Goal: Task Accomplishment & Management: Use online tool/utility

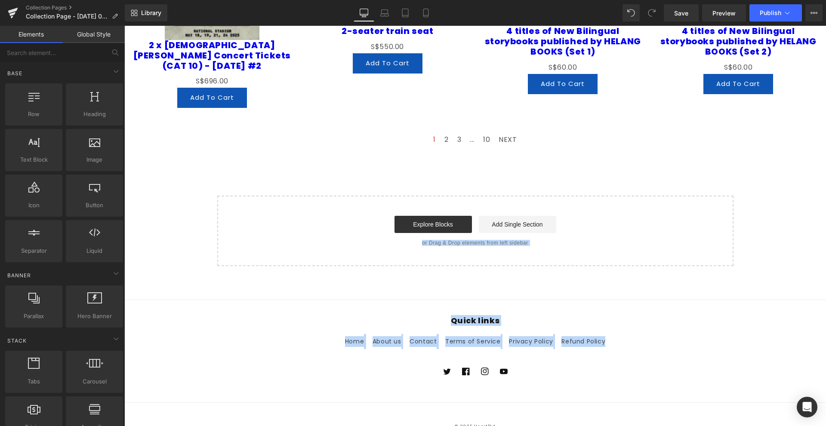
drag, startPoint x: 714, startPoint y: 349, endPoint x: 774, endPoint y: 204, distance: 157.5
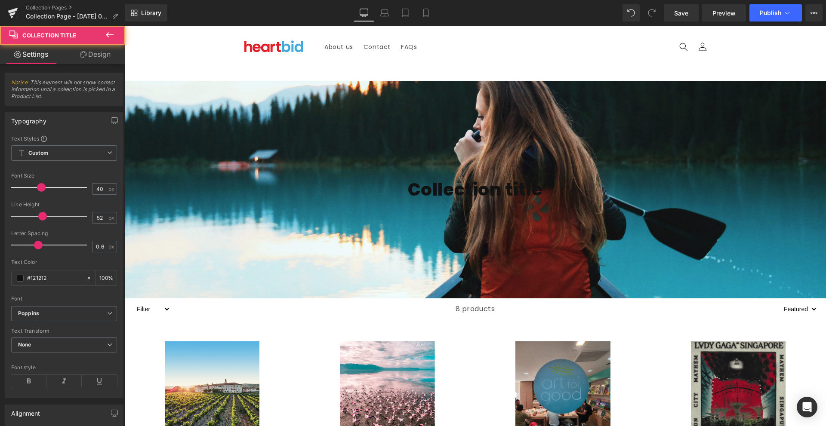
click at [695, 187] on h1 "Collection title" at bounding box center [474, 189] width 701 height 22
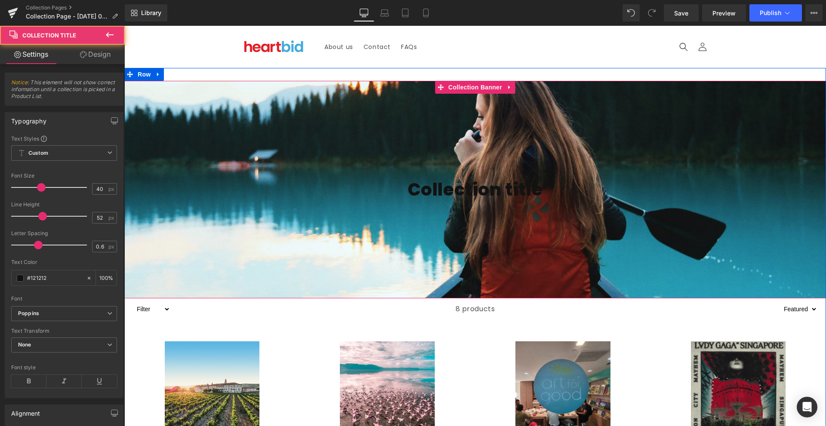
click at [525, 149] on div at bounding box center [474, 190] width 701 height 218
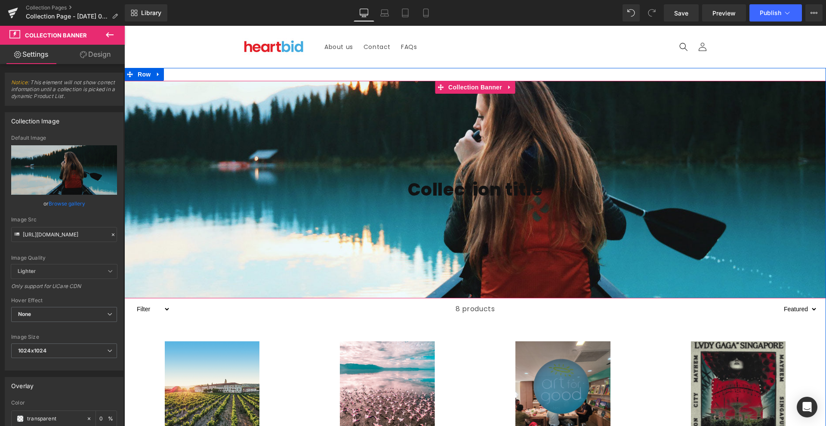
click at [535, 126] on div at bounding box center [474, 190] width 701 height 218
click at [506, 91] on link at bounding box center [509, 87] width 11 height 13
click at [470, 89] on span "Collection Banner" at bounding box center [458, 87] width 58 height 13
click at [444, 89] on span at bounding box center [440, 87] width 11 height 13
click at [507, 88] on icon at bounding box center [510, 87] width 6 height 6
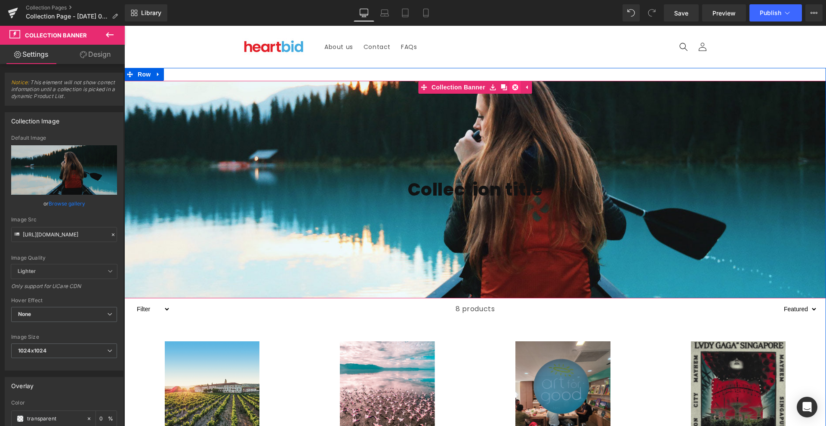
click at [512, 88] on icon at bounding box center [515, 87] width 6 height 6
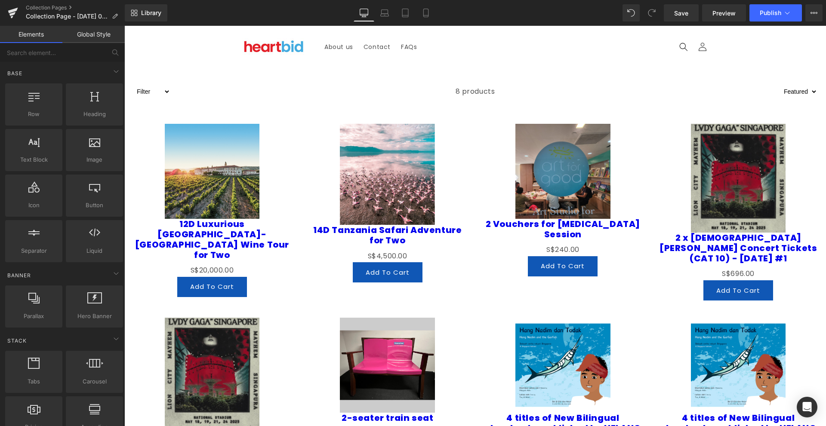
click at [14, 31] on link "Elements" at bounding box center [31, 34] width 62 height 17
click at [96, 35] on link "Global Style" at bounding box center [93, 34] width 62 height 17
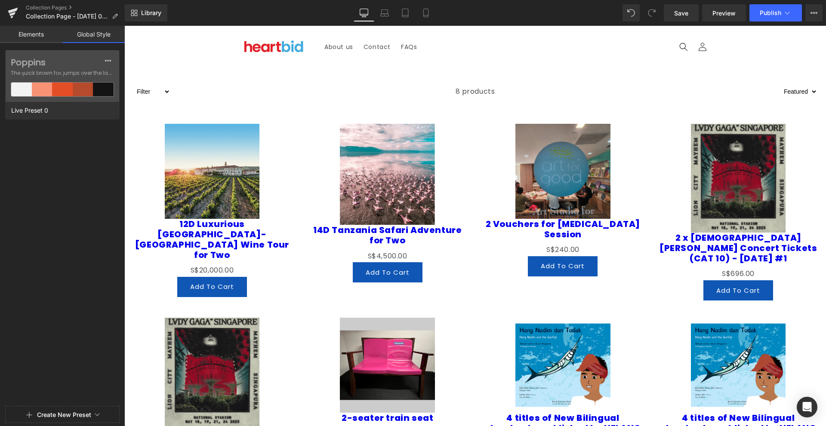
click at [40, 37] on link "Elements" at bounding box center [31, 34] width 62 height 17
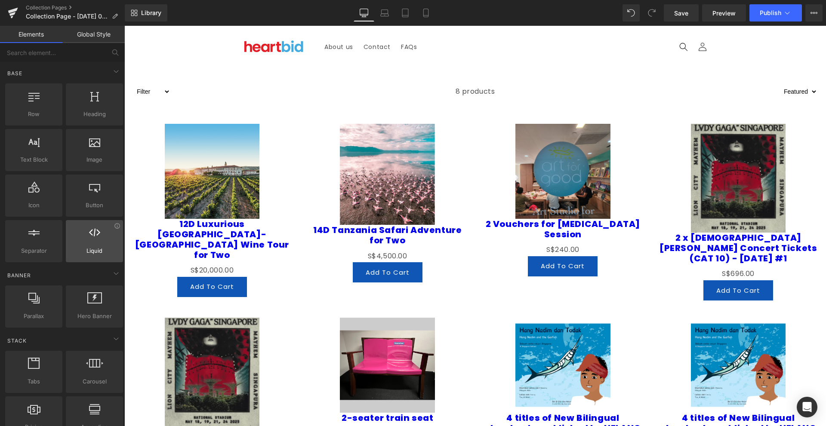
scroll to position [215, 0]
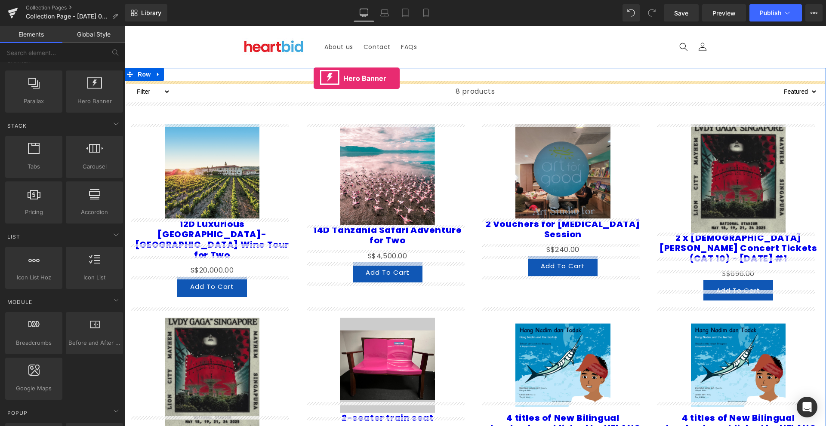
drag, startPoint x: 218, startPoint y: 132, endPoint x: 313, endPoint y: 78, distance: 109.8
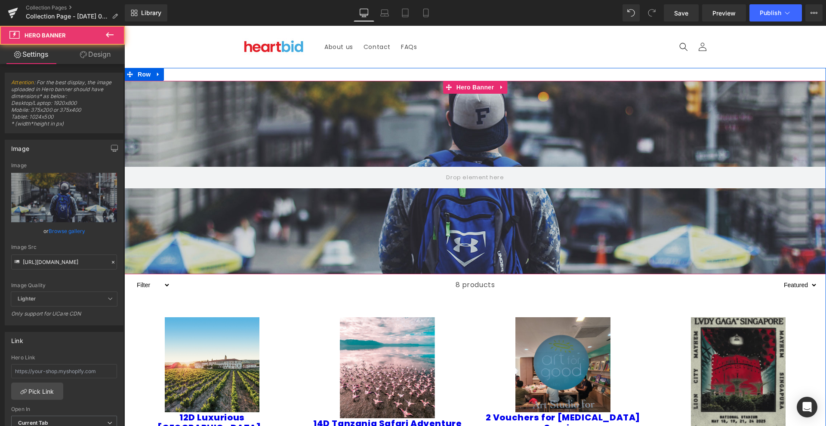
click at [462, 129] on div at bounding box center [474, 177] width 701 height 193
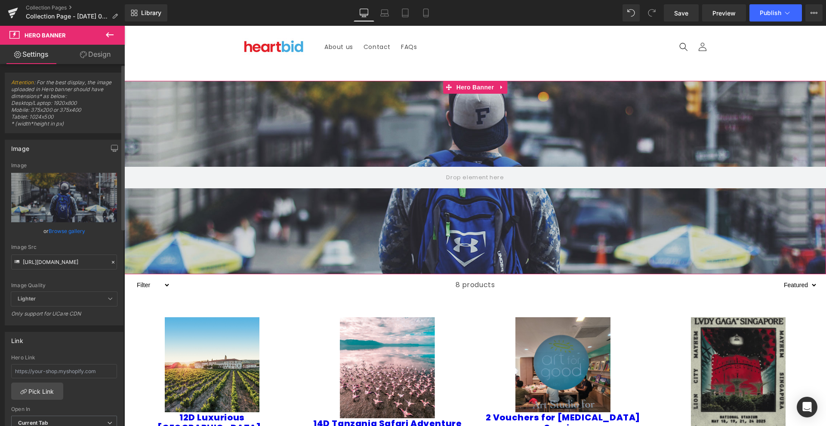
click at [61, 230] on link "Browse gallery" at bounding box center [67, 231] width 37 height 15
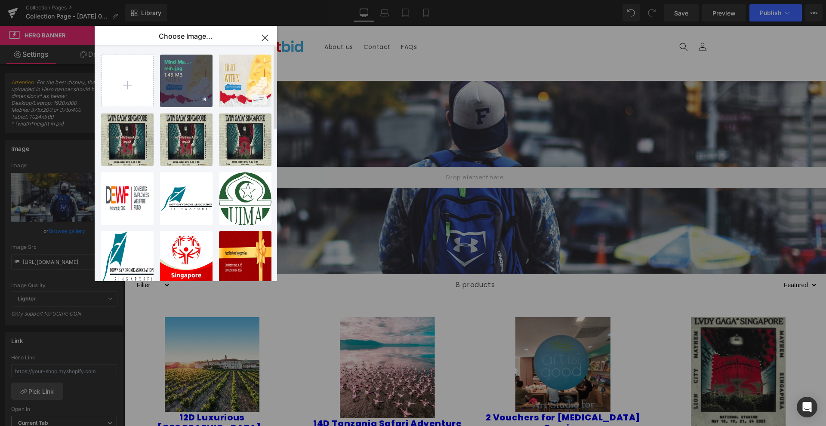
click at [183, 83] on div "Mind Ma...-min.jpg 1.45 MB" at bounding box center [186, 81] width 52 height 52
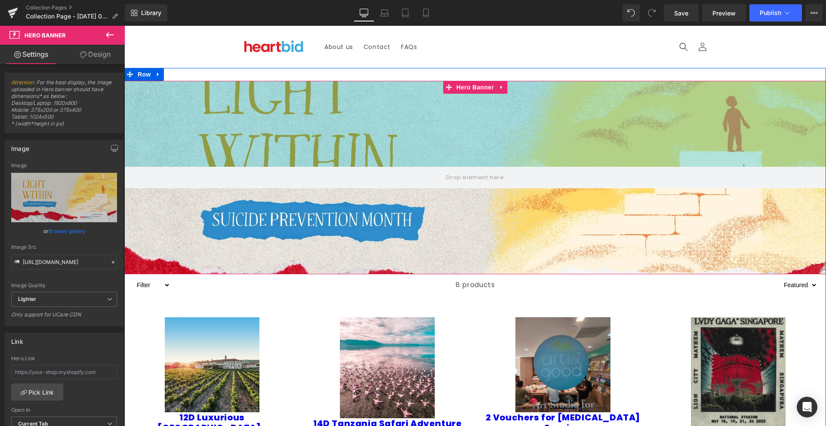
click at [342, 145] on div "200px" at bounding box center [474, 124] width 701 height 86
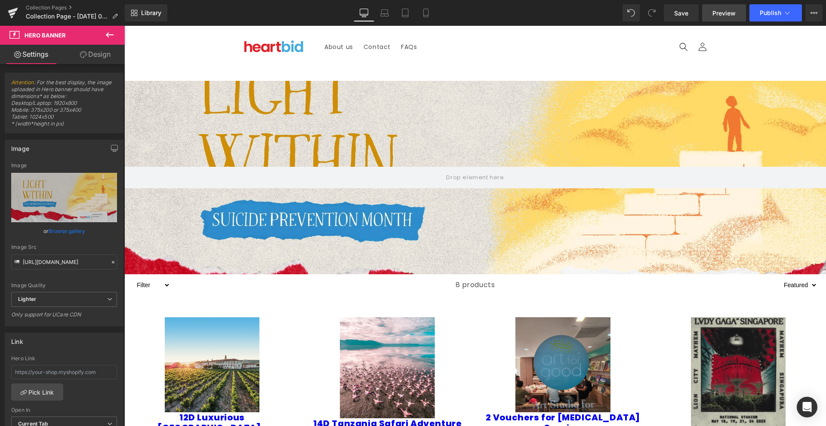
click at [728, 15] on span "Preview" at bounding box center [723, 13] width 23 height 9
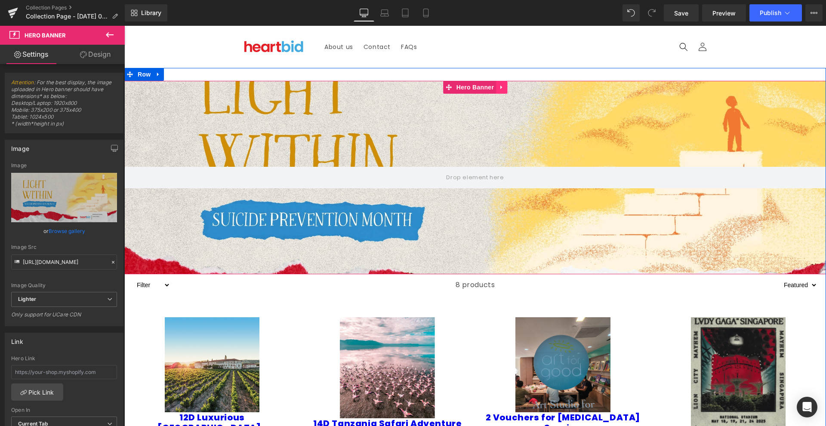
click at [498, 89] on icon at bounding box center [501, 87] width 6 height 6
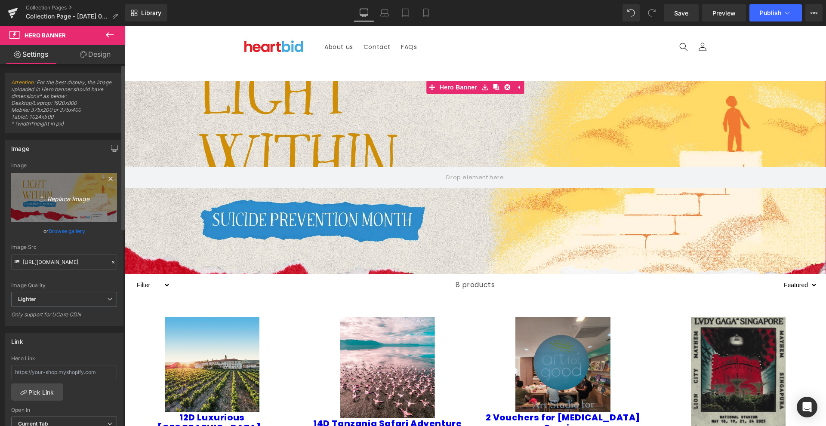
click at [71, 207] on link "Replace Image" at bounding box center [64, 197] width 106 height 49
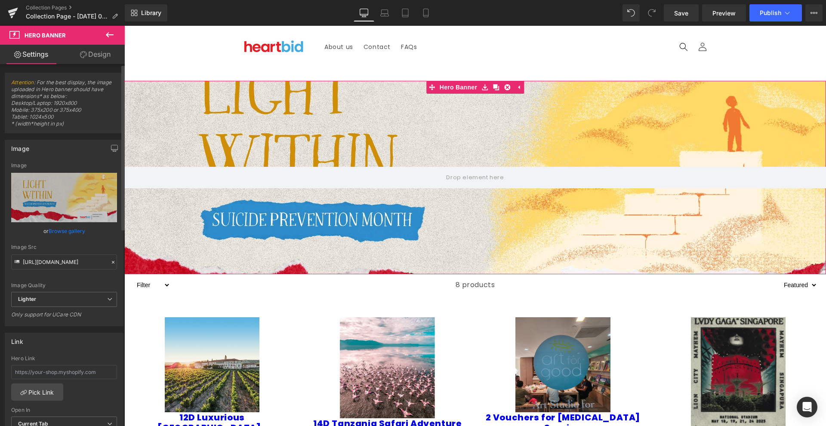
click at [79, 233] on link "Browse gallery" at bounding box center [67, 231] width 37 height 15
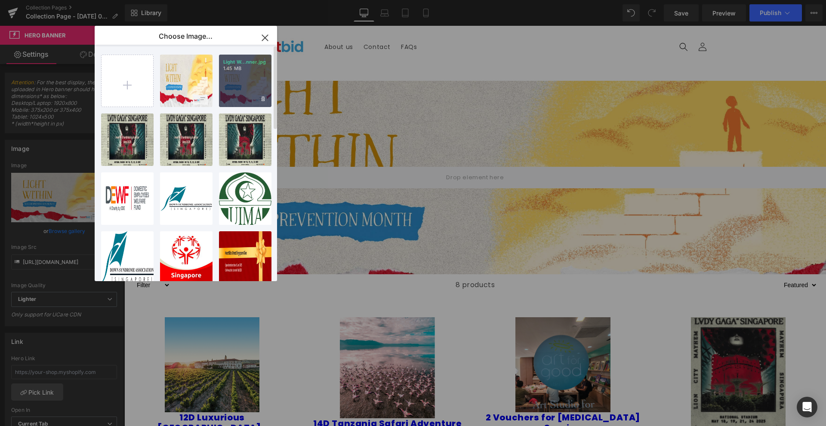
click at [252, 80] on div "Light W...nner.jpg 1.45 MB" at bounding box center [245, 81] width 52 height 52
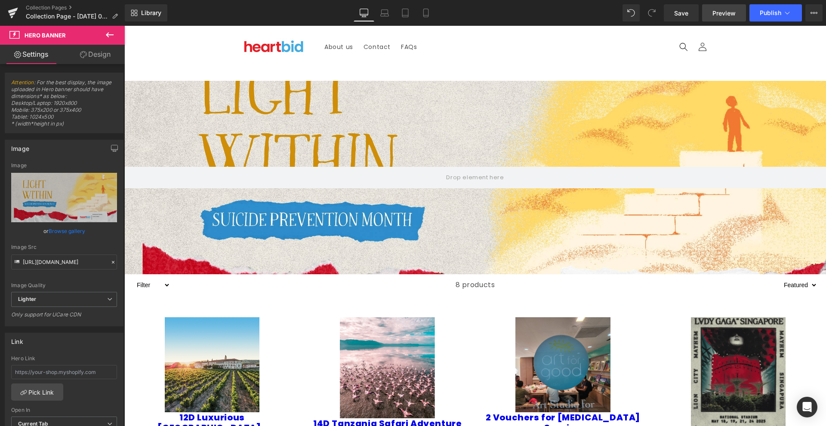
click at [715, 12] on span "Preview" at bounding box center [723, 13] width 23 height 9
click at [799, 10] on button "Publish" at bounding box center [775, 12] width 52 height 17
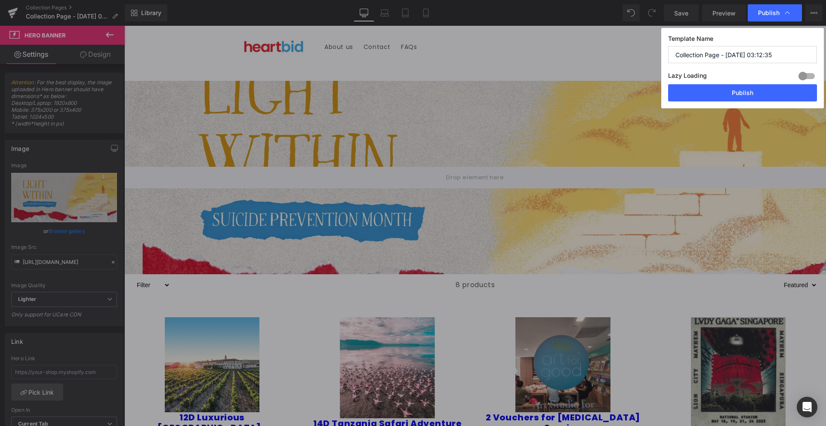
click at [799, 10] on div "Publish" at bounding box center [774, 12] width 54 height 17
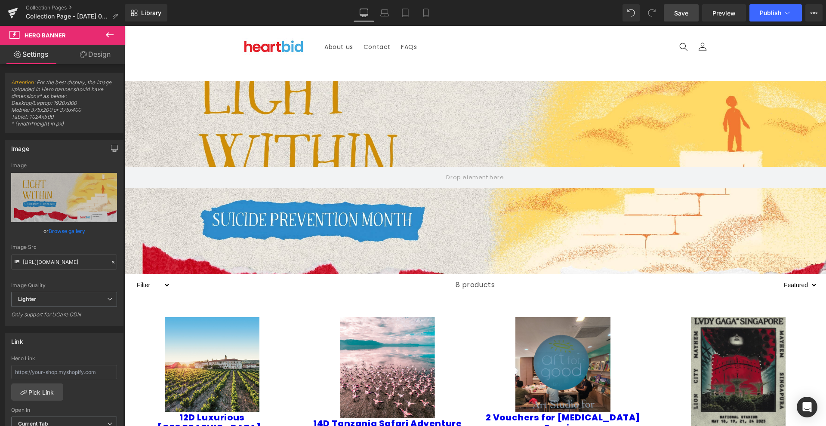
click at [687, 14] on span "Save" at bounding box center [681, 13] width 14 height 9
click at [721, 13] on span "Preview" at bounding box center [723, 13] width 23 height 9
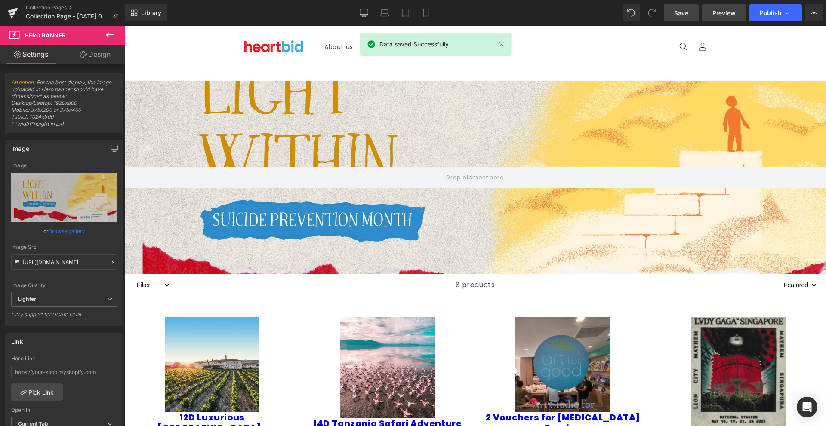
click at [721, 13] on span "Preview" at bounding box center [723, 13] width 23 height 9
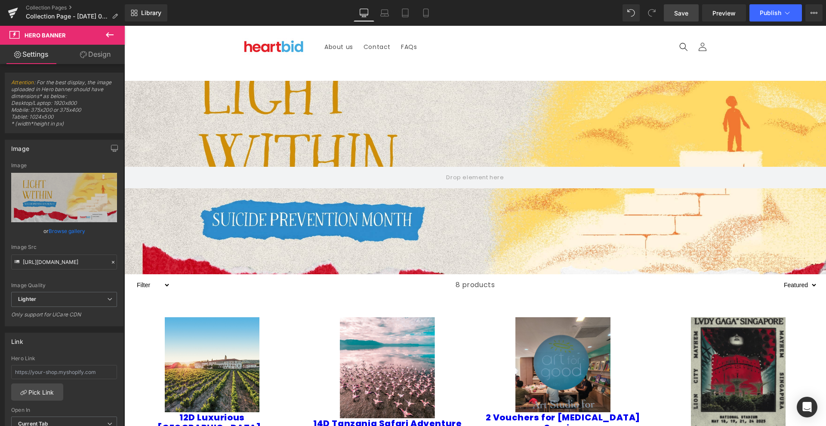
click at [124, 26] on div "200px" at bounding box center [124, 26] width 0 height 0
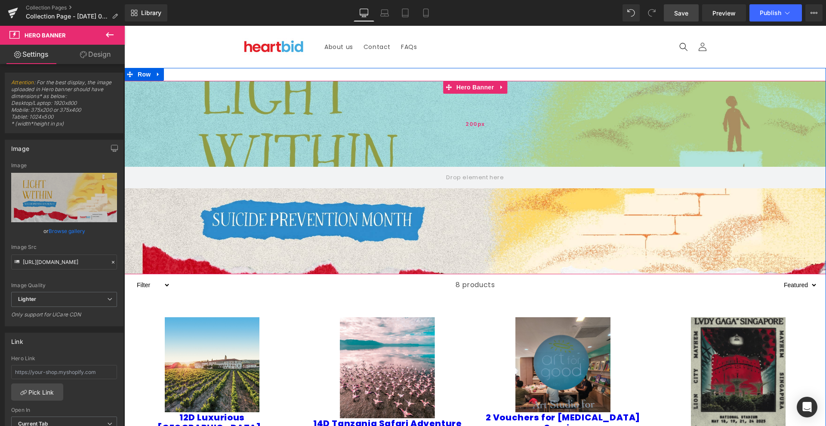
click at [211, 135] on div "200px" at bounding box center [474, 124] width 701 height 86
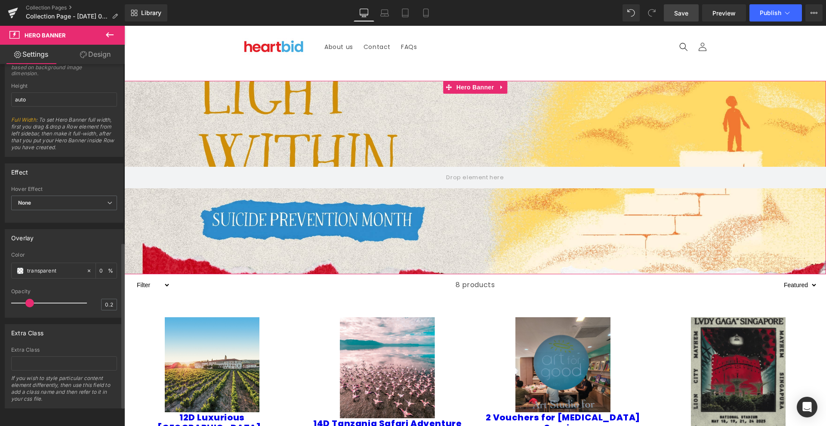
scroll to position [389, 0]
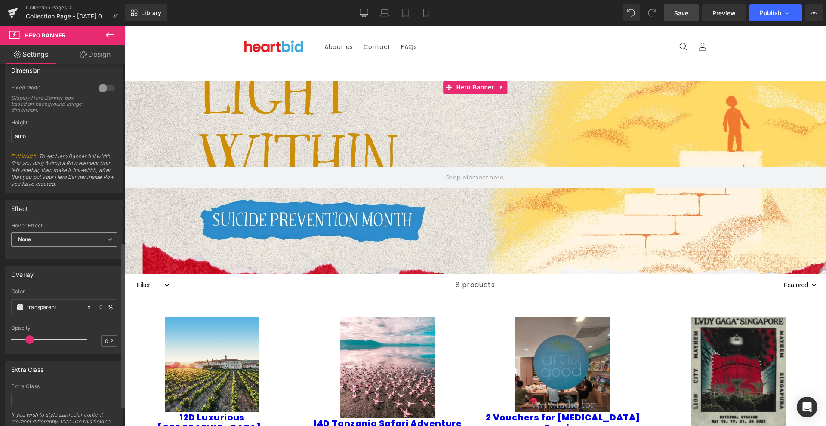
click at [105, 234] on span "None" at bounding box center [64, 239] width 106 height 15
click at [77, 268] on li "Zoom" at bounding box center [62, 267] width 102 height 13
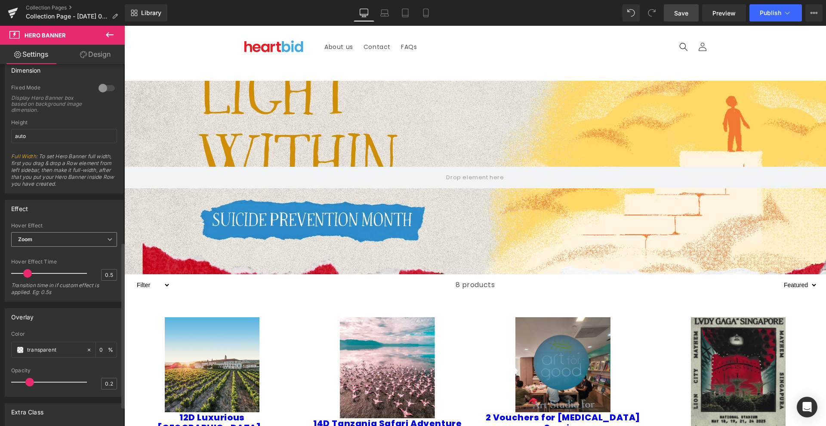
click at [99, 239] on span "Zoom" at bounding box center [64, 239] width 106 height 15
click at [79, 251] on li "None" at bounding box center [62, 254] width 102 height 13
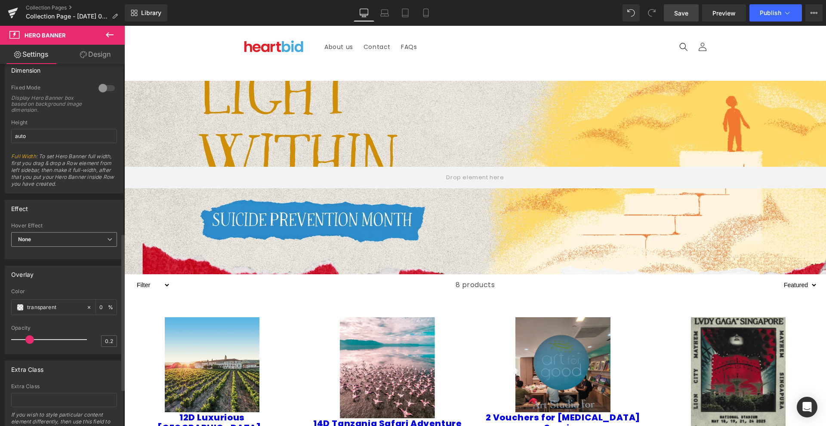
scroll to position [303, 0]
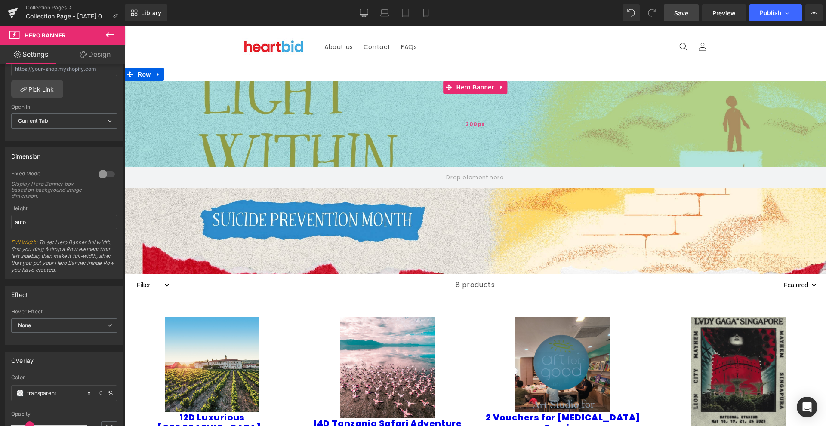
click at [203, 141] on div "200px" at bounding box center [474, 124] width 701 height 86
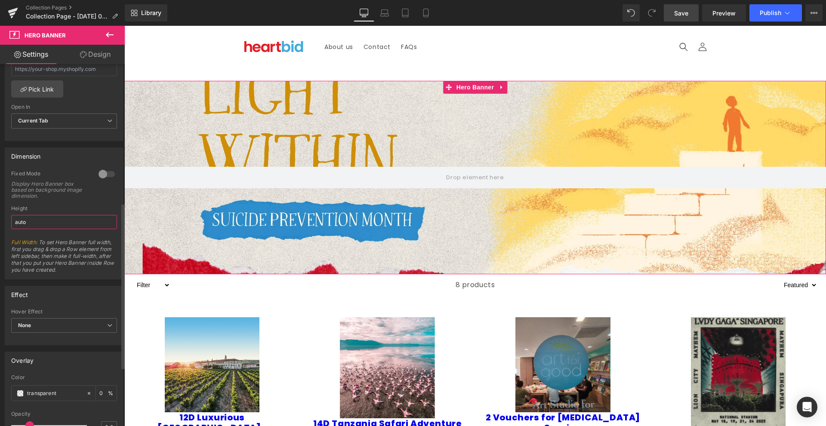
click at [61, 217] on input "auto" at bounding box center [64, 222] width 106 height 14
click at [103, 178] on div at bounding box center [106, 174] width 21 height 14
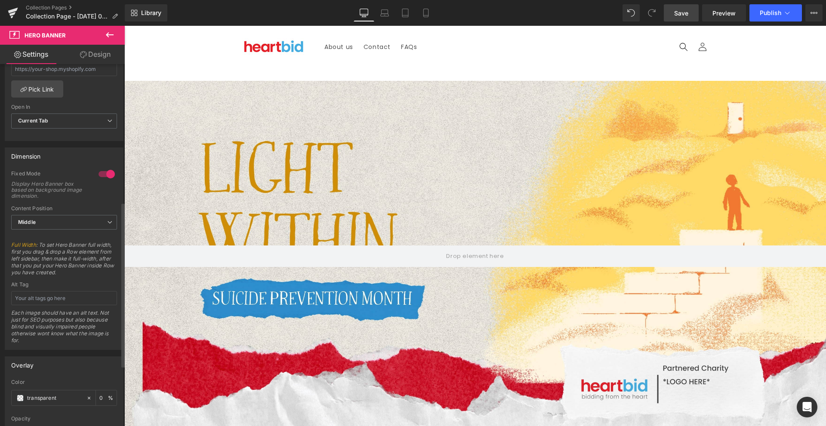
click at [104, 176] on div at bounding box center [106, 174] width 21 height 14
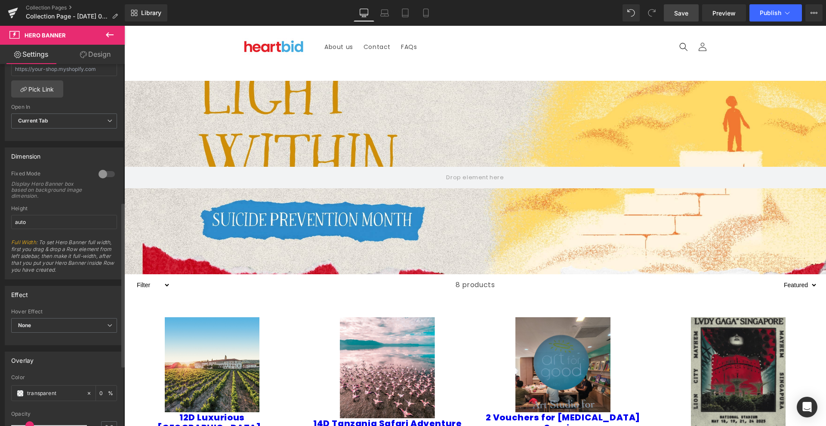
click at [104, 176] on div at bounding box center [106, 174] width 21 height 14
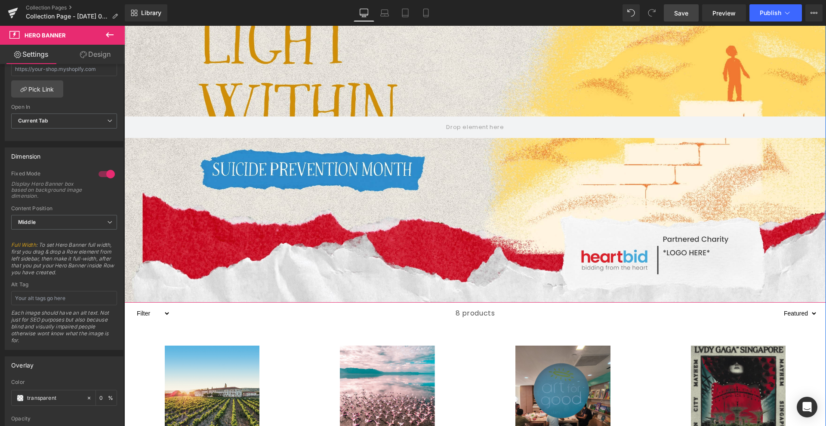
scroll to position [172, 0]
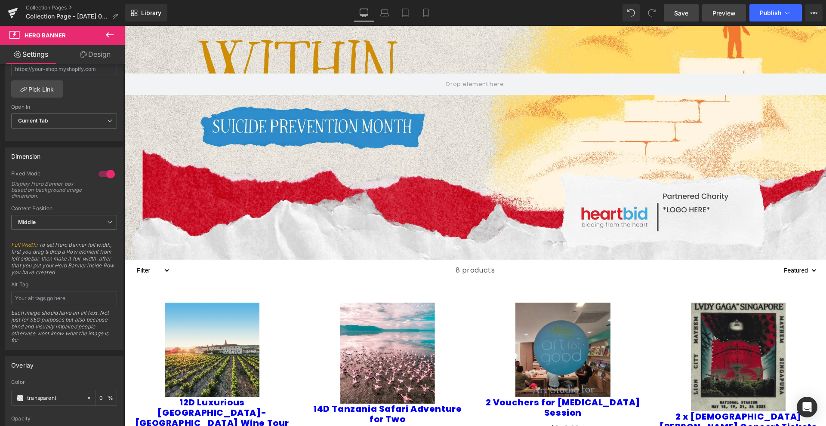
click at [714, 18] on link "Preview" at bounding box center [724, 12] width 44 height 17
click at [685, 12] on span "Save" at bounding box center [681, 13] width 14 height 9
click at [718, 15] on span "Preview" at bounding box center [723, 13] width 23 height 9
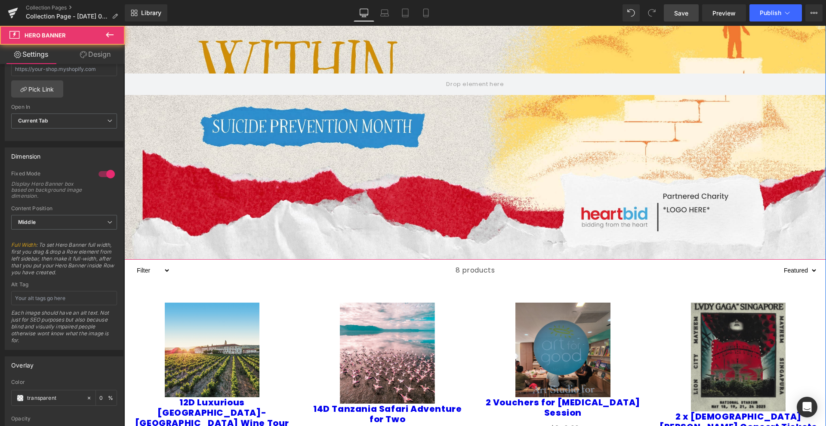
click at [217, 110] on div at bounding box center [474, 84] width 701 height 351
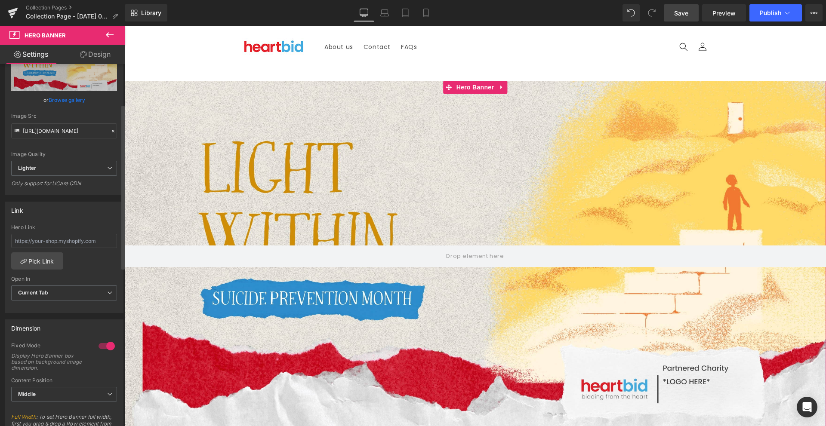
scroll to position [45, 0]
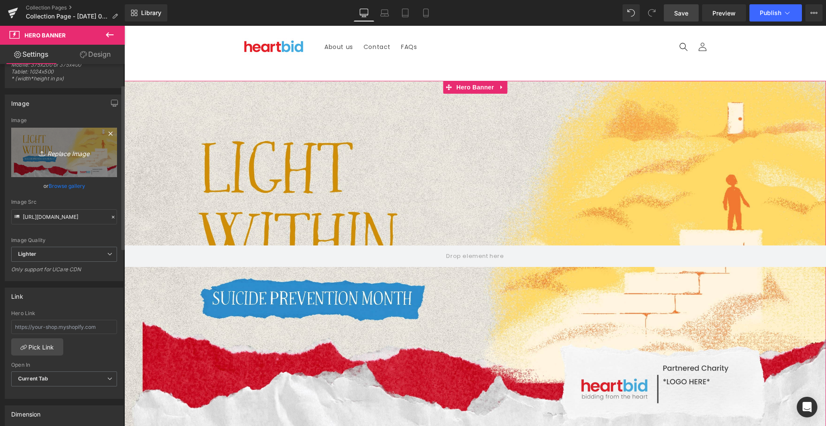
click at [82, 164] on link "Replace Image" at bounding box center [64, 152] width 106 height 49
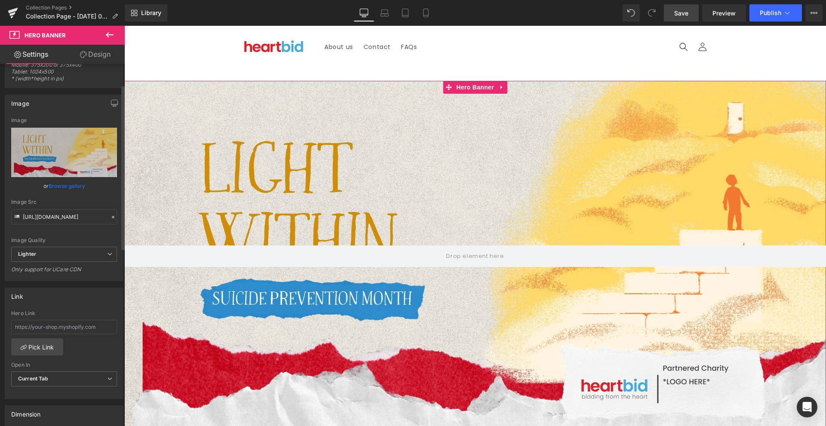
click at [69, 186] on link "Browse gallery" at bounding box center [67, 185] width 37 height 15
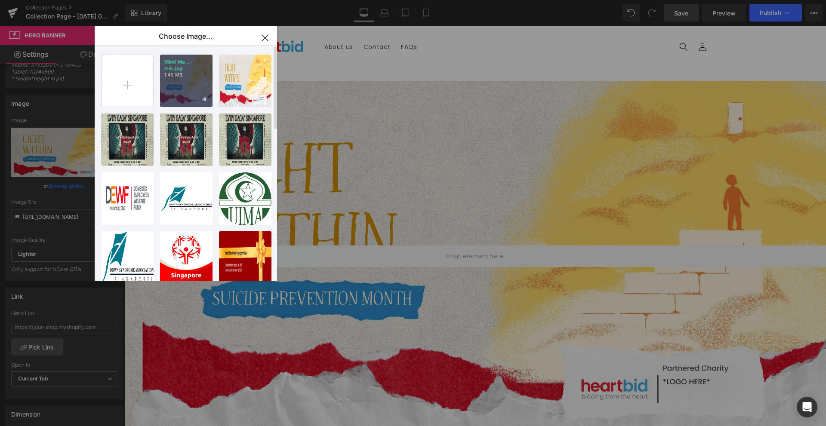
click at [173, 96] on div "Mind Ma...-min.jpg 1.45 MB" at bounding box center [186, 81] width 52 height 52
type input "https://ucarecdn.com/22416ce1-f47f-4c25-943a-f1420ac6da20/-/format/auto/-/previ…"
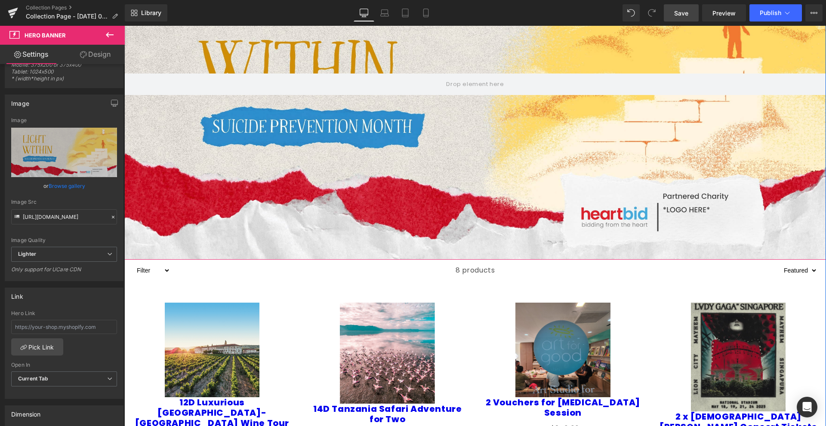
scroll to position [215, 0]
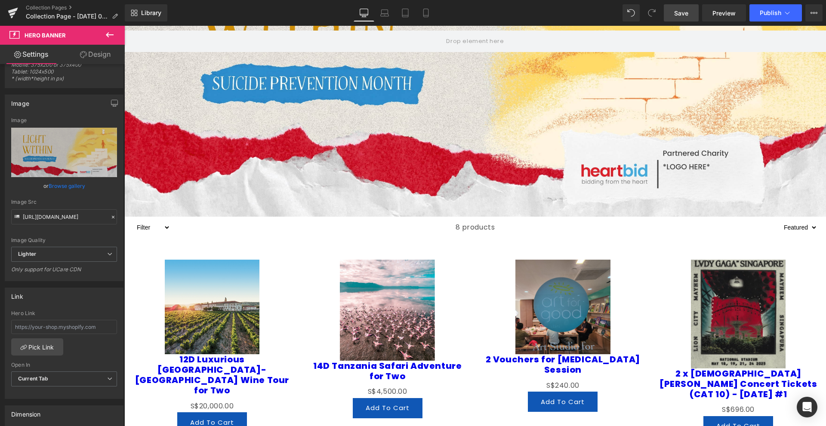
click at [19, 57] on icon at bounding box center [17, 54] width 7 height 7
click at [112, 33] on icon at bounding box center [109, 35] width 10 height 10
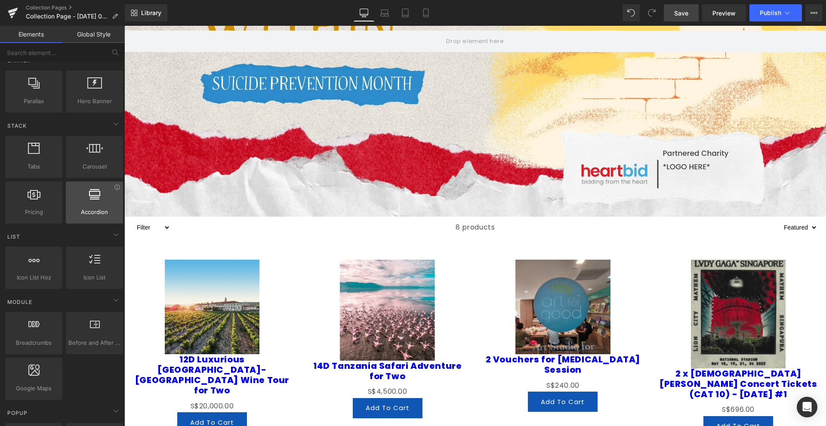
scroll to position [0, 0]
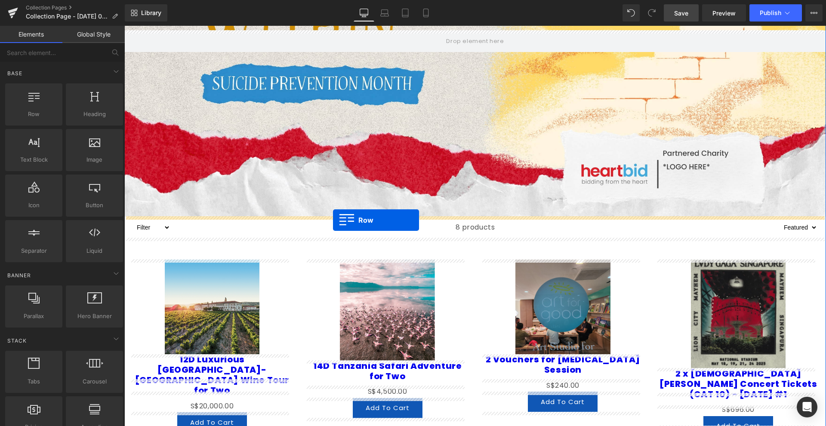
drag, startPoint x: 168, startPoint y: 130, endPoint x: 333, endPoint y: 220, distance: 187.8
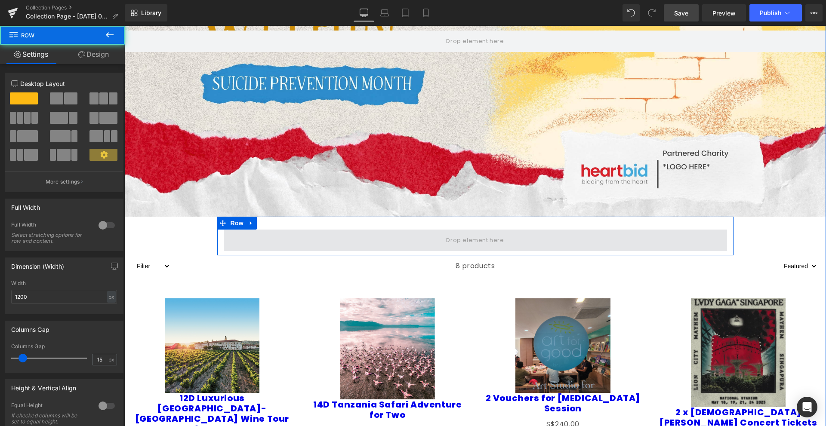
click at [343, 239] on span at bounding box center [475, 240] width 503 height 21
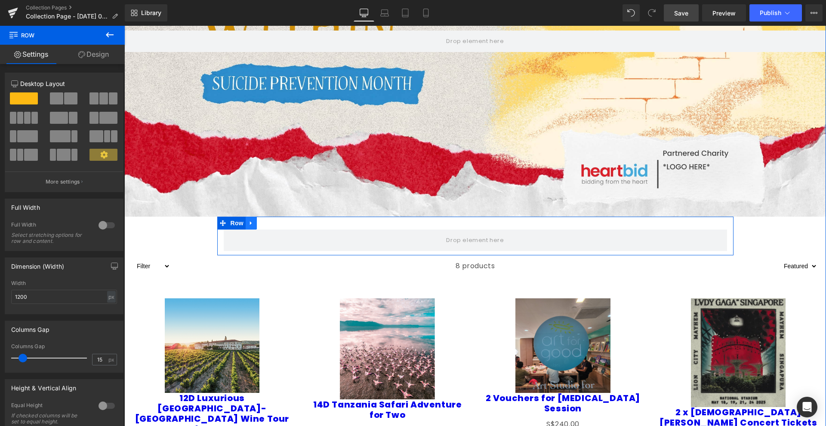
click at [248, 223] on icon at bounding box center [251, 223] width 6 height 6
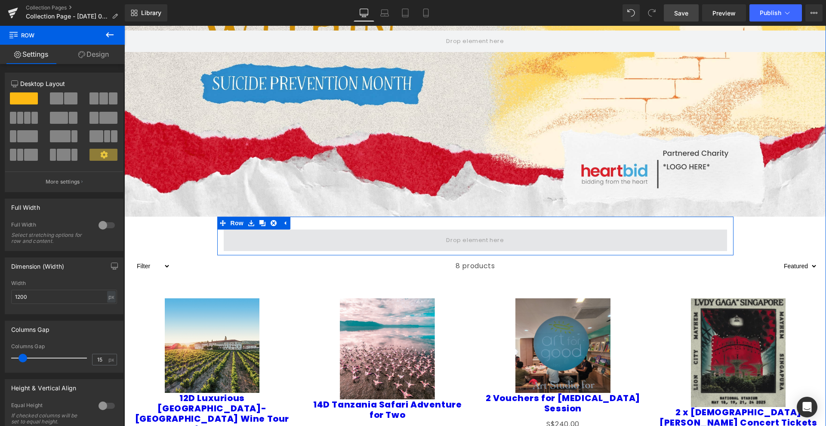
click at [262, 239] on span at bounding box center [475, 240] width 503 height 21
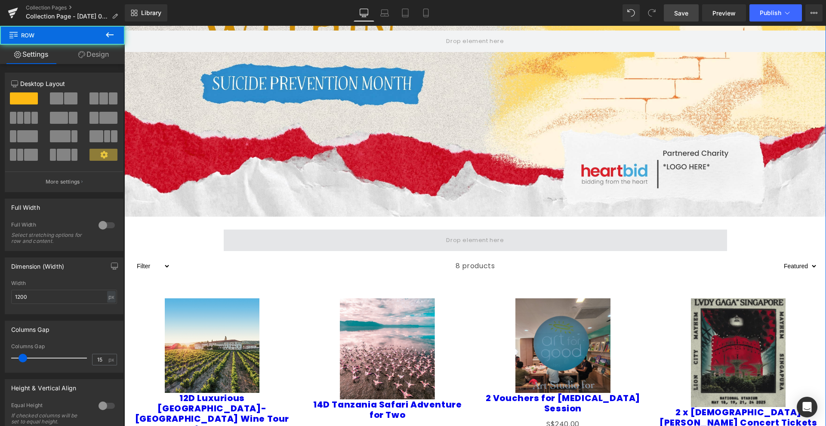
click at [284, 230] on span at bounding box center [475, 240] width 503 height 21
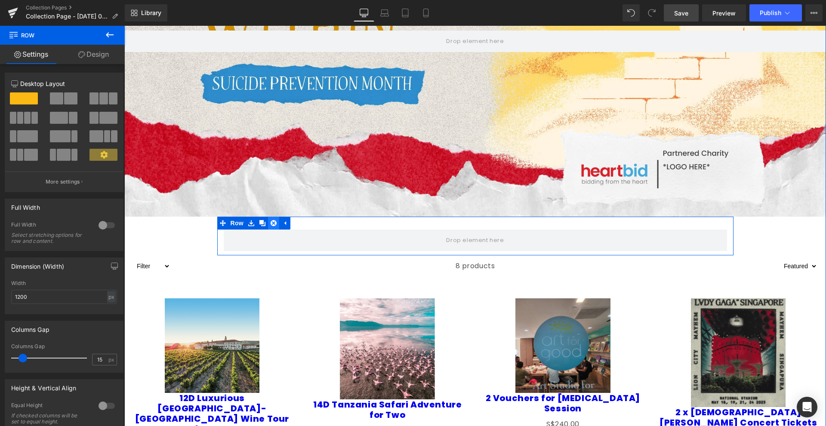
click at [268, 223] on link at bounding box center [273, 223] width 11 height 13
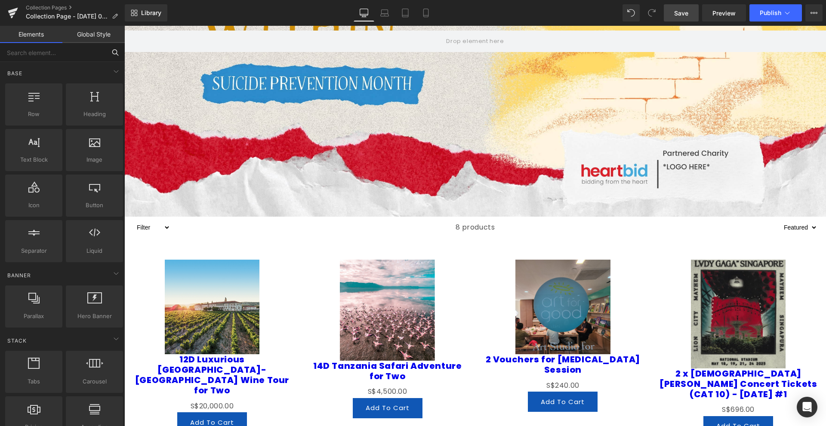
click at [58, 59] on input "text" at bounding box center [53, 52] width 106 height 19
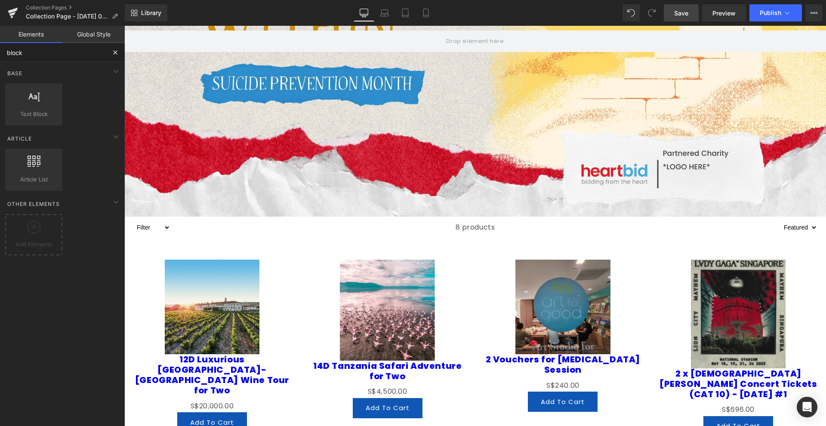
type input "block"
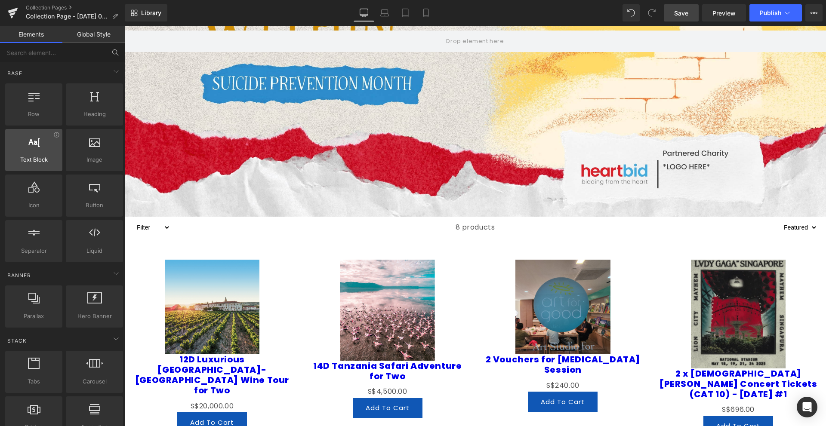
click at [30, 161] on span "Text Block" at bounding box center [34, 159] width 52 height 9
click at [35, 155] on span "Text Block" at bounding box center [34, 159] width 52 height 9
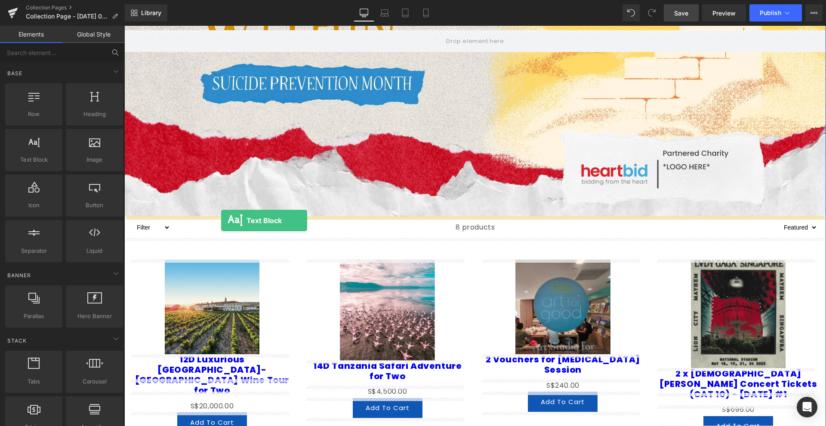
drag, startPoint x: 159, startPoint y: 181, endPoint x: 221, endPoint y: 221, distance: 73.5
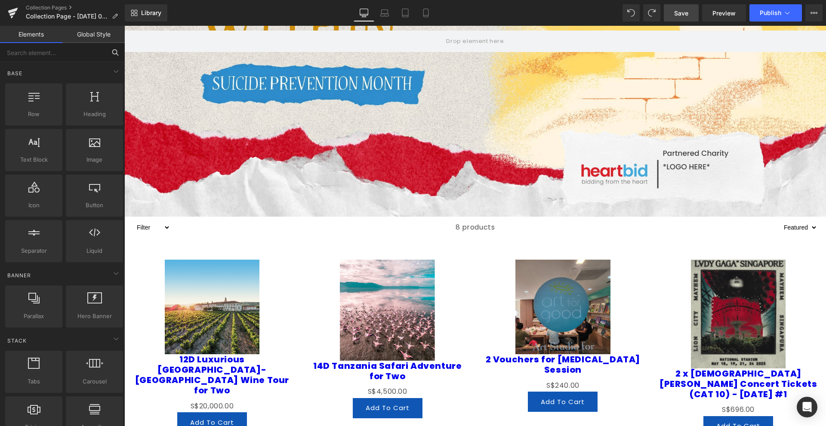
click at [84, 54] on input "text" at bounding box center [53, 52] width 106 height 19
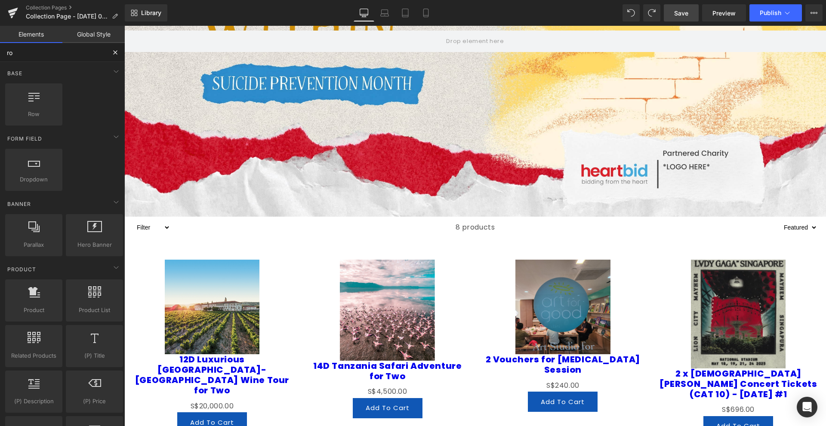
type input "row"
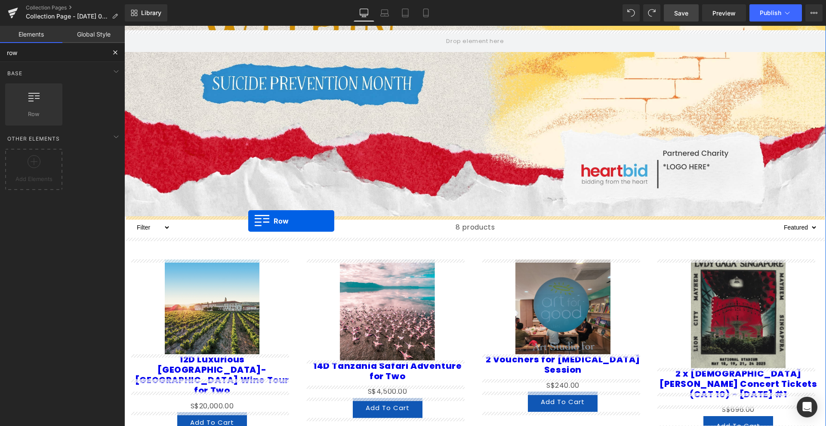
drag, startPoint x: 167, startPoint y: 132, endPoint x: 248, endPoint y: 221, distance: 120.6
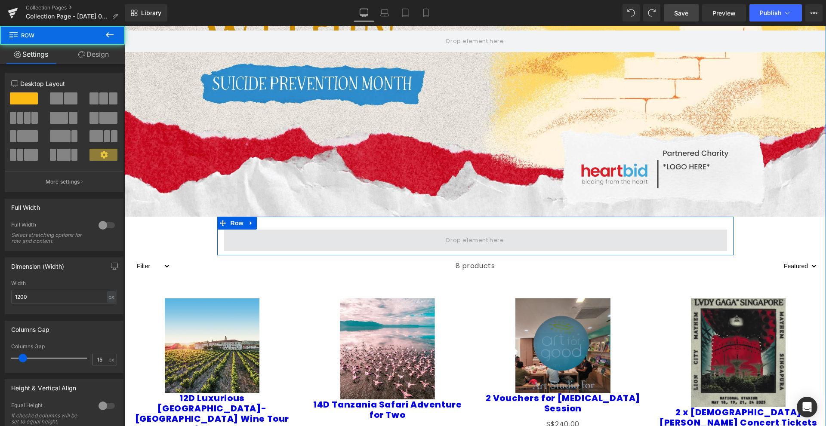
click at [225, 234] on span at bounding box center [475, 240] width 503 height 21
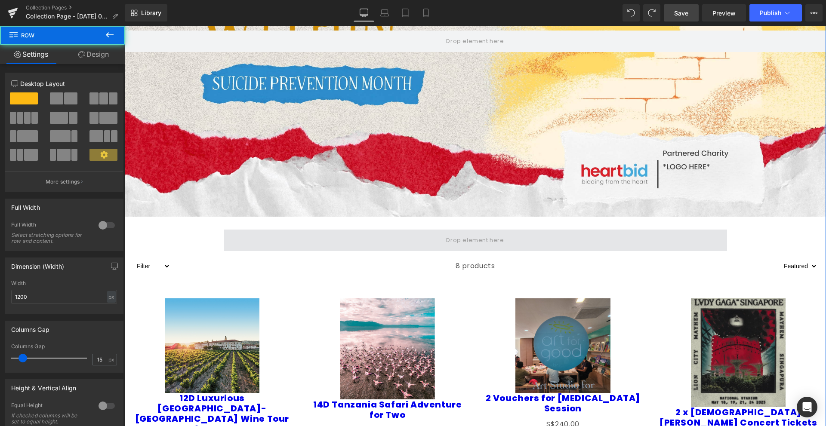
click at [224, 236] on span at bounding box center [475, 240] width 503 height 21
click at [224, 238] on span at bounding box center [475, 240] width 503 height 21
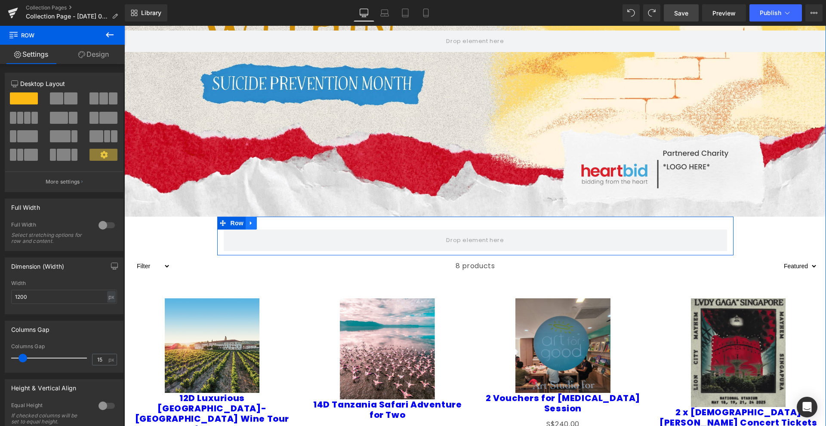
click at [250, 223] on icon at bounding box center [251, 223] width 2 height 4
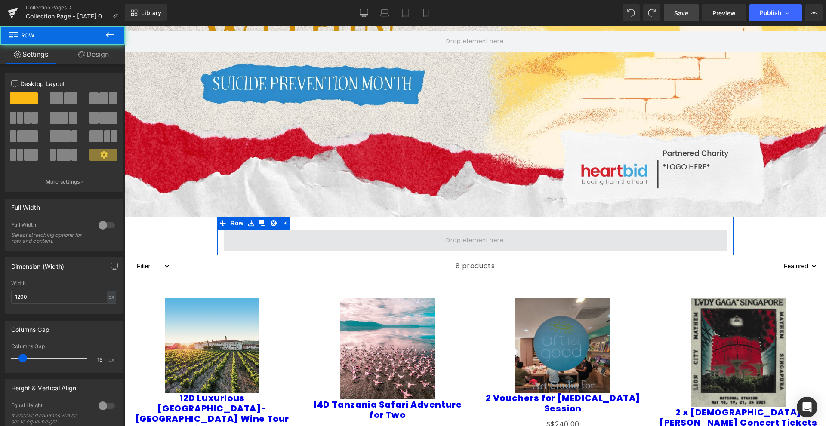
click at [346, 231] on span at bounding box center [475, 240] width 503 height 21
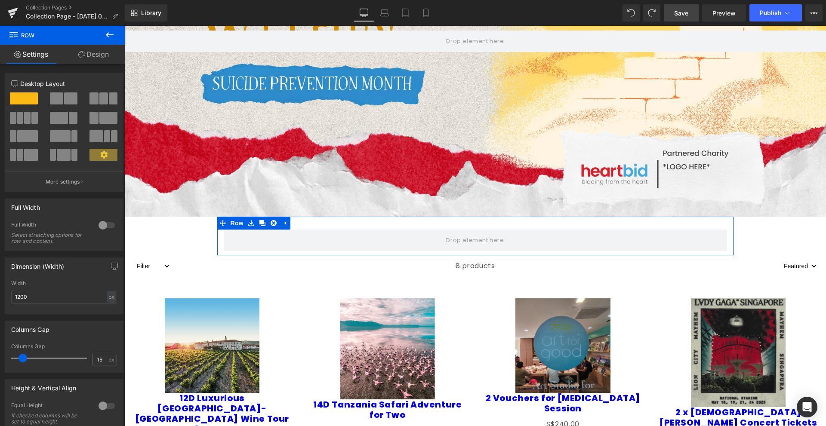
click at [105, 228] on div at bounding box center [106, 225] width 21 height 14
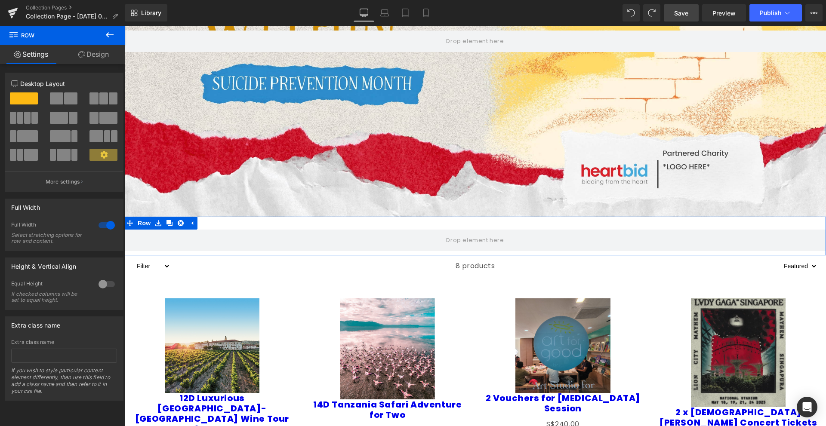
click at [52, 97] on span at bounding box center [56, 98] width 13 height 12
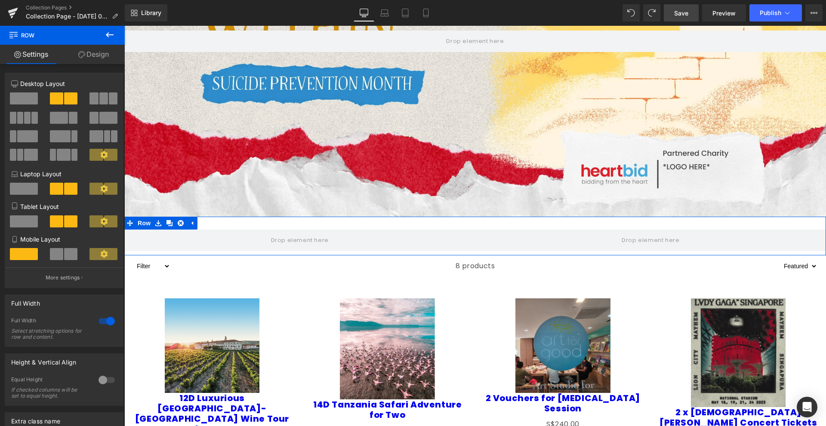
click at [27, 98] on span at bounding box center [24, 98] width 28 height 12
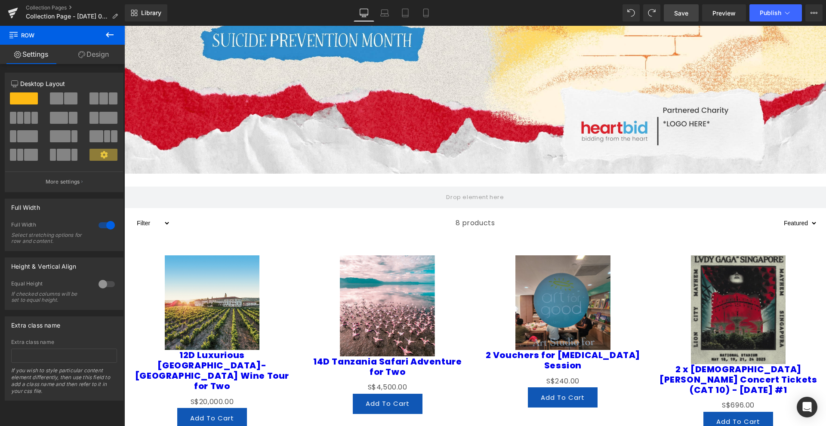
scroll to position [301, 0]
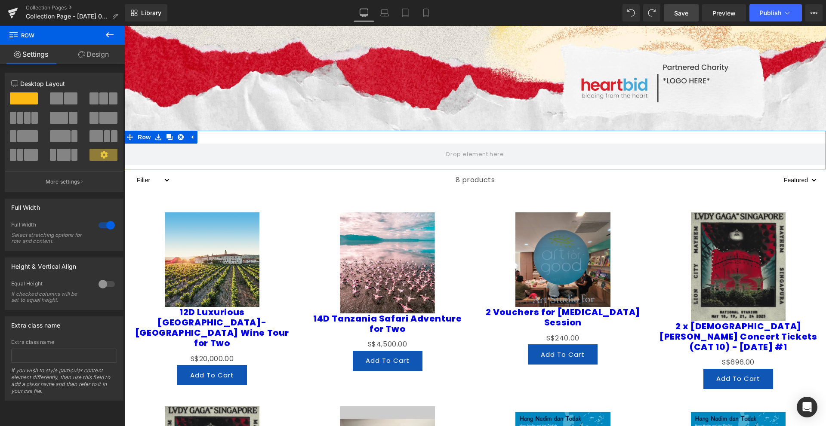
click at [85, 53] on link "Design" at bounding box center [93, 54] width 62 height 19
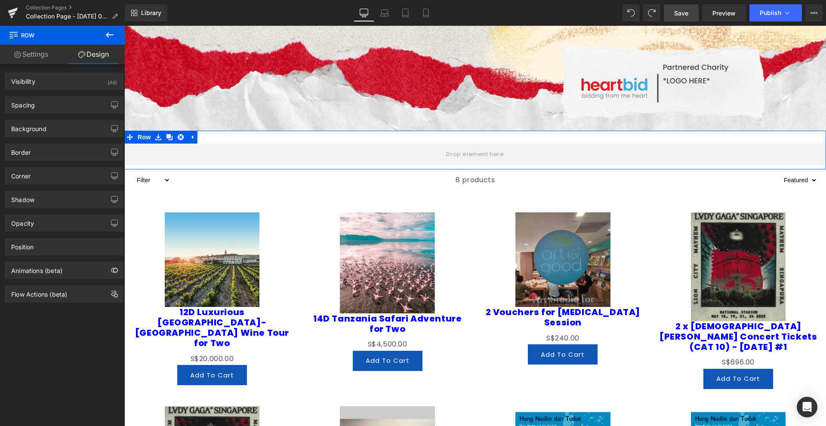
click at [38, 57] on link "Settings" at bounding box center [31, 54] width 62 height 19
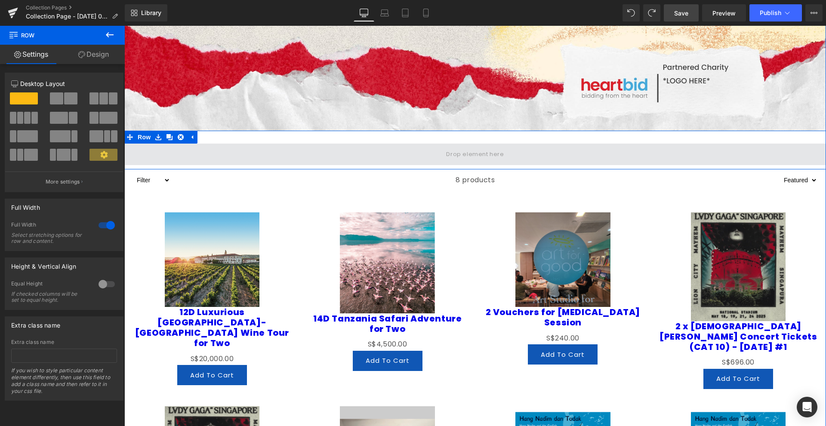
click at [213, 153] on span at bounding box center [474, 154] width 701 height 21
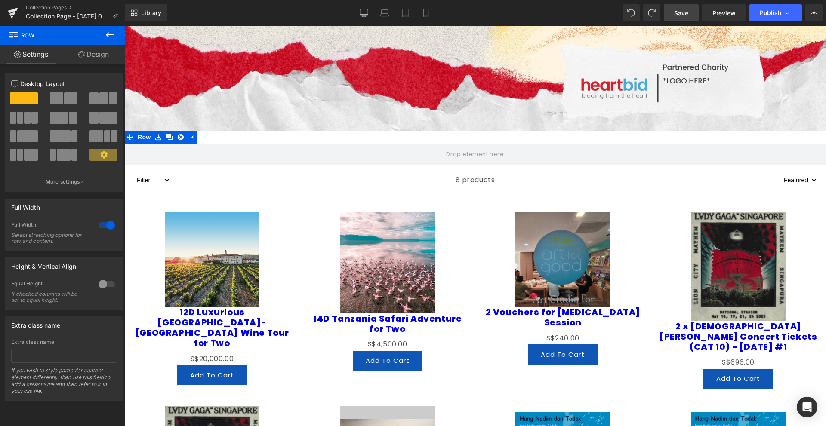
click at [96, 283] on div at bounding box center [106, 284] width 21 height 14
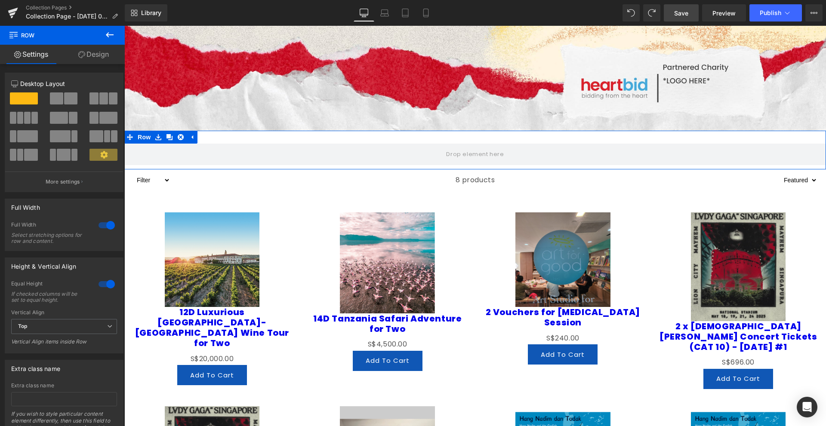
click at [99, 283] on div at bounding box center [106, 284] width 21 height 14
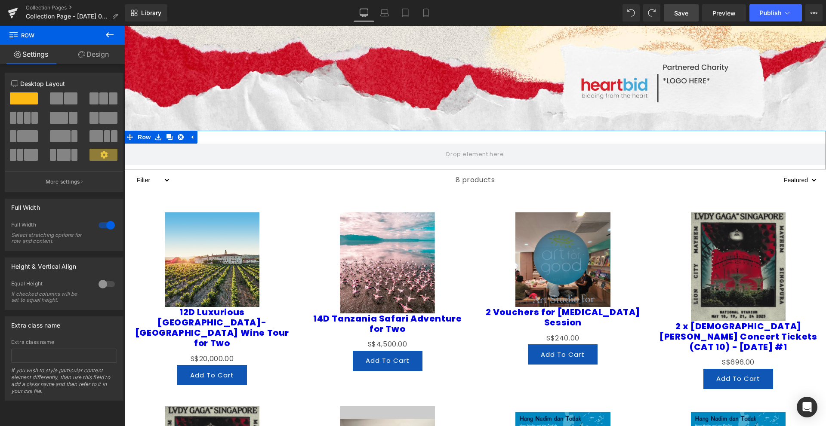
click at [109, 222] on div at bounding box center [106, 225] width 21 height 14
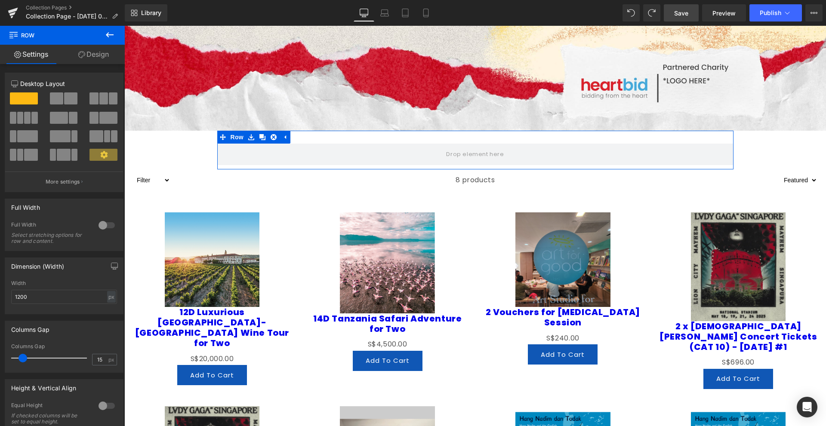
click at [105, 222] on div at bounding box center [106, 225] width 21 height 14
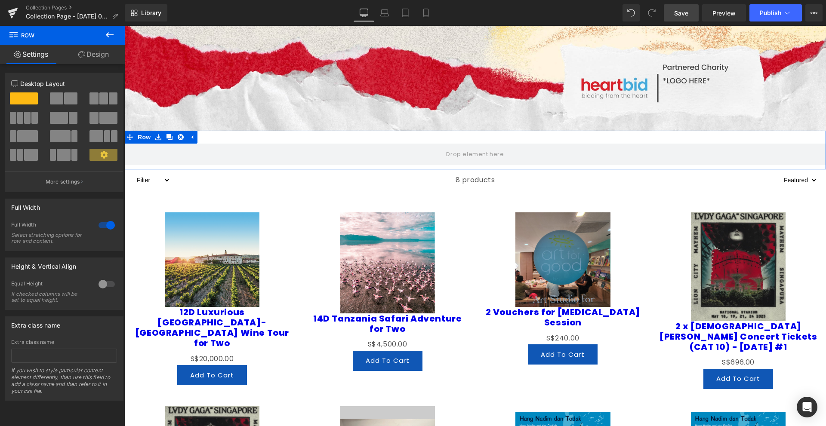
click at [105, 222] on div at bounding box center [106, 225] width 21 height 14
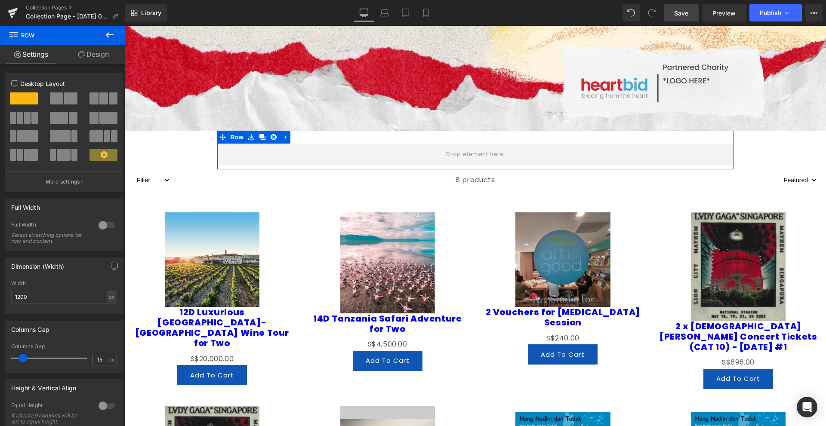
click at [99, 227] on div at bounding box center [106, 225] width 21 height 14
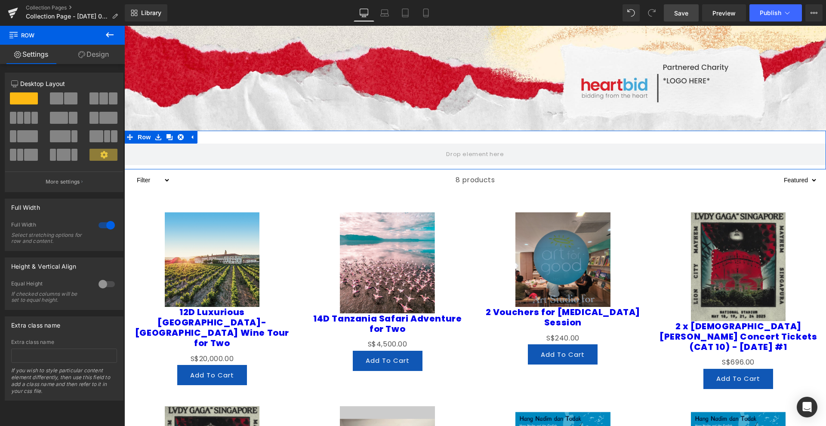
click at [101, 154] on icon at bounding box center [104, 155] width 8 height 8
click at [74, 179] on p "More settings" at bounding box center [63, 182] width 34 height 8
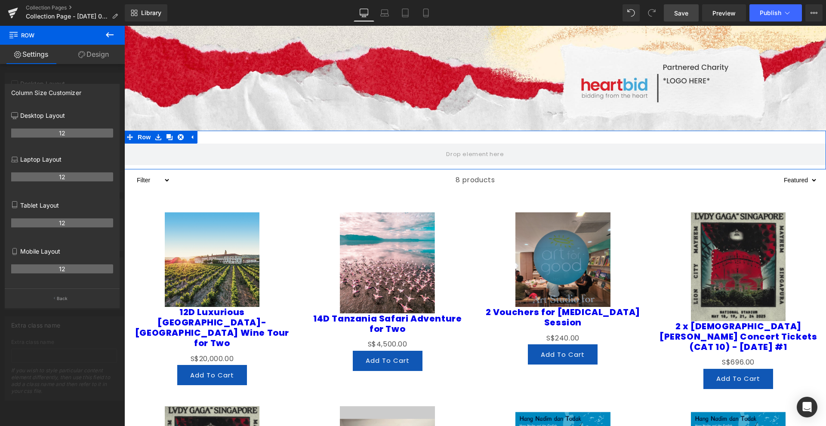
click at [56, 299] on button "Back" at bounding box center [62, 298] width 115 height 19
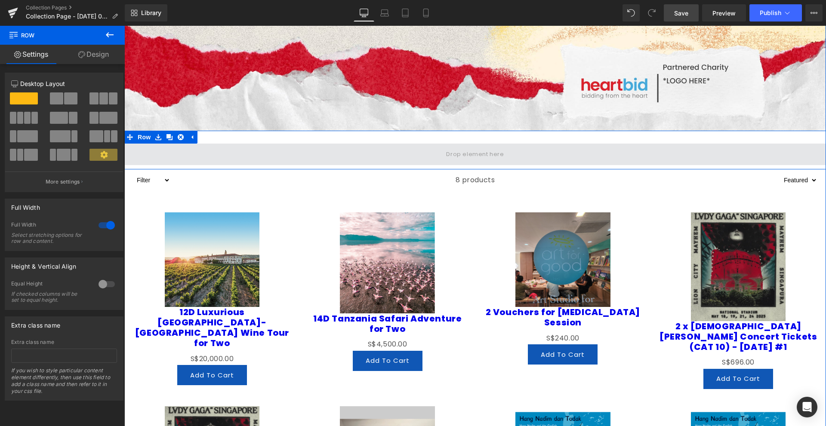
click at [314, 151] on span at bounding box center [474, 154] width 701 height 21
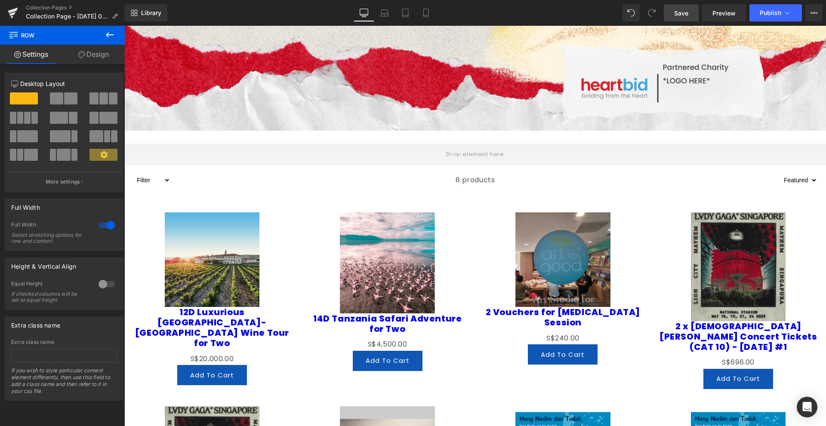
click at [113, 31] on icon at bounding box center [109, 35] width 10 height 10
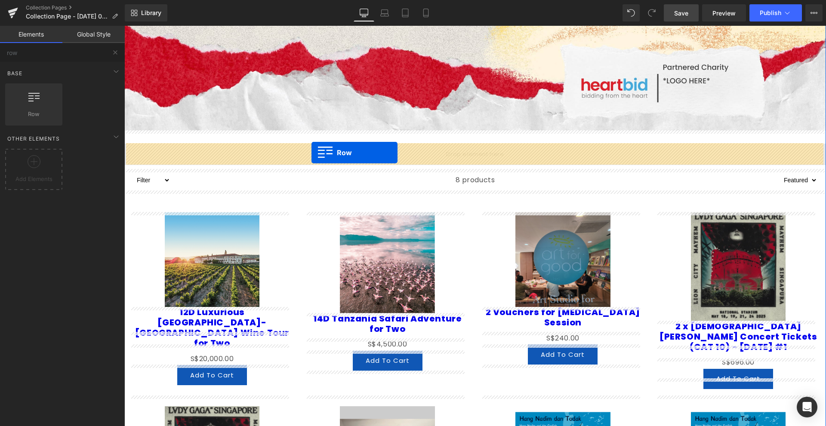
drag, startPoint x: 241, startPoint y: 146, endPoint x: 311, endPoint y: 153, distance: 70.4
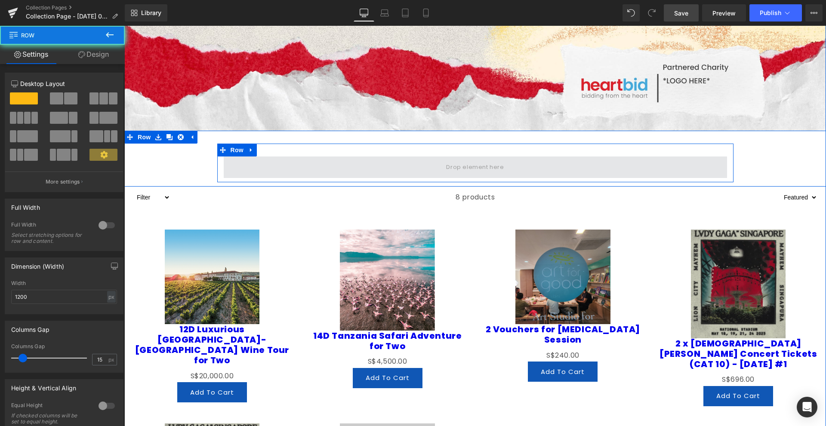
click at [278, 168] on span at bounding box center [475, 167] width 503 height 21
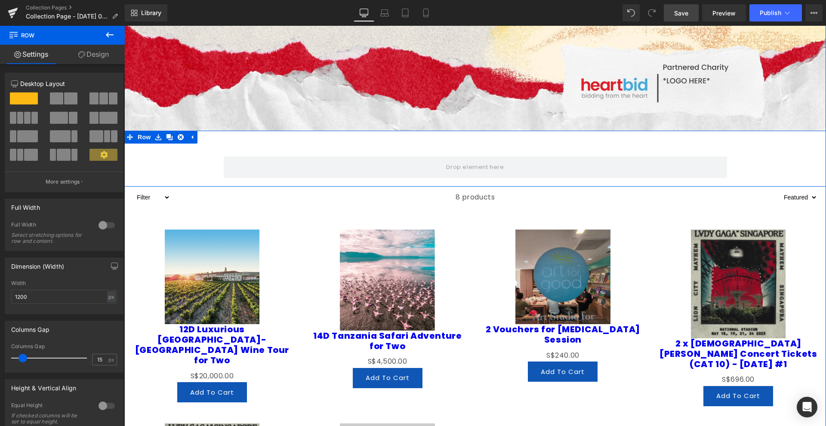
click at [167, 165] on div "Row" at bounding box center [474, 163] width 701 height 39
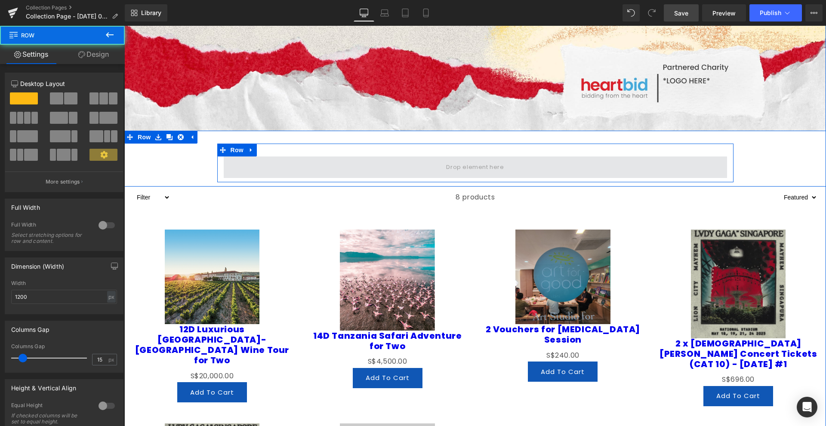
click at [253, 166] on span at bounding box center [475, 167] width 503 height 21
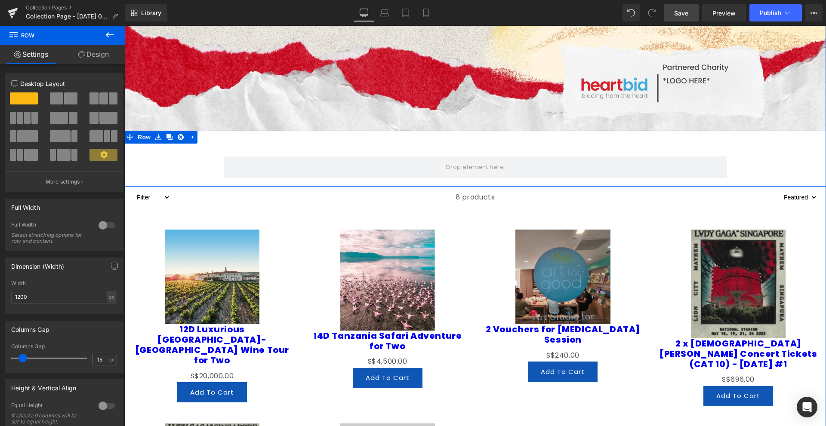
click at [186, 155] on div "Row" at bounding box center [474, 163] width 701 height 39
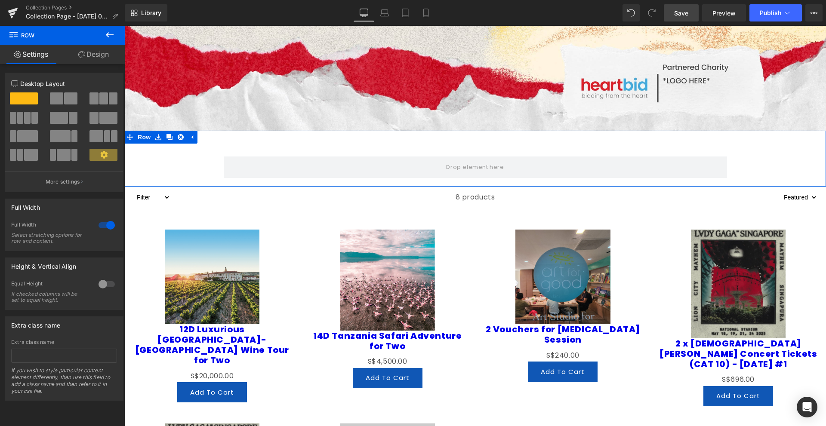
click at [113, 59] on link "Design" at bounding box center [93, 54] width 62 height 19
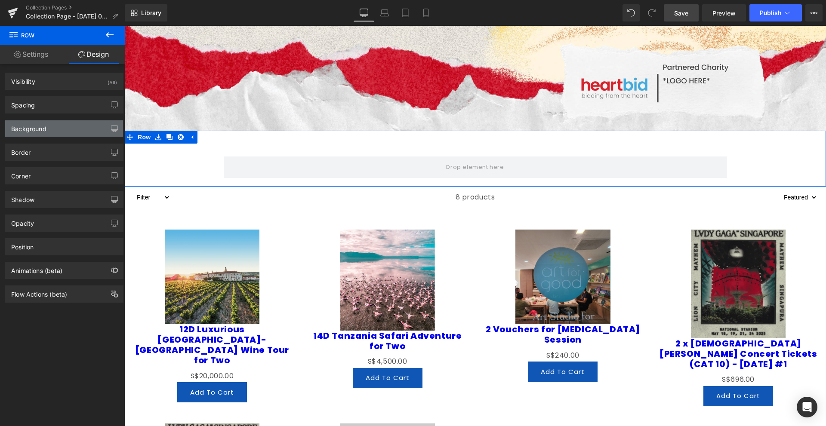
click at [71, 132] on div "Background" at bounding box center [64, 128] width 118 height 16
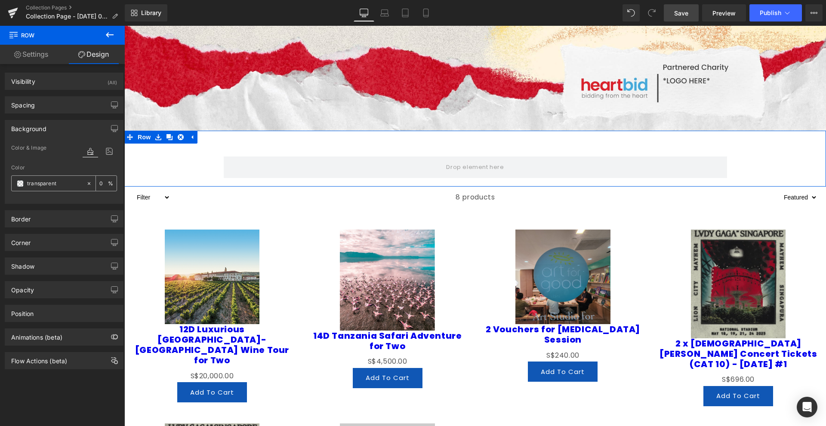
click at [58, 183] on input "transparent" at bounding box center [54, 183] width 55 height 9
click at [22, 186] on span at bounding box center [20, 183] width 7 height 7
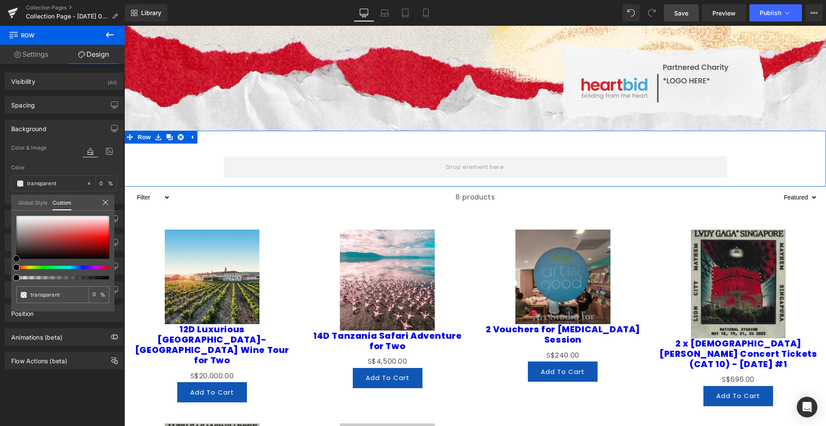
type input "#dfaeae"
type input "100"
type input "#dfaeae"
type input "100"
type input "#dda6a6"
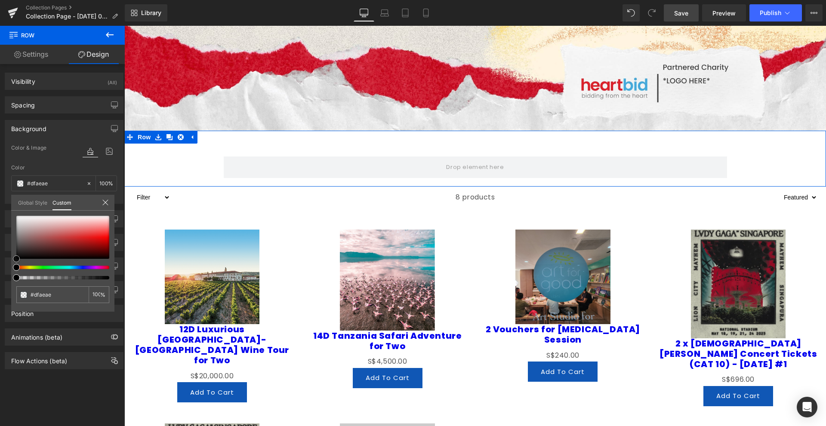
type input "#dda6a6"
type input "#dd9b9b"
type input "#dd8c8c"
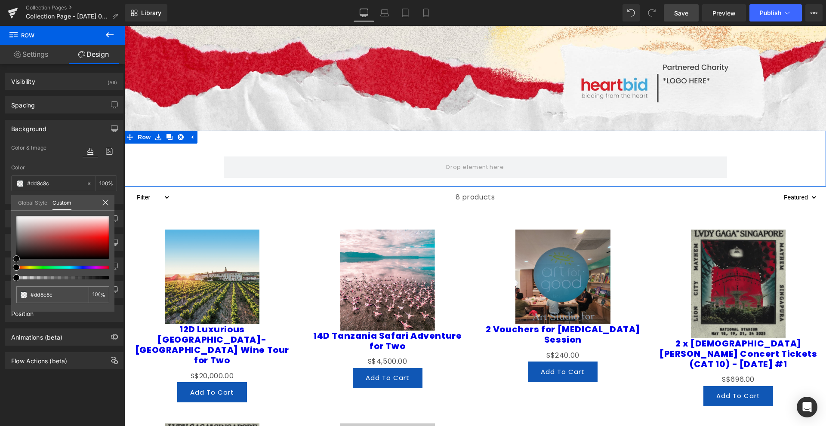
type input "#db7070"
type input "#da6262"
type input "#d95858"
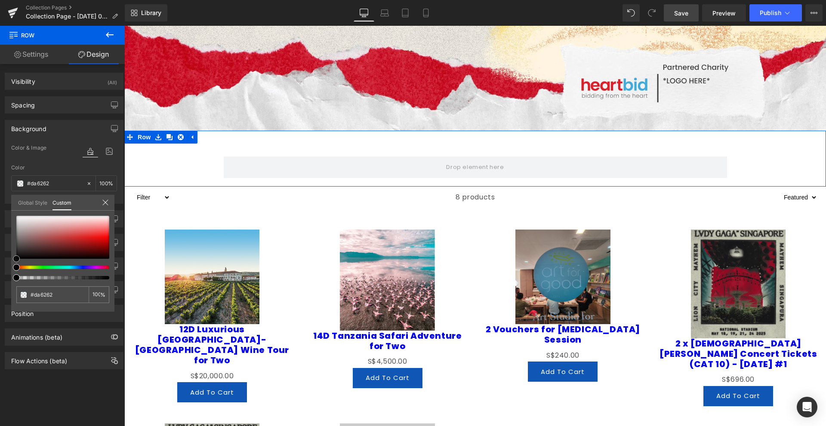
type input "#d95858"
type input "#d75050"
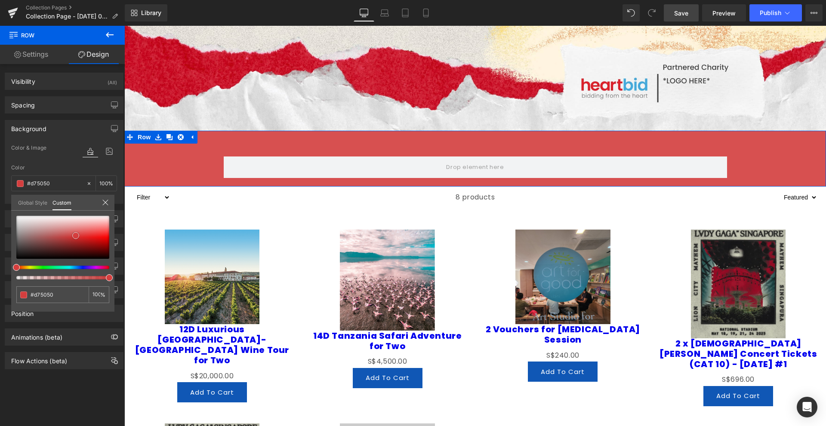
type input "#d43e3e"
type input "#d03333"
type input "#c92a2a"
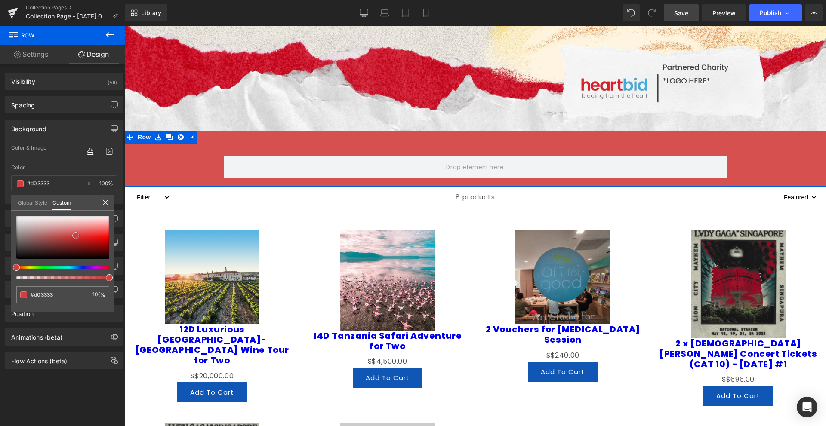
type input "#c92a2a"
type input "#bc2929"
type input "#b32727"
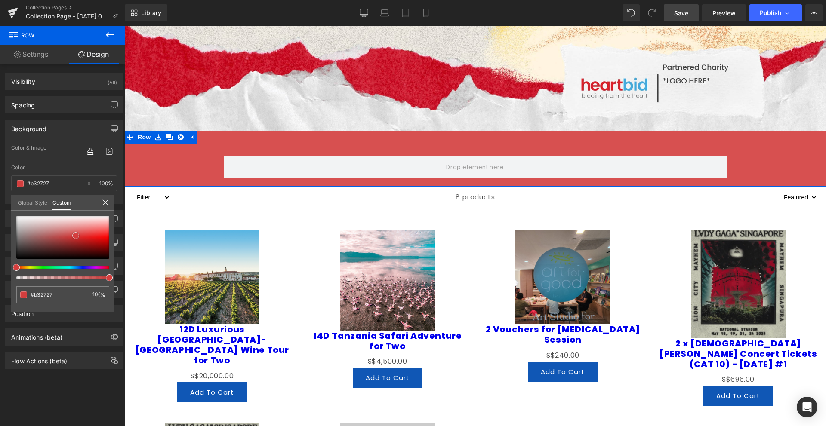
type input "#9e2222"
type input "#9b2121"
type input "#922020"
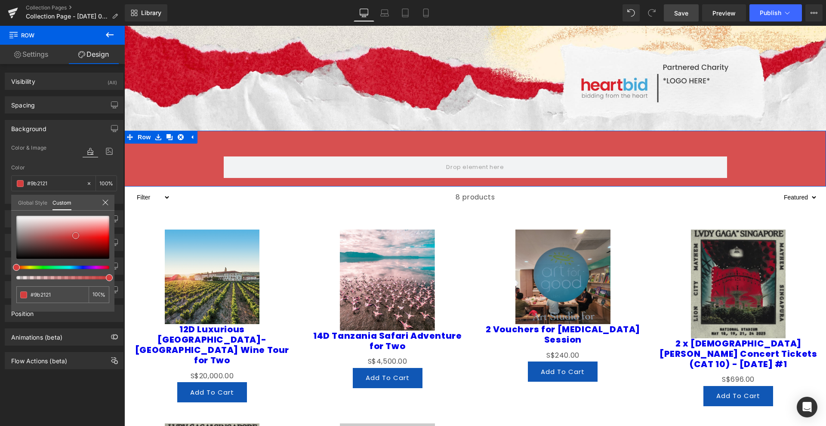
type input "#922020"
type input "#8e1f1f"
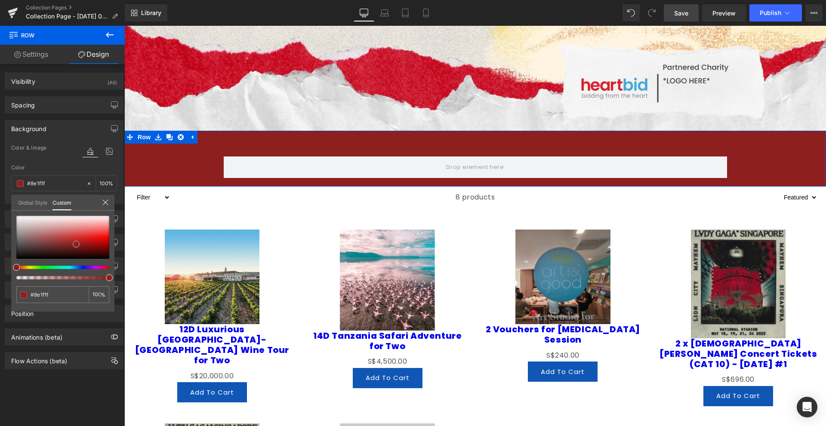
drag, startPoint x: 68, startPoint y: 229, endPoint x: 76, endPoint y: 244, distance: 16.9
click at [76, 244] on div at bounding box center [62, 237] width 93 height 43
drag, startPoint x: 95, startPoint y: 264, endPoint x: 76, endPoint y: 267, distance: 19.2
click at [77, 267] on div at bounding box center [62, 248] width 93 height 64
type input "#241f8e"
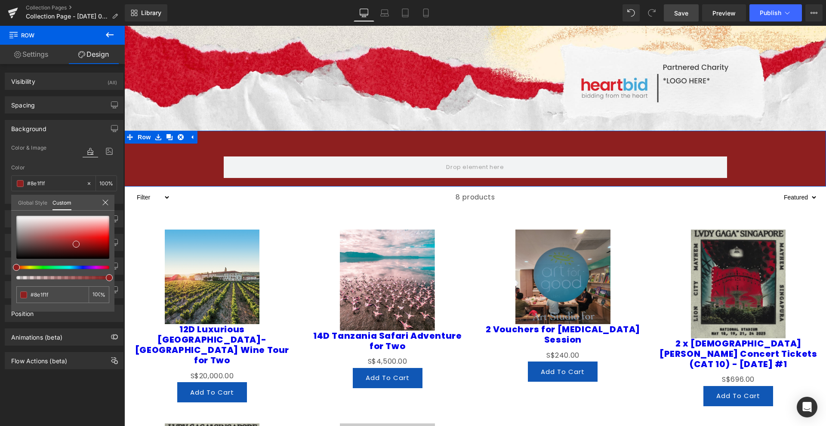
type input "#241f8e"
type input "#221f8e"
type input "#1f288e"
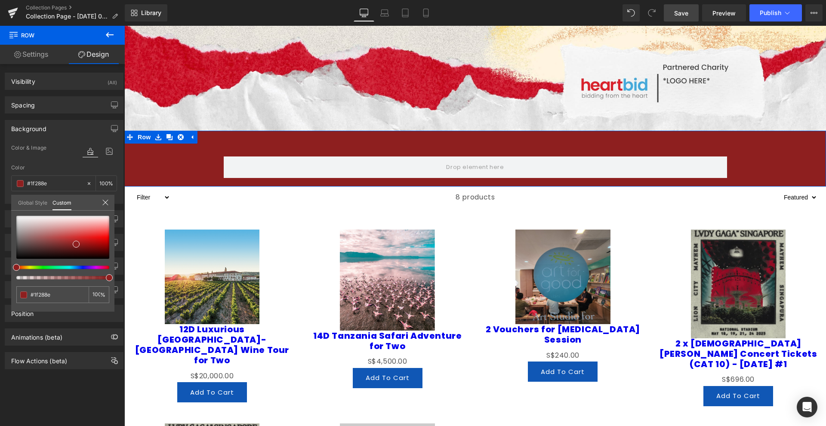
type input "#1f2e8e"
type input "#1f378e"
type input "#1f408e"
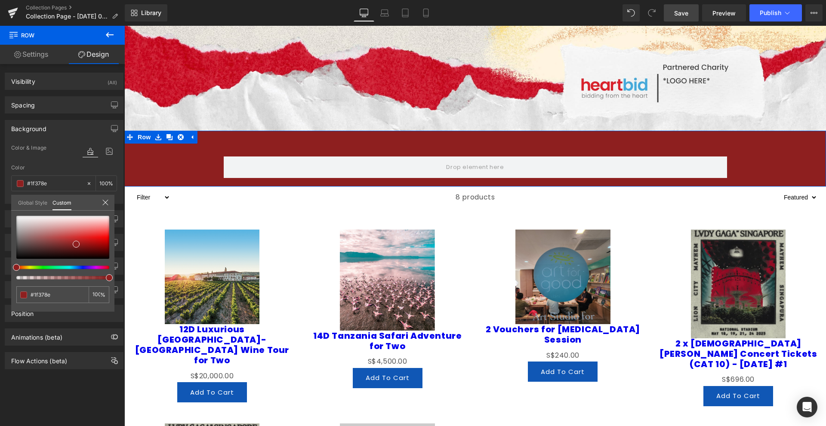
type input "#1f408e"
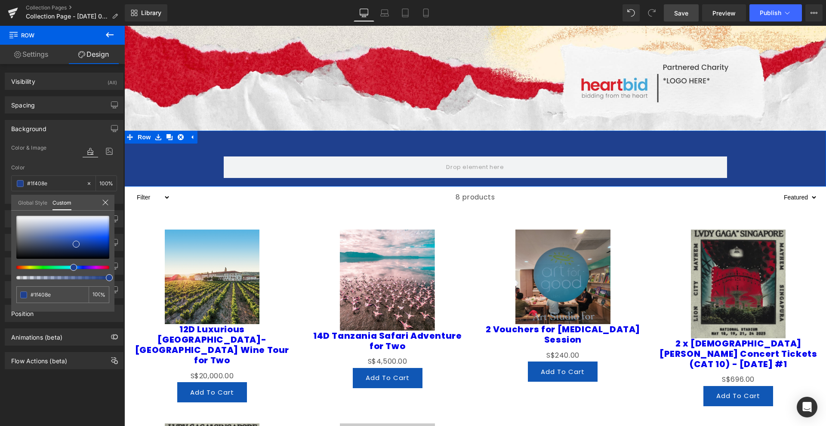
type input "#1f3e8e"
type input "#1f3a8e"
type input "#1f378e"
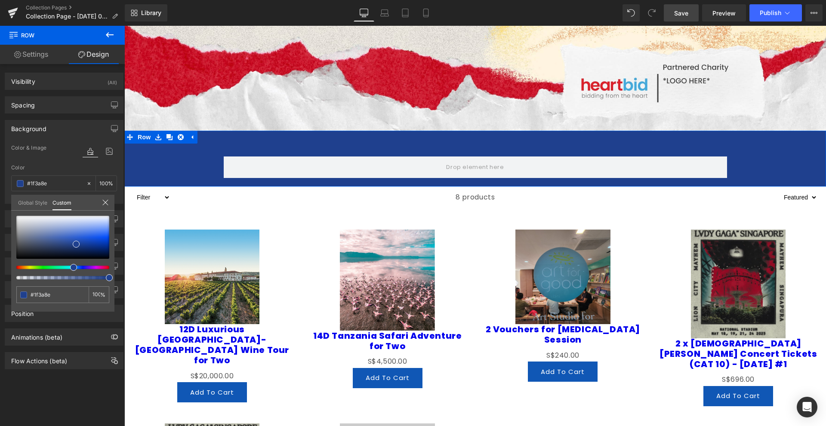
type input "#1f378e"
type input "#1f318e"
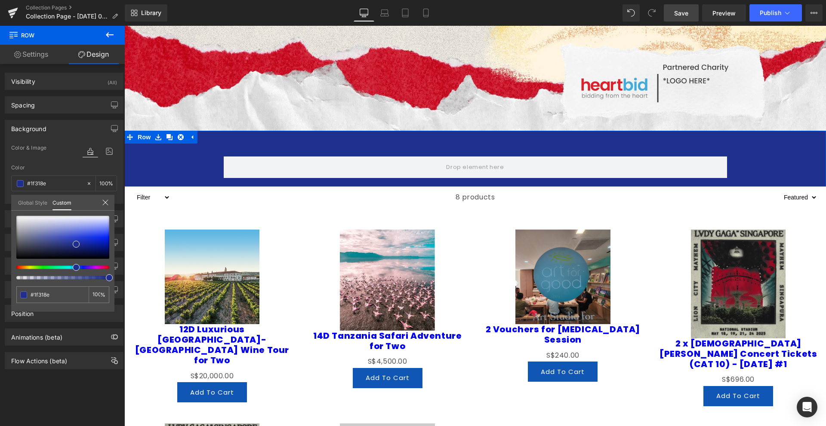
type input "#1f3a8e"
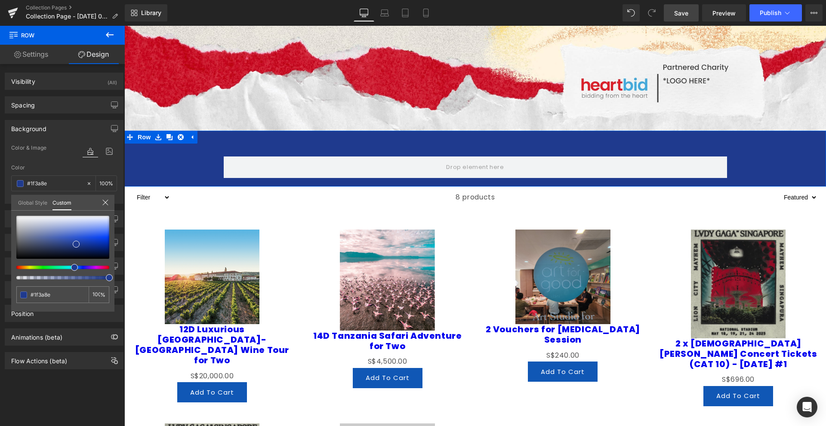
type input "#1f3e8e"
type input "#1f448e"
type input "#1f478e"
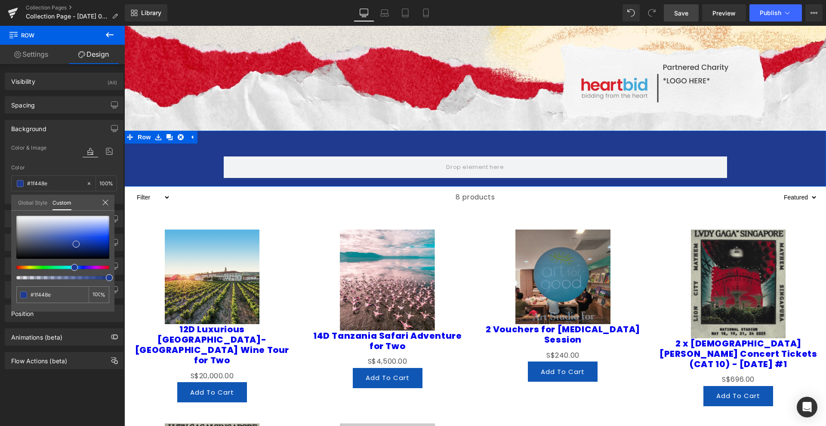
type input "#1f478e"
type input "#1f498e"
type input "#1f518e"
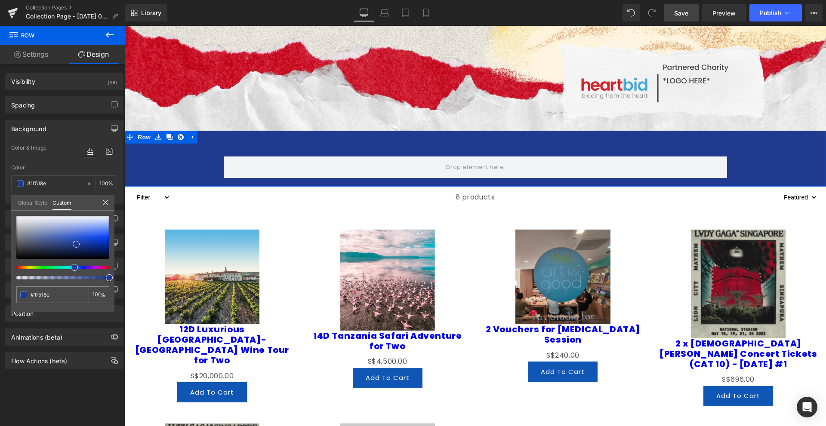
type input "#1f538e"
type input "#1f568e"
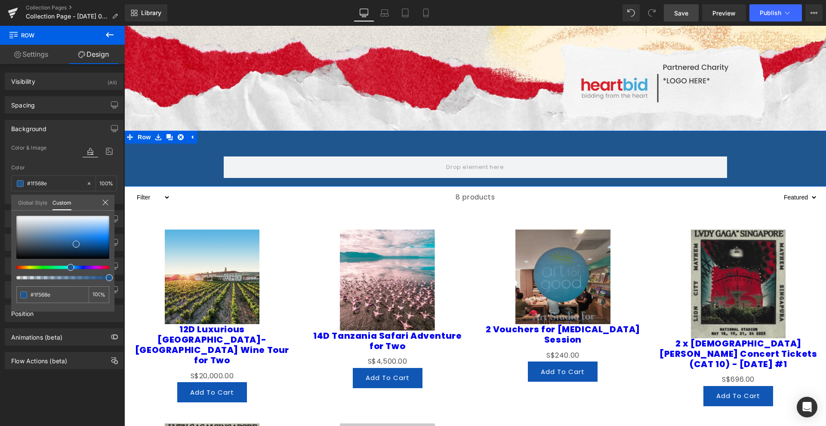
type input "#1f5a8e"
type input "#1f5c8e"
type input "#1f5f8e"
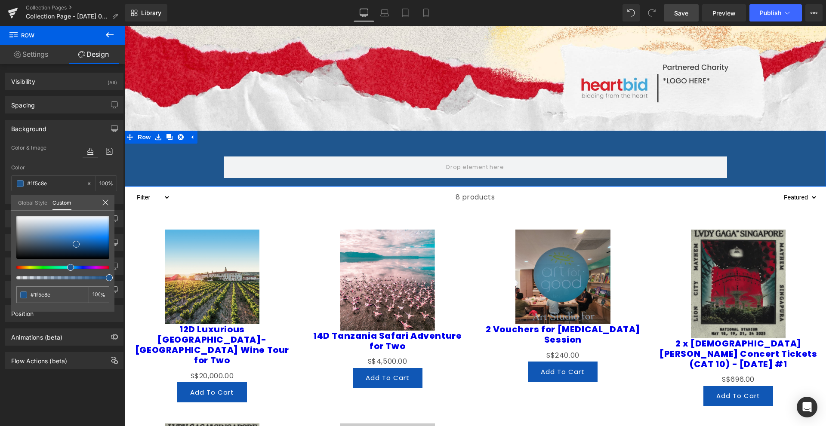
type input "#1f5f8e"
type input "#1f638e"
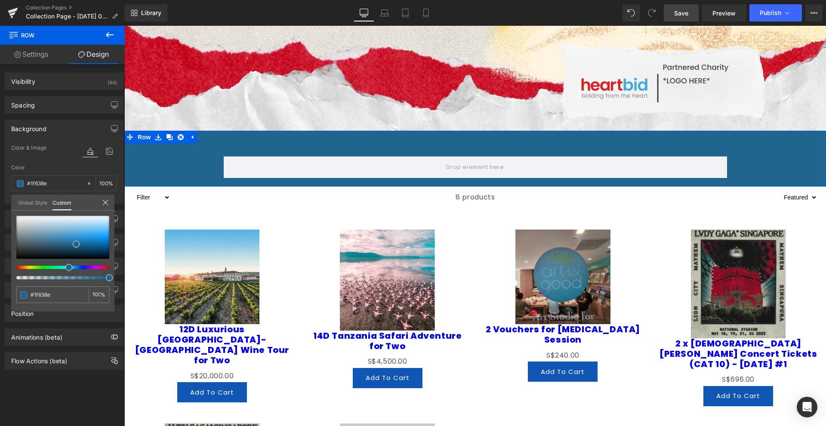
type input "#1f658e"
type input "#1f698e"
type input "#1f6c8e"
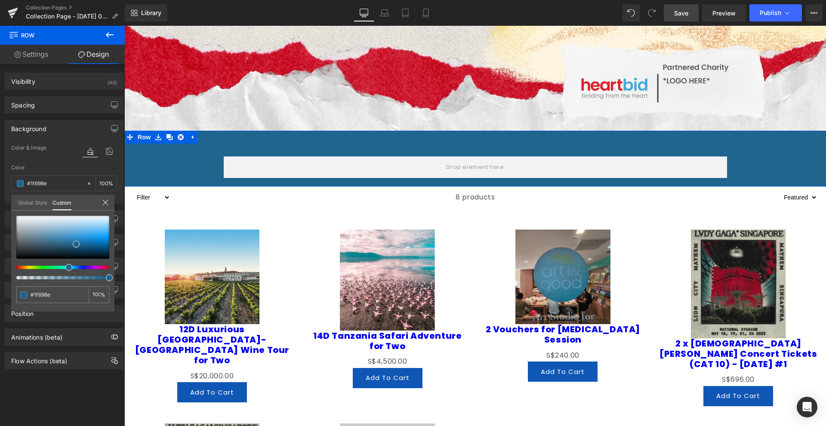
type input "#1f6c8e"
drag, startPoint x: 73, startPoint y: 268, endPoint x: 64, endPoint y: 270, distance: 8.7
click at [64, 270] on div at bounding box center [62, 248] width 93 height 64
type input "#114b63"
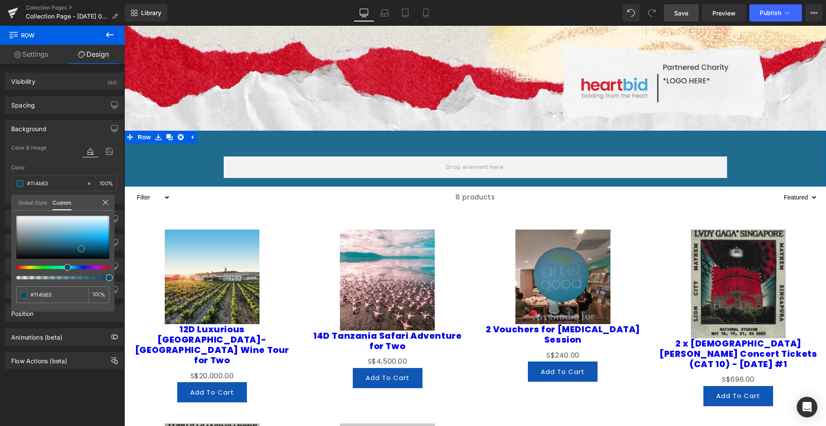
type input "#114e68"
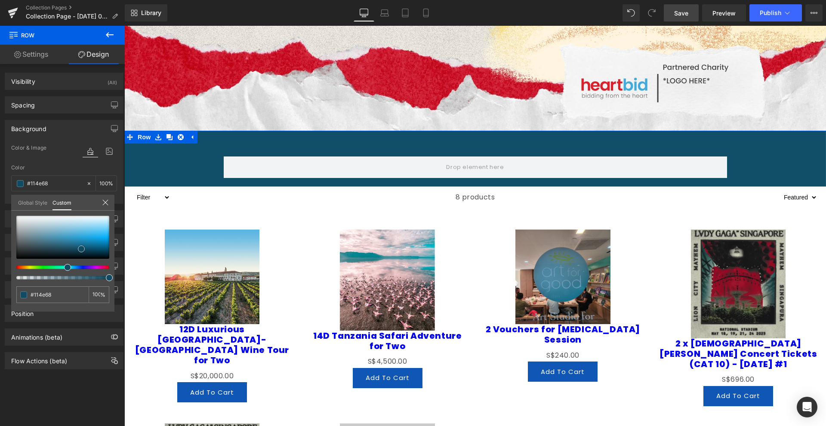
type input "#13668a"
type input "#157097"
type input "#147fad"
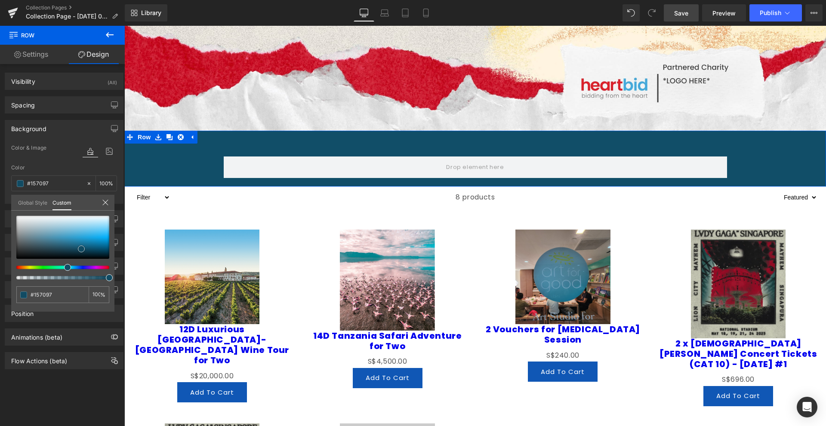
type input "#147fad"
type input "#1495cc"
type input "#11a4e3"
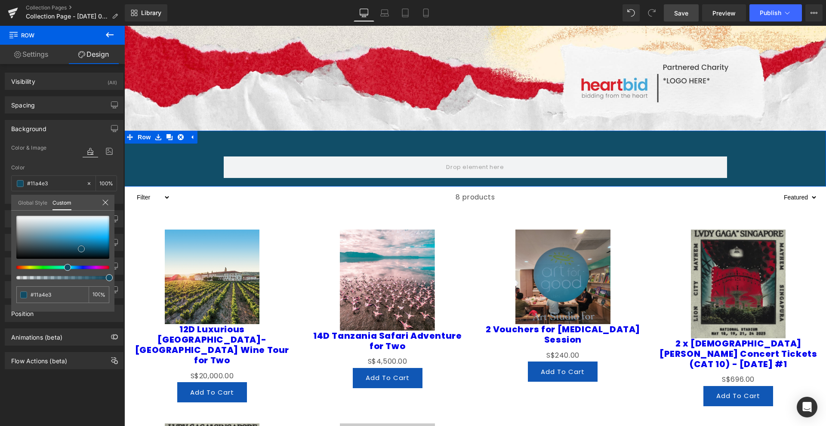
type input "#11abed"
type input "#23b2ef"
type input "#30b7f1"
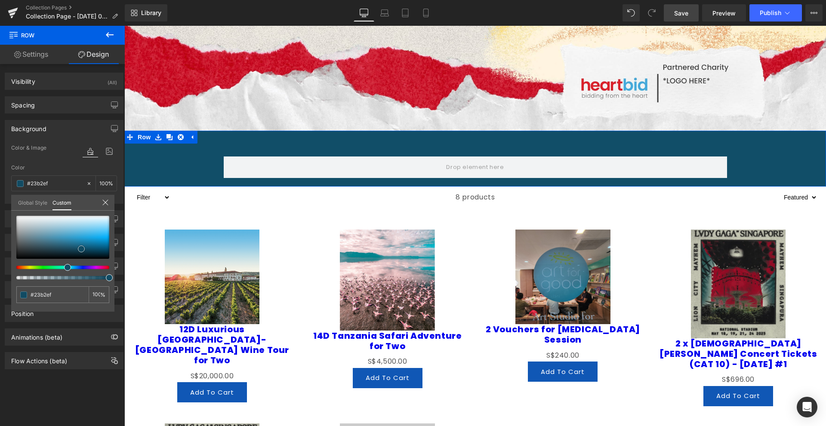
type input "#30b7f1"
type input "#43bef4"
type input "#54c6f6"
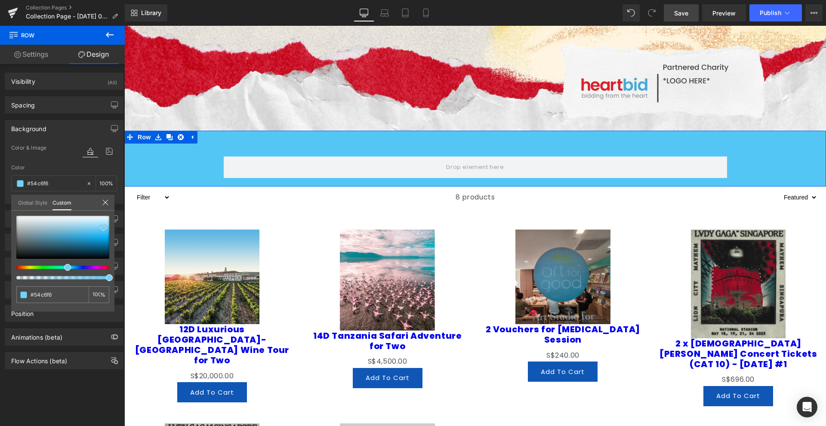
type input "#74d2fa"
type input "#88d8fb"
type input "#92dbfb"
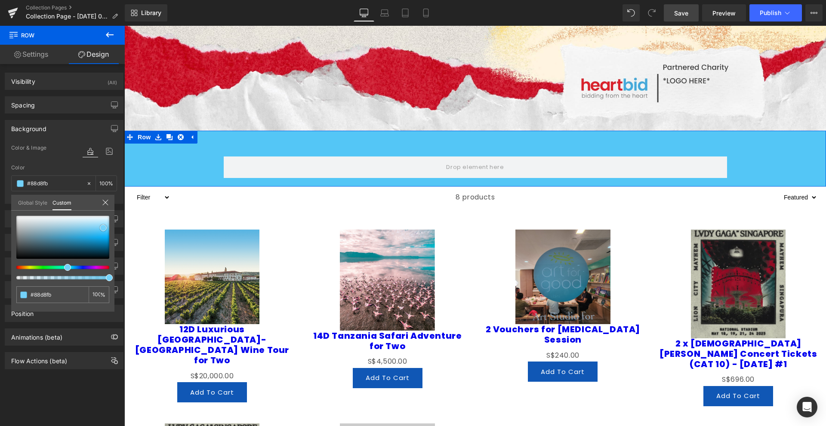
type input "#92dbfb"
type input "#96ddfc"
type input "#9cdffb"
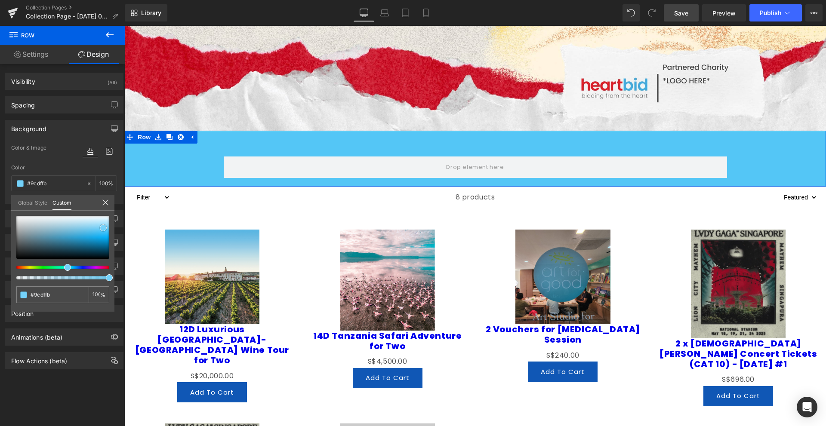
type input "#a5e2fd"
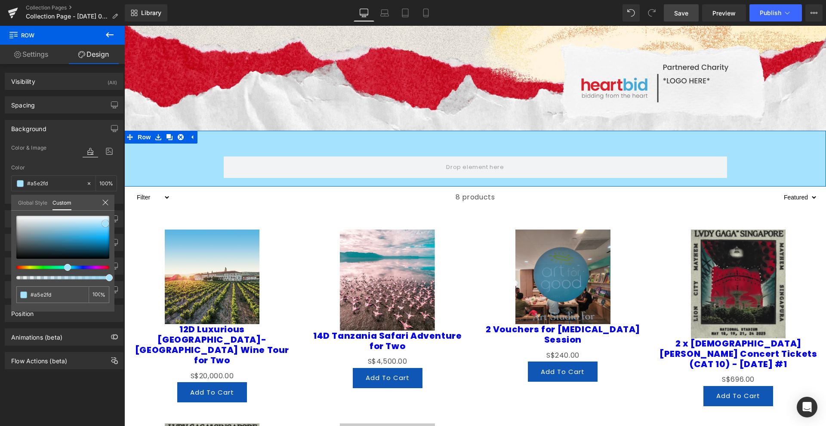
type input "#a0e1fd"
type input "#92dbfb"
type input "#74d2fa"
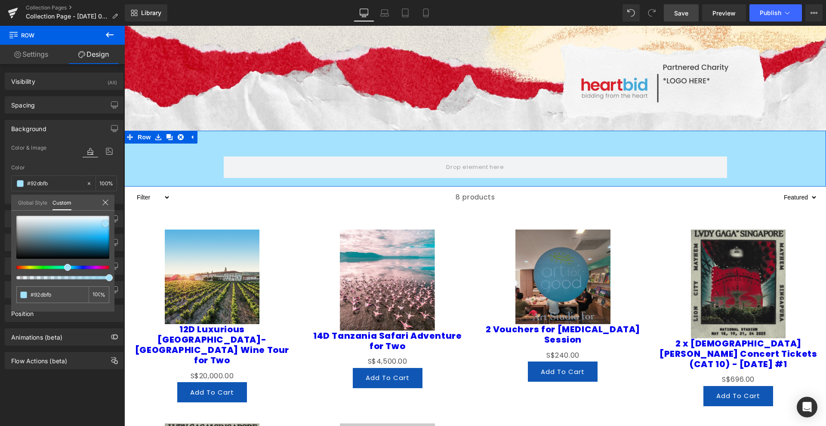
type input "#74d2fa"
type input "#47c4f9"
type input "#2abaf8"
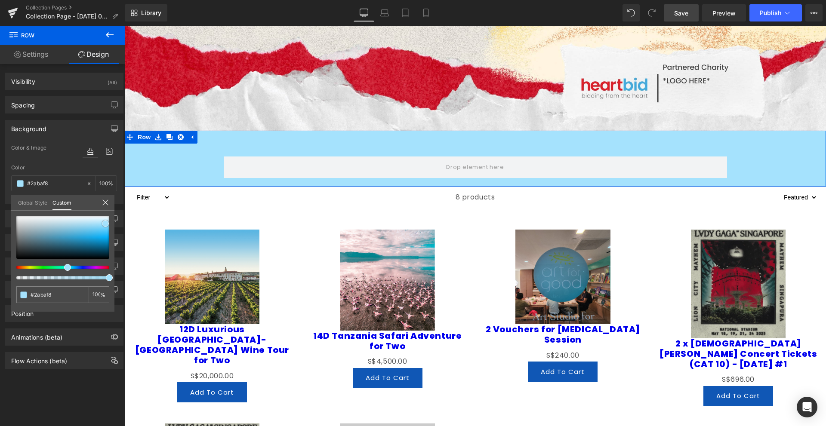
type input "#1ab6f9"
type input "#0ab2fa"
type input "#05b0f9"
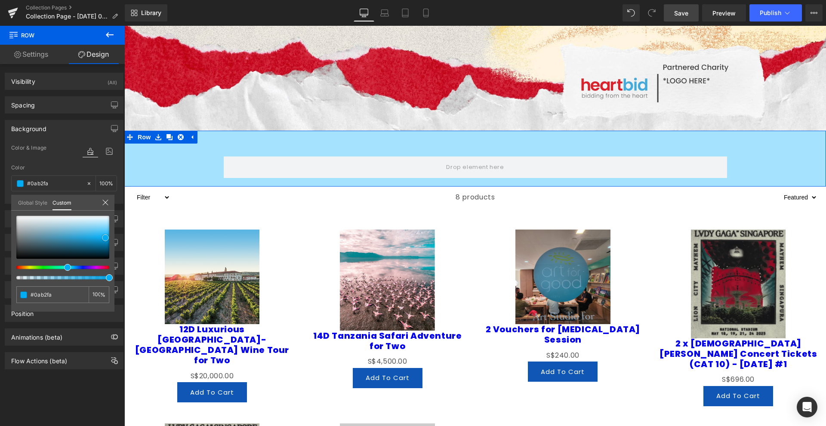
type input "#05b0f9"
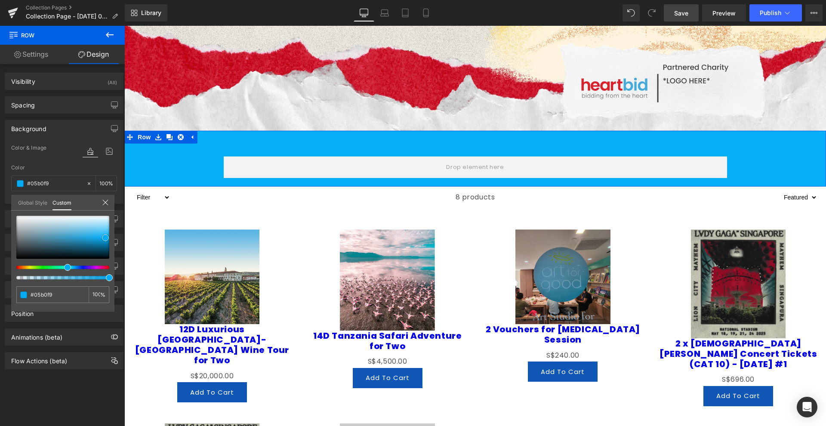
type input "#04acf4"
type input "#03a6ec"
type input "#039fe2"
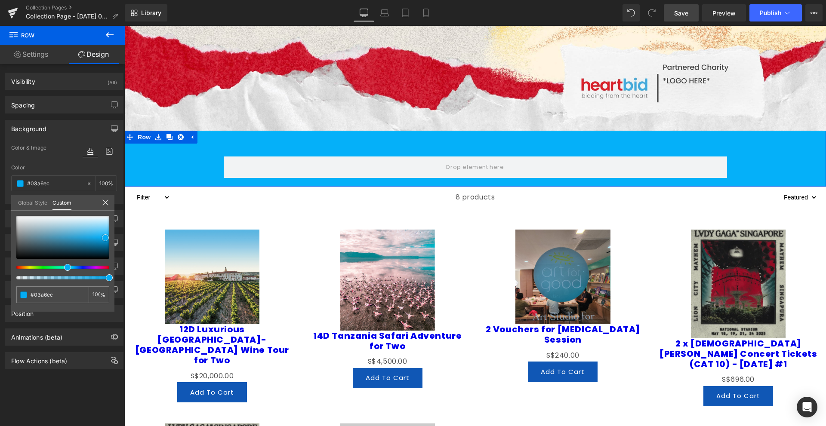
type input "#039fe2"
type input "#0497d6"
type input "#0593d0"
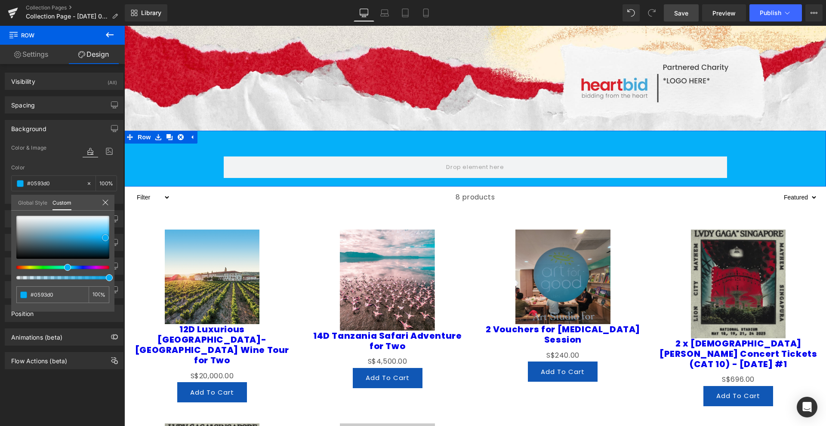
type input "#068fca"
type input "#0588c0"
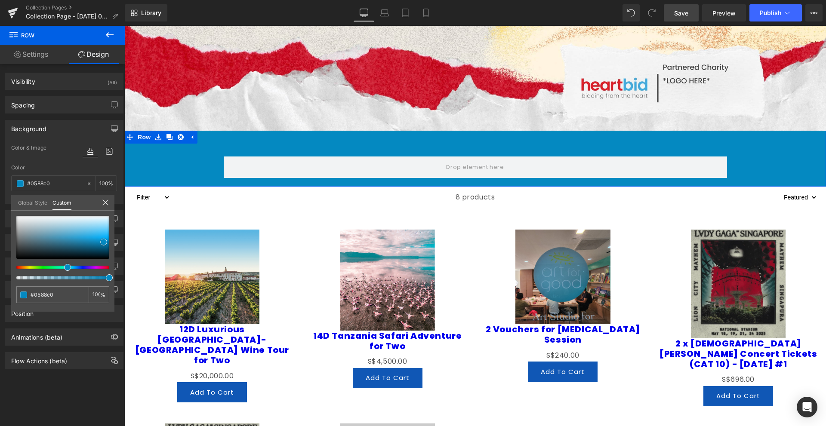
type input "#0489c1"
type input "#0485bc"
drag, startPoint x: 81, startPoint y: 249, endPoint x: 104, endPoint y: 243, distance: 23.3
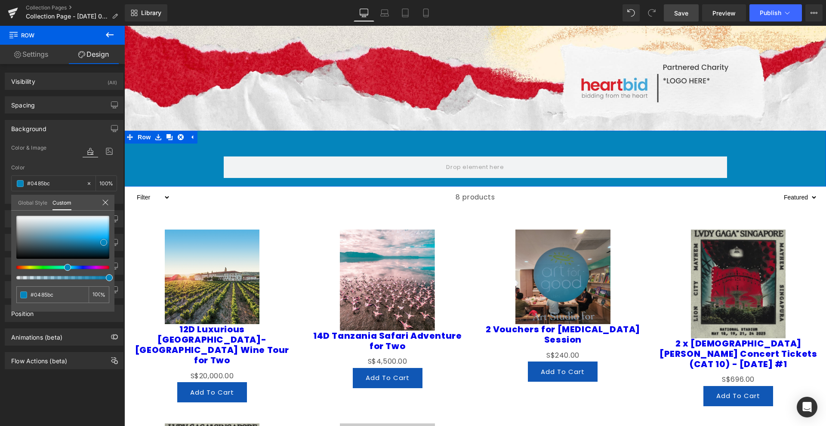
click at [104, 243] on div at bounding box center [62, 237] width 93 height 43
type input "#1903bd"
type input "#1202be"
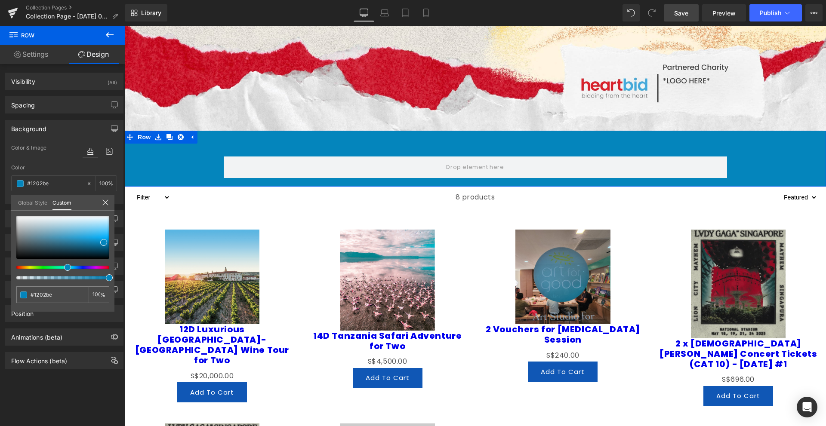
type input "#0b01bf"
type input "#1000c0"
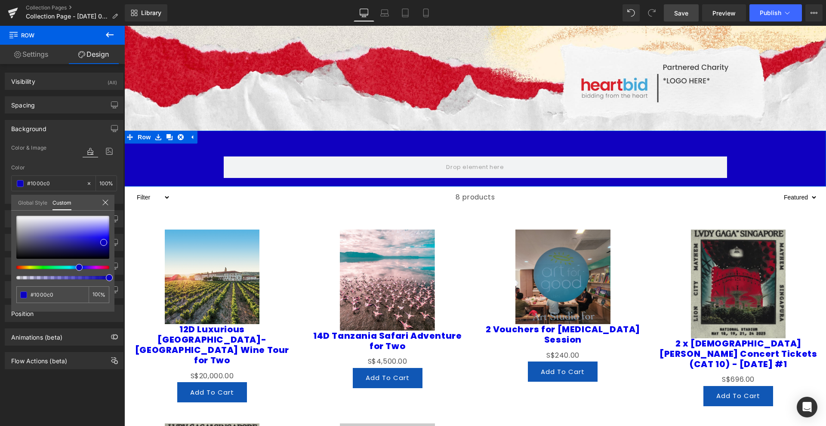
type input "#1900c1"
type input "#2000c1"
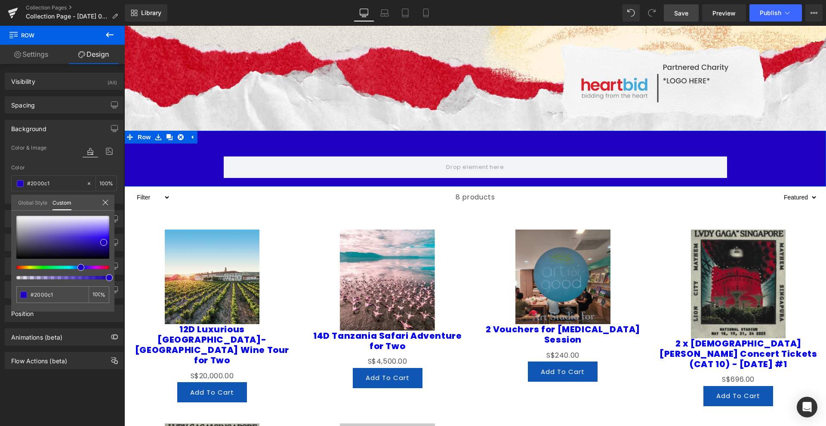
type input "#1600c1"
type input "#1000c1"
type input "#0009c1"
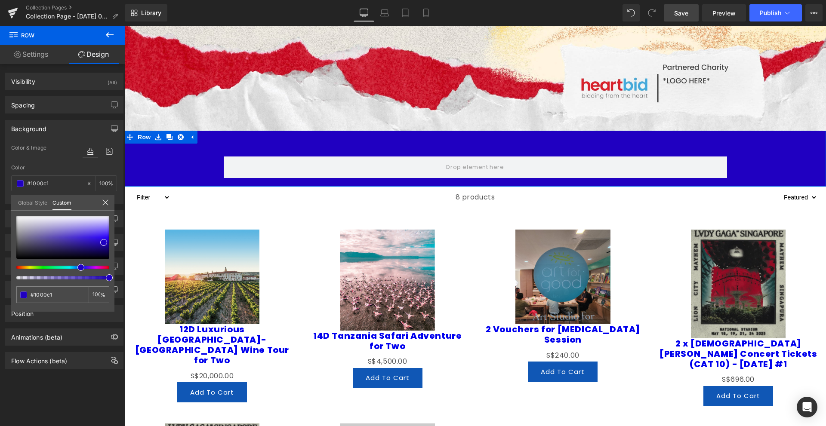
type input "#0009c1"
type input "#0016c1"
type input "#0026c1"
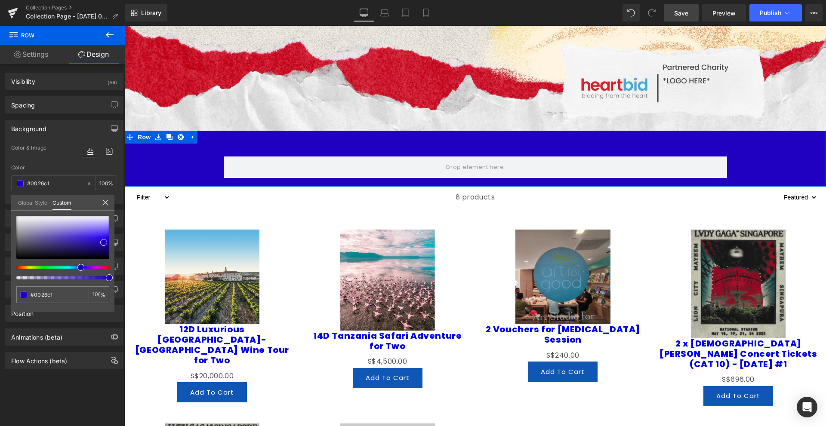
type input "#0036c1"
type input "#003ac1"
type input "#0047c1"
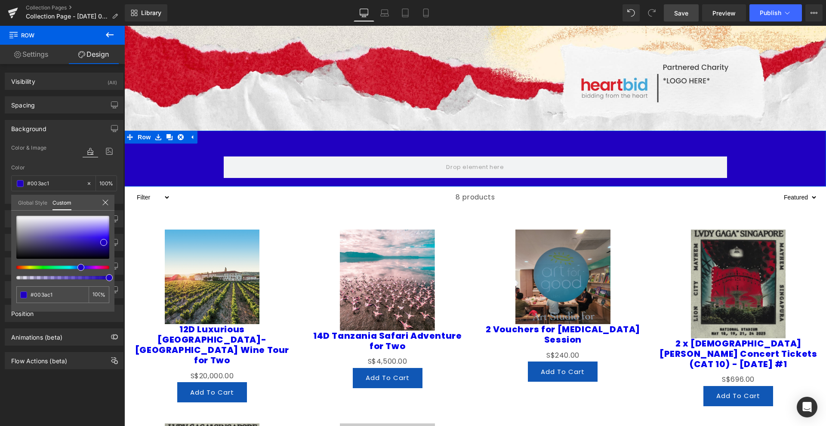
type input "#0047c1"
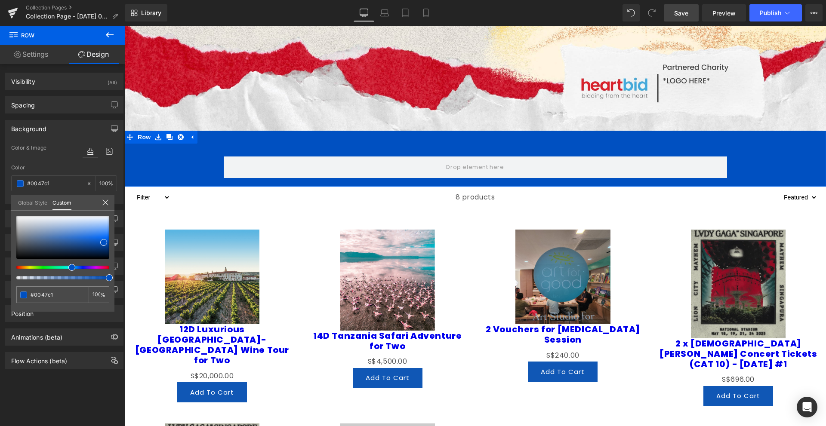
type input "#0050c1"
type input "#0057c1"
type input "#005ac1"
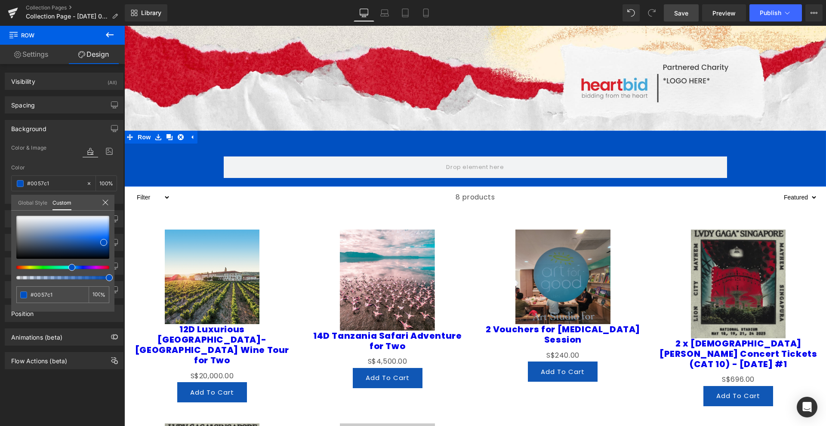
type input "#005ac1"
type input "#0060c1"
type input "#0067c1"
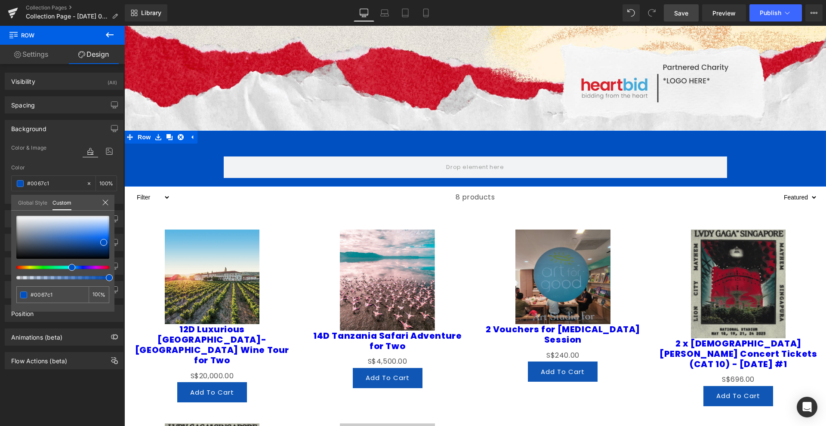
type input "#006ac1"
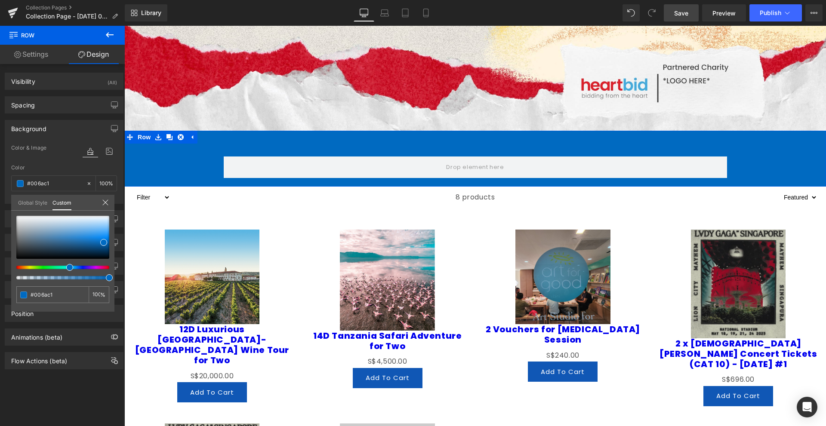
type input "#0071c1"
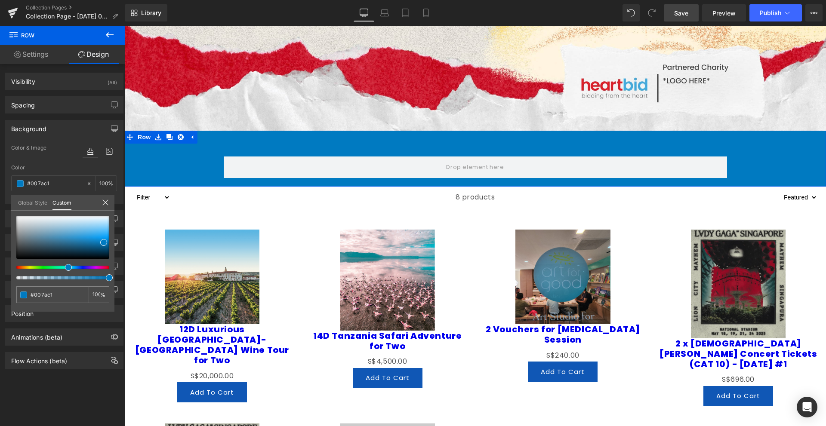
drag, startPoint x: 76, startPoint y: 267, endPoint x: 65, endPoint y: 268, distance: 11.2
click at [65, 268] on div at bounding box center [59, 267] width 93 height 3
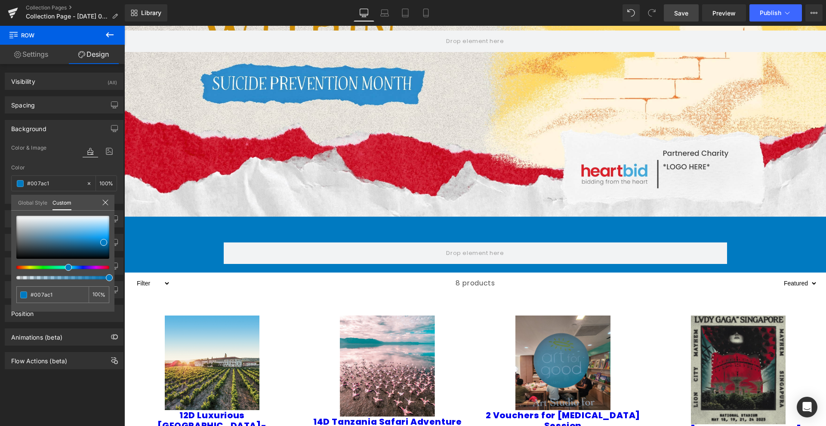
scroll to position [172, 0]
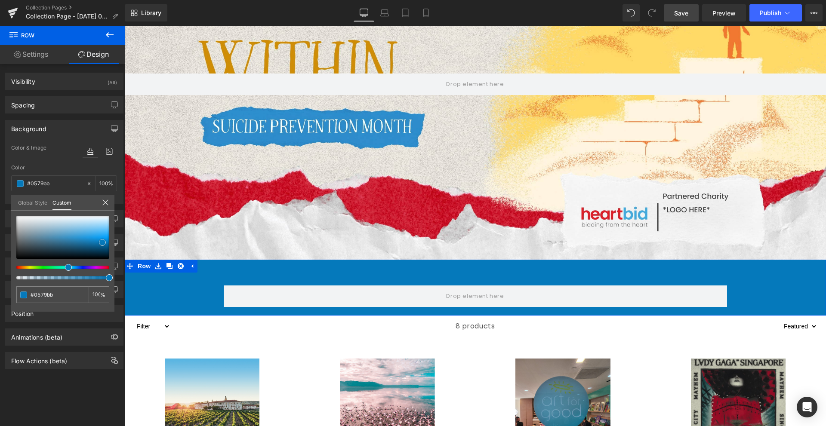
drag, startPoint x: 96, startPoint y: 244, endPoint x: 102, endPoint y: 243, distance: 6.2
click at [102, 243] on div at bounding box center [62, 237] width 93 height 43
click at [64, 267] on div at bounding box center [59, 267] width 93 height 3
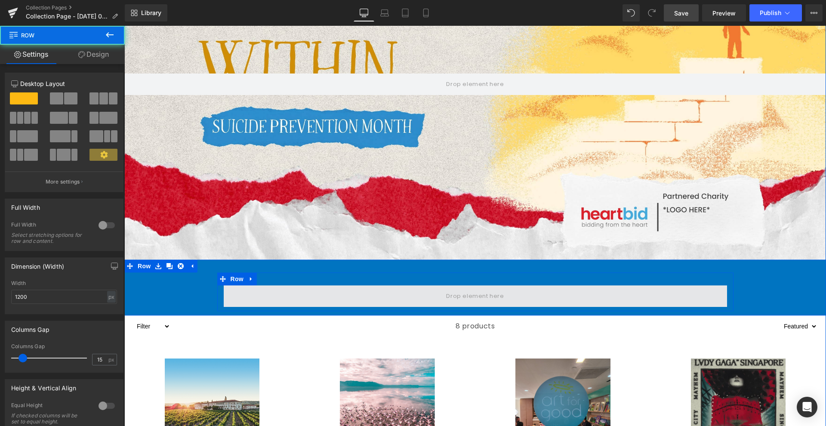
click at [231, 294] on span at bounding box center [475, 296] width 503 height 21
click at [296, 286] on span at bounding box center [475, 296] width 503 height 21
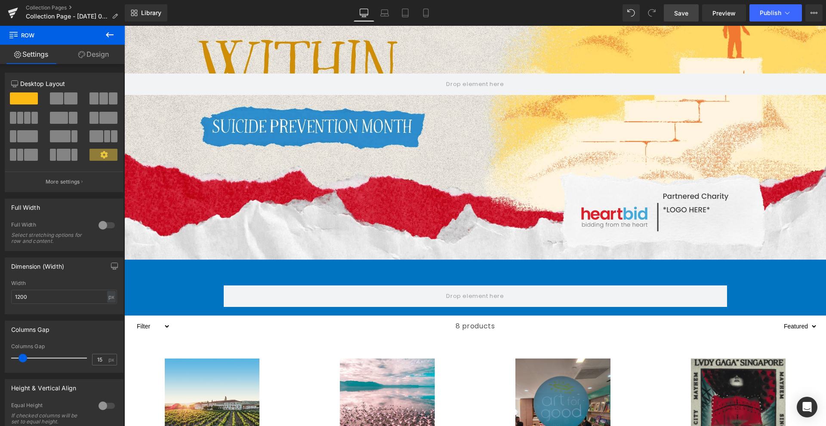
click at [116, 38] on button at bounding box center [110, 35] width 30 height 19
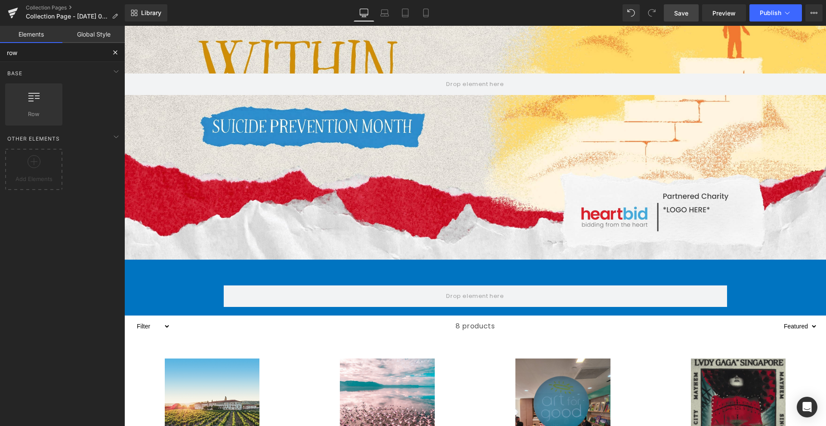
click at [93, 55] on input "row" at bounding box center [53, 52] width 106 height 19
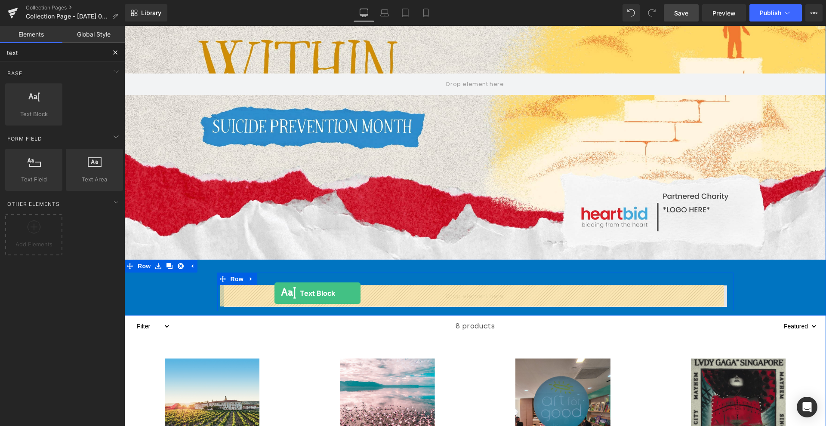
drag, startPoint x: 167, startPoint y: 140, endPoint x: 274, endPoint y: 293, distance: 187.2
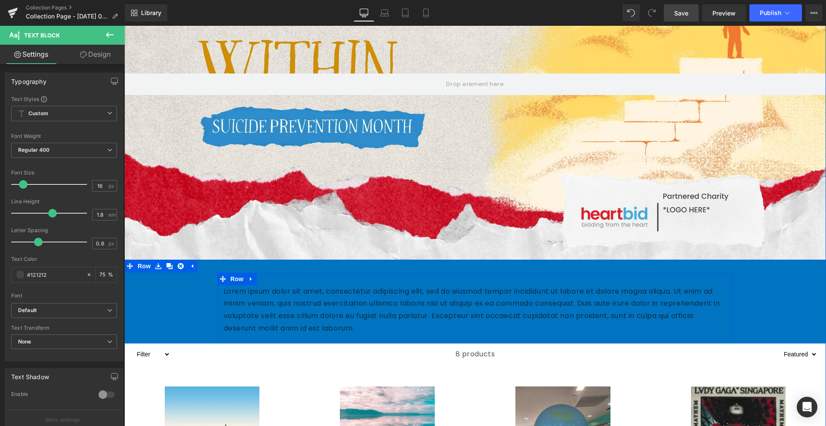
click at [310, 276] on div "Lorem ipsum dolor sit amet, consectetur adipiscing elit, sed do eiusmod tempor …" at bounding box center [475, 306] width 516 height 67
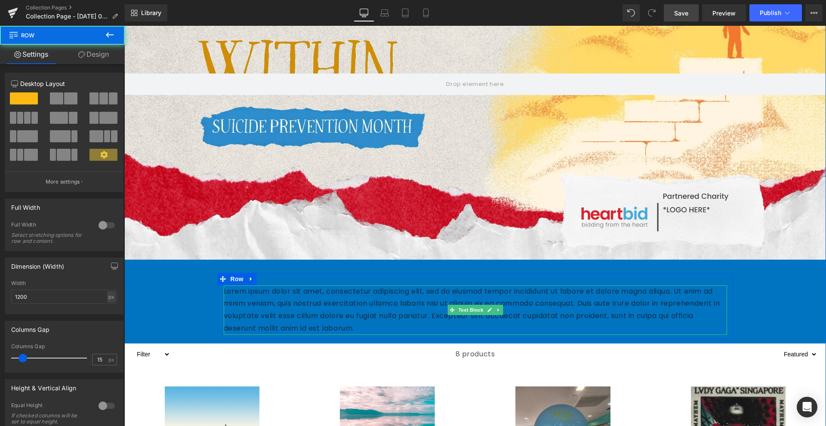
click at [252, 295] on p "Lorem ipsum dolor sit amet, consectetur adipiscing elit, sed do eiusmod tempor …" at bounding box center [475, 310] width 503 height 49
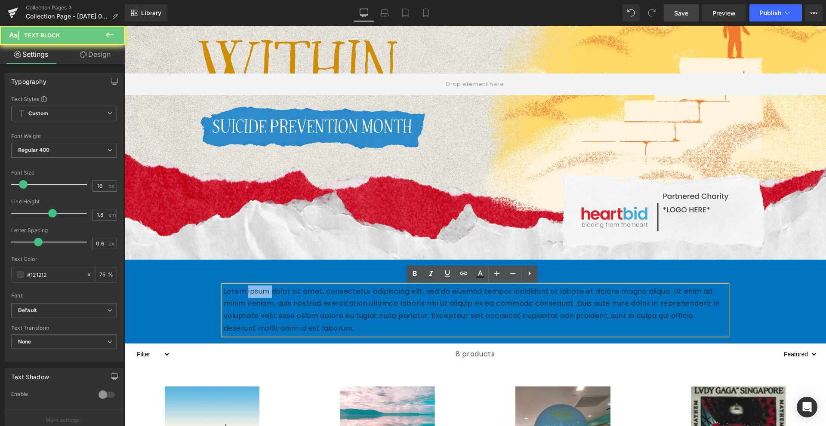
click at [252, 295] on p "Lorem ipsum dolor sit amet, consectetur adipiscing elit, sed do eiusmod tempor …" at bounding box center [475, 310] width 503 height 49
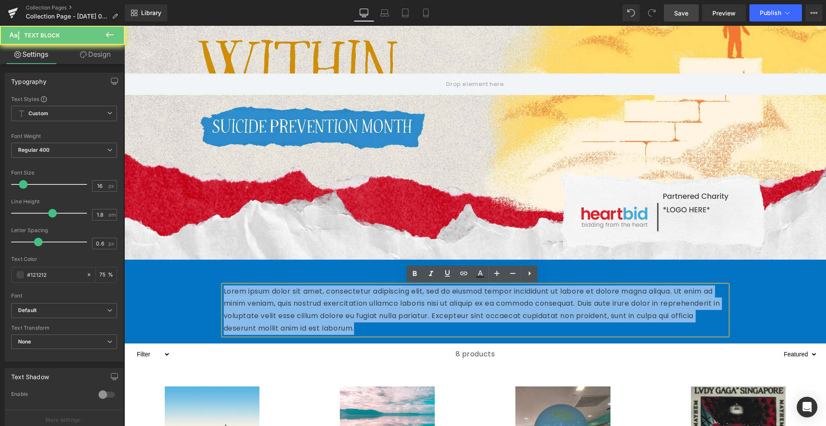
click at [252, 295] on p "Lorem ipsum dolor sit amet, consectetur adipiscing elit, sed do eiusmod tempor …" at bounding box center [475, 310] width 503 height 49
click at [320, 298] on p "Lorem ipsum dolor sit amet, consectetur adipiscing elit, sed do eiusmod tempor …" at bounding box center [475, 310] width 503 height 49
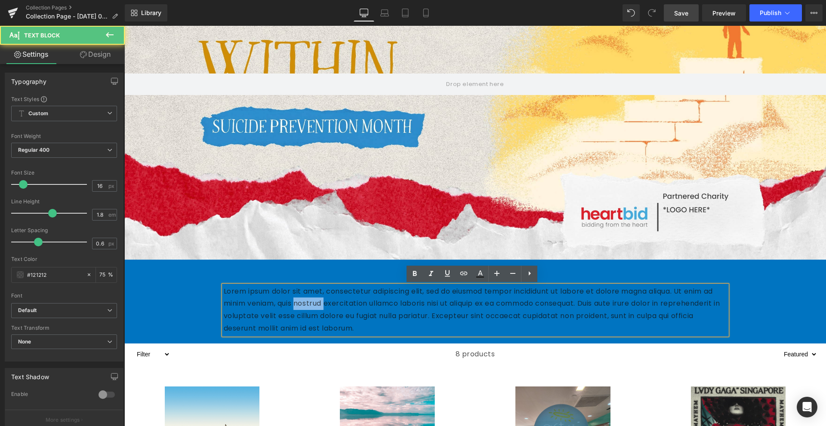
click at [320, 298] on p "Lorem ipsum dolor sit amet, consectetur adipiscing elit, sed do eiusmod tempor …" at bounding box center [475, 310] width 503 height 49
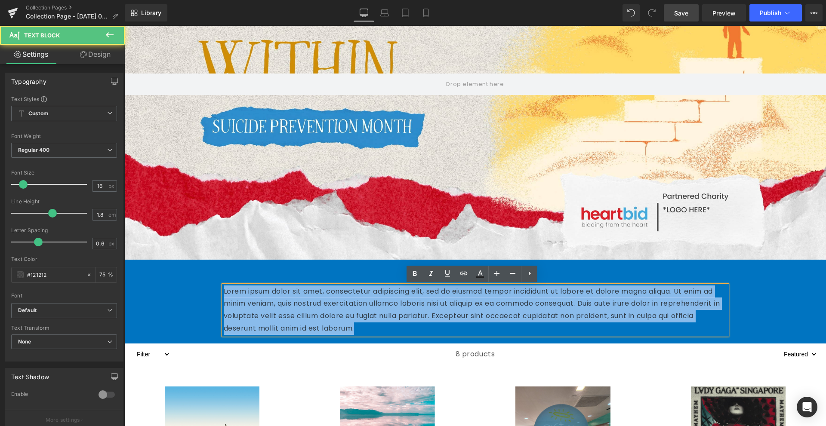
click at [320, 298] on p "Lorem ipsum dolor sit amet, consectetur adipiscing elit, sed do eiusmod tempor …" at bounding box center [475, 310] width 503 height 49
click at [334, 302] on p "Lorem ipsum dolor sit amet, consectetur adipiscing elit, sed do eiusmod tempor …" at bounding box center [475, 310] width 503 height 49
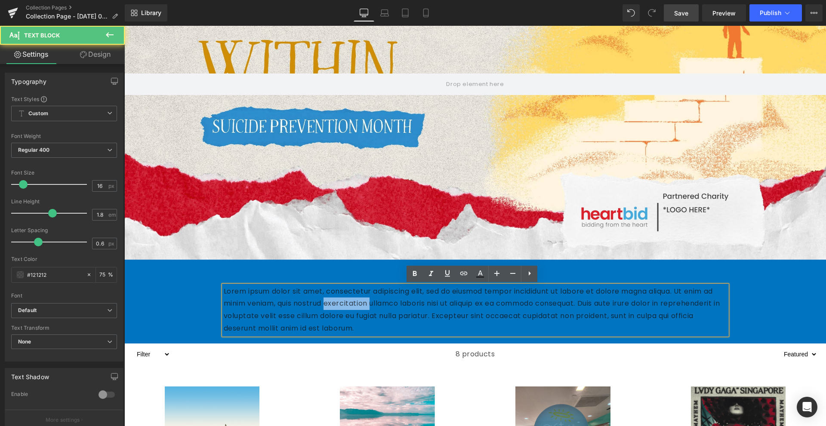
click at [334, 302] on p "Lorem ipsum dolor sit amet, consectetur adipiscing elit, sed do eiusmod tempor …" at bounding box center [475, 310] width 503 height 49
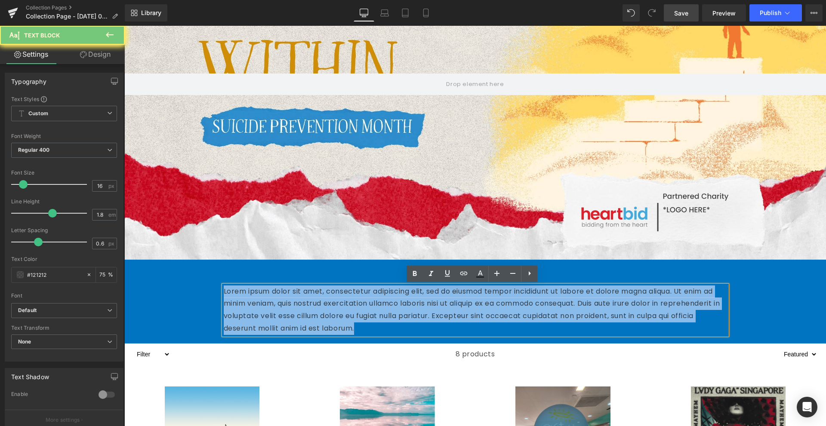
click at [334, 302] on p "Lorem ipsum dolor sit amet, consectetur adipiscing elit, sed do eiusmod tempor …" at bounding box center [475, 310] width 503 height 49
click at [320, 357] on div "8 products" at bounding box center [474, 354] width 609 height 21
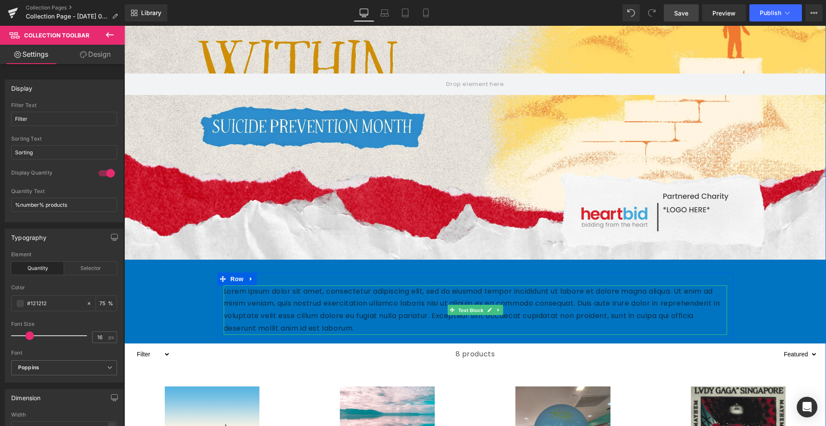
click at [473, 311] on span "Text Block" at bounding box center [470, 310] width 28 height 10
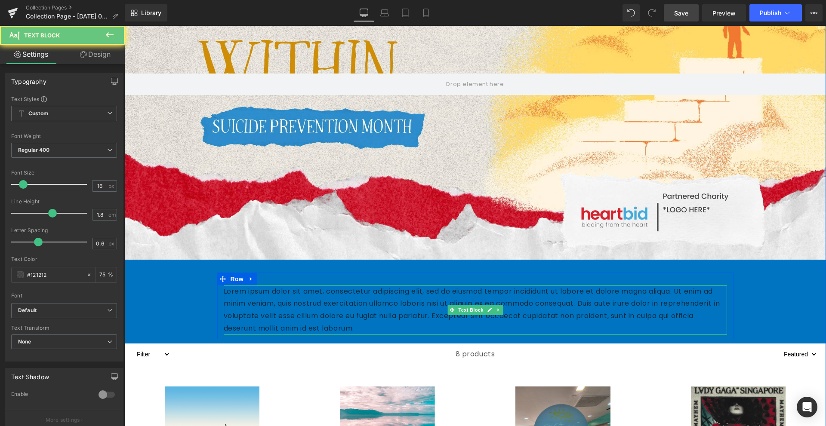
click at [528, 303] on p "Lorem ipsum dolor sit amet, consectetur adipiscing elit, sed do eiusmod tempor …" at bounding box center [475, 310] width 503 height 49
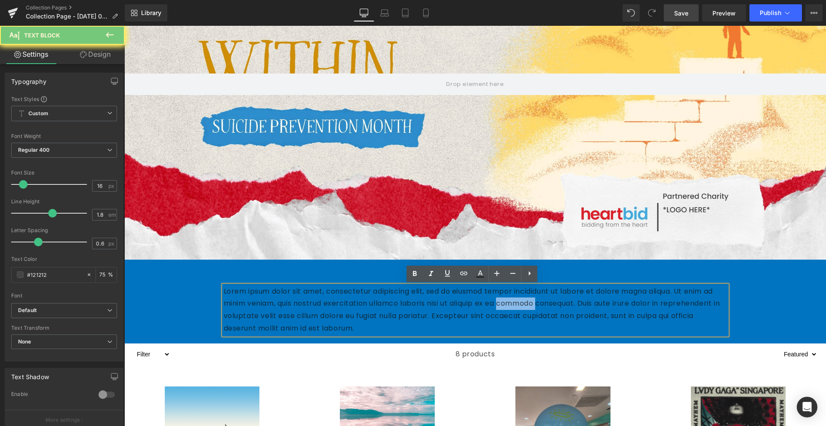
click at [528, 303] on p "Lorem ipsum dolor sit amet, consectetur adipiscing elit, sed do eiusmod tempor …" at bounding box center [475, 310] width 503 height 49
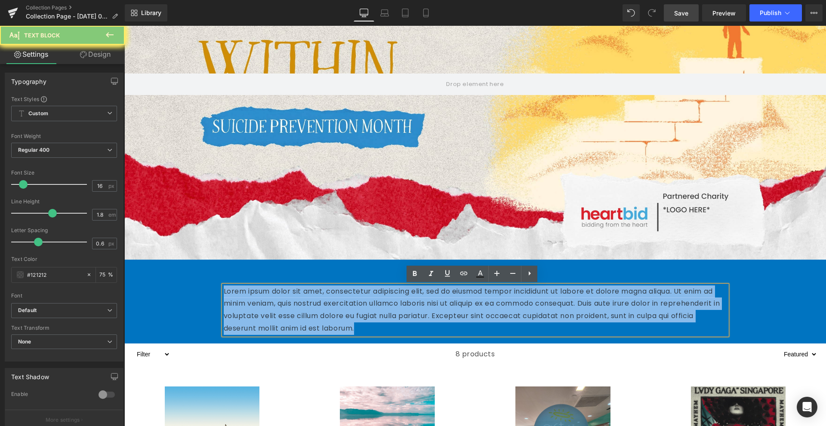
click at [528, 303] on p "Lorem ipsum dolor sit amet, consectetur adipiscing elit, sed do eiusmod tempor …" at bounding box center [475, 310] width 503 height 49
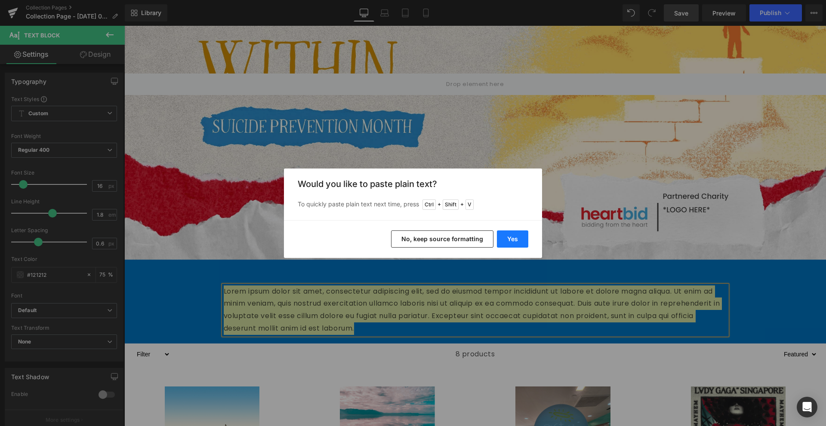
click at [514, 238] on button "Yes" at bounding box center [512, 238] width 31 height 17
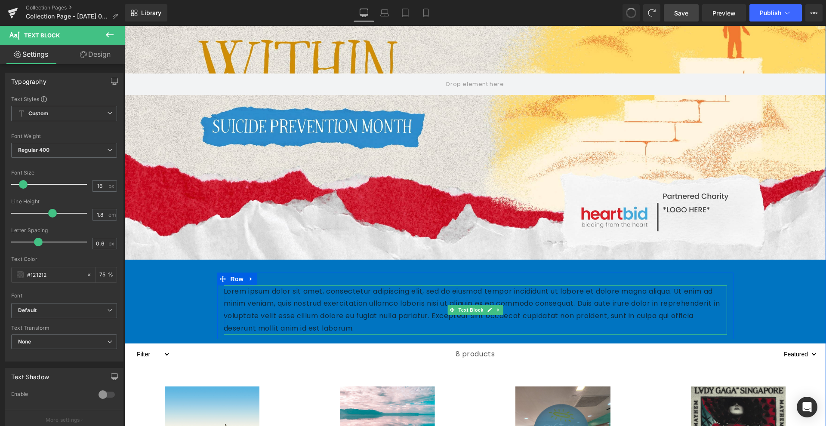
click at [402, 306] on p "Lorem ipsum dolor sit amet, consectetur adipiscing elit, sed do eiusmod tempor …" at bounding box center [475, 310] width 503 height 49
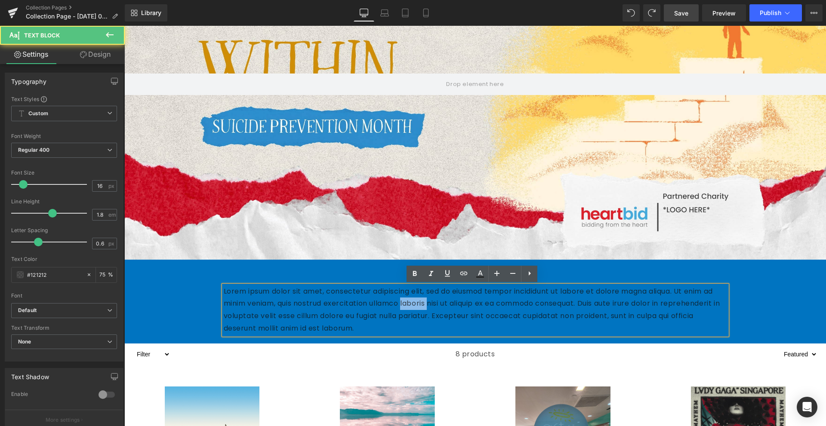
click at [402, 306] on p "Lorem ipsum dolor sit amet, consectetur adipiscing elit, sed do eiusmod tempor …" at bounding box center [475, 310] width 503 height 49
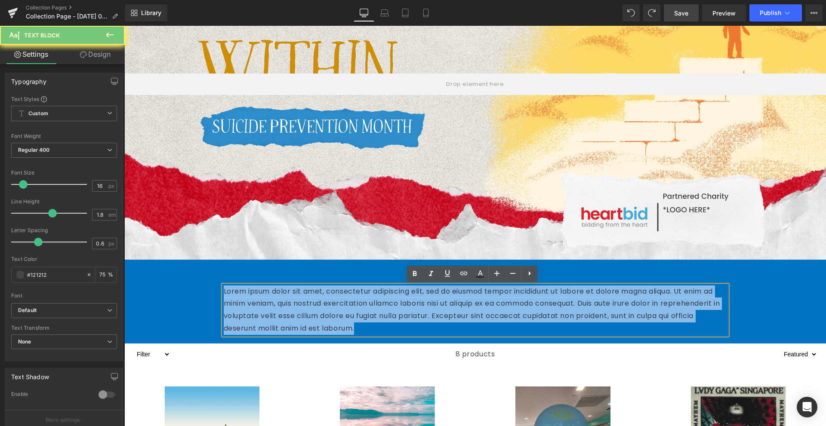
click at [402, 306] on p "Lorem ipsum dolor sit amet, consectetur adipiscing elit, sed do eiusmod tempor …" at bounding box center [475, 310] width 503 height 49
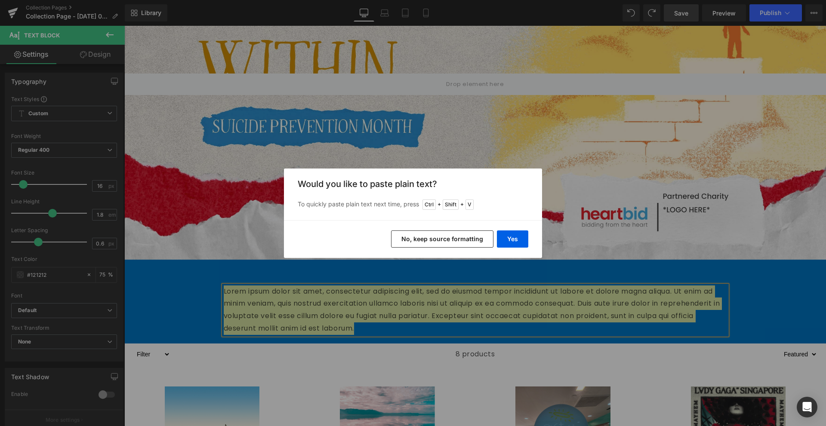
click at [467, 233] on button "No, keep source formatting" at bounding box center [442, 238] width 102 height 17
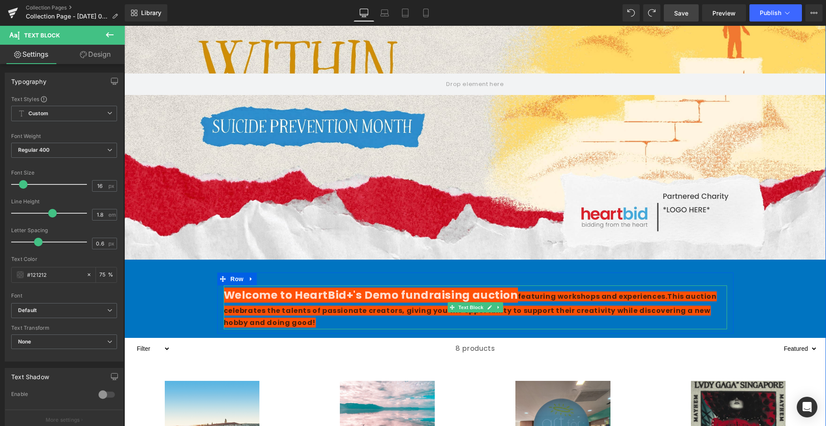
click at [442, 298] on span "Welcome to HeartBid+'s Demo fundraising auction" at bounding box center [371, 295] width 294 height 15
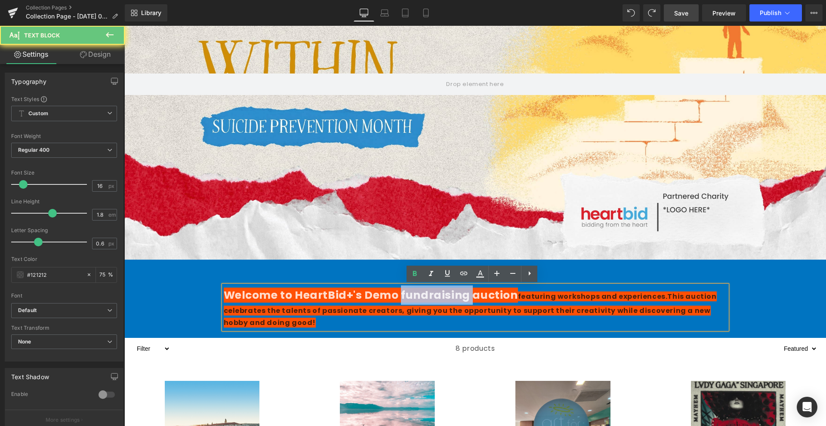
click at [442, 298] on span "Welcome to HeartBid+'s Demo fundraising auction" at bounding box center [371, 295] width 294 height 15
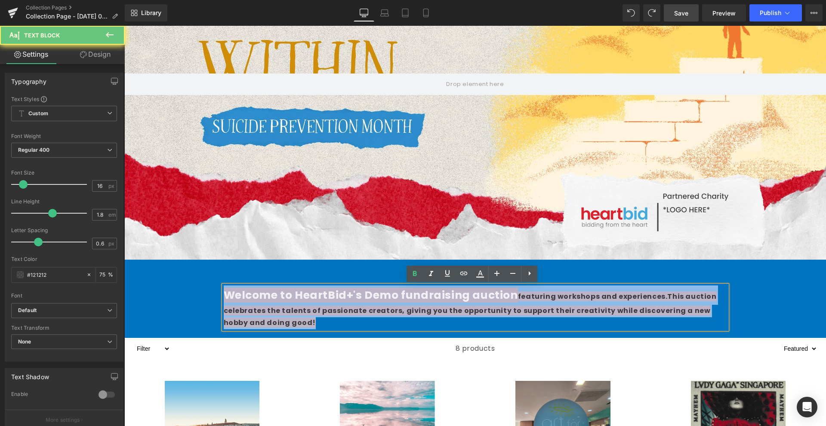
click at [442, 298] on span "Welcome to HeartBid+'s Demo fundraising auction" at bounding box center [371, 295] width 294 height 15
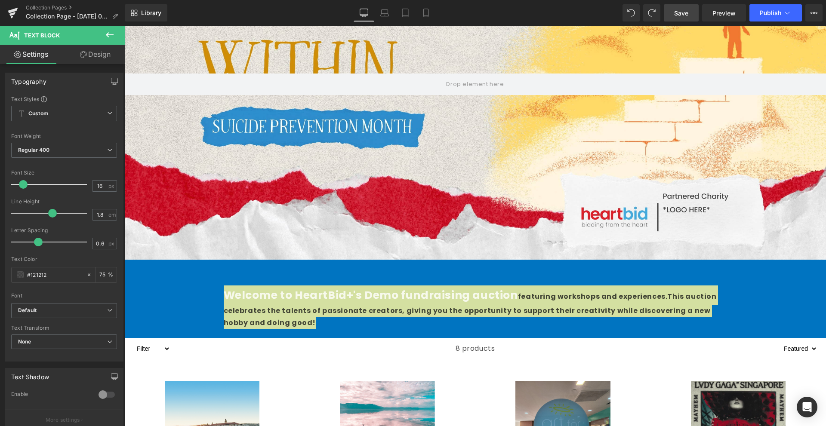
click at [97, 42] on button at bounding box center [110, 35] width 30 height 19
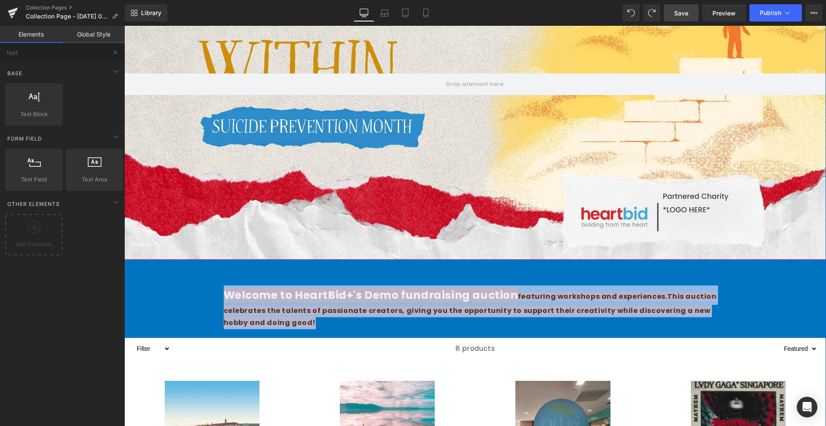
click at [301, 286] on div "Welcome to HeartBid+'s Demo fundraising auction featuring workshops and experie…" at bounding box center [475, 308] width 503 height 44
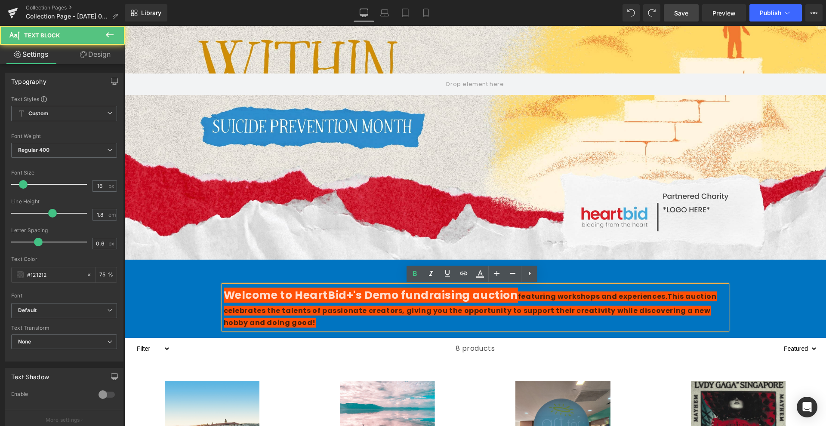
click at [301, 300] on span "Welcome to HeartBid+'s Demo fundraising auction" at bounding box center [371, 295] width 294 height 15
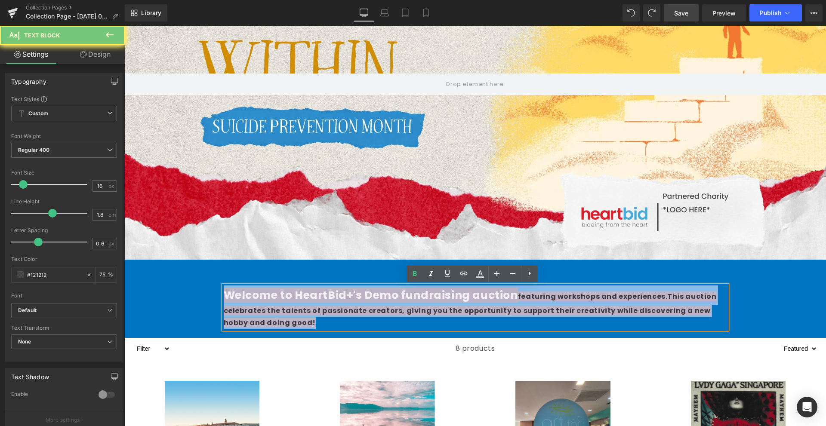
click at [301, 300] on span "Welcome to HeartBid+'s Demo fundraising auction" at bounding box center [371, 295] width 294 height 15
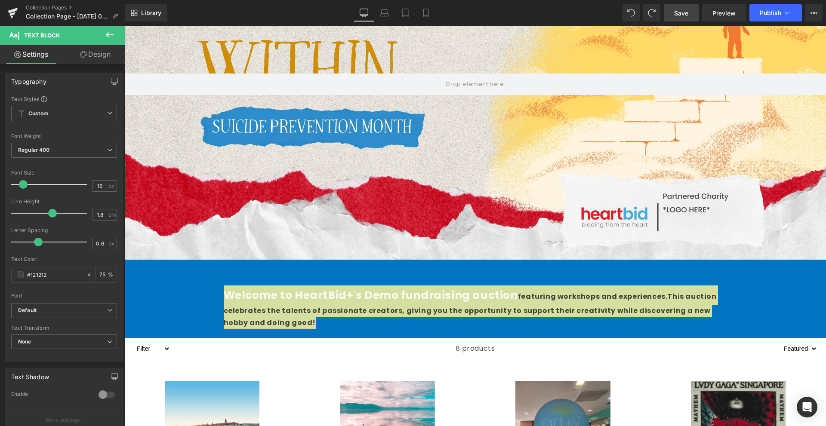
click at [103, 54] on link "Design" at bounding box center [95, 54] width 62 height 19
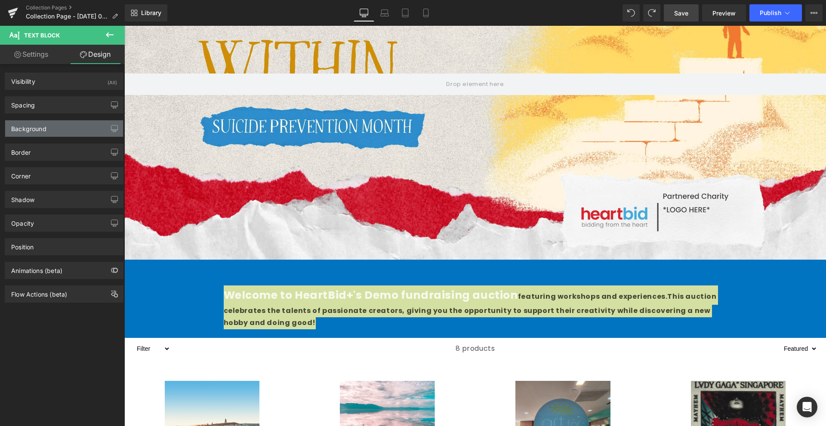
click at [52, 126] on div "Background" at bounding box center [64, 128] width 118 height 16
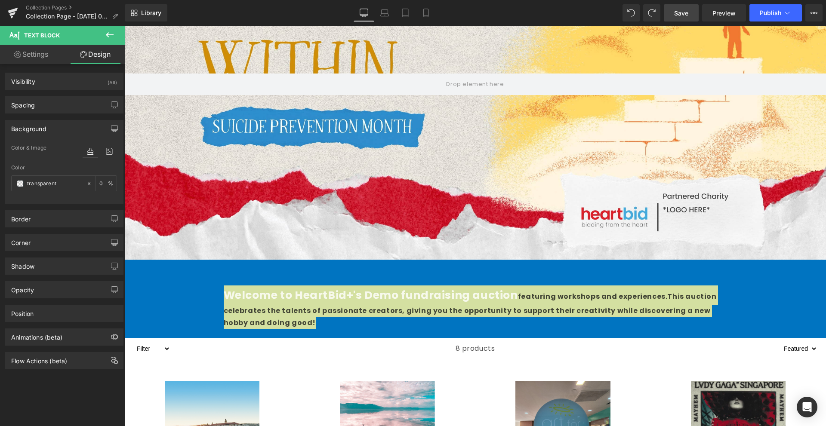
click at [52, 126] on div "Background" at bounding box center [64, 128] width 118 height 16
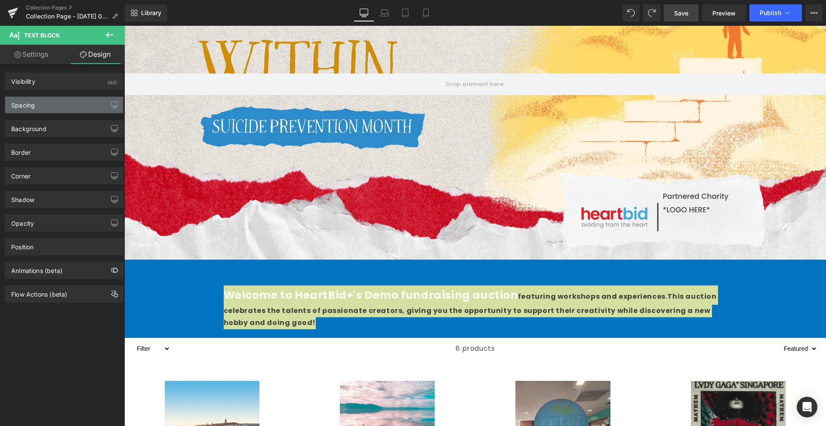
click at [74, 104] on div "Spacing" at bounding box center [64, 105] width 118 height 16
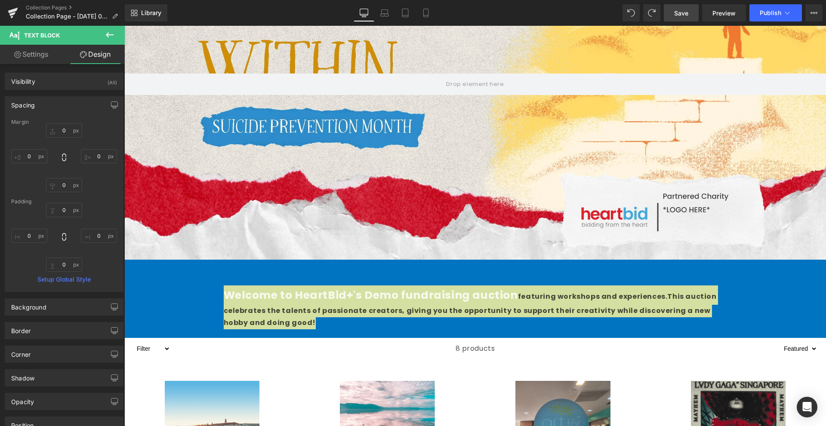
click at [74, 104] on div "Spacing" at bounding box center [64, 105] width 118 height 16
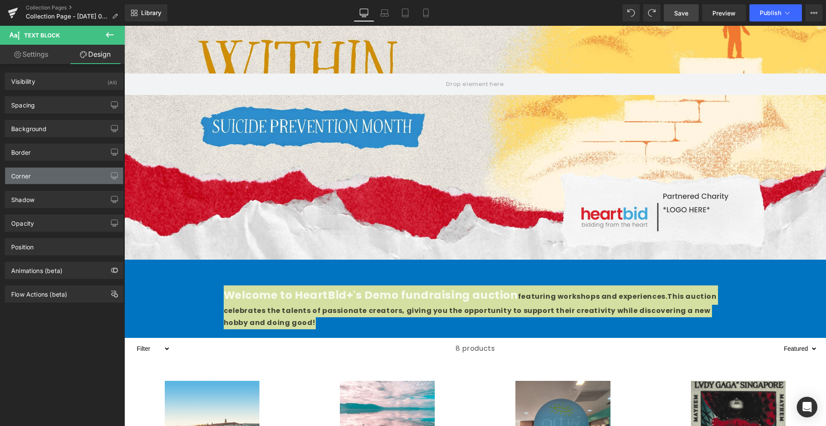
click at [78, 174] on div "Corner" at bounding box center [64, 176] width 118 height 16
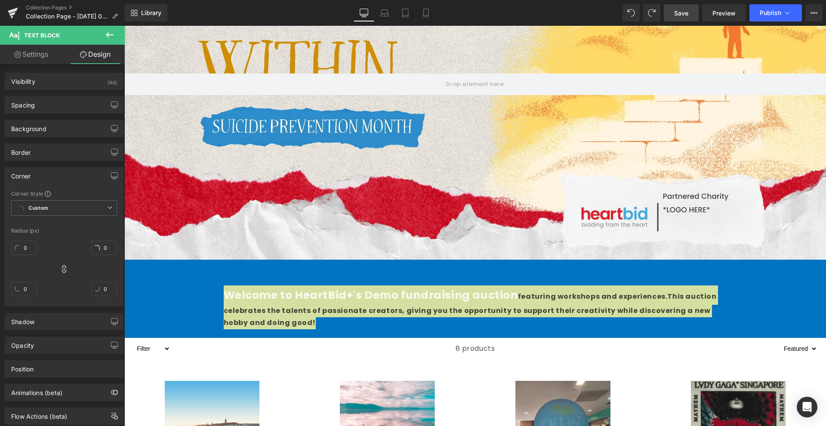
click at [78, 174] on div "Corner" at bounding box center [64, 176] width 118 height 16
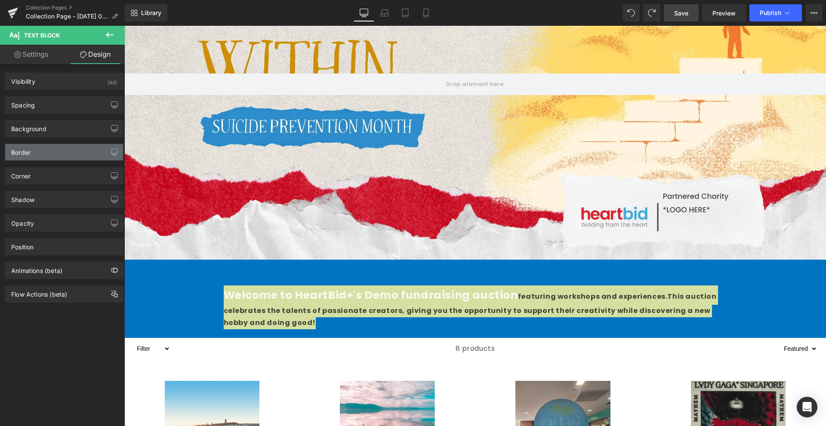
click at [82, 145] on div "Border" at bounding box center [64, 152] width 118 height 16
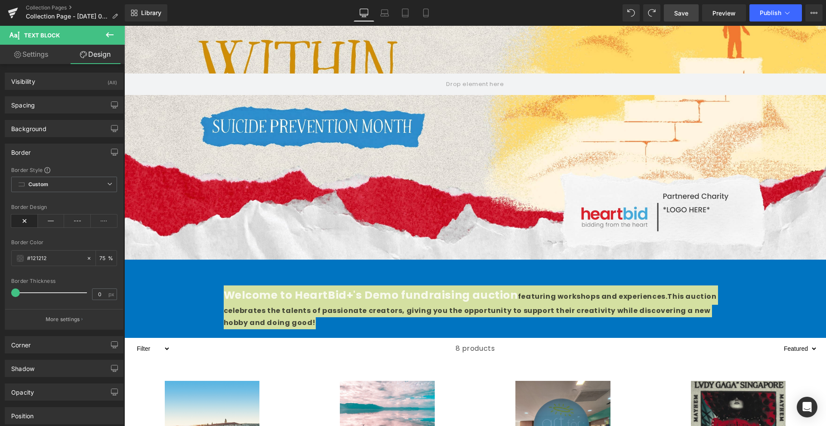
click at [79, 146] on div "Border" at bounding box center [64, 152] width 118 height 16
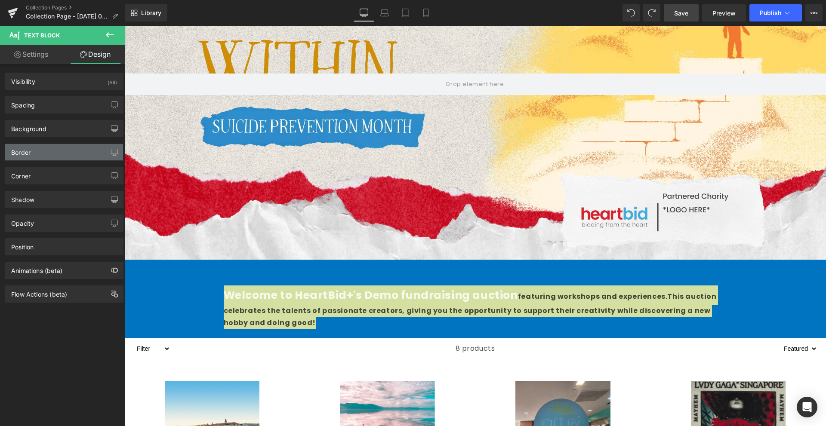
click at [73, 154] on div "Border" at bounding box center [64, 152] width 118 height 16
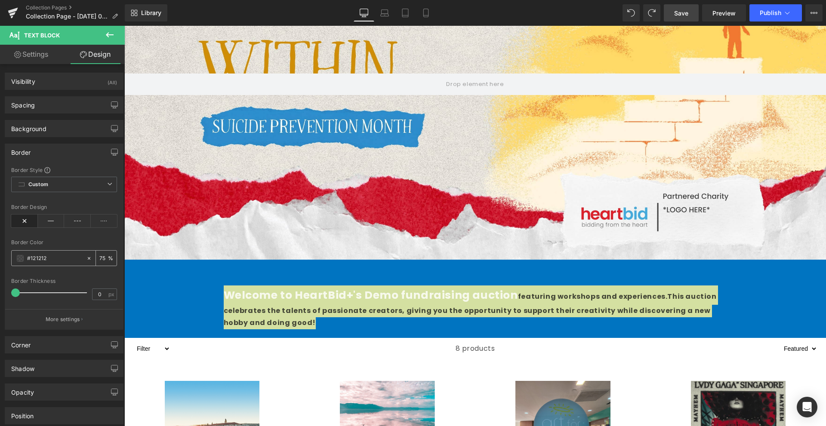
click at [77, 258] on input "#121212" at bounding box center [54, 258] width 55 height 9
click at [88, 257] on icon at bounding box center [89, 258] width 3 height 3
click at [84, 243] on div "Border Color" at bounding box center [64, 243] width 106 height 6
click at [49, 144] on div "Border" at bounding box center [64, 152] width 118 height 16
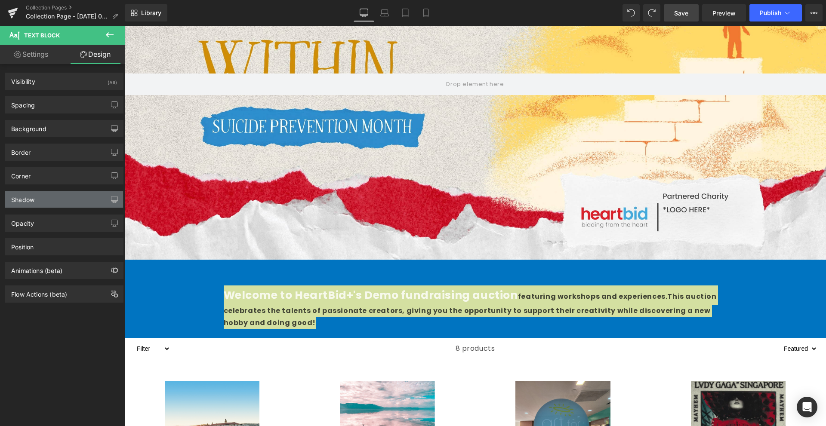
click at [59, 199] on div "Shadow" at bounding box center [64, 199] width 118 height 16
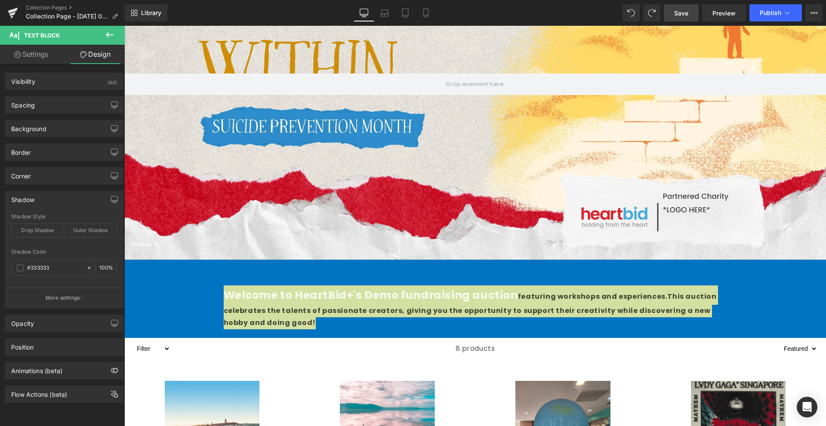
click at [59, 199] on div "Shadow" at bounding box center [64, 199] width 118 height 16
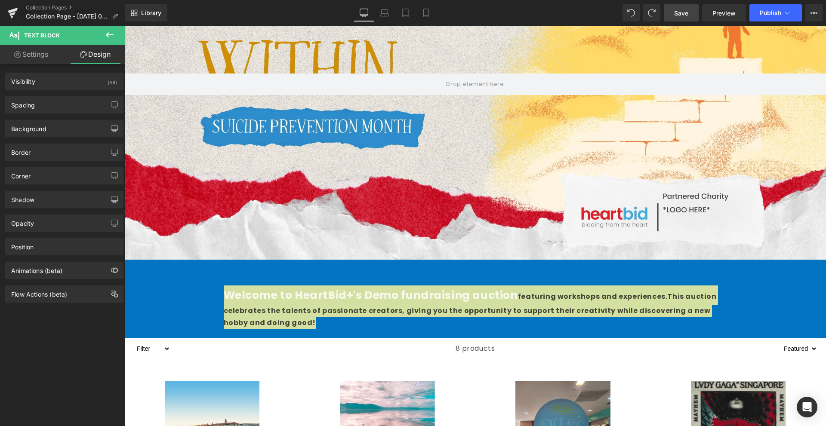
click at [74, 236] on div "Position Advanced option : Please proceed if you have coding knowledge. Relativ…" at bounding box center [64, 244] width 129 height 24
click at [69, 241] on div "Position" at bounding box center [64, 247] width 118 height 16
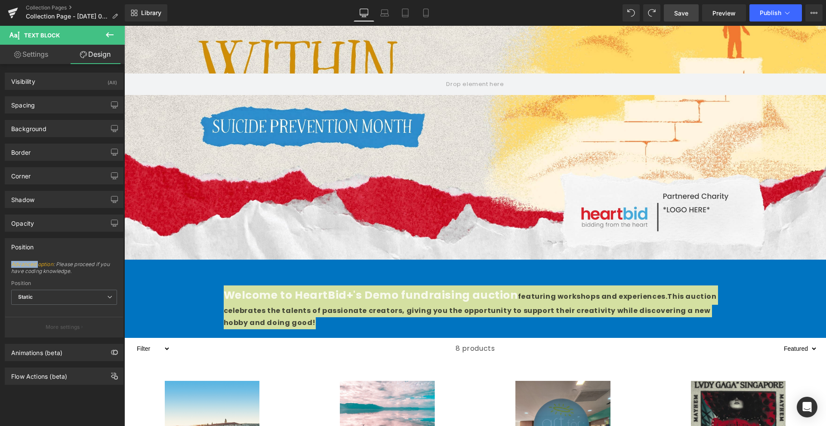
click at [69, 241] on div "Position" at bounding box center [64, 247] width 118 height 16
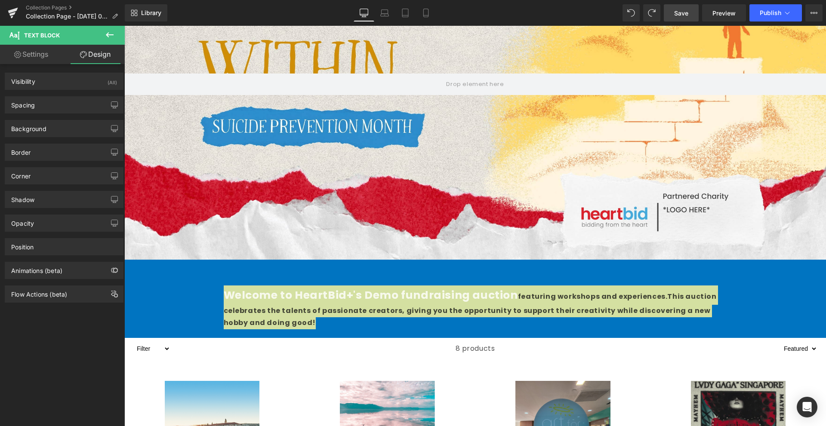
click at [73, 215] on div "Opacity 1 1" at bounding box center [64, 223] width 119 height 17
click at [67, 220] on div "Opacity" at bounding box center [64, 223] width 118 height 16
click at [71, 278] on div "Animations (beta)" at bounding box center [64, 270] width 118 height 16
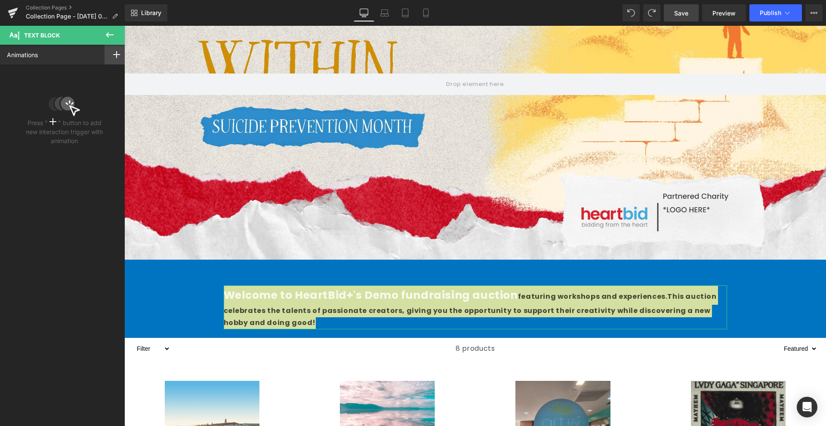
click at [108, 52] on div at bounding box center [116, 55] width 24 height 20
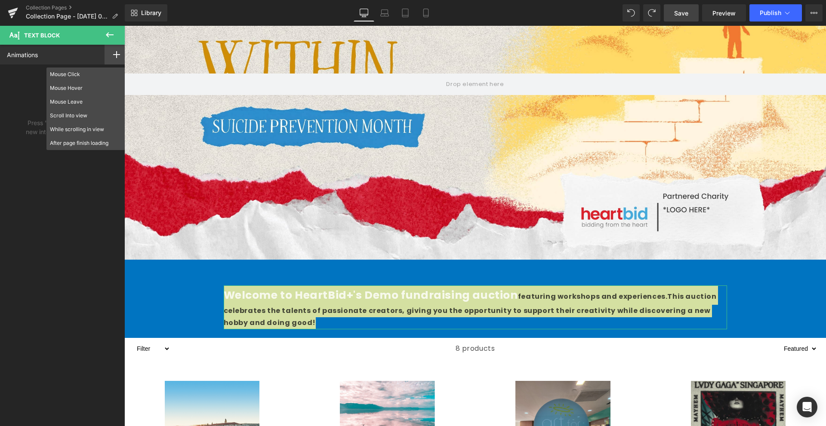
click at [114, 52] on icon at bounding box center [116, 54] width 7 height 7
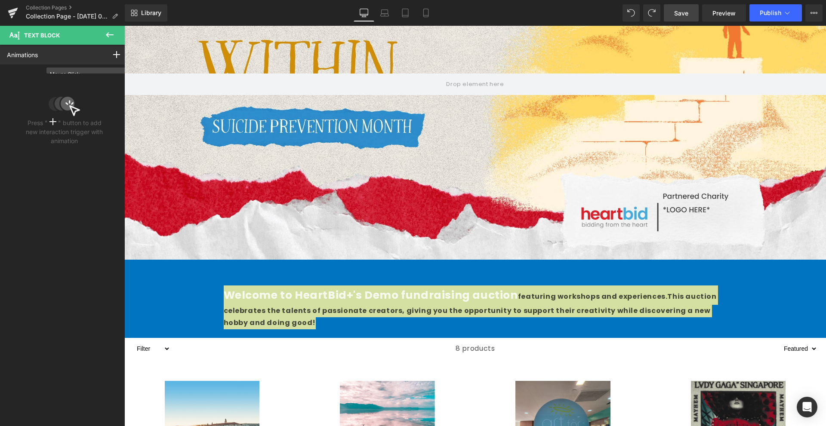
click at [107, 37] on icon at bounding box center [110, 34] width 8 height 5
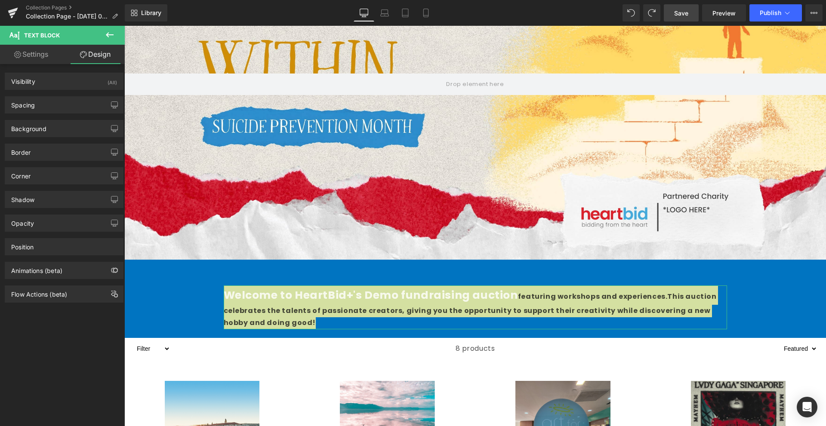
click at [40, 47] on link "Settings" at bounding box center [31, 54] width 62 height 19
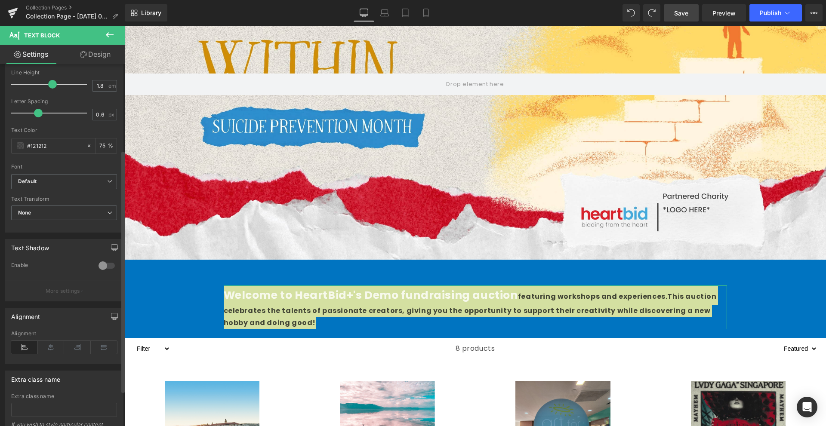
scroll to position [182, 0]
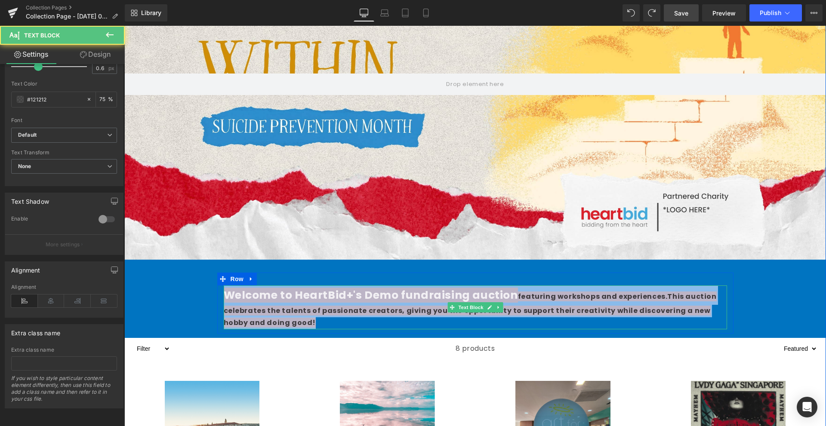
click at [338, 307] on span "This auction celebrates the talents of passionate creators, giving you the oppo…" at bounding box center [470, 310] width 493 height 37
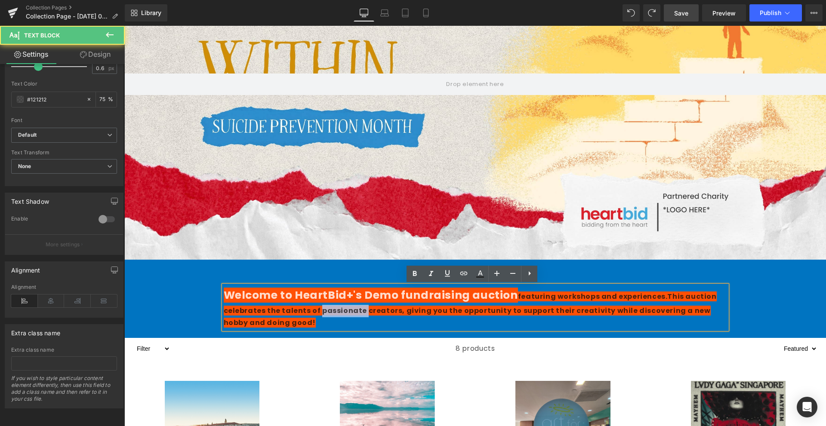
click at [338, 307] on span "This auction celebrates the talents of passionate creators, giving you the oppo…" at bounding box center [470, 310] width 493 height 37
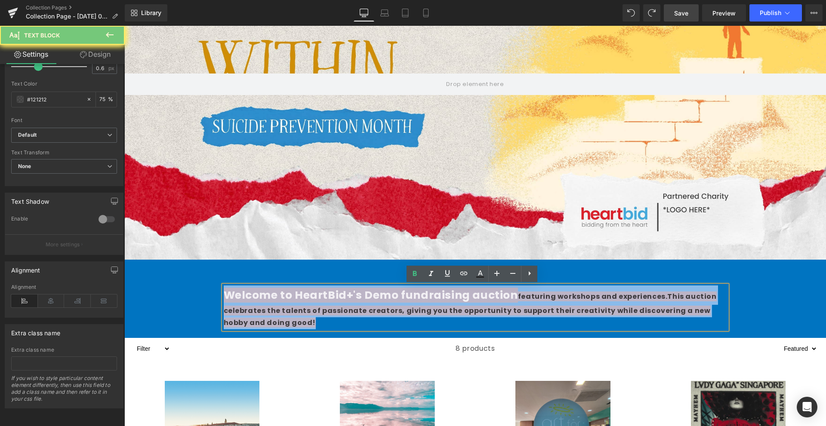
click at [338, 307] on span "This auction celebrates the talents of passionate creators, giving you the oppo…" at bounding box center [470, 310] width 493 height 37
click at [415, 300] on span "Welcome to HeartBid+'s Demo fundraising auction" at bounding box center [371, 295] width 294 height 15
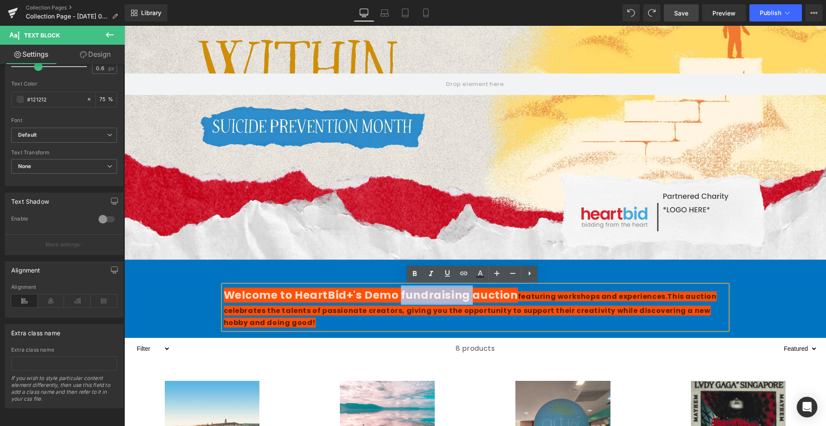
click at [415, 300] on span "Welcome to HeartBid+'s Demo fundraising auction" at bounding box center [371, 295] width 294 height 15
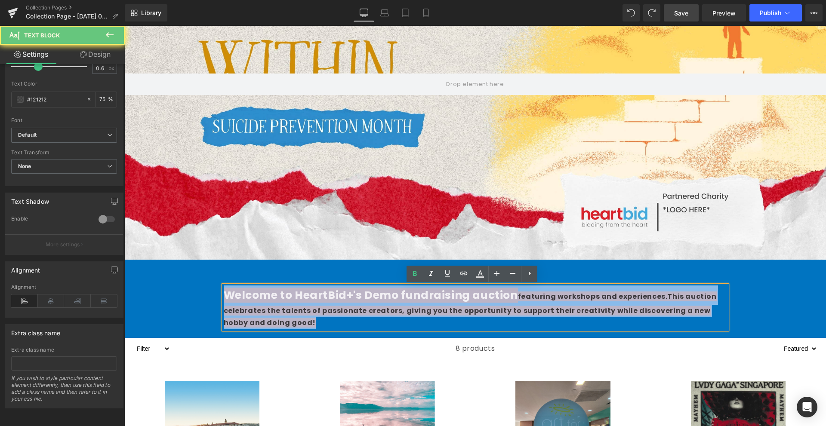
click at [415, 300] on span "Welcome to HeartBid+'s Demo fundraising auction" at bounding box center [371, 295] width 294 height 15
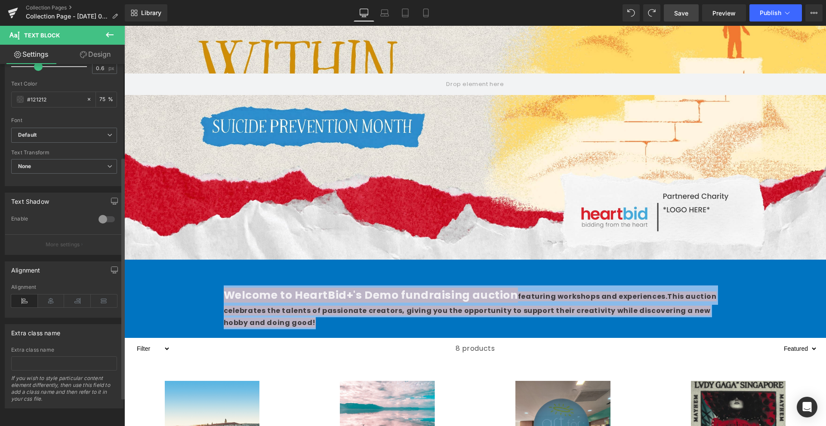
scroll to position [10, 0]
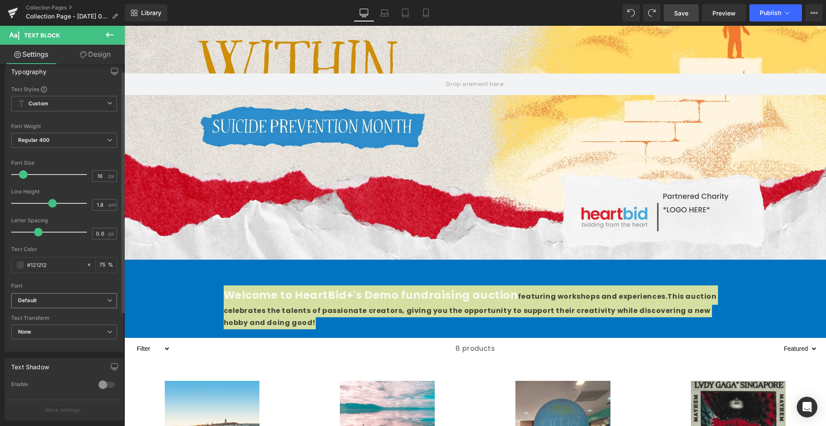
click at [80, 305] on span "Default" at bounding box center [64, 300] width 106 height 15
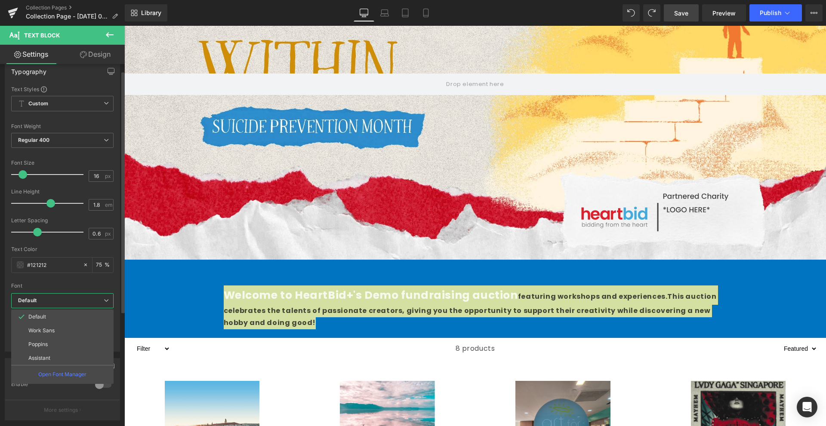
click at [80, 305] on span "Default" at bounding box center [62, 300] width 102 height 15
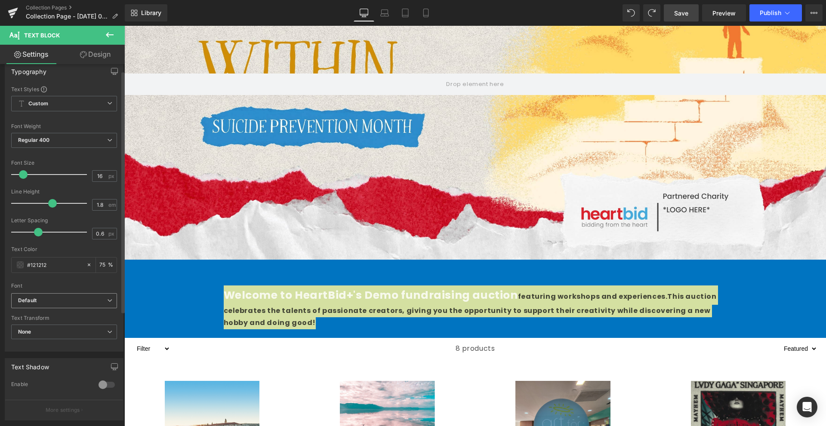
scroll to position [139, 0]
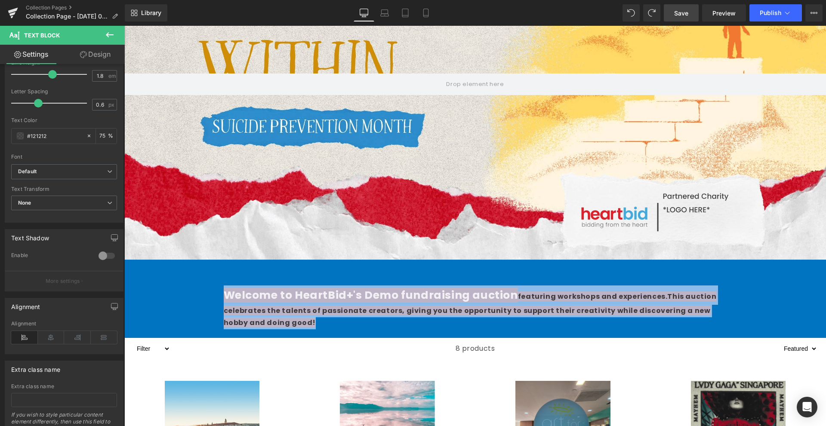
click at [308, 319] on p "Welcome to HeartBid+'s Demo fundraising auction featuring workshops and experie…" at bounding box center [475, 308] width 503 height 44
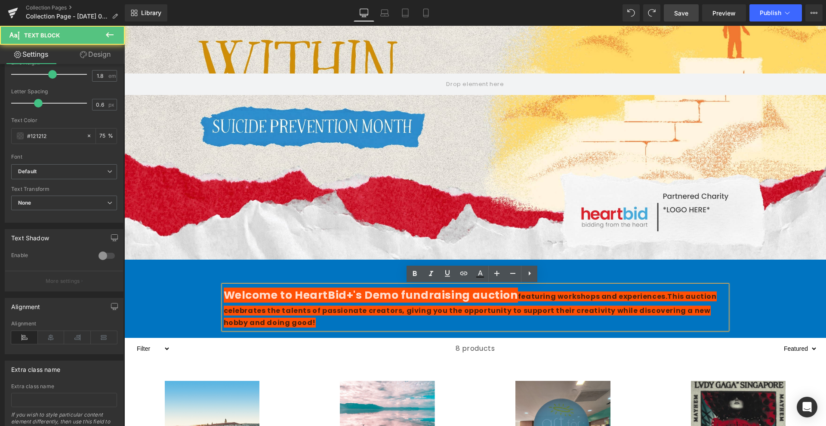
click at [309, 319] on p "Welcome to HeartBid+'s Demo fundraising auction featuring workshops and experie…" at bounding box center [475, 308] width 503 height 44
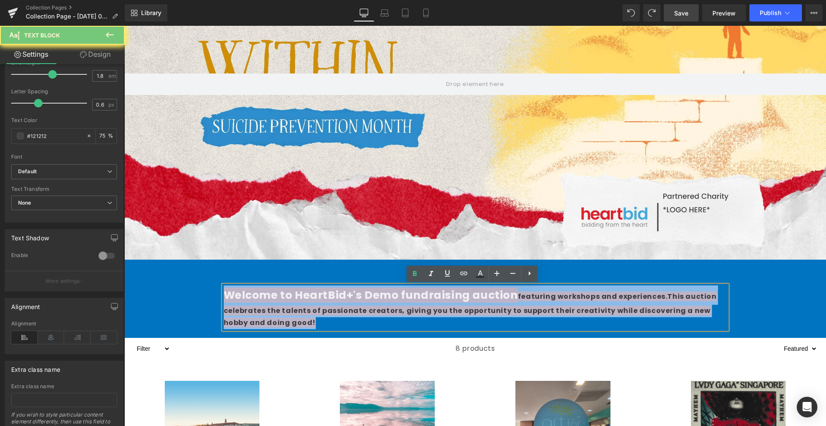
click at [309, 319] on p "Welcome to HeartBid+'s Demo fundraising auction featuring workshops and experie…" at bounding box center [475, 308] width 503 height 44
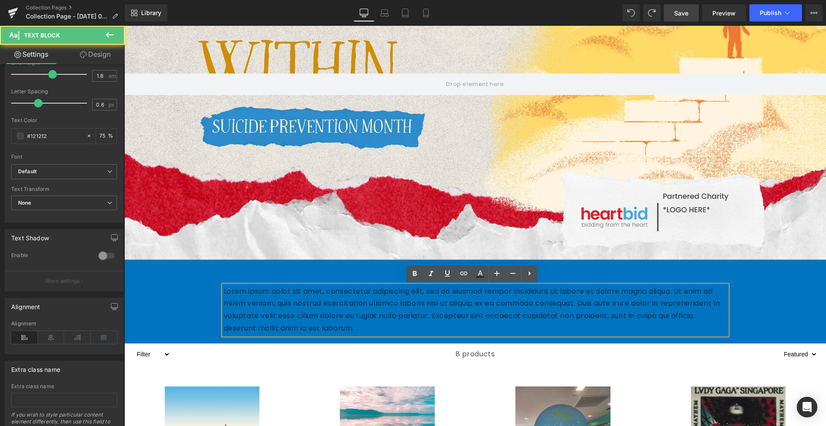
click at [337, 312] on p "Lorem ipsum dolor sit amet, consectetur adipiscing elit, sed do eiusmod tempor …" at bounding box center [475, 310] width 503 height 49
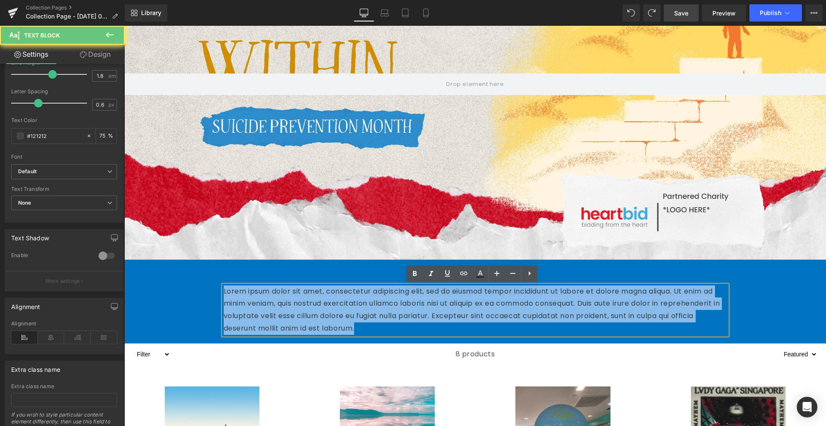
click at [337, 312] on p "Lorem ipsum dolor sit amet, consectetur adipiscing elit, sed do eiusmod tempor …" at bounding box center [475, 310] width 503 height 49
drag, startPoint x: 534, startPoint y: 304, endPoint x: 393, endPoint y: 286, distance: 142.6
click at [393, 286] on p "Lorem ipsum dolor sit amet, consectetur adipiscing elit, sed do eiusmod tempor …" at bounding box center [475, 310] width 503 height 49
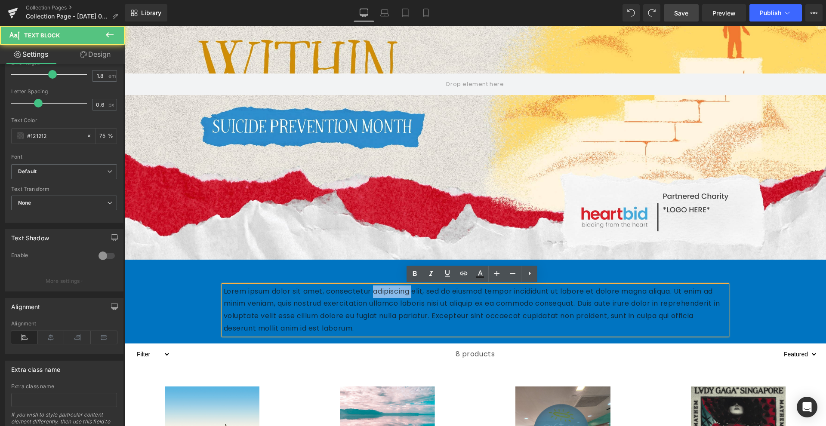
click at [393, 286] on p "Lorem ipsum dolor sit amet, consectetur adipiscing elit, sed do eiusmod tempor …" at bounding box center [475, 310] width 503 height 49
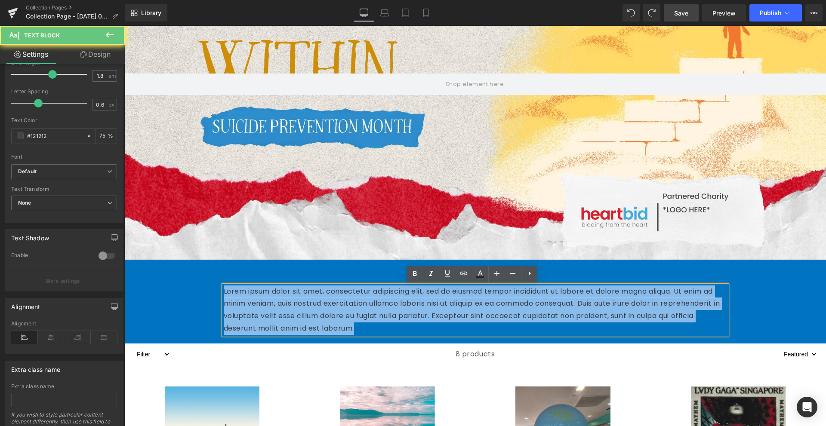
click at [393, 286] on p "Lorem ipsum dolor sit amet, consectetur adipiscing elit, sed do eiusmod tempor …" at bounding box center [475, 310] width 503 height 49
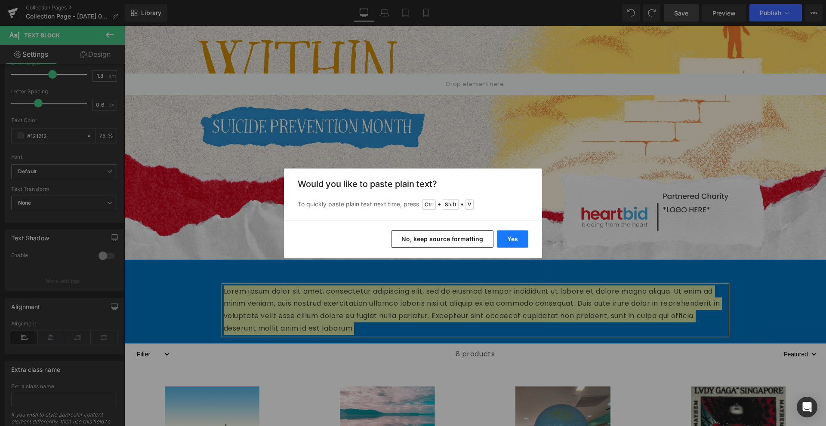
click at [515, 237] on button "Yes" at bounding box center [512, 238] width 31 height 17
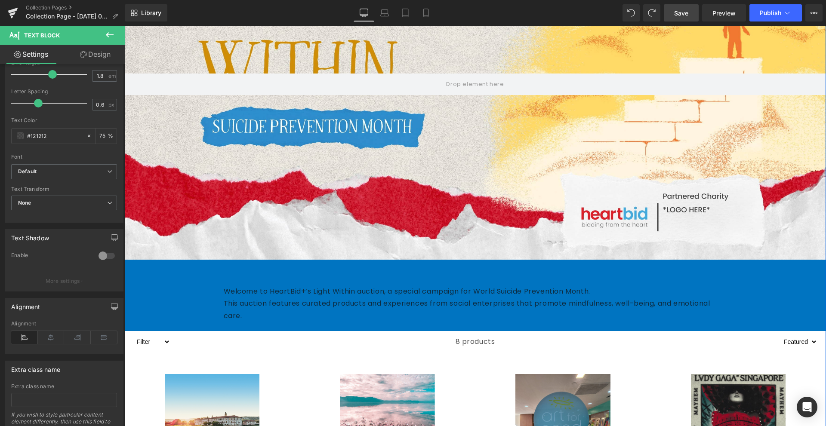
click at [389, 288] on p "Welcome to HeartBid+’s Light Within auction, a special campaign for World Suici…" at bounding box center [475, 292] width 503 height 12
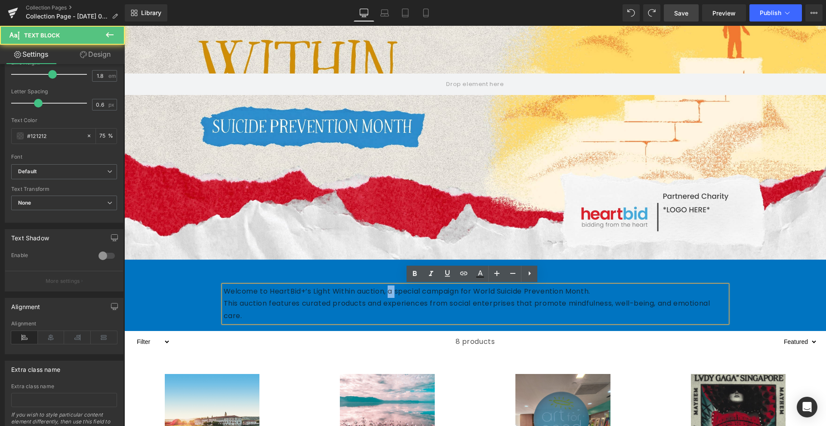
click at [389, 288] on p "Welcome to HeartBid+’s Light Within auction, a special campaign for World Suici…" at bounding box center [475, 292] width 503 height 12
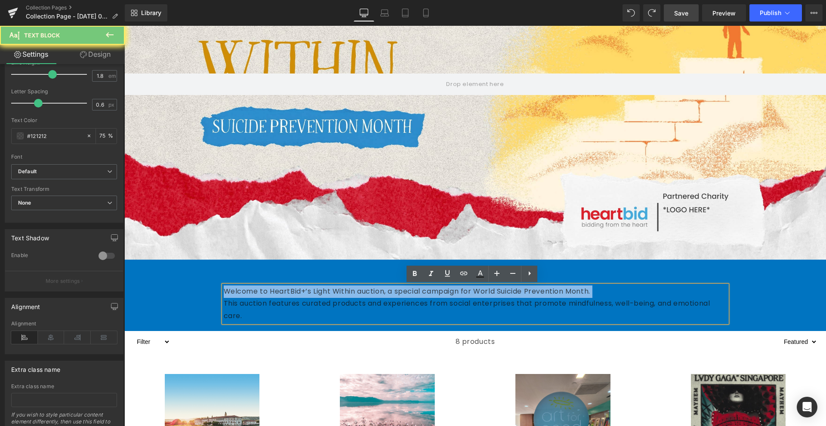
click at [389, 288] on p "Welcome to HeartBid+’s Light Within auction, a special campaign for World Suici…" at bounding box center [475, 292] width 503 height 12
click at [392, 288] on p "Welcome to HeartBid+’s Light Within auction, a special campaign for World Suici…" at bounding box center [475, 292] width 503 height 12
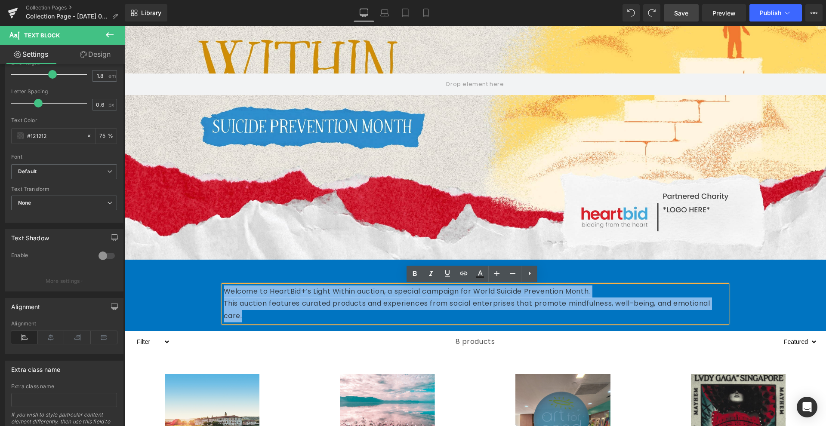
drag, startPoint x: 318, startPoint y: 318, endPoint x: 209, endPoint y: 290, distance: 112.0
click at [209, 290] on div "Welcome to HeartBid+’s Light Within auction, a special campaign for World Suici…" at bounding box center [474, 300] width 701 height 54
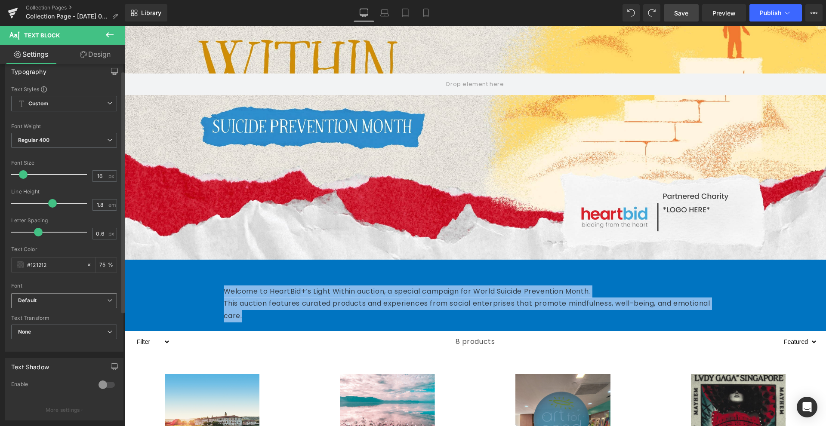
scroll to position [0, 0]
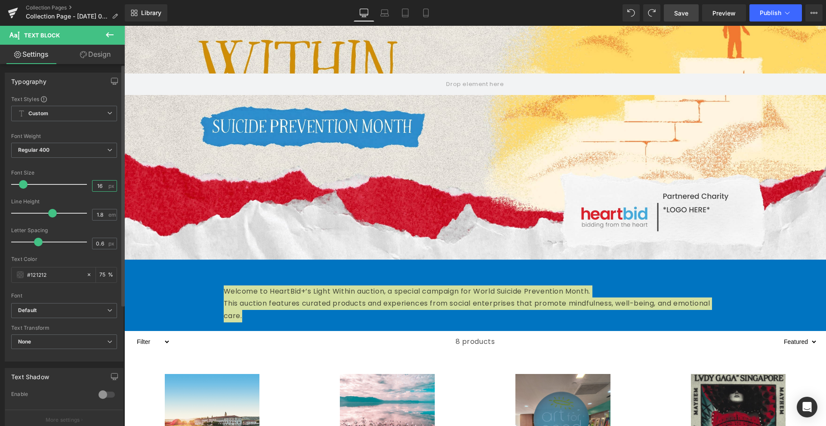
click at [102, 186] on input "16" at bounding box center [99, 186] width 15 height 11
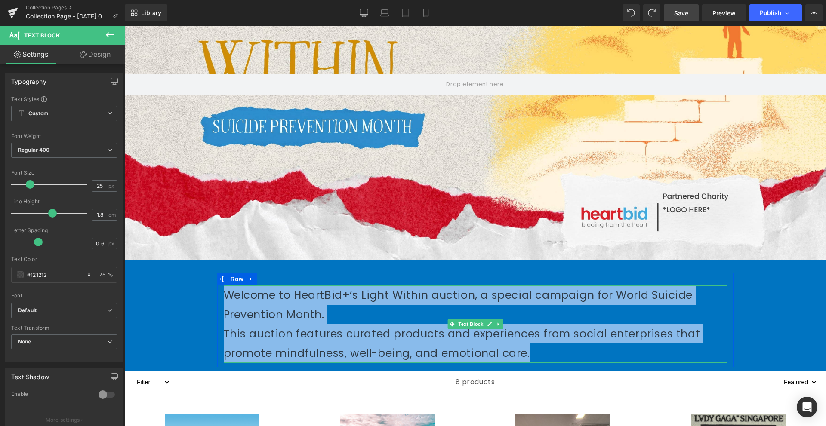
click at [296, 302] on p "Welcome to HeartBid+’s Light Within auction, a special campaign for World Suici…" at bounding box center [475, 305] width 503 height 39
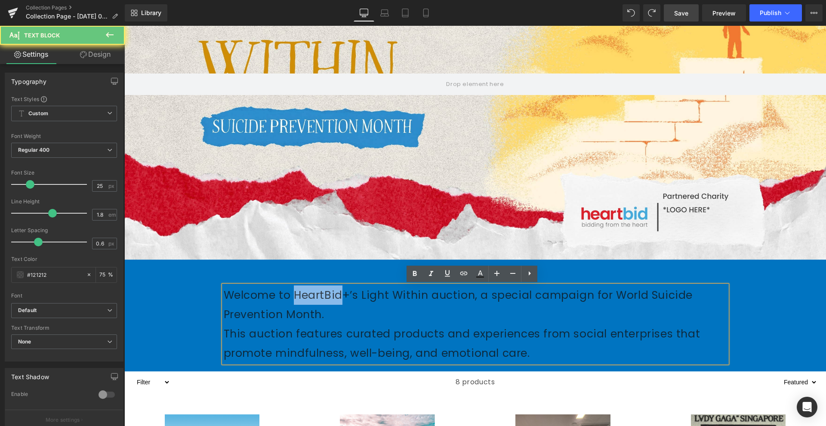
click at [296, 302] on p "Welcome to HeartBid+’s Light Within auction, a special campaign for World Suici…" at bounding box center [475, 305] width 503 height 39
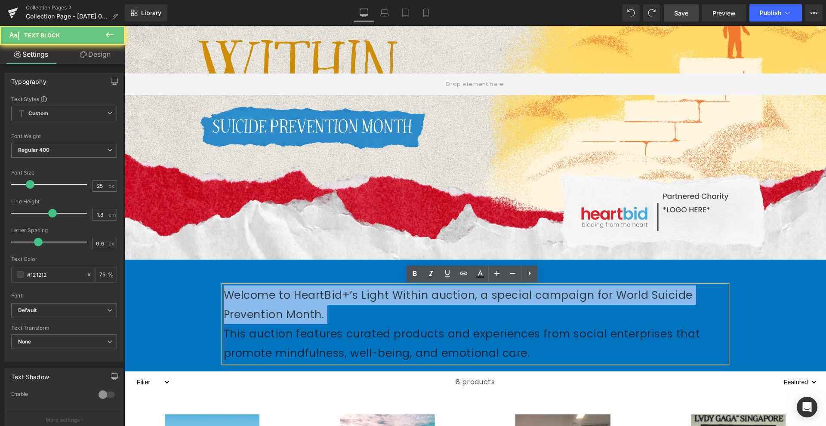
click at [296, 302] on p "Welcome to HeartBid+’s Light Within auction, a special campaign for World Suici…" at bounding box center [475, 305] width 503 height 39
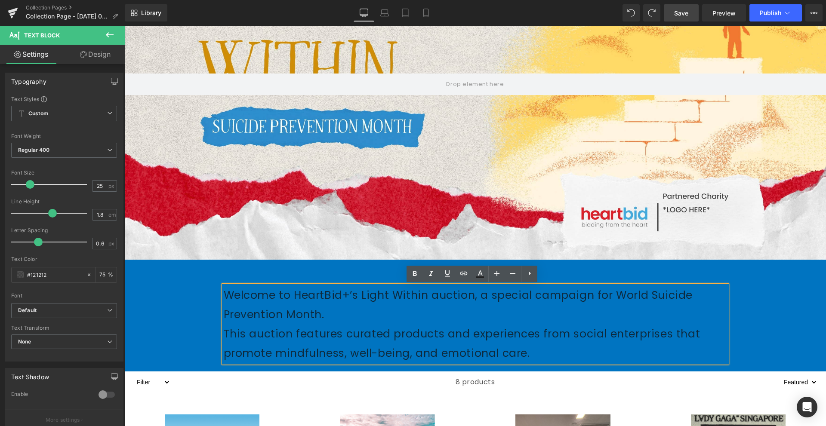
click at [563, 347] on p "This auction features curated products and experiences from social enterprises …" at bounding box center [475, 343] width 503 height 39
click at [224, 328] on p "This auction features curated products and experiences from social enterprises …" at bounding box center [475, 343] width 503 height 39
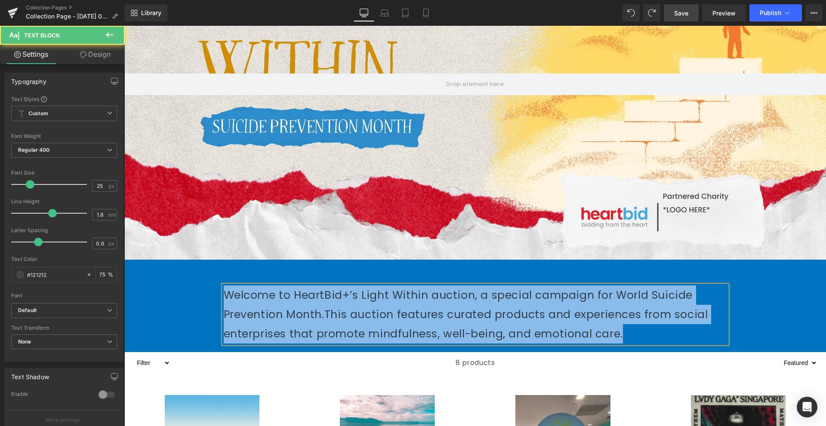
drag, startPoint x: 663, startPoint y: 336, endPoint x: 207, endPoint y: 297, distance: 457.0
click at [207, 297] on div "Welcome to HeartBid+’s Light Within auction, a special campaign for World Suici…" at bounding box center [474, 310] width 701 height 75
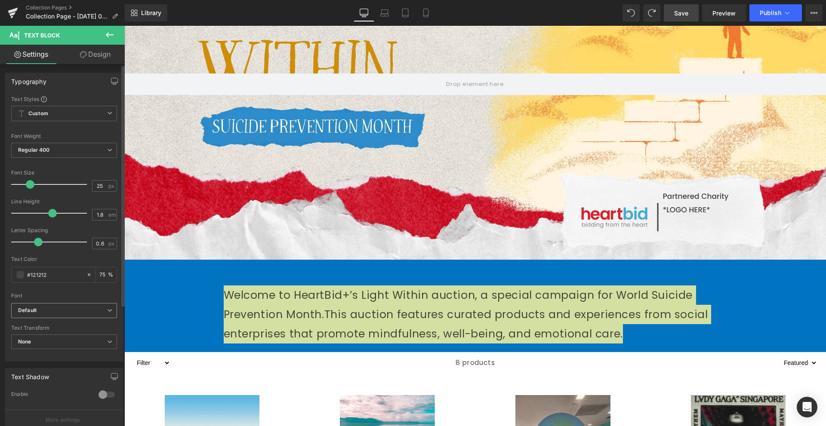
click at [58, 312] on b "Default" at bounding box center [62, 310] width 89 height 7
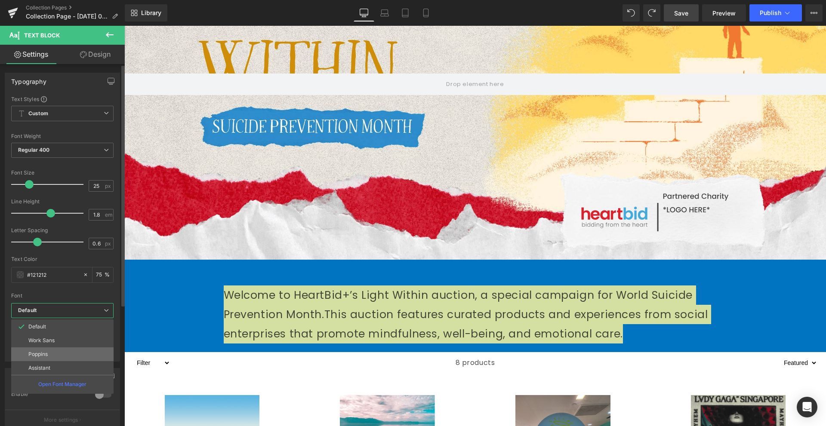
click at [54, 353] on li "Poppins" at bounding box center [62, 354] width 102 height 14
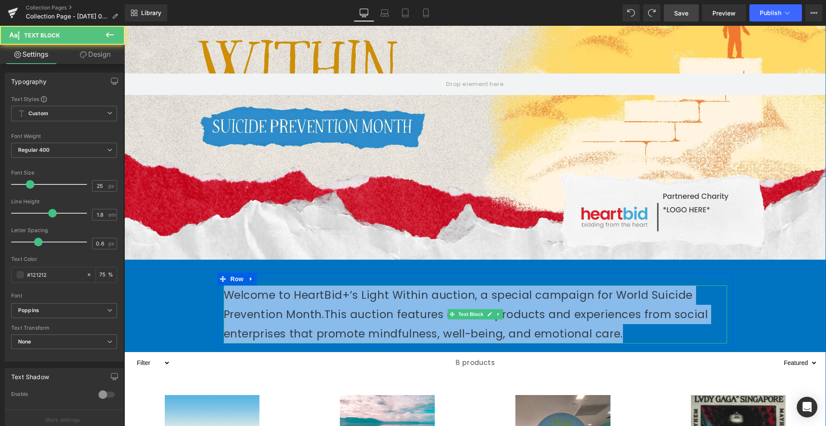
click at [377, 302] on p "Welcome to HeartBid+’s Light Within auction, a special campaign for World Suici…" at bounding box center [475, 315] width 503 height 58
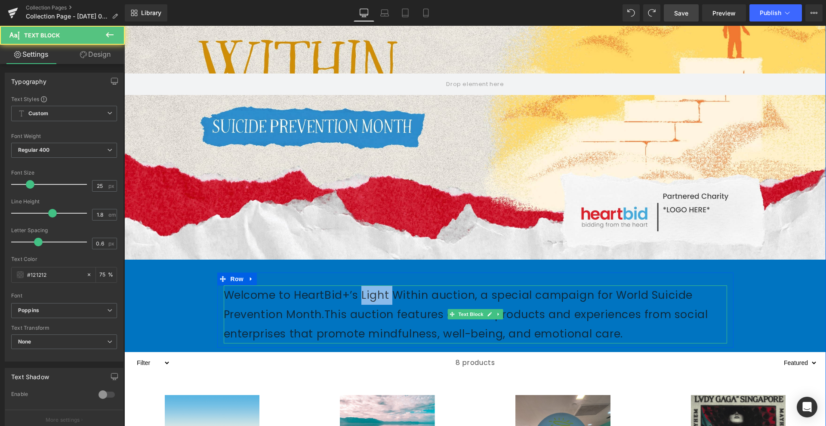
click at [377, 302] on p "Welcome to HeartBid+’s Light Within auction, a special campaign for World Suici…" at bounding box center [475, 315] width 503 height 58
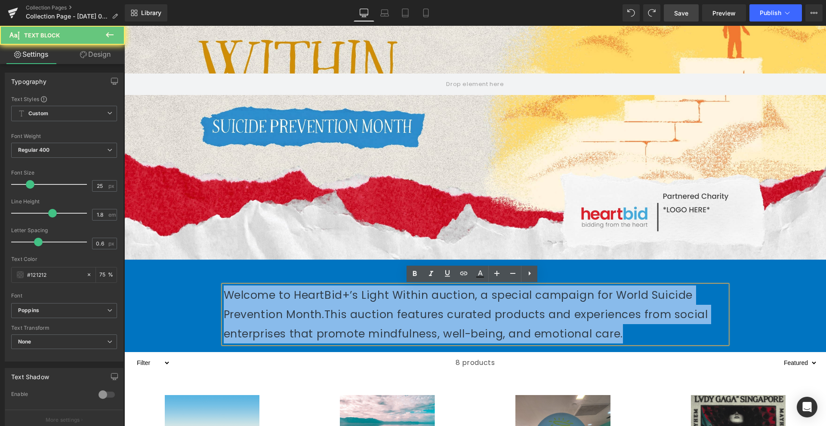
click at [377, 302] on p "Welcome to HeartBid+’s Light Within auction, a special campaign for World Suici…" at bounding box center [475, 315] width 503 height 58
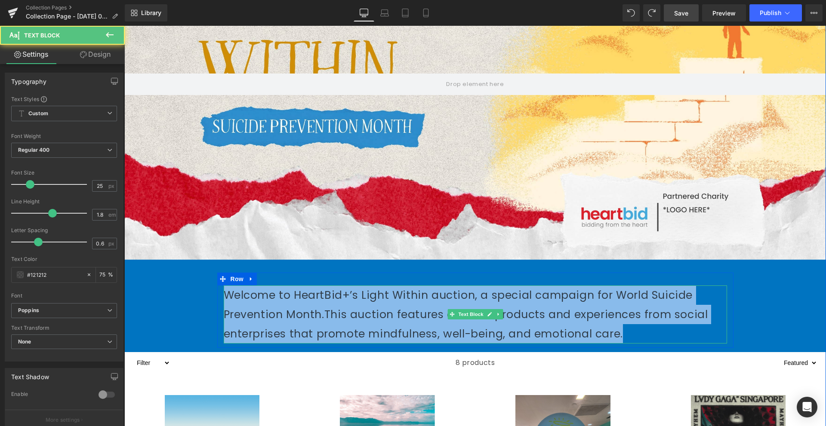
click at [313, 308] on p "Welcome to HeartBid+’s Light Within auction, a special campaign for World Suici…" at bounding box center [475, 315] width 503 height 58
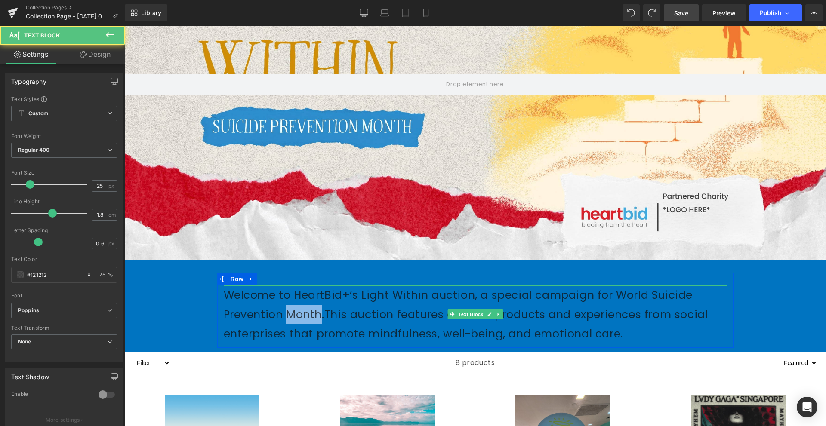
click at [313, 308] on p "Welcome to HeartBid+’s Light Within auction, a special campaign for World Suici…" at bounding box center [475, 315] width 503 height 58
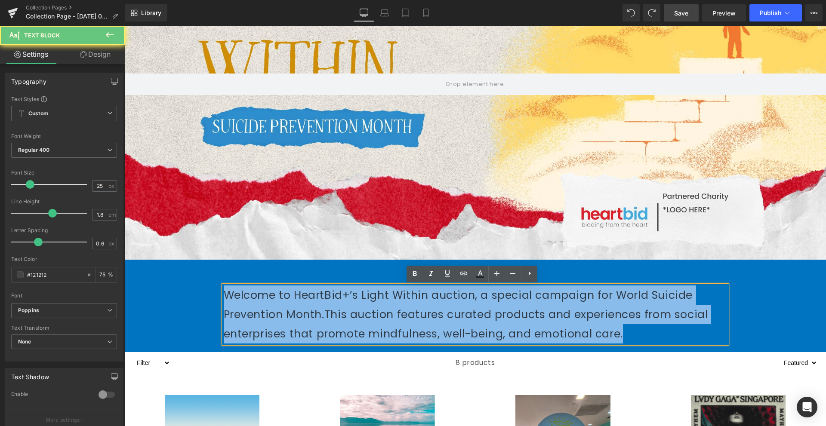
click at [313, 308] on p "Welcome to HeartBid+’s Light Within auction, a special campaign for World Suici…" at bounding box center [475, 315] width 503 height 58
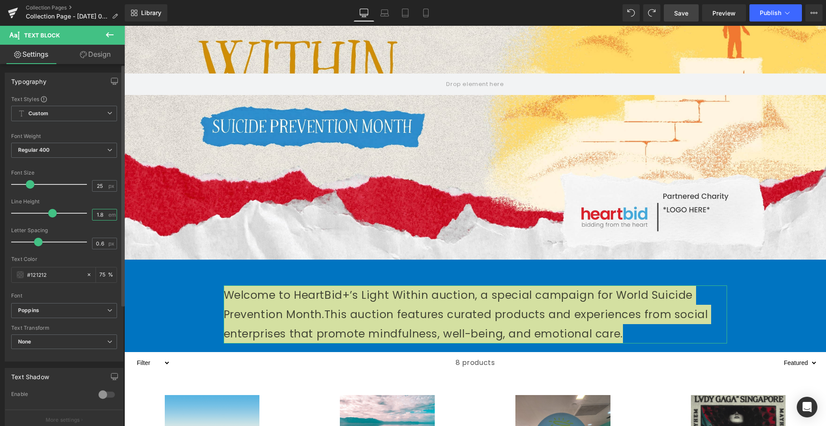
click at [100, 216] on input "1.8" at bounding box center [99, 214] width 15 height 11
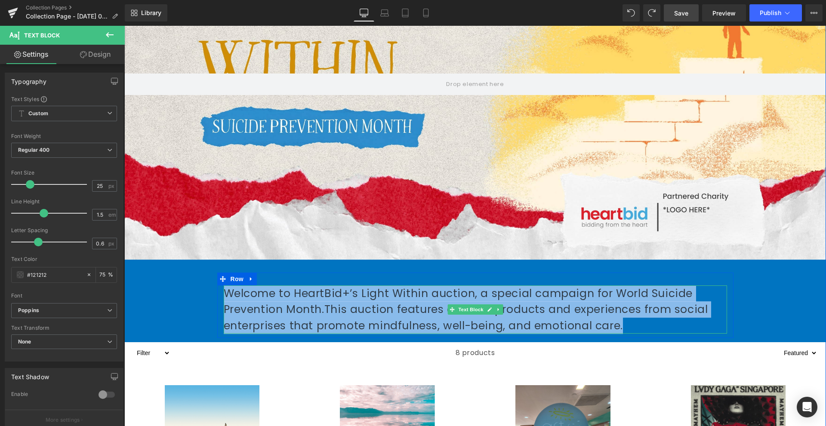
click at [366, 319] on span "This auction features curated products and experiences from social enterprises …" at bounding box center [466, 317] width 484 height 31
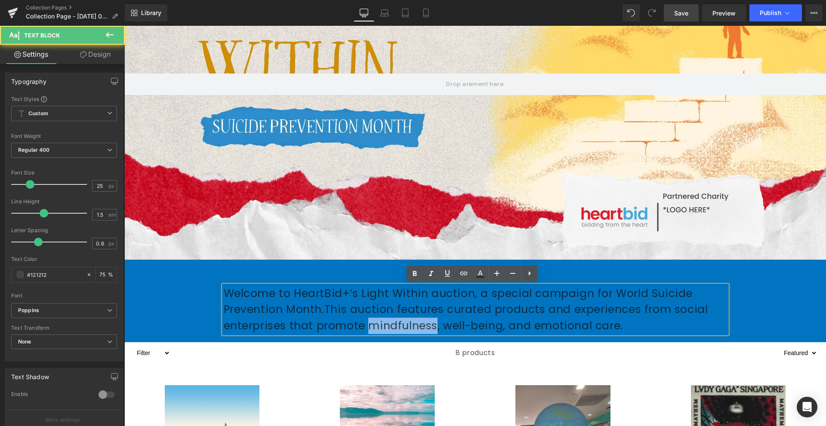
click at [366, 319] on span "This auction features curated products and experiences from social enterprises …" at bounding box center [466, 317] width 484 height 31
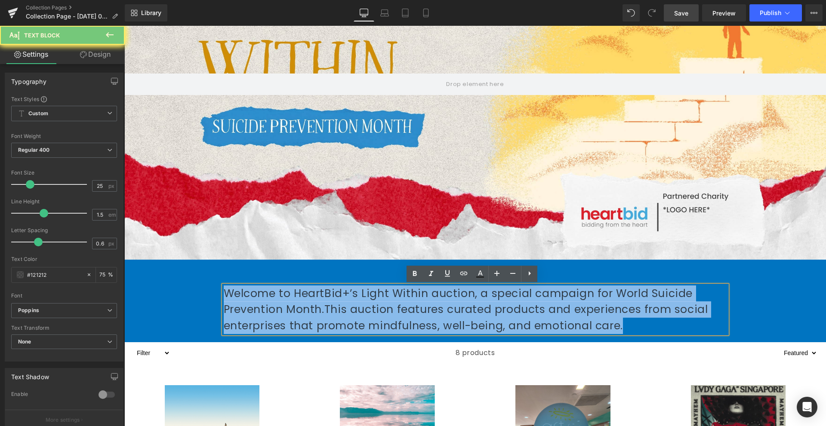
click at [366, 319] on span "This auction features curated products and experiences from social enterprises …" at bounding box center [466, 317] width 484 height 31
click at [291, 303] on p "Welcome to HeartBid+’s Light Within auction, a special campaign for World Suici…" at bounding box center [475, 310] width 503 height 49
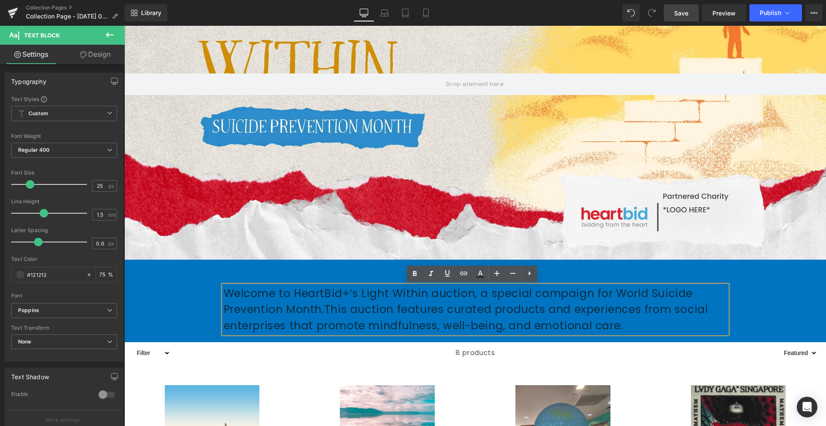
click at [226, 286] on div "Welcome to HeartBid+’s Light Within auction, a special campaign for World Suici…" at bounding box center [475, 310] width 503 height 49
click at [245, 299] on p "Welcome to HeartBid+’s Light Within auction, a special campaign for World Suici…" at bounding box center [475, 310] width 503 height 49
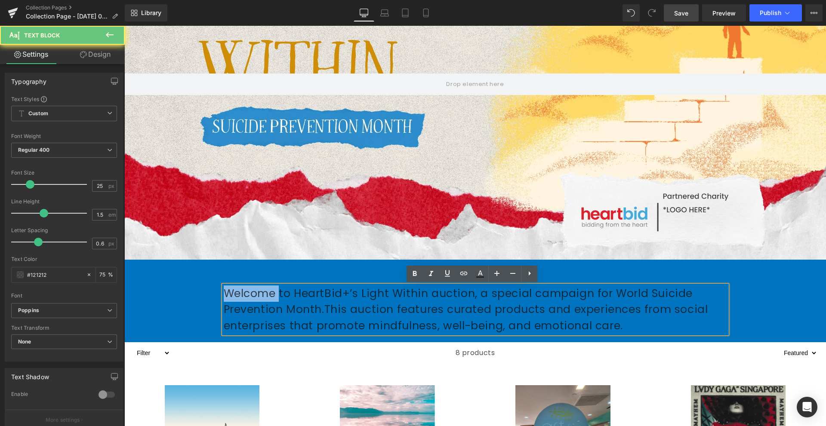
click at [245, 299] on p "Welcome to HeartBid+’s Light Within auction, a special campaign for World Suici…" at bounding box center [475, 310] width 503 height 49
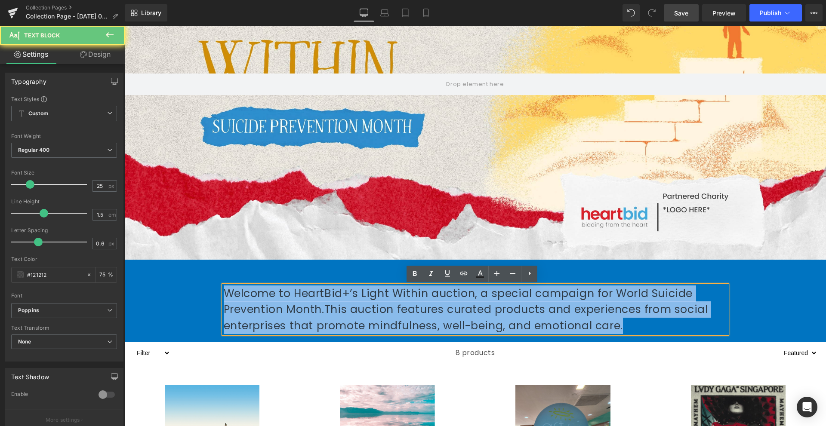
click at [245, 299] on p "Welcome to HeartBid+’s Light Within auction, a special campaign for World Suici…" at bounding box center [475, 310] width 503 height 49
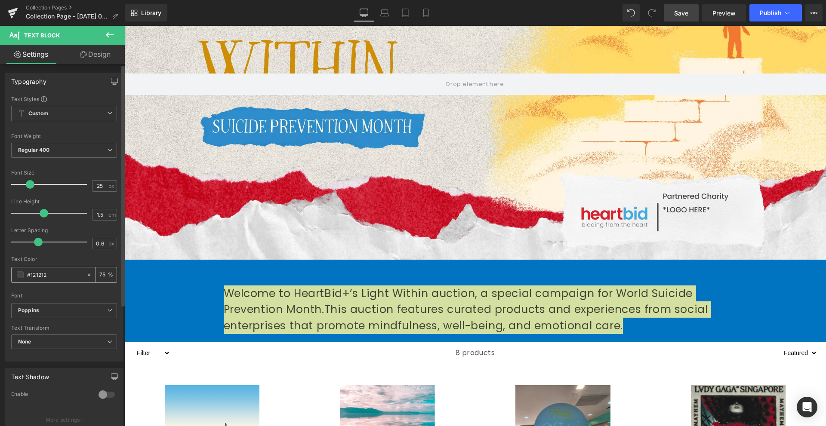
click at [43, 276] on input "#121212" at bounding box center [54, 274] width 55 height 9
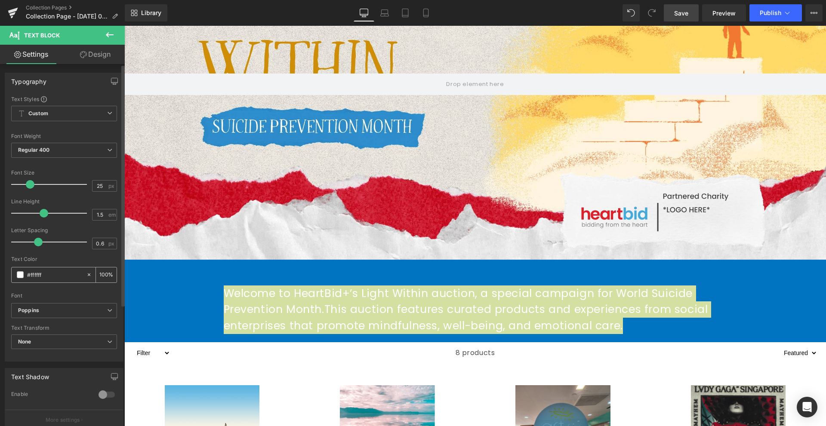
click at [16, 274] on div "#ffffff" at bounding box center [49, 274] width 74 height 15
click at [19, 275] on span at bounding box center [20, 274] width 7 height 7
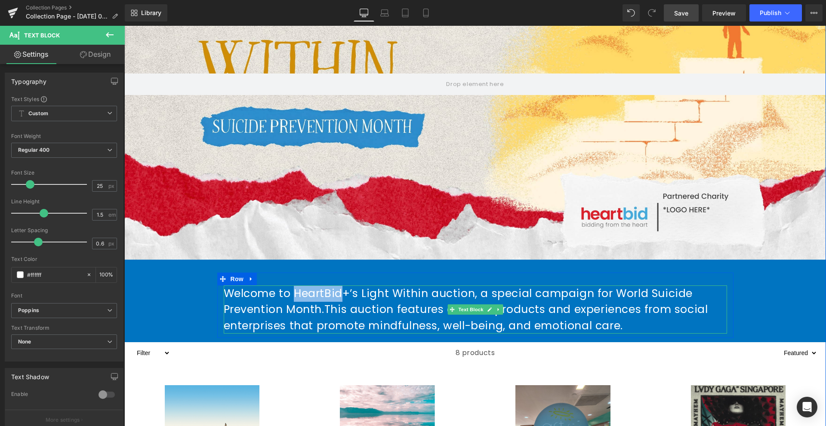
click at [301, 300] on p "Welcome to HeartBid+’s Light Within auction, a special campaign for World Suici…" at bounding box center [475, 310] width 503 height 49
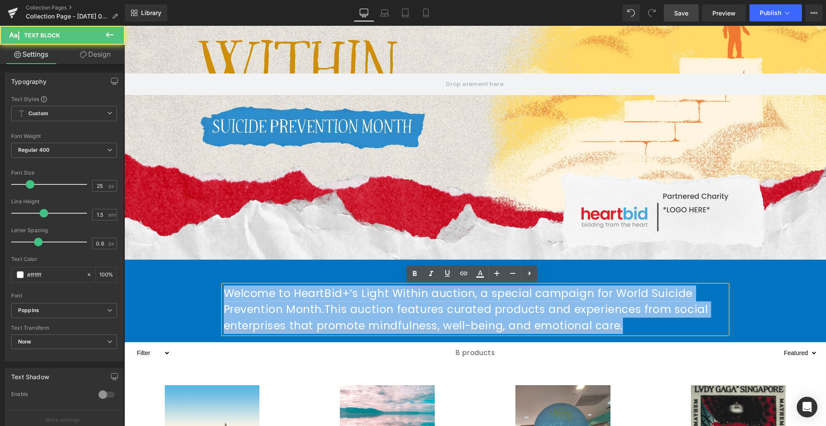
click at [301, 300] on p "Welcome to HeartBid+’s Light Within auction, a special campaign for World Suici…" at bounding box center [475, 310] width 503 height 49
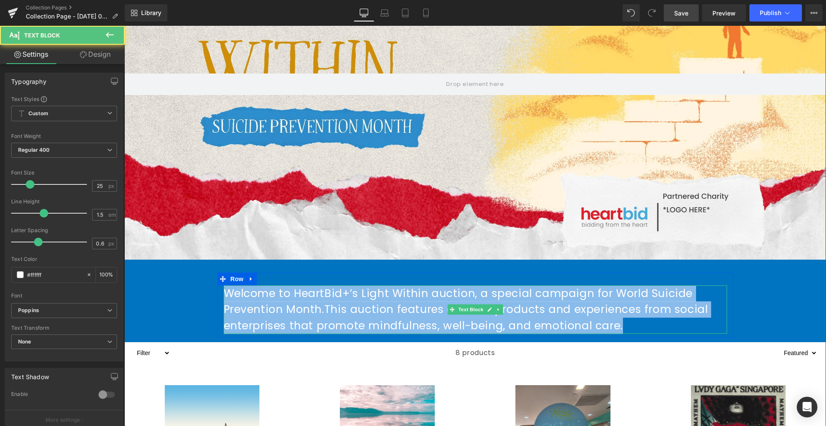
click at [410, 301] on p "Welcome to HeartBid+’s Light Within auction, a special campaign for World Suici…" at bounding box center [475, 310] width 503 height 49
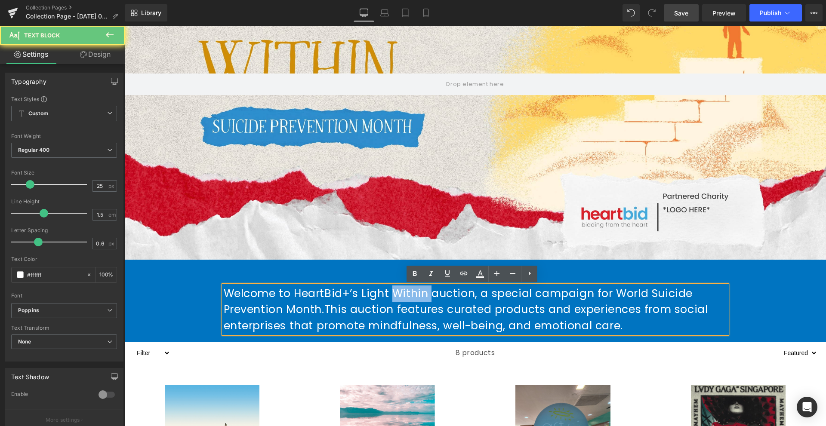
click at [410, 301] on p "Welcome to HeartBid+’s Light Within auction, a special campaign for World Suici…" at bounding box center [475, 310] width 503 height 49
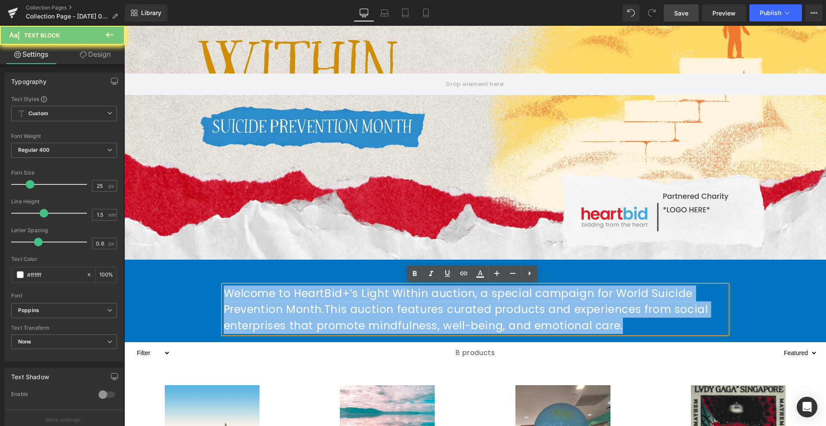
click at [410, 301] on p "Welcome to HeartBid+’s Light Within auction, a special campaign for World Suici…" at bounding box center [475, 310] width 503 height 49
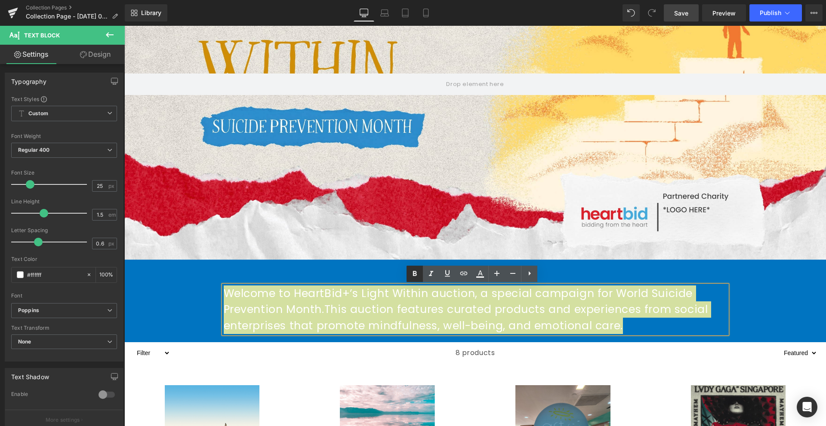
click at [410, 270] on icon at bounding box center [414, 274] width 10 height 10
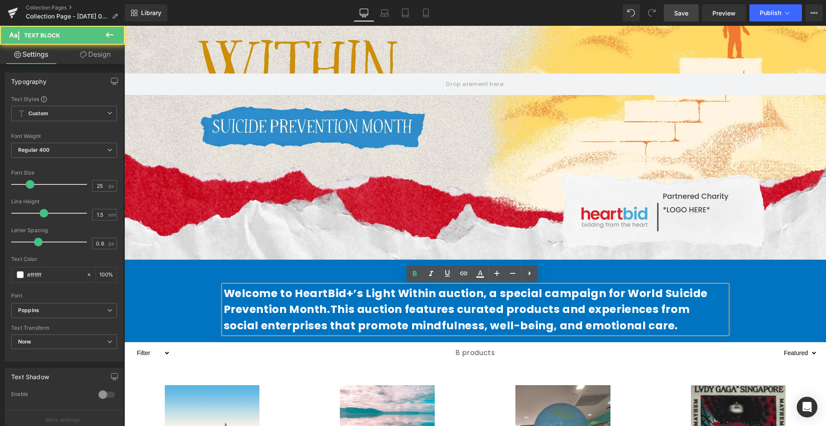
click at [411, 310] on span "This auction features curated products and experiences from social enterprises …" at bounding box center [457, 317] width 466 height 31
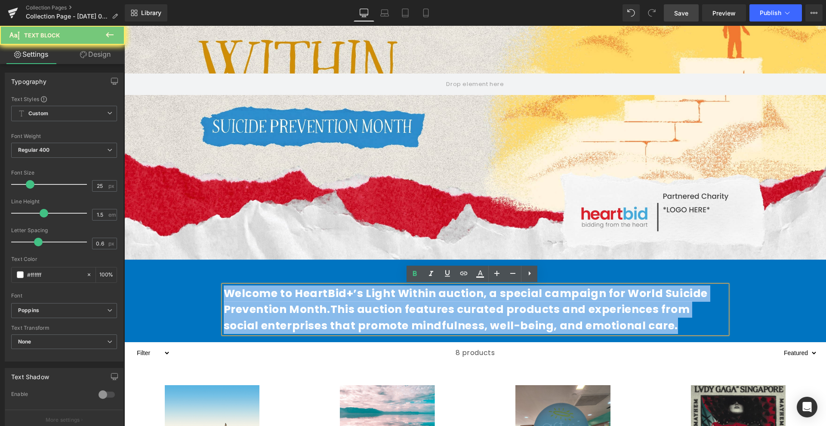
click at [411, 310] on span "This auction features curated products and experiences from social enterprises …" at bounding box center [457, 317] width 466 height 31
click at [332, 350] on div "8 products" at bounding box center [474, 352] width 609 height 21
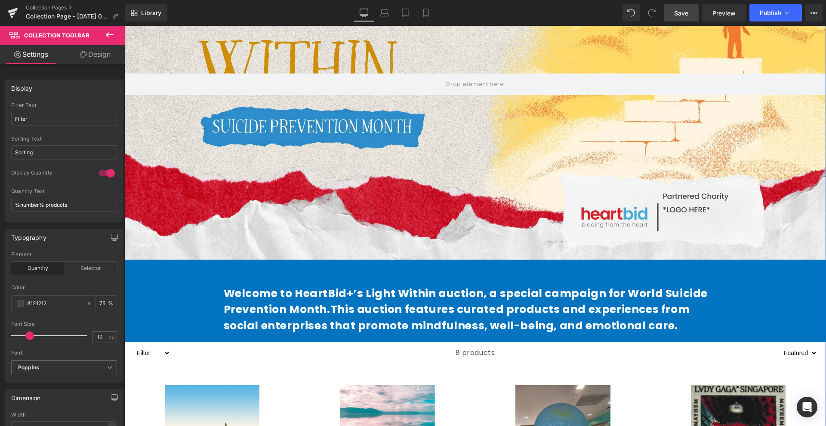
click at [269, 300] on strong "Welcome to HeartBid+’s Light Within auction, a special campaign for World Suici…" at bounding box center [466, 309] width 484 height 47
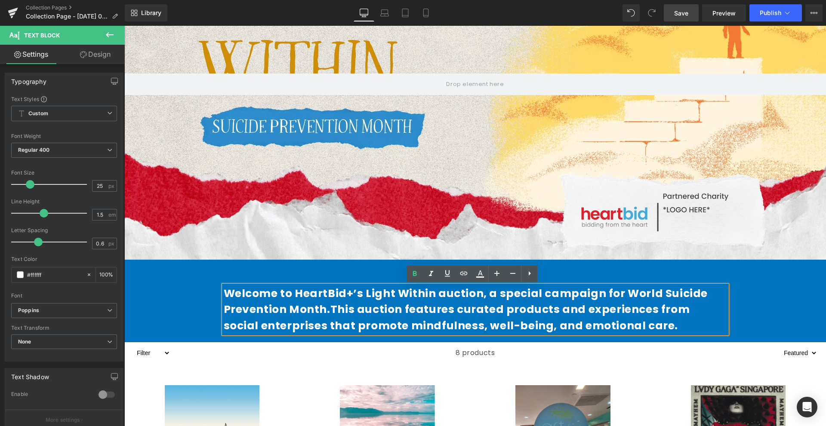
click at [226, 286] on strong "Welcome to HeartBid+’s Light Within auction, a special campaign for World Suici…" at bounding box center [466, 309] width 484 height 47
click at [241, 279] on div "Welcome to HeartBid+’s Light Within auction, a special campaign for World Suici…" at bounding box center [475, 306] width 516 height 66
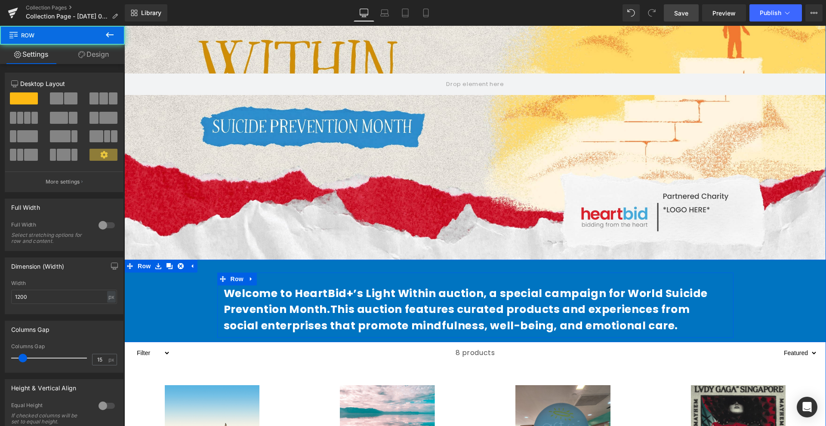
click at [218, 295] on div "Welcome to HeartBid+’s Light Within auction, a special campaign for World Suici…" at bounding box center [475, 310] width 516 height 49
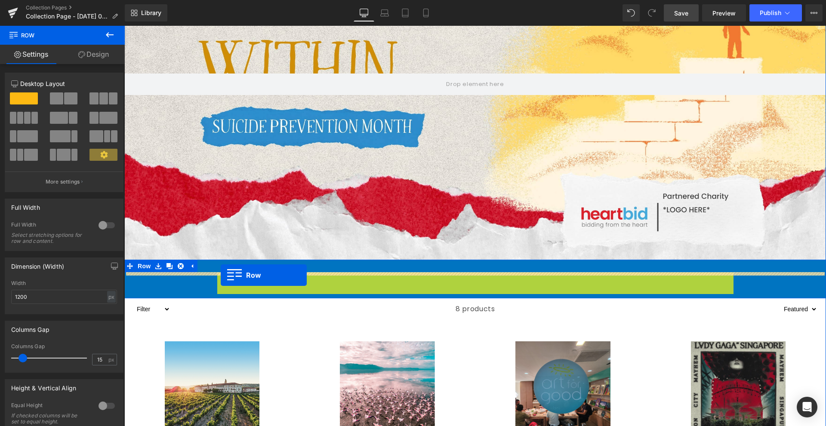
drag, startPoint x: 221, startPoint y: 280, endPoint x: 221, endPoint y: 275, distance: 4.7
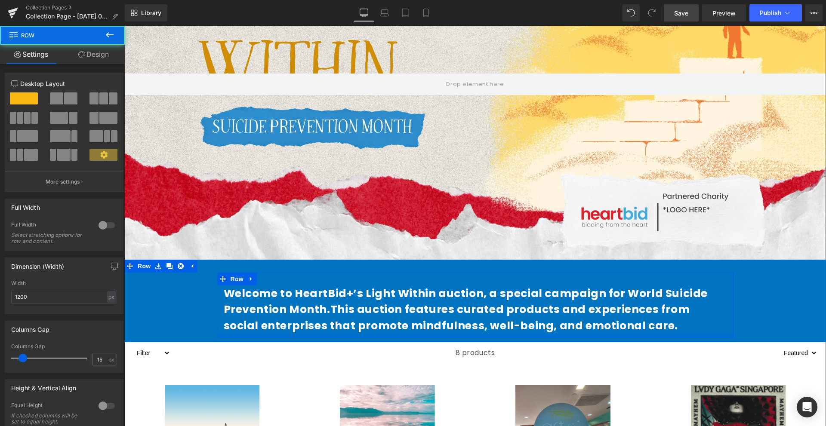
click at [233, 341] on div at bounding box center [474, 341] width 701 height 2
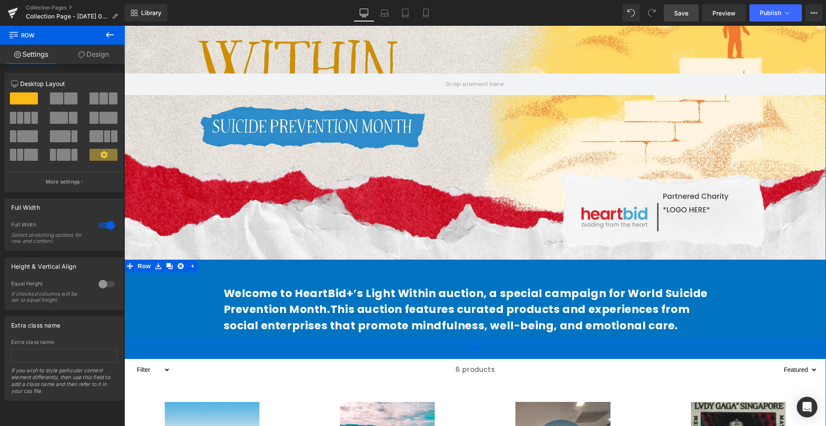
drag, startPoint x: 202, startPoint y: 339, endPoint x: 205, endPoint y: 356, distance: 17.0
click at [205, 356] on div "49px" at bounding box center [474, 348] width 701 height 21
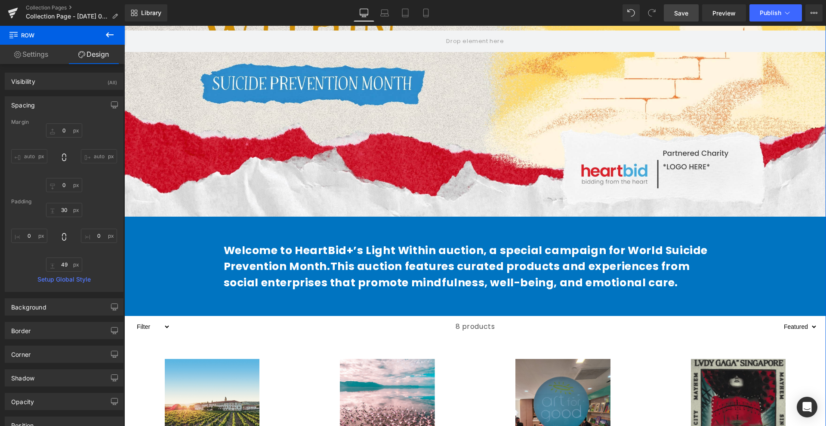
scroll to position [258, 0]
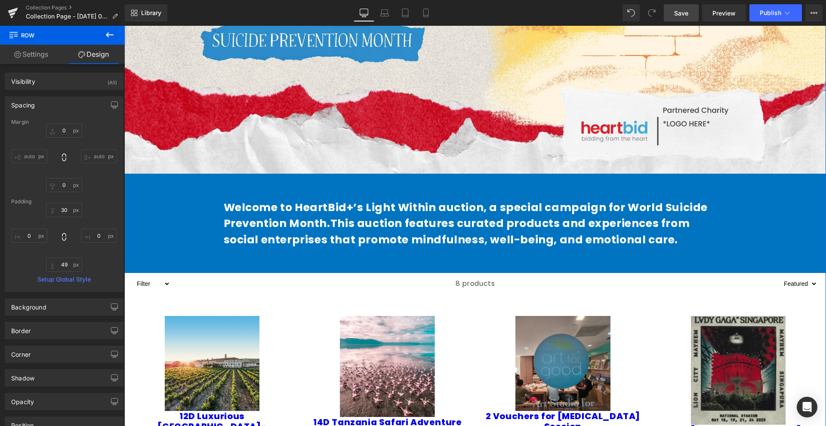
click at [390, 211] on strong "Welcome to HeartBid+’s Light Within auction, a special campaign for World Suici…" at bounding box center [466, 223] width 484 height 47
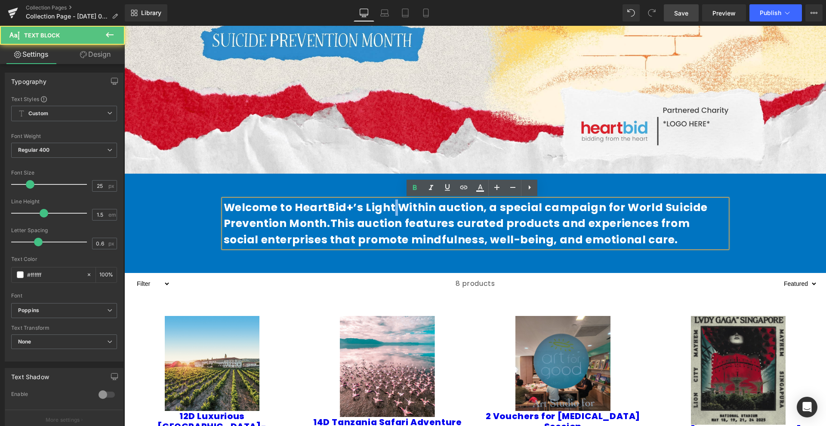
click at [390, 211] on strong "Welcome to HeartBid+’s Light Within auction, a special campaign for World Suici…" at bounding box center [466, 223] width 484 height 47
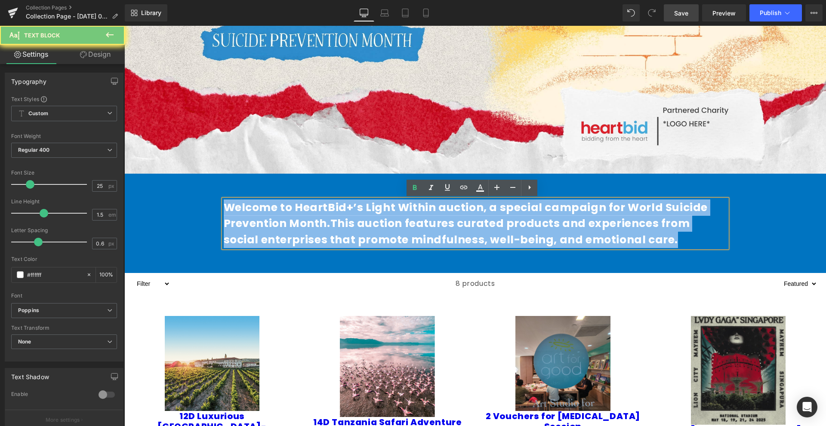
click at [390, 211] on strong "Welcome to HeartBid+’s Light Within auction, a special campaign for World Suici…" at bounding box center [466, 223] width 484 height 47
click at [361, 208] on strong "Welcome to HeartBid+’s Light Within auction, a special campaign for World Suici…" at bounding box center [466, 223] width 484 height 47
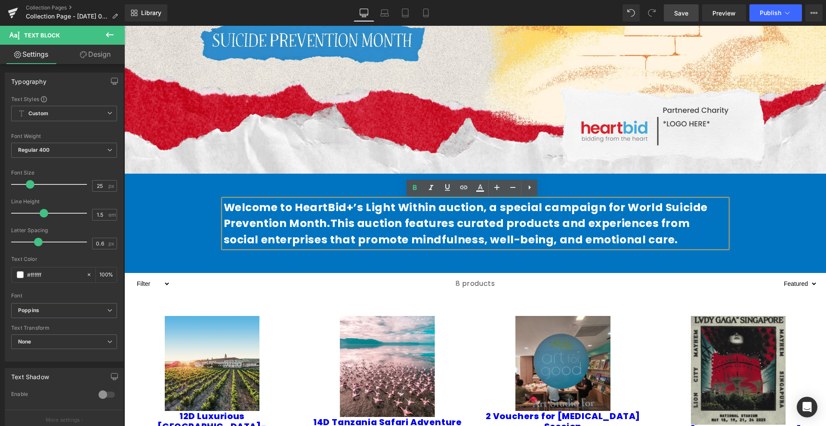
click at [347, 207] on strong "Welcome to HeartBid+’s Light Within auction, a special campaign for World Suici…" at bounding box center [466, 223] width 484 height 47
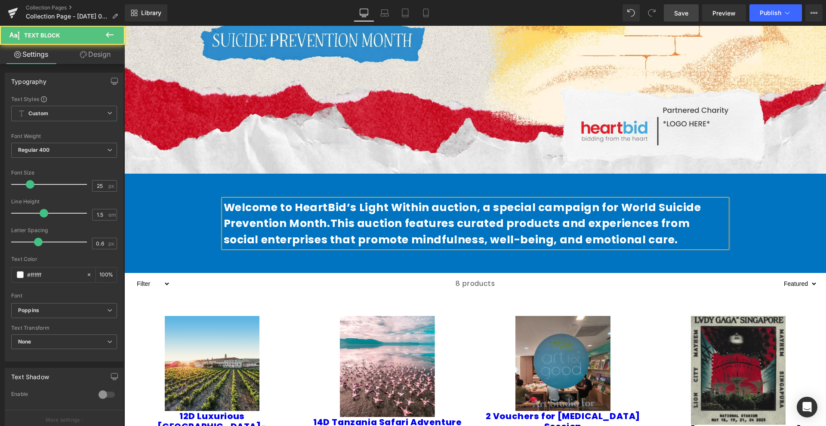
click at [363, 206] on strong "Welcome to HeartBid’s Light Within auction, a special campaign for World Suicid…" at bounding box center [462, 223] width 477 height 47
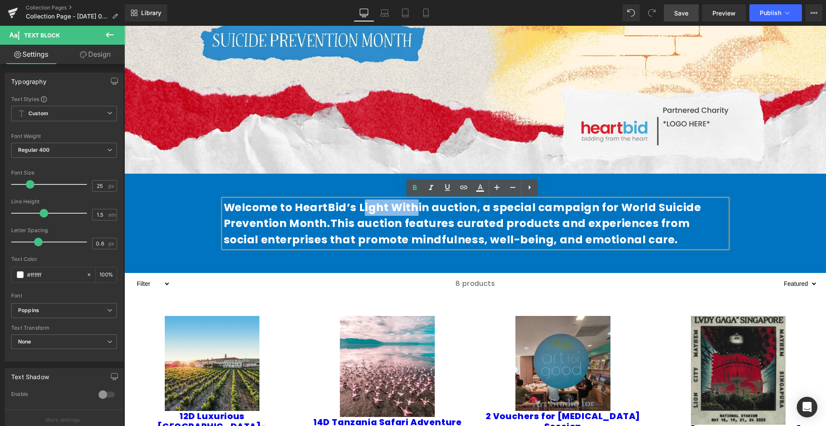
drag, startPoint x: 357, startPoint y: 206, endPoint x: 410, endPoint y: 203, distance: 53.0
click at [410, 203] on strong "Welcome to HeartBid’s Light Within auction, a special campaign for World Suicid…" at bounding box center [462, 223] width 477 height 47
click at [414, 203] on strong "Welcome to HeartBid’s Light Within auction, a special campaign for World Suicid…" at bounding box center [462, 223] width 477 height 47
drag, startPoint x: 421, startPoint y: 205, endPoint x: 352, endPoint y: 205, distance: 68.4
click at [352, 205] on strong "Welcome to HeartBid’s Light Within auction, a special campaign for World Suicid…" at bounding box center [462, 223] width 477 height 47
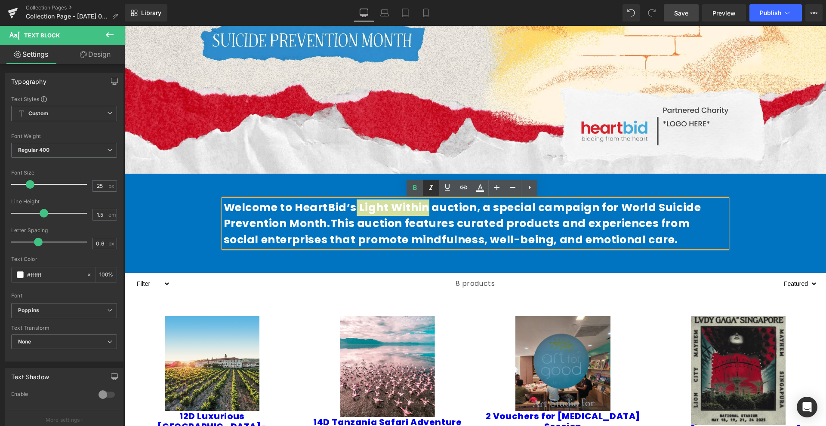
click at [430, 194] on link at bounding box center [431, 188] width 16 height 16
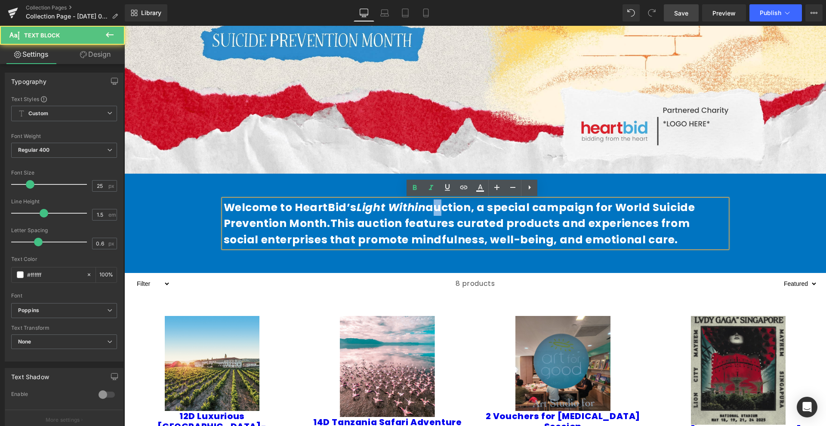
click at [420, 208] on strong "Welcome to HeartBid’s Light Within auction, a special campaign for World Suicid…" at bounding box center [459, 223] width 471 height 47
click at [424, 212] on strong "Welcome to HeartBid’s Light Within auction, a special campaign for World Suicid…" at bounding box center [459, 223] width 471 height 47
click at [442, 227] on span "This auction features curated products and experiences from social enterprises …" at bounding box center [457, 231] width 466 height 31
click at [617, 230] on span "This auction features curated products and experiences from social enterprises …" at bounding box center [457, 231] width 466 height 31
click at [368, 210] on icon "Light Within" at bounding box center [390, 207] width 69 height 15
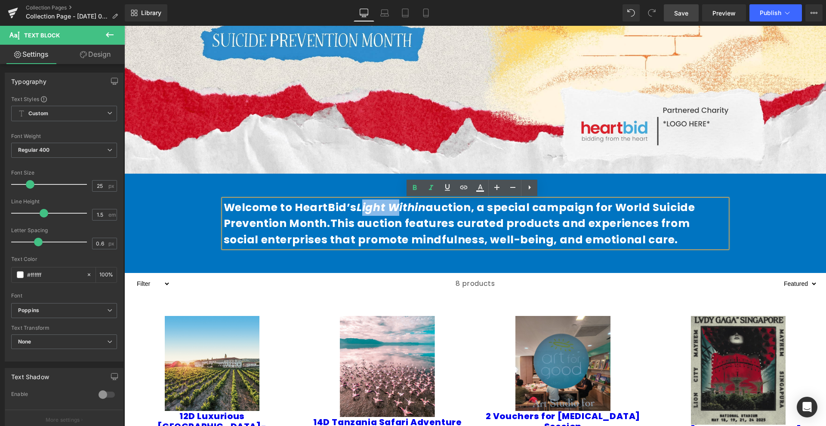
click at [368, 210] on icon "Light Within" at bounding box center [390, 207] width 69 height 15
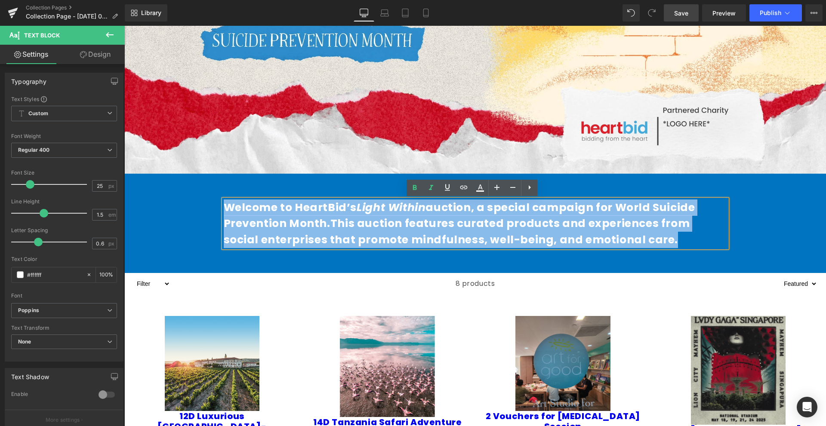
click at [368, 210] on icon "Light Within" at bounding box center [390, 207] width 69 height 15
click at [358, 209] on icon "Light Within" at bounding box center [390, 207] width 69 height 15
drag, startPoint x: 357, startPoint y: 209, endPoint x: 397, endPoint y: 211, distance: 40.0
click at [397, 211] on icon "Light Within" at bounding box center [390, 207] width 69 height 15
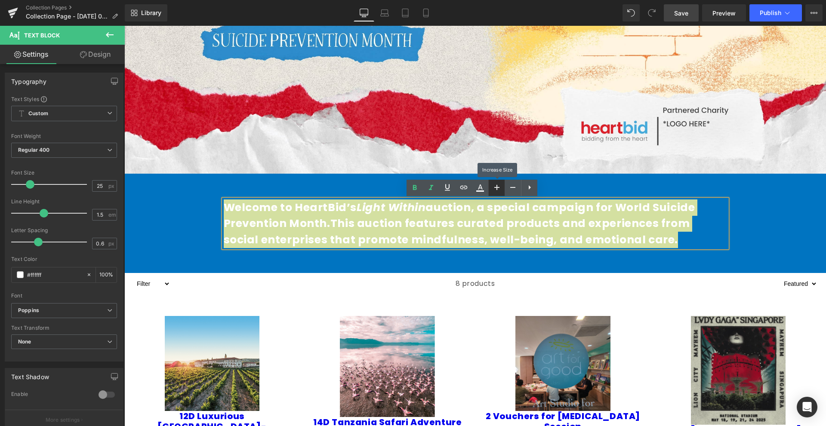
click at [495, 182] on icon at bounding box center [496, 187] width 10 height 10
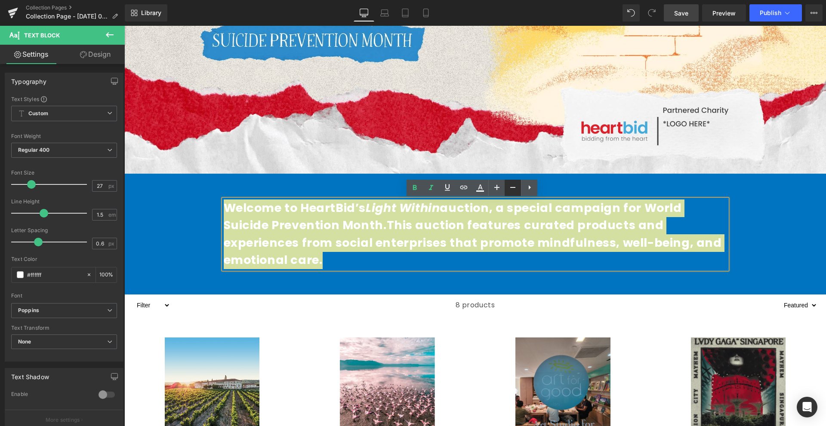
click at [510, 186] on icon at bounding box center [512, 187] width 10 height 10
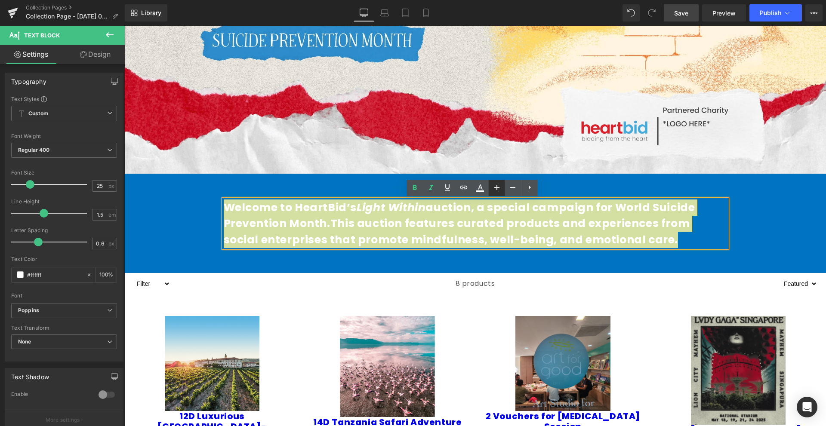
click at [494, 187] on icon at bounding box center [496, 187] width 10 height 10
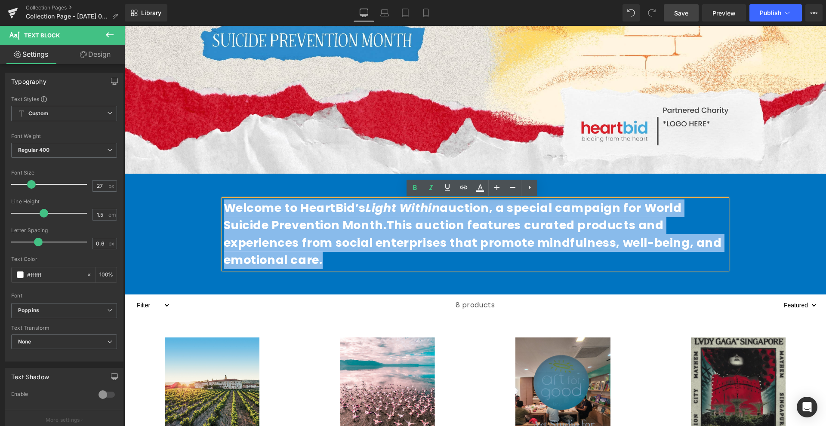
click at [514, 262] on div "Welcome to HeartBid’s Light Within auction, a special campaign for World Suicid…" at bounding box center [474, 234] width 701 height 121
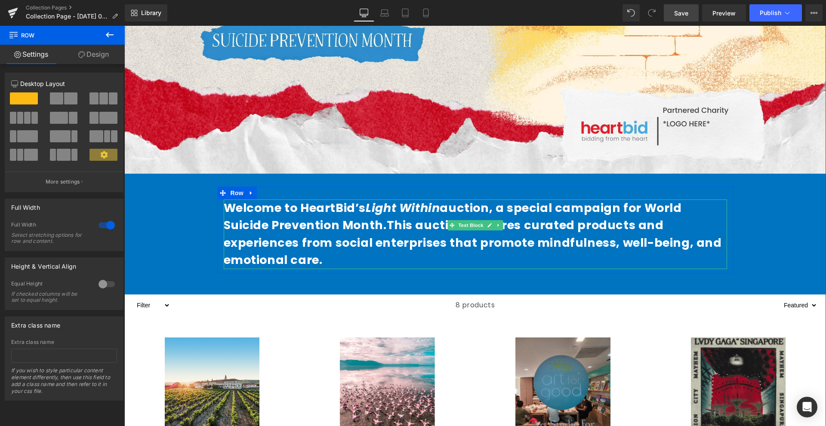
click at [414, 206] on icon "Light Within" at bounding box center [402, 208] width 74 height 16
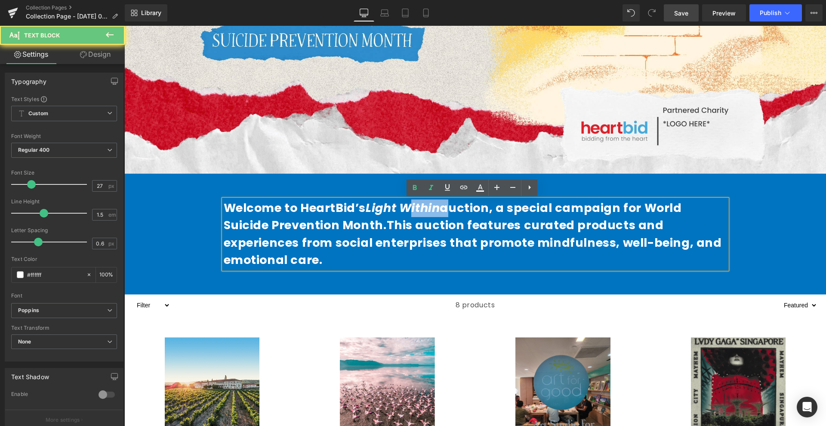
click at [414, 206] on icon "Light Within" at bounding box center [402, 208] width 74 height 16
click at [365, 212] on icon "Light Within" at bounding box center [402, 208] width 74 height 16
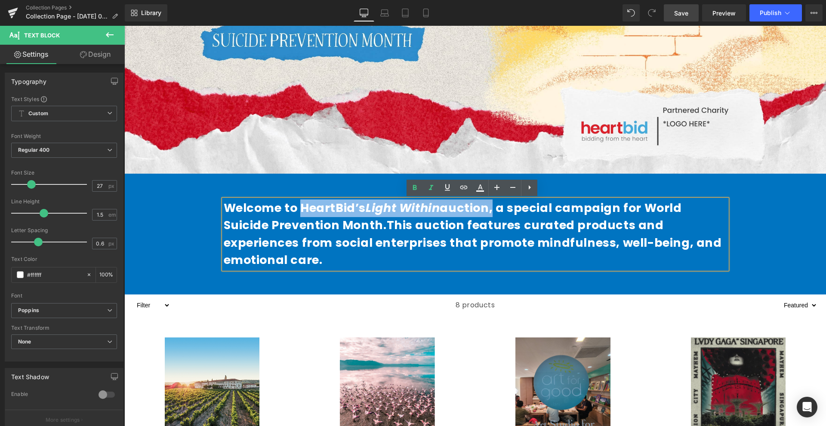
drag, startPoint x: 298, startPoint y: 209, endPoint x: 479, endPoint y: 210, distance: 181.5
click at [479, 210] on strong "Welcome to HeartBid’s Light Within auction, a special campaign for World Suicid…" at bounding box center [473, 234] width 498 height 68
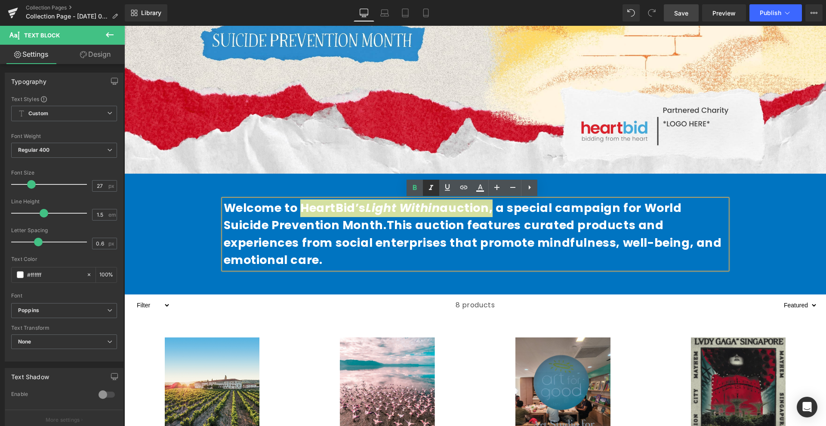
click at [436, 187] on link at bounding box center [431, 188] width 16 height 16
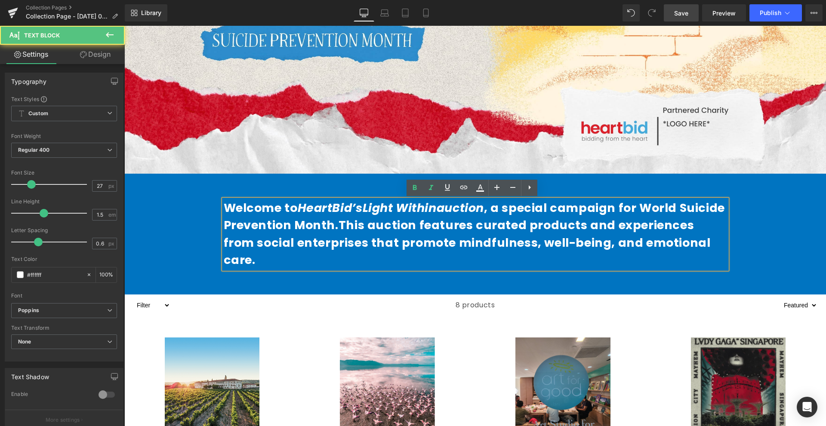
click at [438, 230] on span "This auction features curated products and experiences from social enterprises …" at bounding box center [467, 242] width 487 height 51
click at [448, 207] on icon "HeartBid’s Light Within auction" at bounding box center [391, 208] width 186 height 16
click at [458, 208] on icon "HeartBid’s Light Within auction" at bounding box center [391, 208] width 186 height 16
drag, startPoint x: 458, startPoint y: 209, endPoint x: 296, endPoint y: 201, distance: 162.3
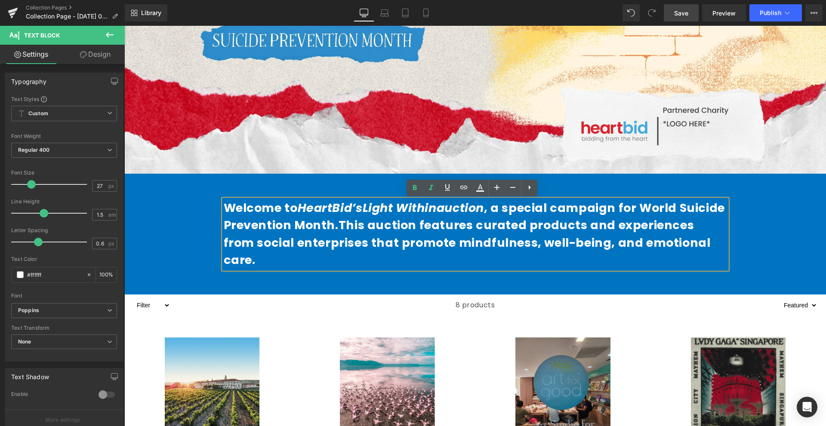
click at [296, 201] on strong "Welcome to HeartBid’s Light Within auction , a special campaign for World Suici…" at bounding box center [474, 234] width 501 height 68
click at [425, 189] on link at bounding box center [431, 188] width 16 height 16
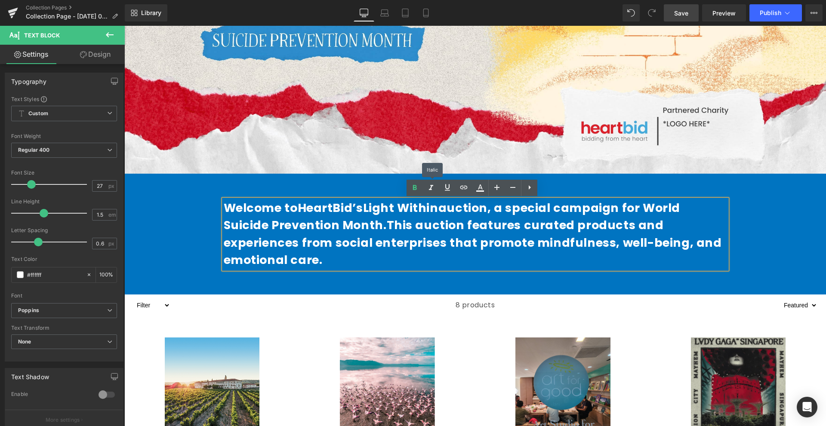
click at [423, 283] on div "Welcome to HeartBid’s Light Within auction , a special campaign for World Suici…" at bounding box center [474, 234] width 701 height 121
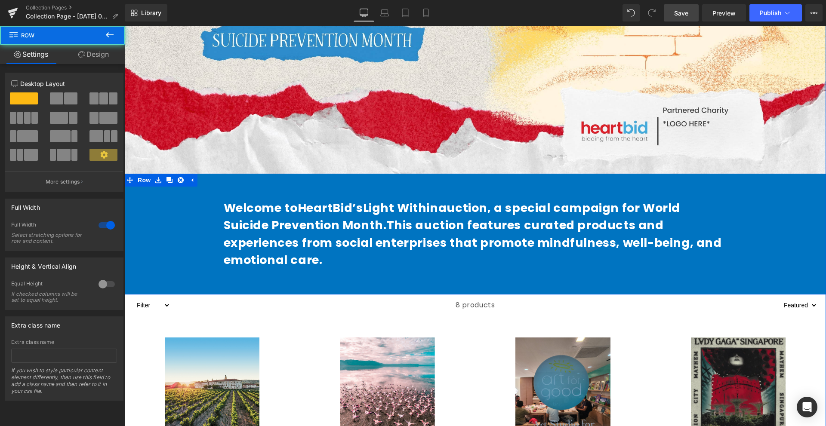
click at [413, 240] on span "This auction features curated products and experiences from social enterprises …" at bounding box center [473, 242] width 498 height 51
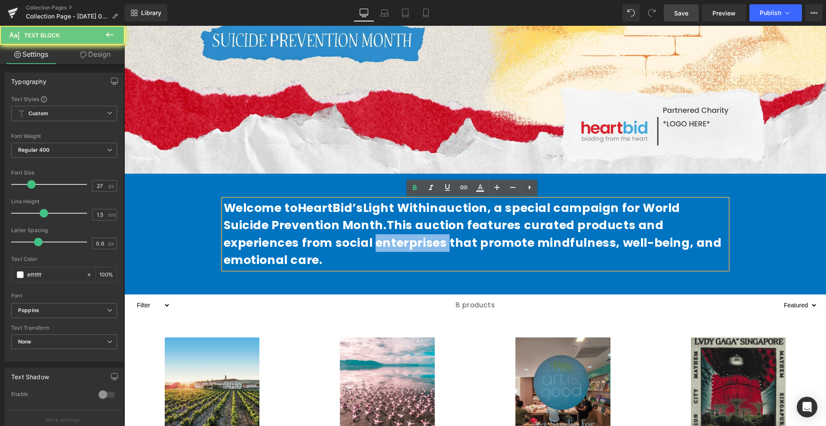
click at [413, 240] on span "This auction features curated products and experiences from social enterprises …" at bounding box center [473, 242] width 498 height 51
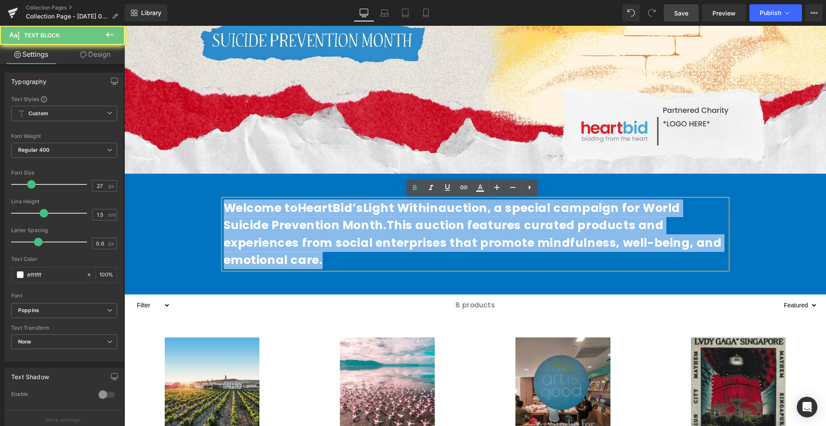
click at [413, 240] on span "This auction features curated products and experiences from social enterprises …" at bounding box center [473, 242] width 498 height 51
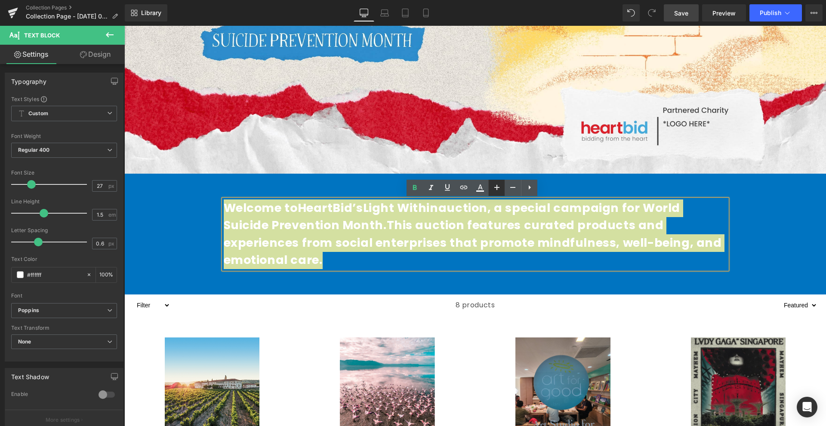
click at [497, 190] on icon at bounding box center [496, 187] width 10 height 10
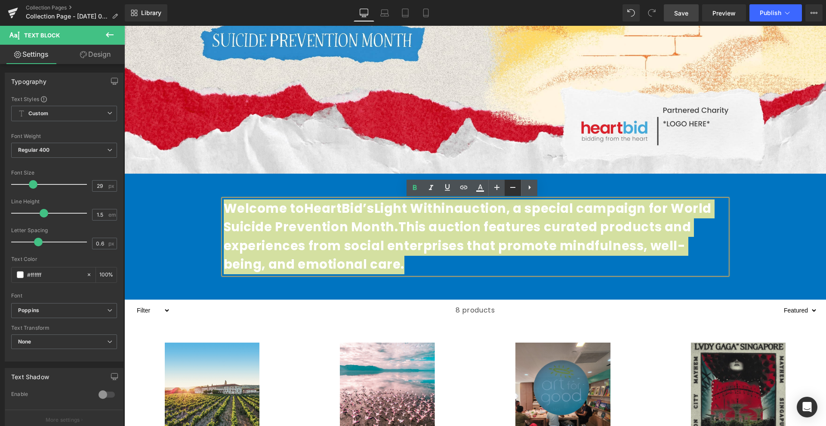
click at [513, 189] on icon at bounding box center [512, 187] width 10 height 10
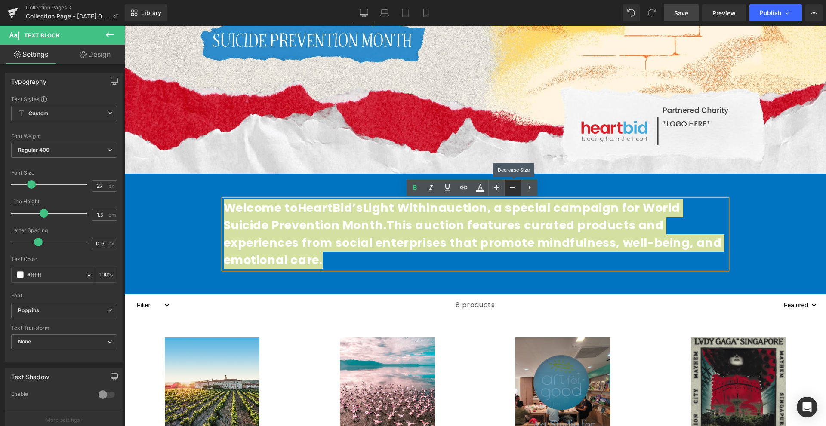
click at [513, 189] on icon at bounding box center [512, 187] width 10 height 10
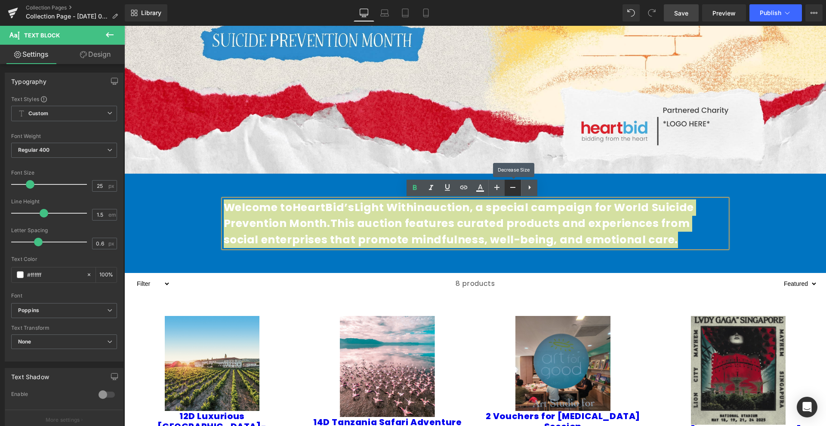
click at [513, 189] on icon at bounding box center [512, 187] width 10 height 10
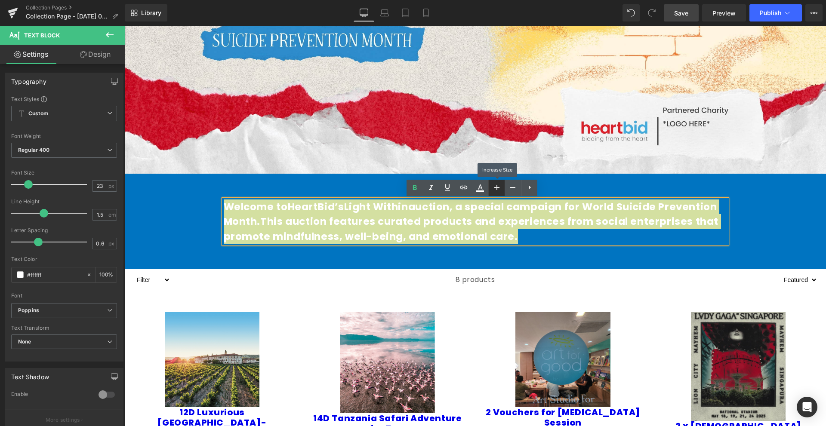
click at [498, 189] on icon at bounding box center [496, 187] width 10 height 10
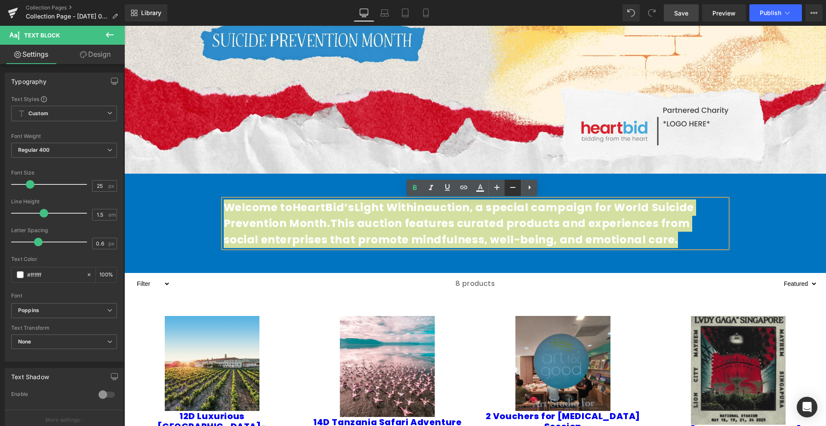
click at [518, 189] on link at bounding box center [512, 188] width 16 height 16
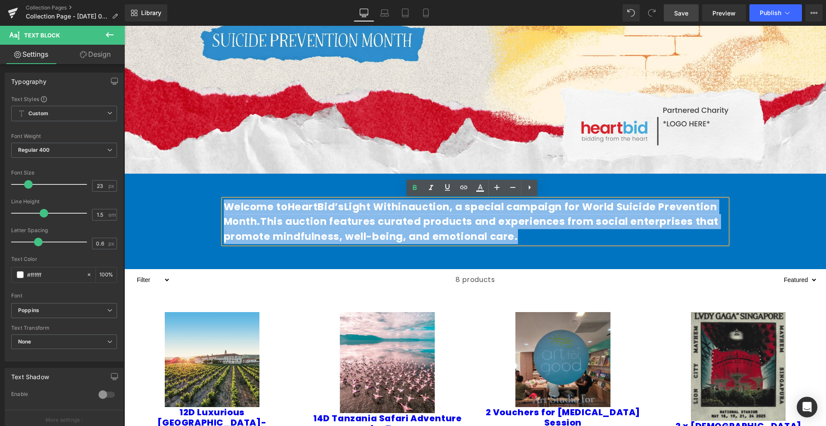
click at [484, 283] on span "8 products" at bounding box center [475, 279] width 40 height 21
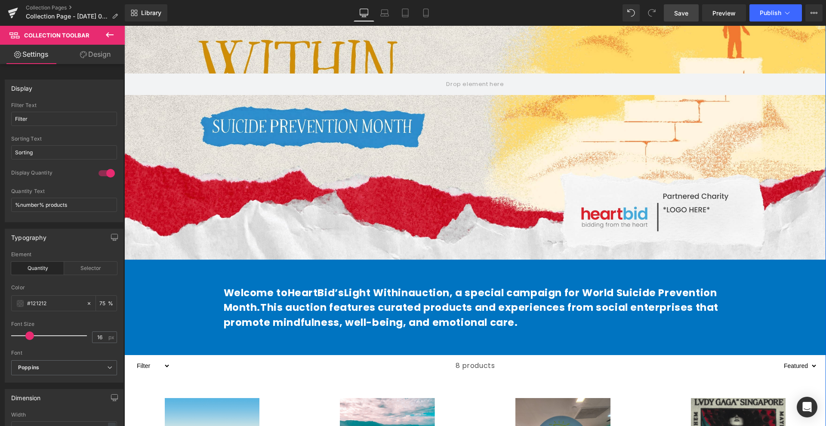
scroll to position [215, 0]
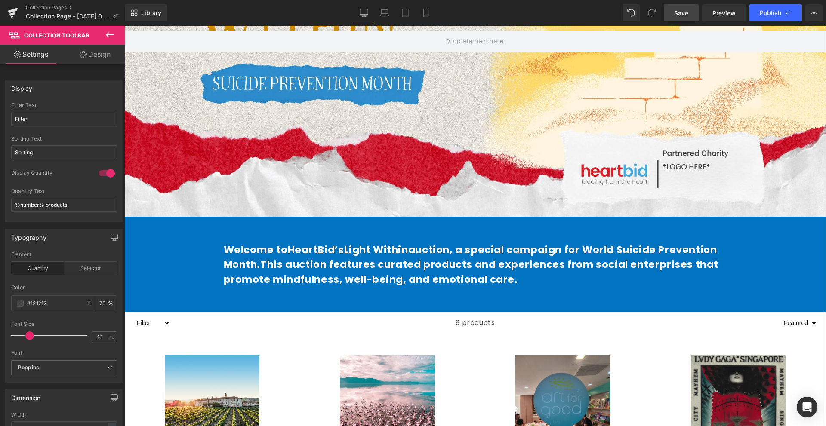
click at [414, 270] on span "This auction features curated products and experiences from social enterprises …" at bounding box center [471, 272] width 494 height 29
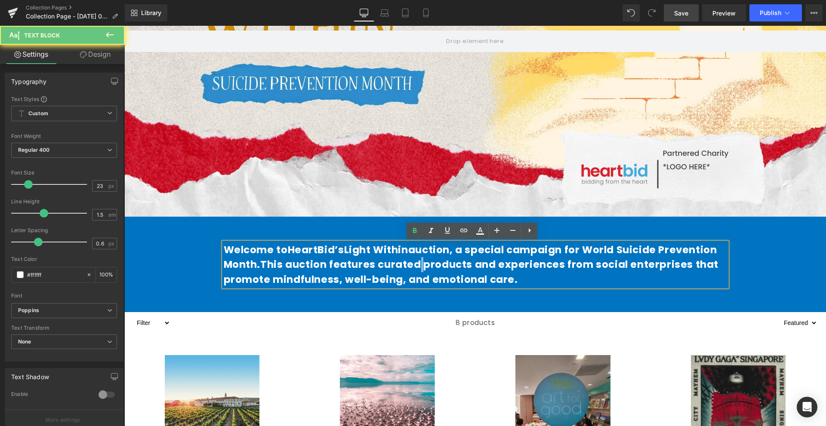
click at [414, 270] on span "This auction features curated products and experiences from social enterprises …" at bounding box center [471, 272] width 494 height 29
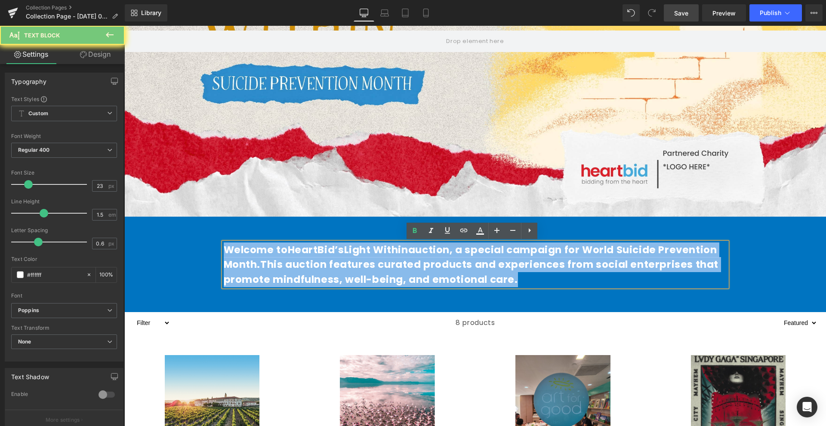
click at [414, 270] on span "This auction features curated products and experiences from social enterprises …" at bounding box center [471, 272] width 494 height 29
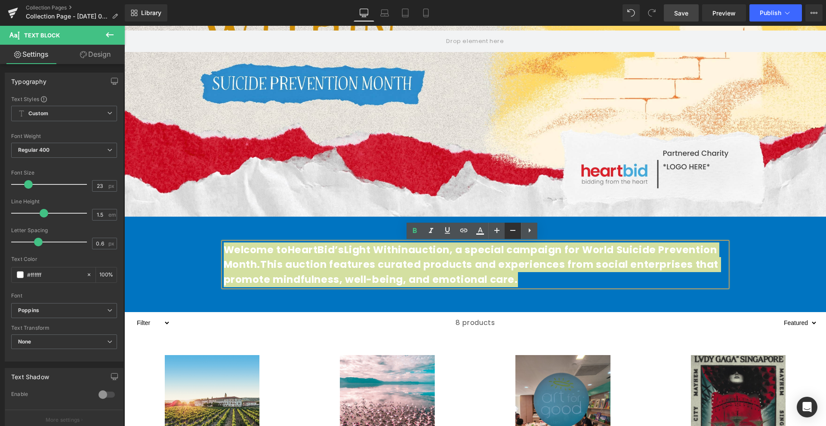
click at [514, 233] on icon at bounding box center [512, 230] width 10 height 10
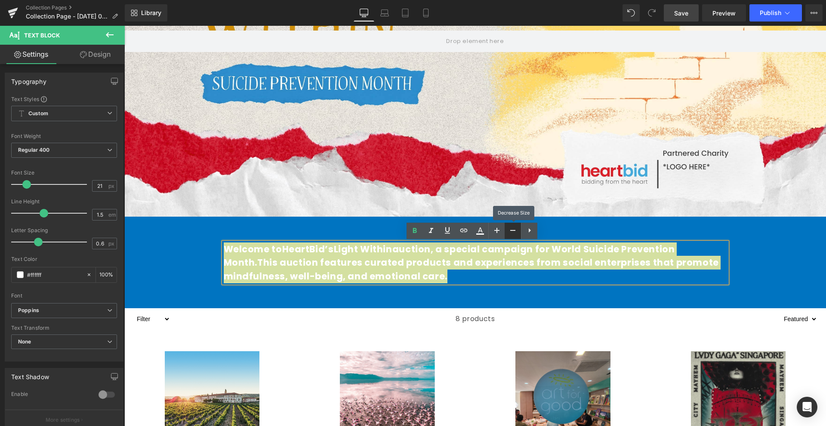
click at [512, 233] on icon at bounding box center [512, 230] width 10 height 10
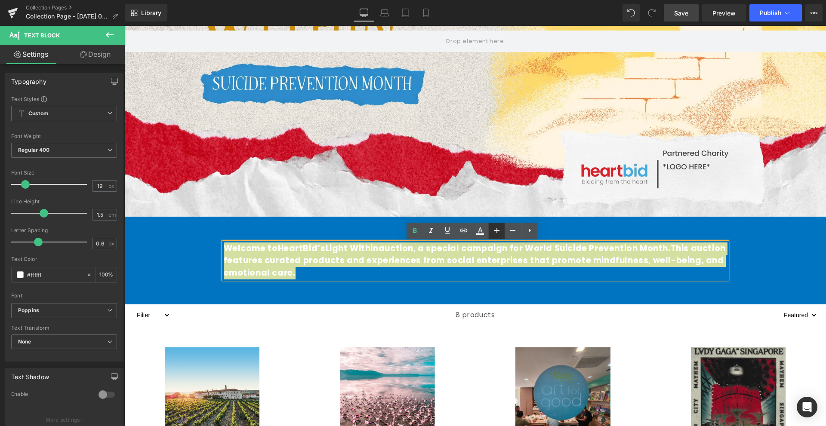
click at [503, 232] on link at bounding box center [496, 231] width 16 height 16
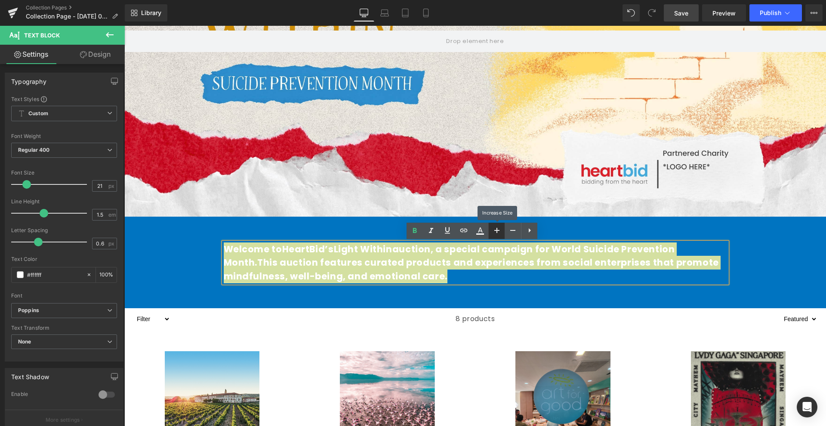
click at [503, 232] on link at bounding box center [496, 231] width 16 height 16
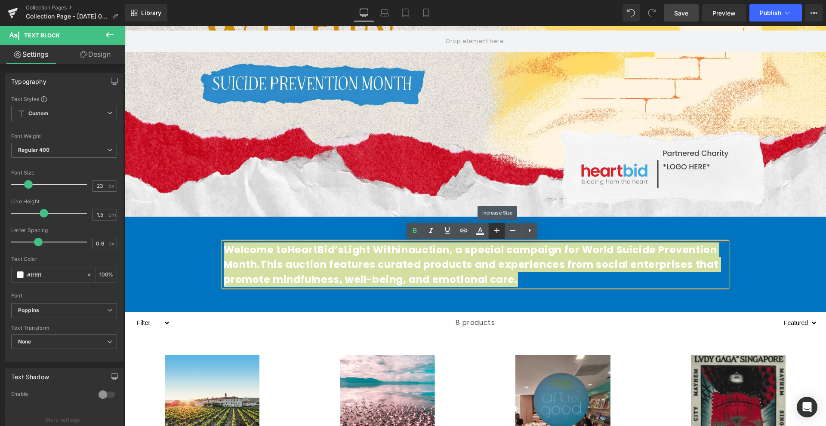
click at [503, 232] on link at bounding box center [496, 231] width 16 height 16
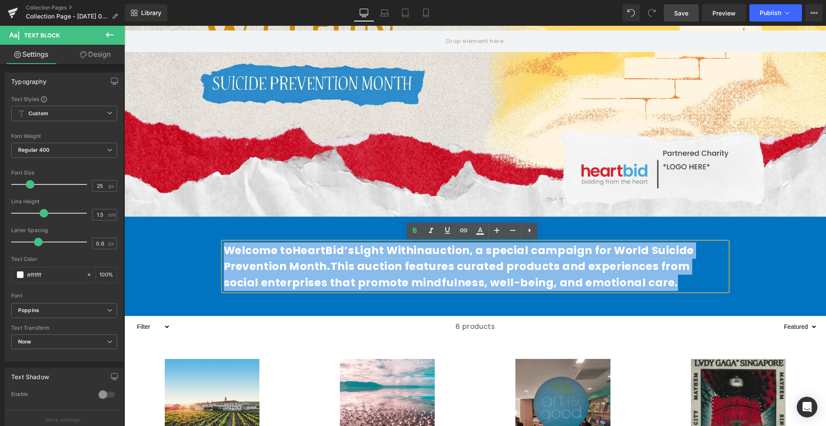
click at [510, 269] on span "This auction features curated products and experiences from social enterprises …" at bounding box center [457, 274] width 466 height 31
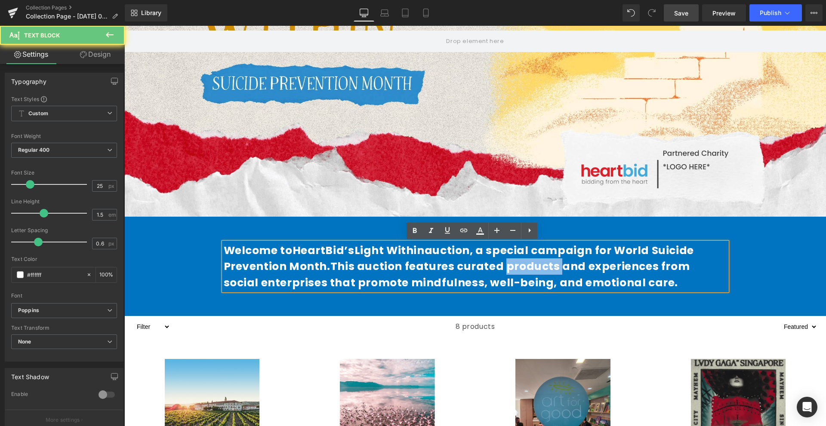
click at [510, 269] on span "This auction features curated products and experiences from social enterprises …" at bounding box center [457, 274] width 466 height 31
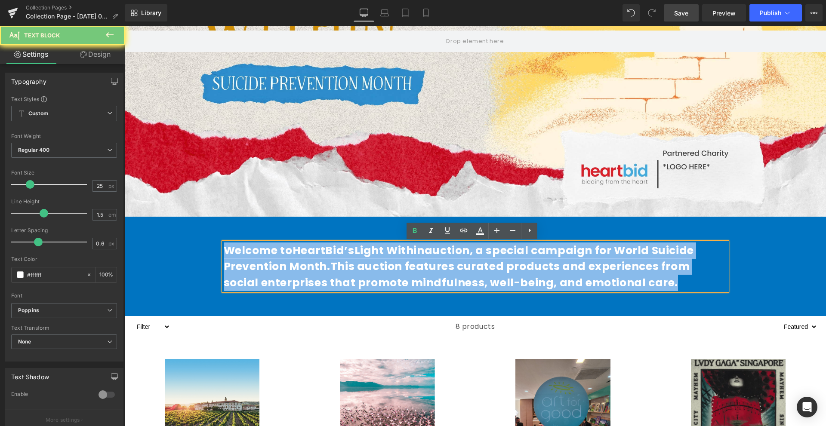
click at [510, 269] on span "This auction features curated products and experiences from social enterprises …" at bounding box center [457, 274] width 466 height 31
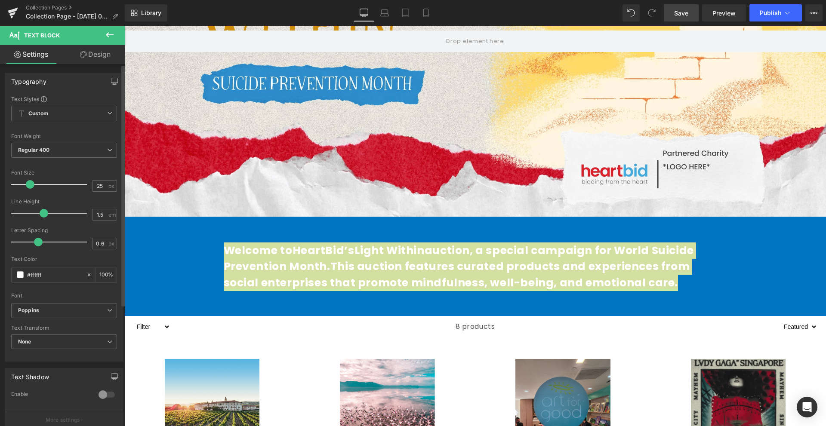
click at [44, 214] on span at bounding box center [44, 213] width 9 height 9
click at [53, 350] on div "None None Uppercase Lowercase Capitalize" at bounding box center [64, 344] width 106 height 19
click at [61, 345] on span "None" at bounding box center [64, 342] width 106 height 15
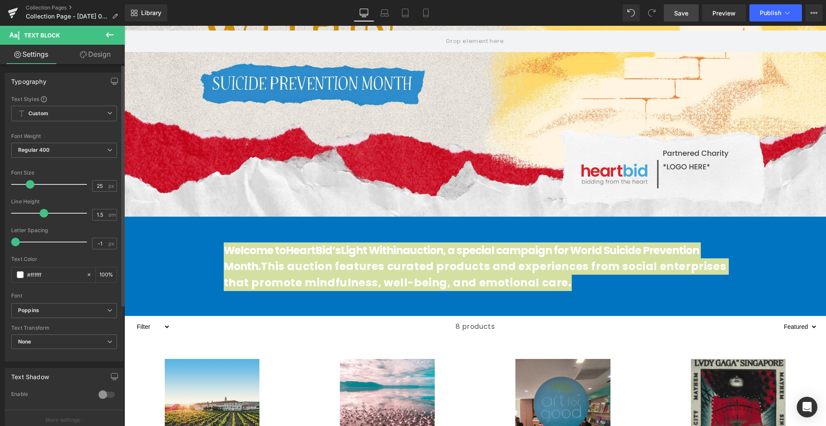
drag, startPoint x: 37, startPoint y: 244, endPoint x: 15, endPoint y: 236, distance: 23.8
click at [15, 236] on div "Letter Spacing -1 px" at bounding box center [64, 241] width 106 height 29
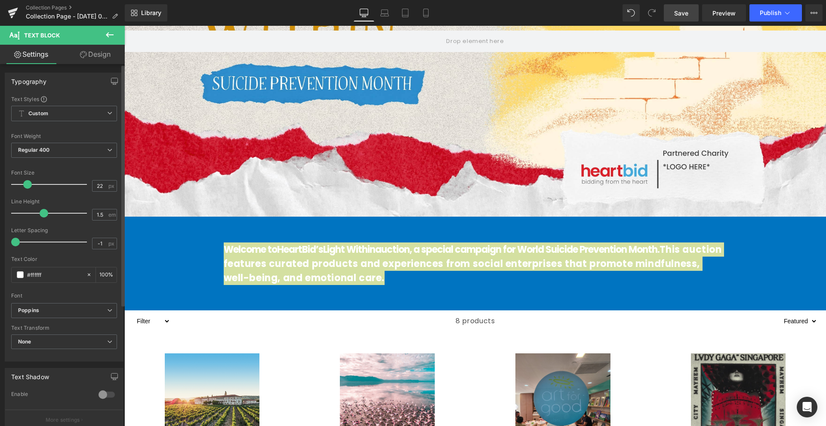
drag, startPoint x: 34, startPoint y: 183, endPoint x: 27, endPoint y: 183, distance: 6.5
click at [27, 183] on div at bounding box center [50, 184] width 71 height 17
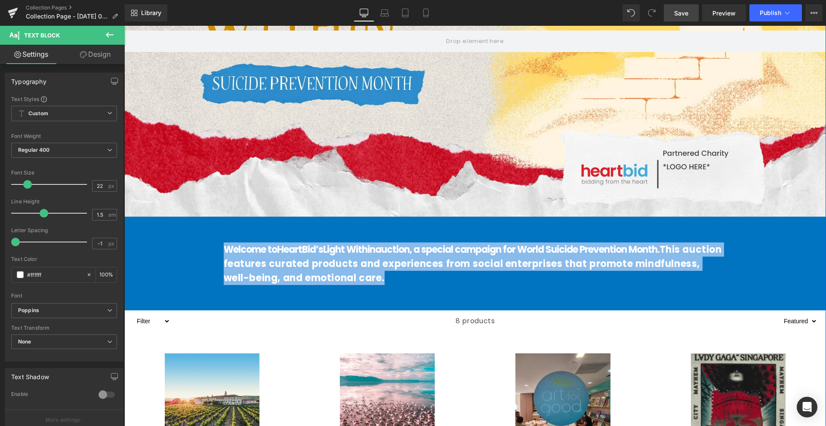
click at [432, 270] on p "Welcome to HeartBid’s Light Within auction , a special campaign for World Suici…" at bounding box center [475, 264] width 503 height 43
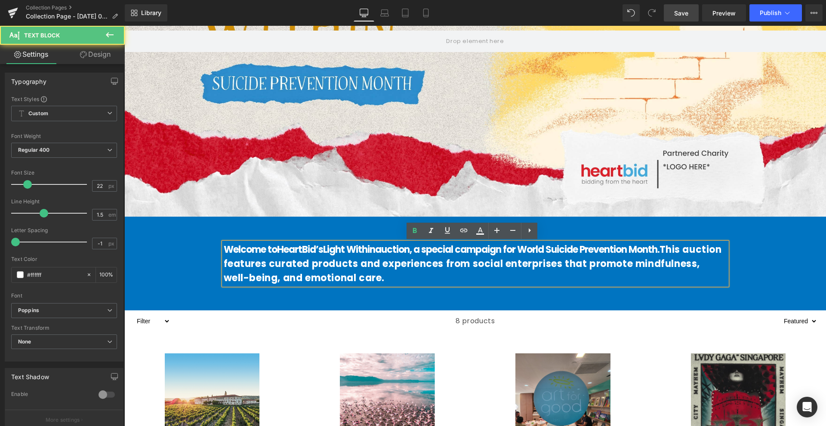
click at [669, 249] on span "This auction features curated products and experiences from social enterprises …" at bounding box center [473, 264] width 498 height 42
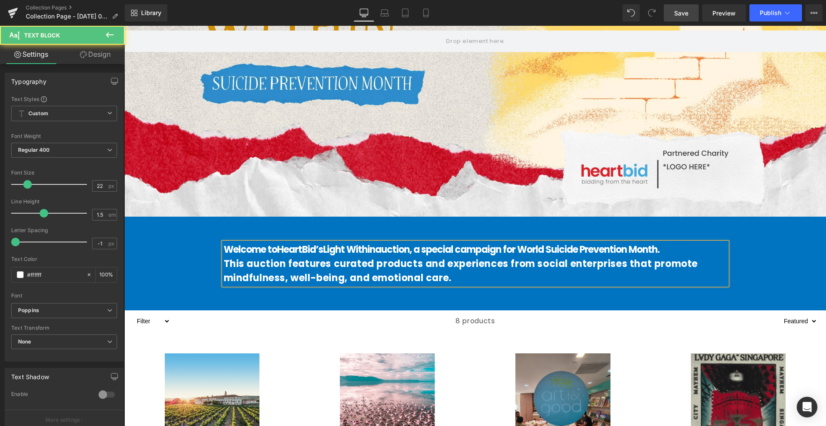
click at [631, 270] on span "This auction features curated products and experiences from social enterprises …" at bounding box center [461, 271] width 474 height 28
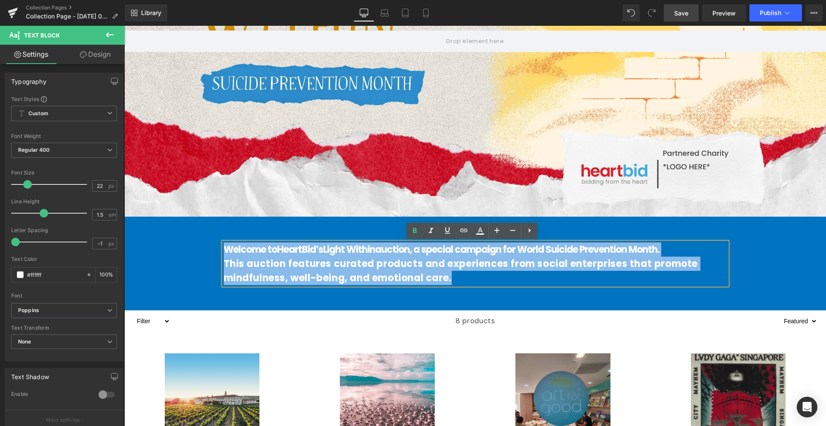
drag, startPoint x: 572, startPoint y: 284, endPoint x: 215, endPoint y: 244, distance: 359.6
click at [217, 244] on div "Welcome to HeartBid’s Light Within auction , a special campaign for World Suici…" at bounding box center [475, 264] width 516 height 43
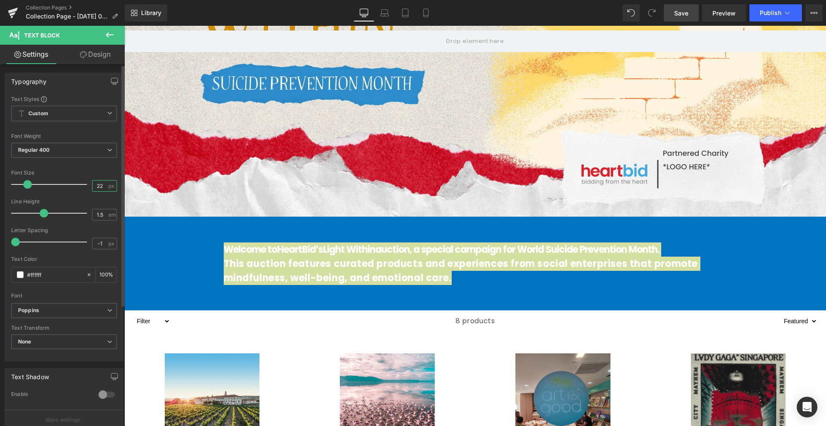
click at [98, 187] on input "22" at bounding box center [99, 186] width 15 height 11
click at [101, 187] on input "22" at bounding box center [99, 186] width 15 height 11
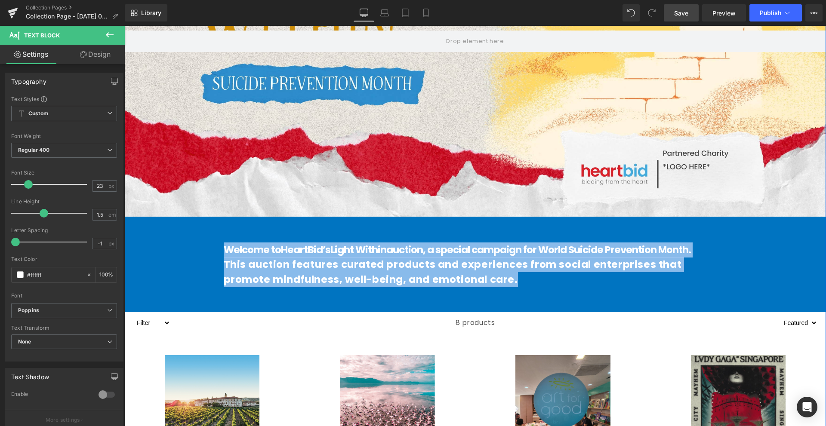
click at [370, 246] on strong "Welcome to HeartBid’s Light Within auction , a special campaign for World Suici…" at bounding box center [457, 250] width 467 height 14
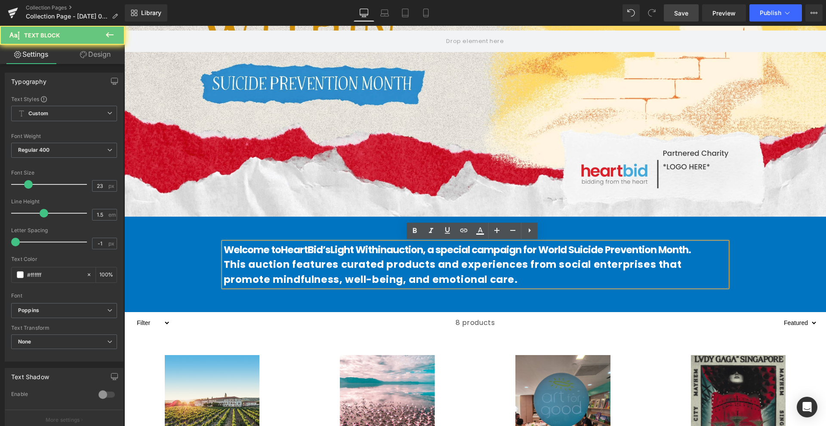
click at [348, 277] on span "This auction features curated products and experiences from social enterprises …" at bounding box center [453, 272] width 458 height 29
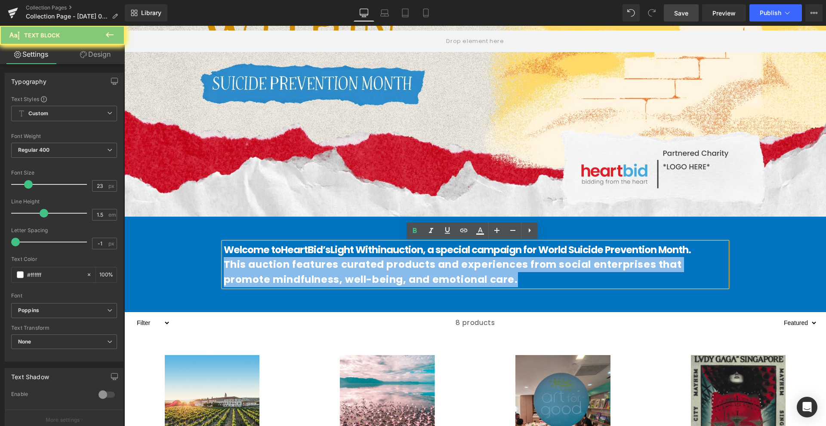
click at [348, 277] on span "This auction features curated products and experiences from social enterprises …" at bounding box center [453, 272] width 458 height 29
click at [405, 276] on span "This auction features curated products and experiences from social enterprises …" at bounding box center [453, 272] width 458 height 29
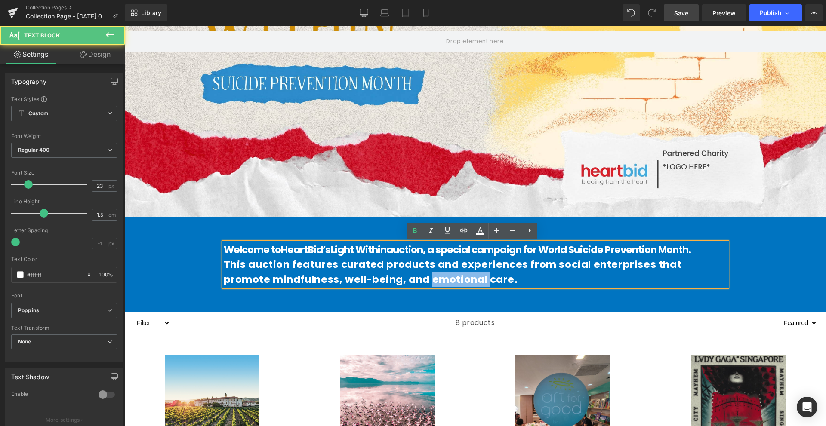
click at [405, 276] on span "This auction features curated products and experiences from social enterprises …" at bounding box center [453, 272] width 458 height 29
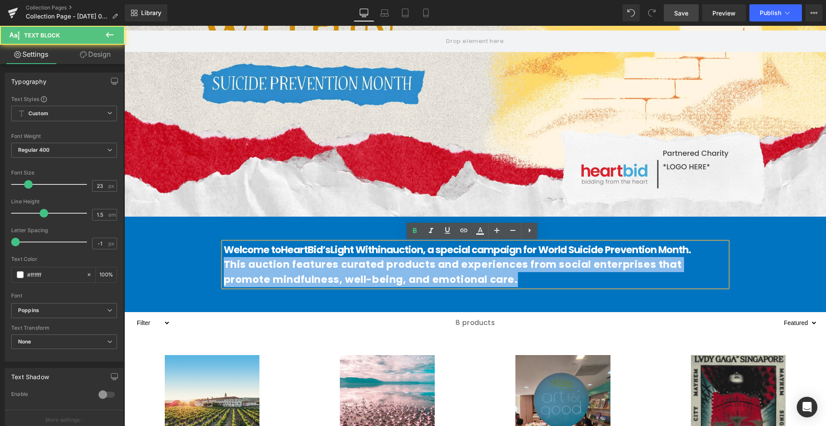
click at [405, 276] on span "This auction features curated products and experiences from social enterprises …" at bounding box center [453, 272] width 458 height 29
click at [489, 284] on p "This auction features curated products and experiences from social enterprises …" at bounding box center [475, 272] width 503 height 30
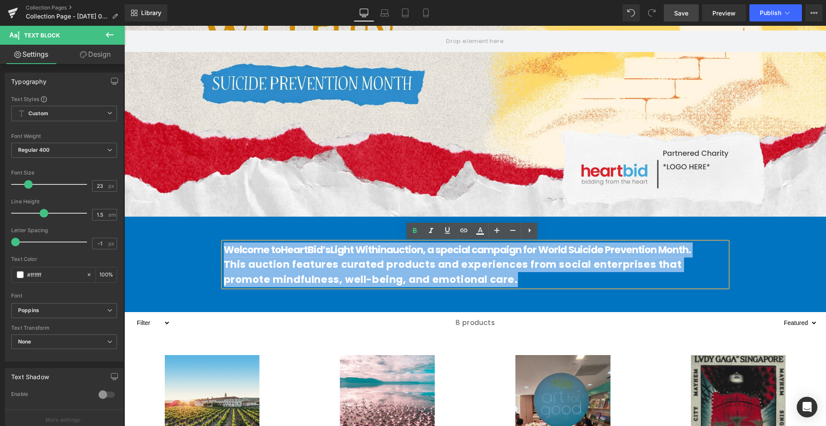
drag, startPoint x: 506, startPoint y: 283, endPoint x: 248, endPoint y: 278, distance: 258.1
click at [188, 246] on div "Welcome to HeartBid’s Light Within auction , a special campaign for World Suici…" at bounding box center [474, 261] width 701 height 62
click at [276, 257] on p "Welcome to HeartBid’s Light Within auction , a special campaign for World Suici…" at bounding box center [475, 250] width 503 height 15
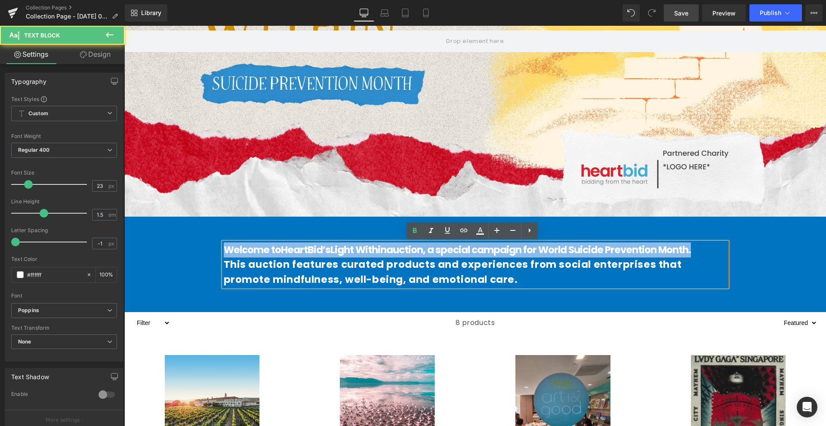
click at [276, 257] on p "Welcome to HeartBid’s Light Within auction , a special campaign for World Suici…" at bounding box center [475, 250] width 503 height 15
click at [322, 315] on div "8 products" at bounding box center [474, 322] width 609 height 21
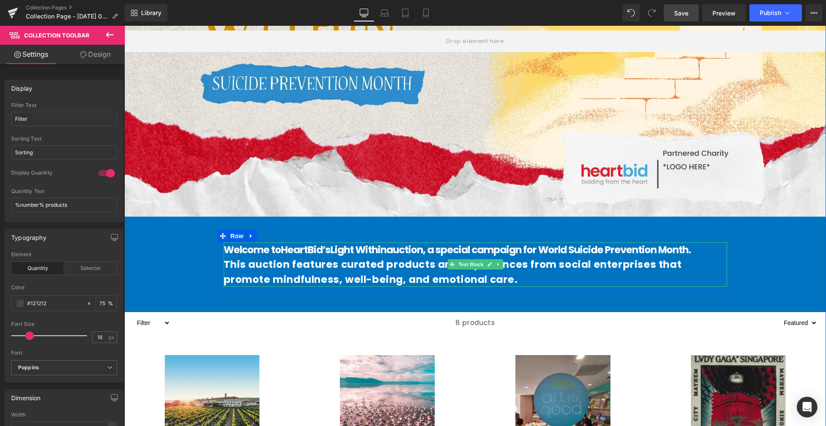
click at [373, 256] on strong "Welcome to HeartBid’s Light Within auction , a special campaign for World Suici…" at bounding box center [457, 250] width 467 height 14
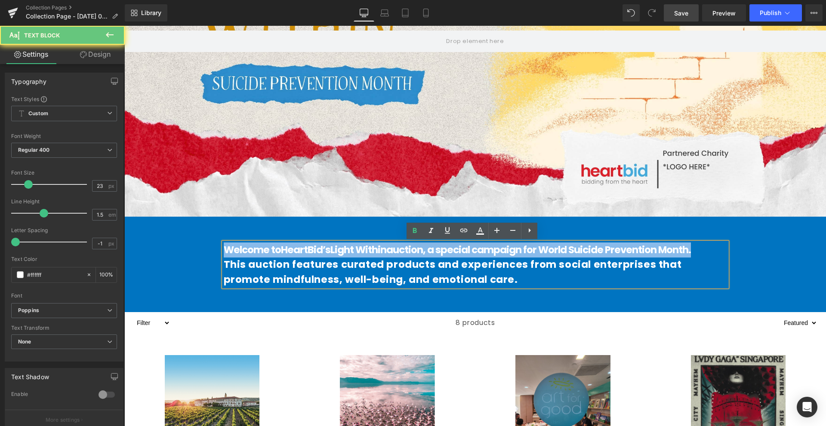
click at [373, 256] on strong "Welcome to HeartBid’s Light Within auction , a special campaign for World Suici…" at bounding box center [457, 250] width 467 height 14
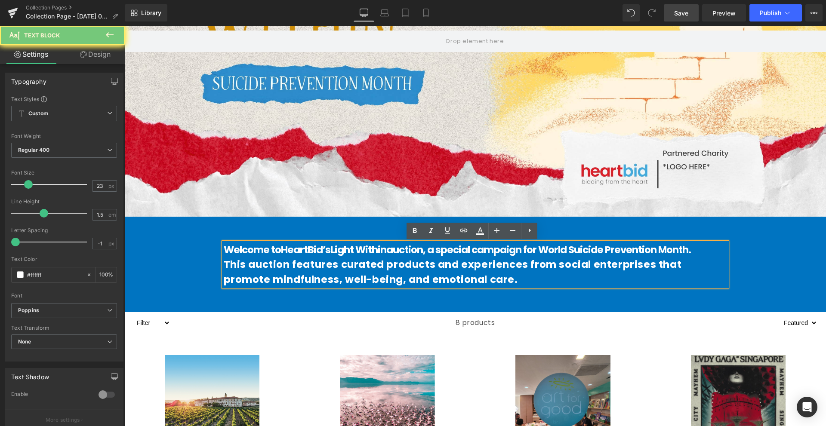
click at [355, 262] on span "This auction features curated products and experiences from social enterprises …" at bounding box center [453, 272] width 458 height 29
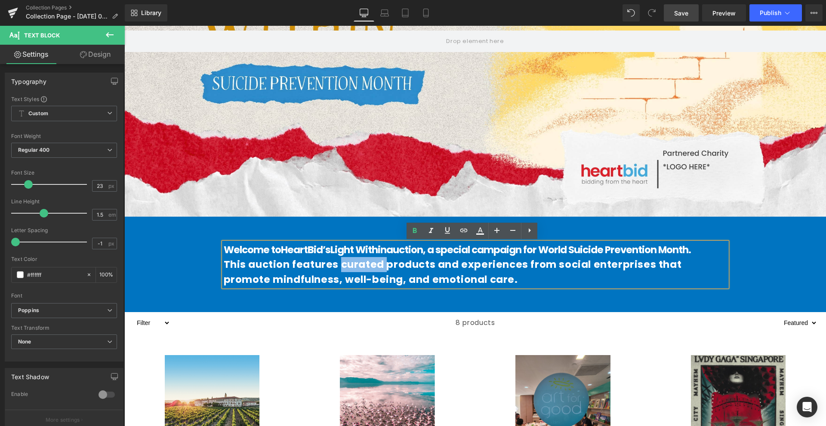
click at [355, 262] on span "This auction features curated products and experiences from social enterprises …" at bounding box center [453, 272] width 458 height 29
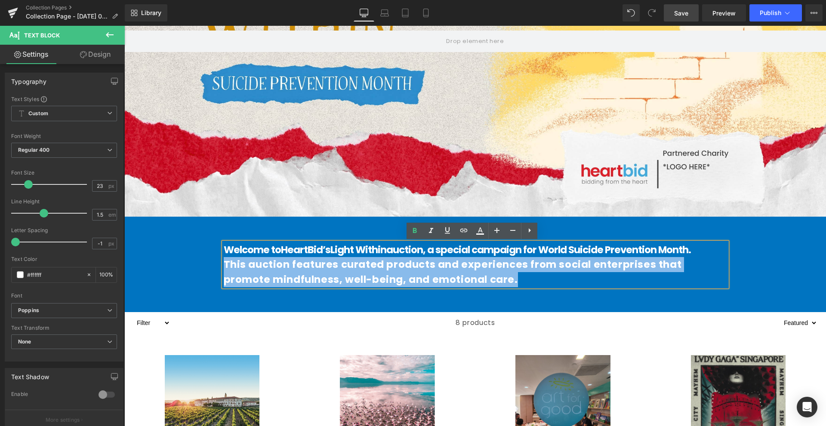
click at [355, 262] on span "This auction features curated products and experiences from social enterprises …" at bounding box center [453, 272] width 458 height 29
click at [438, 273] on span "This auction features curated products and experiences from social enterprises …" at bounding box center [453, 272] width 458 height 29
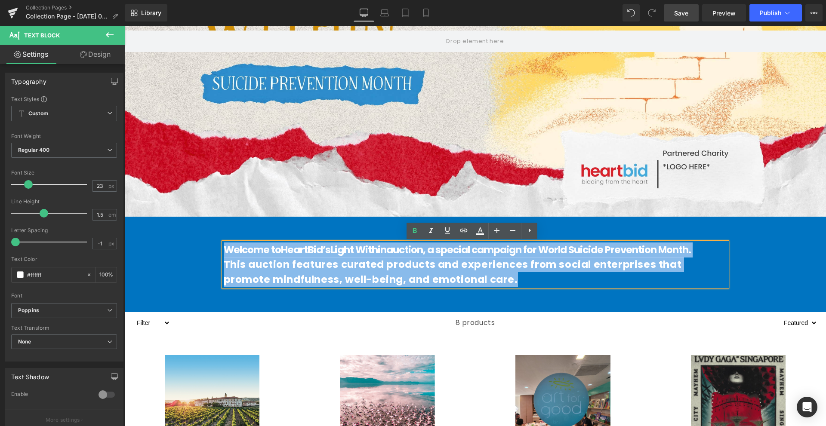
drag, startPoint x: 483, startPoint y: 278, endPoint x: 207, endPoint y: 253, distance: 276.7
click at [207, 253] on div "Welcome to HeartBid’s Light Within auction , a special campaign for World Suici…" at bounding box center [474, 261] width 701 height 62
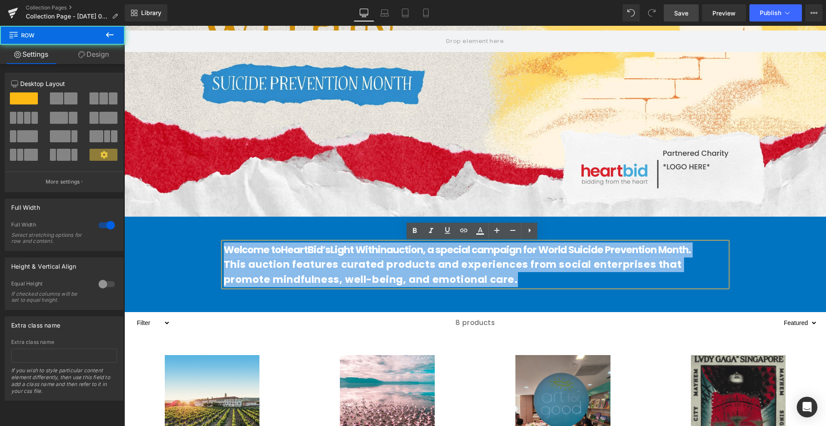
click at [207, 253] on div "Welcome to HeartBid’s Light Within auction , a special campaign for World Suici…" at bounding box center [474, 261] width 701 height 62
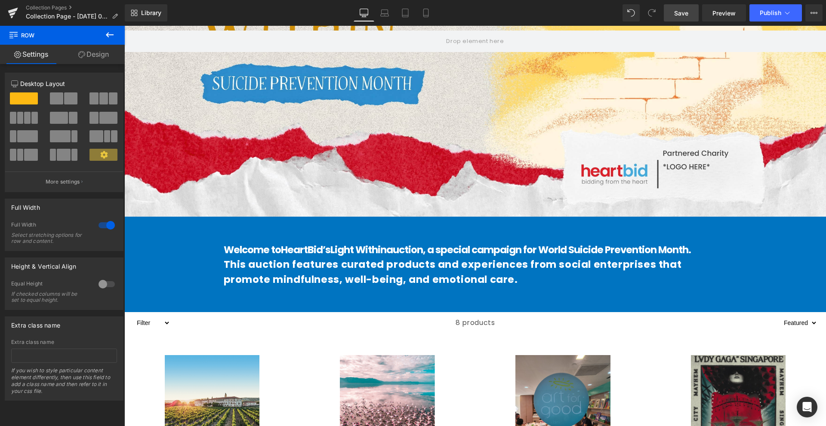
scroll to position [301, 0]
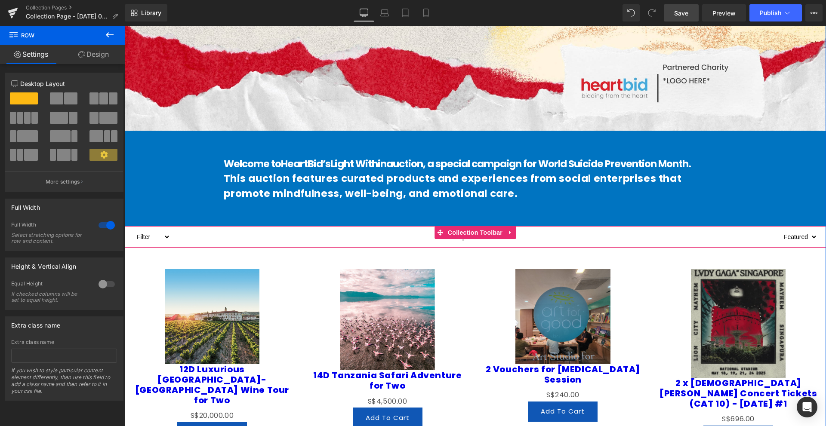
click at [380, 195] on span "This auction features curated products and experiences from social enterprises …" at bounding box center [453, 186] width 458 height 29
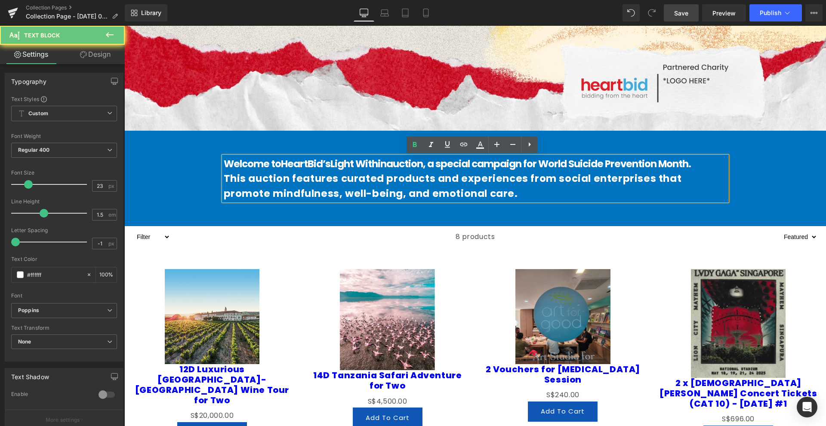
click at [374, 192] on span "This auction features curated products and experiences from social enterprises …" at bounding box center [453, 186] width 458 height 29
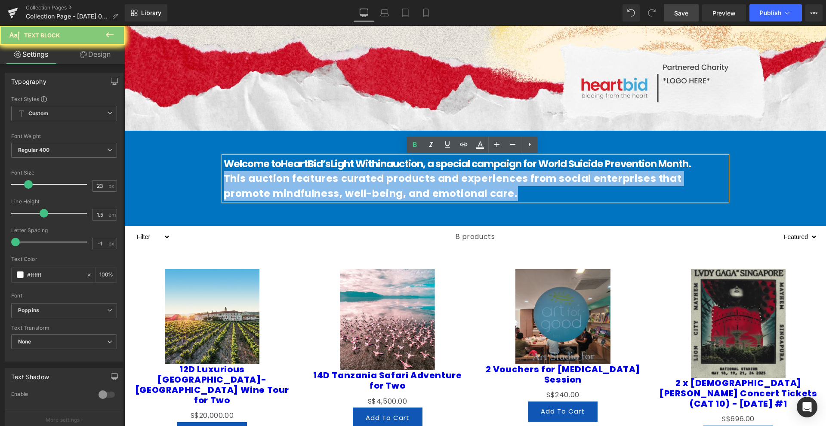
click at [374, 192] on span "This auction features curated products and experiences from social enterprises …" at bounding box center [453, 186] width 458 height 29
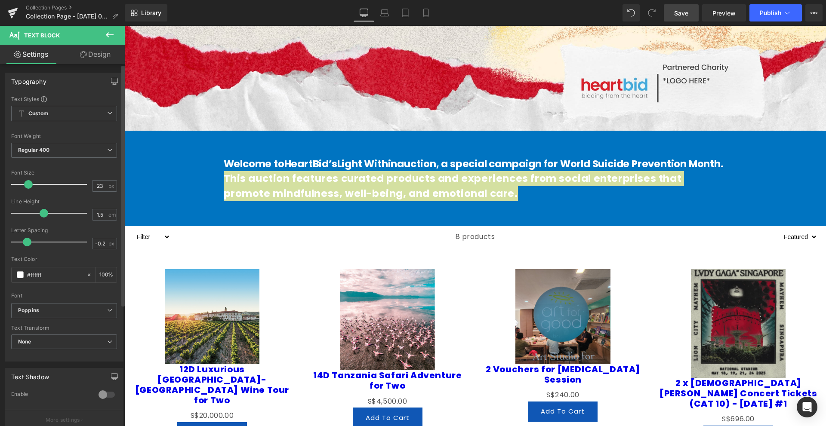
drag, startPoint x: 13, startPoint y: 243, endPoint x: 24, endPoint y: 243, distance: 10.7
click at [24, 243] on span at bounding box center [27, 242] width 9 height 9
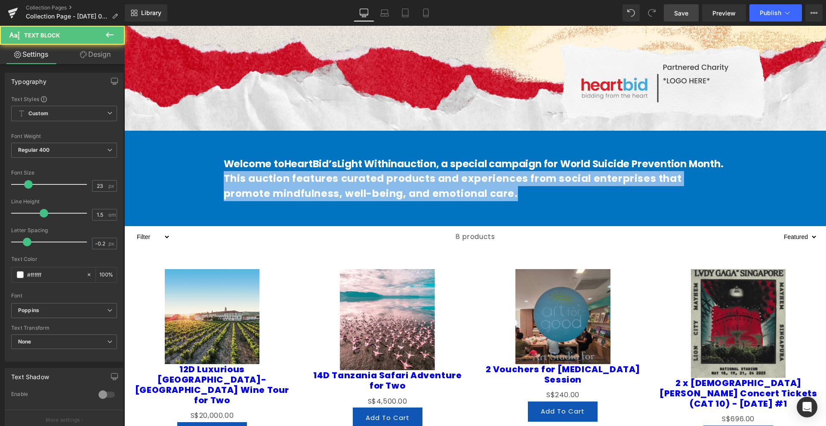
click at [301, 184] on span "This auction features curated products and experiences from social enterprises …" at bounding box center [453, 186] width 458 height 29
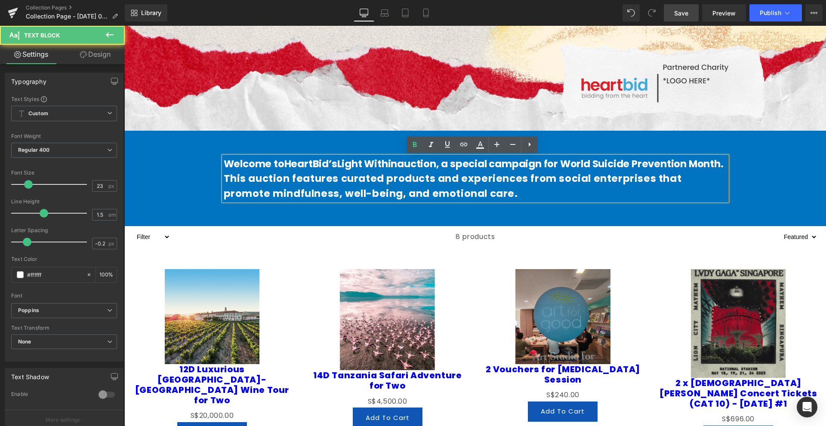
click at [295, 236] on div "8 products" at bounding box center [474, 236] width 609 height 21
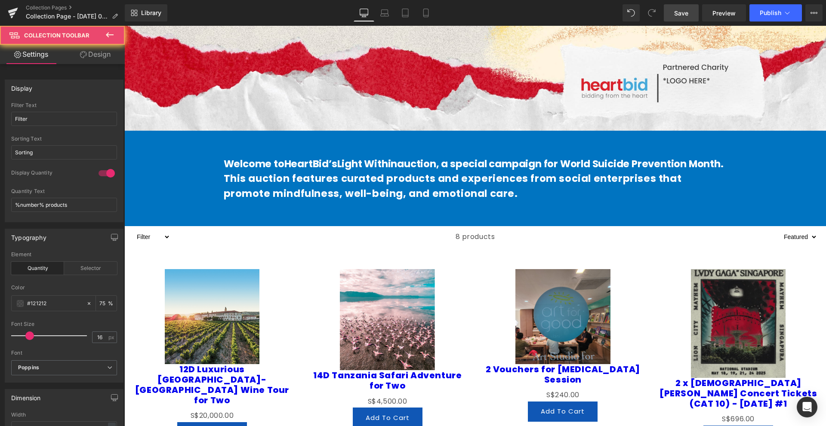
click at [360, 193] on span "This auction features curated products and experiences from social enterprises …" at bounding box center [453, 186] width 458 height 29
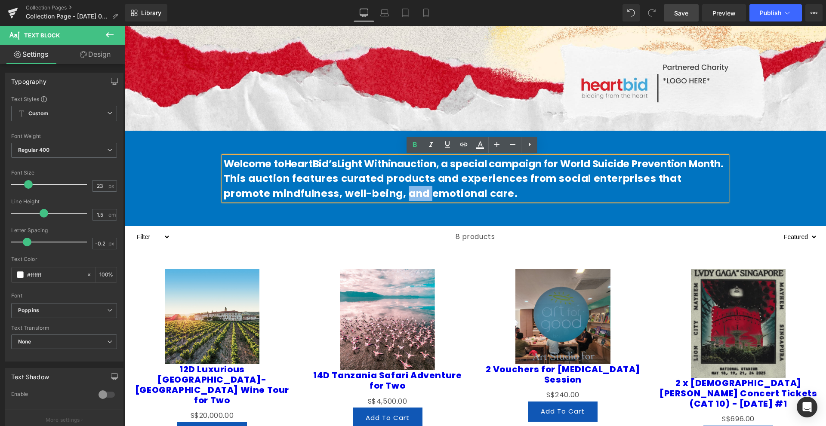
click at [360, 193] on span "This auction features curated products and experiences from social enterprises …" at bounding box center [453, 186] width 458 height 29
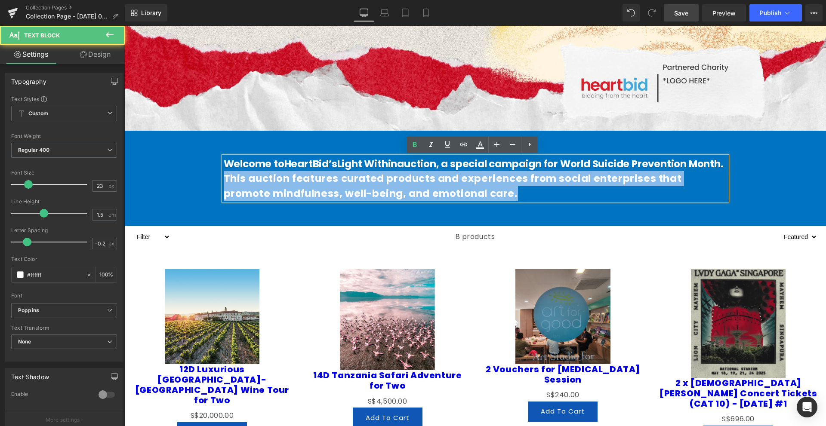
click at [360, 193] on span "This auction features curated products and experiences from social enterprises …" at bounding box center [453, 186] width 458 height 29
click at [504, 179] on span "This auction features curated products and experiences from social enterprises …" at bounding box center [453, 186] width 458 height 29
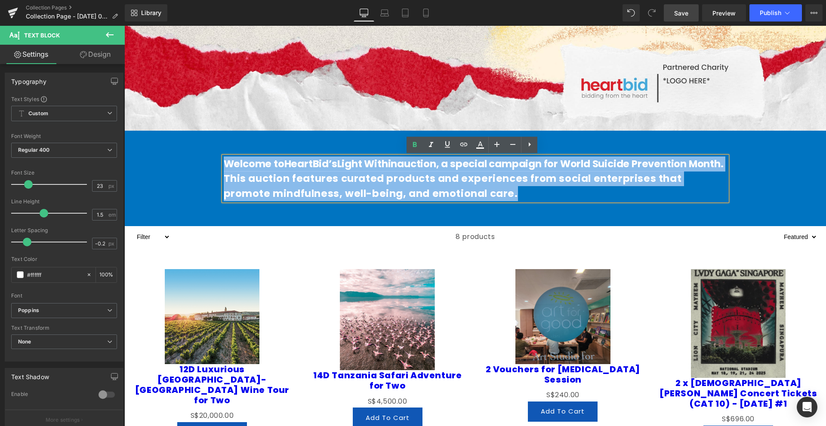
drag, startPoint x: 504, startPoint y: 193, endPoint x: 209, endPoint y: 154, distance: 297.6
click at [209, 154] on div "Welcome to HeartBid’s Light Within auction , a special campaign for World Suici…" at bounding box center [474, 175] width 701 height 62
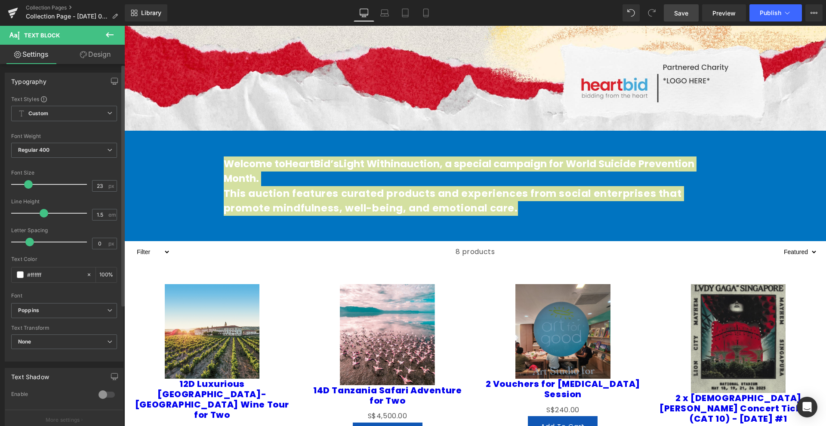
click at [30, 246] on span at bounding box center [29, 242] width 9 height 9
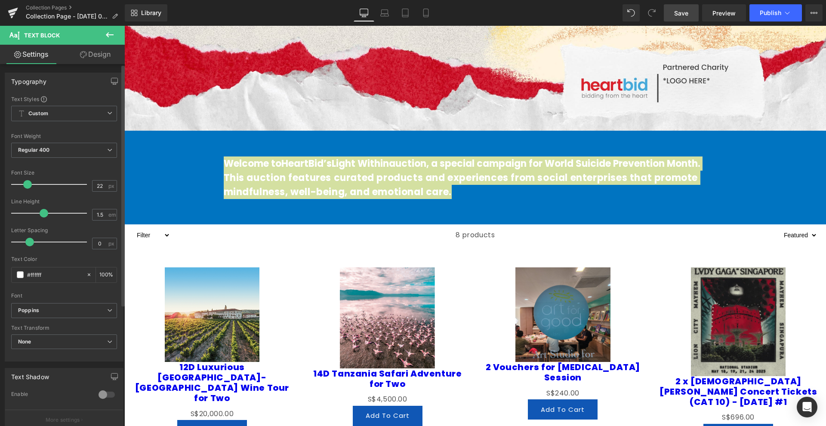
click at [26, 186] on span at bounding box center [27, 184] width 9 height 9
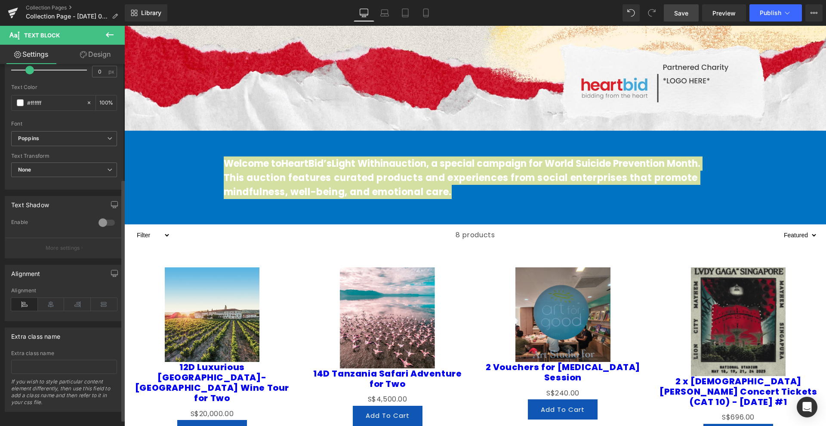
scroll to position [182, 0]
click at [45, 295] on icon at bounding box center [51, 301] width 27 height 13
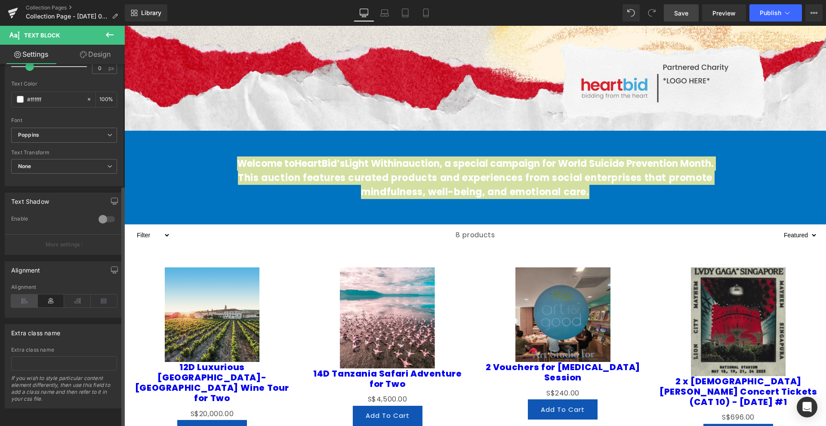
click at [21, 295] on icon at bounding box center [24, 301] width 27 height 13
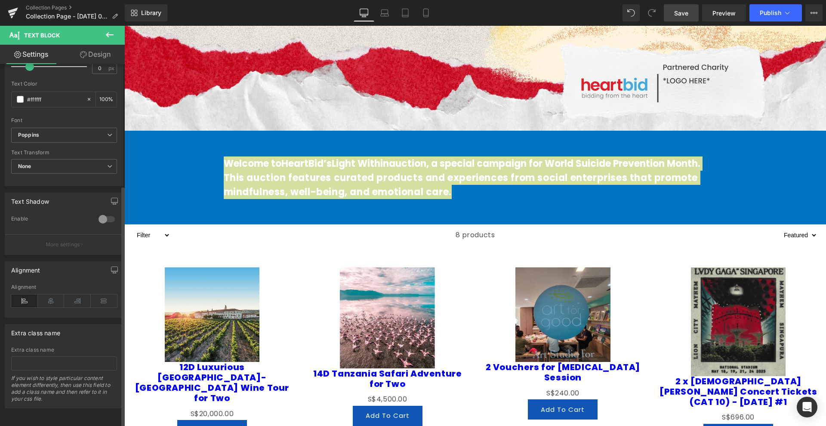
click at [101, 216] on div at bounding box center [106, 219] width 21 height 14
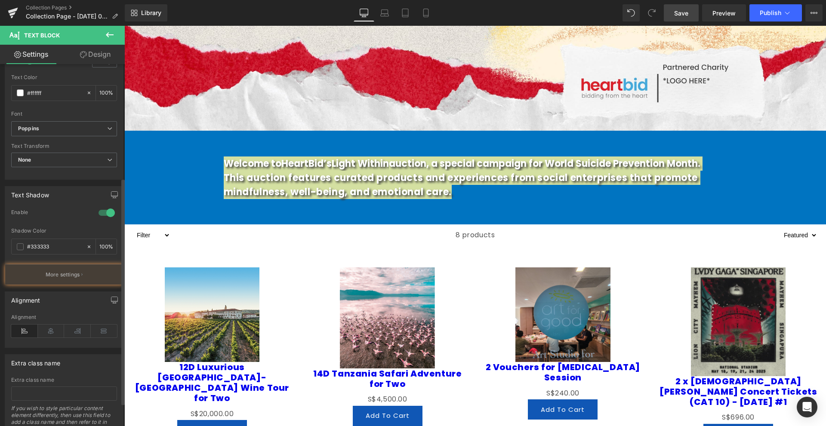
click at [101, 216] on div at bounding box center [106, 213] width 21 height 14
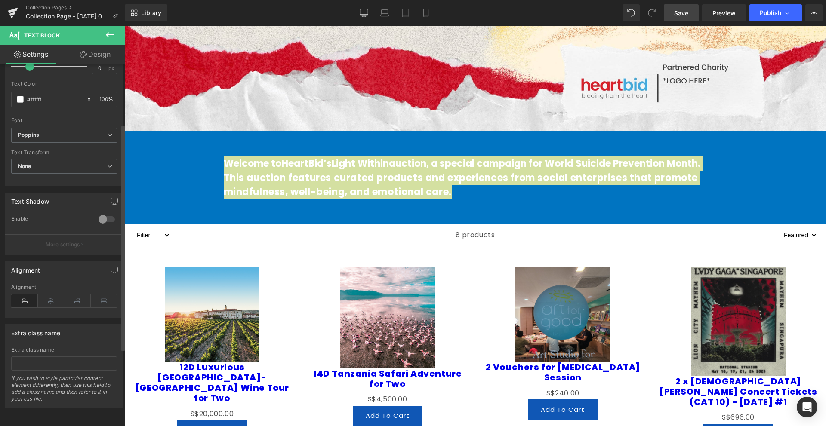
scroll to position [0, 0]
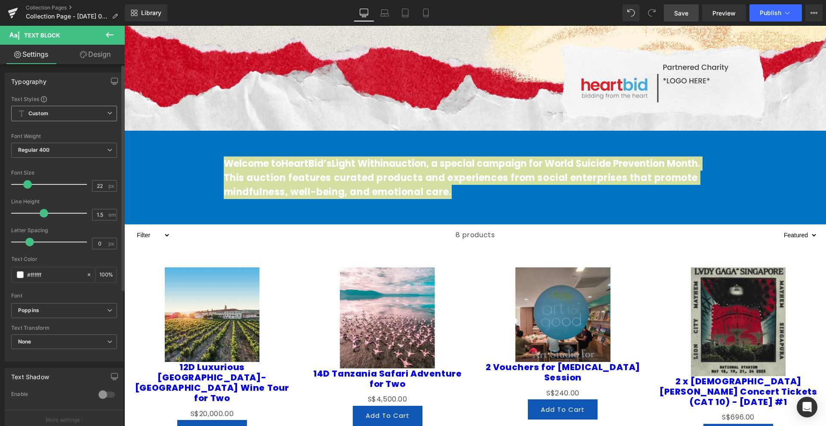
click at [77, 106] on span "Custom Setup Global Style" at bounding box center [64, 113] width 106 height 15
click at [77, 107] on span "Custom Setup Global Style" at bounding box center [62, 113] width 102 height 15
click at [79, 147] on span "Regular 400" at bounding box center [64, 150] width 106 height 15
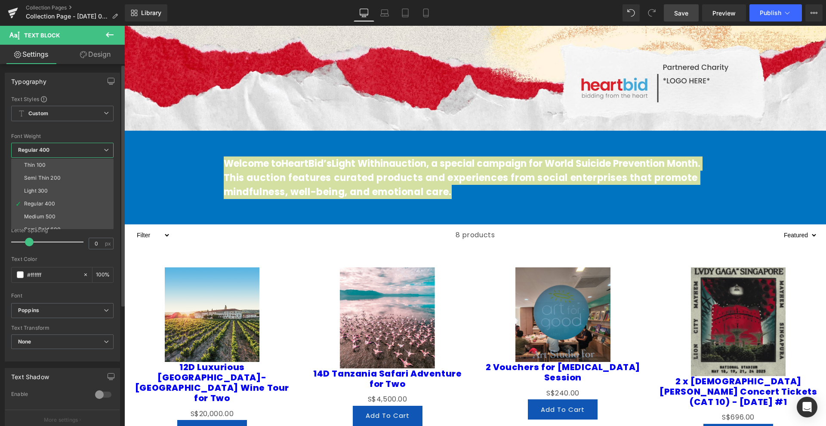
click at [78, 147] on span "Regular 400" at bounding box center [62, 150] width 102 height 15
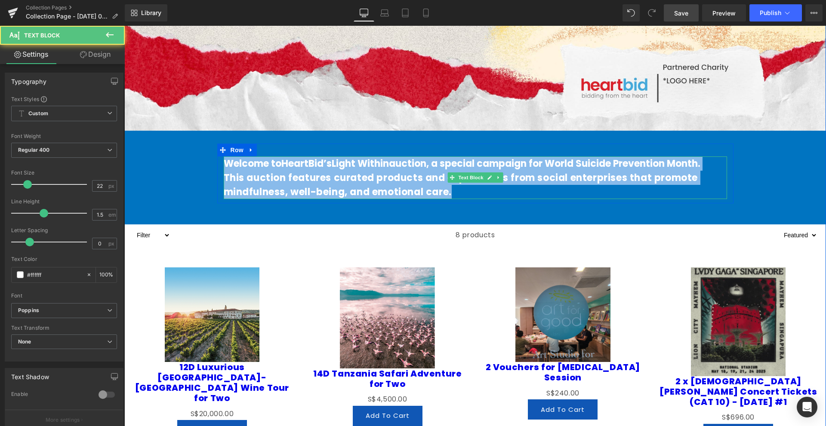
click at [285, 189] on span "This auction features curated products and experiences from social enterprises …" at bounding box center [461, 185] width 474 height 28
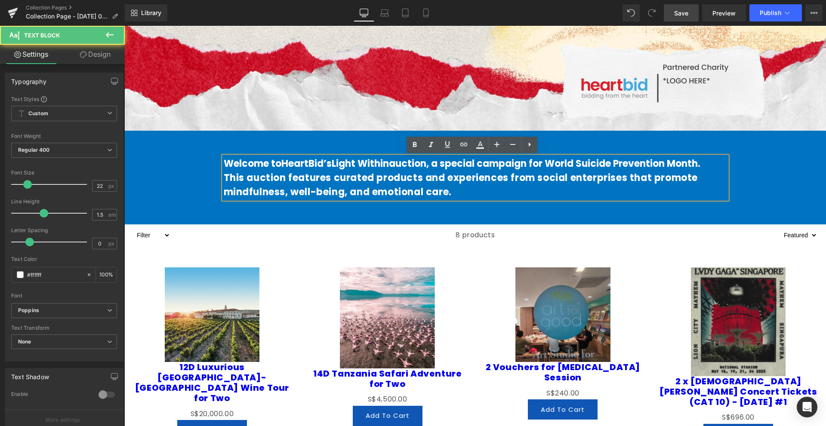
click at [285, 238] on div "8 products" at bounding box center [474, 234] width 609 height 21
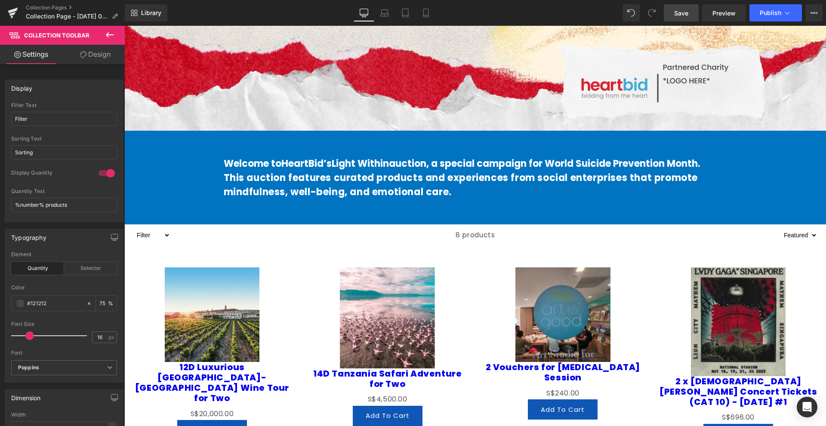
click at [112, 35] on icon at bounding box center [110, 34] width 8 height 5
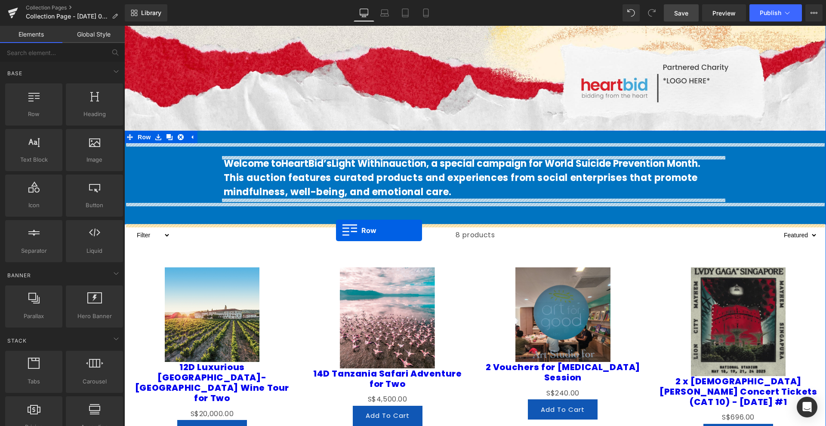
drag, startPoint x: 174, startPoint y: 143, endPoint x: 336, endPoint y: 230, distance: 184.3
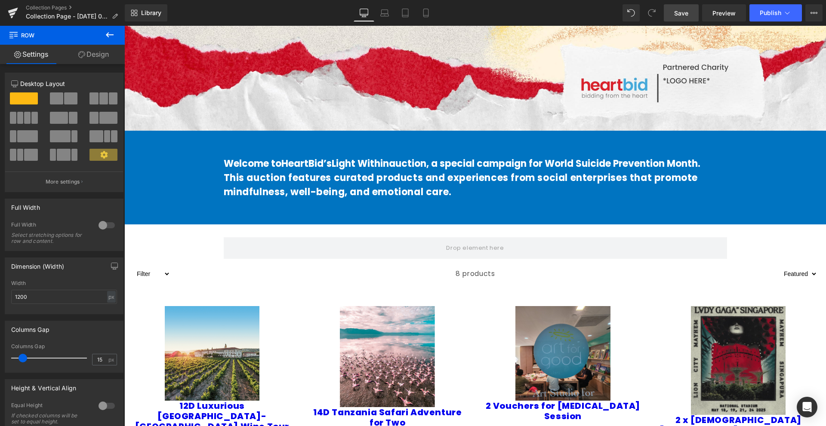
click at [112, 36] on icon at bounding box center [109, 35] width 10 height 10
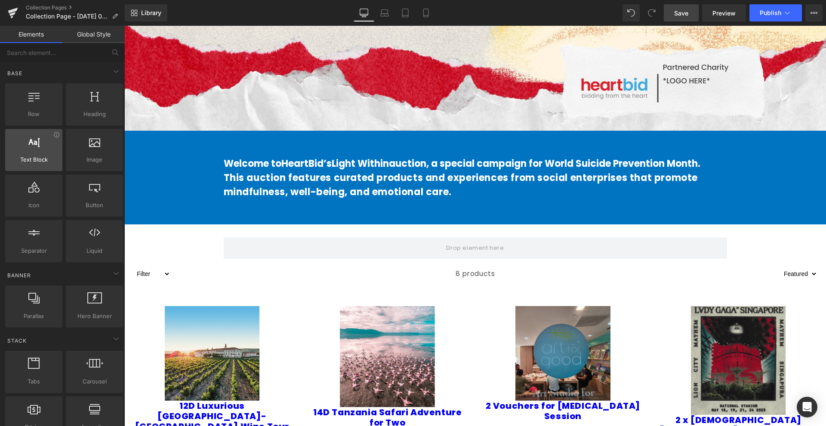
click at [50, 153] on div at bounding box center [34, 145] width 52 height 19
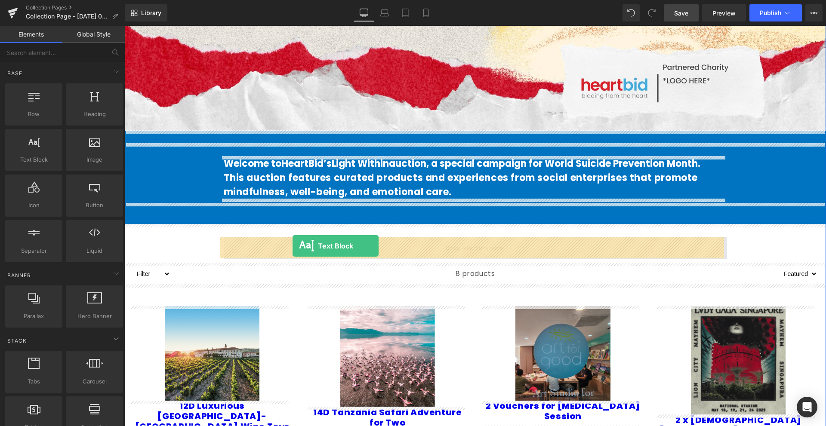
drag, startPoint x: 154, startPoint y: 177, endPoint x: 292, endPoint y: 246, distance: 154.4
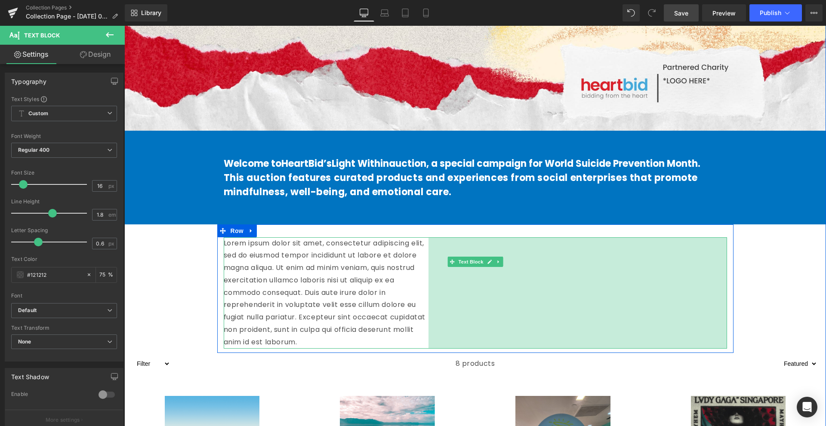
drag, startPoint x: 722, startPoint y: 248, endPoint x: 408, endPoint y: 251, distance: 313.9
click at [424, 253] on div "Lorem ipsum dolor sit amet, consectetur adipiscing elit, sed do eiusmod tempor …" at bounding box center [475, 292] width 503 height 111
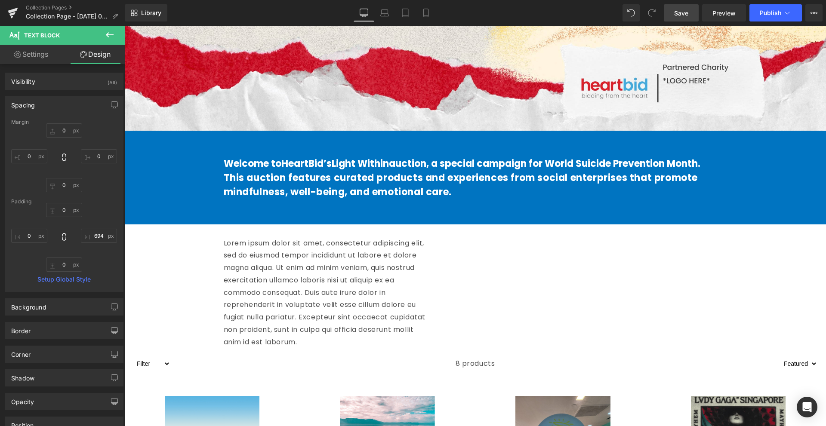
click at [110, 36] on icon at bounding box center [109, 35] width 10 height 10
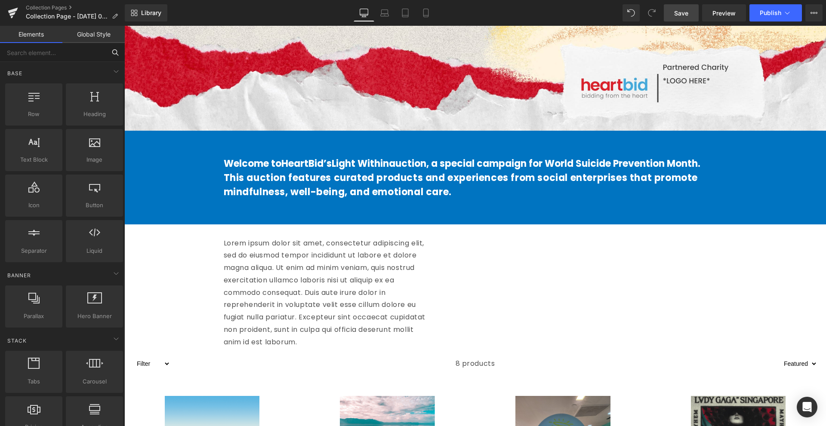
click at [71, 50] on input "text" at bounding box center [53, 52] width 106 height 19
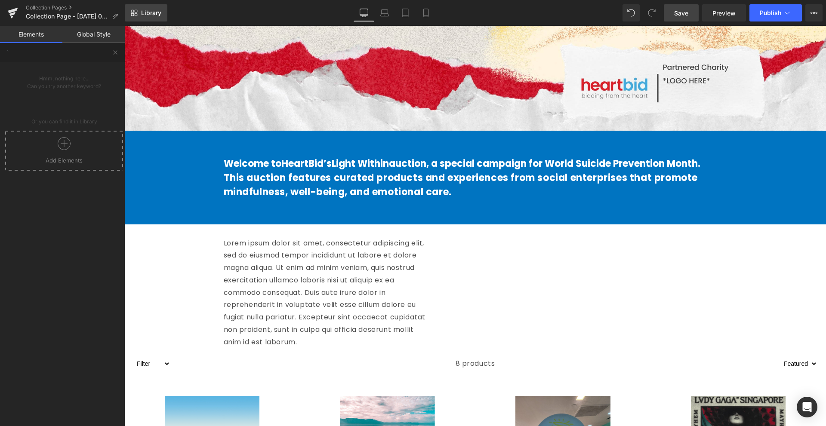
click at [137, 20] on link "Library" at bounding box center [146, 12] width 43 height 17
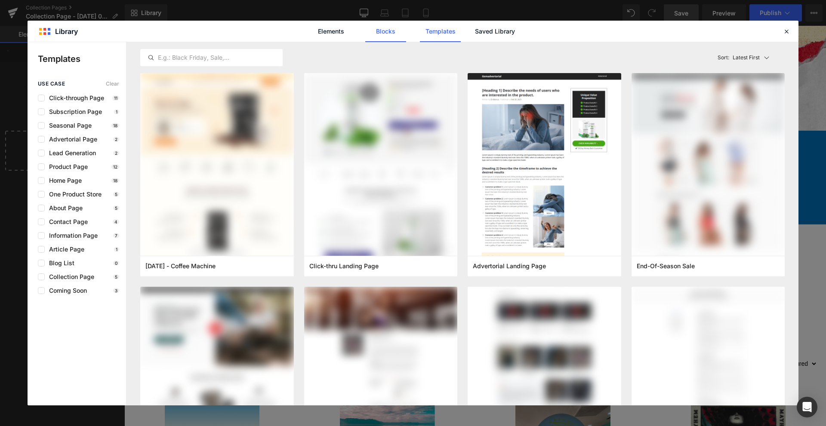
click at [385, 39] on link "Blocks" at bounding box center [385, 31] width 41 height 21
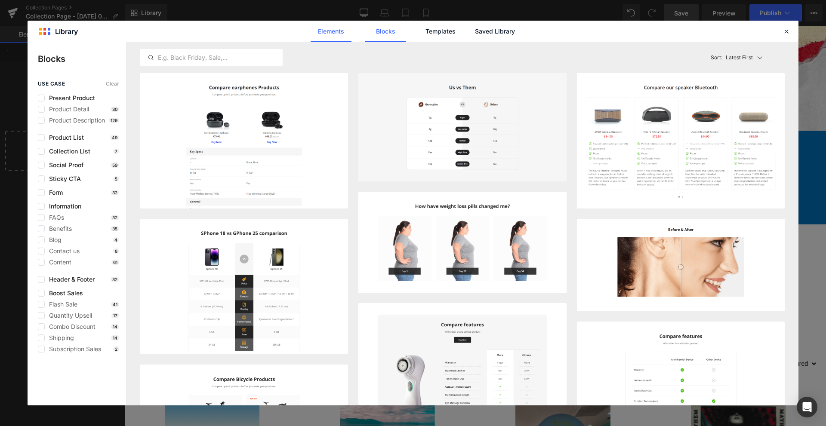
click at [350, 28] on link "Elements" at bounding box center [330, 31] width 41 height 21
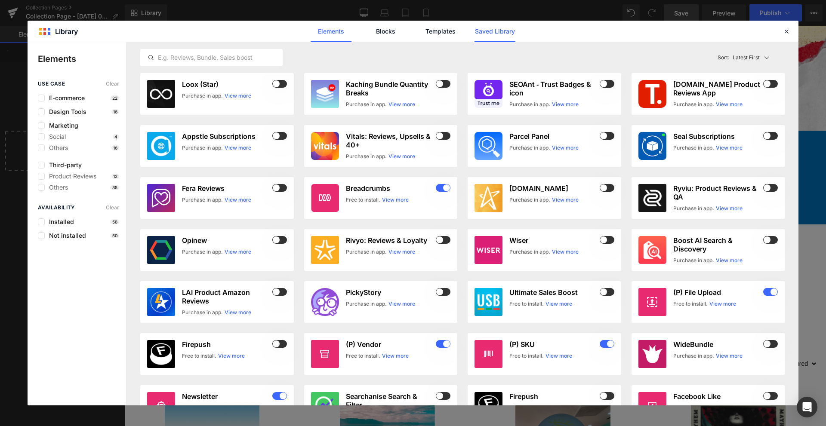
click at [512, 39] on link "Saved Library" at bounding box center [494, 31] width 41 height 21
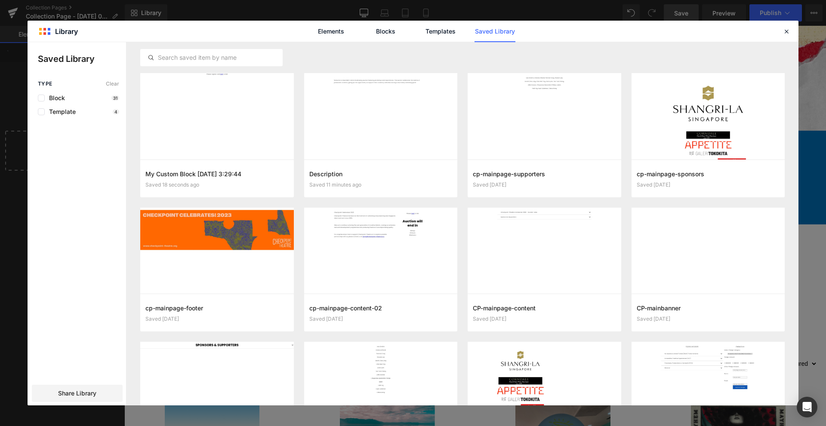
click at [74, 97] on div "Block 31" at bounding box center [78, 98] width 81 height 7
click at [58, 99] on span "Block" at bounding box center [55, 98] width 20 height 7
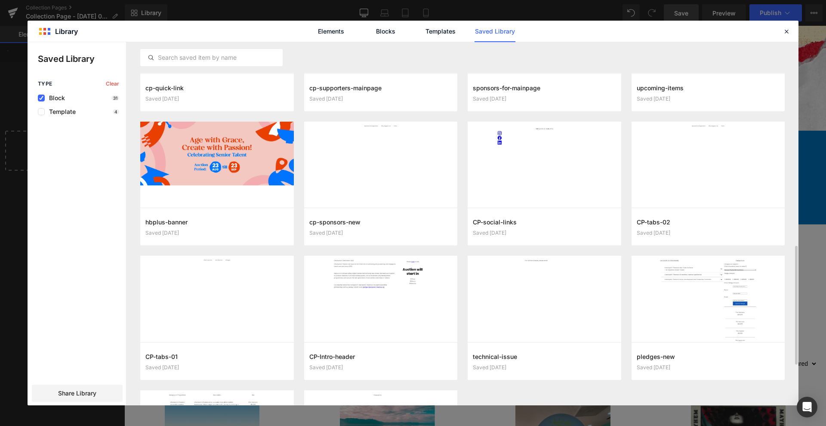
scroll to position [747, 0]
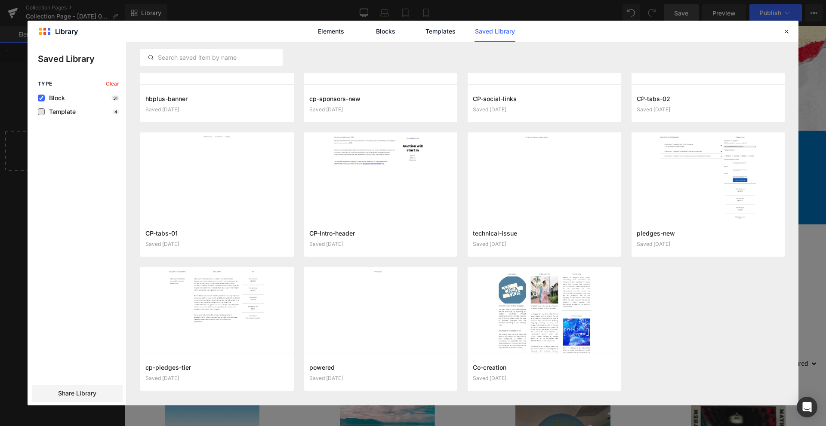
click at [68, 115] on span "Template" at bounding box center [60, 111] width 31 height 7
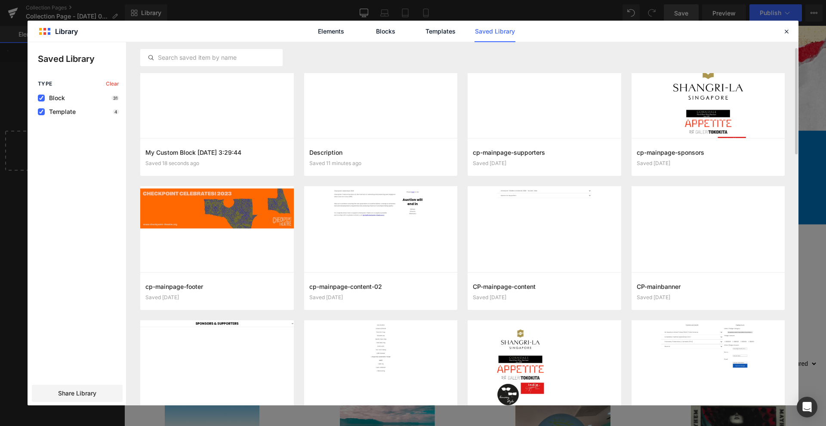
scroll to position [0, 0]
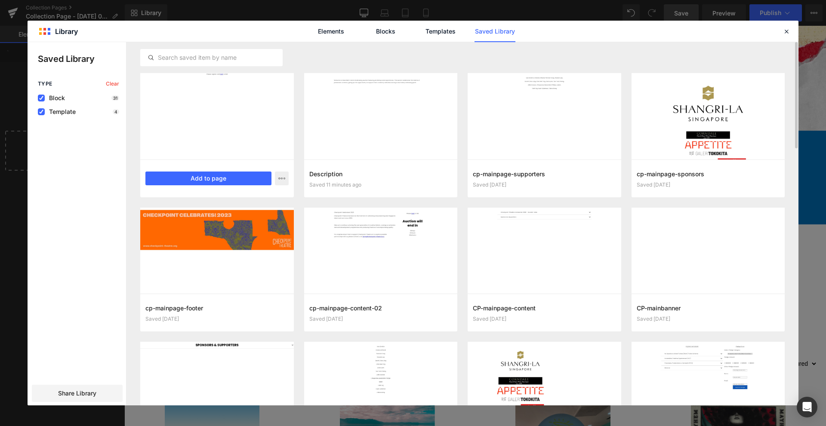
click at [229, 188] on div "My Custom Block 2025-09-15 3:29:44 Saved 18 seconds ago Add to page" at bounding box center [217, 179] width 154 height 38
click at [236, 182] on button "Add to page" at bounding box center [208, 179] width 126 height 14
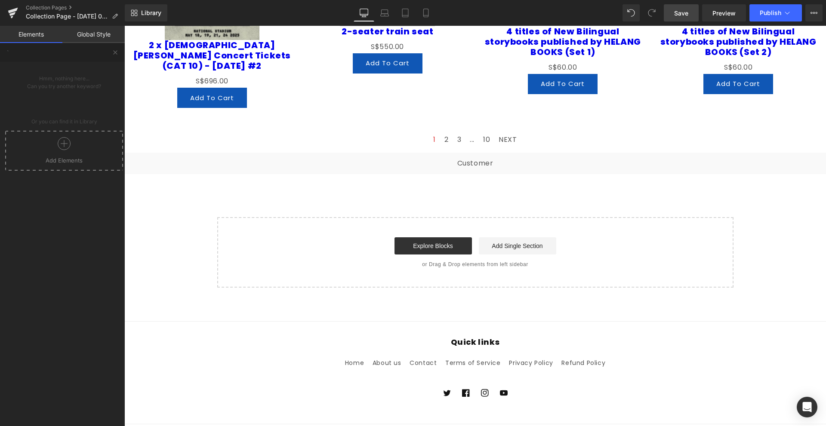
scroll to position [917, 0]
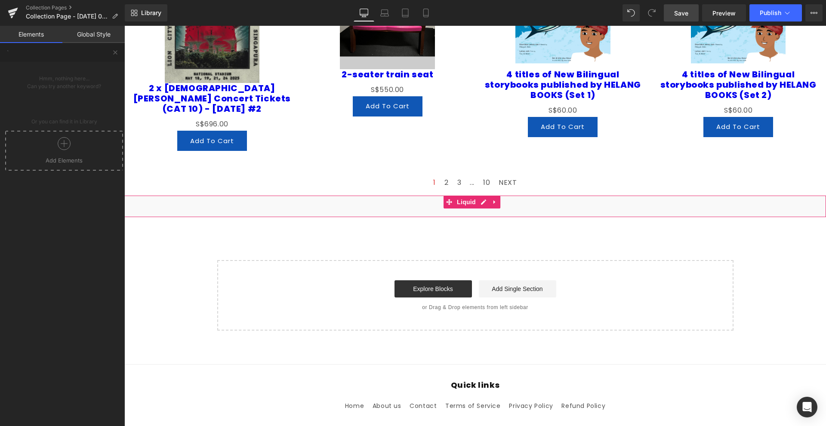
click at [507, 196] on div "Liquid" at bounding box center [474, 206] width 701 height 21
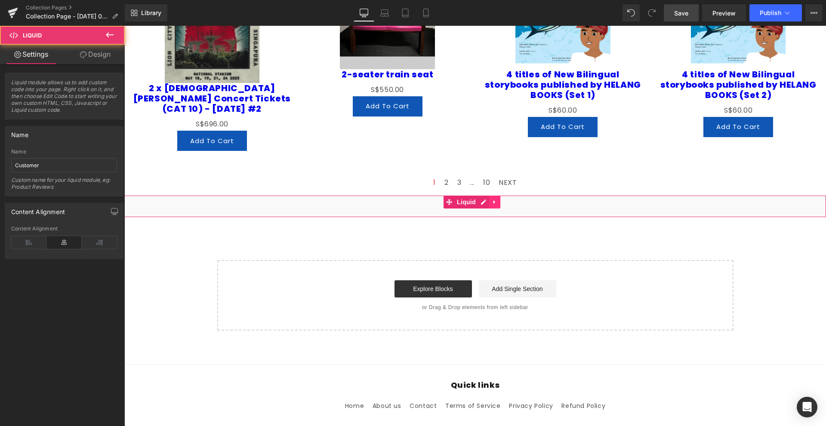
click at [493, 199] on icon at bounding box center [494, 202] width 6 height 6
click at [502, 196] on link at bounding box center [499, 202] width 11 height 13
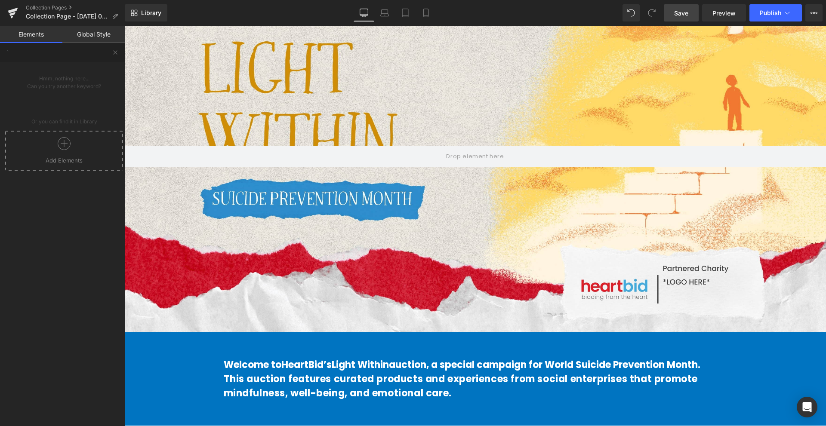
scroll to position [358, 0]
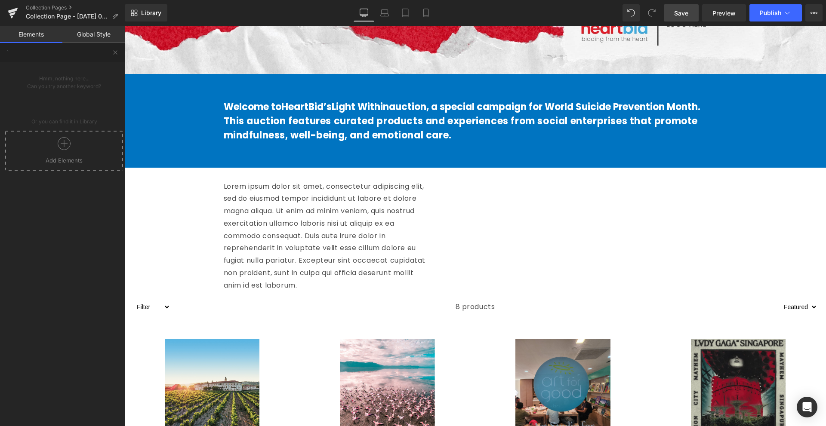
click at [42, 29] on link "Elements" at bounding box center [31, 34] width 62 height 17
click at [111, 53] on button at bounding box center [115, 52] width 19 height 19
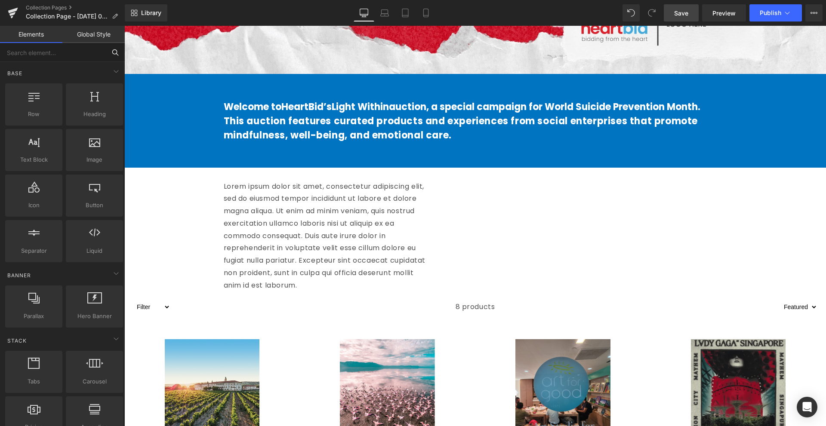
click at [96, 53] on input "text" at bounding box center [53, 52] width 106 height 19
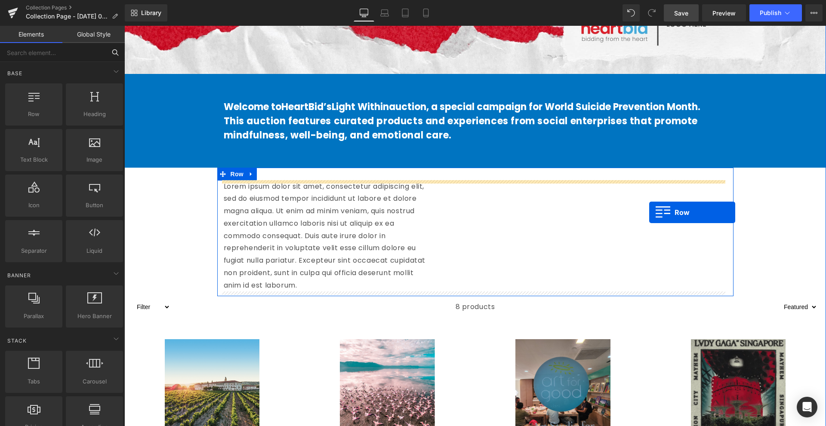
drag, startPoint x: 151, startPoint y: 120, endPoint x: 649, endPoint y: 212, distance: 505.9
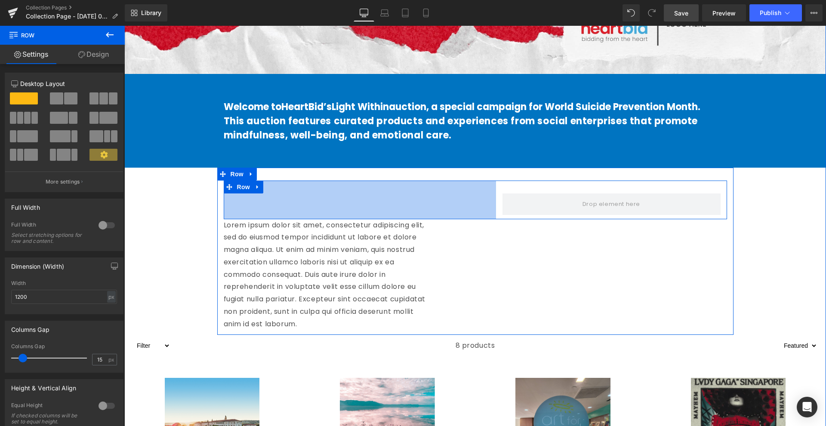
drag, startPoint x: 221, startPoint y: 200, endPoint x: 489, endPoint y: 197, distance: 267.9
click at [489, 197] on div "Row 633px" at bounding box center [475, 200] width 503 height 39
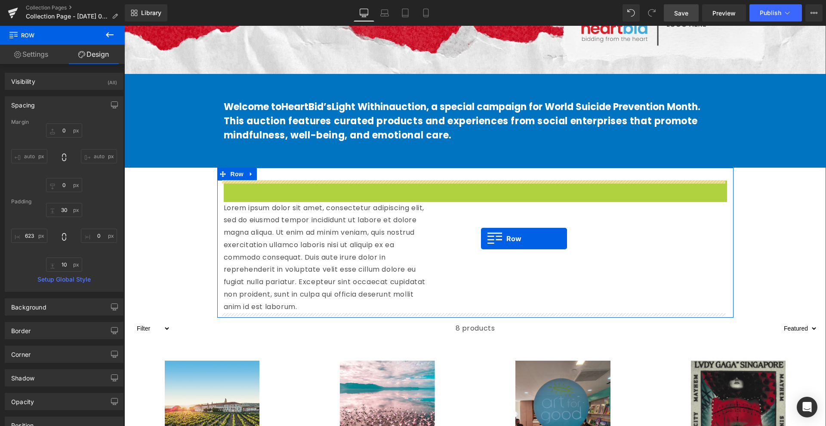
drag, startPoint x: 227, startPoint y: 187, endPoint x: 524, endPoint y: 242, distance: 301.8
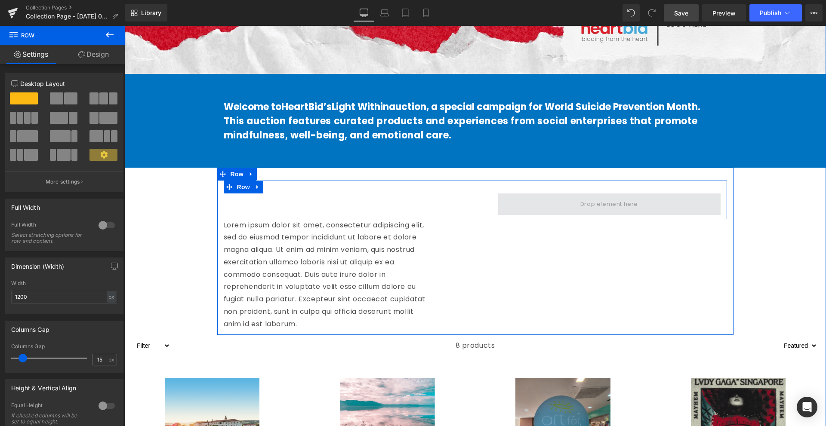
click at [552, 204] on span at bounding box center [609, 203] width 222 height 21
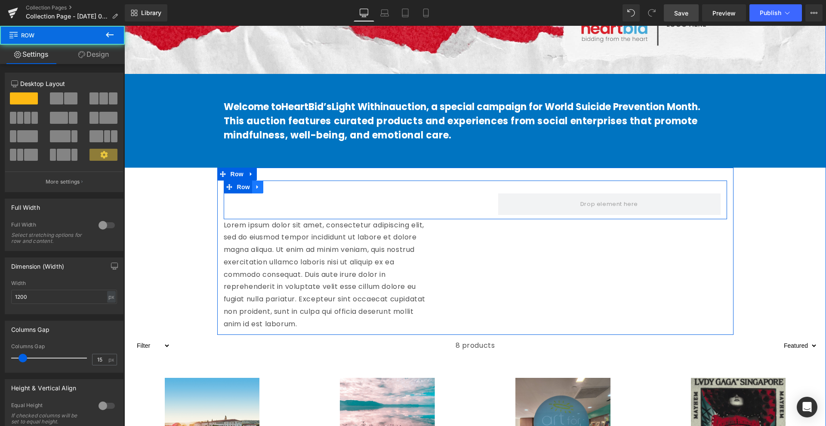
click at [255, 189] on icon at bounding box center [258, 187] width 6 height 6
click at [277, 187] on icon at bounding box center [280, 187] width 6 height 6
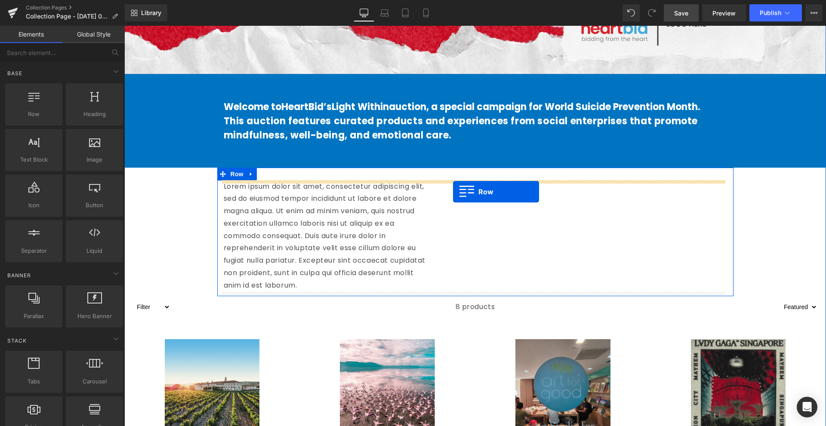
drag, startPoint x: 163, startPoint y: 132, endPoint x: 453, endPoint y: 192, distance: 295.6
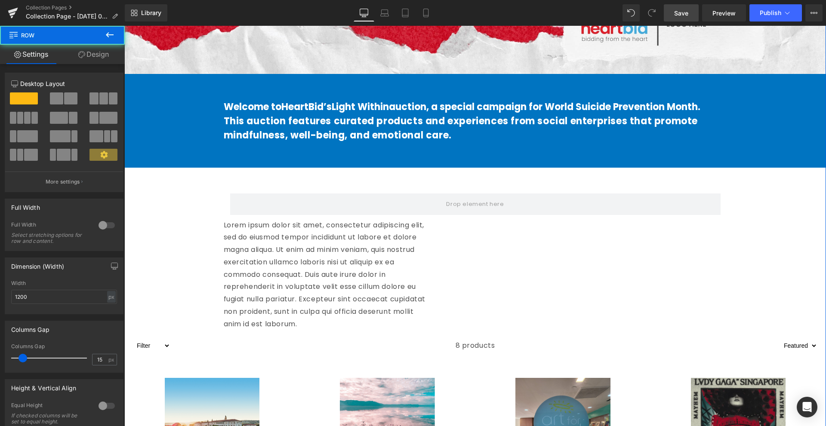
click at [283, 243] on p "Lorem ipsum dolor sit amet, consectetur adipiscing elit, sed do eiusmod tempor …" at bounding box center [326, 274] width 205 height 111
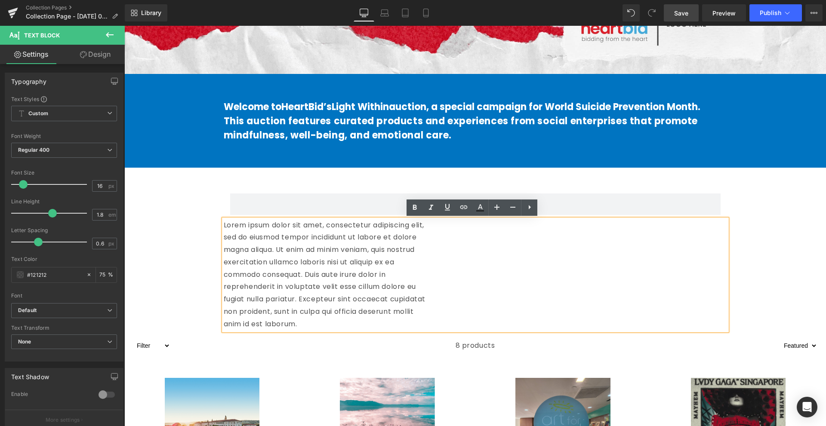
click at [504, 236] on div "Lorem ipsum dolor sit amet, consectetur adipiscing elit, sed do eiusmod tempor …" at bounding box center [475, 274] width 503 height 111
click at [413, 249] on p "Lorem ipsum dolor sit amet, consectetur adipiscing elit, sed do eiusmod tempor …" at bounding box center [326, 274] width 205 height 111
click at [737, 239] on div "Hero Banner Welcome to HeartBid’s Light Within auction , a special campaign for…" at bounding box center [474, 256] width 701 height 1066
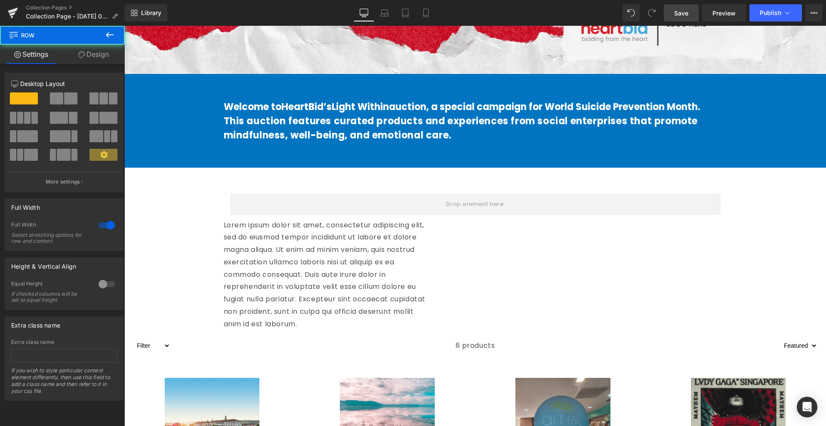
click at [124, 26] on div "694px" at bounding box center [124, 26] width 0 height 0
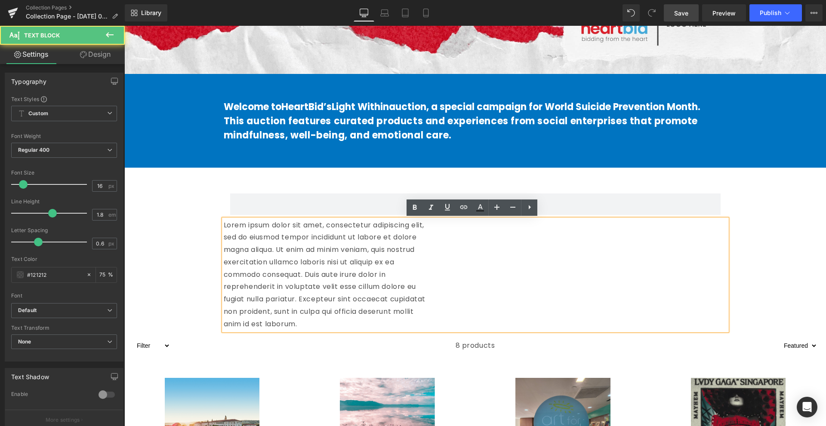
click at [588, 253] on div "Lorem ipsum dolor sit amet, consectetur adipiscing elit, sed do eiusmod tempor …" at bounding box center [475, 274] width 503 height 111
click at [377, 274] on p "Lorem ipsum dolor sit amet, consectetur adipiscing elit, sed do eiusmod tempor …" at bounding box center [326, 274] width 205 height 111
click at [668, 304] on div "Lorem ipsum dolor sit amet, consectetur adipiscing elit, sed do eiusmod tempor …" at bounding box center [475, 274] width 503 height 111
click at [727, 270] on div "Row Lorem ipsum dolor sit amet, consectetur adipiscing elit, sed do eiusmod tem…" at bounding box center [475, 256] width 516 height 150
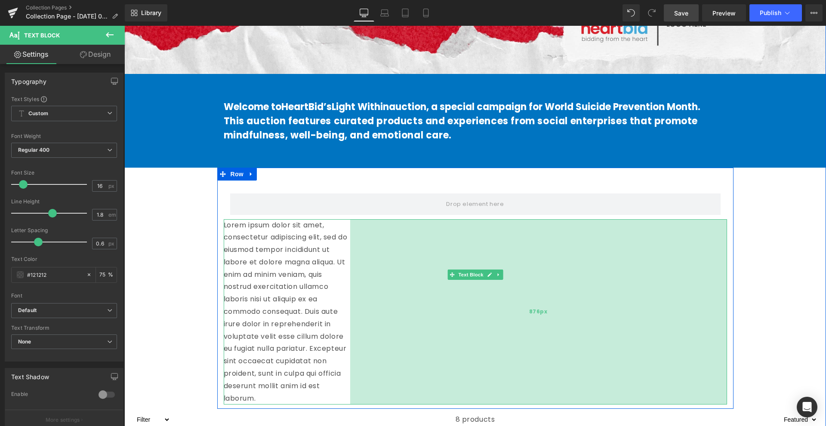
drag, startPoint x: 720, startPoint y: 271, endPoint x: 642, endPoint y: 276, distance: 78.4
click at [642, 276] on div "876px" at bounding box center [538, 312] width 377 height 186
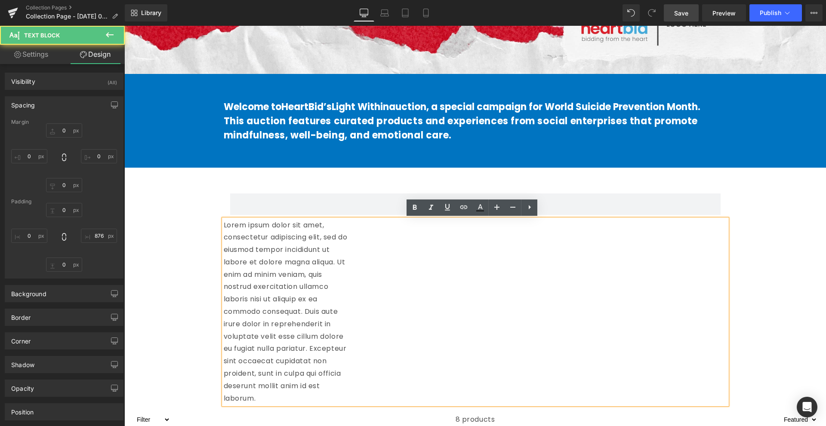
click at [491, 276] on div "Lorem ipsum dolor sit amet, consectetur adipiscing elit, sed do eiusmod tempor …" at bounding box center [475, 312] width 503 height 186
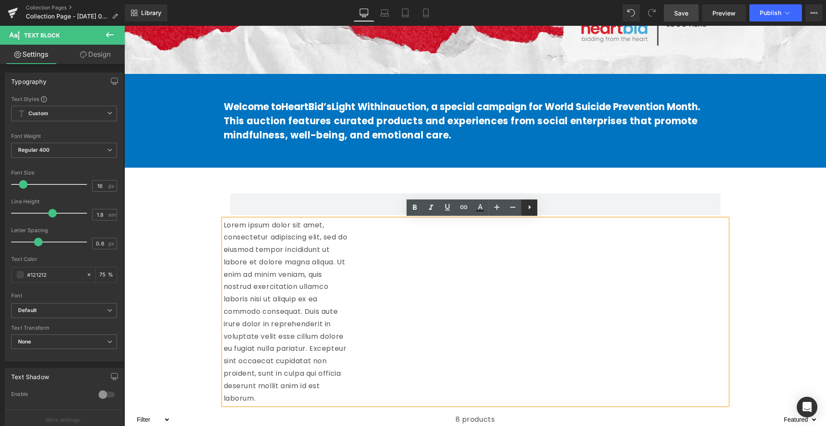
click at [528, 205] on icon at bounding box center [529, 207] width 10 height 10
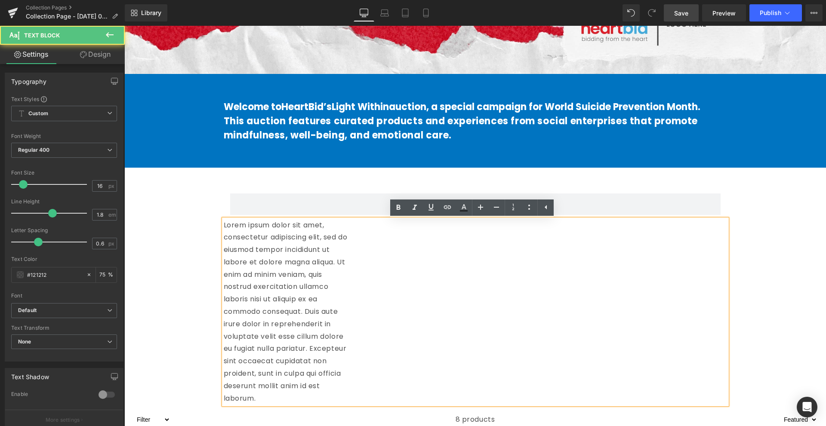
click at [505, 267] on div "Lorem ipsum dolor sit amet, consectetur adipiscing elit, sed do eiusmod tempor …" at bounding box center [475, 312] width 503 height 186
drag, startPoint x: 229, startPoint y: 249, endPoint x: 145, endPoint y: 243, distance: 84.1
click at [228, 249] on p "Lorem ipsum dolor sit amet, consectetur adipiscing elit, sed do eiusmod tempor …" at bounding box center [287, 312] width 126 height 186
click at [143, 243] on div "Hero Banner Welcome to HeartBid’s Light Within auction , a special campaign for…" at bounding box center [474, 293] width 701 height 1140
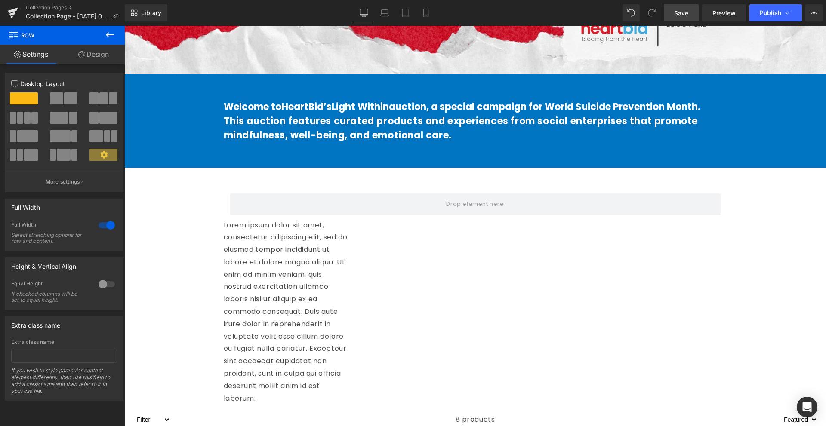
click at [108, 28] on button at bounding box center [110, 35] width 30 height 19
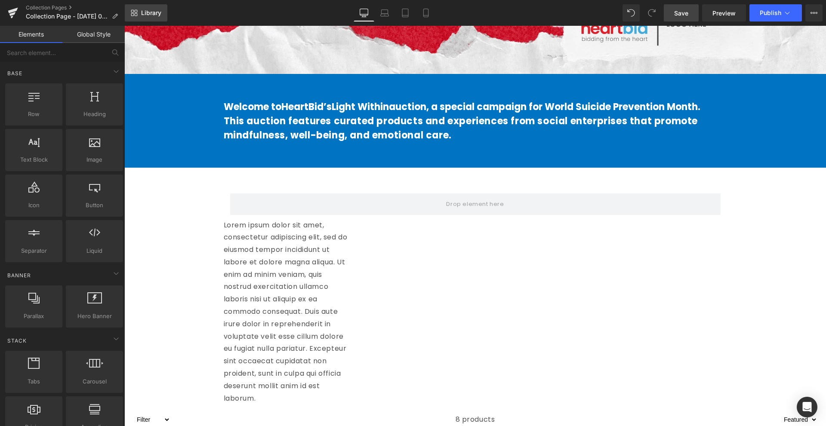
click at [139, 9] on link "Library" at bounding box center [146, 12] width 43 height 17
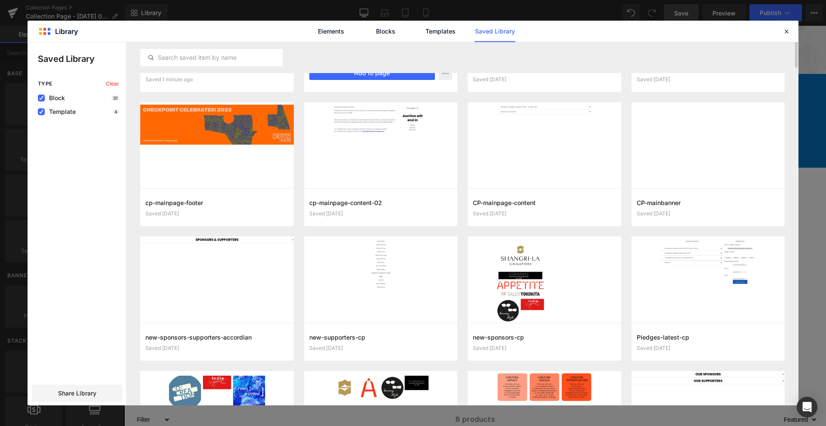
scroll to position [0, 0]
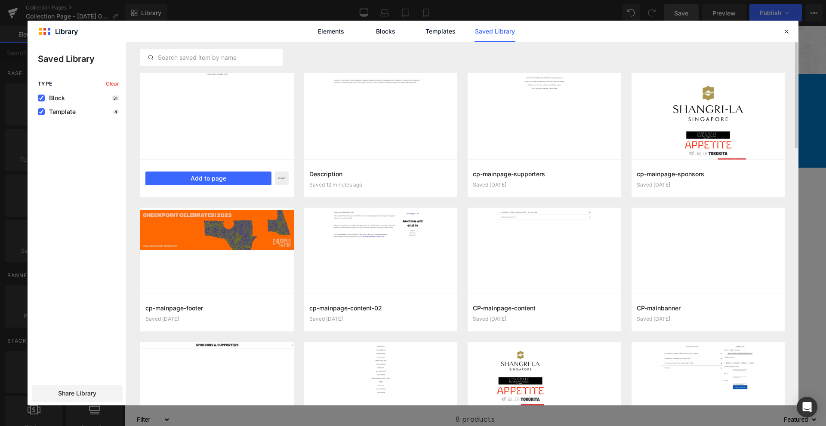
drag, startPoint x: 300, startPoint y: 130, endPoint x: 259, endPoint y: 125, distance: 41.2
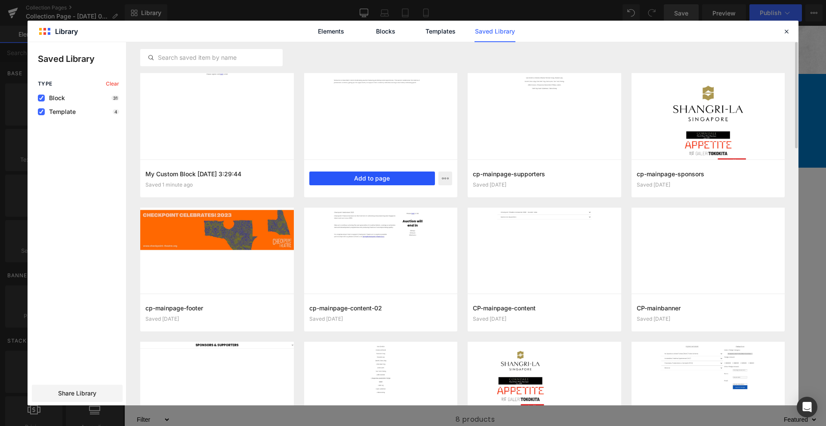
click at [360, 176] on button "Add to page" at bounding box center [372, 179] width 126 height 14
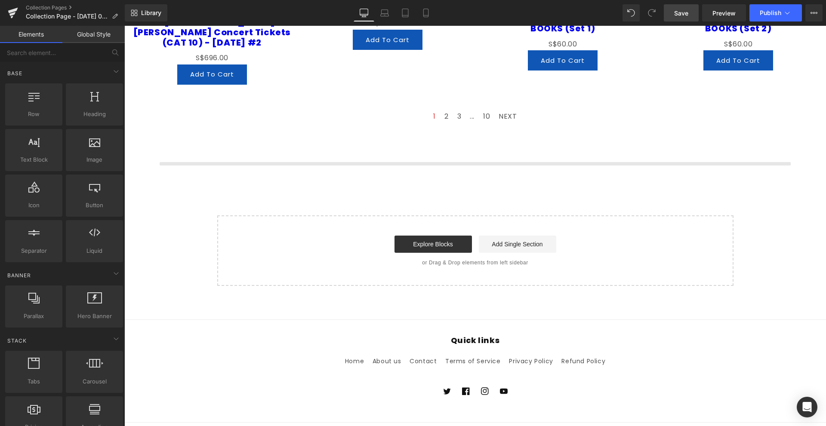
scroll to position [1116, 0]
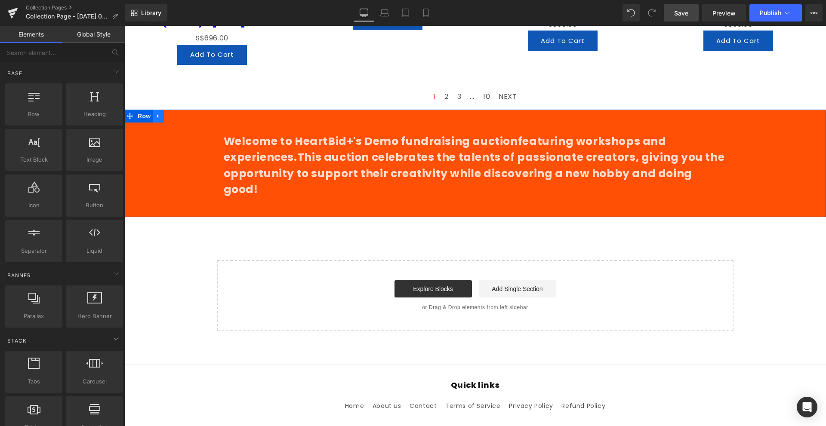
click at [157, 113] on icon at bounding box center [158, 116] width 6 height 6
click at [178, 113] on icon at bounding box center [181, 116] width 6 height 6
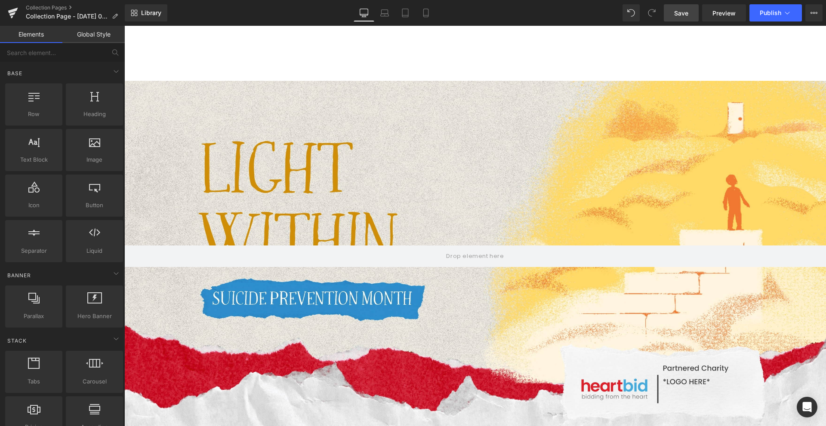
scroll to position [344, 0]
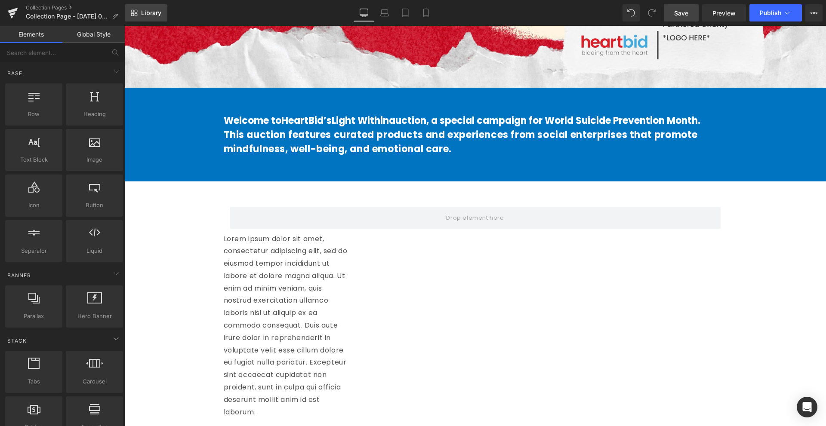
click at [145, 11] on span "Library" at bounding box center [151, 13] width 20 height 8
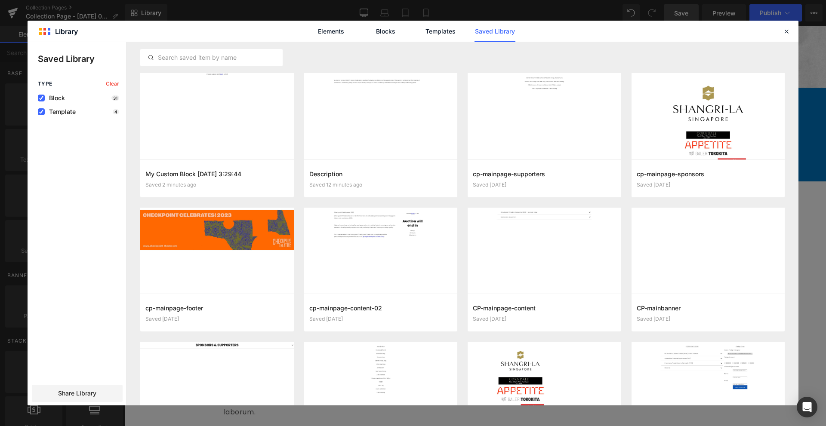
click at [89, 95] on div "Block 31" at bounding box center [78, 98] width 81 height 7
click at [61, 98] on span "Block" at bounding box center [55, 98] width 20 height 7
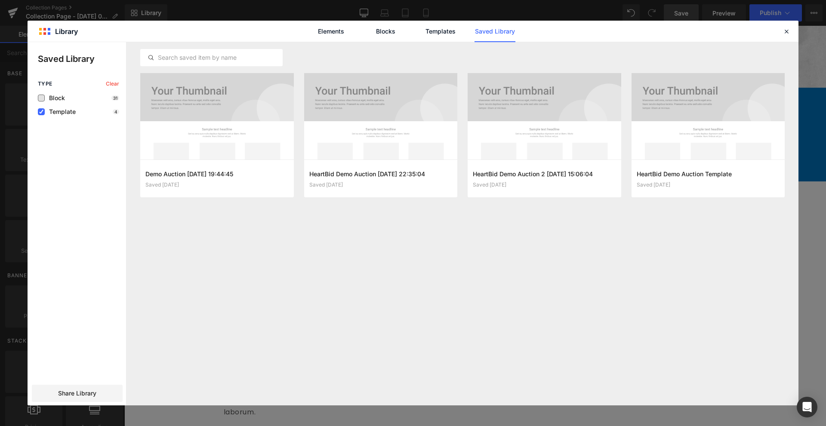
click at [58, 99] on span "Block" at bounding box center [55, 98] width 20 height 7
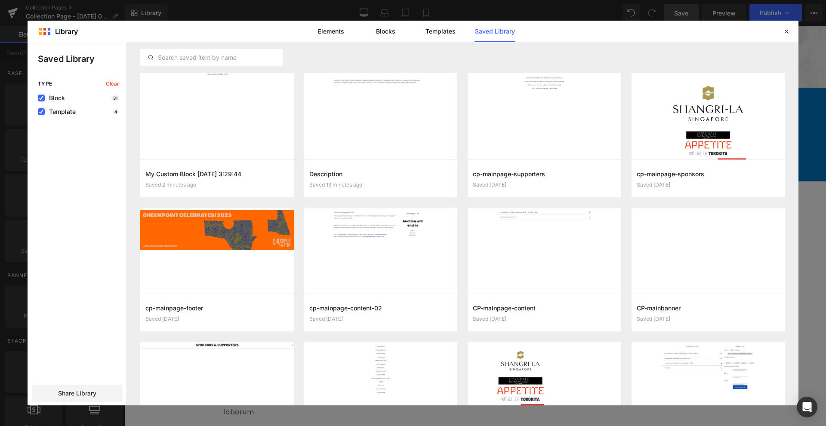
click at [64, 110] on span "Template" at bounding box center [60, 111] width 31 height 7
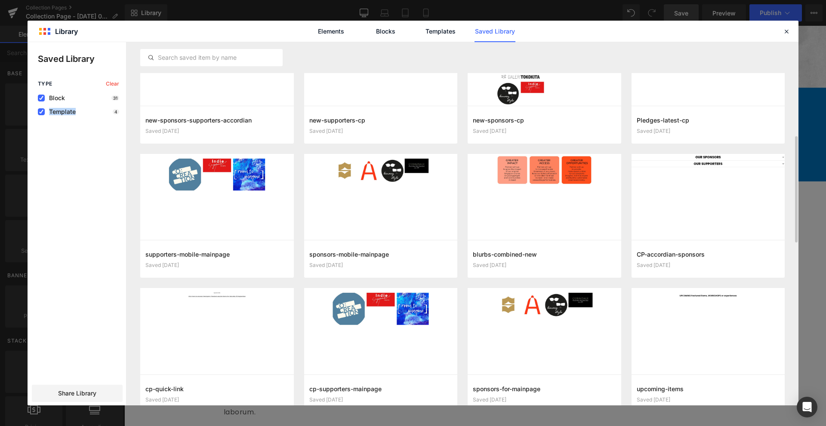
scroll to position [516, 0]
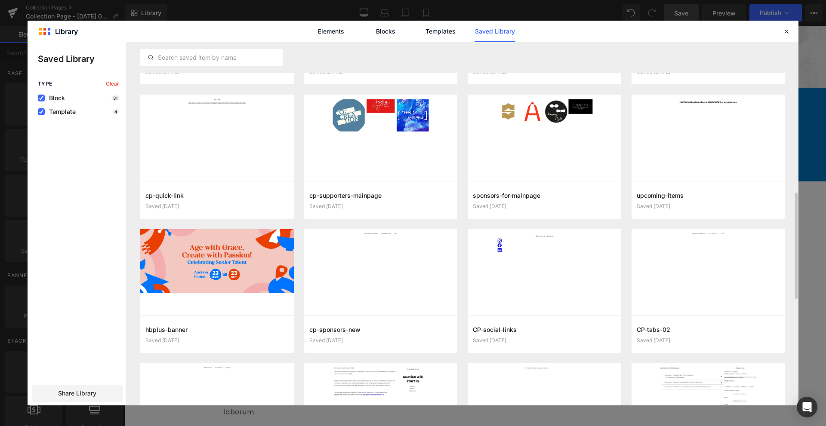
click at [780, 29] on div "Elements Blocks Templates Saved Library" at bounding box center [413, 31] width 771 height 21
click at [784, 29] on icon at bounding box center [786, 32] width 8 height 8
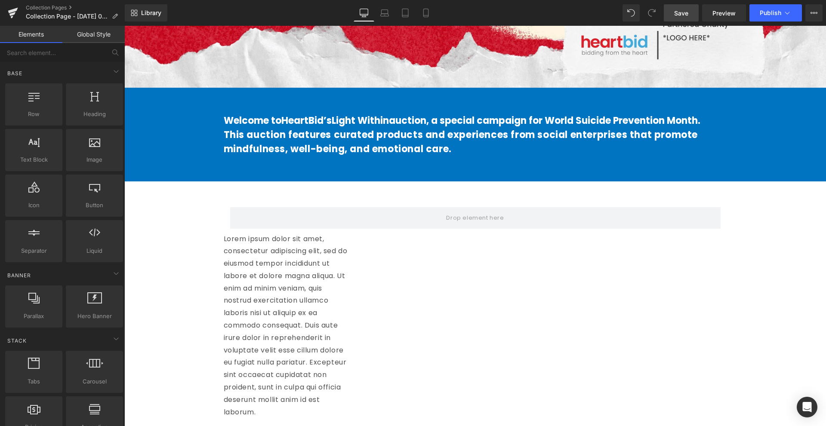
click at [687, 10] on span "Save" at bounding box center [681, 13] width 14 height 9
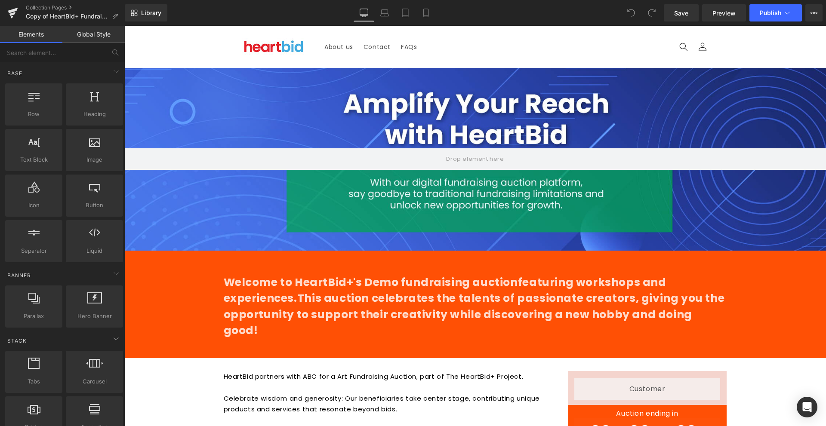
click at [433, 112] on div at bounding box center [474, 159] width 701 height 183
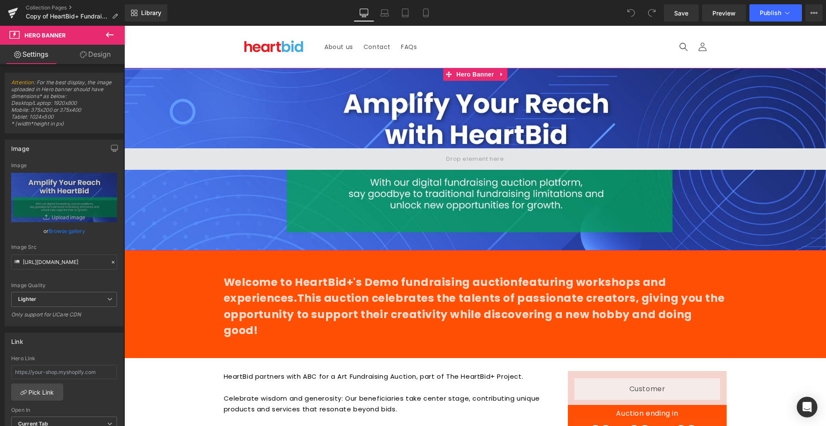
click at [363, 163] on span at bounding box center [474, 158] width 701 height 21
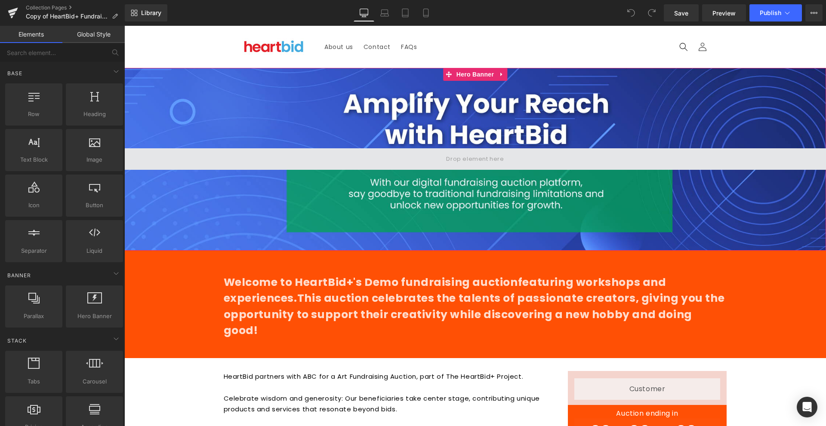
drag, startPoint x: 452, startPoint y: 160, endPoint x: 226, endPoint y: 159, distance: 226.2
click at [227, 159] on span at bounding box center [474, 158] width 701 height 21
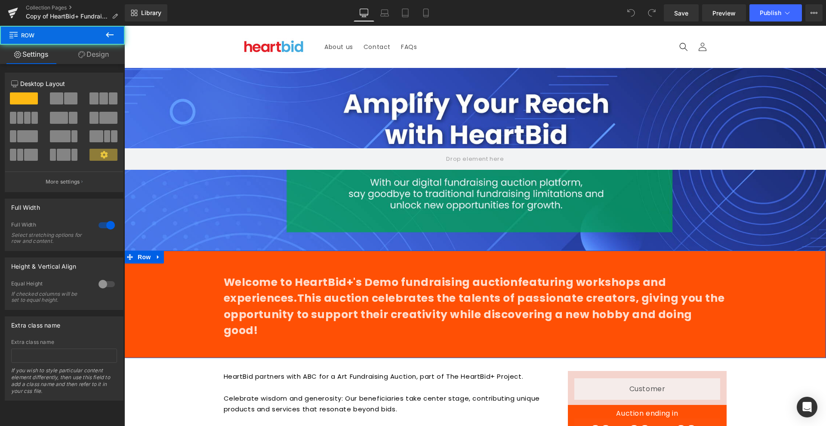
click at [309, 257] on div "Welcome to HeartBid+'s Demo fundraising auction featuring workshops and experie…" at bounding box center [474, 304] width 701 height 107
click at [178, 290] on div "Welcome to HeartBid+'s Demo fundraising auction featuring workshops and experie…" at bounding box center [474, 309] width 701 height 90
click at [155, 252] on link at bounding box center [158, 257] width 11 height 13
click at [169, 258] on link at bounding box center [169, 257] width 11 height 13
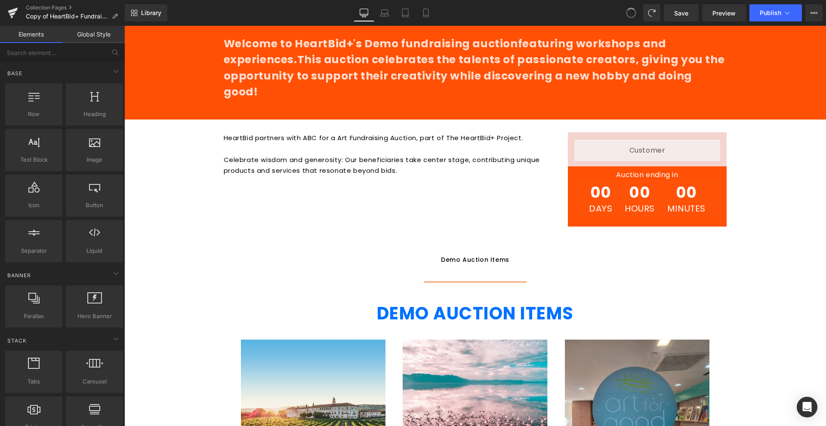
scroll to position [153, 0]
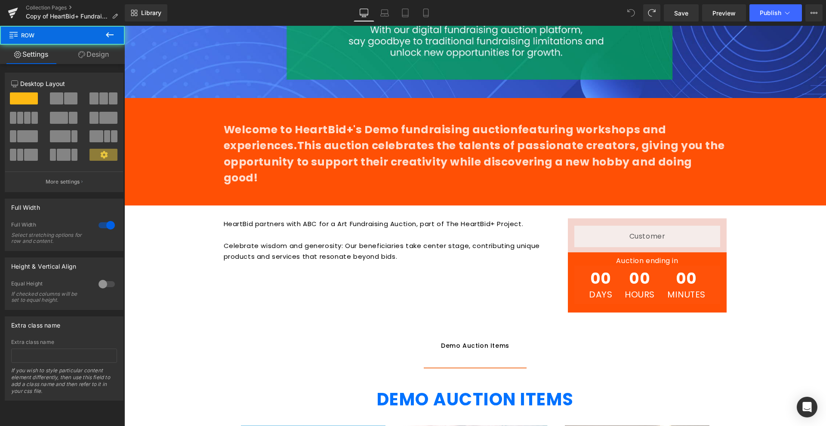
click at [173, 150] on div "Welcome to HeartBid+'s Demo fundraising auction featuring workshops and experie…" at bounding box center [474, 156] width 701 height 90
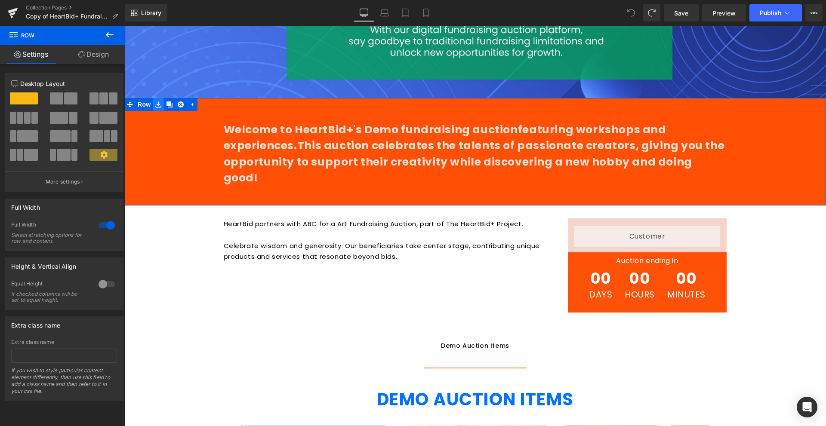
click at [155, 106] on icon at bounding box center [158, 104] width 6 height 6
click at [156, 105] on icon at bounding box center [158, 104] width 6 height 6
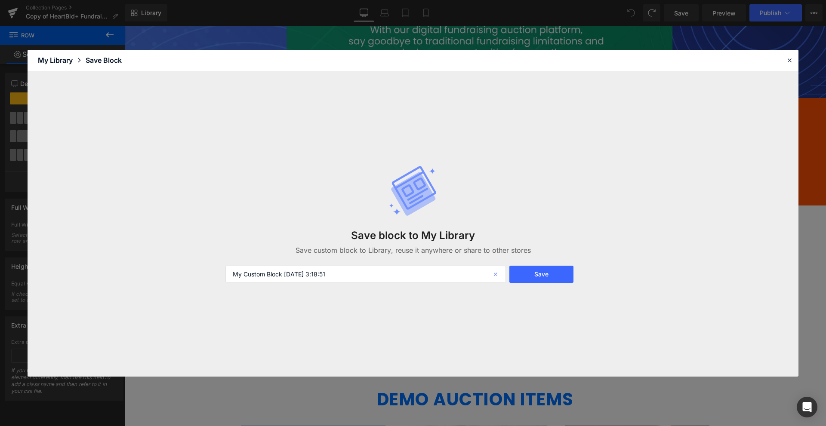
click at [495, 272] on icon at bounding box center [496, 274] width 19 height 17
click at [478, 272] on input "text" at bounding box center [365, 274] width 280 height 17
type input "Description"
click at [525, 265] on div "Save block to My Library Save custom block to Library, reuse it anywhere or sha…" at bounding box center [412, 224] width 385 height 152
click at [527, 266] on button "Save" at bounding box center [541, 274] width 64 height 17
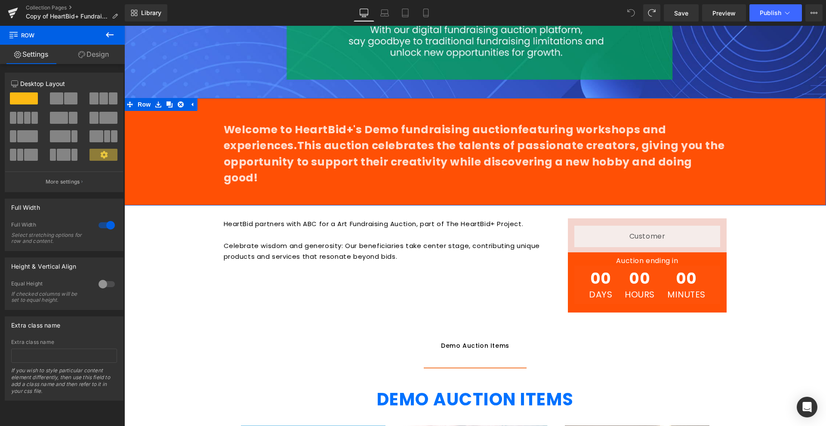
click at [195, 130] on div "Welcome to HeartBid+'s Demo fundraising auction featuring workshops and experie…" at bounding box center [474, 156] width 701 height 90
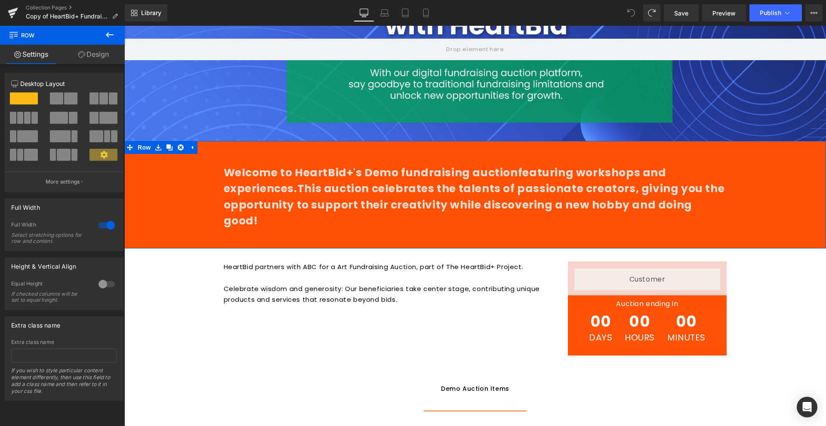
click at [103, 150] on span at bounding box center [103, 155] width 28 height 12
click at [71, 182] on p "More settings" at bounding box center [63, 182] width 34 height 8
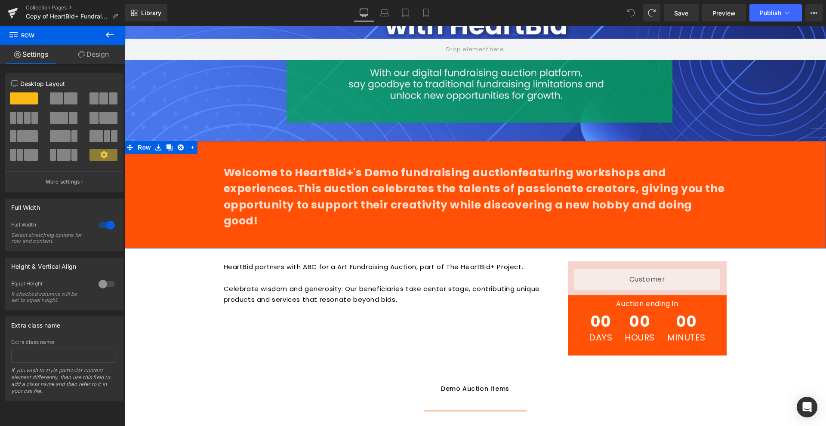
click at [95, 68] on div "Column Size Customizer 12 Desktop Layout Laptop Layout Tablet Layout Mobile Lay…" at bounding box center [64, 129] width 129 height 126
click at [100, 59] on link "Design" at bounding box center [93, 54] width 62 height 19
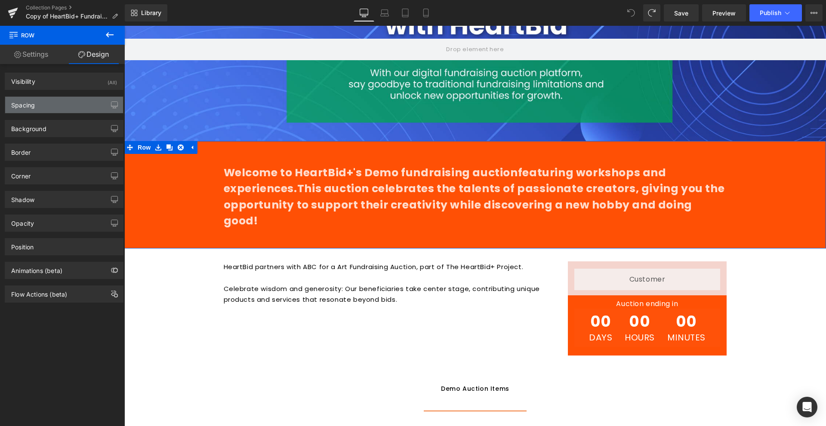
click at [73, 104] on div "Spacing" at bounding box center [64, 105] width 118 height 16
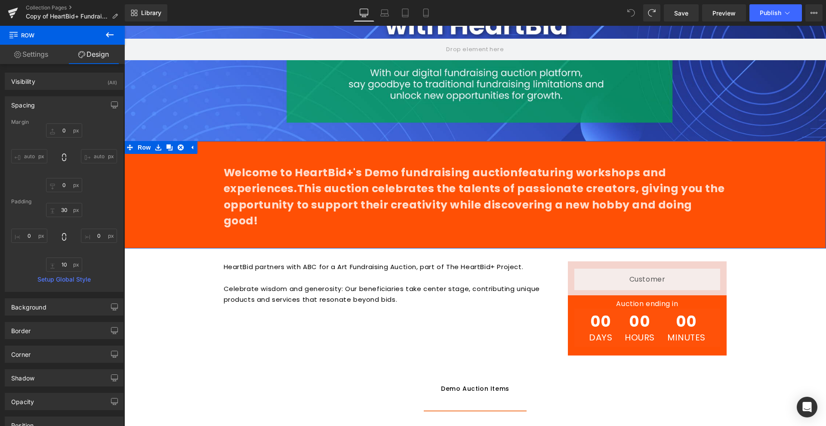
click at [28, 104] on div "Spacing" at bounding box center [23, 103] width 24 height 12
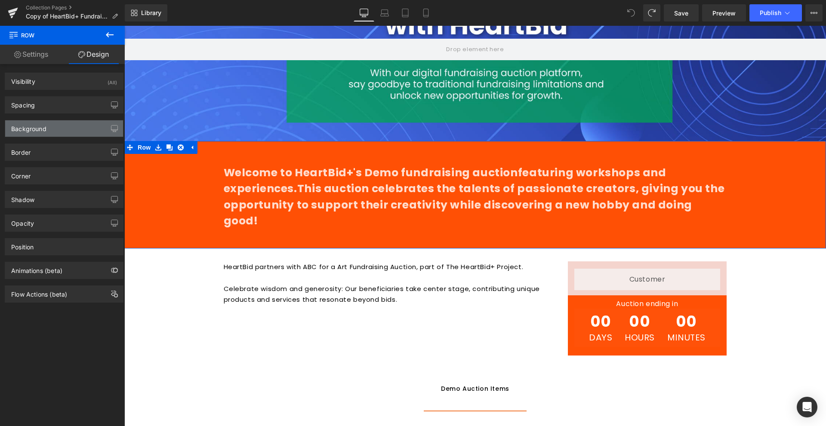
click at [48, 126] on div "Background" at bounding box center [64, 128] width 118 height 16
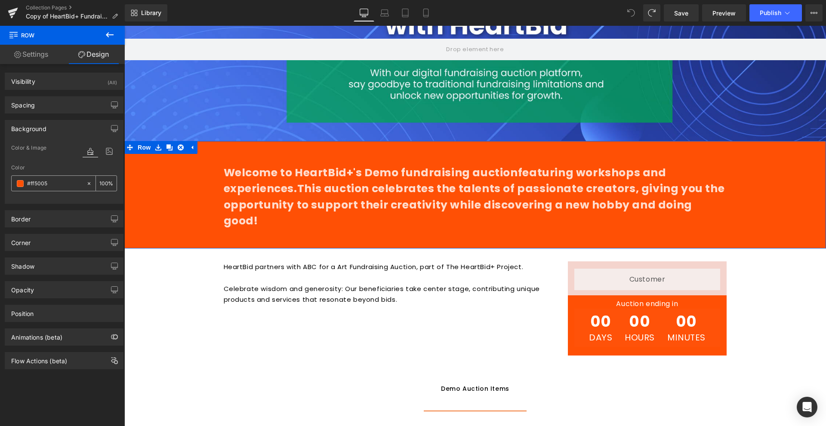
click at [41, 181] on input "#ff5005" at bounding box center [54, 183] width 55 height 9
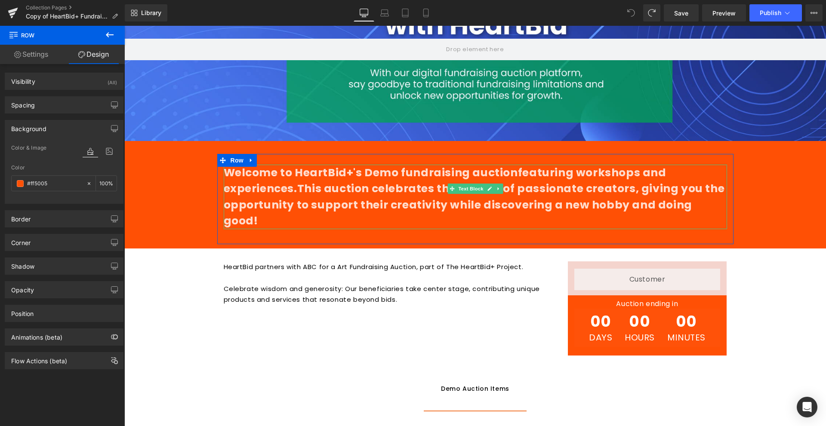
click at [291, 190] on span "featuring workshops and experiences." at bounding box center [445, 180] width 442 height 31
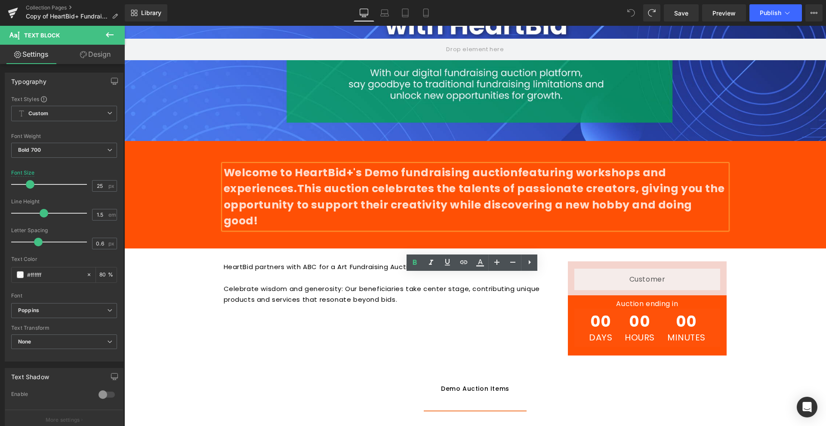
scroll to position [0, 0]
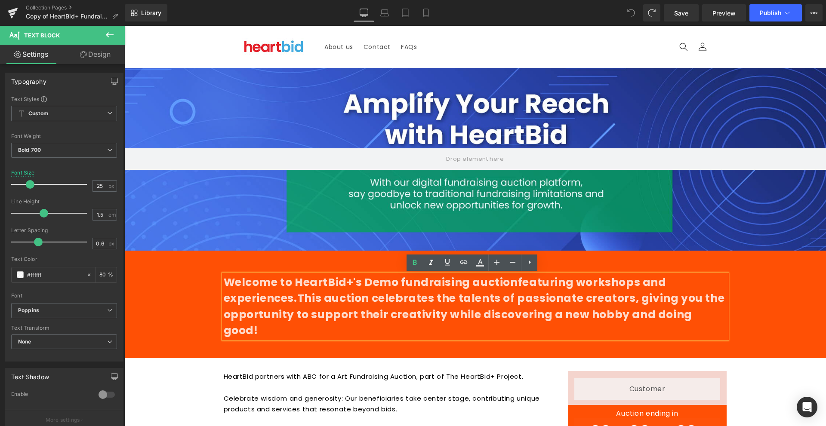
click at [269, 312] on span "This auction celebrates the talents of passionate creators, giving you the oppo…" at bounding box center [474, 314] width 501 height 47
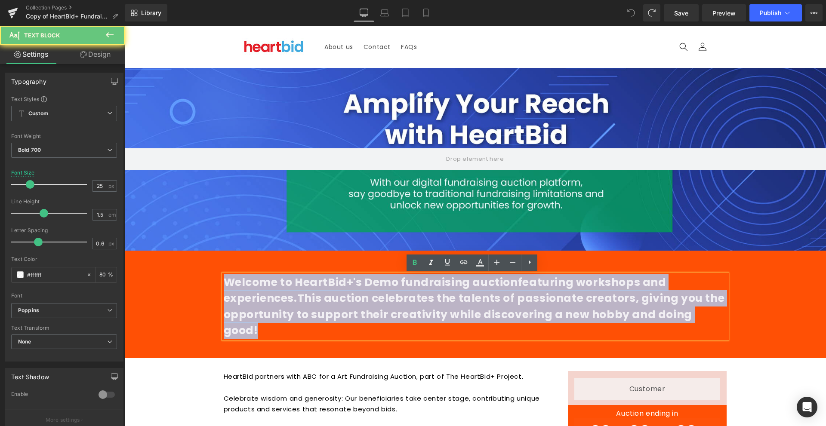
click at [269, 312] on span "This auction celebrates the talents of passionate creators, giving you the oppo…" at bounding box center [474, 314] width 501 height 47
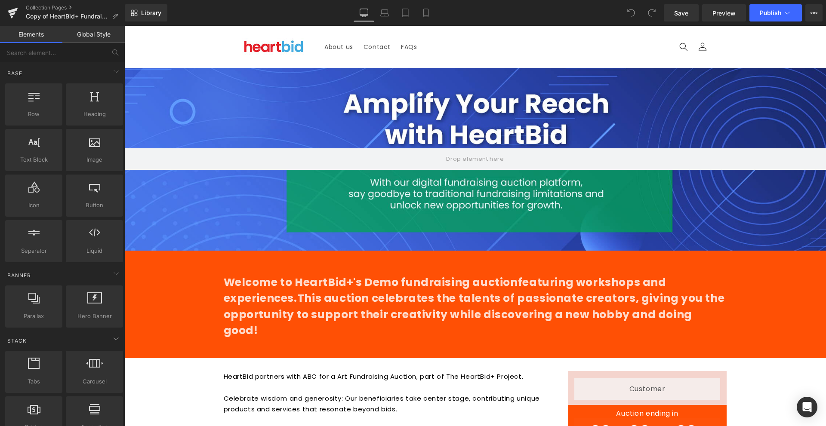
click at [364, 300] on span "This auction celebrates the talents of passionate creators, giving you the oppo…" at bounding box center [474, 314] width 501 height 47
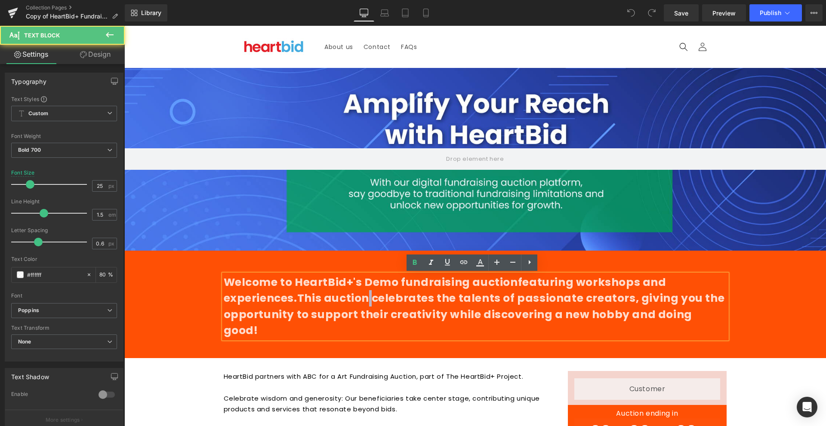
click at [364, 300] on span "This auction celebrates the talents of passionate creators, giving you the oppo…" at bounding box center [474, 314] width 501 height 47
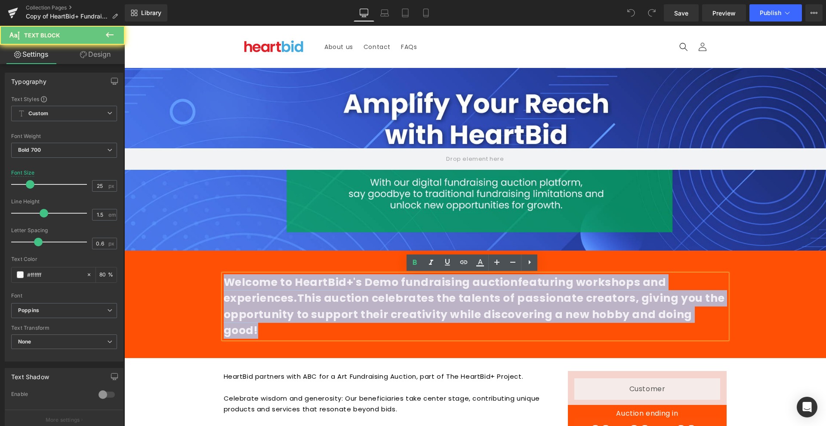
click at [364, 300] on span "This auction celebrates the talents of passionate creators, giving you the oppo…" at bounding box center [474, 314] width 501 height 47
copy p "Welcome to HeartBid+'s Demo fundraising auction featuring workshops and experie…"
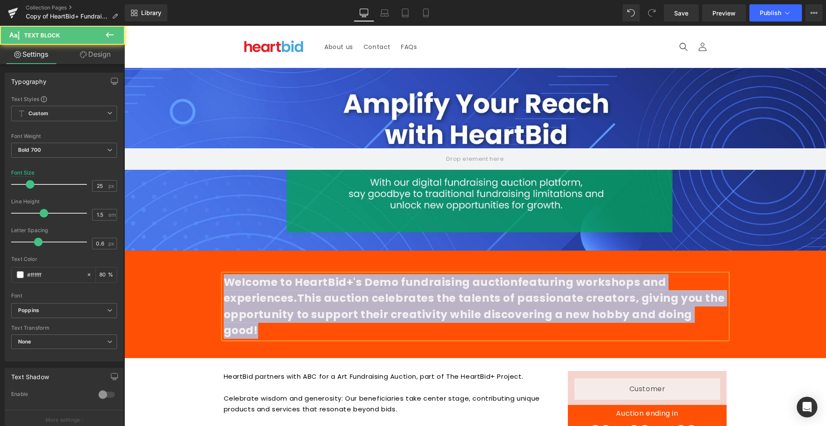
click at [344, 291] on span "This auction celebrates the talents of passionate creators, giving you the oppo…" at bounding box center [474, 314] width 501 height 47
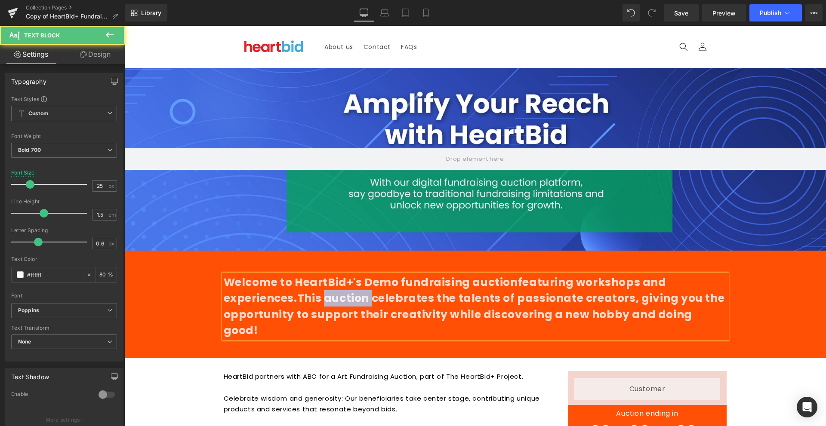
click at [344, 291] on span "This auction celebrates the talents of passionate creators, giving you the oppo…" at bounding box center [474, 314] width 501 height 47
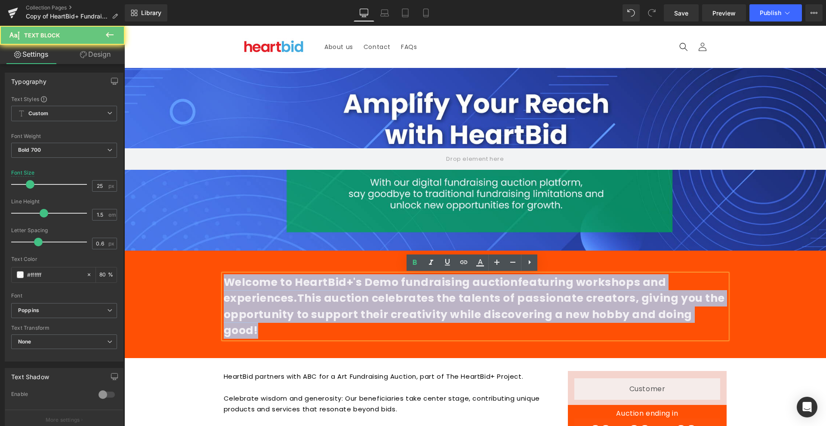
click at [344, 291] on span "This auction celebrates the talents of passionate creators, giving you the oppo…" at bounding box center [474, 314] width 501 height 47
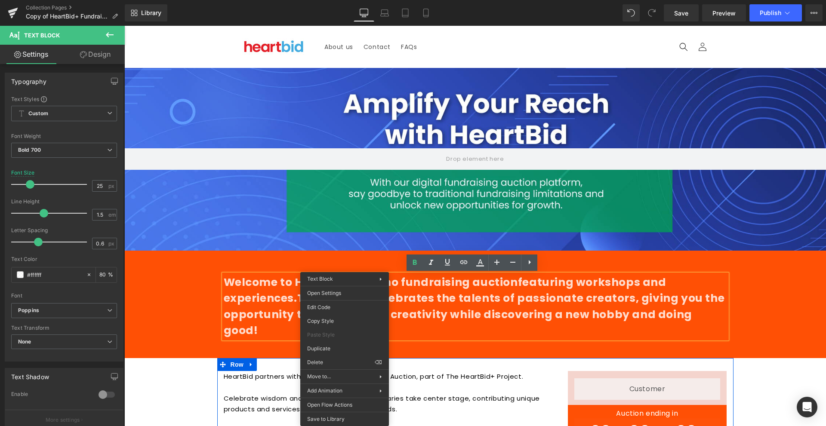
click at [470, 358] on div "HeartBid partners with ABC for a Art Fundraising Auction, part of The HeartBid+…" at bounding box center [475, 413] width 516 height 111
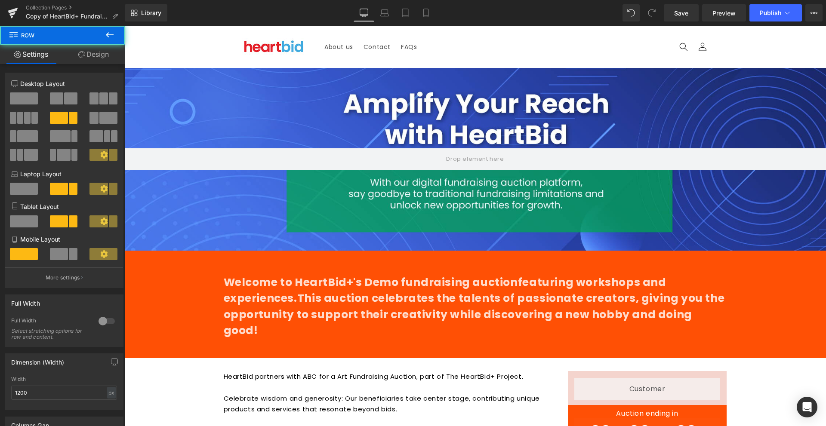
click at [478, 313] on span "This auction celebrates the talents of passionate creators, giving you the oppo…" at bounding box center [474, 314] width 501 height 47
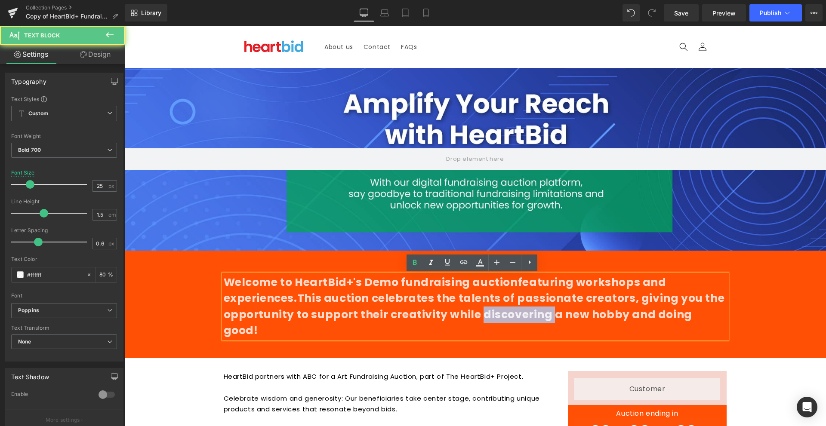
click at [478, 313] on span "This auction celebrates the talents of passionate creators, giving you the oppo…" at bounding box center [474, 314] width 501 height 47
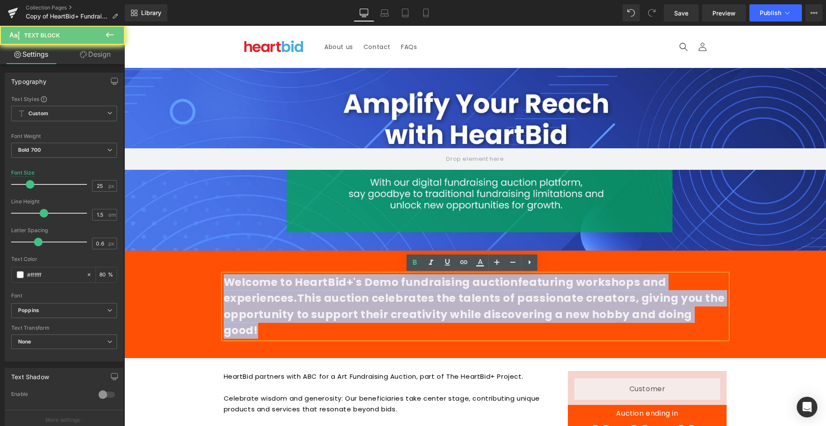
click at [478, 313] on span "This auction celebrates the talents of passionate creators, giving you the oppo…" at bounding box center [474, 314] width 501 height 47
copy p "Welcome to HeartBid+'s Demo fundraising auction featuring workshops and experie…"
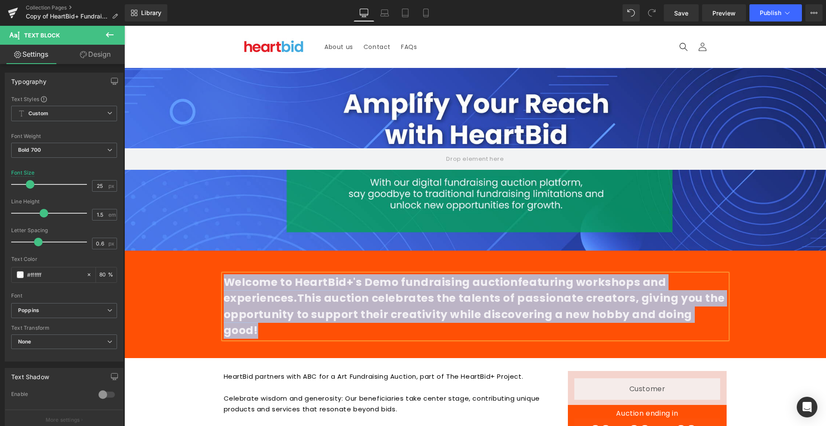
click at [765, 311] on div "Welcome to HeartBid+'s Demo fundraising auction featuring workshops and experie…" at bounding box center [474, 309] width 701 height 90
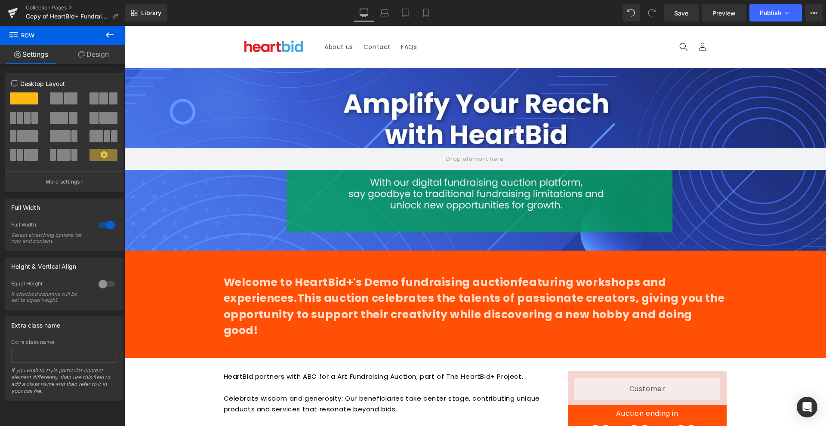
click at [360, 316] on span "This auction celebrates the talents of passionate creators, giving you the oppo…" at bounding box center [474, 314] width 501 height 47
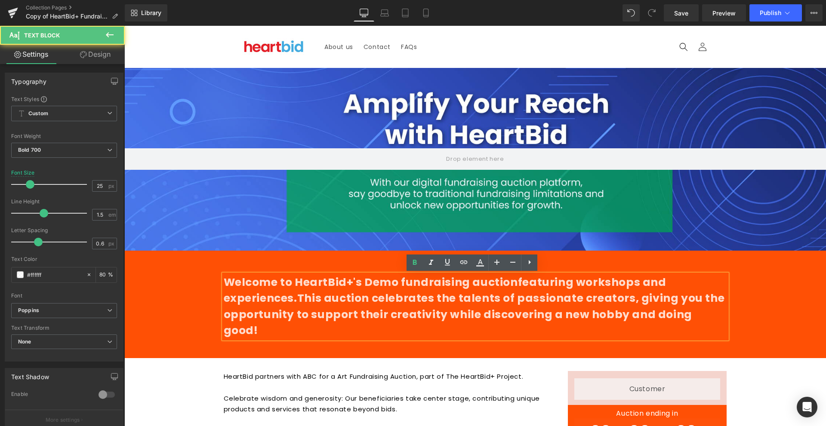
click at [375, 304] on span "This auction celebrates the talents of passionate creators, giving you the oppo…" at bounding box center [474, 314] width 501 height 47
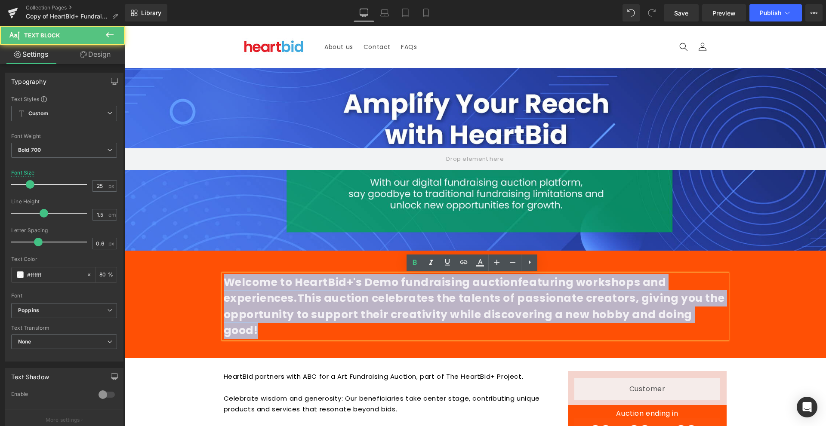
click at [375, 304] on span "This auction celebrates the talents of passionate creators, giving you the oppo…" at bounding box center [474, 314] width 501 height 47
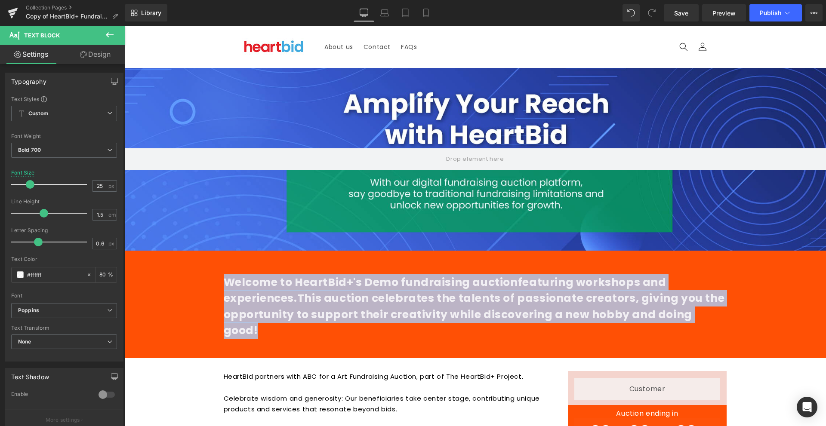
scroll to position [129, 0]
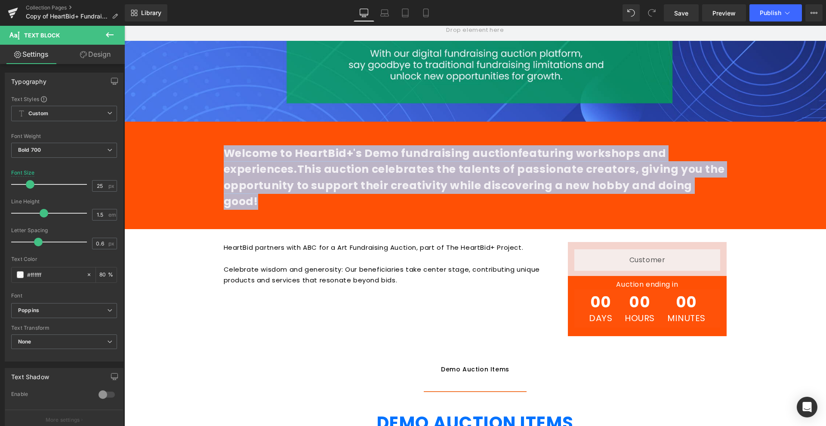
drag, startPoint x: 350, startPoint y: 219, endPoint x: 338, endPoint y: 243, distance: 26.0
click at [347, 229] on div "HeartBid partners with ABC for a Art Fundraising Auction, part of The HeartBid+…" at bounding box center [475, 284] width 516 height 111
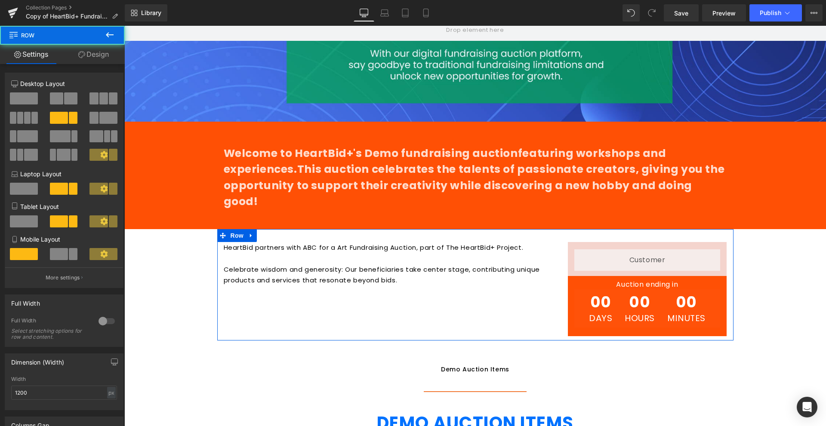
click at [336, 264] on p "Celebrate wisdom and generosity: Our beneficiaries take center stage, contribut…" at bounding box center [389, 280] width 331 height 33
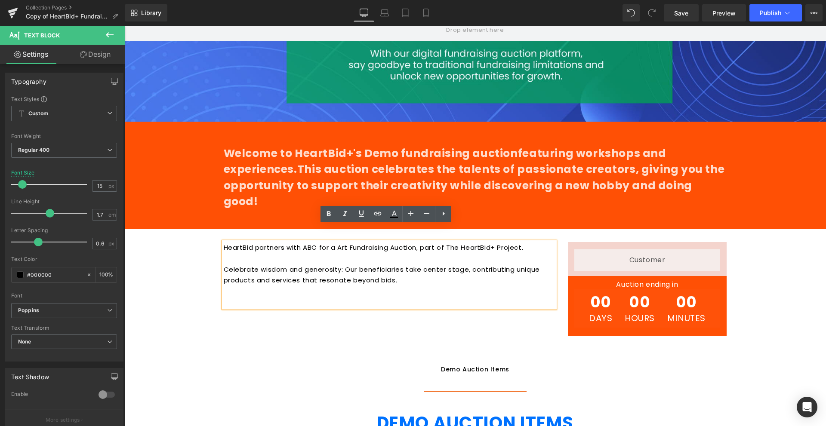
click at [525, 229] on div "HeartBid partners with ABC for a Art Fundraising Auction, part of The HeartBid+…" at bounding box center [475, 284] width 516 height 111
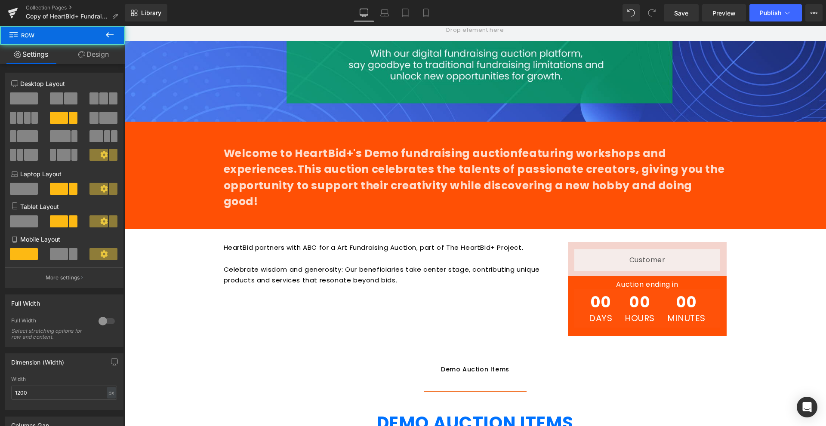
click at [423, 264] on p "Celebrate wisdom and generosity: Our beneficiaries take center stage, contribut…" at bounding box center [389, 280] width 331 height 33
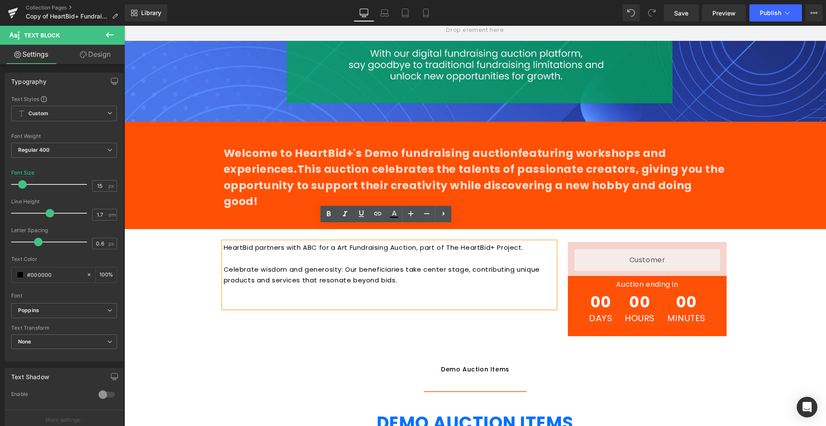
click at [494, 229] on div "HeartBid partners with ABC for a Art Fundraising Auction, part of The HeartBid+…" at bounding box center [475, 284] width 516 height 111
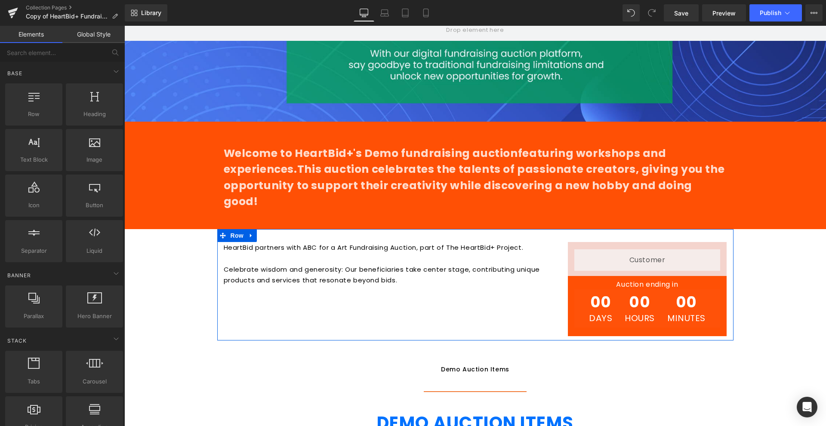
click at [230, 229] on div "HeartBid partners with ABC for a Art Fundraising Auction, part of The HeartBid+…" at bounding box center [475, 284] width 516 height 111
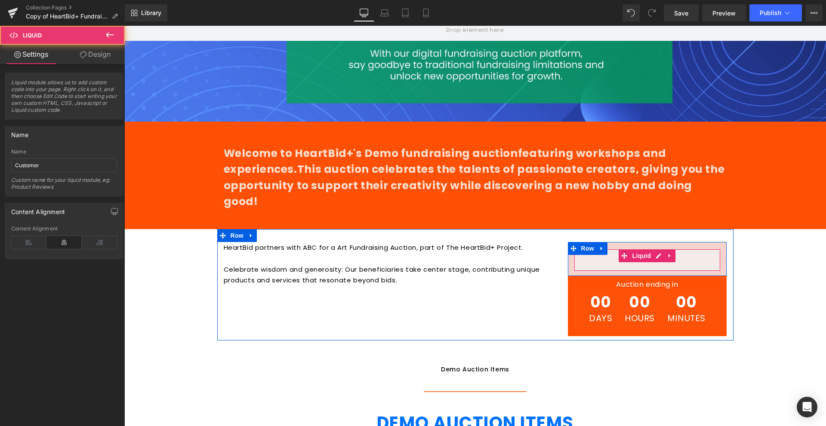
click at [689, 249] on div "Liquid" at bounding box center [647, 259] width 146 height 21
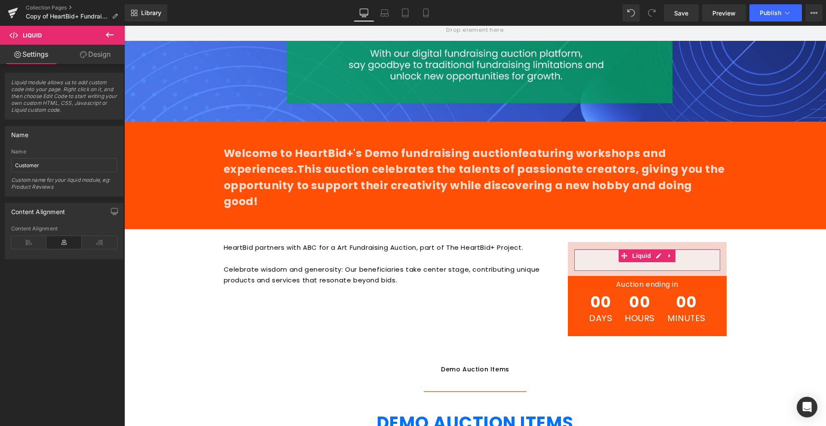
click at [59, 181] on div "Custom name for your liquid module, eg: Product Reviews" at bounding box center [64, 186] width 106 height 19
click at [61, 187] on div "Custom name for your liquid module, eg: Product Reviews" at bounding box center [64, 186] width 106 height 19
click at [376, 297] on p at bounding box center [389, 302] width 331 height 11
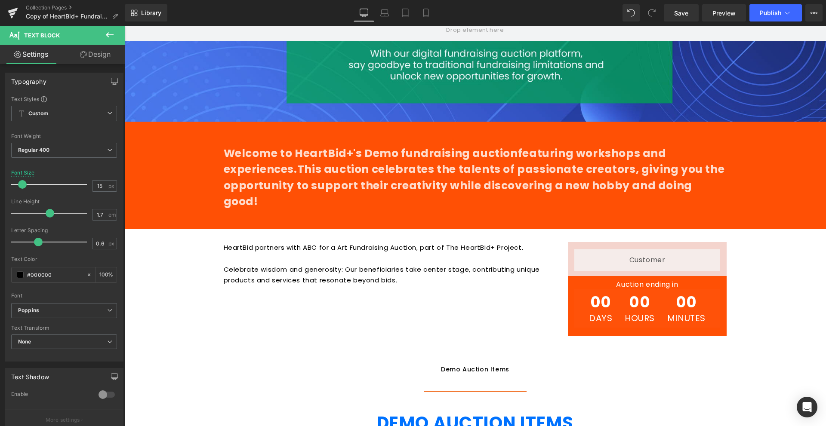
drag, startPoint x: 36, startPoint y: 53, endPoint x: 91, endPoint y: 52, distance: 54.6
click at [36, 53] on link "Settings" at bounding box center [31, 54] width 62 height 19
click at [115, 34] on button at bounding box center [110, 35] width 30 height 19
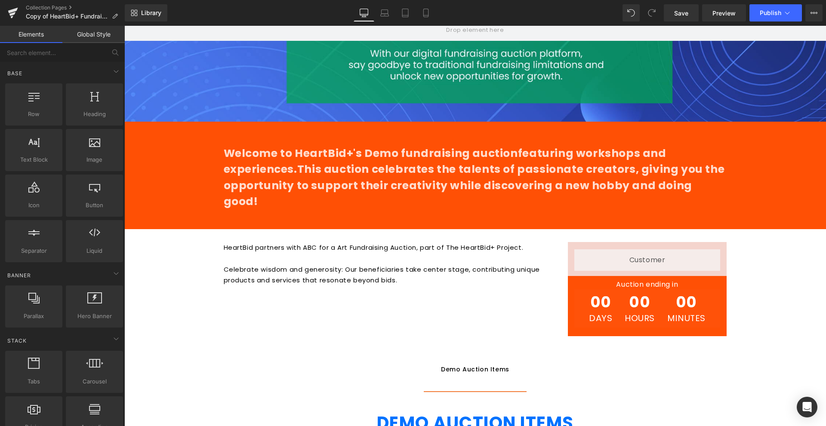
click at [636, 276] on div "Auction ending in Heading 00 Days 00 Hours 00 Minutes Countdown Timer Row" at bounding box center [647, 306] width 159 height 60
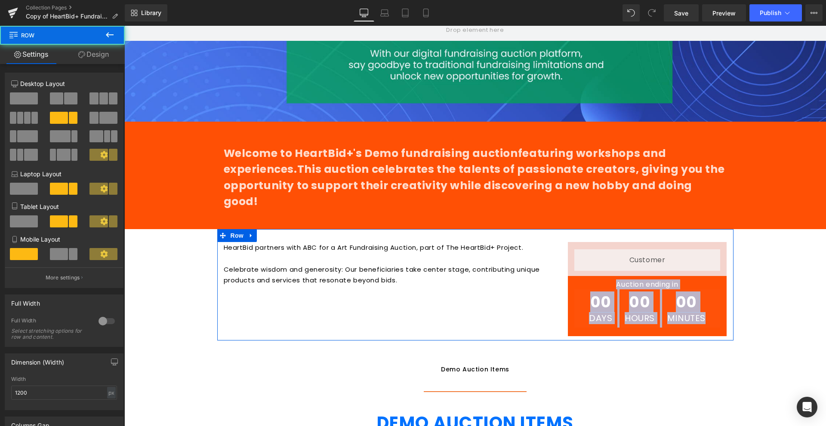
drag, startPoint x: 727, startPoint y: 311, endPoint x: 574, endPoint y: 229, distance: 174.1
click at [574, 242] on div "Liquid Row Auction ending in Heading 00 Days 00 Hours 00 Minutes Countdown Time…" at bounding box center [647, 289] width 172 height 94
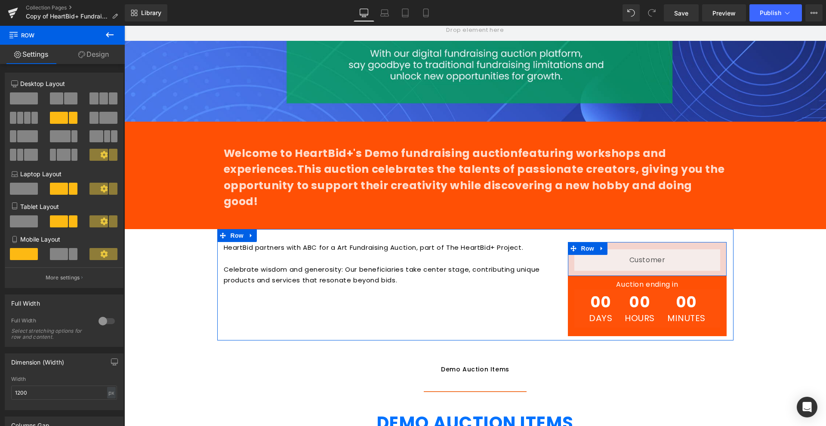
click at [562, 242] on div "Liquid Row Auction ending in Heading 00 Days 00 Hours 00 Minutes Countdown Time…" at bounding box center [647, 289] width 172 height 94
click at [570, 245] on icon at bounding box center [573, 248] width 6 height 6
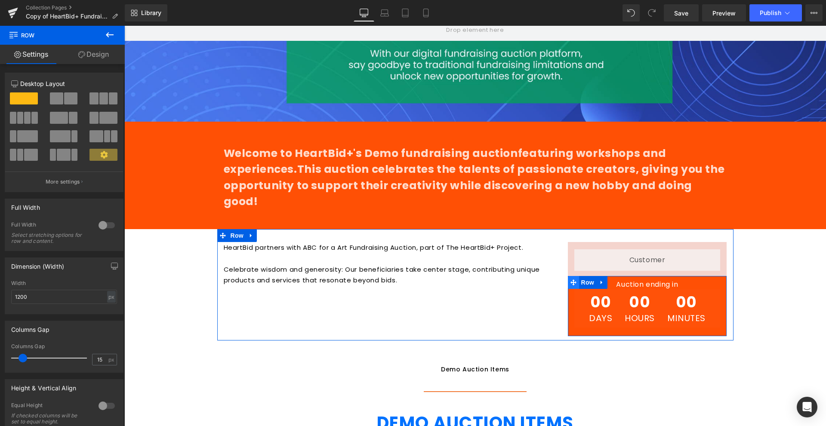
click at [570, 279] on icon at bounding box center [573, 282] width 6 height 6
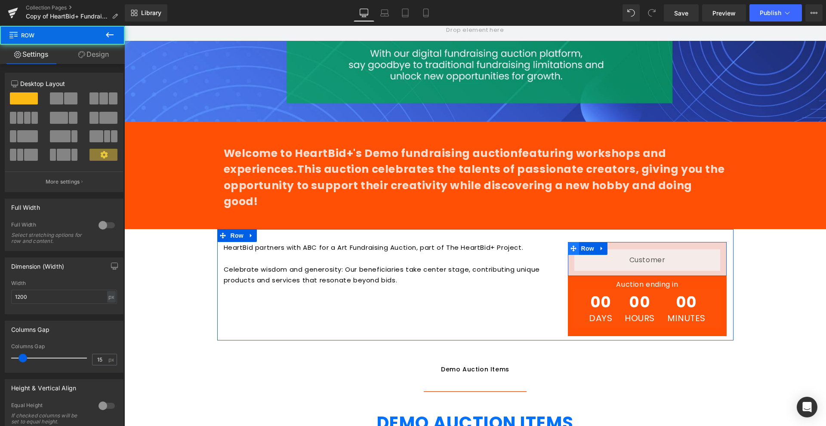
click at [570, 245] on icon at bounding box center [573, 248] width 6 height 6
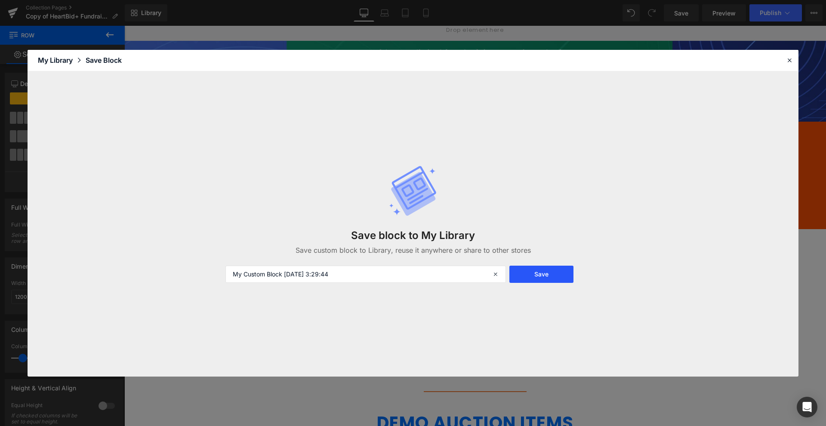
click at [568, 274] on button "Save" at bounding box center [541, 274] width 64 height 17
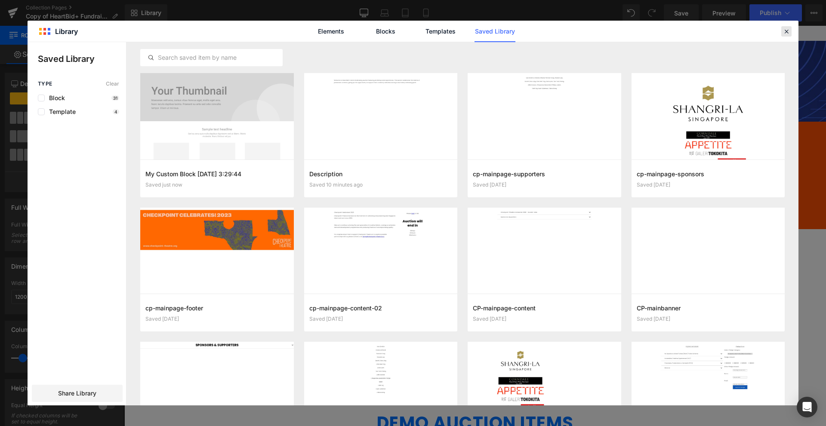
click at [786, 30] on icon at bounding box center [786, 32] width 8 height 8
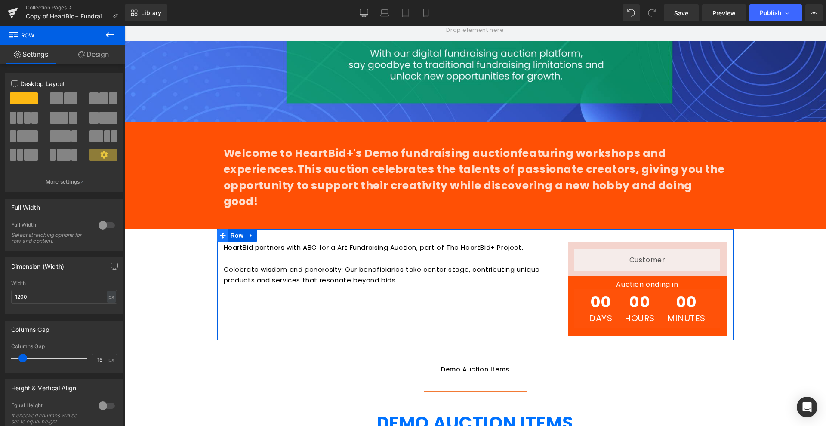
click at [220, 233] on icon at bounding box center [223, 236] width 6 height 6
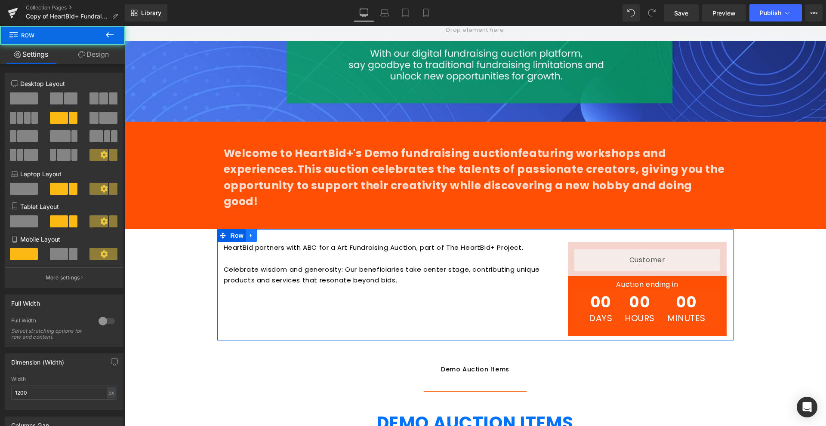
click at [248, 232] on icon at bounding box center [251, 235] width 6 height 6
click at [248, 233] on icon at bounding box center [251, 236] width 6 height 6
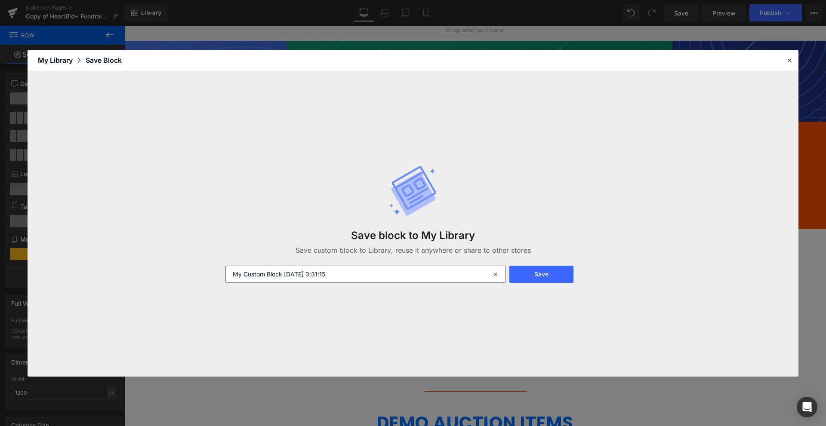
click at [448, 276] on input "My Custom Block 2025-09-15 3:31:15" at bounding box center [365, 274] width 280 height 17
type input "Description"
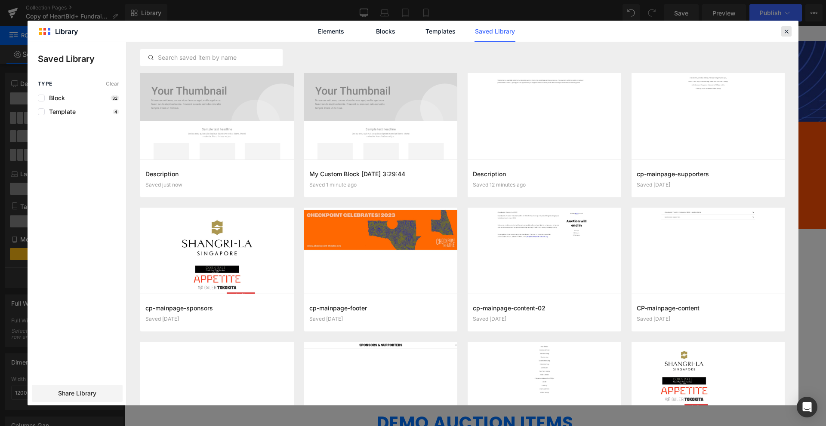
click at [787, 32] on icon at bounding box center [786, 32] width 8 height 8
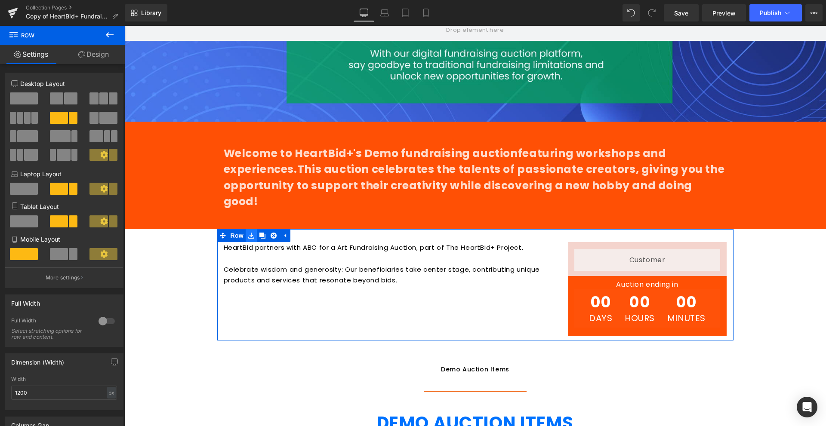
click at [250, 233] on icon at bounding box center [251, 236] width 6 height 6
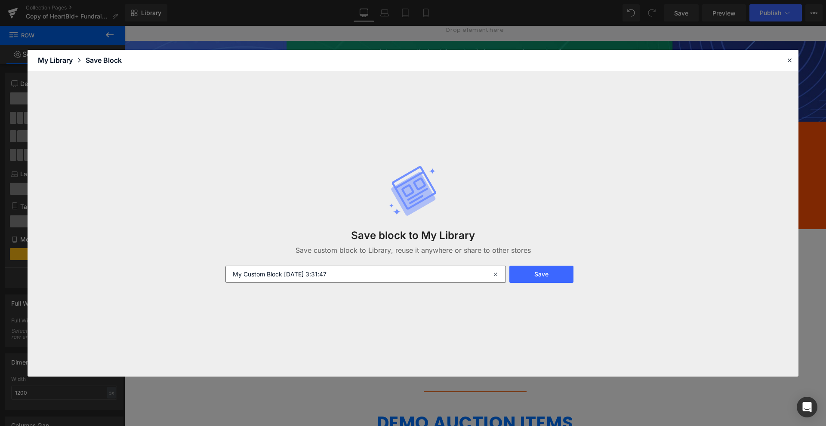
click at [416, 277] on input "My Custom Block 2025-09-15 3:31:47" at bounding box center [365, 274] width 280 height 17
type input "Auction Countdown"
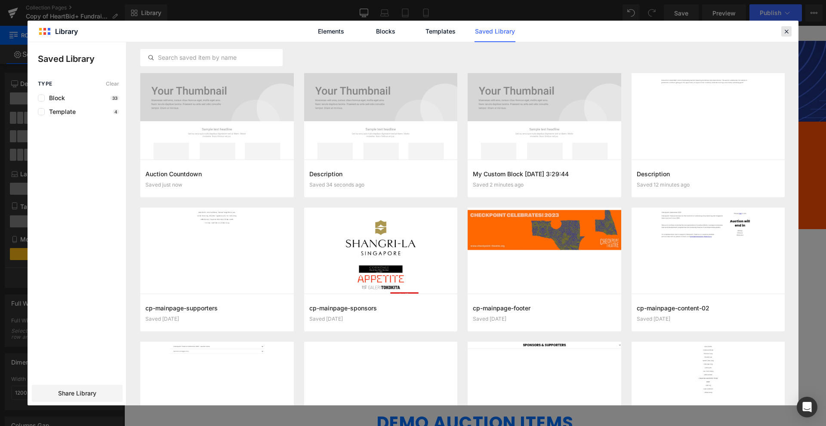
click at [782, 33] on icon at bounding box center [786, 32] width 8 height 8
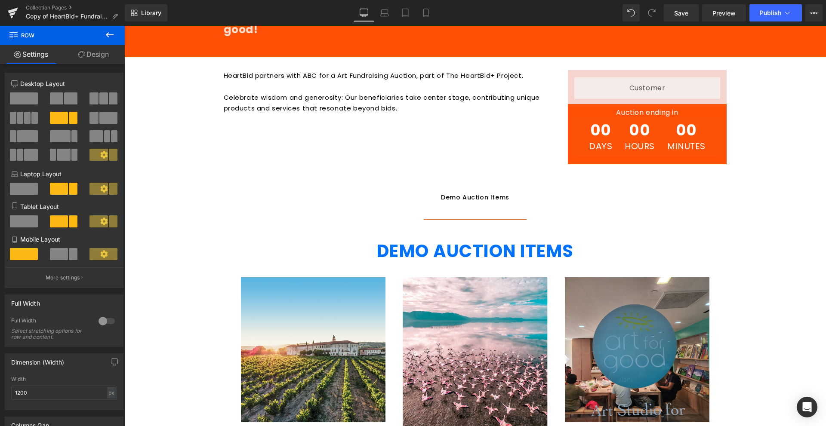
scroll to position [344, 0]
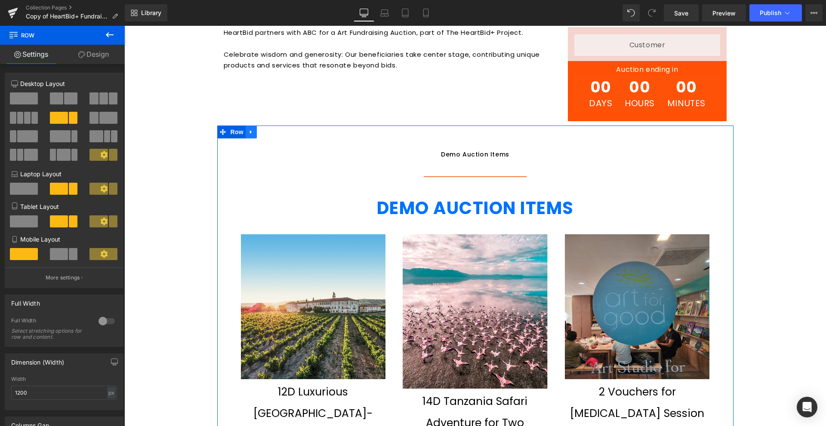
click at [250, 130] on icon at bounding box center [251, 132] width 2 height 4
click at [248, 129] on icon at bounding box center [251, 132] width 6 height 6
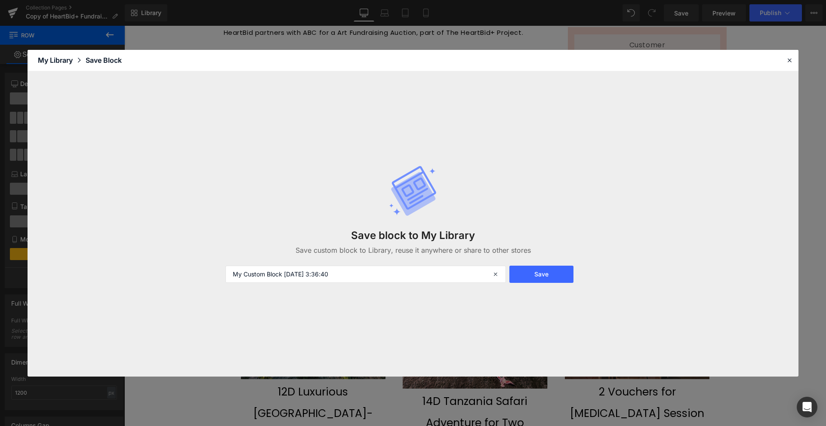
click at [415, 262] on div "Save block to My Library Save custom block to Library, reuse it anywhere or sha…" at bounding box center [412, 224] width 385 height 152
click at [396, 277] on input "My Custom Block 2025-09-15 3:36:40" at bounding box center [365, 274] width 280 height 17
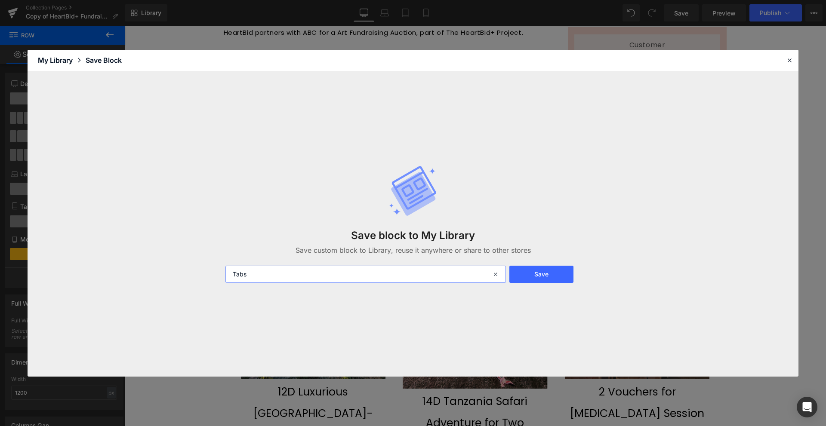
type input "Tabs"
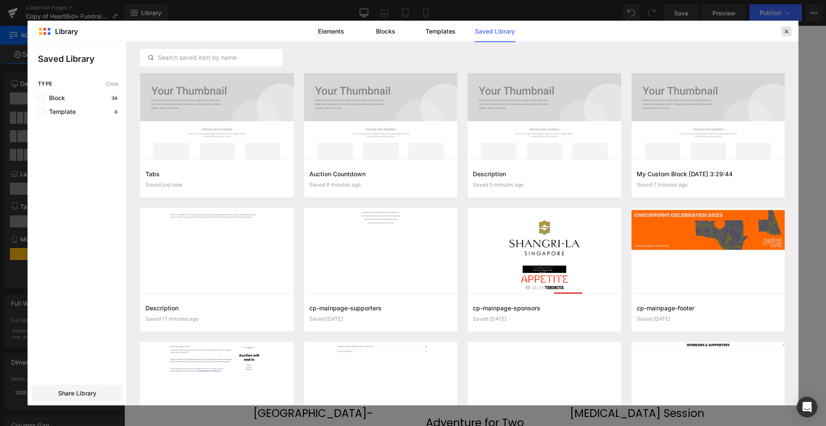
click at [782, 34] on icon at bounding box center [786, 32] width 8 height 8
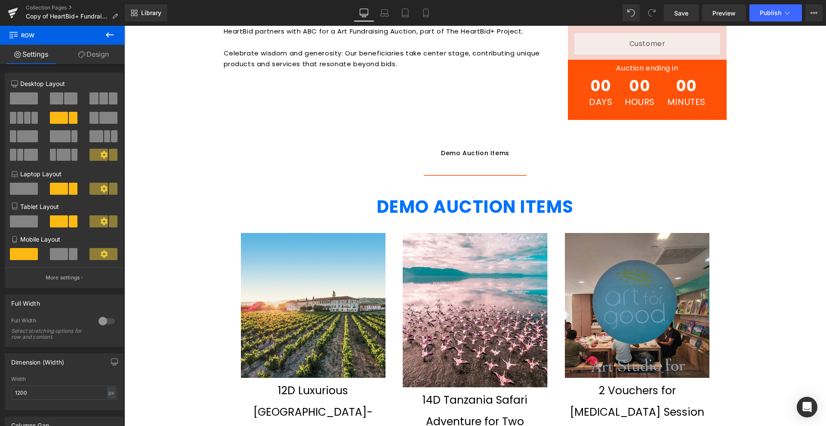
scroll to position [259, 0]
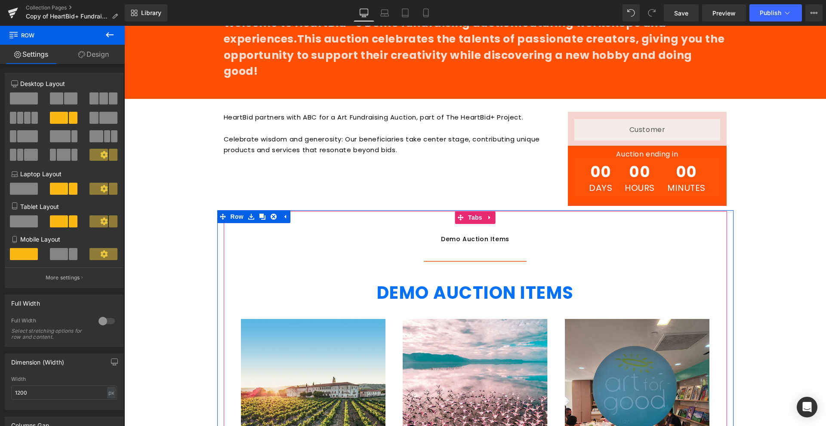
drag, startPoint x: 493, startPoint y: 217, endPoint x: 742, endPoint y: 210, distance: 249.5
click at [493, 217] on span "Demo Auction Items Text Block" at bounding box center [475, 239] width 103 height 44
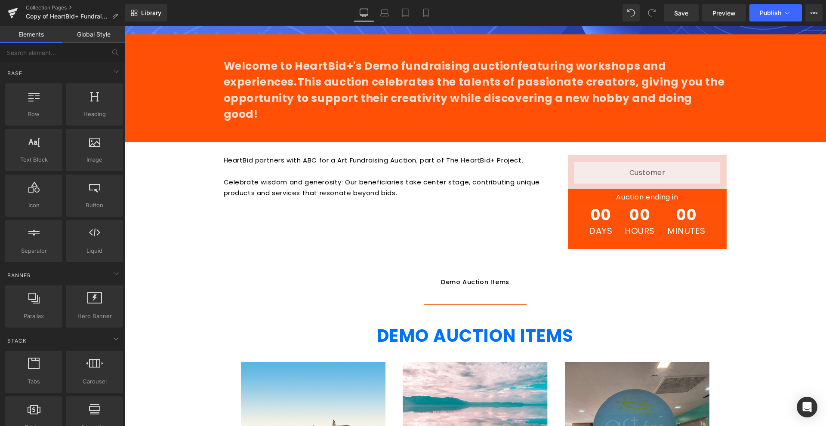
scroll to position [0, 0]
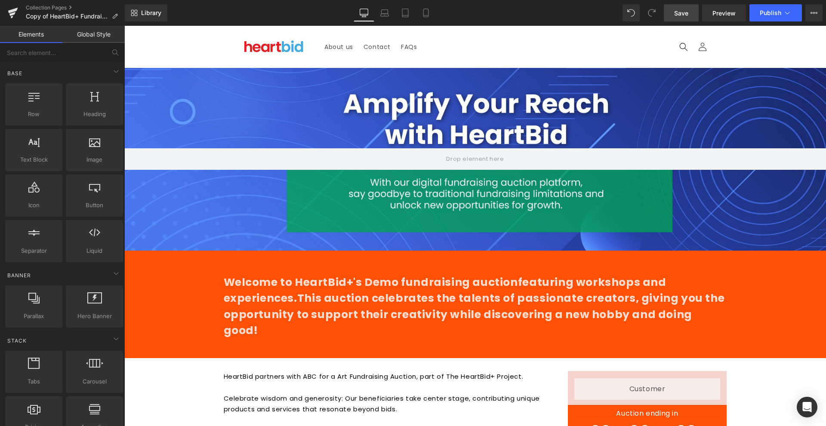
click at [691, 13] on link "Save" at bounding box center [680, 12] width 35 height 17
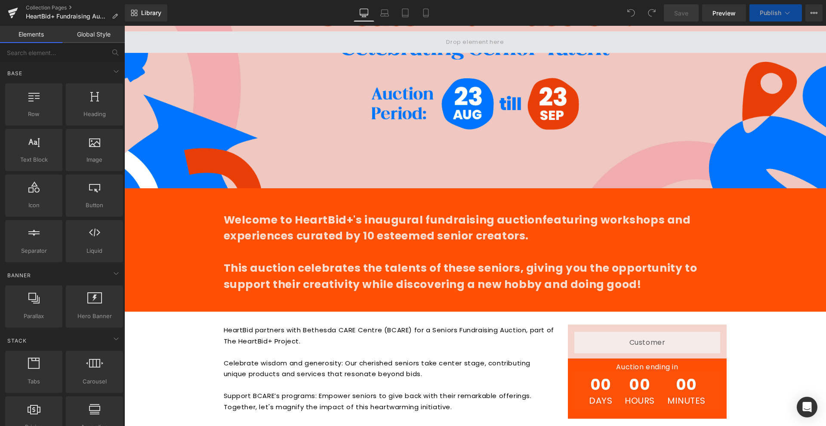
scroll to position [301, 0]
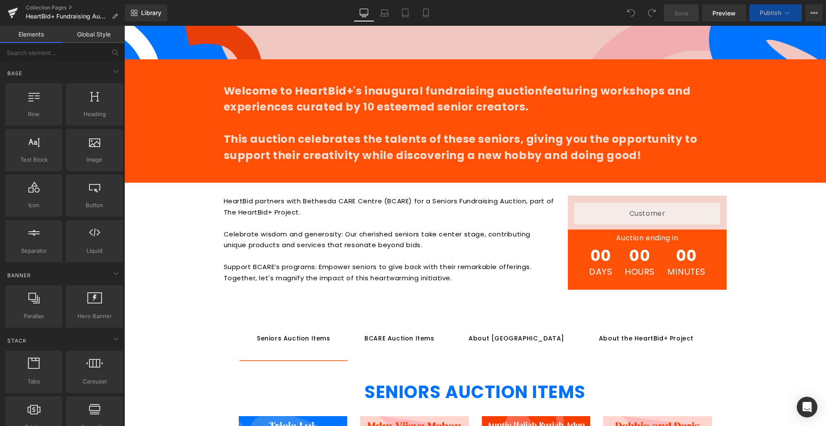
click at [425, 227] on p at bounding box center [389, 223] width 331 height 11
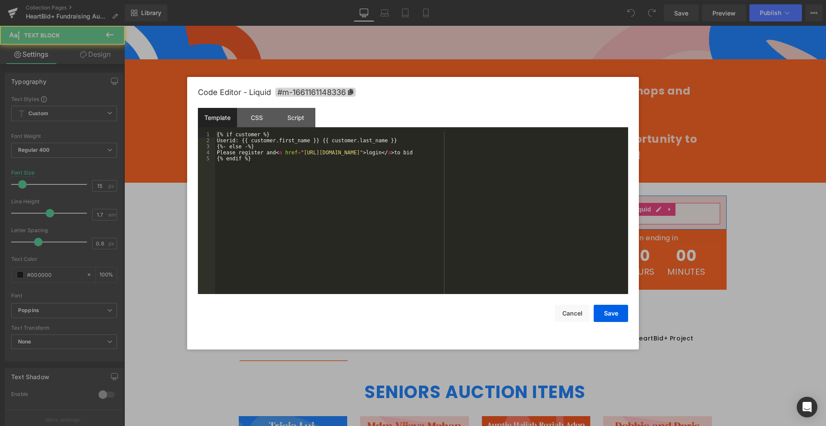
click at [659, 212] on div "Liquid" at bounding box center [647, 213] width 146 height 21
click at [701, 212] on div at bounding box center [413, 213] width 826 height 426
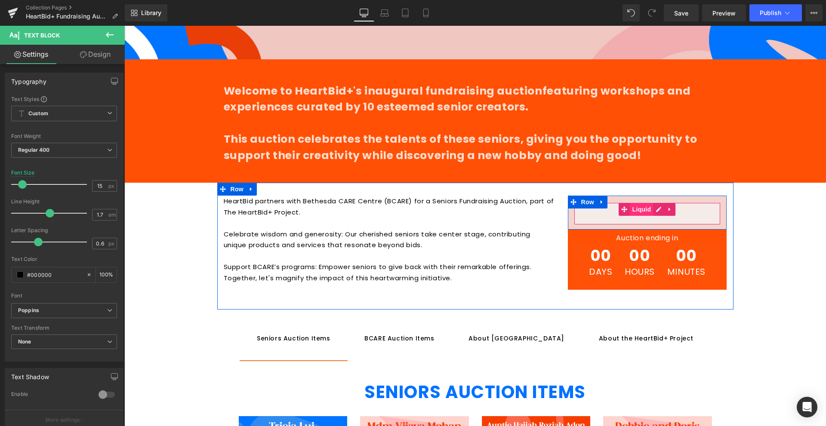
click at [642, 214] on span "Liquid" at bounding box center [641, 209] width 23 height 13
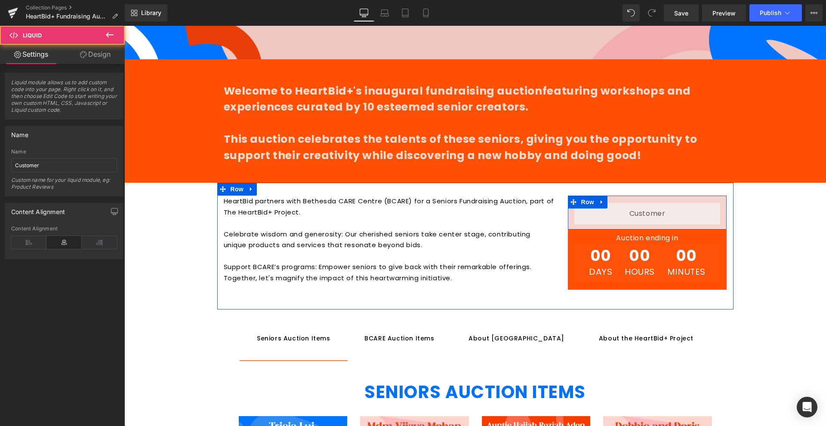
click at [655, 212] on div "Liquid" at bounding box center [647, 213] width 146 height 21
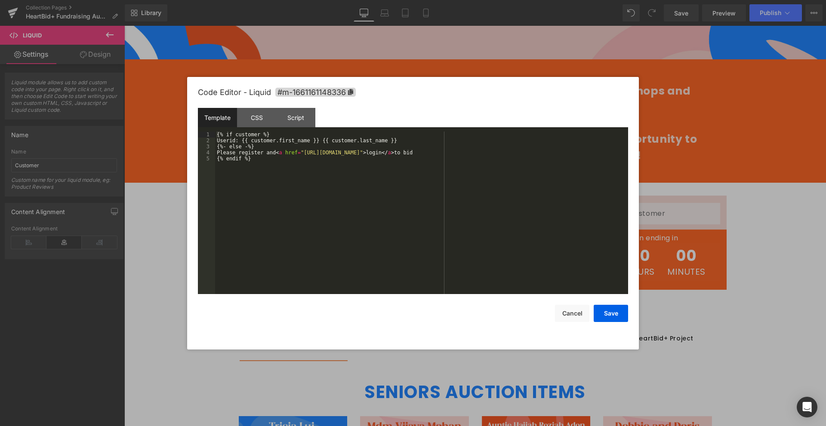
click at [682, 208] on div at bounding box center [413, 213] width 826 height 426
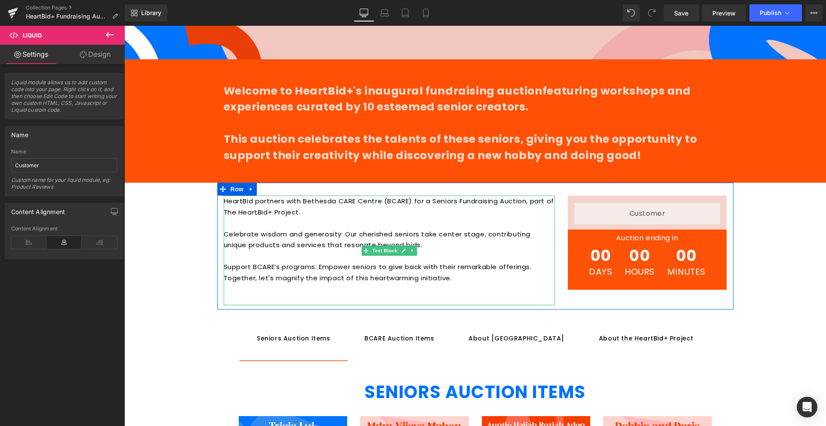
click at [459, 243] on p "Celebrate wisdom and generosity: Our cherished seniors take center stage, contr…" at bounding box center [389, 245] width 331 height 33
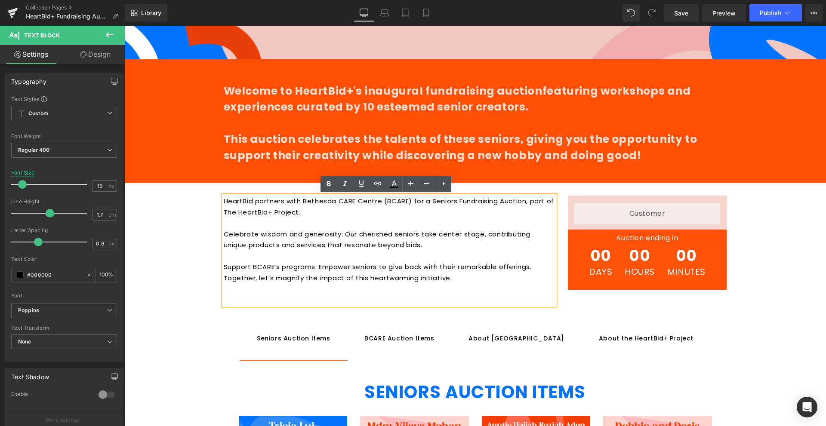
click at [568, 203] on div "Liquid Row" at bounding box center [647, 213] width 159 height 34
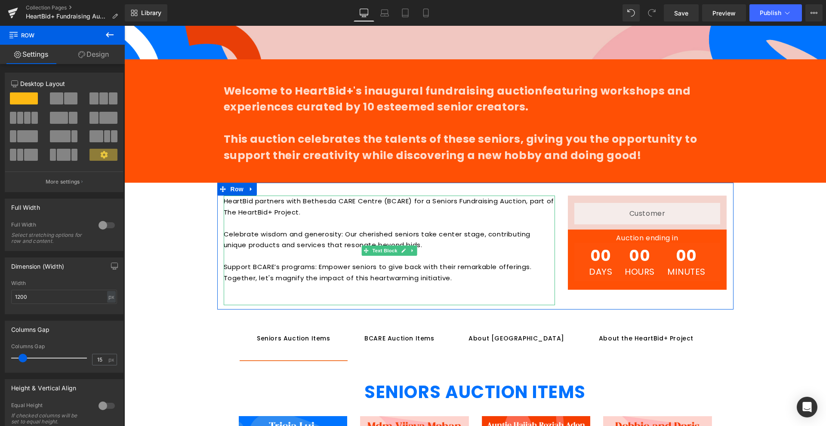
click at [525, 208] on p "HeartBid partners with Bethesda CARE Centre (BCARE) for a Seniors Fundraising A…" at bounding box center [389, 207] width 331 height 22
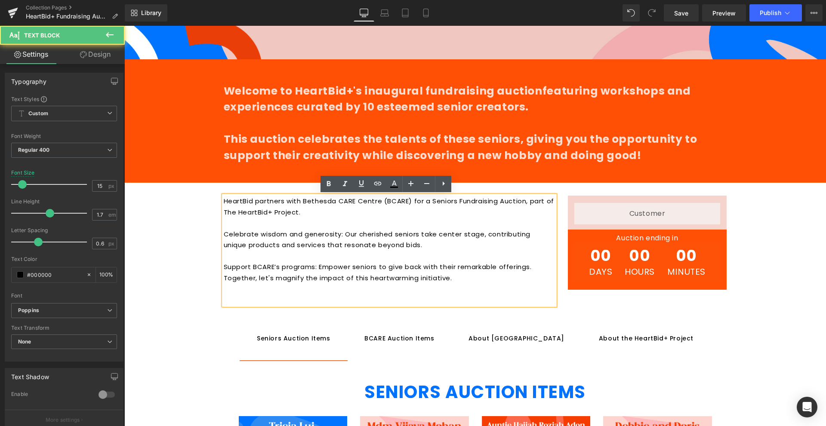
click at [561, 203] on div "Liquid Row Auction ending in Heading 00 Days 00 Hours 00 Minutes Countdown Time…" at bounding box center [647, 243] width 172 height 94
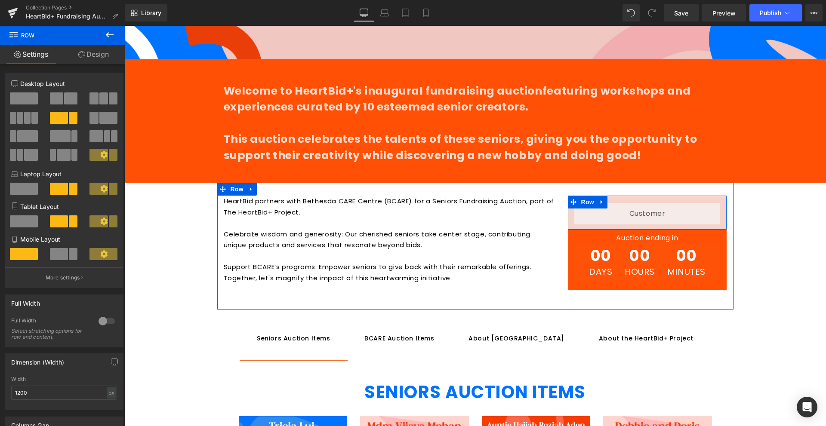
click at [574, 203] on span at bounding box center [573, 202] width 11 height 13
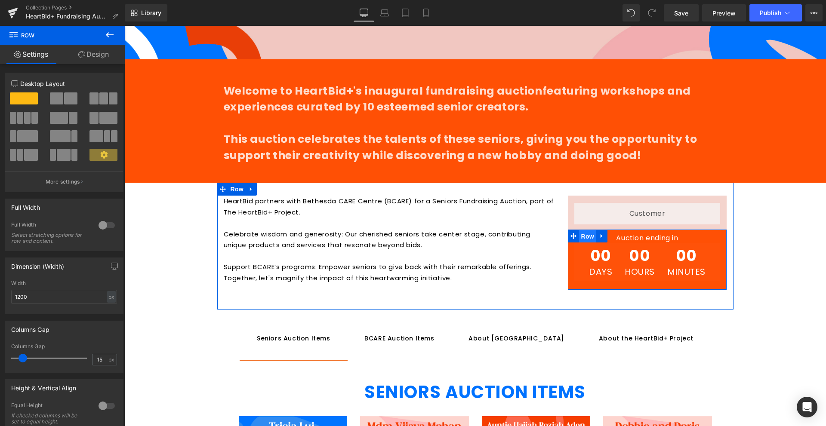
click at [579, 236] on span "Row" at bounding box center [587, 236] width 17 height 13
click at [589, 270] on span "Days" at bounding box center [600, 271] width 23 height 9
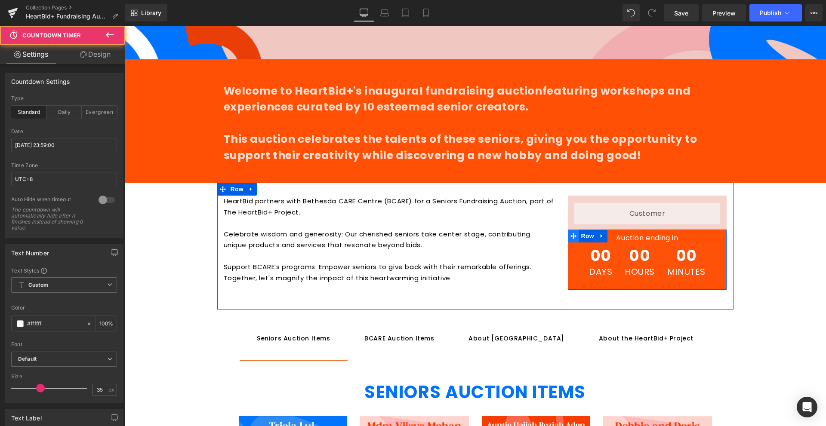
click at [569, 231] on span at bounding box center [573, 236] width 11 height 13
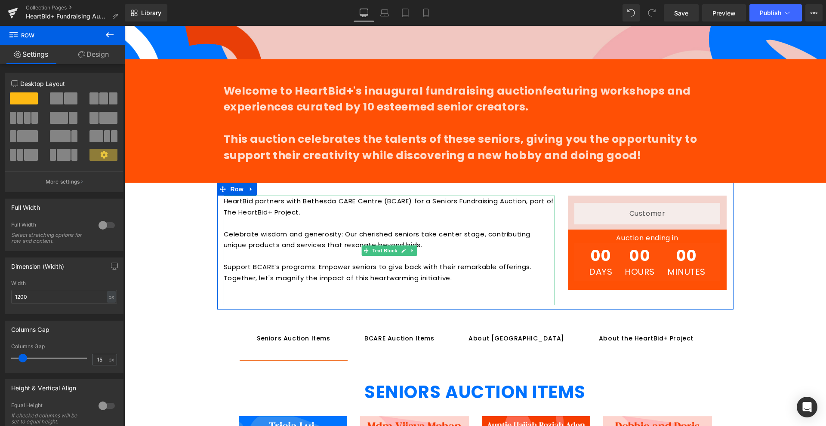
scroll to position [430, 0]
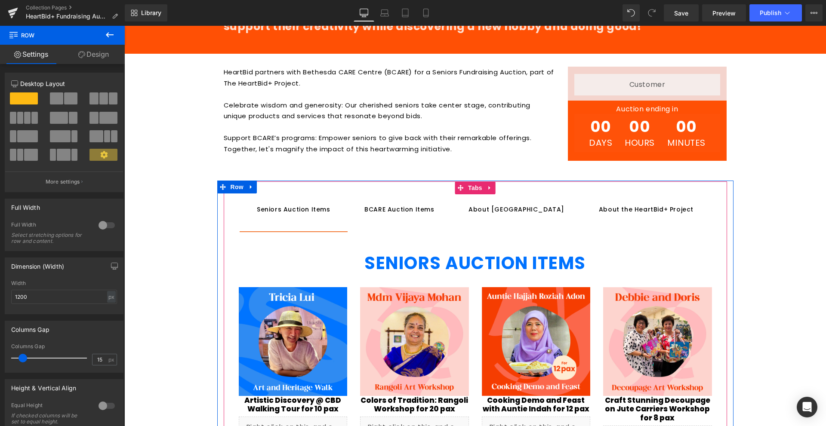
drag, startPoint x: 371, startPoint y: 197, endPoint x: 224, endPoint y: 186, distance: 147.9
click at [371, 197] on span "BCARE Auction Items Text Block" at bounding box center [399, 209] width 104 height 44
click at [364, 209] on div "BCARE Auction Items Text Block" at bounding box center [399, 209] width 70 height 9
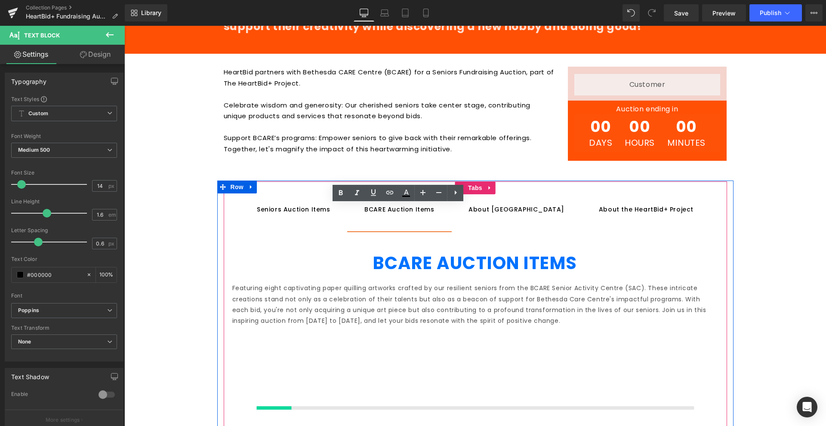
click at [289, 205] on div "Seniors Auction Items Text Block" at bounding box center [294, 209] width 74 height 9
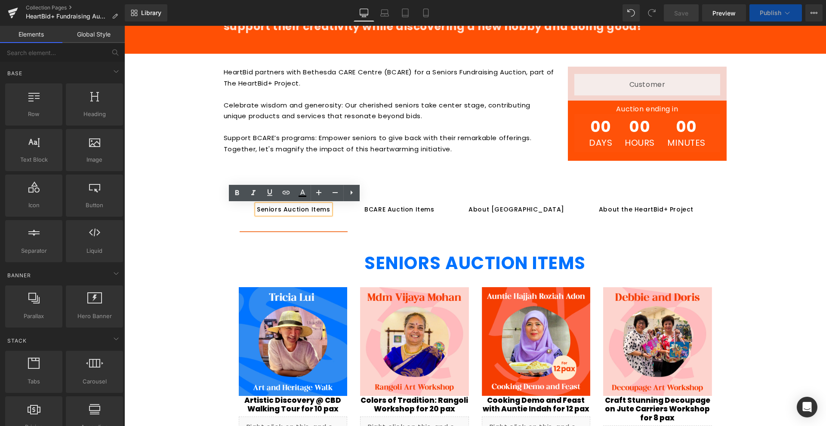
click at [202, 178] on div "Hero Banner Welcome to HeartBid+'s inaugural fundraising auction featuring work…" at bounding box center [474, 208] width 701 height 1140
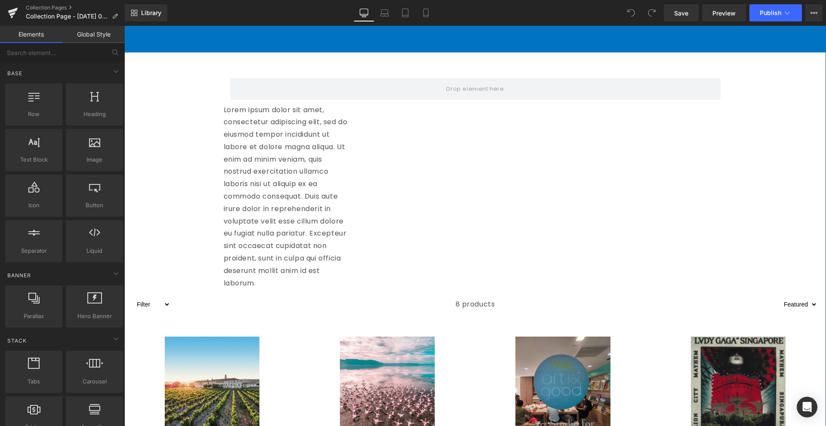
scroll to position [258, 0]
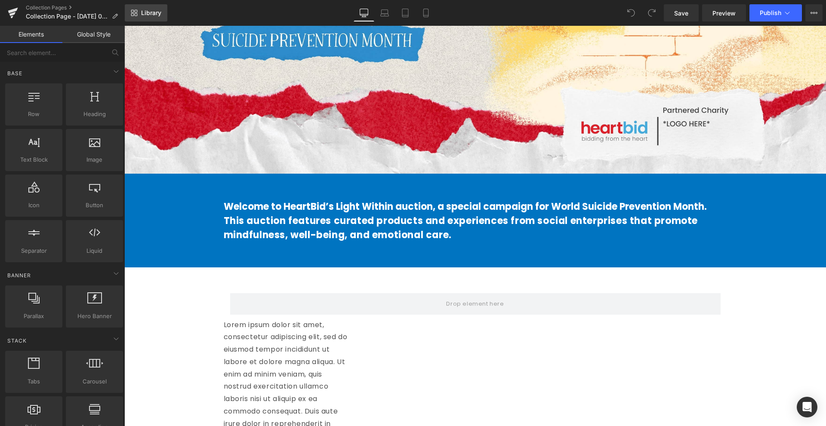
click at [137, 18] on link "Library" at bounding box center [146, 12] width 43 height 17
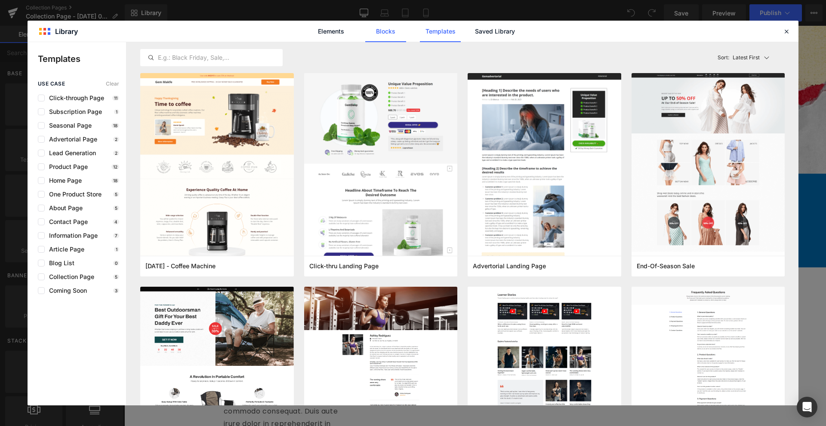
click at [384, 31] on link "Blocks" at bounding box center [385, 31] width 41 height 21
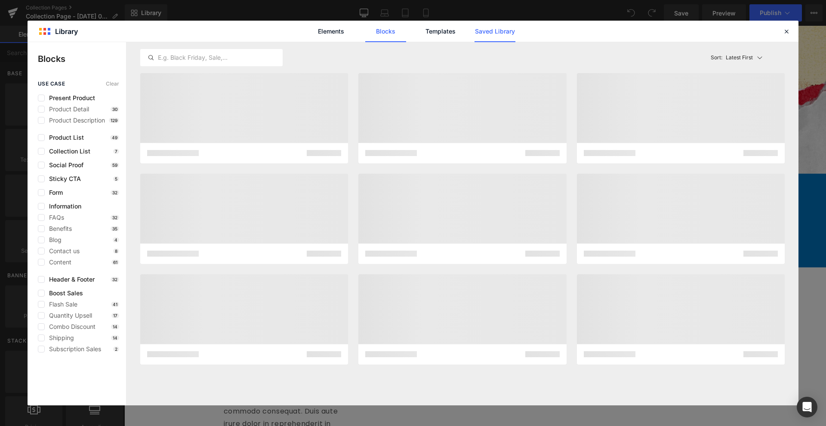
click at [507, 28] on link "Saved Library" at bounding box center [494, 31] width 41 height 21
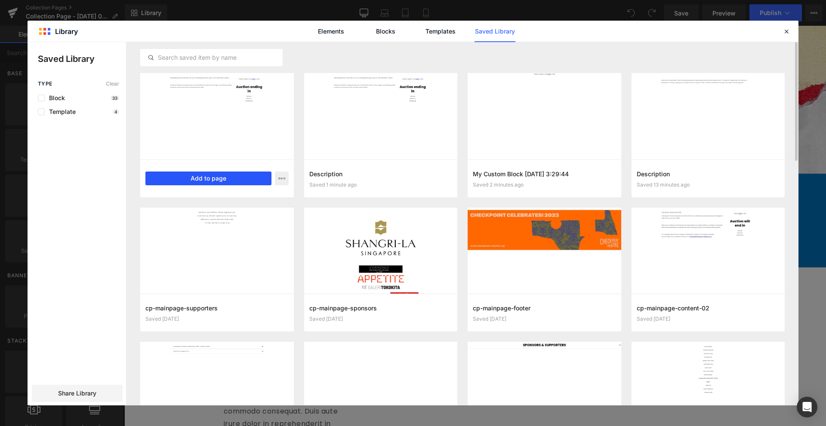
click at [243, 182] on button "Add to page" at bounding box center [208, 179] width 126 height 14
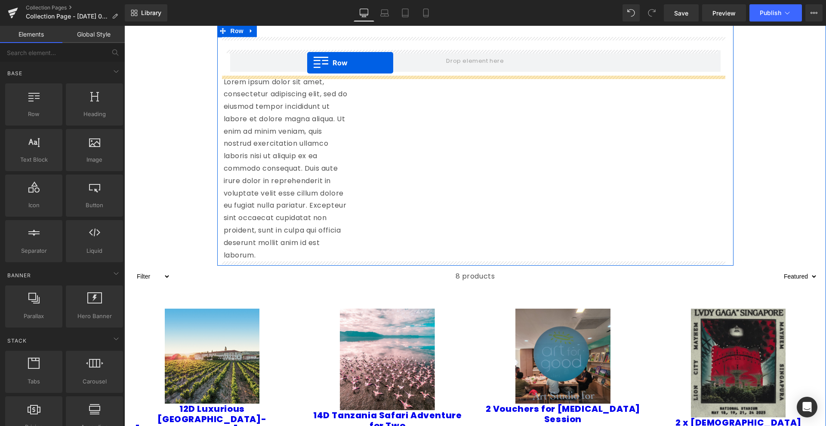
scroll to position [458, 0]
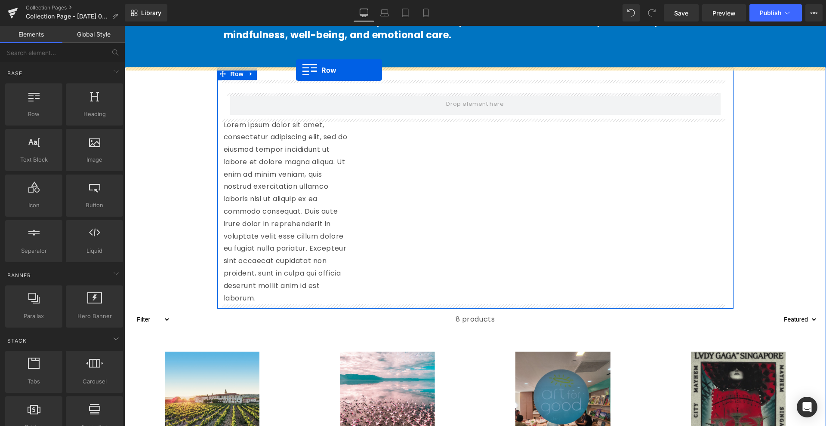
drag, startPoint x: 217, startPoint y: 92, endPoint x: 296, endPoint y: 70, distance: 81.8
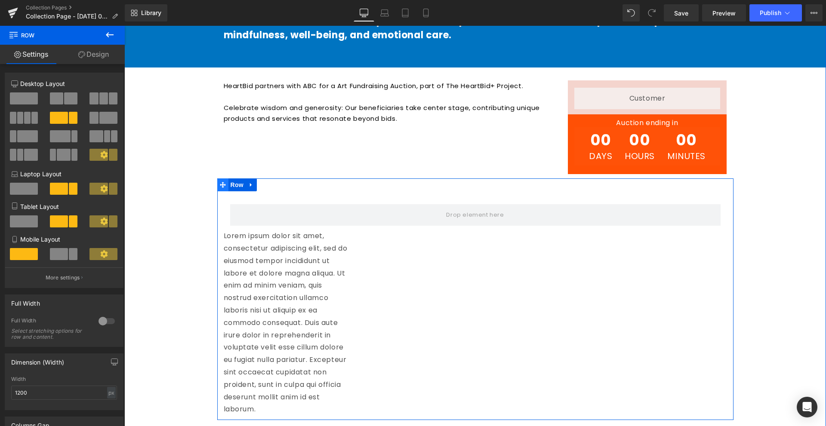
click at [220, 186] on icon at bounding box center [223, 185] width 6 height 6
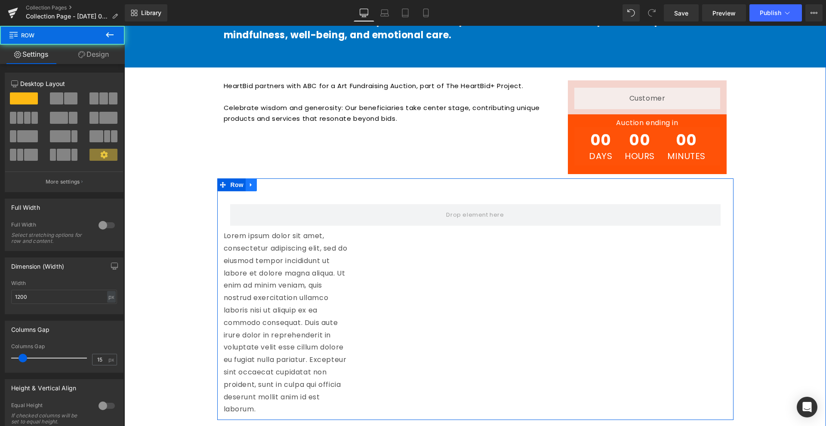
click at [248, 183] on icon at bounding box center [251, 185] width 6 height 6
click at [272, 185] on icon at bounding box center [273, 185] width 6 height 6
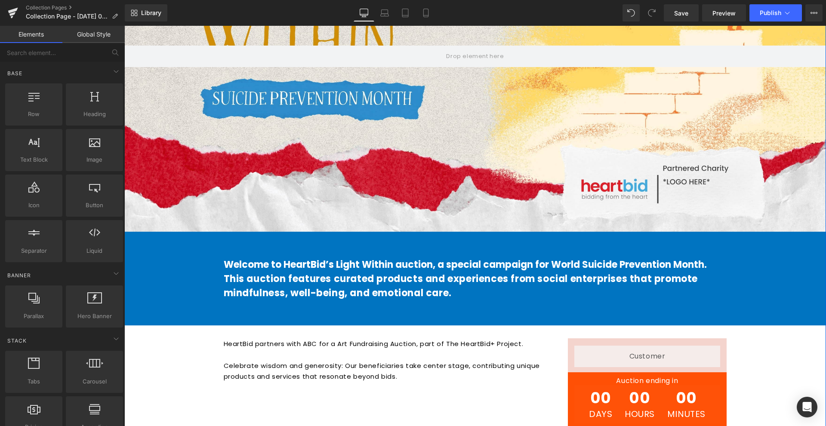
scroll to position [329, 0]
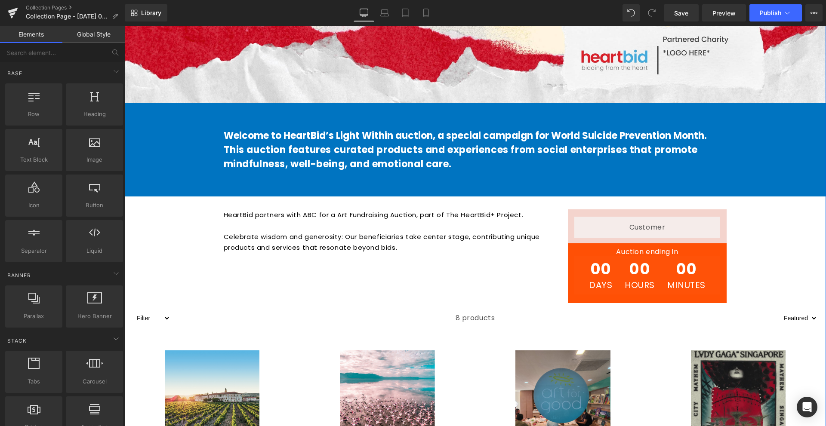
click at [313, 234] on p "Celebrate wisdom and generosity: Our beneficiaries take center stage, contribut…" at bounding box center [389, 247] width 331 height 33
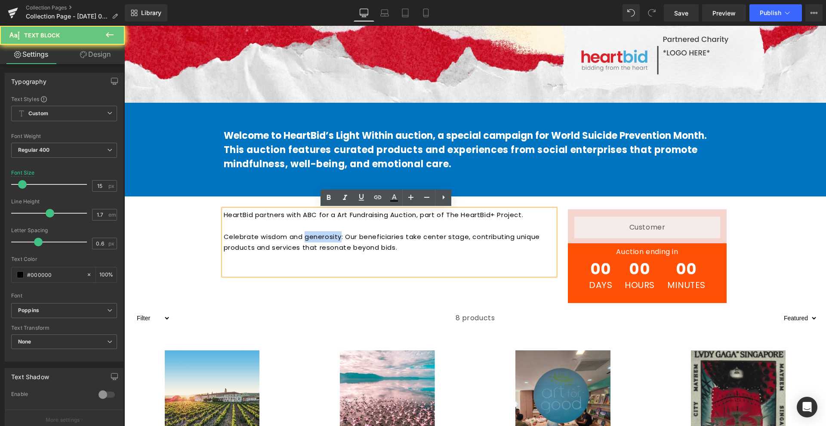
click at [313, 234] on p "Celebrate wisdom and generosity: Our beneficiaries take center stage, contribut…" at bounding box center [389, 247] width 331 height 33
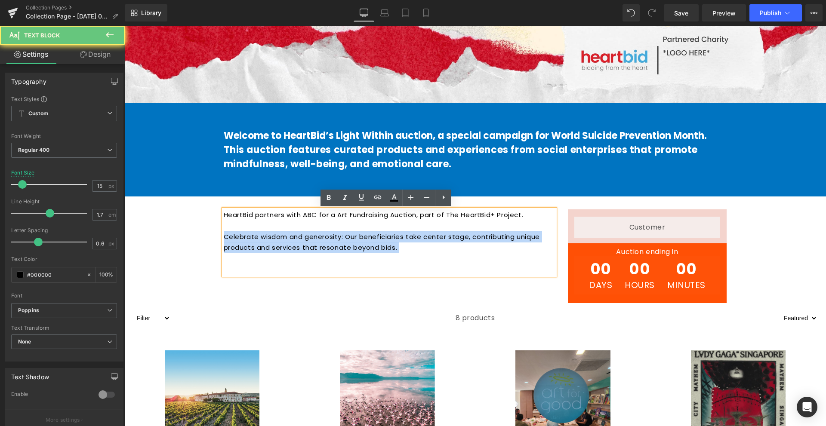
click at [313, 234] on p "Celebrate wisdom and generosity: Our beneficiaries take center stage, contribut…" at bounding box center [389, 247] width 331 height 33
click at [436, 240] on p "Celebrate wisdom and generosity: Our beneficiaries take center stage, contribut…" at bounding box center [389, 247] width 331 height 33
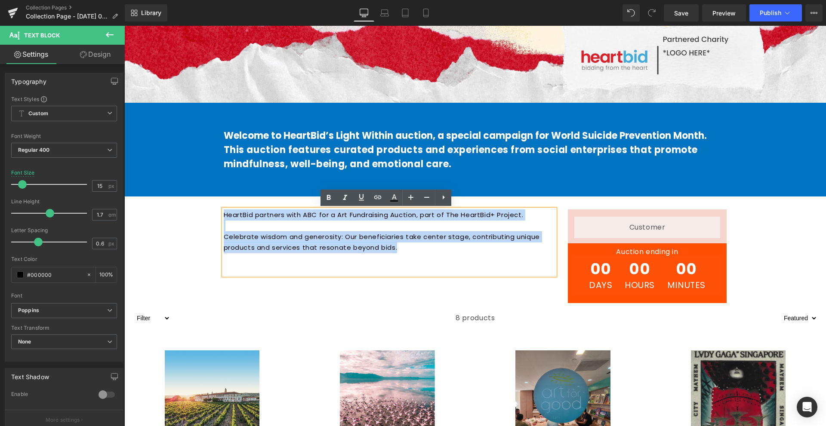
drag, startPoint x: 426, startPoint y: 242, endPoint x: 220, endPoint y: 215, distance: 207.7
click at [224, 215] on div "HeartBid partners with ABC for a Art Fundraising Auction, part of The HeartBid+…" at bounding box center [389, 242] width 331 height 66
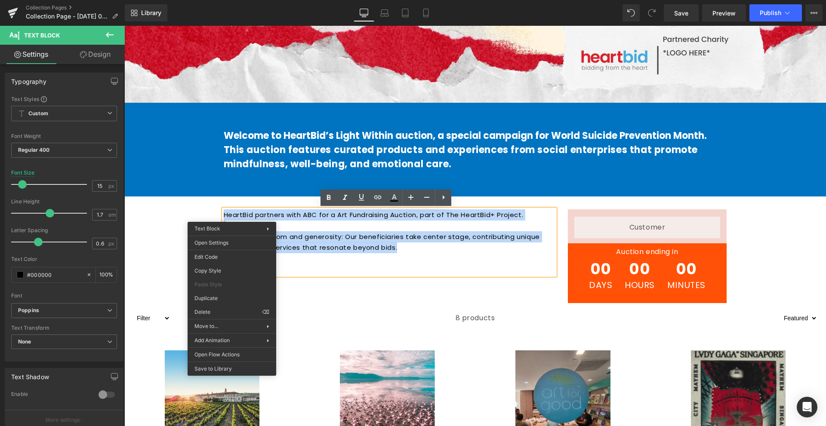
click at [319, 235] on p "Celebrate wisdom and generosity: Our beneficiaries take center stage, contribut…" at bounding box center [389, 247] width 331 height 33
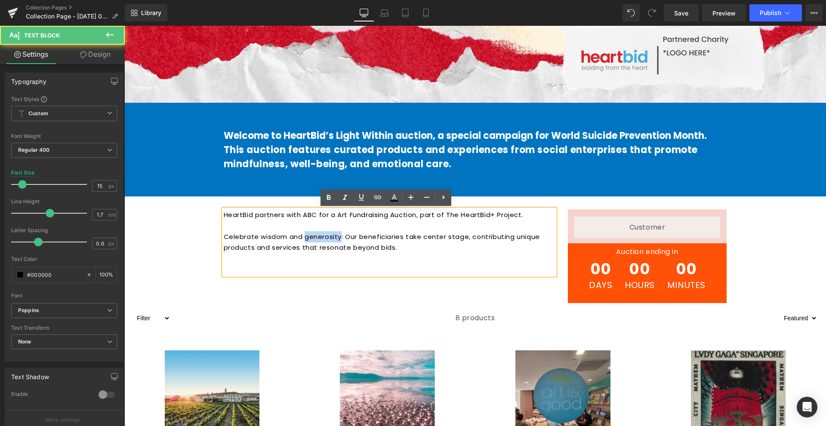
click at [319, 235] on p "Celebrate wisdom and generosity: Our beneficiaries take center stage, contribut…" at bounding box center [389, 247] width 331 height 33
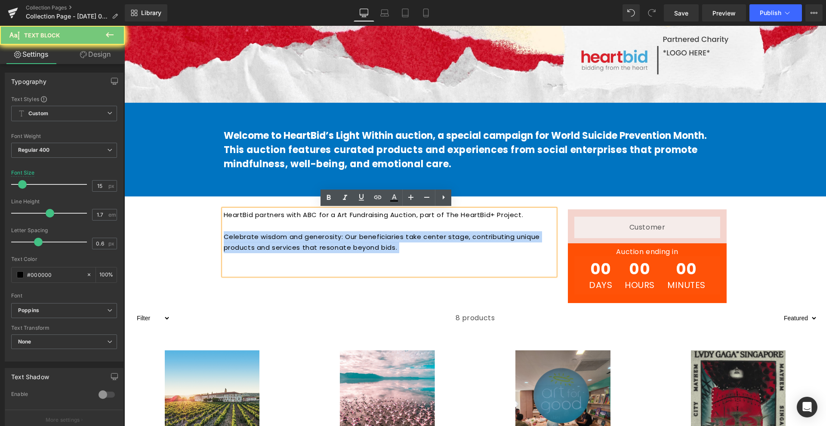
click at [319, 235] on p "Celebrate wisdom and generosity: Our beneficiaries take center stage, contribut…" at bounding box center [389, 247] width 331 height 33
click at [432, 262] on p "Celebrate wisdom and generosity: Our beneficiaries take center stage, contribut…" at bounding box center [389, 247] width 331 height 33
drag, startPoint x: 448, startPoint y: 252, endPoint x: 218, endPoint y: 214, distance: 233.1
click at [224, 214] on div "HeartBid partners with ABC for a Art Fundraising Auction, part of The HeartBid+…" at bounding box center [389, 242] width 331 height 66
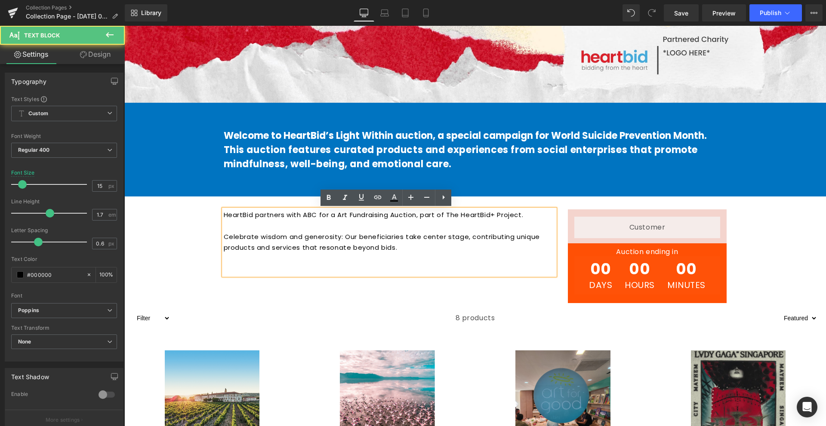
click at [226, 214] on p "HeartBid partners with ABC for a Art Fundraising Auction, part of The HeartBid+…" at bounding box center [389, 214] width 331 height 11
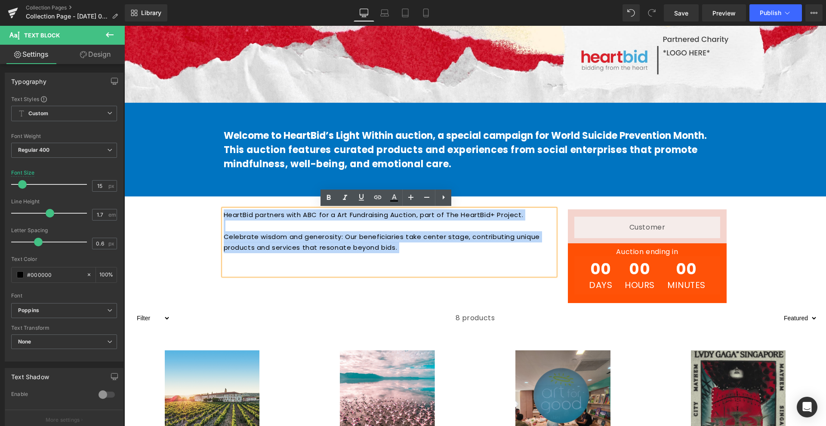
drag, startPoint x: 400, startPoint y: 255, endPoint x: 221, endPoint y: 211, distance: 184.3
click at [224, 211] on div "HeartBid partners with ABC for a Art Fundraising Auction, part of The HeartBid+…" at bounding box center [389, 242] width 331 height 66
copy div "HeartBid partners with ABC for a Art Fundraising Auction, part of The HeartBid+…"
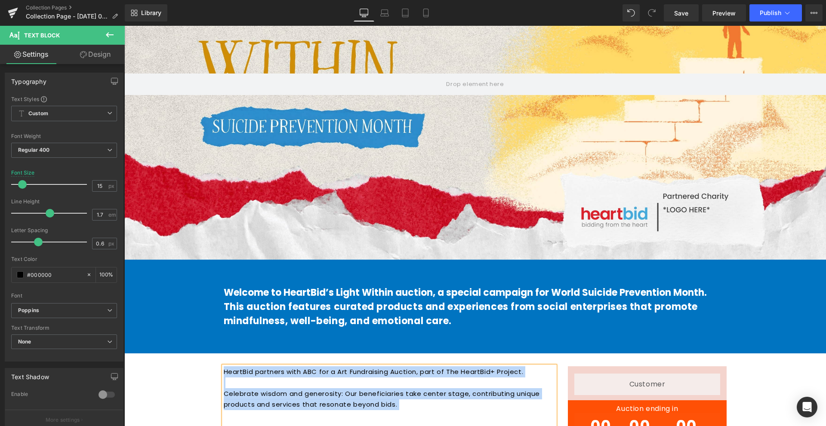
scroll to position [215, 0]
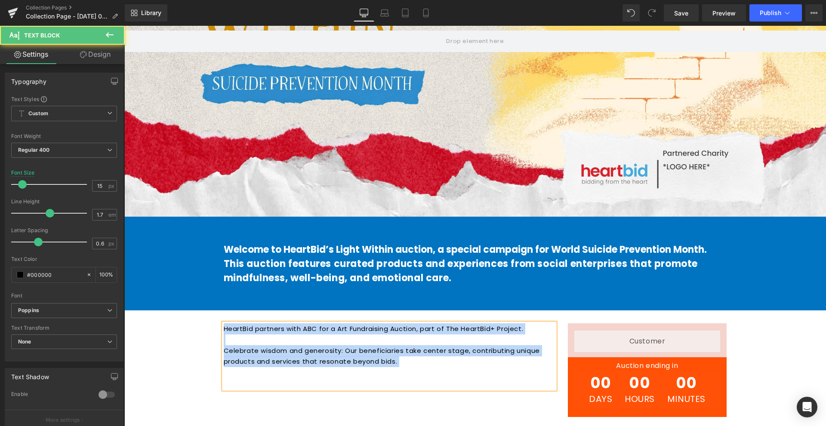
click at [300, 333] on p "HeartBid partners with ABC for a Art Fundraising Auction, part of The HeartBid+…" at bounding box center [389, 328] width 331 height 11
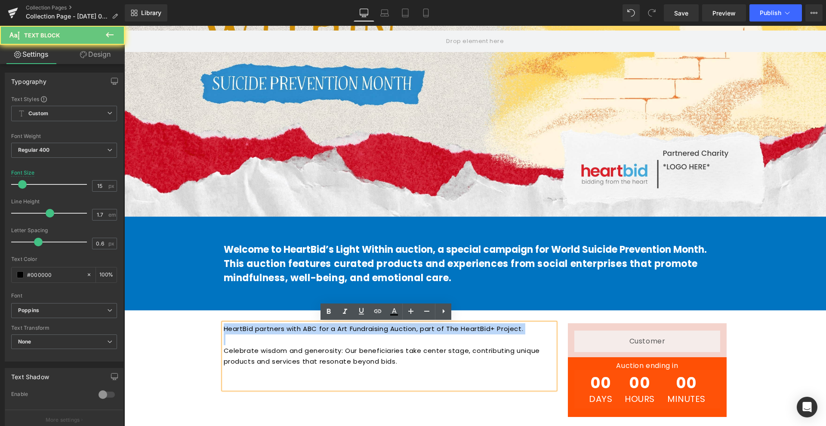
click at [300, 333] on p "HeartBid partners with ABC for a Art Fundraising Auction, part of The HeartBid+…" at bounding box center [389, 328] width 331 height 11
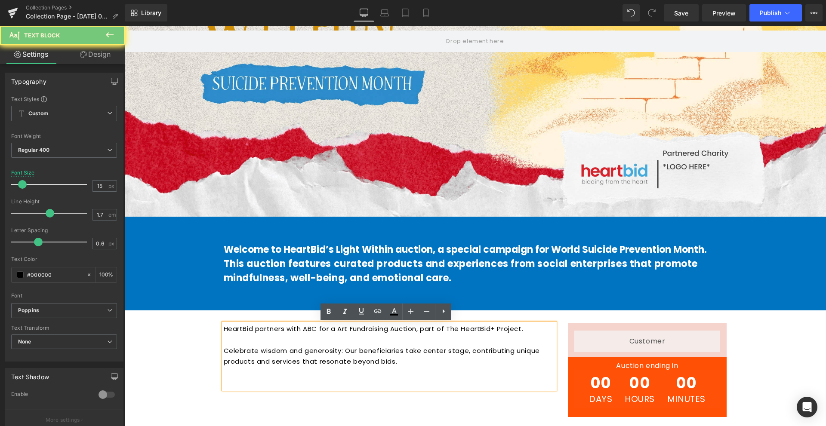
click at [500, 389] on p at bounding box center [389, 383] width 331 height 11
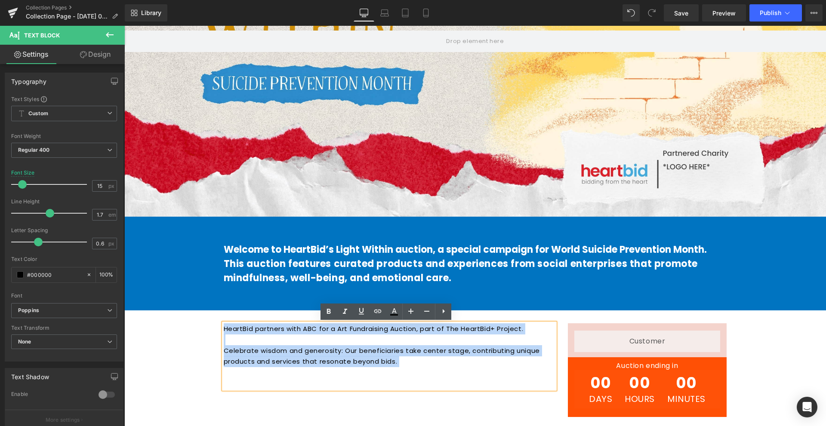
drag, startPoint x: 461, startPoint y: 370, endPoint x: 215, endPoint y: 329, distance: 248.9
click at [217, 329] on div "HeartBid partners with ABC for a Art Fundraising Auction, part of The HeartBid+…" at bounding box center [389, 356] width 344 height 66
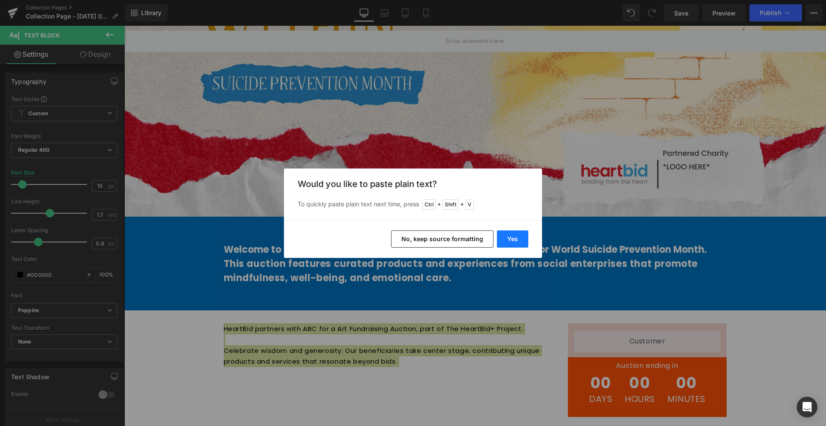
click at [507, 238] on button "Yes" at bounding box center [512, 238] width 31 height 17
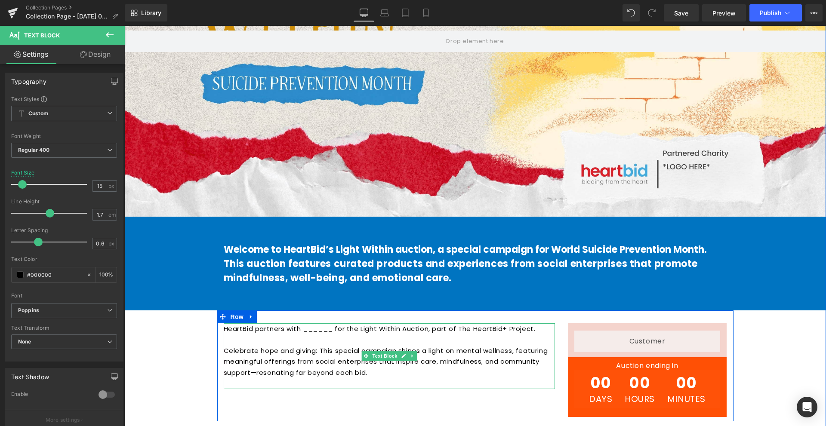
scroll to position [301, 0]
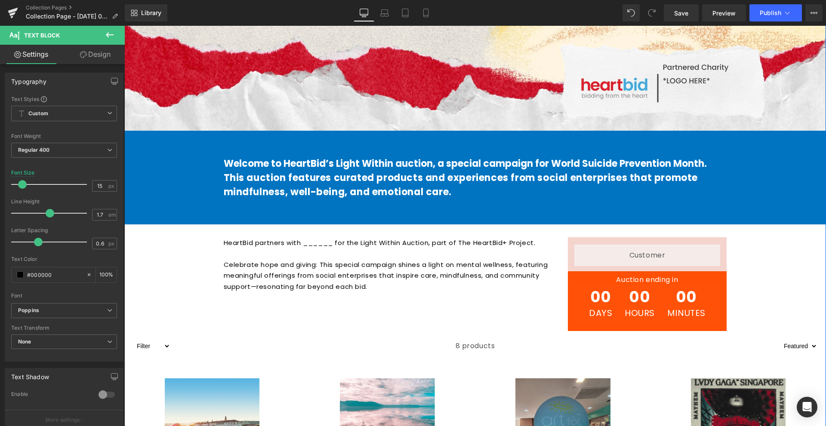
click at [332, 303] on div "HeartBid partners with ______ for the Light Within Auction, part of The HeartBi…" at bounding box center [475, 279] width 516 height 111
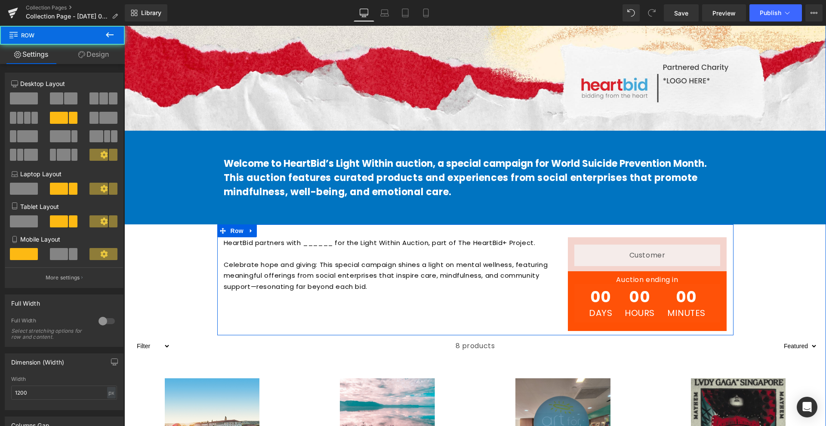
click at [353, 285] on p "Celebrate hope and giving: This special campaign shines a light on mental welln…" at bounding box center [389, 275] width 331 height 33
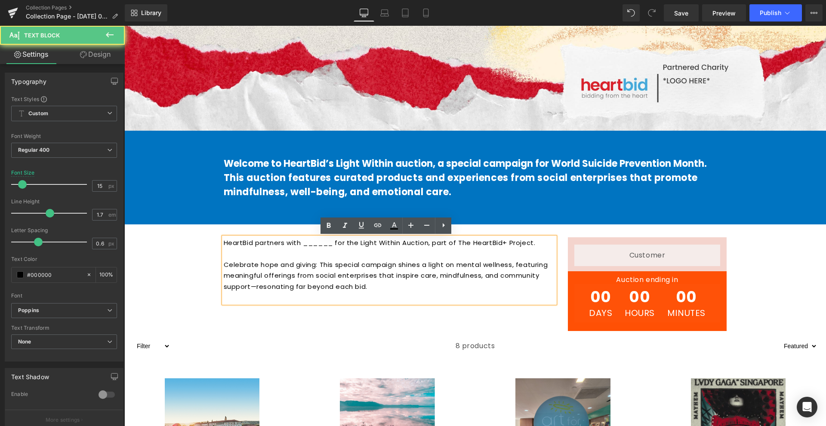
click at [350, 307] on div "HeartBid partners with ______ for the Light Within Auction, part of The HeartBi…" at bounding box center [475, 279] width 516 height 111
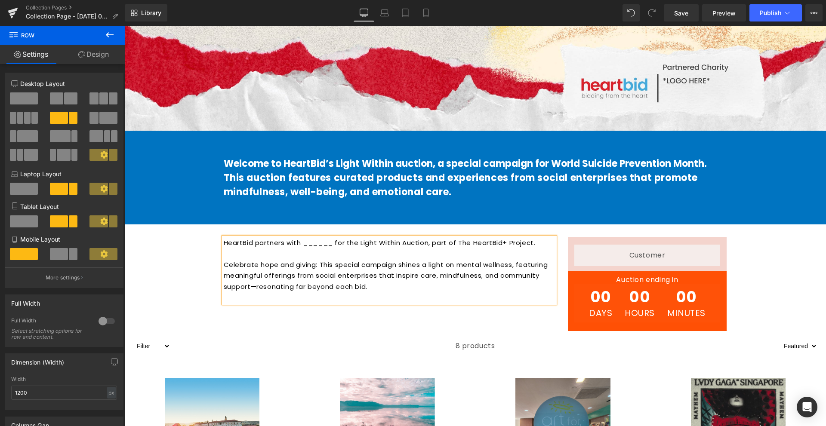
click at [366, 286] on p "Celebrate hope and giving: This special campaign shines a light on mental welln…" at bounding box center [389, 275] width 331 height 33
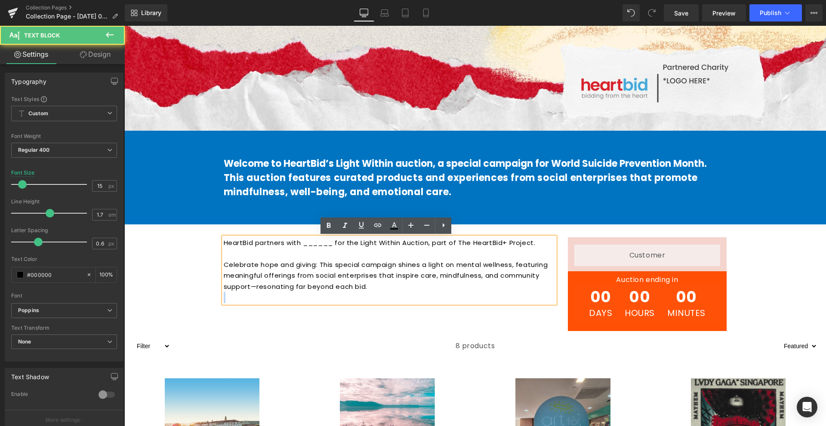
click at [366, 286] on p "Celebrate hope and giving: This special campaign shines a light on mental welln…" at bounding box center [389, 275] width 331 height 33
drag, startPoint x: 334, startPoint y: 245, endPoint x: 304, endPoint y: 245, distance: 29.7
click at [304, 245] on p "HeartBid partners with ______ for the Light Within Auction, part of The HeartBi…" at bounding box center [389, 242] width 331 height 11
click at [306, 245] on p "HeartBid partners with ______ for the Light Within Auction, part of The HeartBi…" at bounding box center [389, 242] width 331 height 11
drag, startPoint x: 298, startPoint y: 246, endPoint x: 329, endPoint y: 244, distance: 31.0
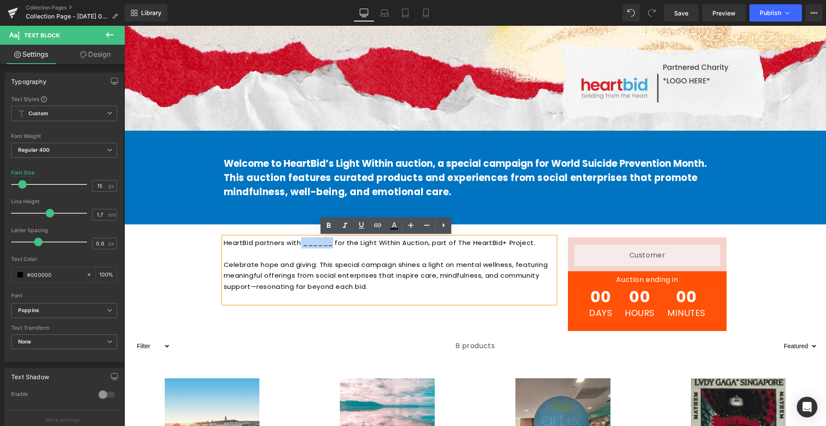
click at [329, 244] on p "HeartBid partners with ______ for the Light Within Auction, part of The HeartBi…" at bounding box center [389, 242] width 331 height 11
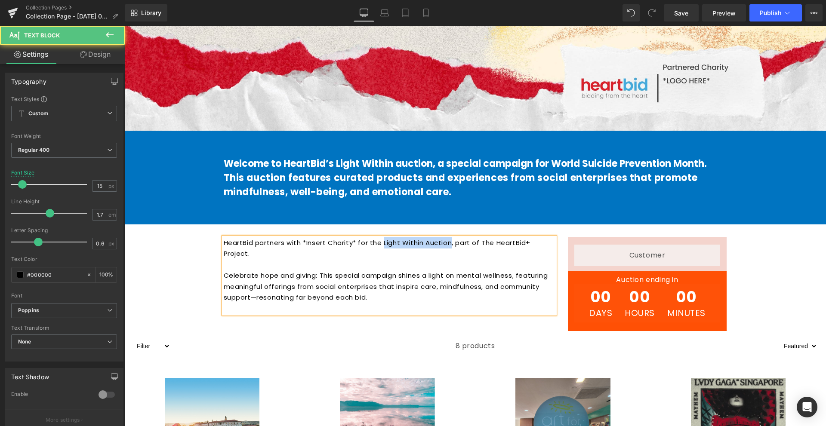
drag, startPoint x: 379, startPoint y: 243, endPoint x: 448, endPoint y: 240, distance: 68.4
click at [448, 240] on p "HeartBid partners with *Insert Charity* for the Light Within Auction, part of T…" at bounding box center [389, 248] width 331 height 22
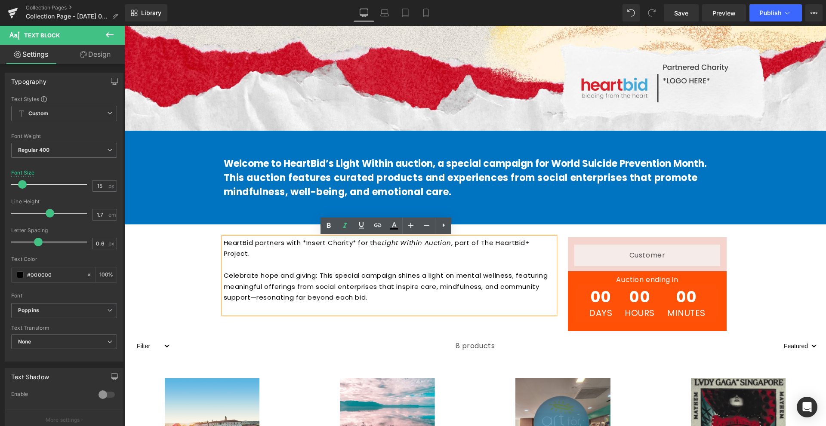
click at [457, 260] on p at bounding box center [389, 264] width 331 height 11
click at [546, 258] on p "HeartBid partners with *Insert Charity* for the Light Within Auction , part of …" at bounding box center [389, 248] width 331 height 22
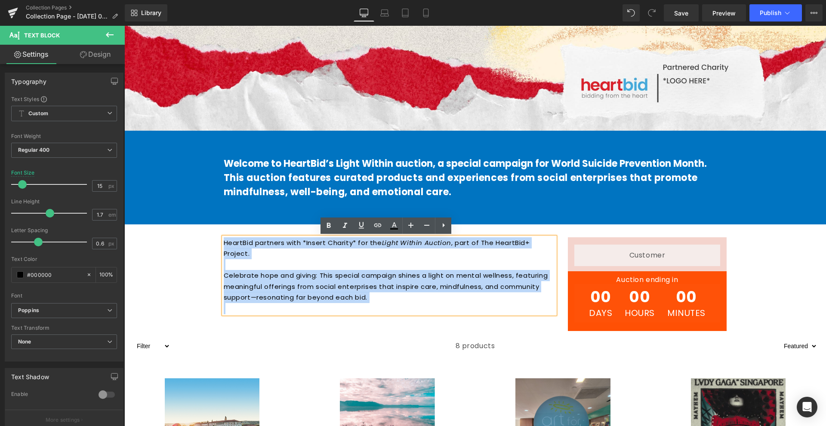
drag, startPoint x: 504, startPoint y: 307, endPoint x: 222, endPoint y: 240, distance: 289.3
click at [224, 240] on div "HeartBid partners with *Insert Charity* for the Light Within Auction , part of …" at bounding box center [389, 275] width 331 height 77
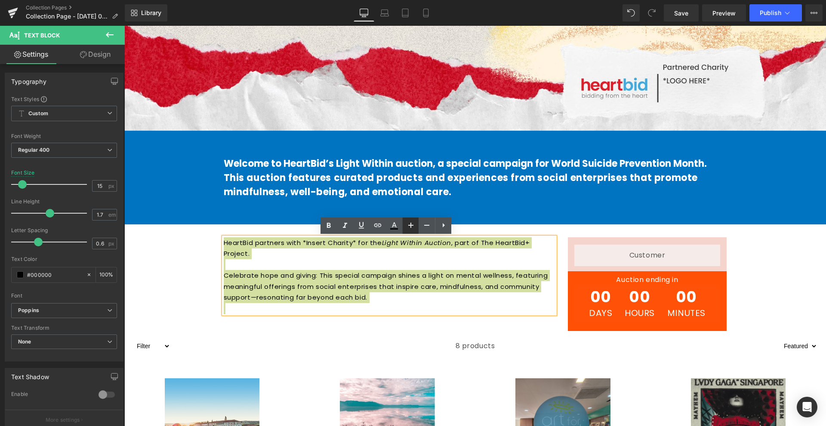
click at [413, 227] on icon at bounding box center [410, 225] width 10 height 10
type input "17"
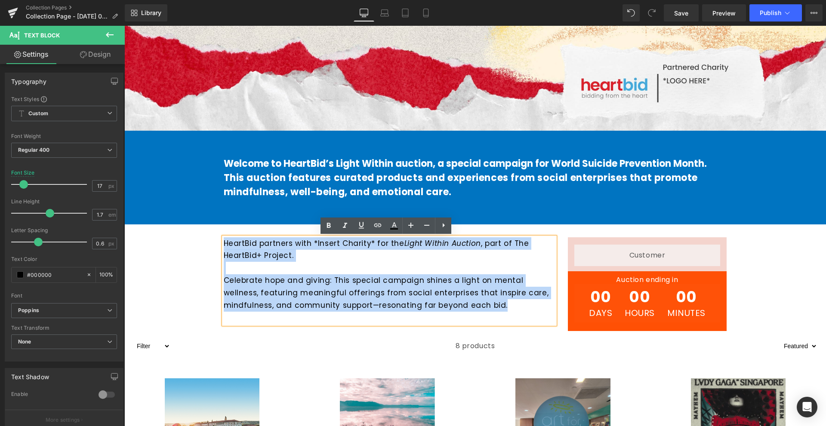
click at [347, 343] on div "8 products" at bounding box center [474, 345] width 609 height 21
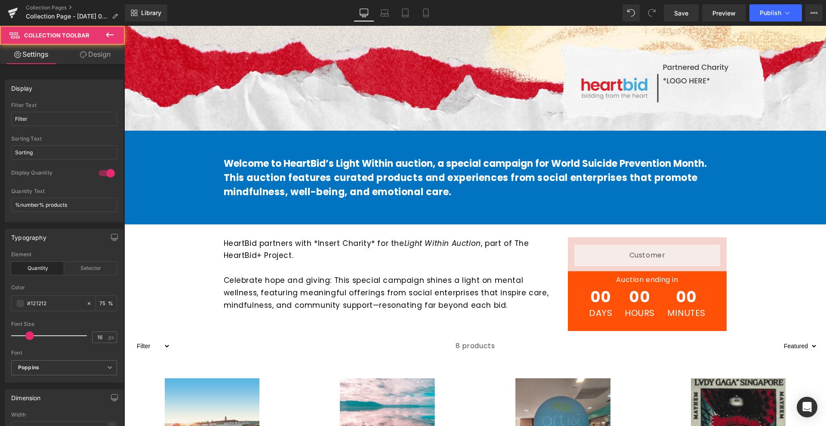
drag, startPoint x: 435, startPoint y: 304, endPoint x: 547, endPoint y: 287, distance: 113.6
click at [435, 304] on p "Celebrate hope and giving: This special campaign shines a light on mental welln…" at bounding box center [389, 292] width 331 height 37
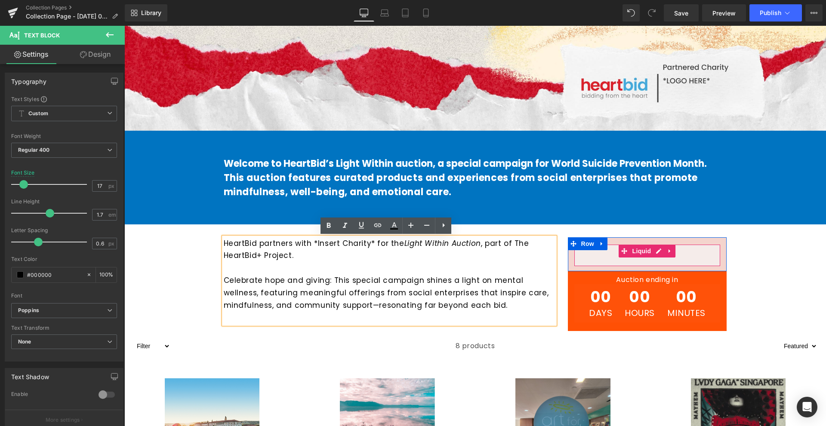
click at [589, 258] on div "Liquid" at bounding box center [647, 255] width 146 height 21
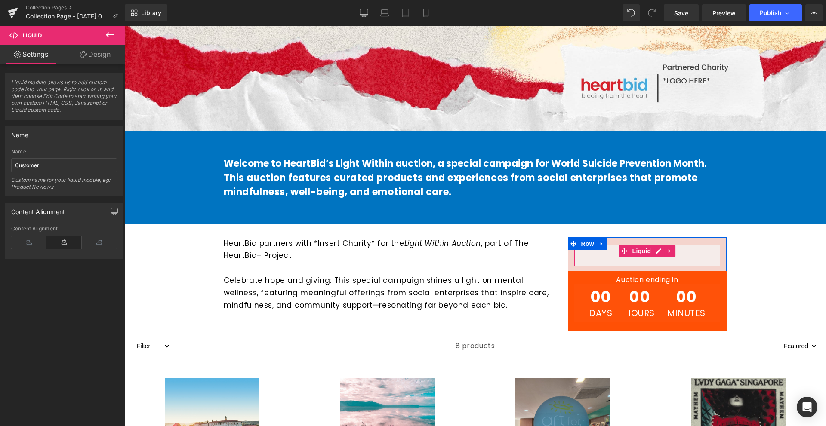
click at [516, 269] on p at bounding box center [389, 268] width 331 height 12
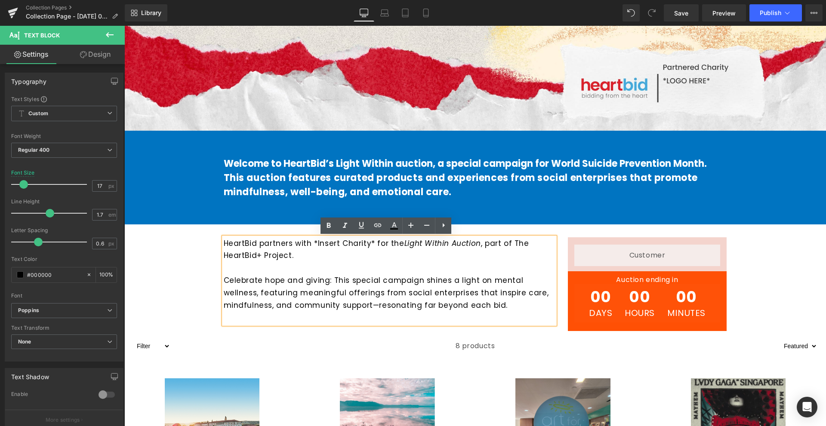
click at [602, 317] on span "Days" at bounding box center [600, 313] width 23 height 9
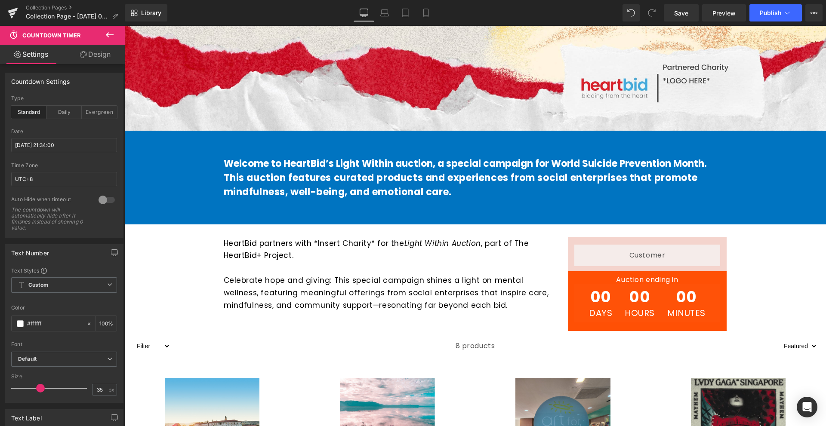
click at [562, 321] on div "Liquid Row Auction ending in Heading 00 Days 00 Hours 00 Minutes Countdown Time…" at bounding box center [647, 284] width 172 height 94
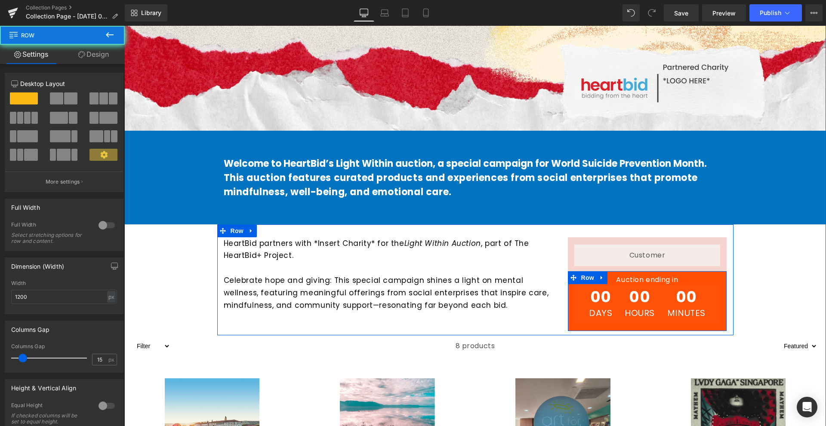
click at [571, 324] on div "Auction ending in Heading 00 Days 00 Hours 00 Minutes Countdown Timer Row" at bounding box center [647, 301] width 159 height 60
click at [568, 328] on div "Auction ending in Heading 00 Days 00 Hours 00 Minutes Countdown Timer Row" at bounding box center [647, 301] width 159 height 60
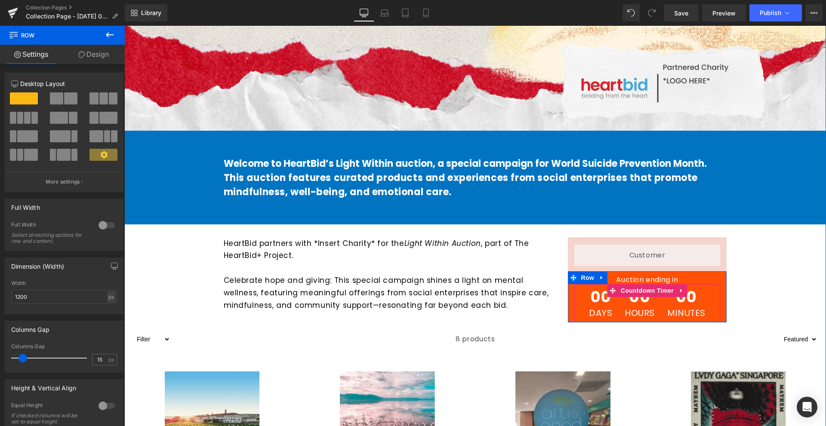
drag, startPoint x: 602, startPoint y: 331, endPoint x: 604, endPoint y: 317, distance: 13.9
click at [604, 317] on div "Auction ending in Heading 00 Days 00 Hours 00 Minutes Countdown Timer Row" at bounding box center [647, 297] width 159 height 52
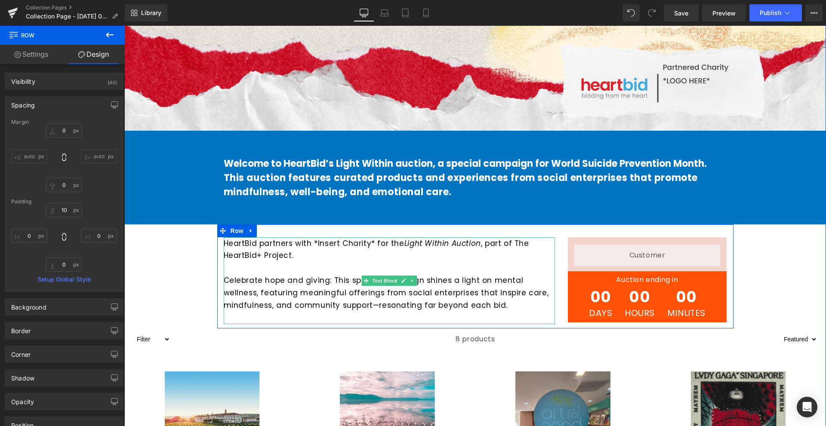
click at [533, 254] on p "HeartBid partners with *Insert Charity* for the Light Within Auction , part of …" at bounding box center [389, 249] width 331 height 25
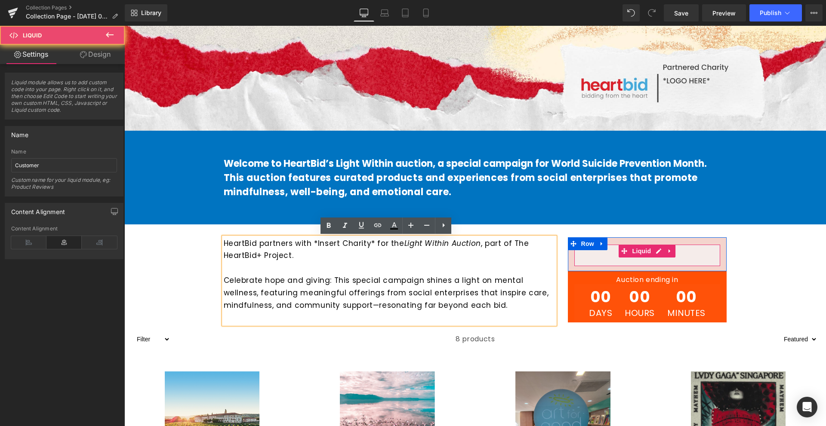
click at [580, 253] on div "Liquid" at bounding box center [647, 255] width 146 height 21
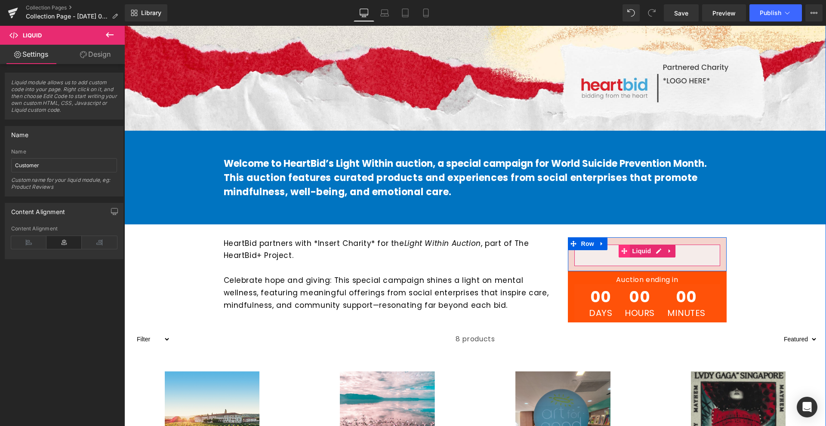
click at [621, 245] on span at bounding box center [624, 251] width 11 height 13
click at [641, 256] on span "Liquid" at bounding box center [641, 251] width 23 height 13
drag, startPoint x: 696, startPoint y: 243, endPoint x: 703, endPoint y: 242, distance: 7.0
click at [696, 243] on div at bounding box center [647, 240] width 159 height 7
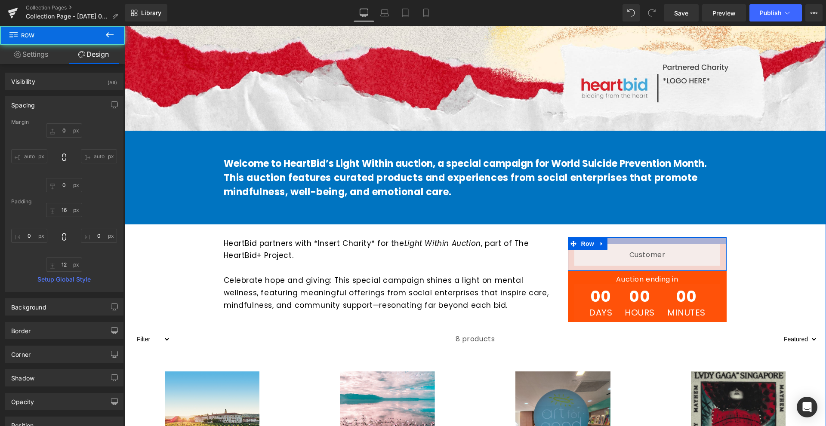
click at [703, 242] on div at bounding box center [647, 240] width 159 height 7
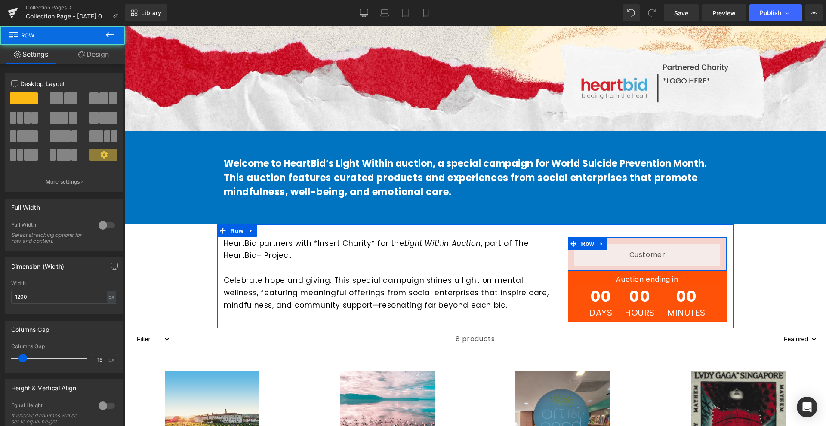
click at [720, 254] on div "Liquid" at bounding box center [647, 254] width 159 height 21
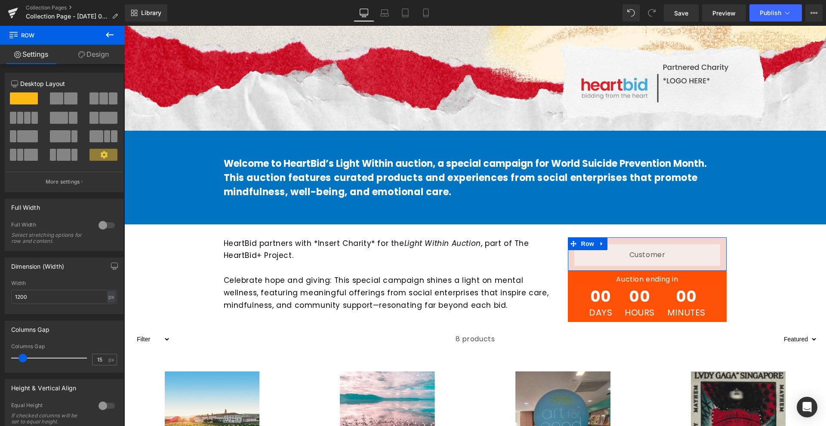
click at [102, 54] on link "Design" at bounding box center [93, 54] width 62 height 19
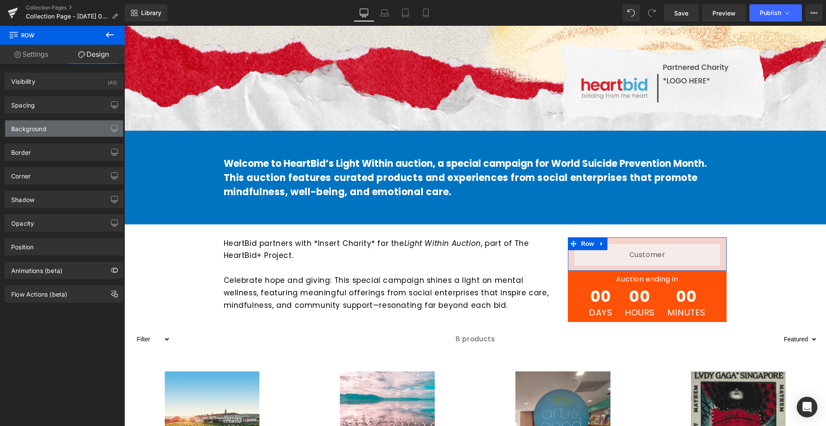
click at [61, 128] on div "Background" at bounding box center [64, 128] width 118 height 16
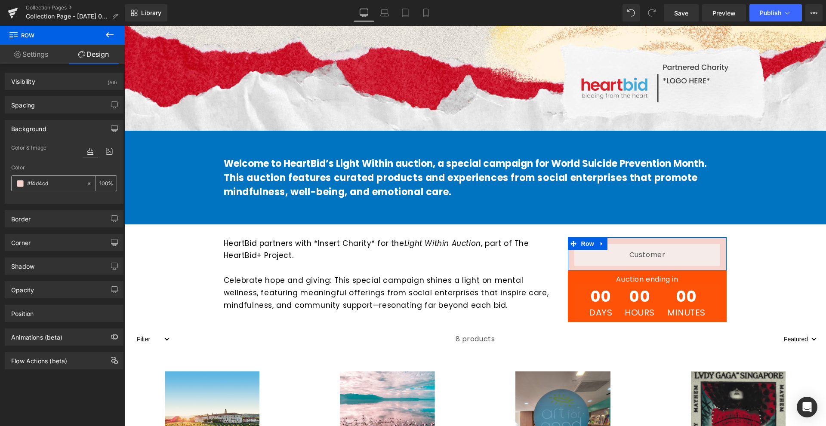
click at [20, 184] on span at bounding box center [20, 183] width 7 height 7
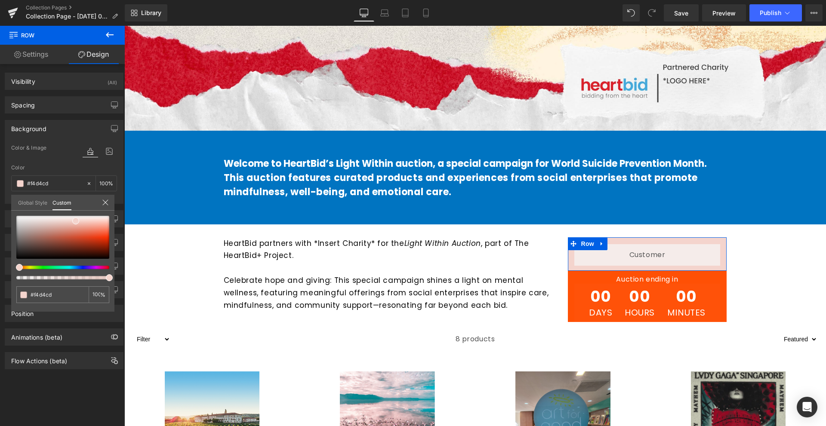
type input "#f3ddcc"
type input "#f3ebcd"
type input "#f3efcd"
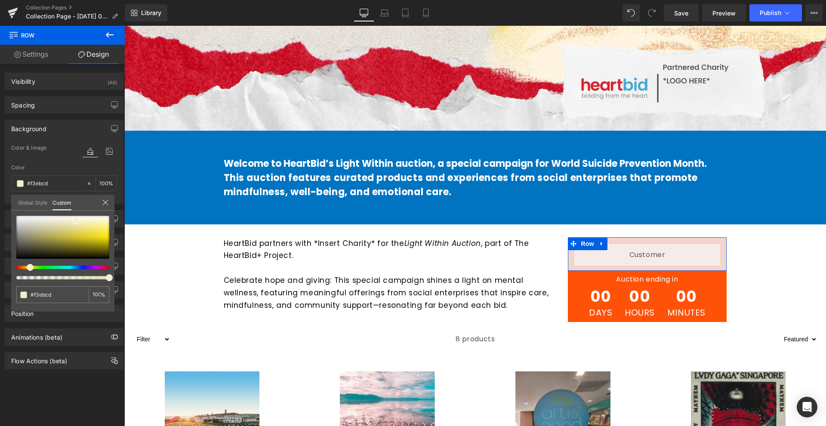
type input "#f3efcd"
type input "#f3f0cd"
type input "#f3f2cd"
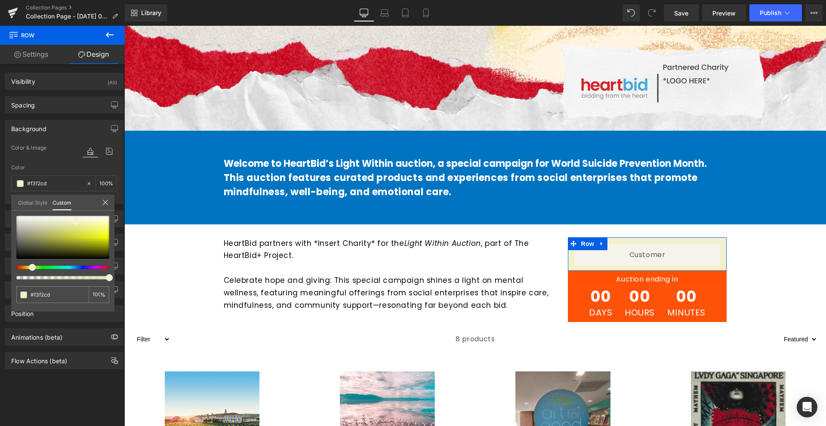
type input "#f2f3cd"
type input "#f1f3cd"
type input "#eff3cd"
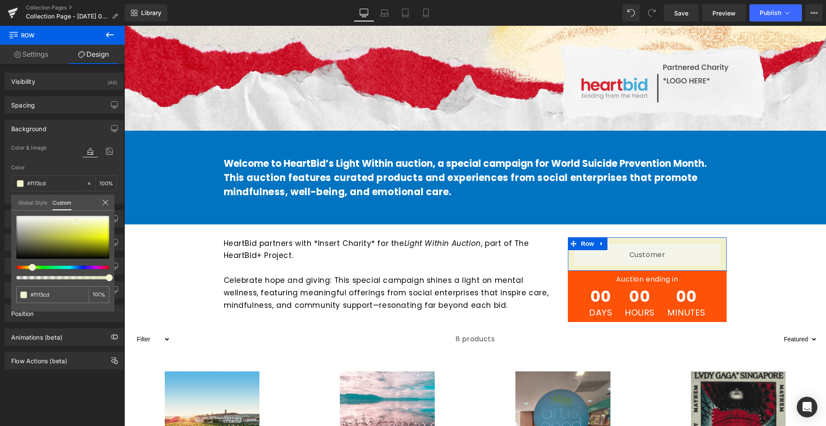
type input "#eff3cd"
type input "#ecf3cd"
type input "#eaf3cd"
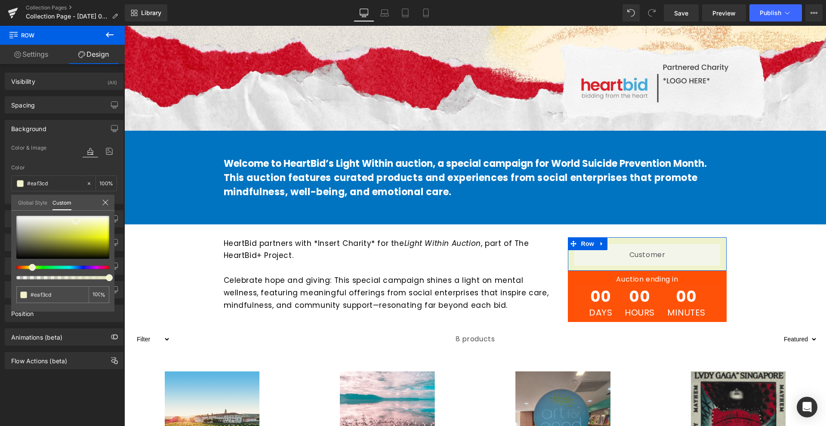
type input "#e9f3cd"
type input "#e7f3cd"
type input "#e4f3cd"
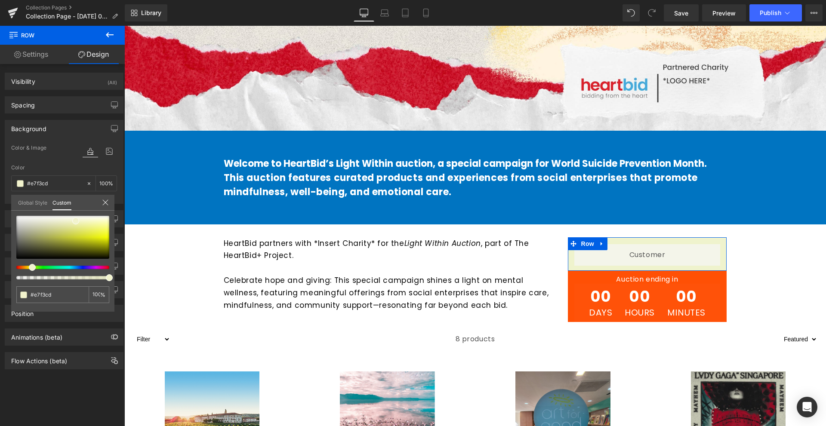
type input "#e4f3cd"
type input "#e1f3cd"
type input "#def3cd"
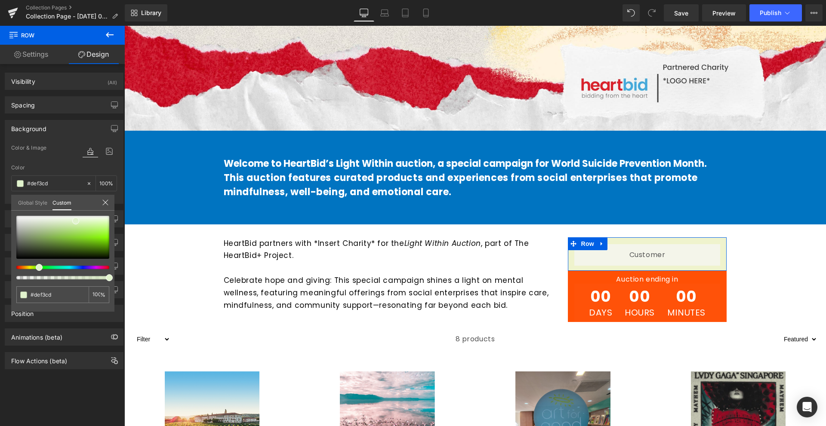
type input "#dcf3cd"
type input "#d6f3cd"
type input "#d5f3cd"
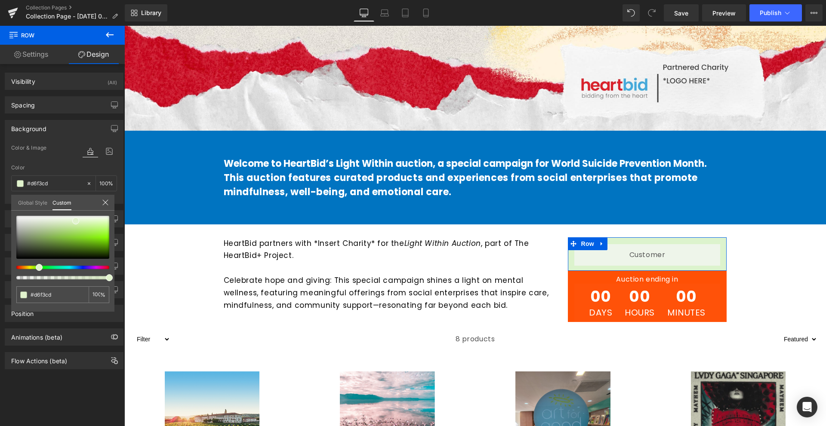
type input "#d5f3cd"
type input "#d2f3cd"
type input "#d1f3cd"
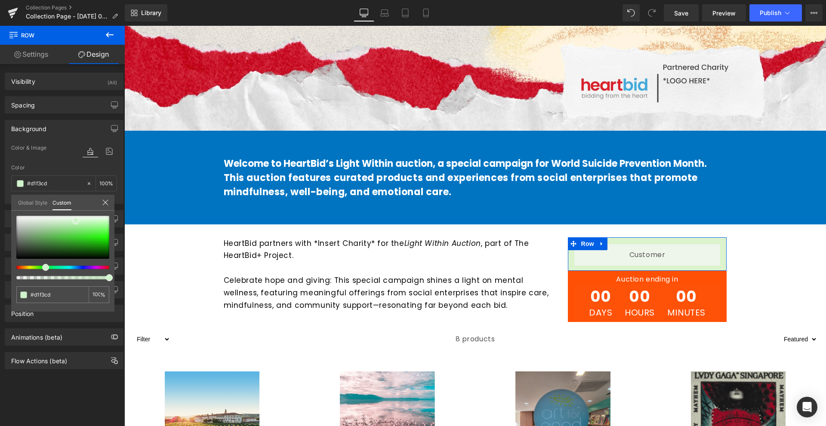
type input "#d0f3cd"
type input "#cef3cd"
type input "#cdf3cf"
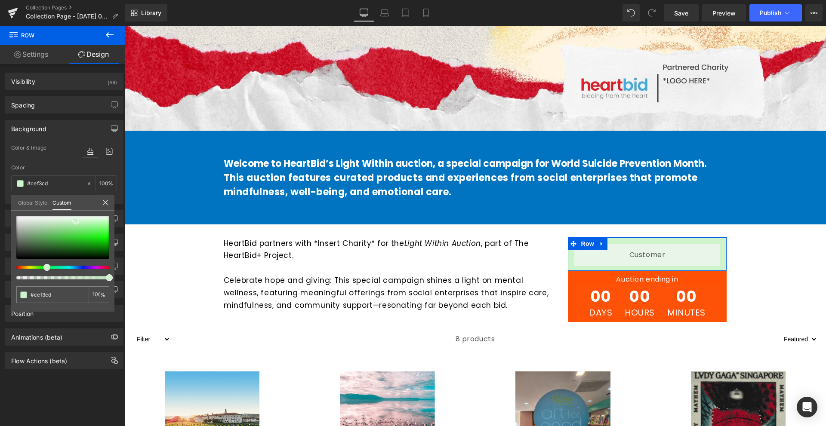
type input "#cdf3cf"
type input "#cdf3d7"
type input "#cdf3dc"
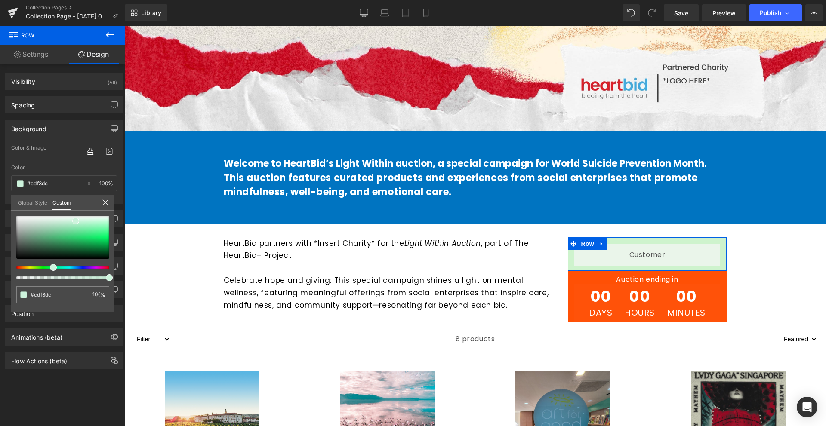
type input "#cdf3df"
type input "#cdf3e1"
drag, startPoint x: 20, startPoint y: 267, endPoint x: 53, endPoint y: 267, distance: 33.1
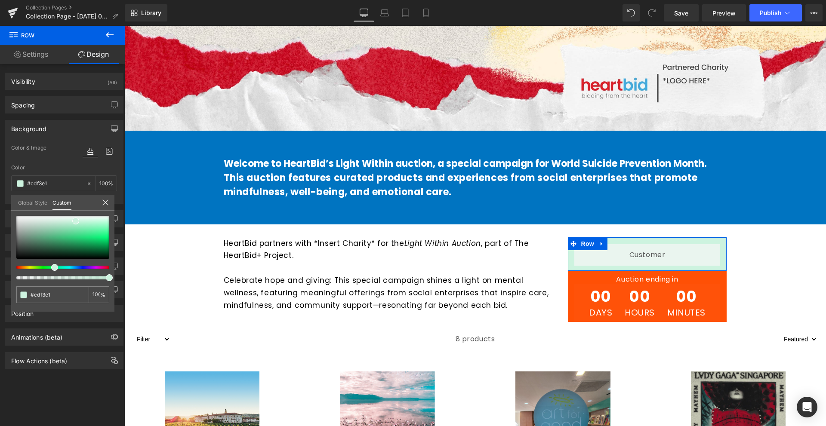
click at [53, 267] on span at bounding box center [54, 267] width 7 height 7
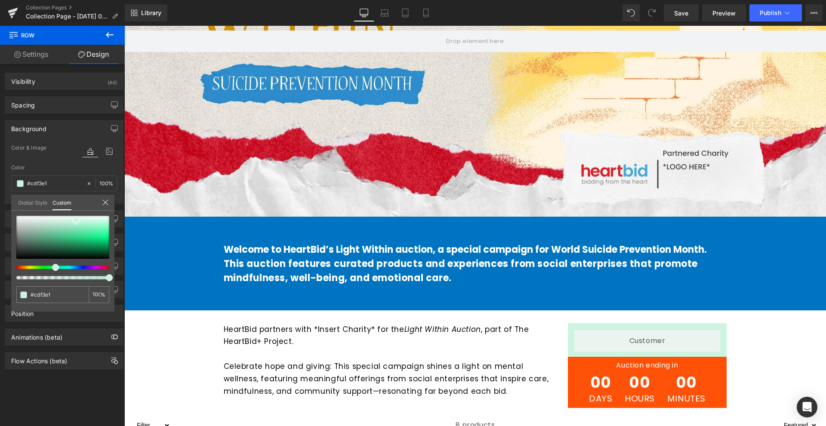
scroll to position [258, 0]
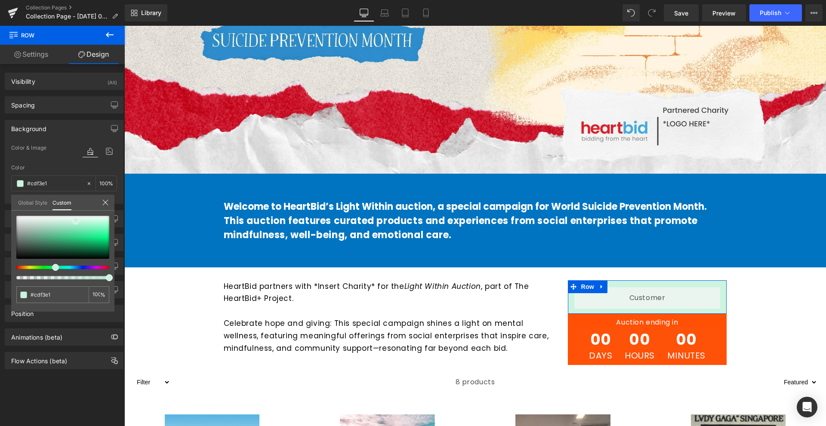
type input "#cdf3e8"
type input "#cdf3e7"
type input "#cdf3e5"
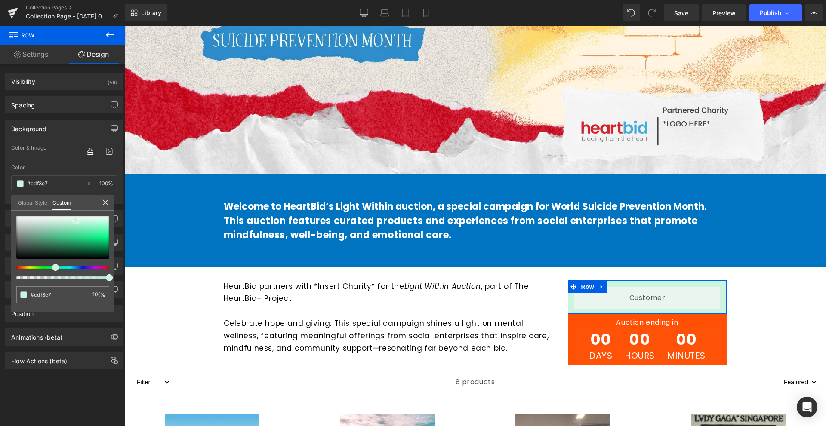
type input "#cdf3e5"
type input "#cdf3e2"
type input "#cdf3dc"
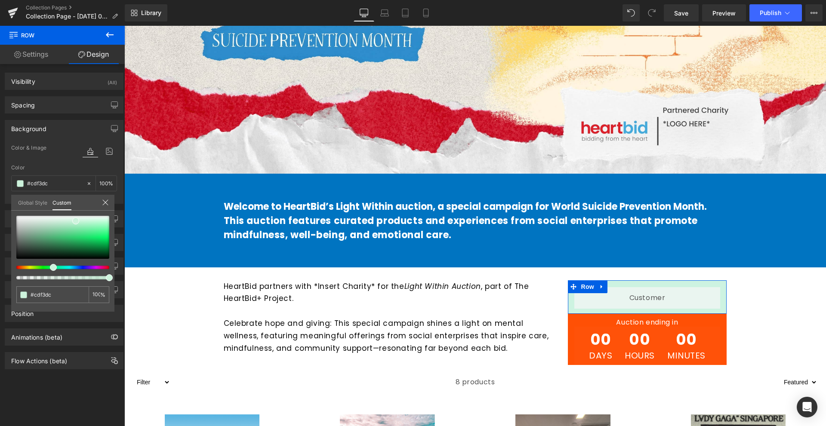
type input "#cdf3d3"
type input "#d0f3cd"
type input "#d7f3cd"
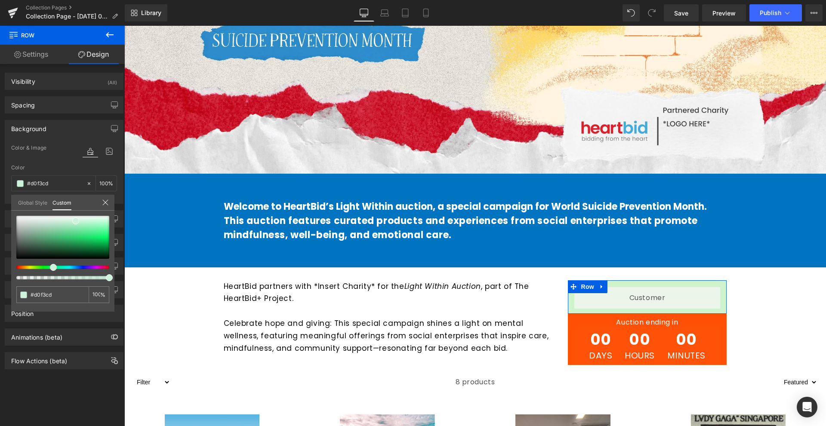
type input "#d7f3cd"
type input "#e7f3cd"
type input "#eaf3cd"
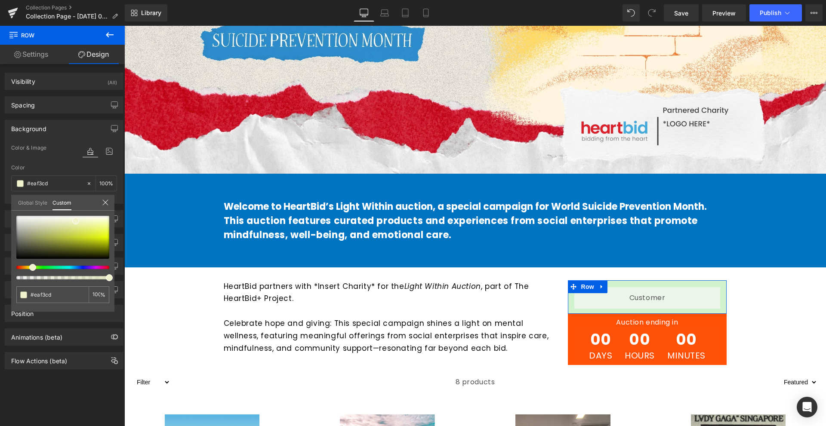
type input "#edf3cd"
type input "#f2f3cd"
type input "#f3f2cd"
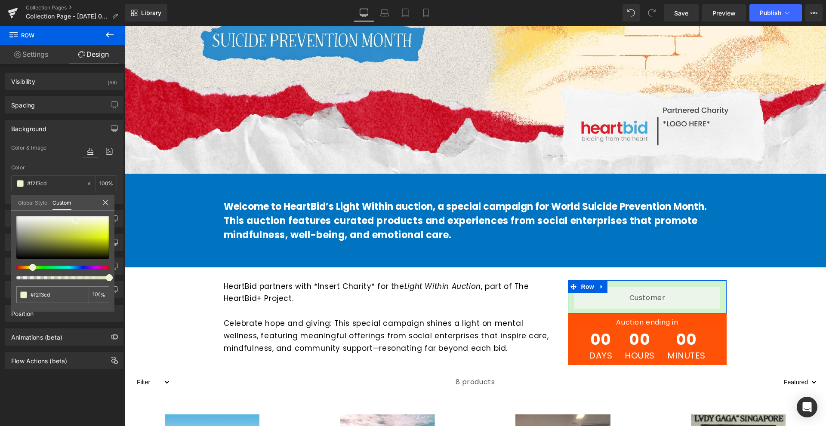
type input "#f3f2cd"
type input "#f3f1cd"
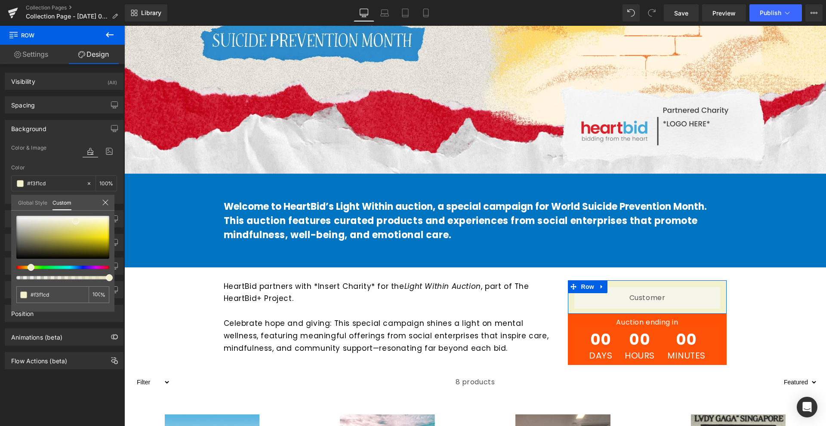
type input "#f3efcd"
type input "#f3eecd"
type input "#f3edcd"
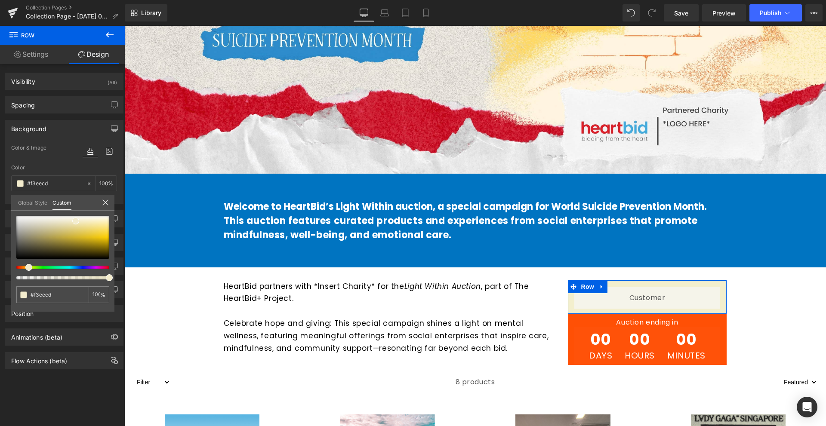
type input "#f3edcd"
type input "#f3ebcd"
type input "#f3eacd"
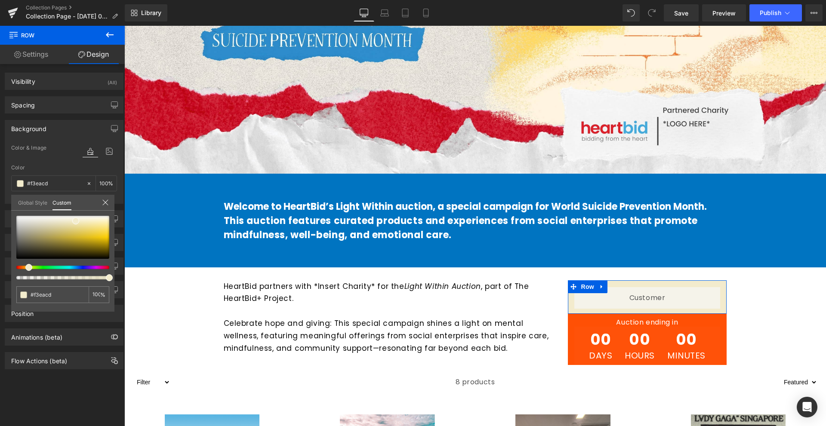
type input "#f3e9cd"
type input "#f3e8cd"
type input "#f3e5cd"
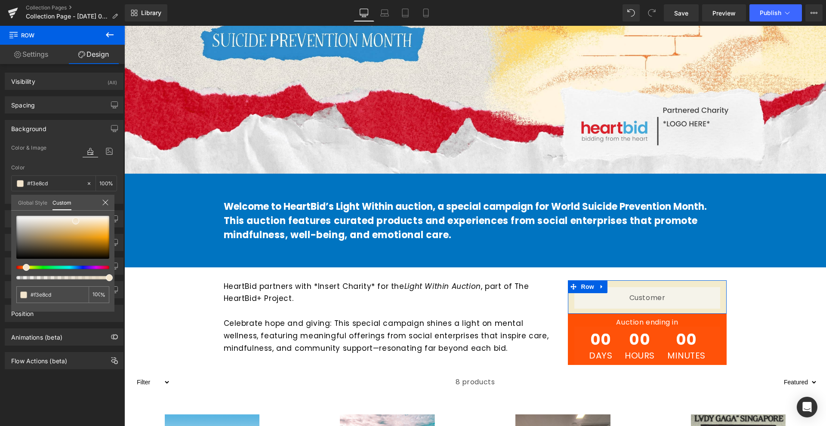
type input "#f3e5cd"
type input "#f3e7cd"
type input "#f3e8cd"
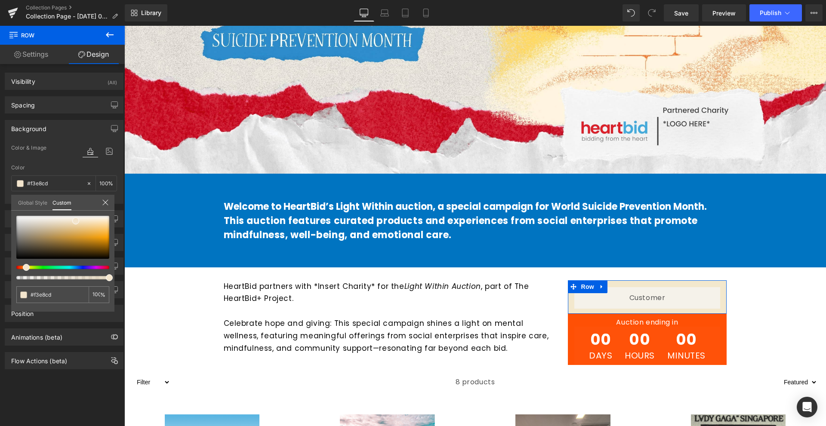
type input "#f3e9cd"
type input "#f3eacd"
type input "#f3eccd"
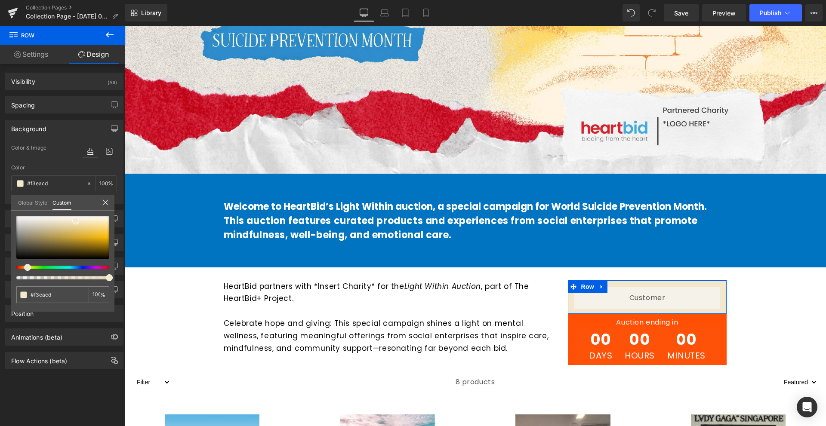
type input "#f3eccd"
type input "#f3eecd"
type input "#f3f0cd"
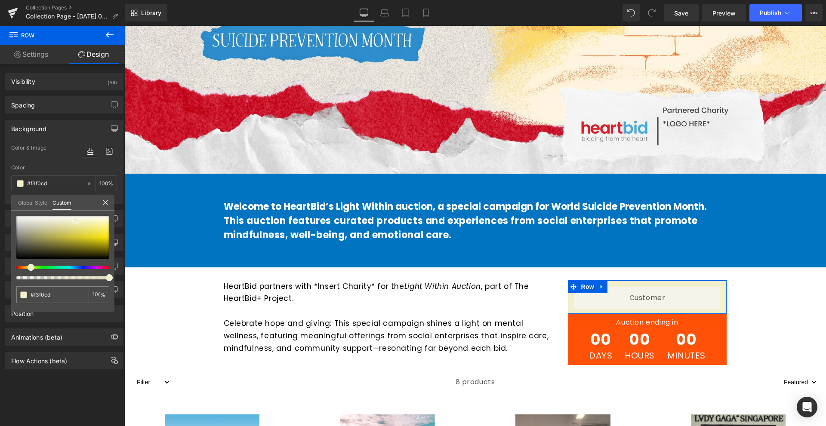
type input "#f3f1cd"
type input "#f3f2cd"
type input "#f3f0cd"
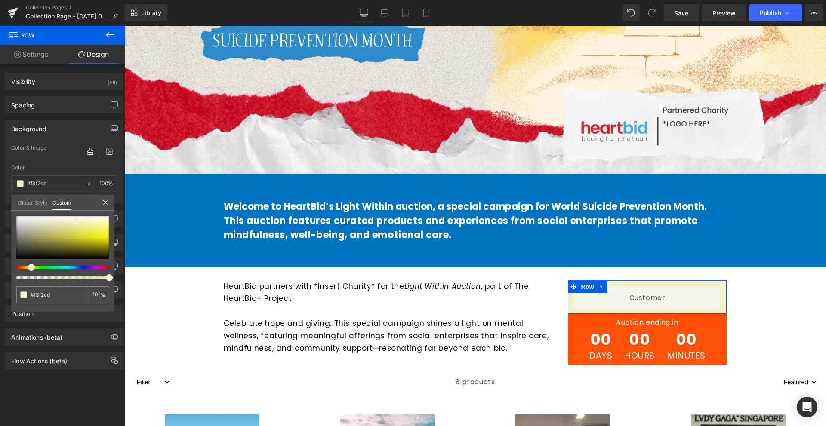
type input "#f3f0cd"
type input "#f3e8cd"
type input "#f3e4cd"
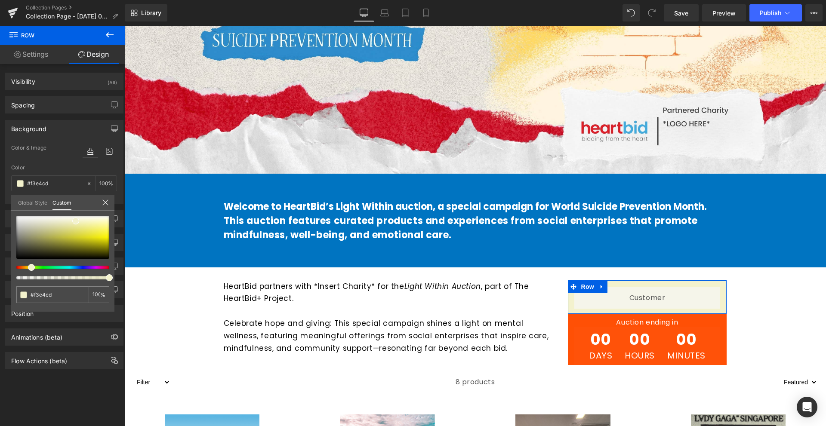
type input "#f3e1cd"
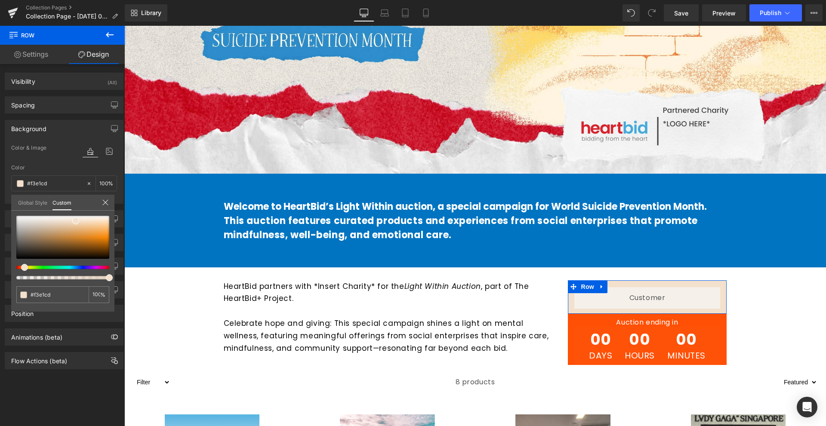
type input "#f3ddcd"
type input "#f3dccd"
type input "#f3dacd"
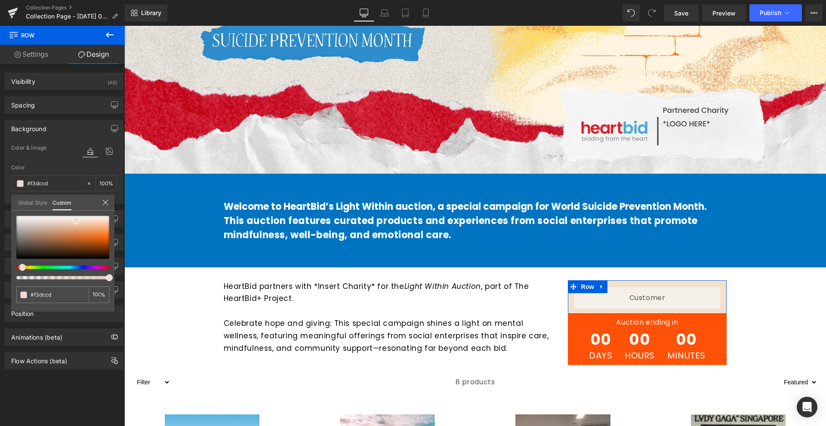
type input "#f3dacd"
type input "#f3d9cd"
type input "#f3d8cd"
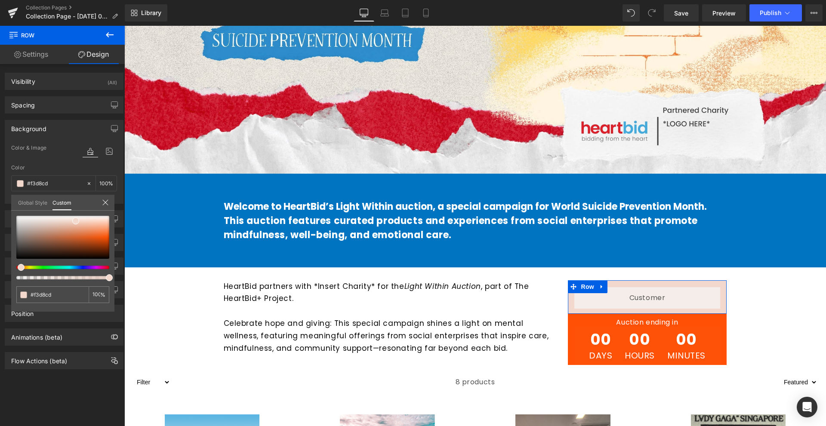
type input "#f3d7cd"
type input "#f3d8cd"
type input "#f3dccd"
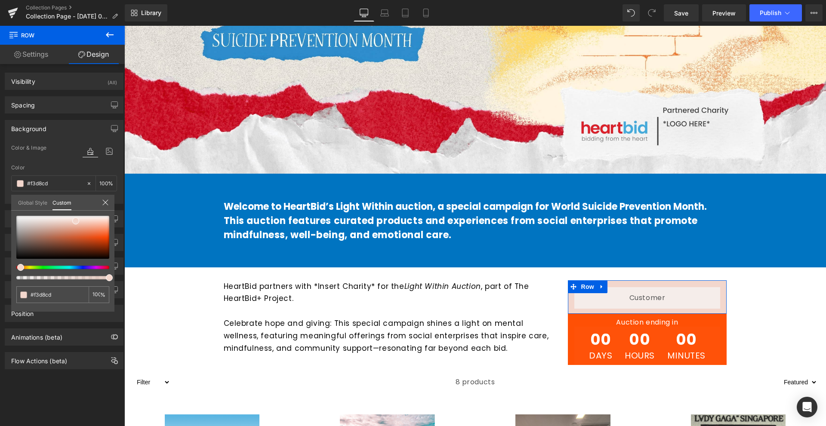
type input "#f3dccd"
type input "#f3e2cd"
type input "#f3e5cd"
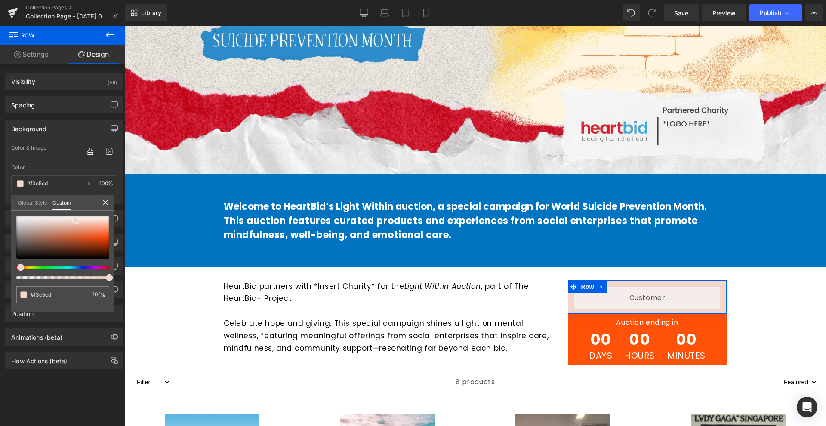
type input "#f3eecd"
type input "#f3efcd"
type input "#f3f0cd"
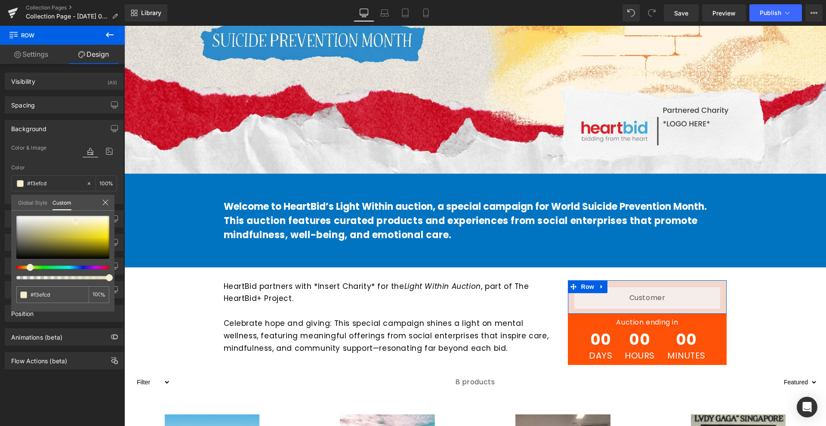
type input "#f3f0cd"
type input "#f3f2cd"
type input "#f2f3cd"
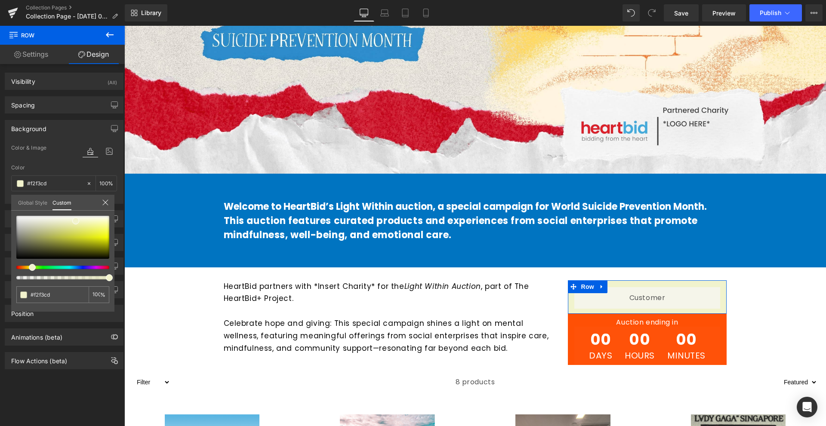
type input "#f1f3cd"
type input "#f0f3cd"
type input "#eef3cd"
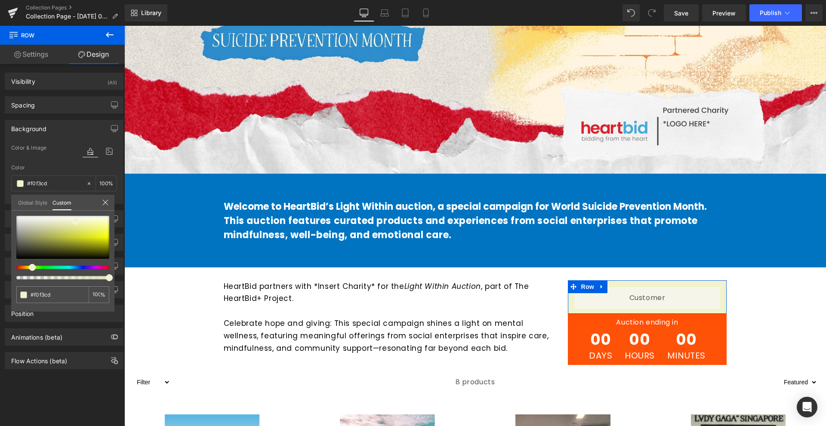
type input "#eef3cd"
type input "#edf3cd"
type input "#eaf3cd"
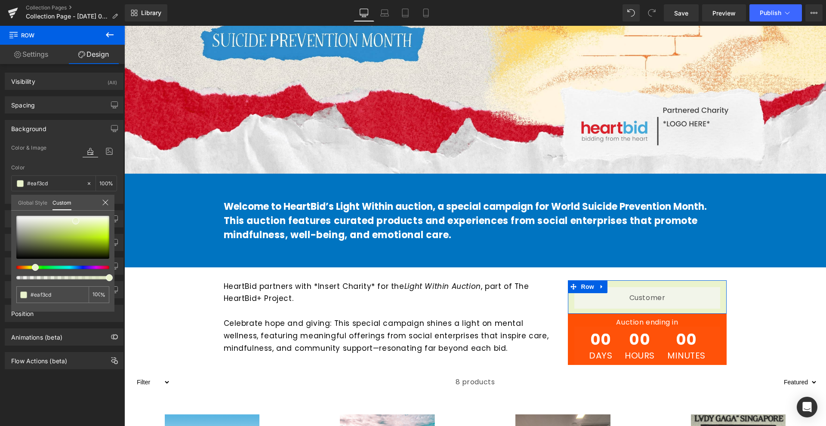
type input "#ecf3cd"
type input "#f3f0cd"
type input "#f3e7cd"
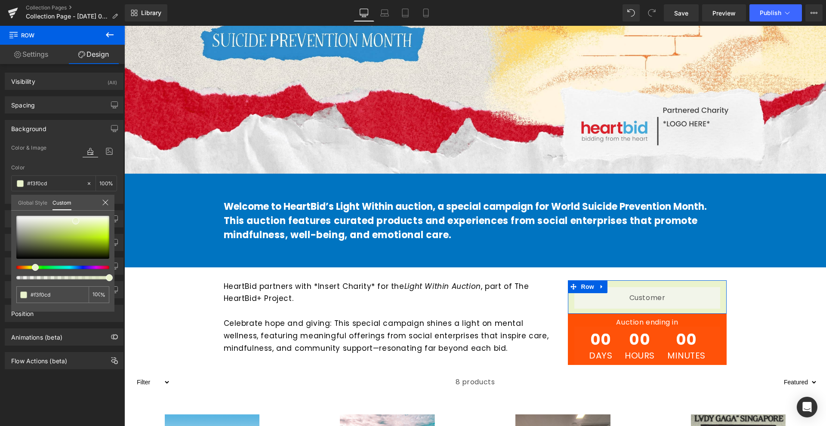
type input "#f3e7cd"
type input "#f3ddcd"
type input "#f3dacd"
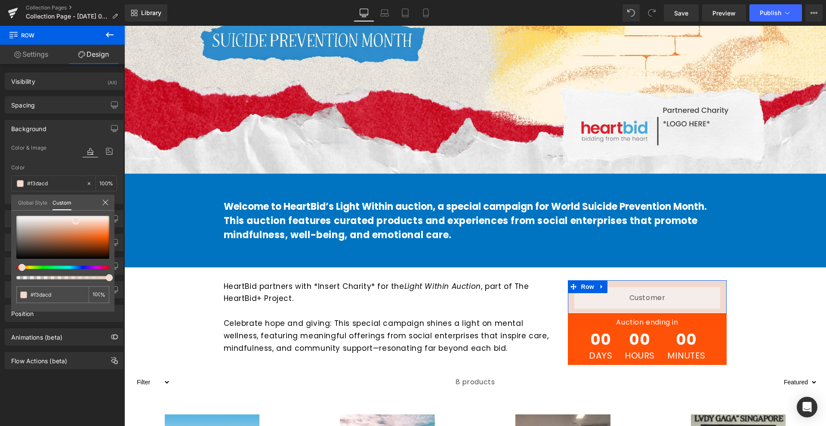
type input "#f3d9cd"
type input "#f3d5cd"
type input "#f3d4cd"
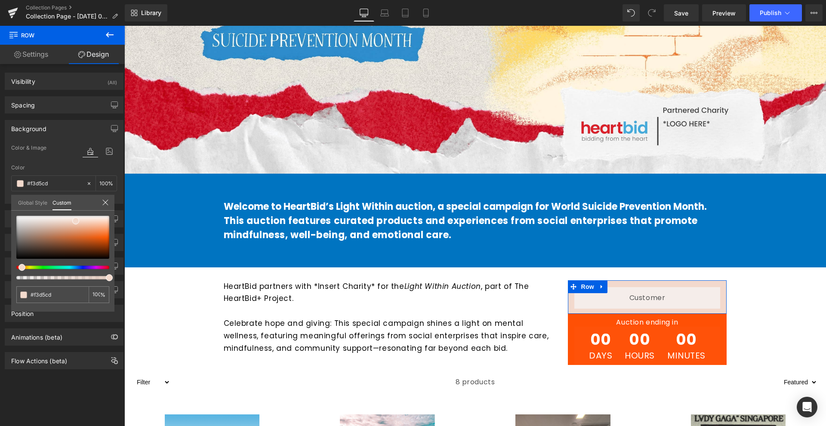
type input "#f3d4cd"
type input "#f3d2cd"
type input "#f3d0cd"
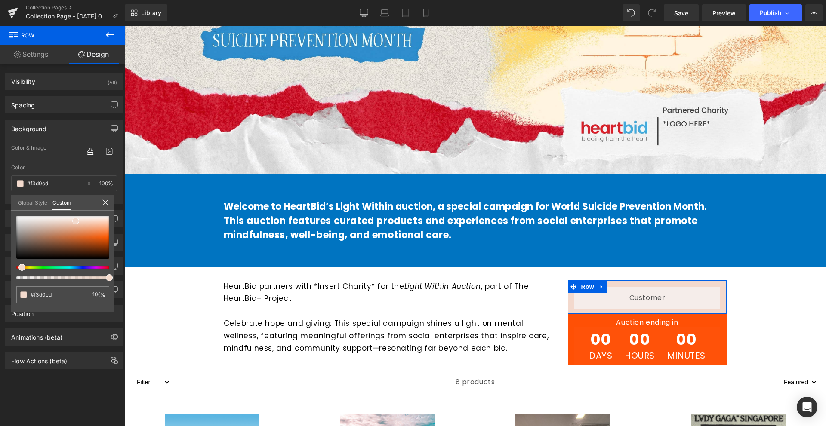
type input "#f3cdcd"
drag, startPoint x: 55, startPoint y: 264, endPoint x: 12, endPoint y: 267, distance: 42.2
click at [12, 267] on div "#f3cdcd 100 %" at bounding box center [62, 264] width 103 height 96
type input "#ed8b8b"
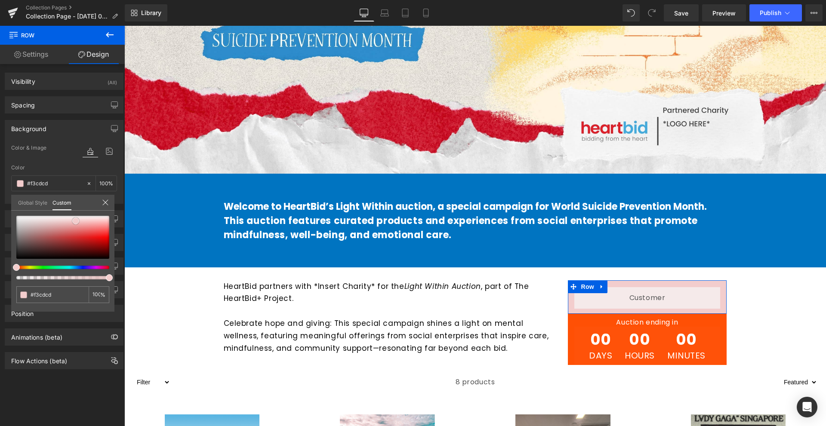
type input "#ed8b8b"
type input "#ed8c8c"
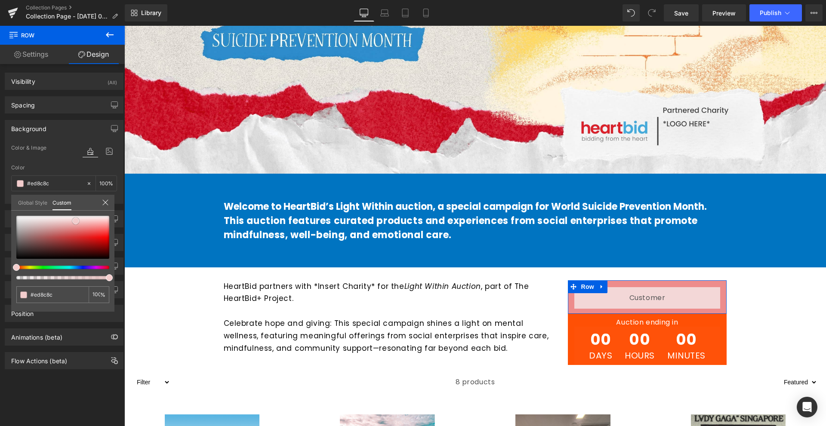
type input "#eb8383"
type input "#ea7070"
type input "#e96c6c"
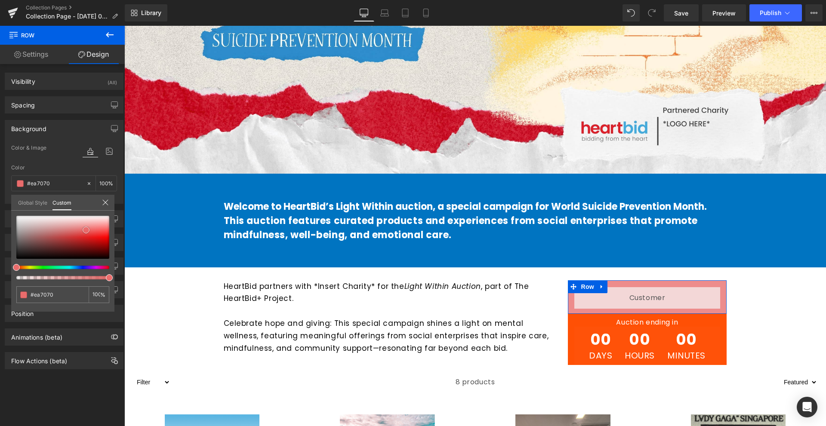
type input "#e96c6c"
type input "#e86262"
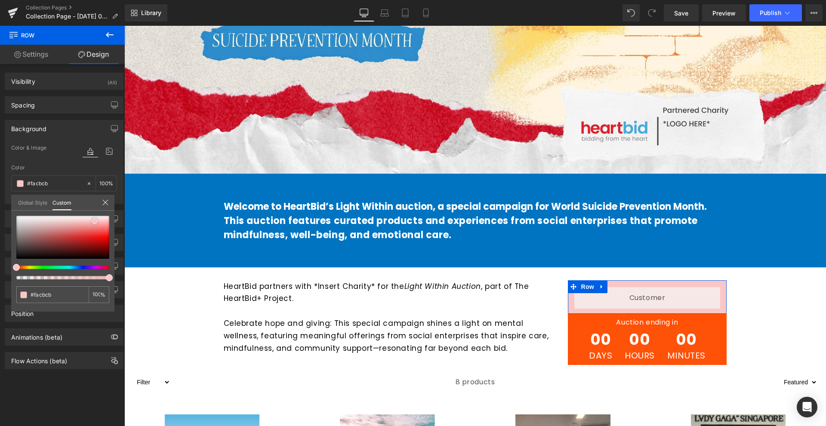
drag, startPoint x: 86, startPoint y: 227, endPoint x: 95, endPoint y: 221, distance: 10.7
click at [95, 221] on div at bounding box center [62, 237] width 93 height 43
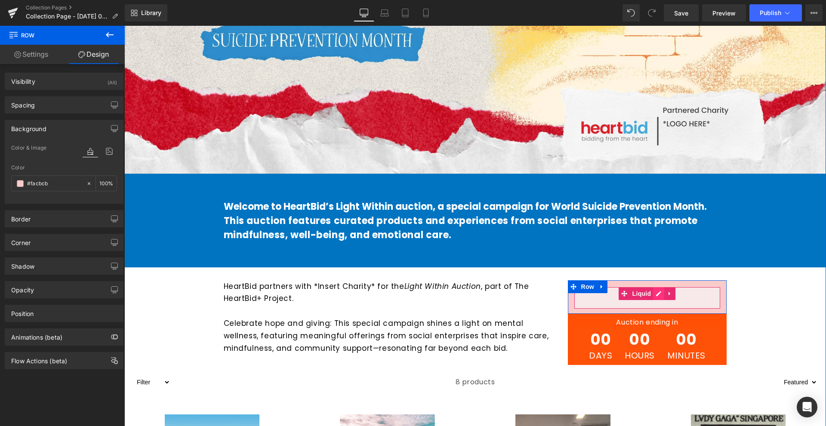
click at [654, 296] on div "Liquid" at bounding box center [647, 297] width 146 height 21
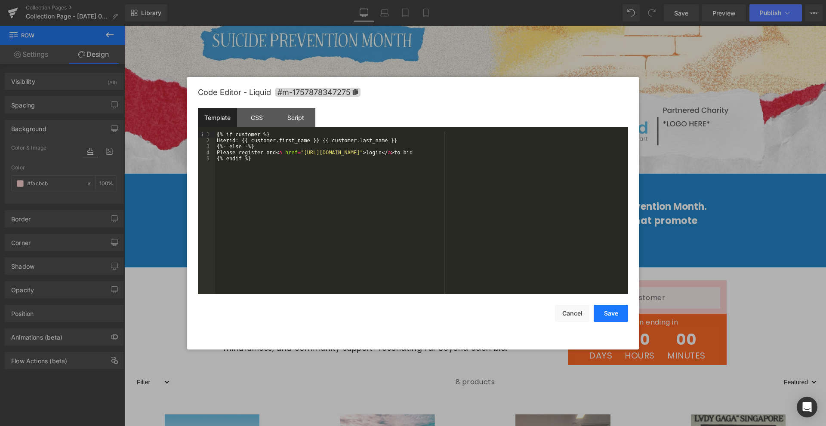
click at [605, 311] on button "Save" at bounding box center [610, 313] width 34 height 17
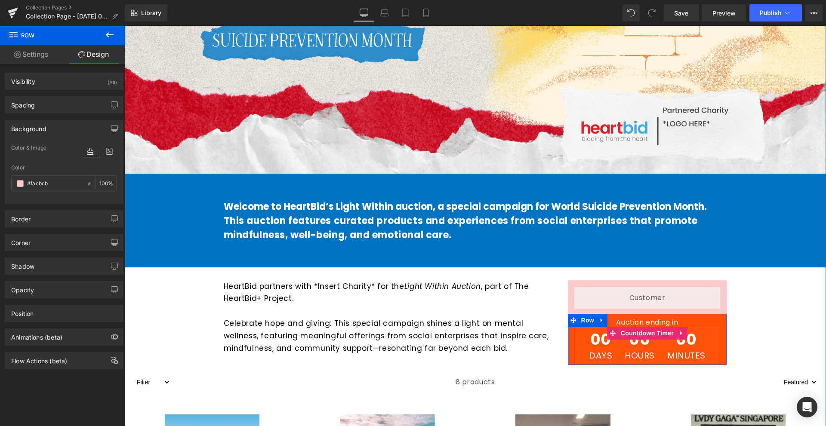
click at [599, 342] on span "00" at bounding box center [600, 341] width 23 height 19
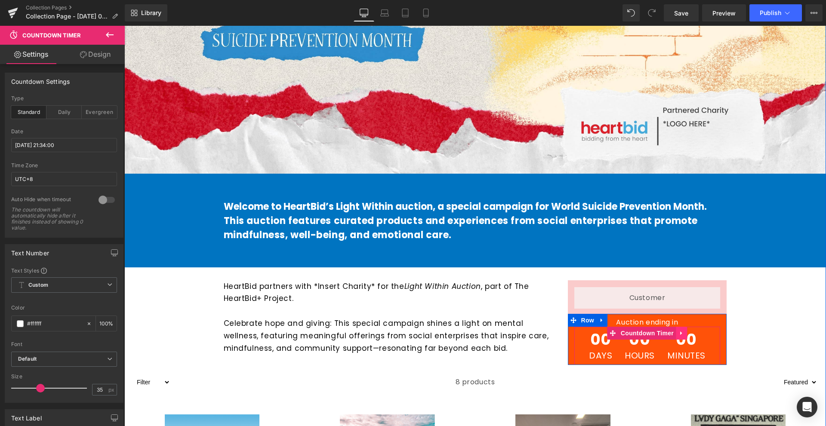
click at [676, 332] on link at bounding box center [681, 333] width 11 height 13
click at [656, 343] on div "00 Hours" at bounding box center [639, 346] width 40 height 38
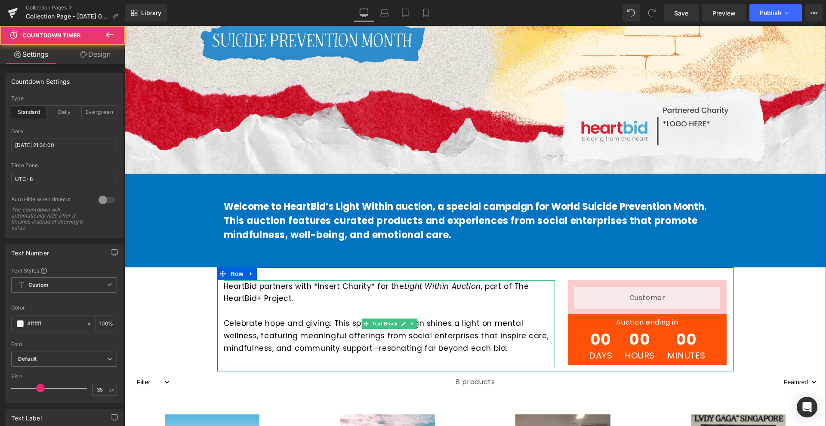
click at [488, 357] on p at bounding box center [389, 361] width 331 height 12
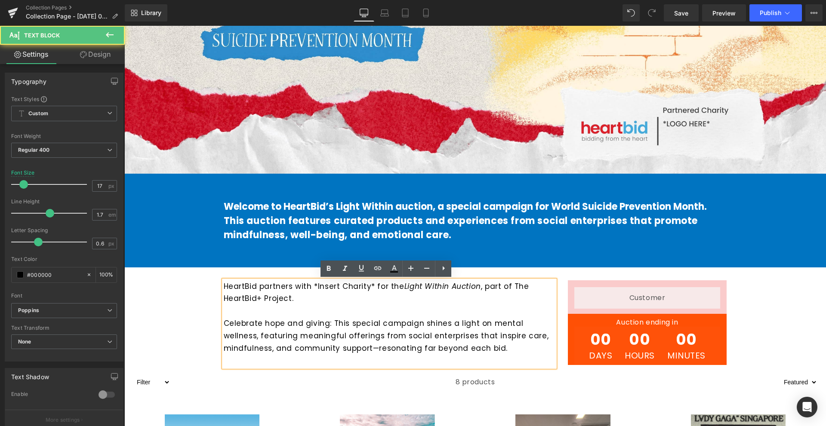
click at [595, 347] on span "00" at bounding box center [600, 341] width 23 height 19
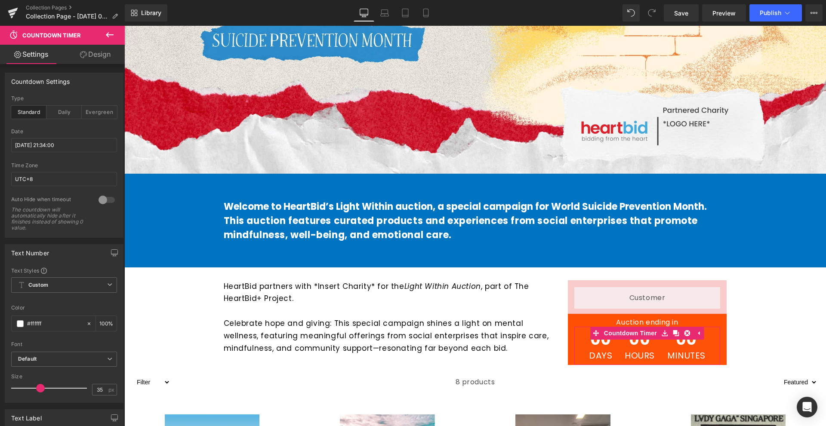
click at [21, 138] on div "Date 2025/06/30 21:34:00" at bounding box center [64, 146] width 106 height 34
click at [40, 148] on input "2025/06/30 21:34:00" at bounding box center [64, 145] width 106 height 14
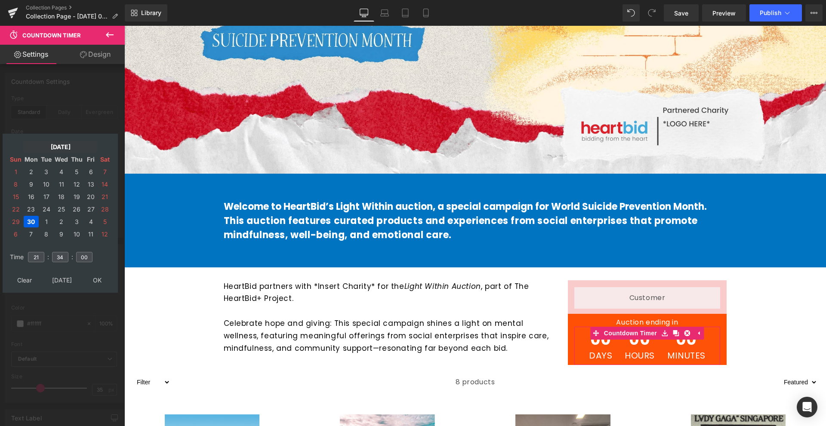
click at [60, 143] on td "Jun, 2025" at bounding box center [61, 147] width 74 height 12
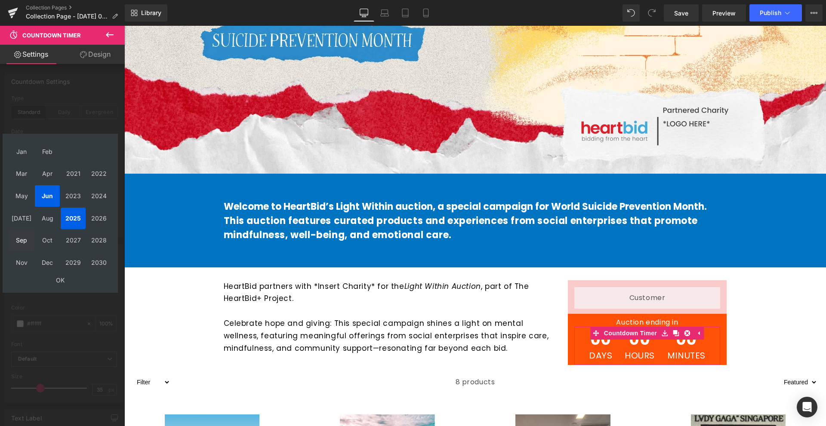
click at [22, 239] on td "Sep" at bounding box center [21, 240] width 25 height 21
click at [58, 276] on td "OK" at bounding box center [60, 280] width 102 height 12
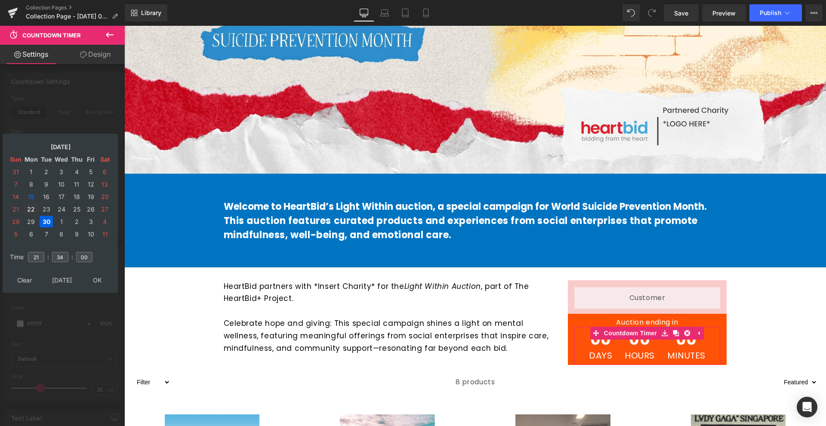
click at [28, 206] on td "22" at bounding box center [31, 209] width 15 height 12
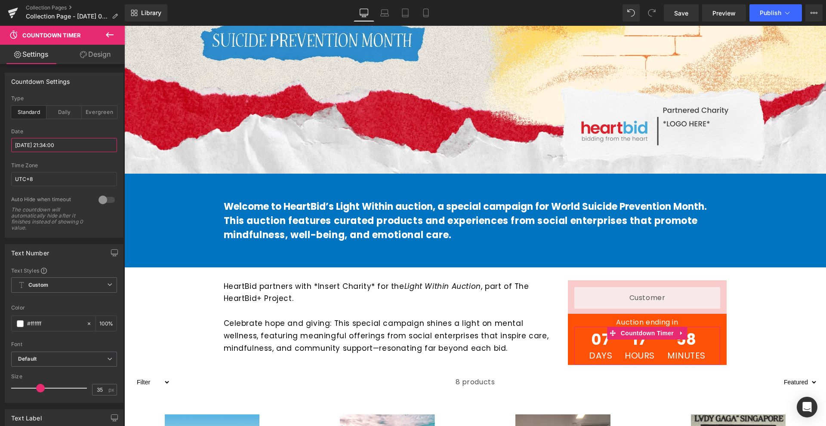
click at [48, 144] on input "2025/09/22 21:34:00" at bounding box center [64, 145] width 106 height 14
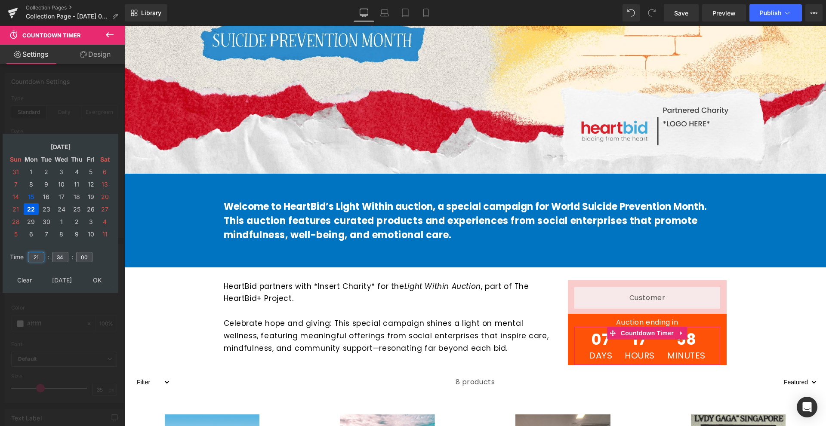
click at [39, 254] on input "21" at bounding box center [36, 257] width 16 height 10
click at [36, 255] on input "21" at bounding box center [36, 257] width 16 height 10
click at [62, 260] on input "34" at bounding box center [60, 257] width 16 height 10
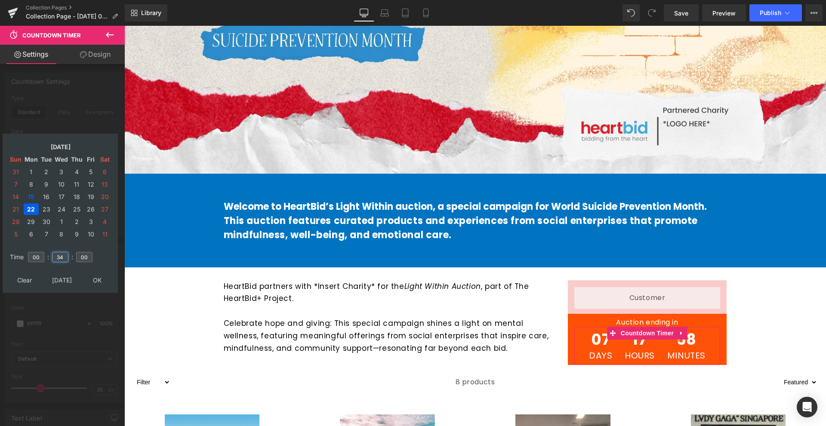
click at [62, 260] on input "34" at bounding box center [60, 257] width 16 height 10
click at [82, 257] on input "00" at bounding box center [84, 257] width 16 height 10
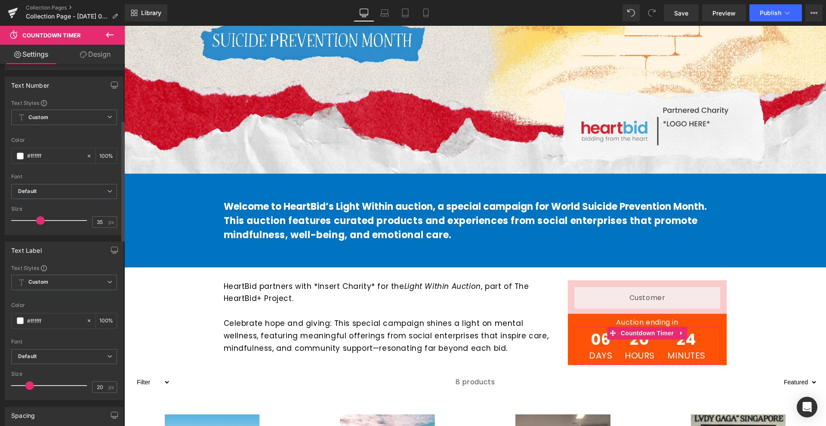
scroll to position [0, 0]
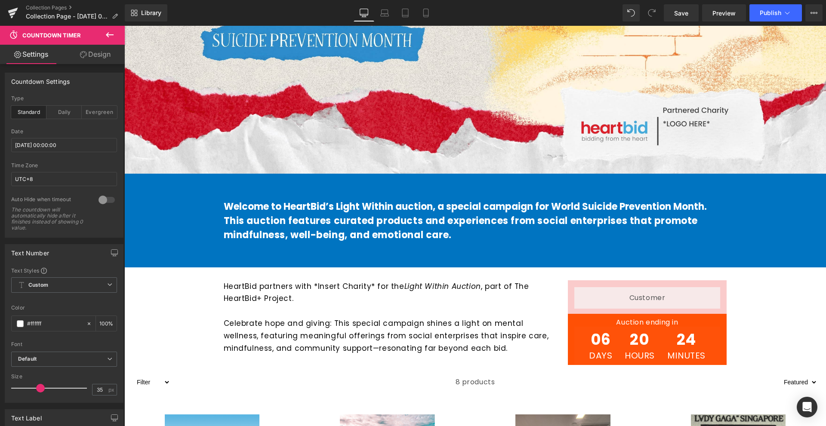
click at [106, 37] on icon at bounding box center [109, 35] width 10 height 10
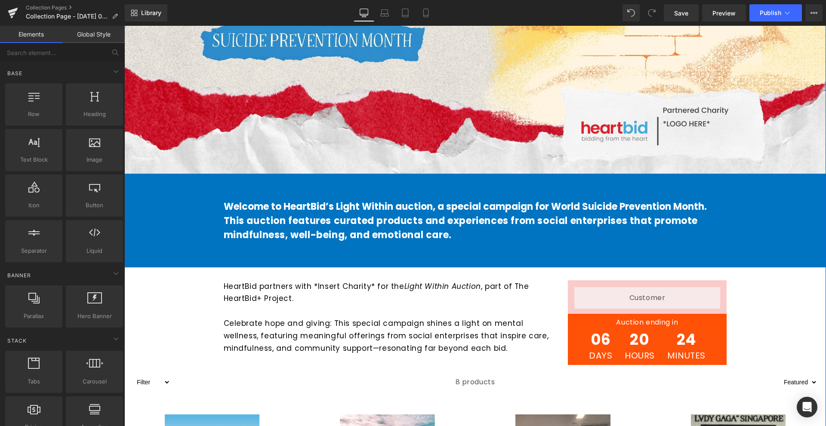
click at [774, 335] on div "Hero Banner Welcome to HeartBid’s Light Within auction, a special campaign for …" at bounding box center [474, 324] width 701 height 1003
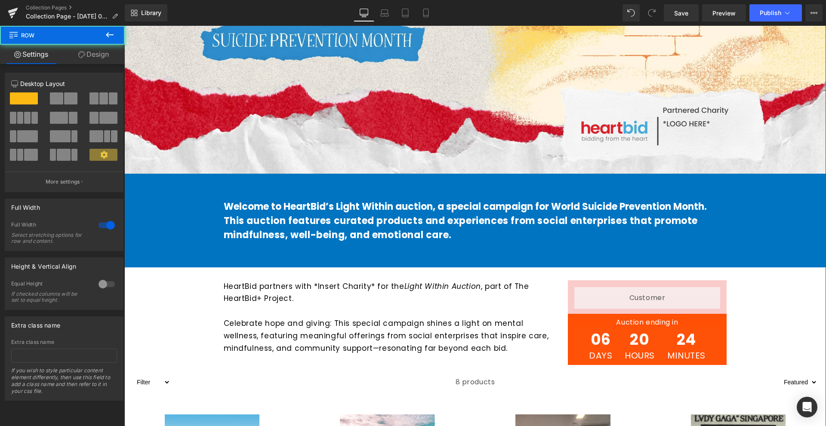
scroll to position [387, 0]
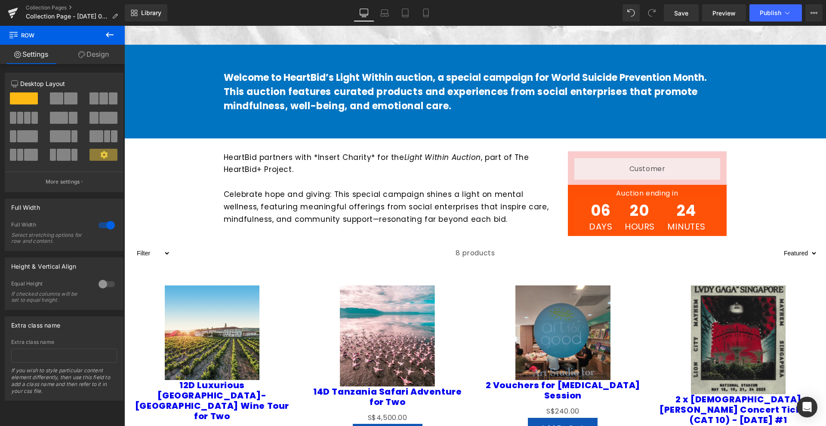
click at [687, 23] on div "Library Desktop Desktop Laptop Tablet Mobile Save Preview Publish Scheduled Vie…" at bounding box center [475, 13] width 701 height 26
click at [688, 15] on span "Save" at bounding box center [681, 13] width 14 height 9
click at [716, 13] on span "Preview" at bounding box center [723, 13] width 23 height 9
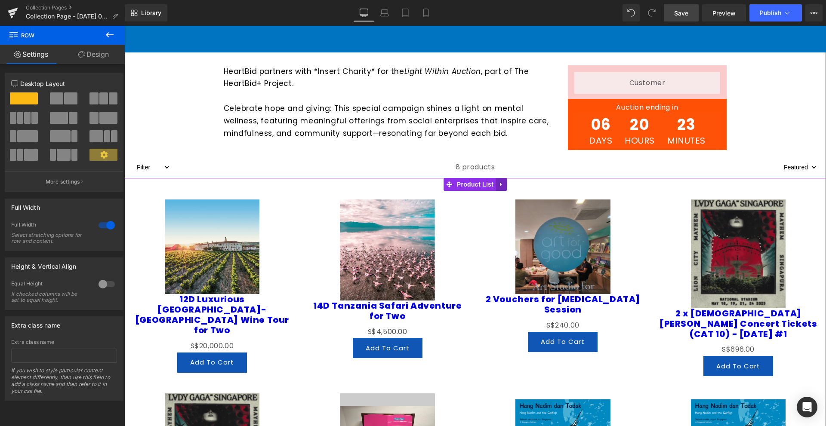
click at [498, 185] on icon at bounding box center [501, 184] width 6 height 6
click at [504, 184] on icon at bounding box center [507, 184] width 6 height 6
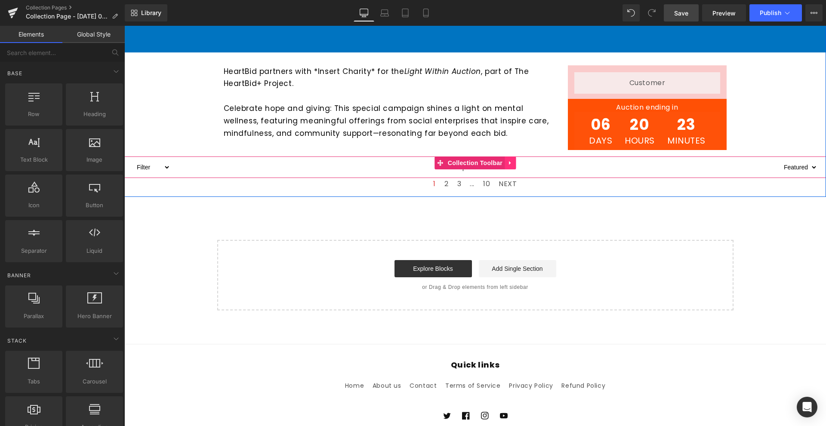
click at [508, 162] on icon at bounding box center [510, 163] width 6 height 6
click at [513, 166] on icon at bounding box center [516, 163] width 6 height 6
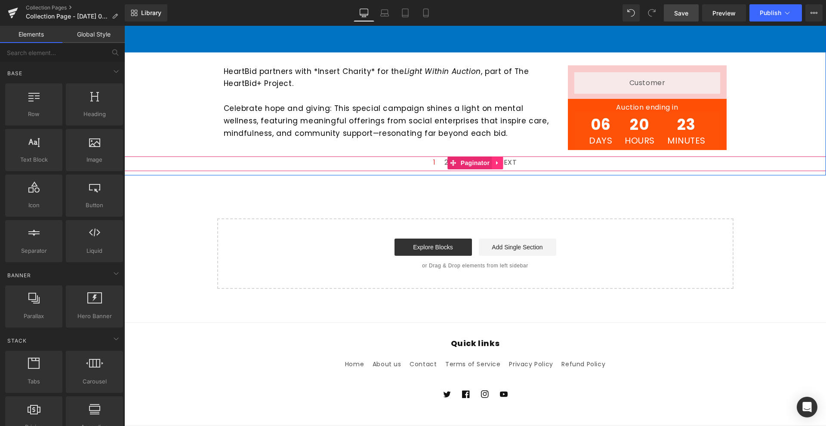
click at [496, 163] on icon at bounding box center [497, 163] width 2 height 4
click at [500, 164] on icon at bounding box center [503, 163] width 6 height 6
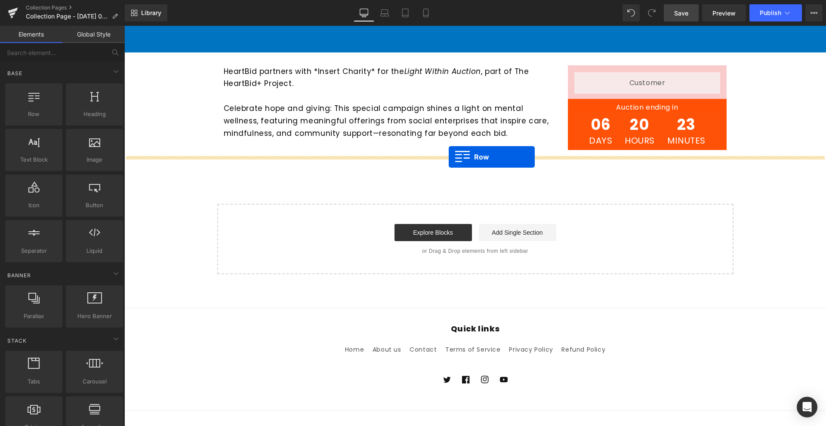
drag, startPoint x: 164, startPoint y: 136, endPoint x: 448, endPoint y: 157, distance: 285.4
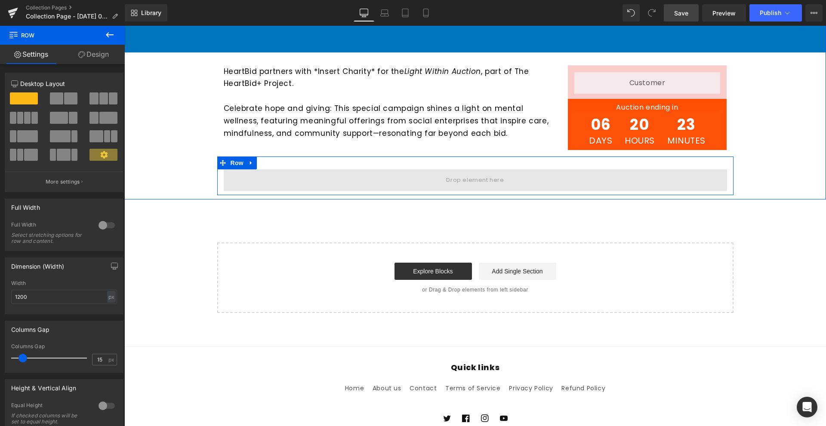
click at [358, 182] on span at bounding box center [475, 179] width 503 height 21
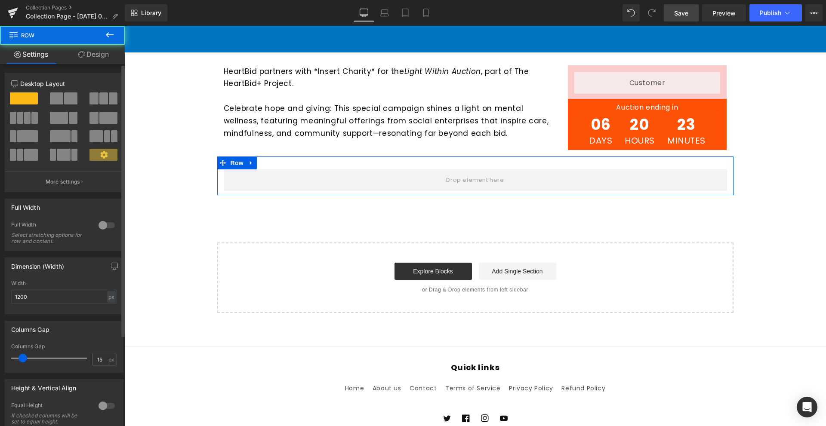
click at [103, 224] on div at bounding box center [106, 225] width 21 height 14
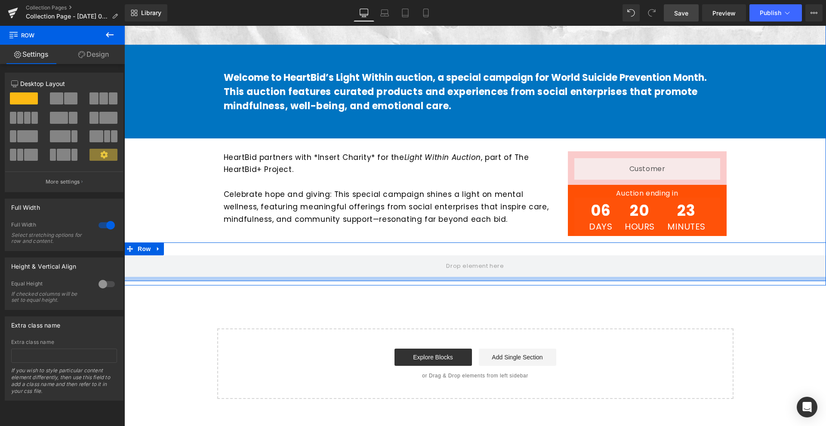
scroll to position [344, 0]
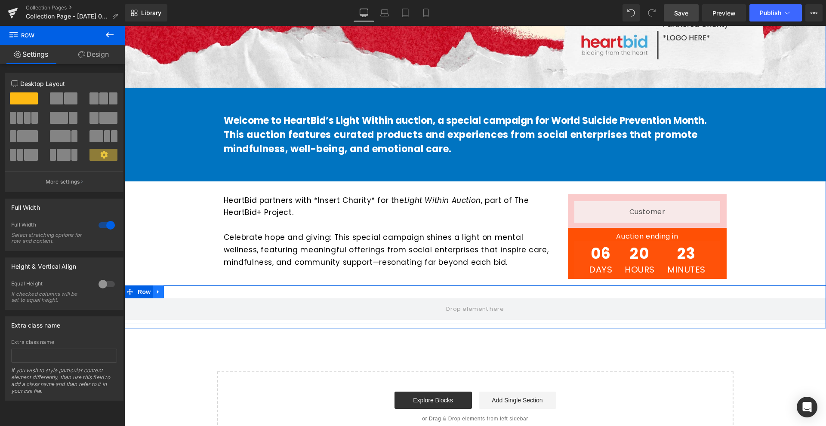
click at [153, 294] on link at bounding box center [158, 292] width 11 height 13
click at [178, 289] on icon at bounding box center [181, 292] width 6 height 6
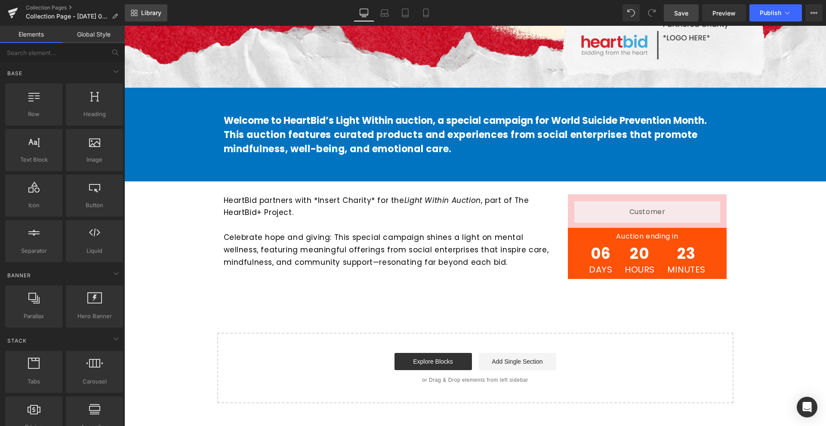
click at [143, 13] on span "Library" at bounding box center [151, 13] width 20 height 8
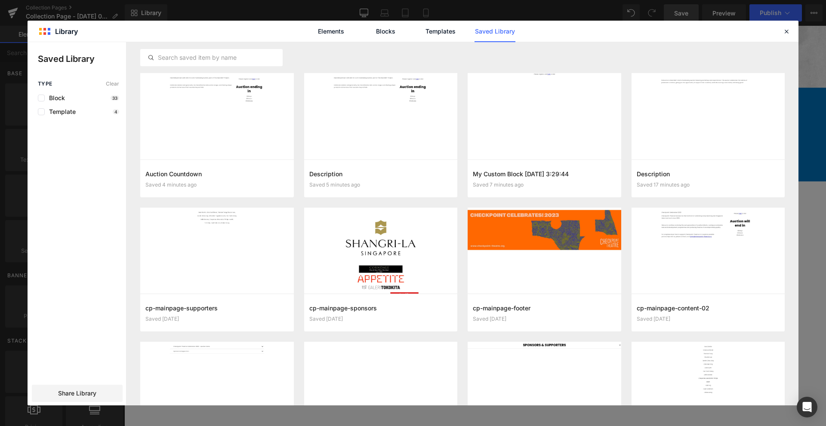
click at [66, 101] on div "Type Clear Block 33 Template 4" at bounding box center [77, 98] width 98 height 34
click at [75, 101] on div "Type Clear Block 33 Template 4" at bounding box center [77, 98] width 98 height 34
click at [80, 100] on div "Block 33" at bounding box center [78, 98] width 81 height 7
click at [62, 99] on span "Block" at bounding box center [55, 98] width 20 height 7
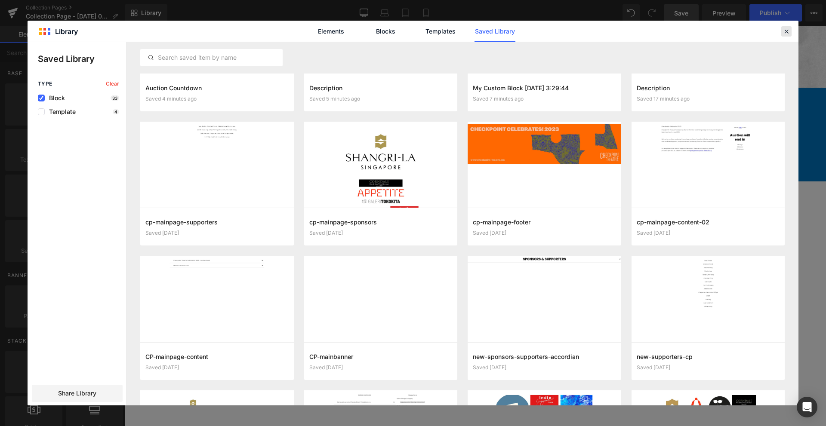
click at [782, 29] on div at bounding box center [786, 31] width 10 height 10
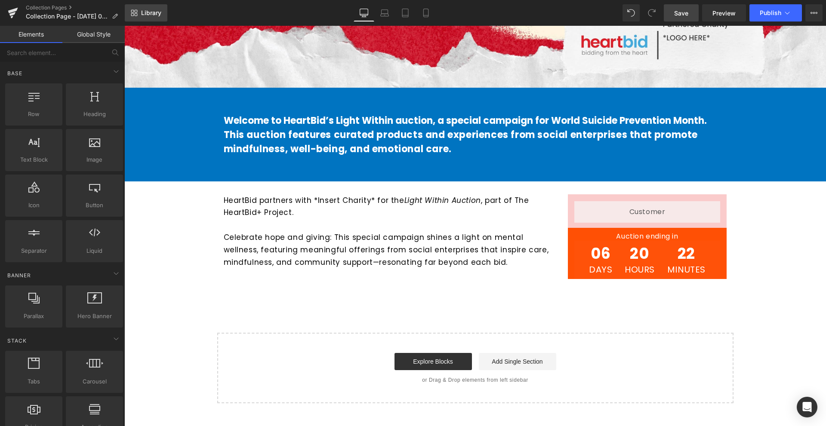
click at [147, 17] on link "Library" at bounding box center [146, 12] width 43 height 17
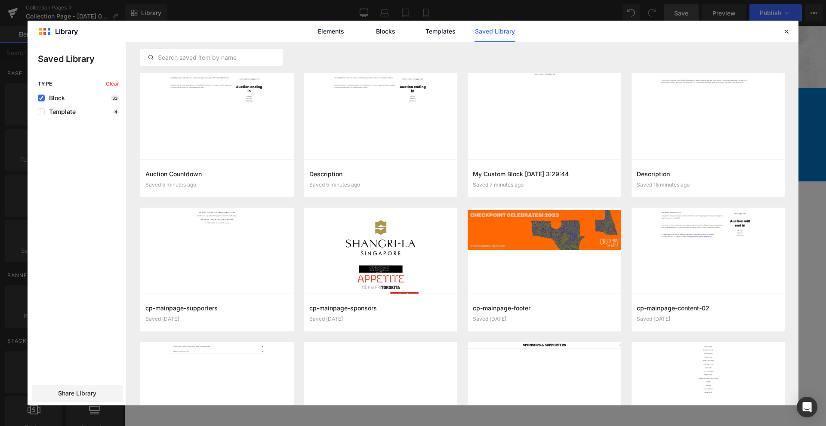
click at [77, 109] on div "Template 4" at bounding box center [78, 111] width 81 height 7
click at [72, 111] on span "Template" at bounding box center [60, 111] width 31 height 7
click at [785, 31] on icon at bounding box center [786, 32] width 8 height 8
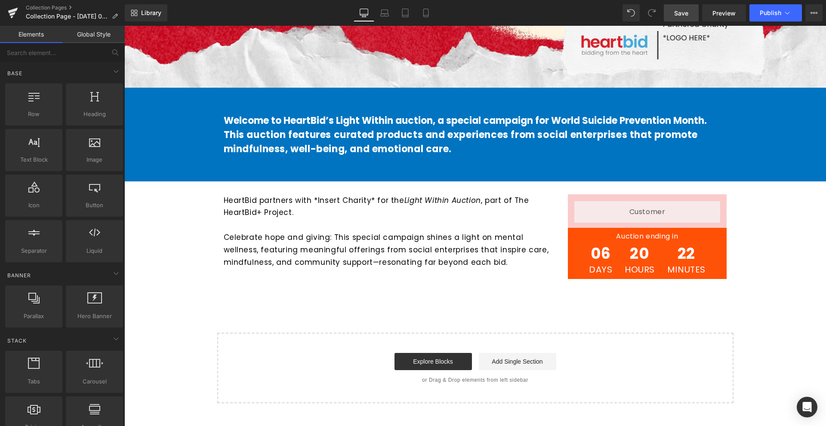
click at [672, 15] on link "Save" at bounding box center [680, 12] width 35 height 17
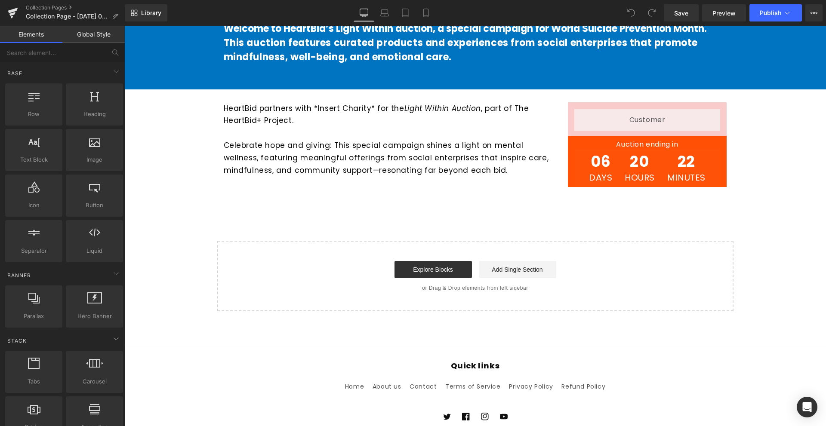
scroll to position [502, 0]
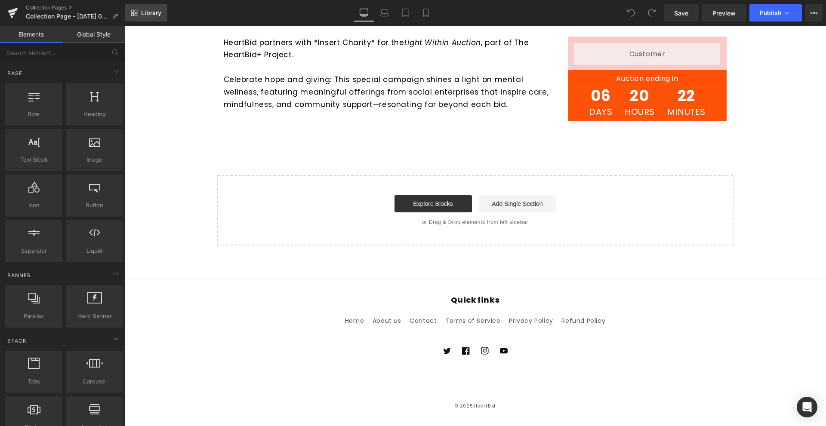
click at [142, 6] on link "Library" at bounding box center [146, 12] width 43 height 17
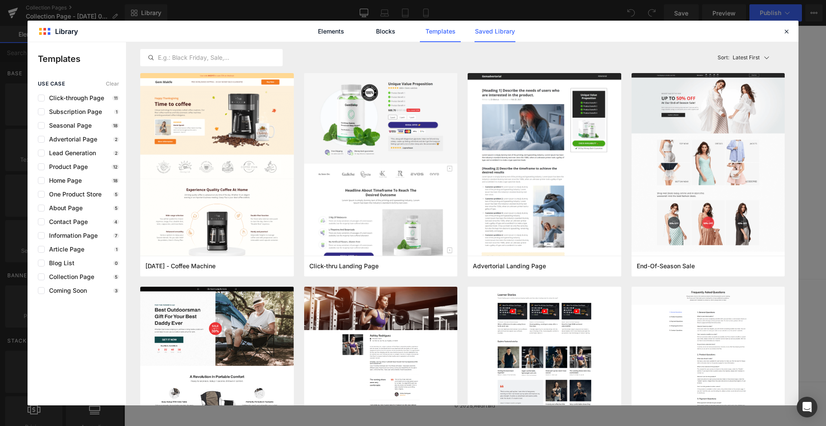
click at [504, 38] on link "Saved Library" at bounding box center [494, 31] width 41 height 21
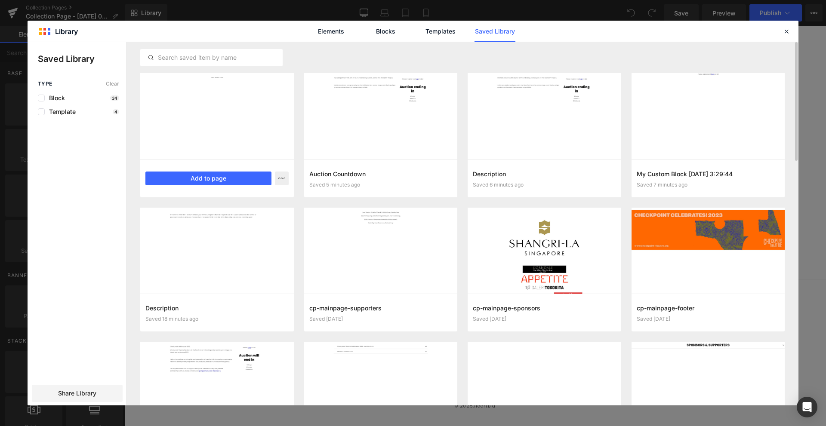
drag, startPoint x: 207, startPoint y: 126, endPoint x: 212, endPoint y: 152, distance: 26.3
click at [212, 152] on div at bounding box center [217, 116] width 154 height 86
click at [211, 183] on button "Add to page" at bounding box center [208, 179] width 126 height 14
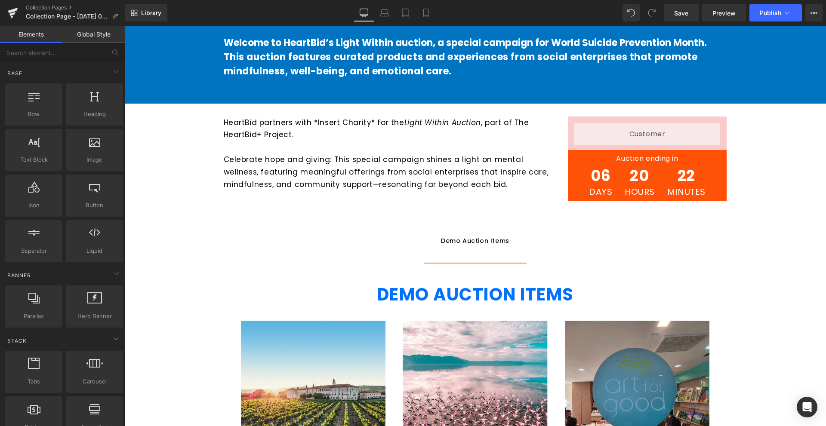
scroll to position [459, 0]
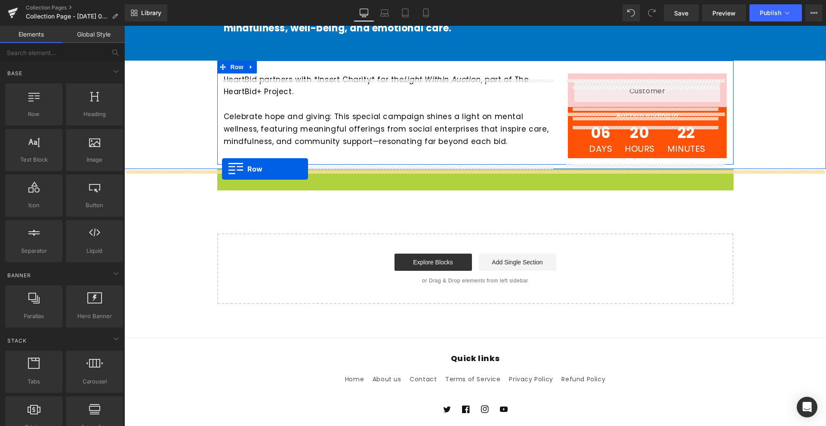
drag, startPoint x: 215, startPoint y: 181, endPoint x: 222, endPoint y: 169, distance: 13.3
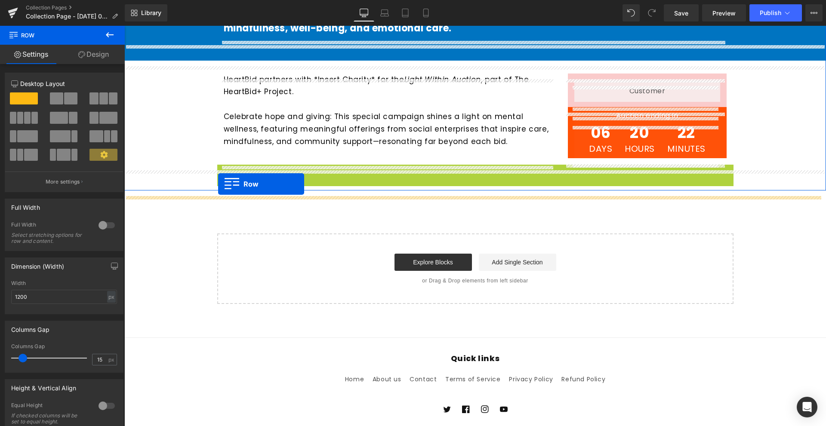
drag, startPoint x: 217, startPoint y: 176, endPoint x: 218, endPoint y: 184, distance: 8.3
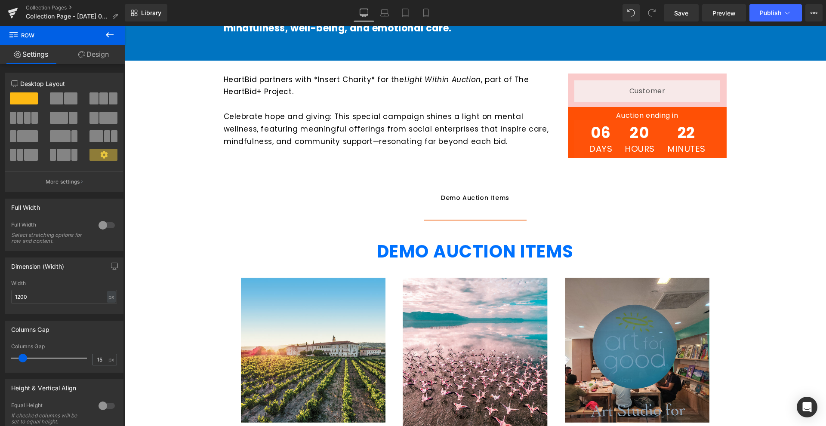
click at [743, 219] on div "Hero Banner Welcome to HeartBid’s Light Within auction, a special campaign for …" at bounding box center [474, 434] width 701 height 1662
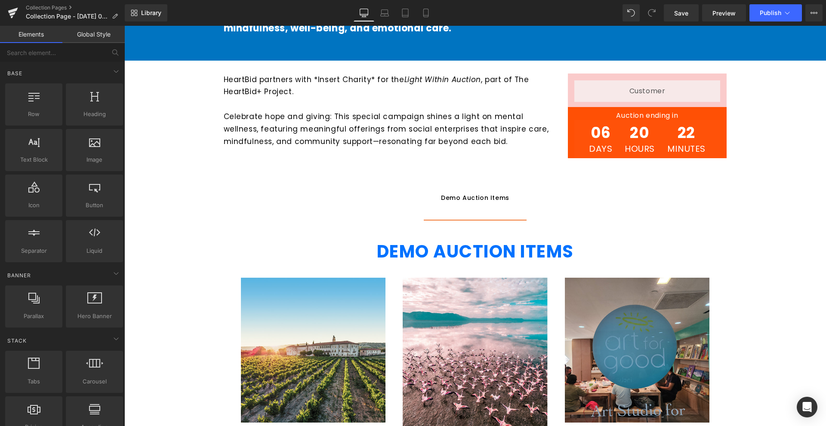
scroll to position [416, 0]
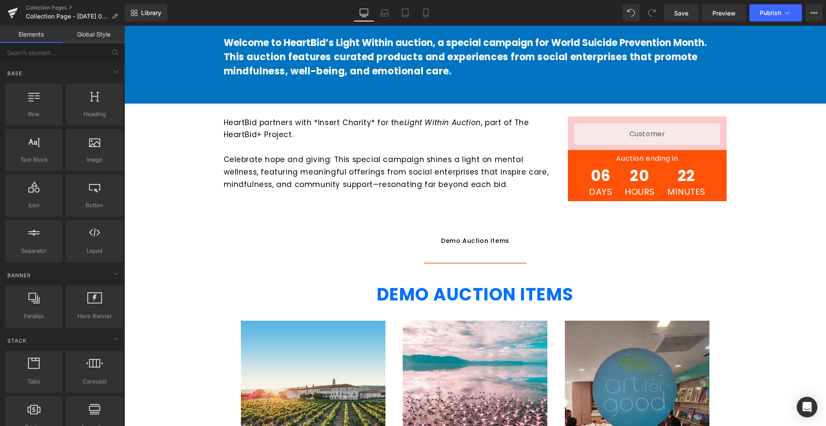
click at [711, 184] on div "06 Days 20 Hours 22 Minutes" at bounding box center [647, 182] width 146 height 38
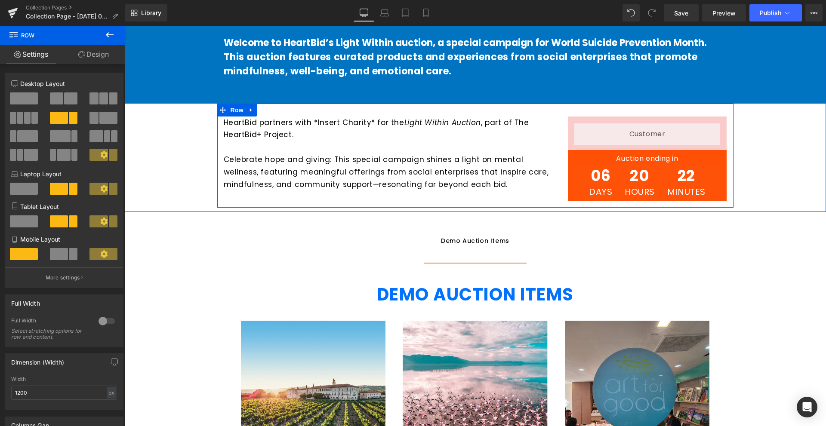
click at [633, 208] on div "HeartBid partners with *Insert Charity* for the Light Within Auction , part of …" at bounding box center [475, 156] width 516 height 104
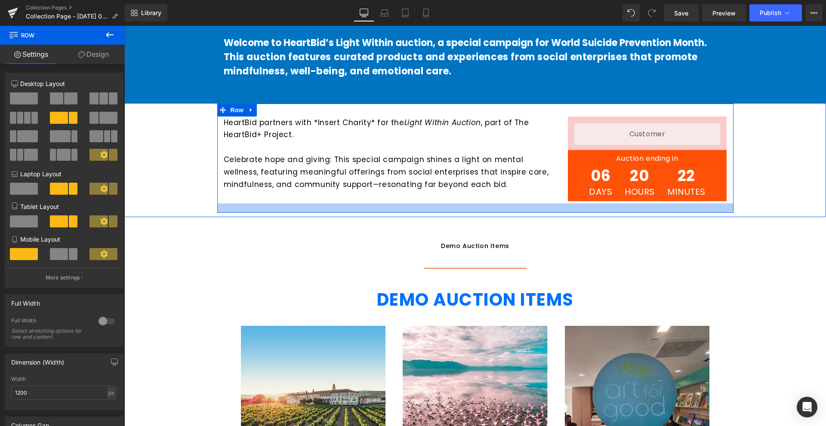
drag, startPoint x: 626, startPoint y: 209, endPoint x: 627, endPoint y: 215, distance: 5.2
click at [627, 213] on div at bounding box center [475, 207] width 516 height 9
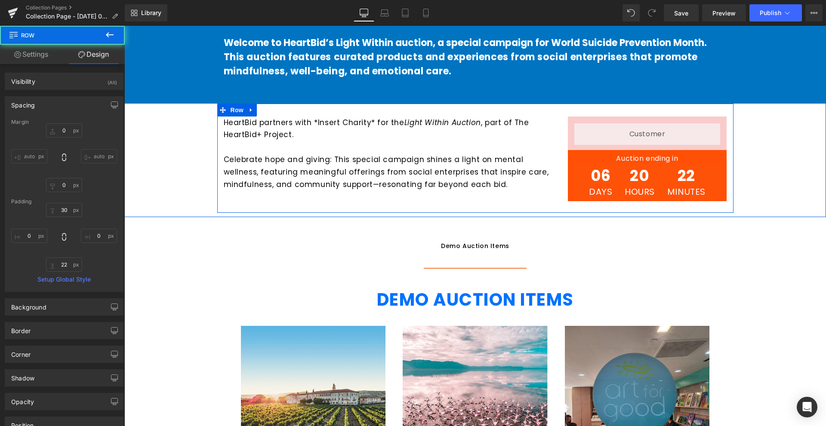
click at [630, 202] on div "Auction ending in Heading 06 Days 20 Hours 22 Minutes Countdown Timer Row" at bounding box center [647, 176] width 159 height 52
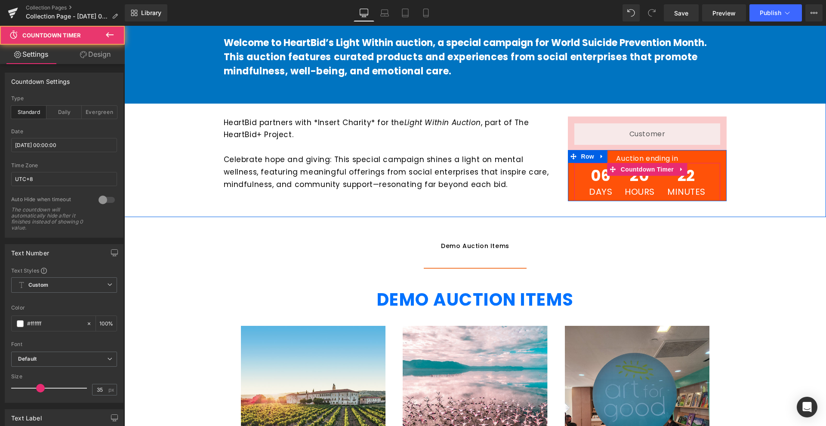
click at [633, 201] on div "20 Hours" at bounding box center [639, 182] width 40 height 38
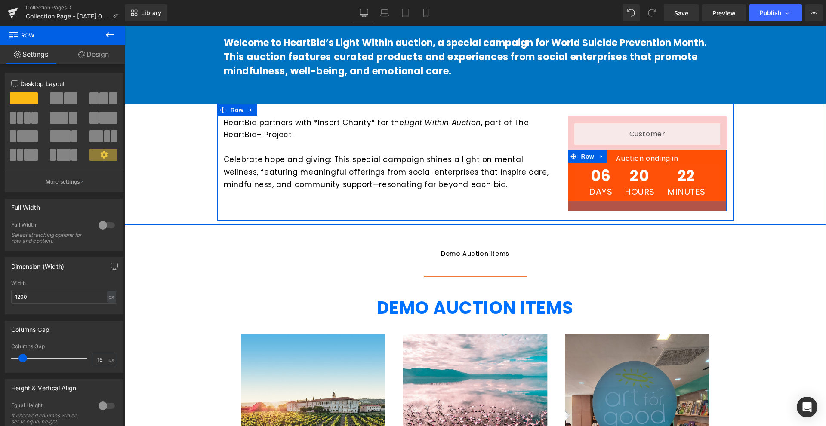
drag, startPoint x: 631, startPoint y: 206, endPoint x: 632, endPoint y: 216, distance: 9.9
click at [632, 211] on div at bounding box center [647, 206] width 159 height 10
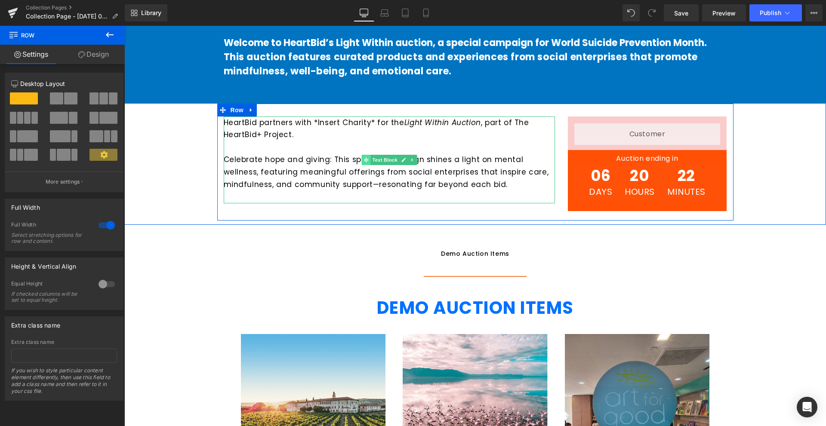
click at [367, 165] on span at bounding box center [365, 160] width 9 height 10
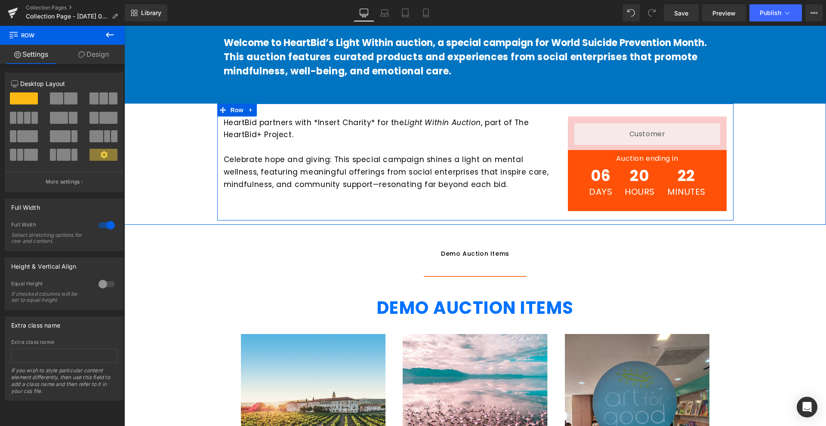
click at [601, 126] on link at bounding box center [598, 123] width 9 height 10
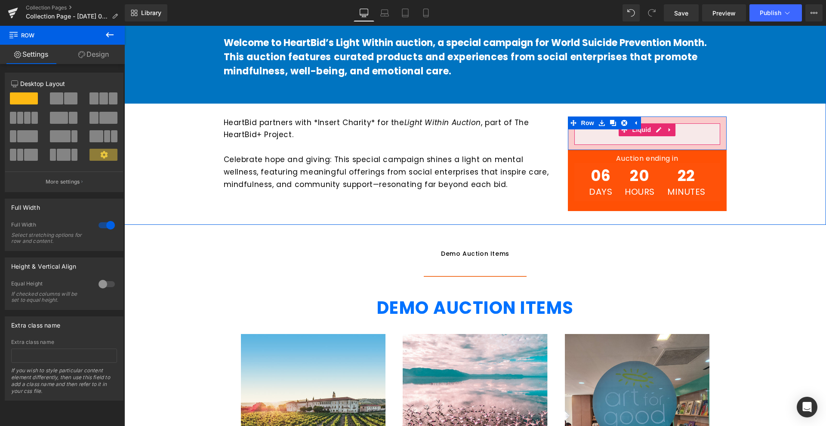
click at [645, 127] on div "Liquid" at bounding box center [647, 133] width 146 height 21
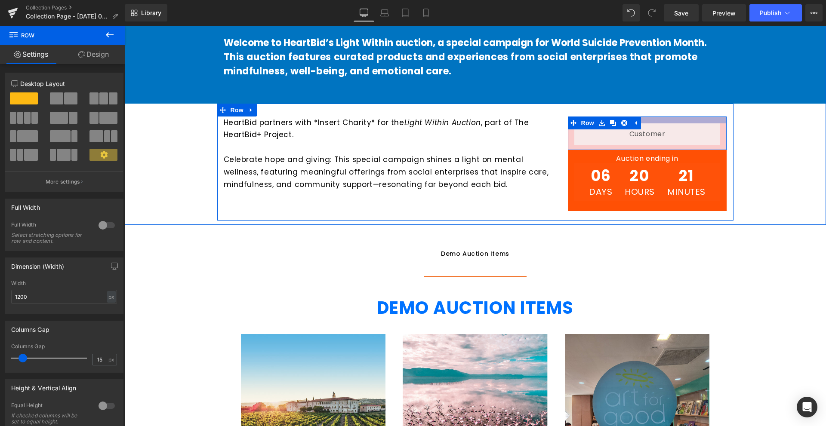
click at [660, 123] on div at bounding box center [647, 120] width 159 height 7
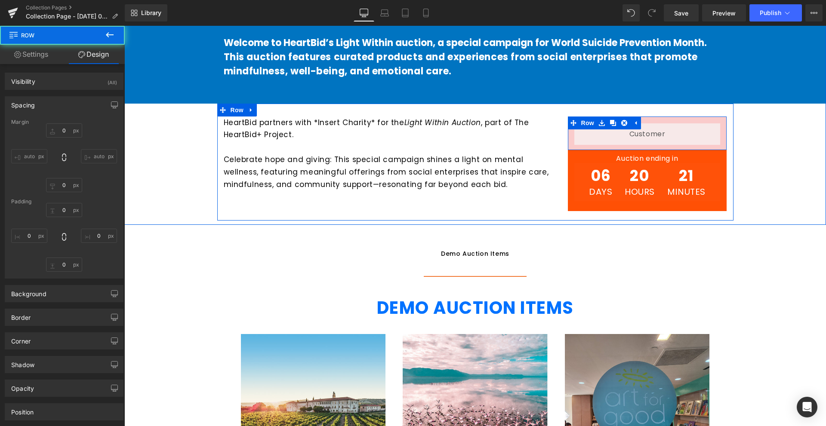
type input "0"
type input "16"
type input "0"
type input "12"
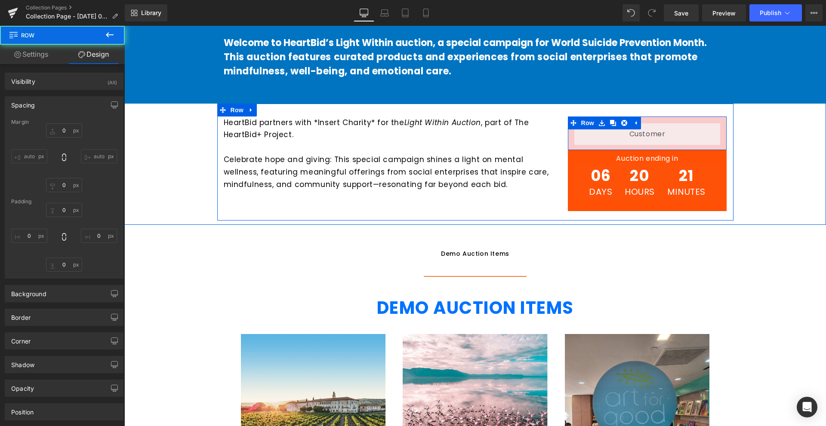
type input "0"
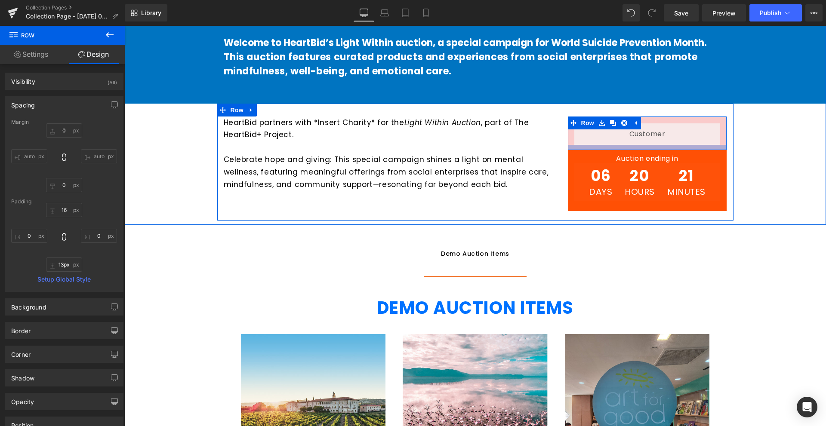
type input "14px"
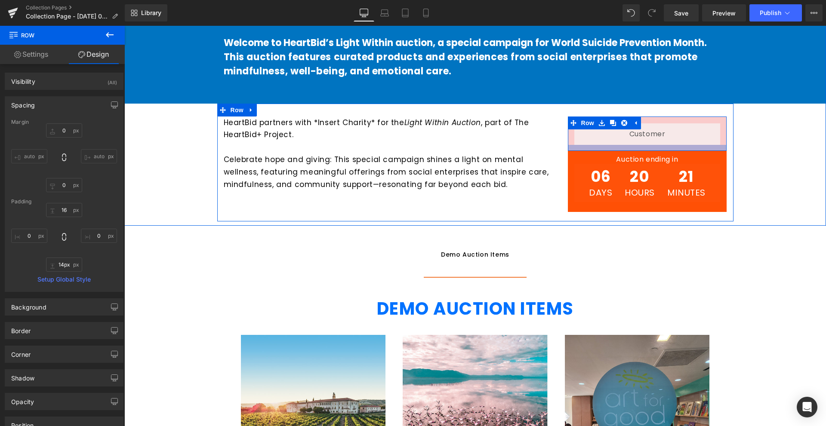
click at [674, 151] on div at bounding box center [647, 148] width 159 height 6
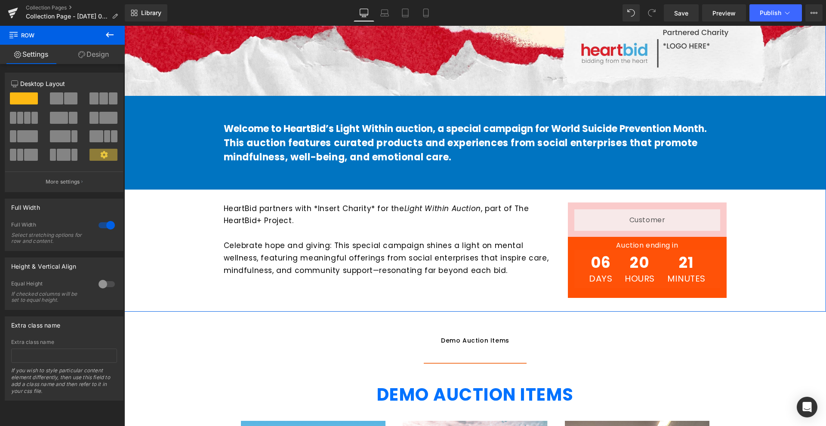
scroll to position [287, 0]
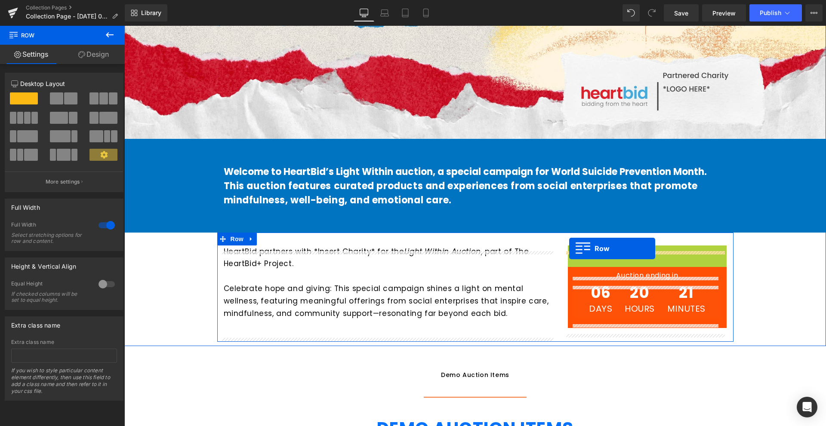
drag, startPoint x: 568, startPoint y: 255, endPoint x: 569, endPoint y: 249, distance: 6.2
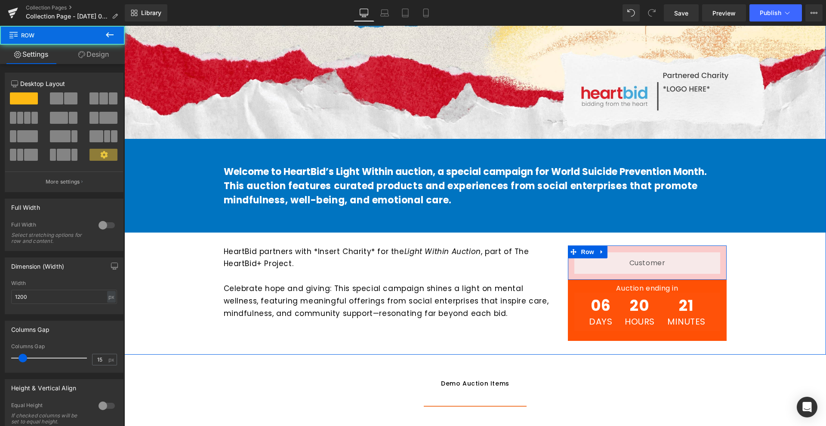
click at [759, 245] on div "Hero Banner Welcome to HeartBid’s Light Within auction, a special campaign for …" at bounding box center [474, 69] width 701 height 562
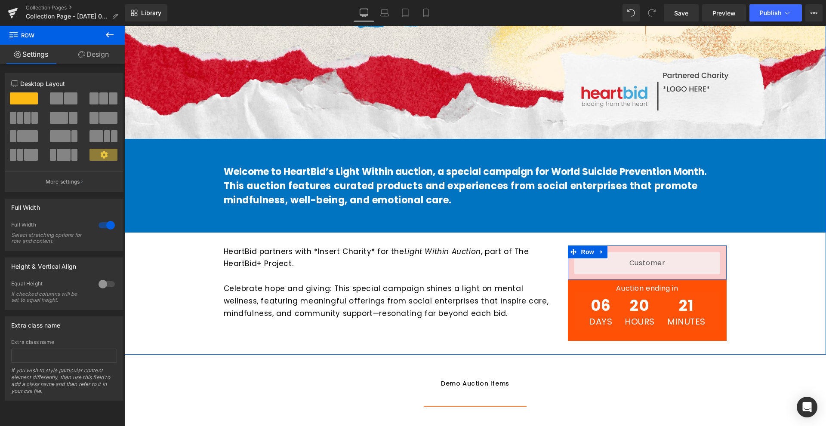
click at [750, 271] on div "Hero Banner Welcome to HeartBid’s Light Within auction, a special campaign for …" at bounding box center [474, 69] width 701 height 562
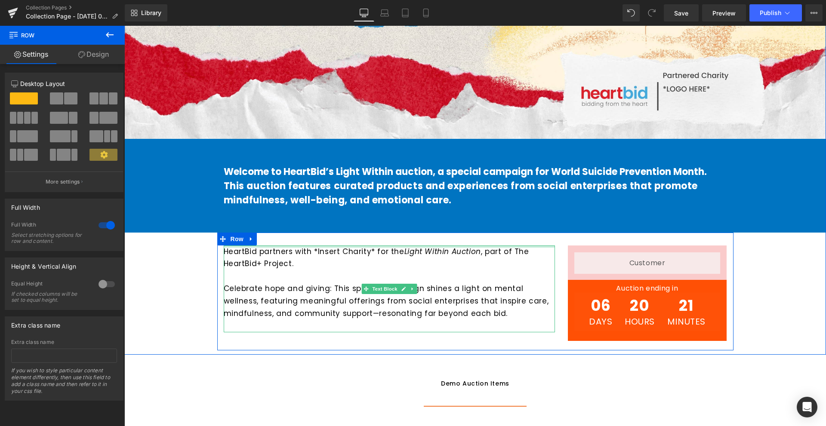
scroll to position [459, 0]
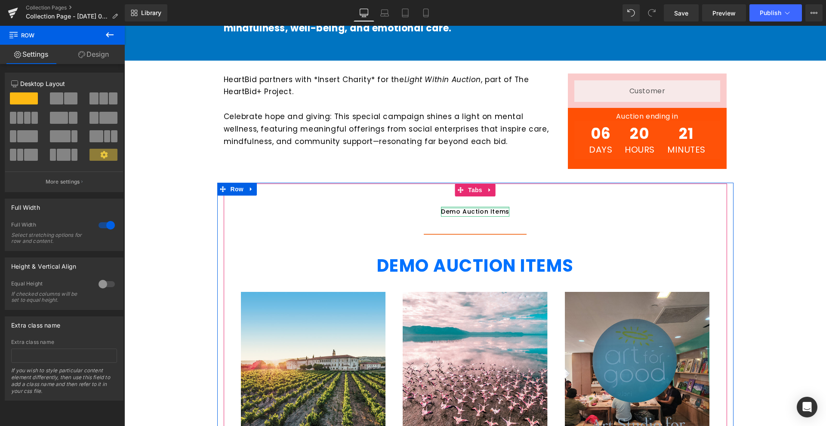
click at [453, 209] on div at bounding box center [475, 208] width 68 height 2
click at [453, 215] on div "Demo Auction Items" at bounding box center [475, 211] width 68 height 9
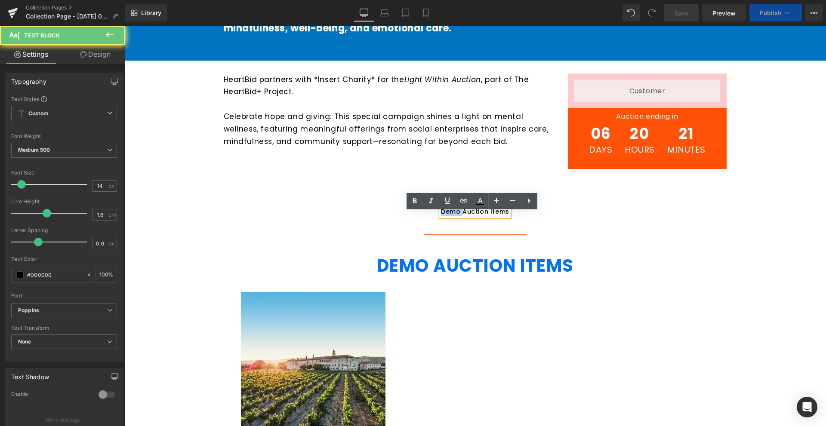
click at [535, 212] on ul "Demo Auction Items Text Block" at bounding box center [475, 212] width 503 height 44
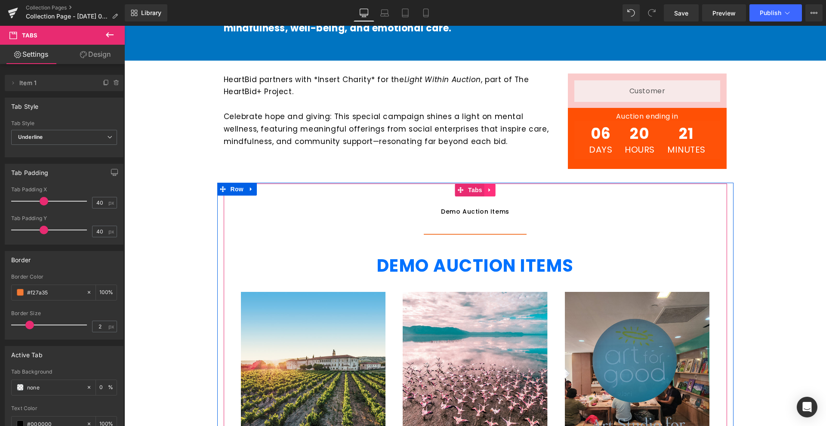
click at [490, 197] on link at bounding box center [489, 190] width 11 height 13
click at [453, 197] on link "Tabs" at bounding box center [453, 190] width 30 height 13
click at [484, 195] on link at bounding box center [489, 190] width 11 height 13
click at [455, 197] on link "Tabs" at bounding box center [470, 190] width 30 height 13
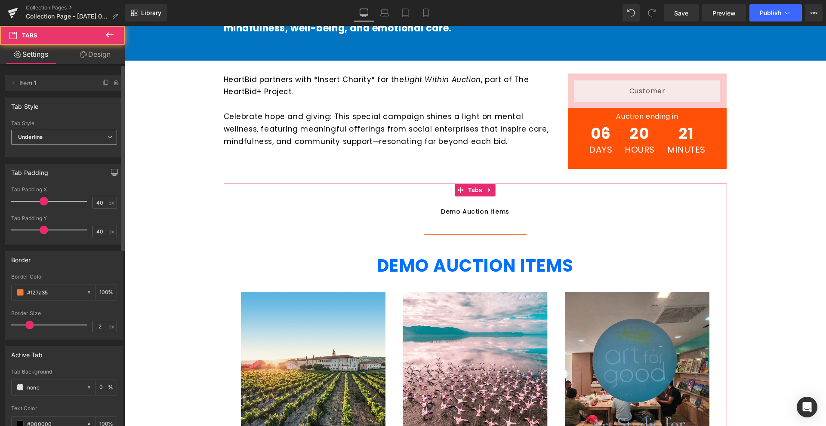
click at [52, 139] on span "Underline" at bounding box center [64, 137] width 106 height 15
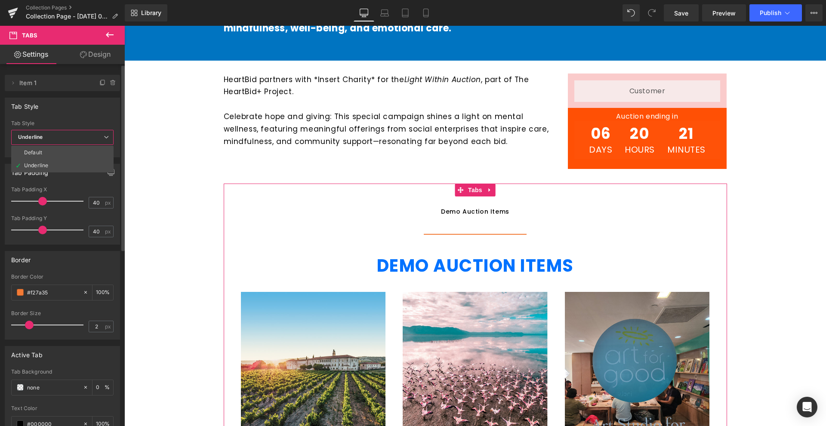
click at [52, 138] on span "Underline" at bounding box center [62, 137] width 102 height 15
click at [8, 78] on li "Delete Cancel Item 1 Double click on your tab title to edit text." at bounding box center [64, 83] width 119 height 16
click at [15, 83] on icon at bounding box center [12, 83] width 7 height 7
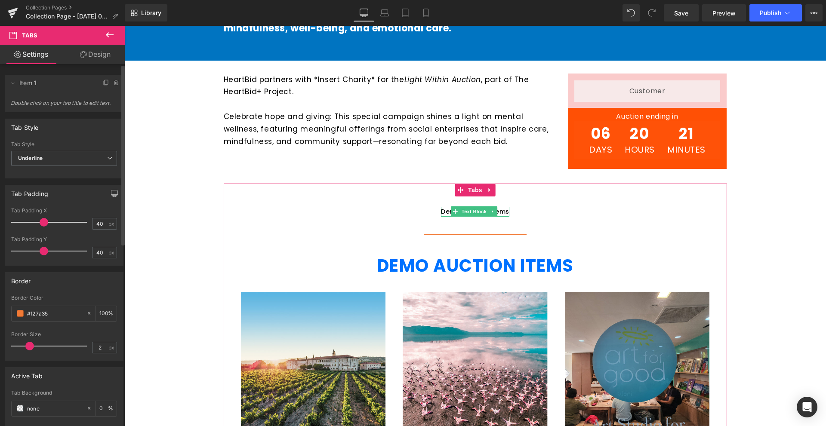
click at [33, 87] on span "Item 1" at bounding box center [55, 83] width 72 height 16
click at [40, 83] on span "Item 1" at bounding box center [55, 83] width 72 height 16
click at [66, 105] on span "Double click on your tab title to edit text." at bounding box center [64, 106] width 107 height 12
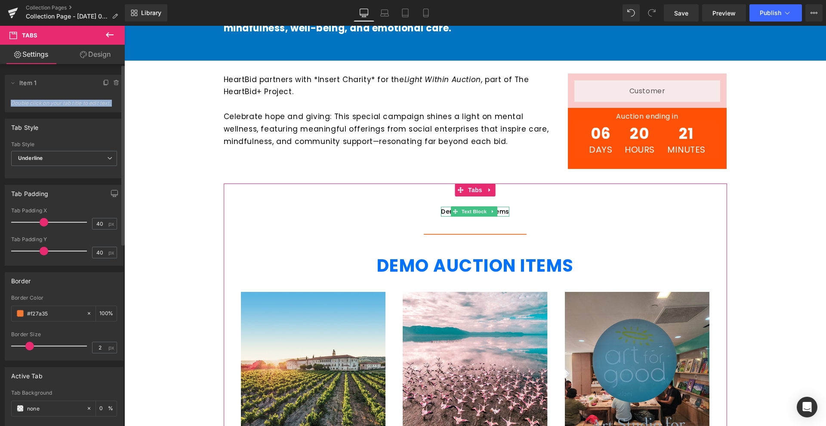
click at [66, 105] on span "Double click on your tab title to edit text." at bounding box center [64, 106] width 107 height 12
click at [71, 104] on span "Double click on your tab title to edit text." at bounding box center [64, 106] width 107 height 12
click at [101, 115] on div "Tab Style Default Underline Tab Style Underline Default Underline" at bounding box center [64, 145] width 129 height 66
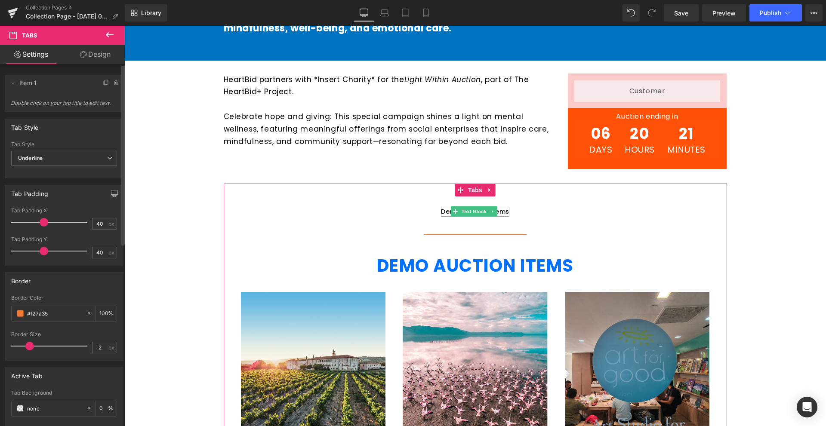
click at [81, 105] on span "Double click on your tab title to edit text." at bounding box center [64, 106] width 107 height 12
click at [96, 150] on div "Tab Style Underline Default Underline" at bounding box center [64, 158] width 106 height 34
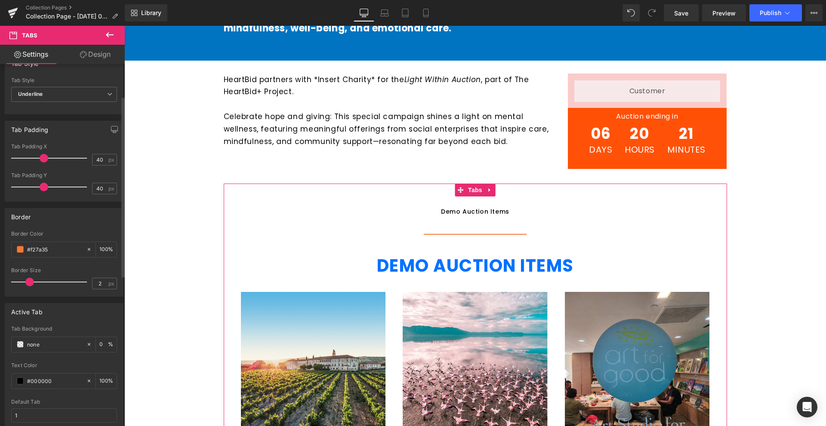
scroll to position [0, 0]
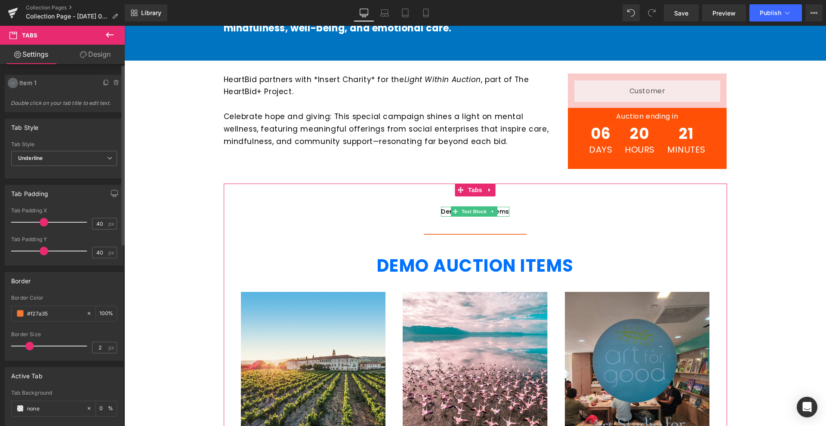
click at [13, 84] on icon at bounding box center [13, 84] width 3 height 2
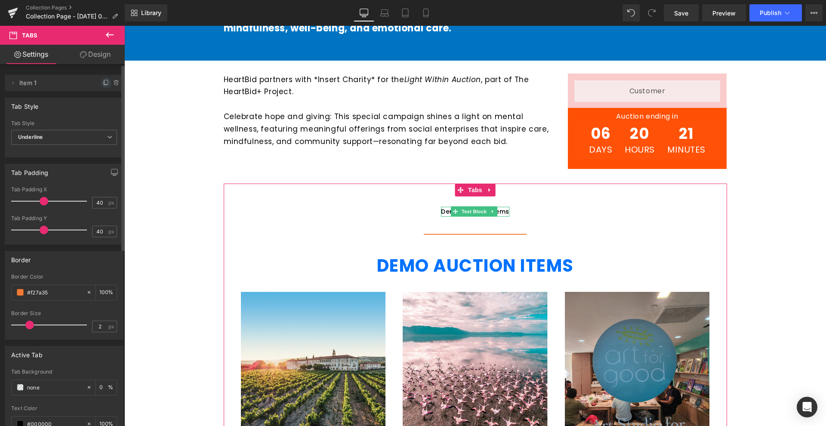
click at [103, 85] on icon at bounding box center [106, 83] width 7 height 7
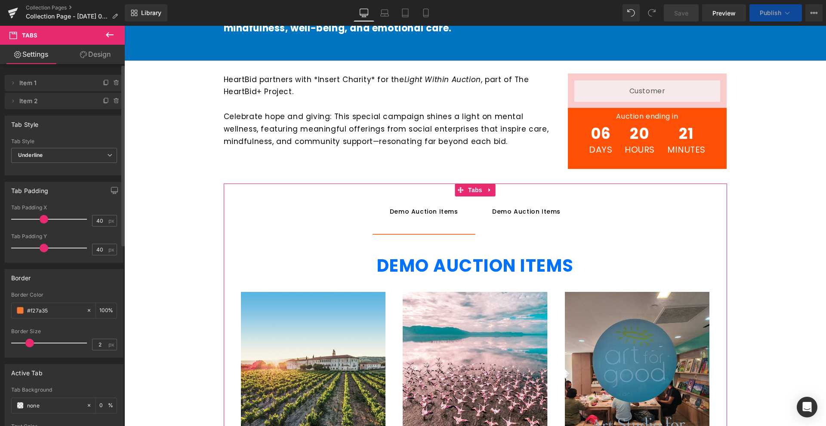
click at [80, 101] on span "Item 2" at bounding box center [55, 101] width 72 height 16
click at [106, 100] on icon at bounding box center [106, 101] width 7 height 7
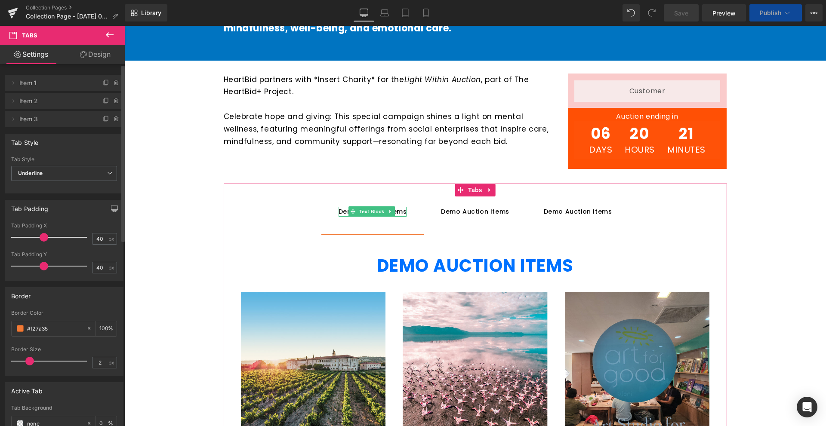
click at [57, 81] on span "Item 1" at bounding box center [55, 83] width 72 height 16
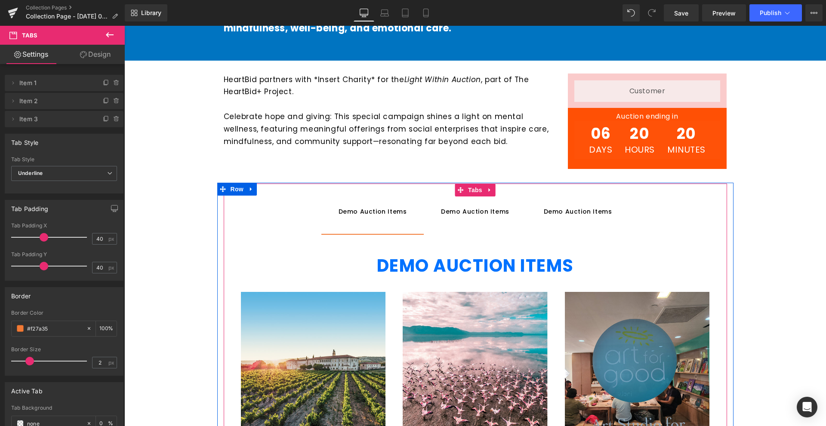
click at [554, 216] on div "Demo Auction Items" at bounding box center [578, 211] width 68 height 9
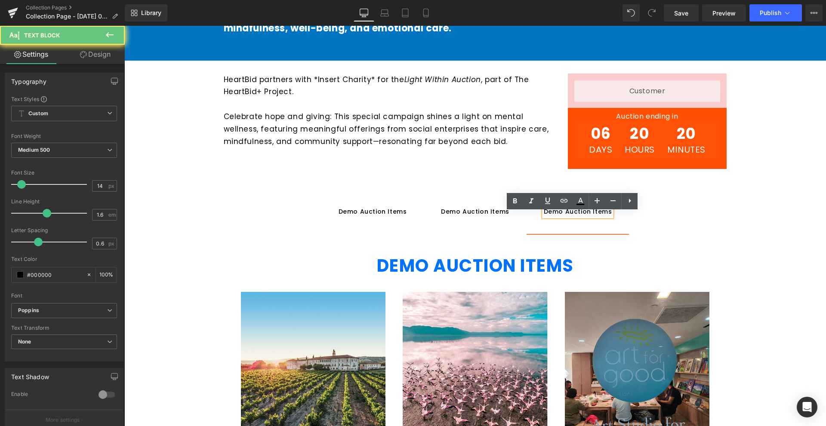
click at [568, 216] on div "Demo Auction Items" at bounding box center [578, 211] width 68 height 9
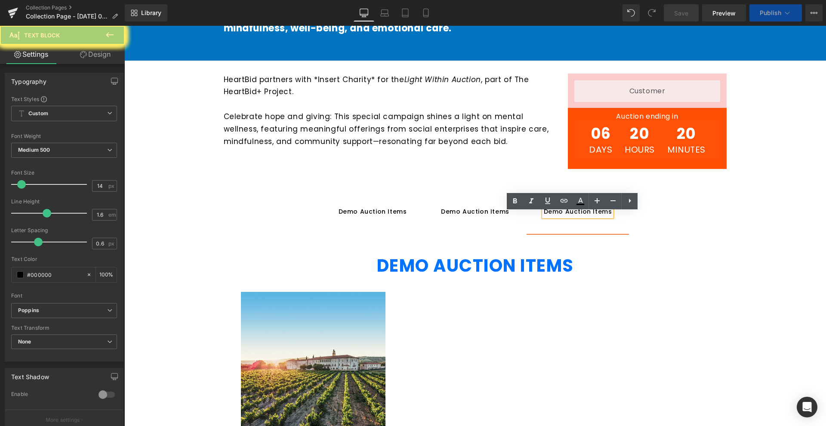
click at [573, 216] on div "Demo Auction Items" at bounding box center [578, 211] width 68 height 9
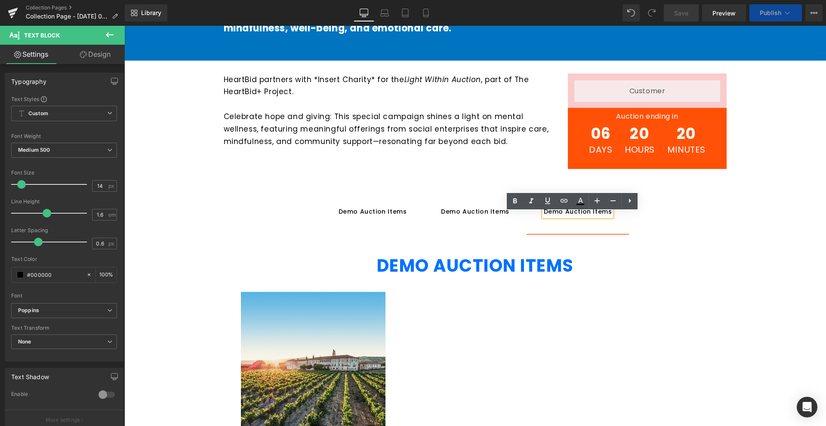
click at [573, 216] on div "Demo Auction Items" at bounding box center [578, 211] width 68 height 9
paste div
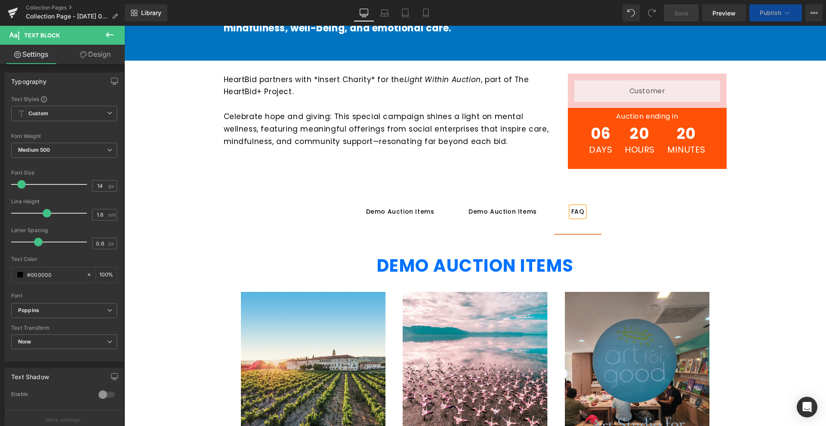
click at [544, 268] on strong "DEMO AUCTION ITEMS" at bounding box center [475, 266] width 197 height 24
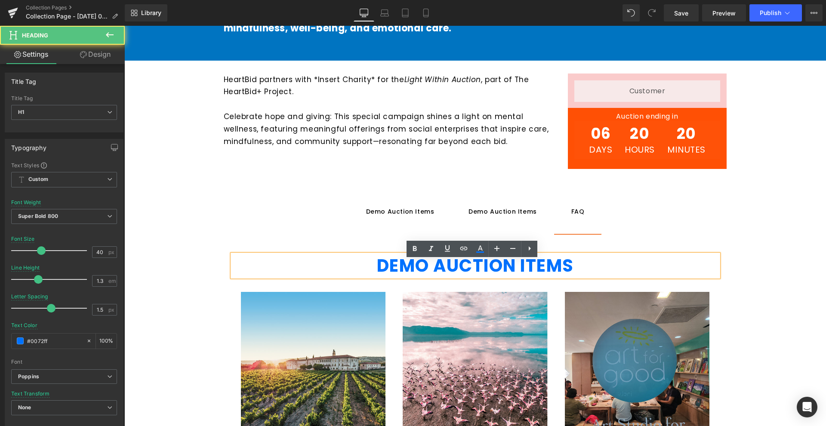
click at [531, 272] on strong "DEMO AUCTION ITEMS" at bounding box center [475, 266] width 197 height 24
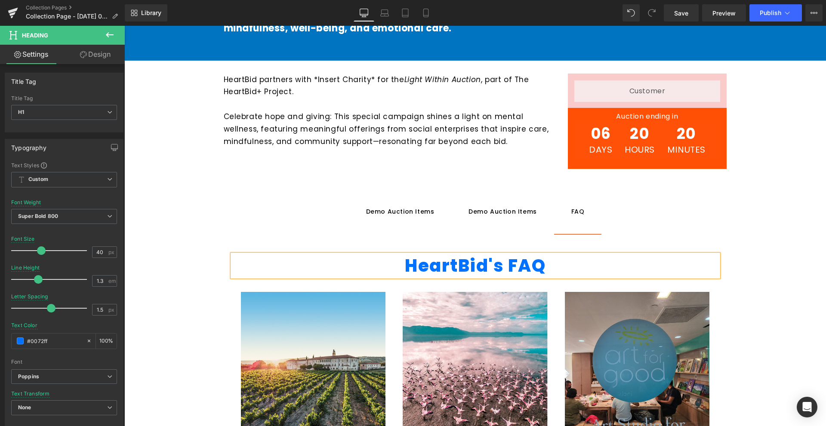
scroll to position [631, 0]
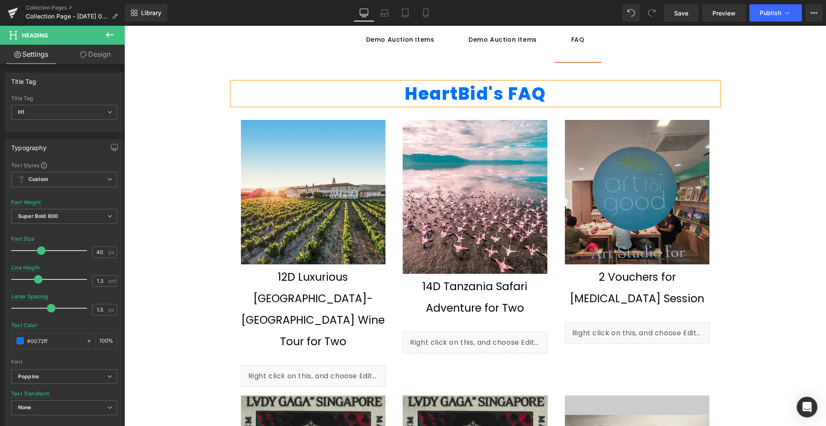
click at [459, 264] on img at bounding box center [474, 197] width 145 height 154
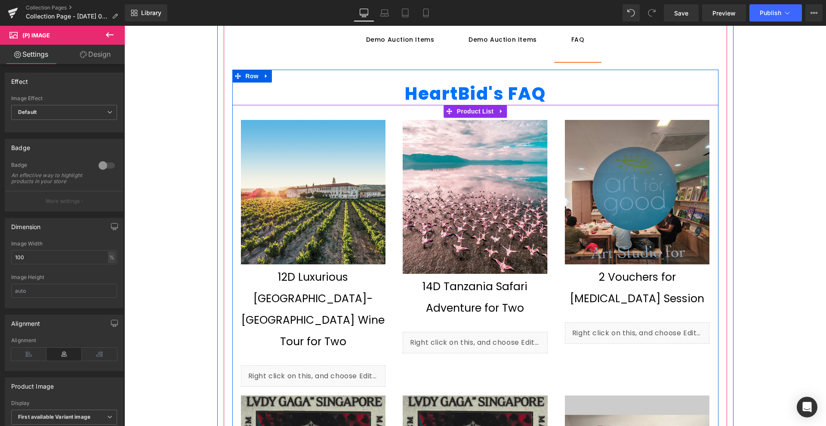
click at [498, 114] on icon at bounding box center [501, 111] width 6 height 6
click at [504, 114] on icon at bounding box center [507, 111] width 6 height 6
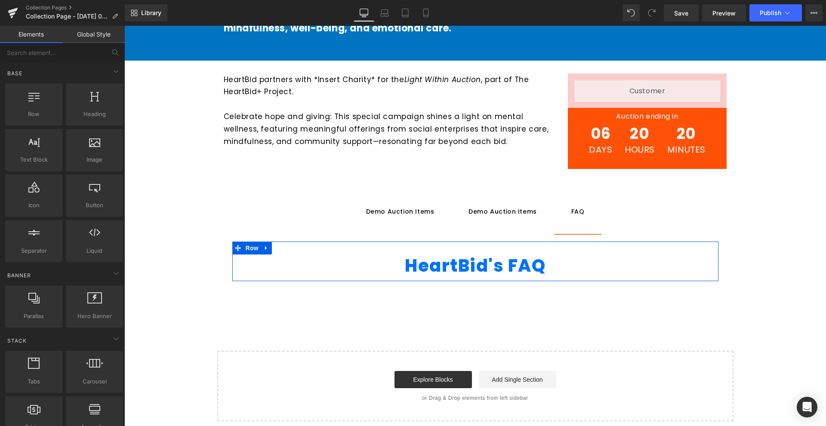
scroll to position [416, 0]
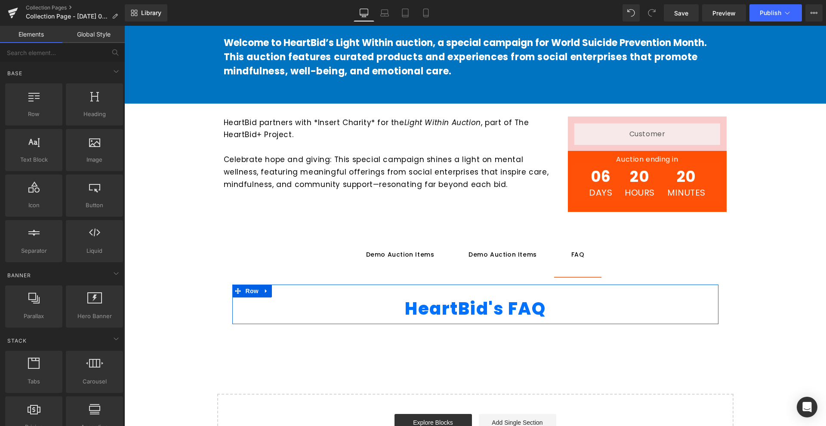
click at [496, 259] on div "Demo Auction Items" at bounding box center [502, 254] width 68 height 9
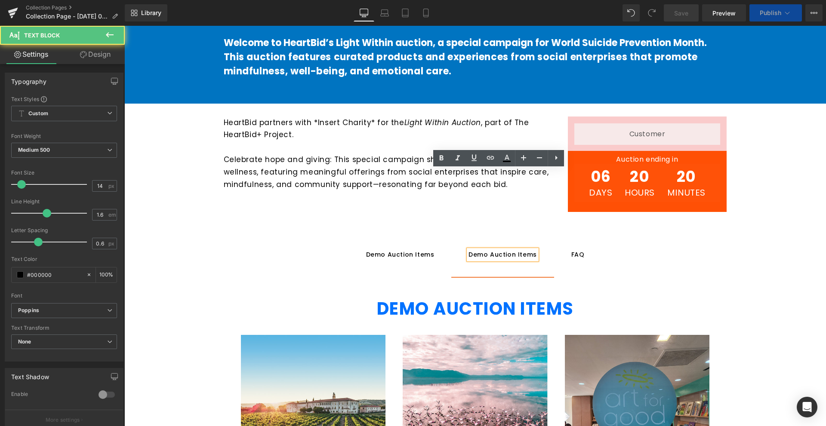
scroll to position [502, 0]
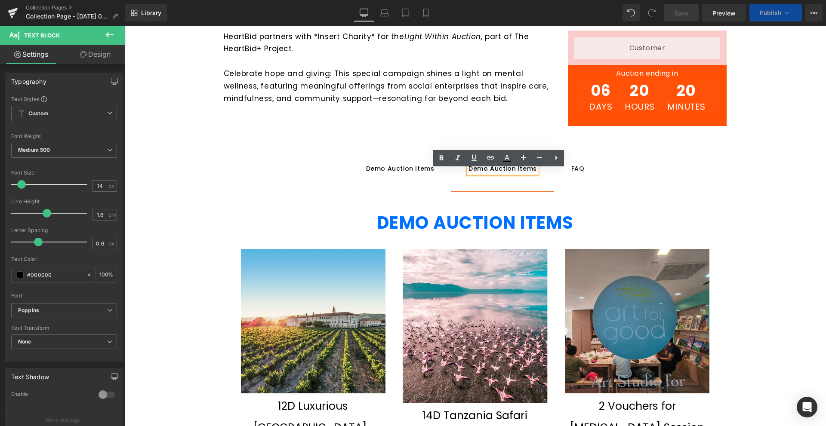
click at [413, 181] on span "Demo Auction Items Text Block" at bounding box center [400, 169] width 103 height 44
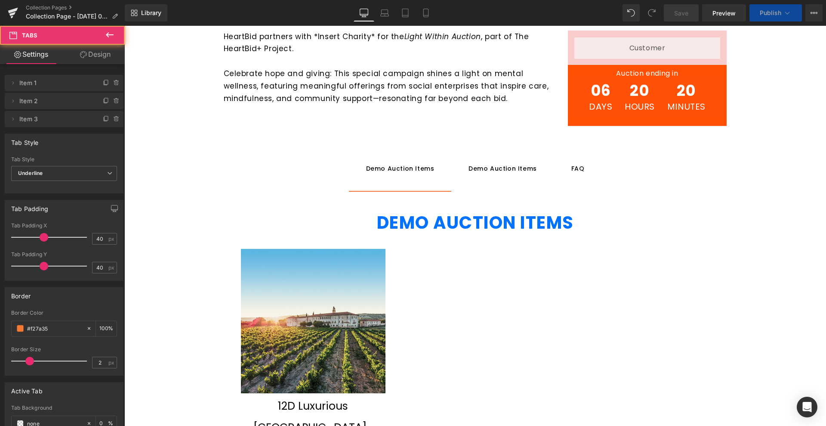
click at [494, 183] on span "Demo Auction Items Text Block" at bounding box center [502, 169] width 103 height 44
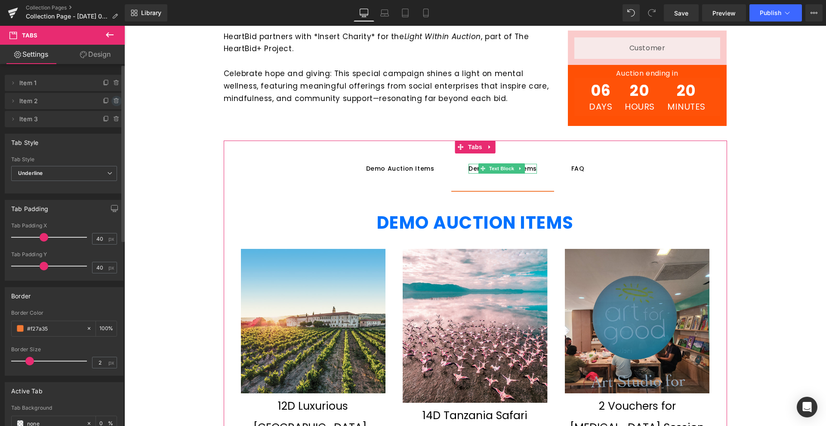
click at [115, 102] on icon at bounding box center [116, 101] width 7 height 7
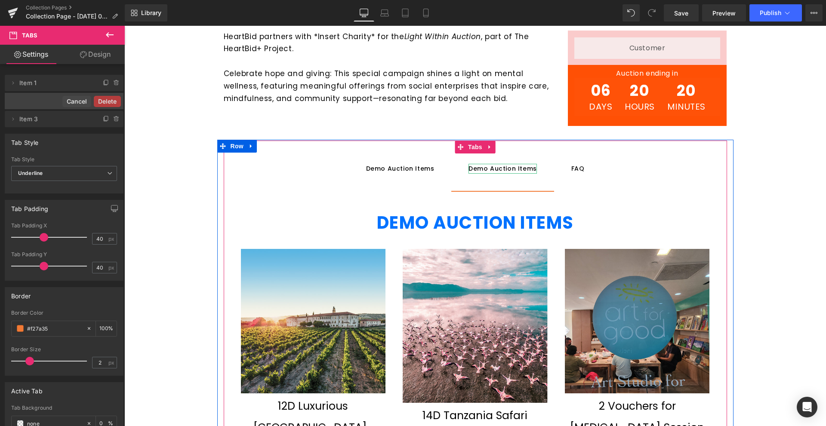
click at [498, 173] on div "Demo Auction Items" at bounding box center [502, 168] width 68 height 9
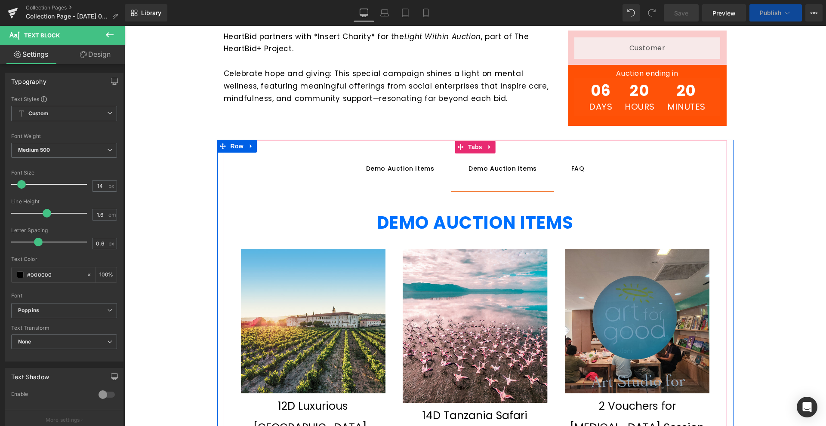
click at [491, 187] on span "Demo Auction Items Text Block" at bounding box center [502, 169] width 103 height 44
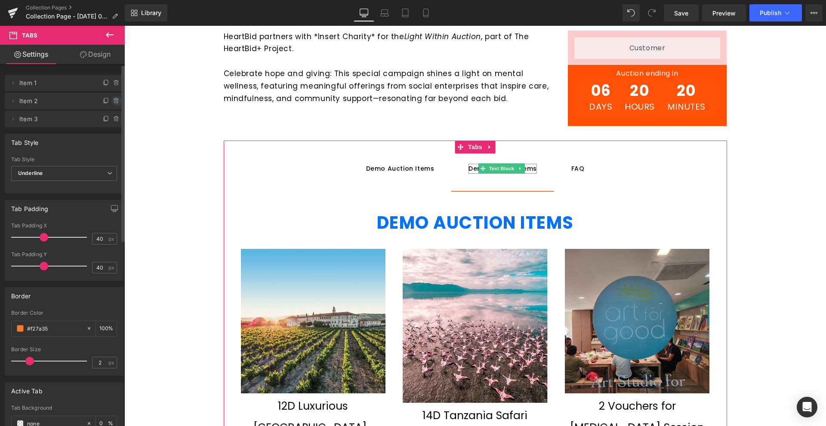
click at [113, 104] on icon at bounding box center [116, 101] width 7 height 7
click at [108, 103] on button "Delete" at bounding box center [107, 101] width 27 height 11
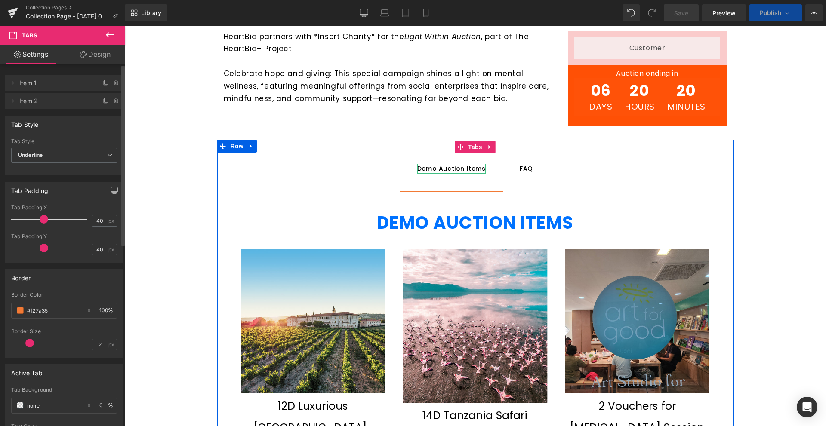
click at [455, 173] on div "Demo Auction Items" at bounding box center [451, 168] width 68 height 9
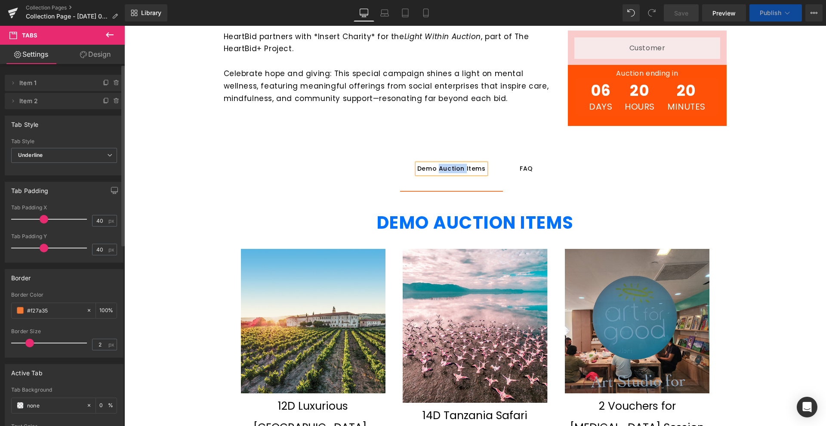
click at [455, 173] on div "Demo Auction Items" at bounding box center [451, 168] width 68 height 9
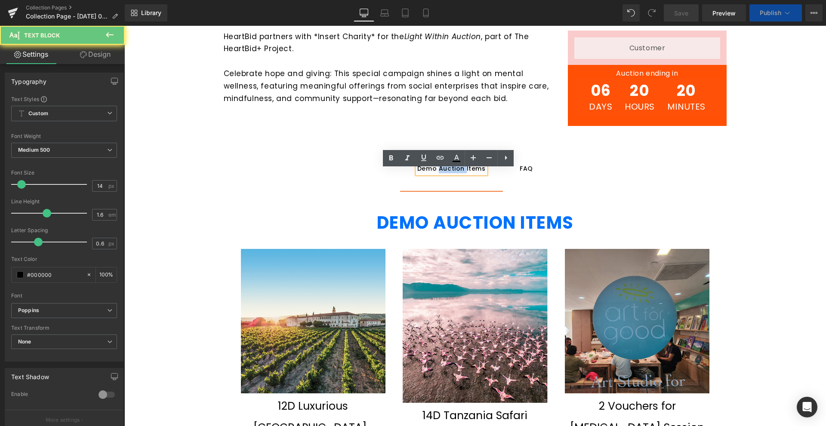
click at [455, 173] on div "Demo Auction Items" at bounding box center [451, 168] width 68 height 9
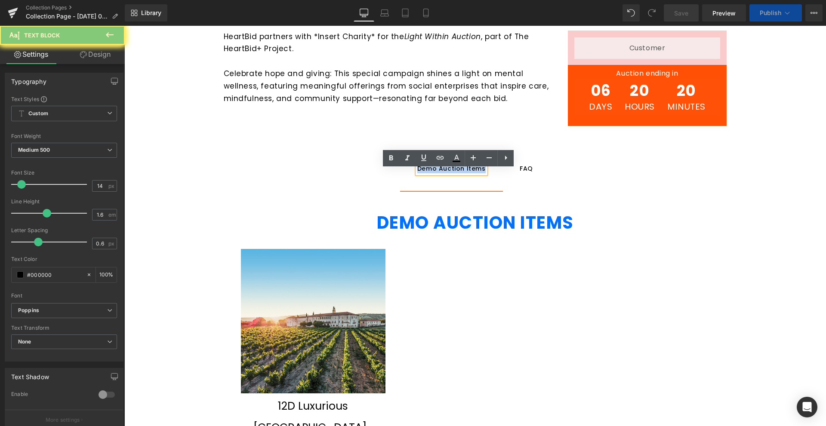
click at [455, 173] on div "Demo Auction Items" at bounding box center [451, 168] width 68 height 9
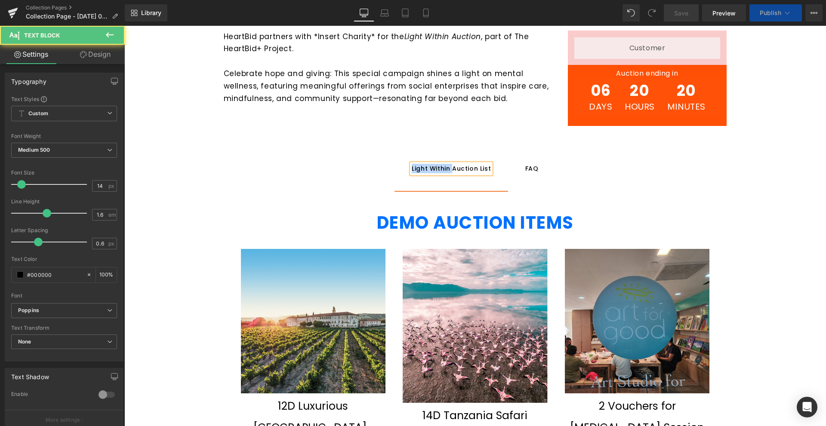
drag, startPoint x: 444, startPoint y: 175, endPoint x: 409, endPoint y: 173, distance: 34.9
click at [412, 173] on div "Light Within Auction List" at bounding box center [451, 168] width 79 height 9
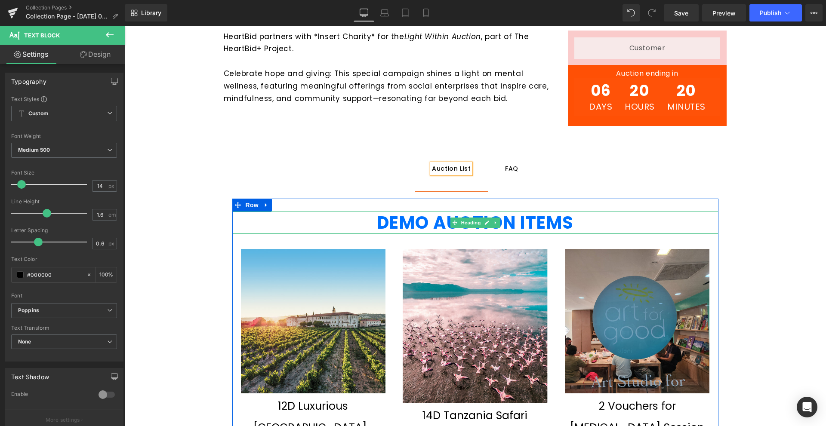
click at [466, 223] on strong "DEMO AUCTION ITEMS" at bounding box center [475, 223] width 197 height 24
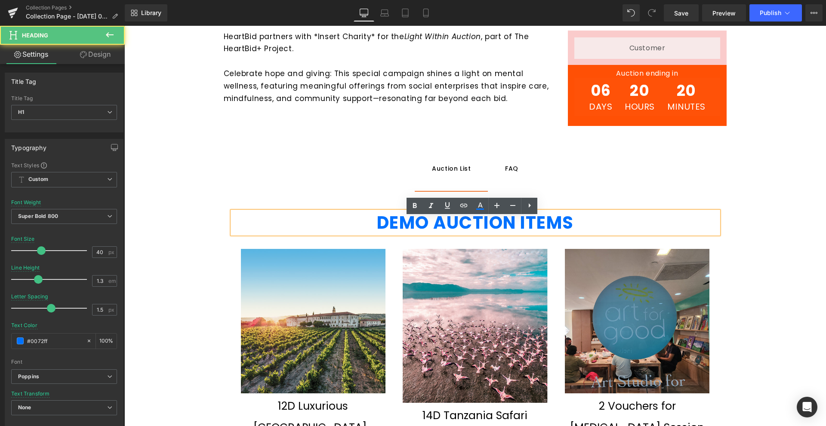
click at [448, 224] on strong "DEMO AUCTION ITEMS" at bounding box center [475, 223] width 197 height 24
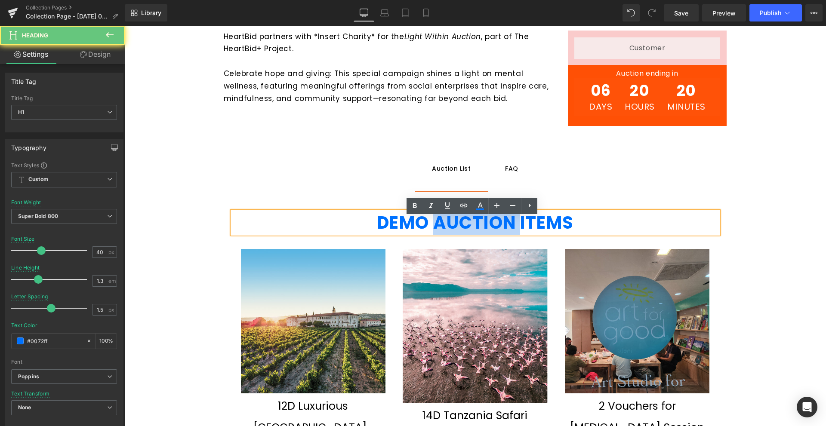
click at [448, 224] on strong "DEMO AUCTION ITEMS" at bounding box center [475, 223] width 197 height 24
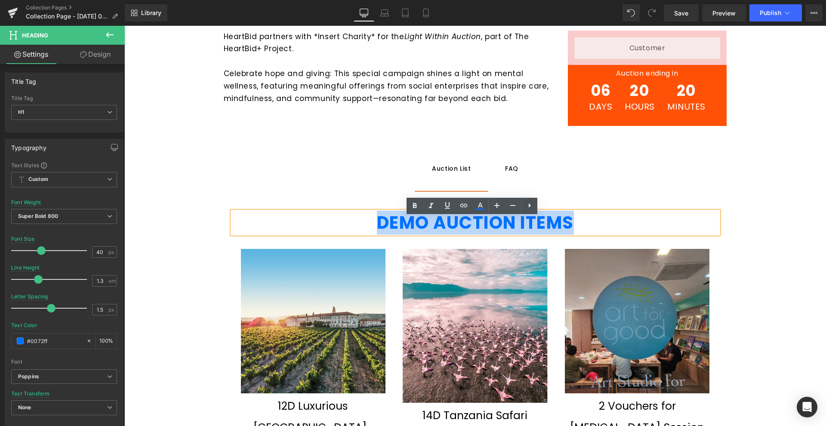
click at [448, 224] on strong "DEMO AUCTION ITEMS" at bounding box center [475, 223] width 197 height 24
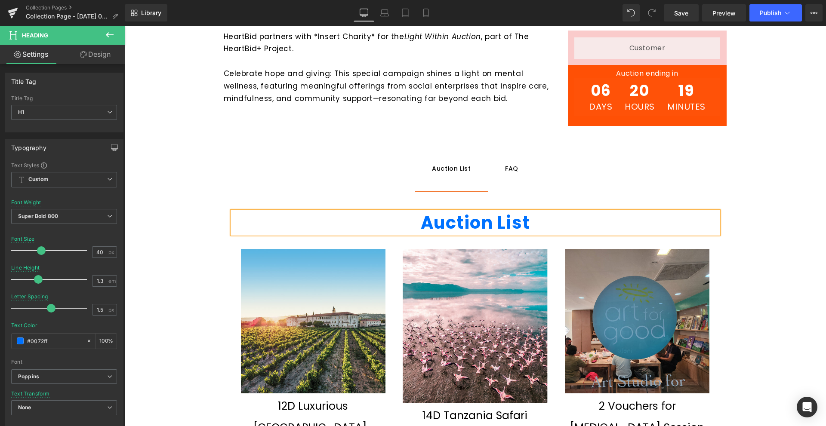
click at [448, 224] on strong "Auction List" at bounding box center [475, 223] width 109 height 24
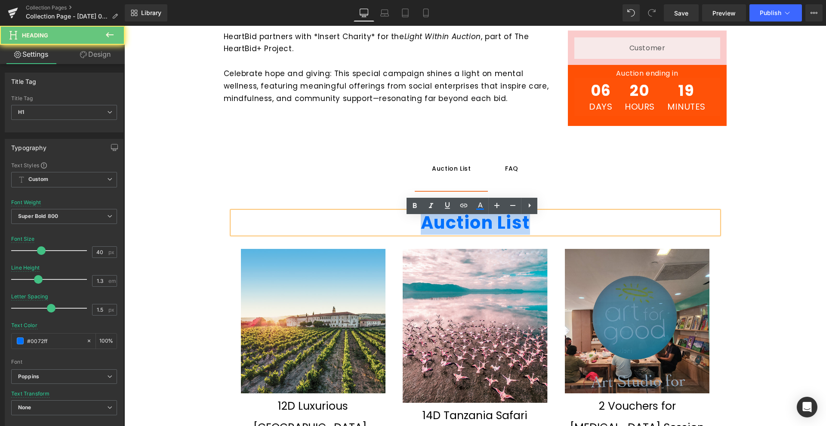
click at [448, 224] on strong "Auction List" at bounding box center [475, 223] width 109 height 24
click at [549, 160] on ul "Auction List Text Block FAQ Text Block" at bounding box center [475, 169] width 503 height 44
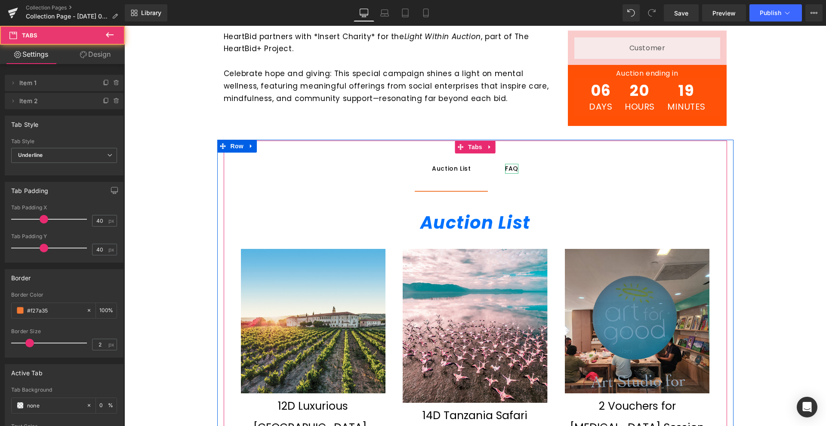
click at [506, 173] on div "FAQ" at bounding box center [511, 168] width 13 height 9
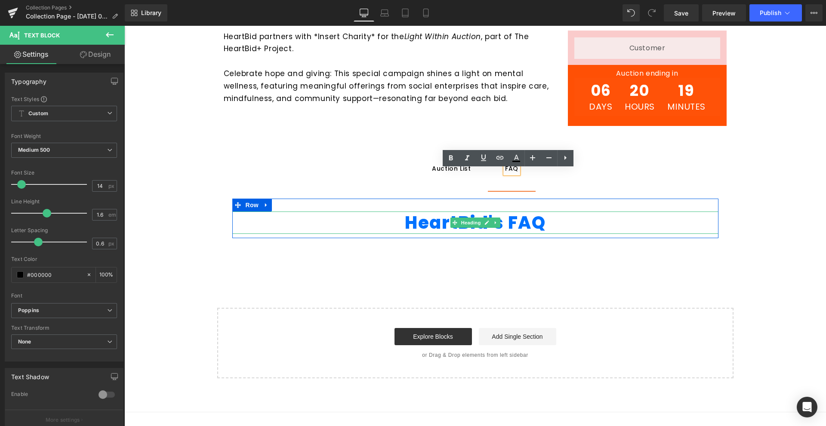
click at [452, 225] on icon at bounding box center [454, 222] width 5 height 5
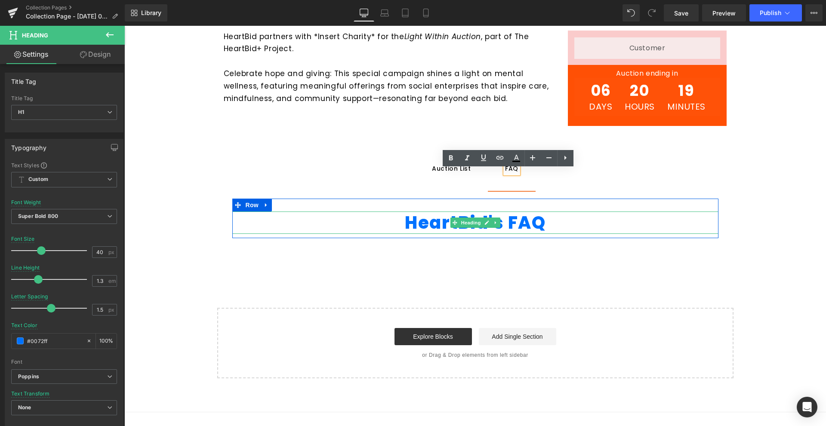
click at [452, 225] on icon at bounding box center [454, 222] width 5 height 5
click at [423, 229] on h1 "HeartBid's FAQ" at bounding box center [475, 223] width 486 height 22
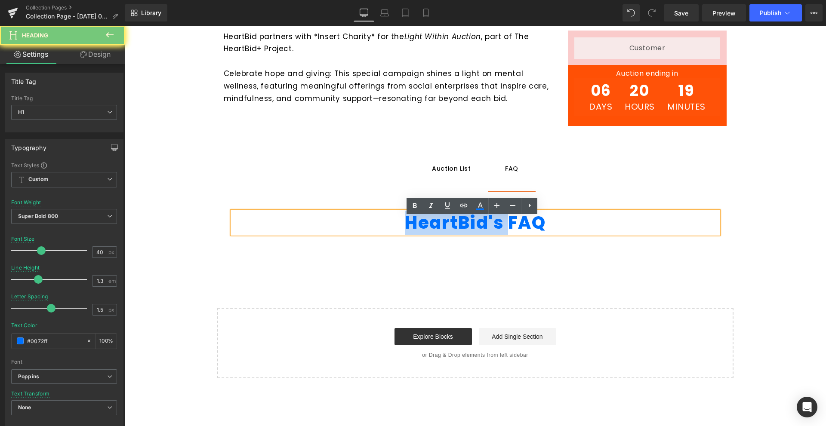
click at [423, 229] on h1 "HeartBid's FAQ" at bounding box center [475, 223] width 486 height 22
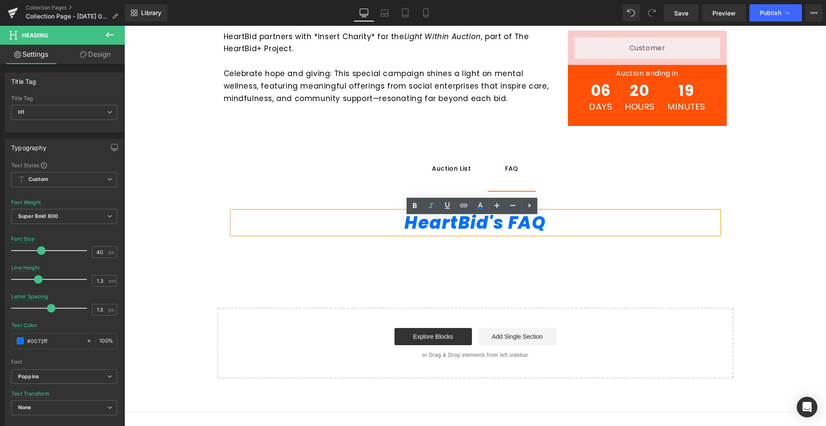
click at [444, 173] on div "Auction List" at bounding box center [451, 168] width 39 height 9
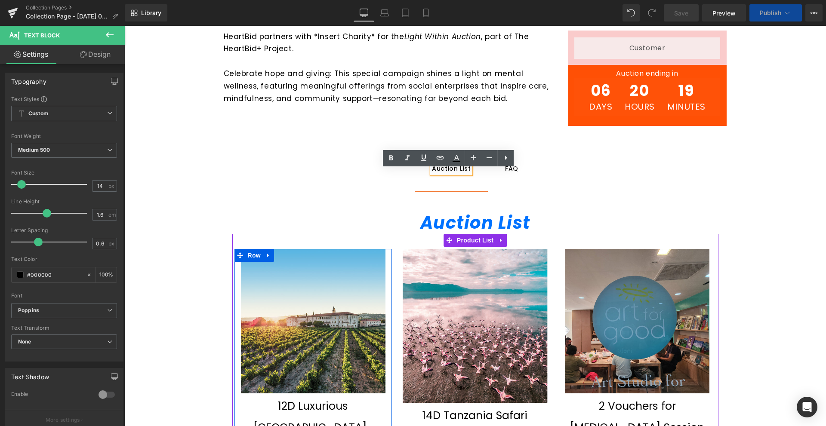
scroll to position [588, 0]
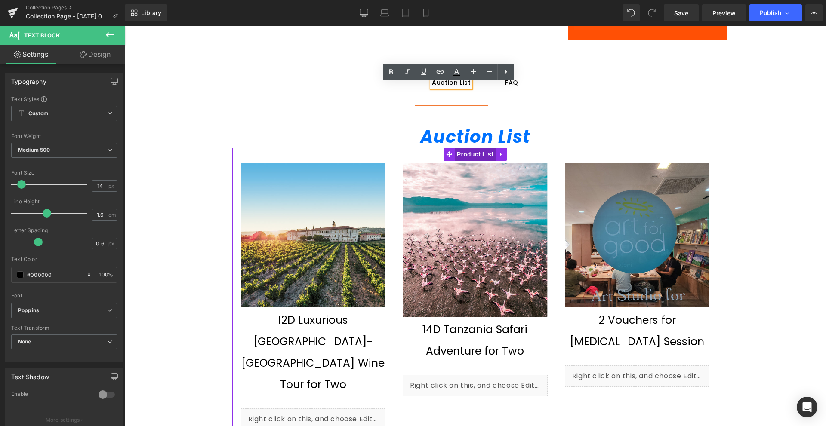
click at [488, 160] on span "Product List" at bounding box center [475, 154] width 41 height 13
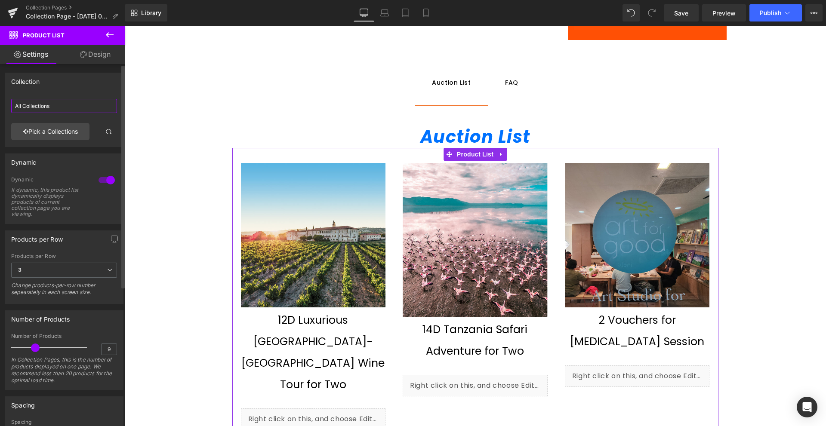
click at [80, 100] on input "All Collections" at bounding box center [64, 106] width 106 height 14
click at [55, 129] on link "Pick a Collections" at bounding box center [50, 131] width 78 height 17
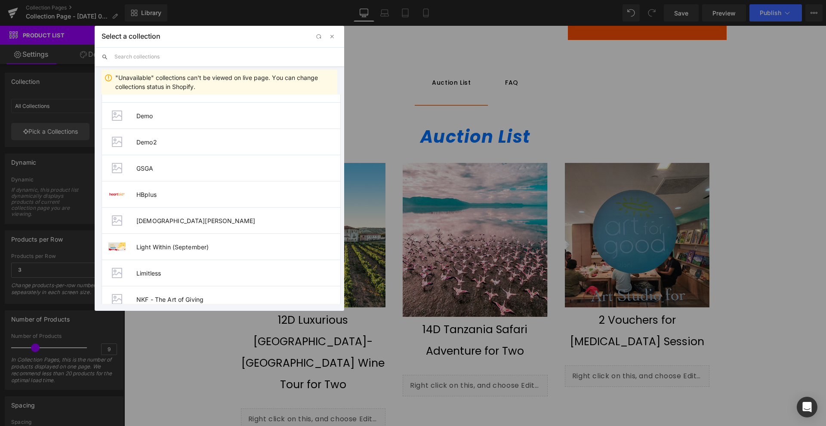
scroll to position [301, 0]
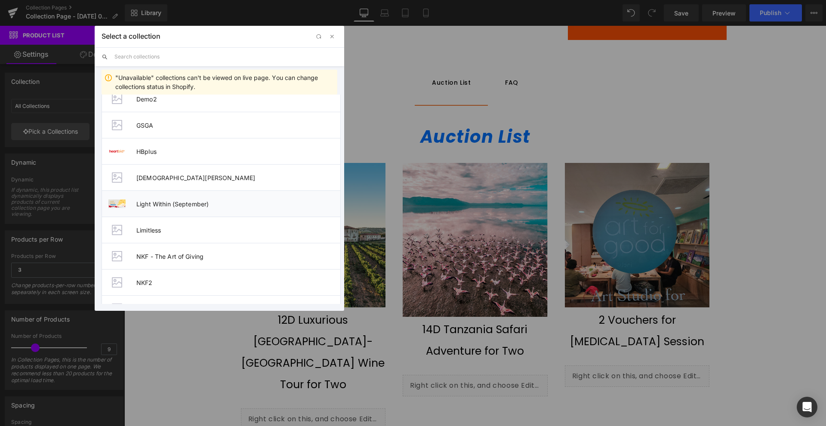
click at [197, 203] on span "Light Within (September)" at bounding box center [238, 203] width 204 height 7
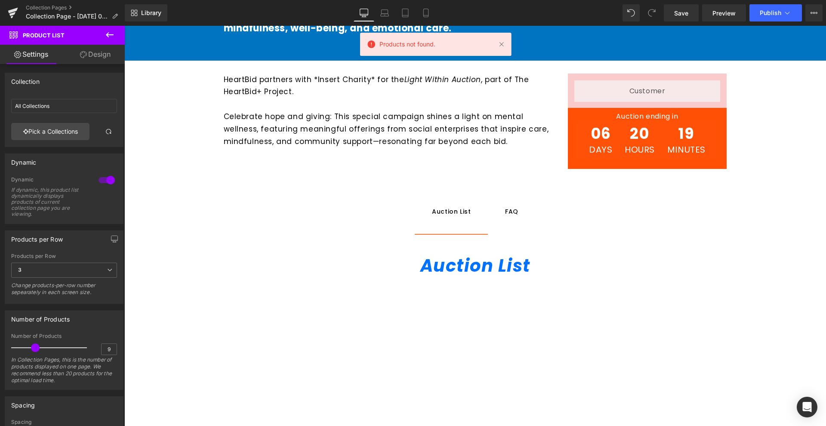
scroll to position [545, 0]
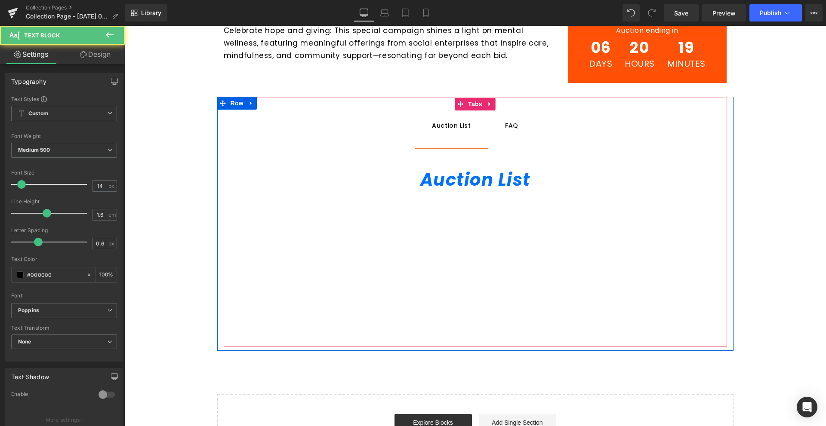
click at [513, 130] on div "FAQ Text Block" at bounding box center [511, 125] width 13 height 9
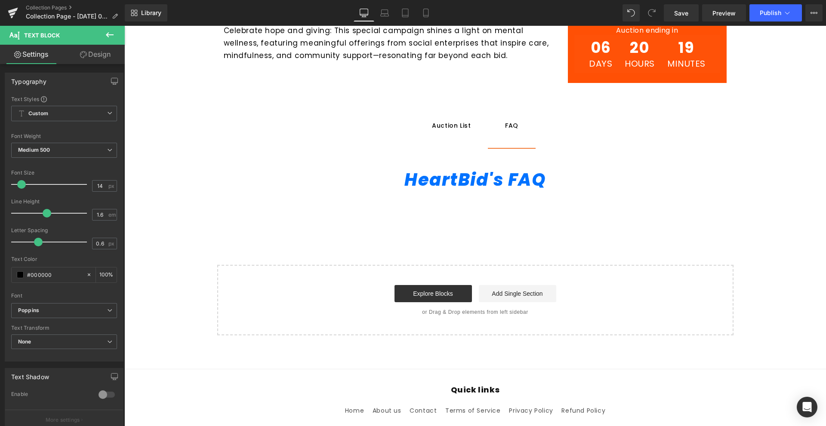
drag, startPoint x: 36, startPoint y: 47, endPoint x: 116, endPoint y: 49, distance: 80.0
click at [37, 47] on link "Settings" at bounding box center [31, 54] width 62 height 19
click at [119, 38] on button at bounding box center [110, 35] width 30 height 19
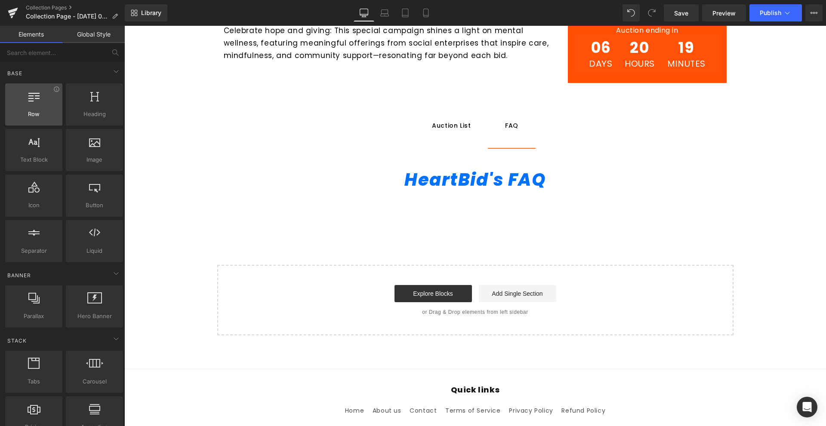
click at [30, 116] on span "Row" at bounding box center [34, 114] width 52 height 9
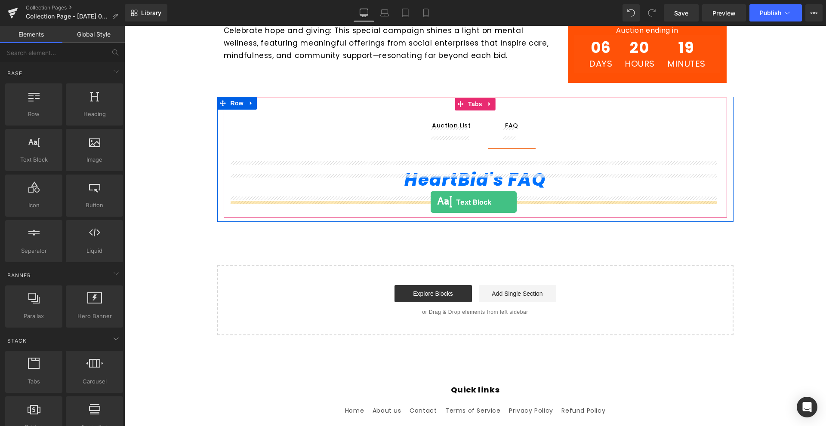
drag, startPoint x: 232, startPoint y: 195, endPoint x: 430, endPoint y: 202, distance: 198.4
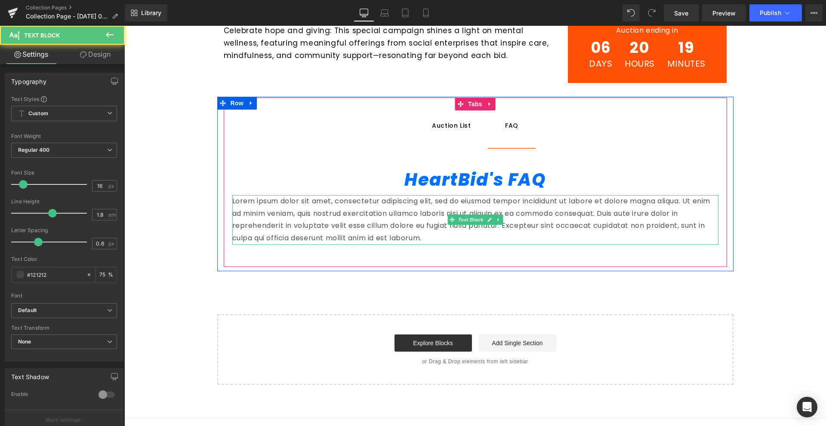
click at [395, 231] on p "Lorem ipsum dolor sit amet, consectetur adipiscing elit, sed do eiusmod tempor …" at bounding box center [475, 219] width 486 height 49
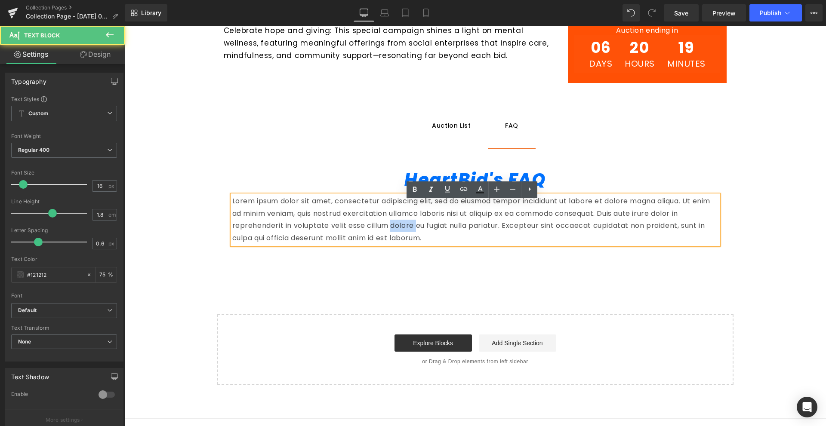
click at [395, 231] on p "Lorem ipsum dolor sit amet, consectetur adipiscing elit, sed do eiusmod tempor …" at bounding box center [475, 219] width 486 height 49
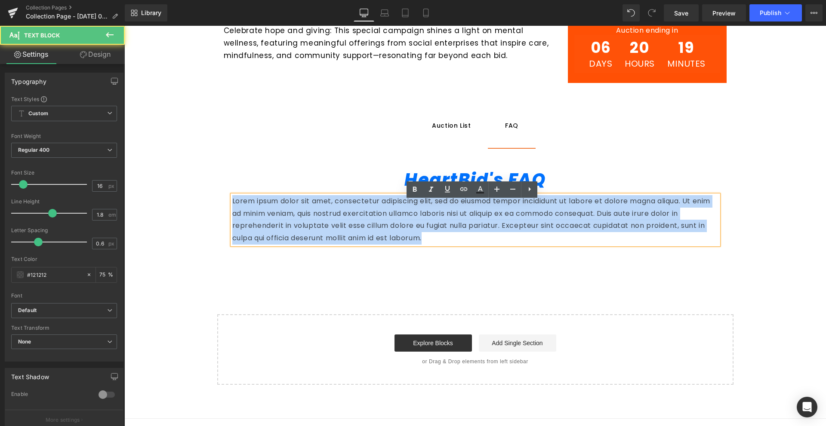
click at [395, 231] on p "Lorem ipsum dolor sit amet, consectetur adipiscing elit, sed do eiusmod tempor …" at bounding box center [475, 219] width 486 height 49
click at [409, 240] on p "Lorem ipsum dolor sit amet, consectetur adipiscing elit, sed do eiusmod tempor …" at bounding box center [475, 219] width 486 height 49
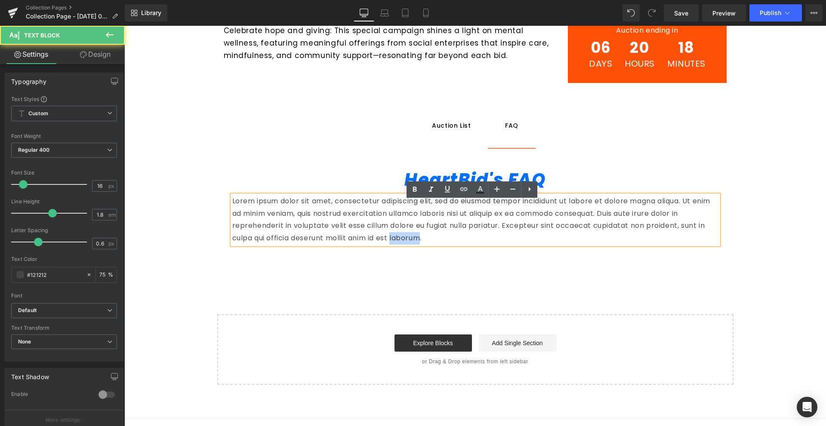
click at [409, 240] on p "Lorem ipsum dolor sit amet, consectetur adipiscing elit, sed do eiusmod tempor …" at bounding box center [475, 219] width 486 height 49
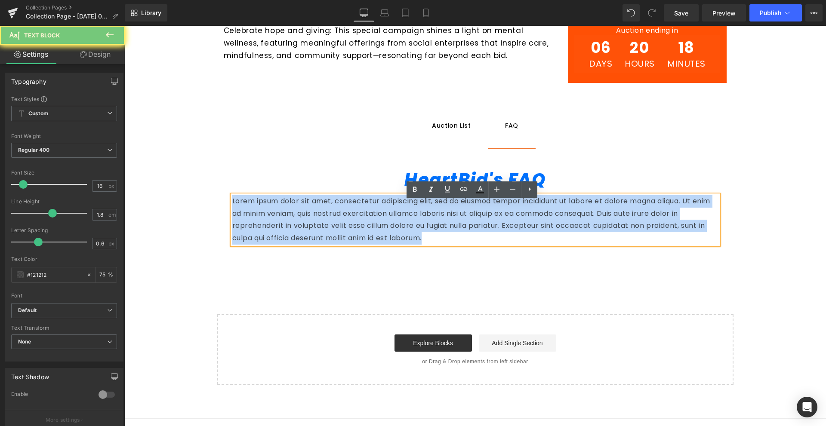
click at [409, 240] on p "Lorem ipsum dolor sit amet, consectetur adipiscing elit, sed do eiusmod tempor …" at bounding box center [475, 219] width 486 height 49
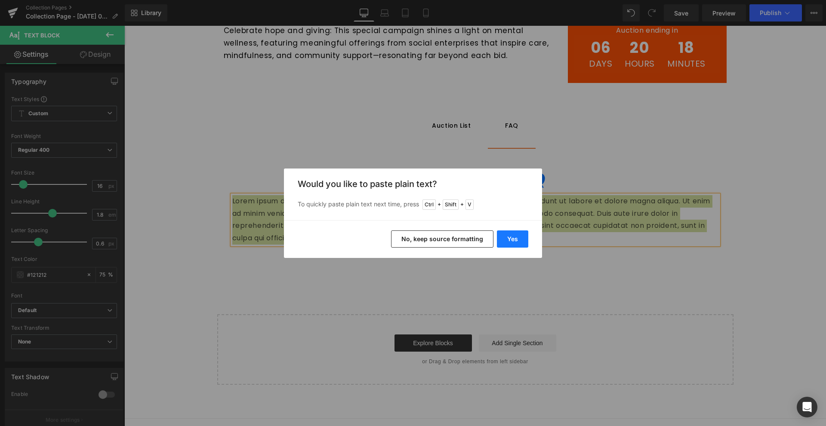
click at [511, 240] on button "Yes" at bounding box center [512, 238] width 31 height 17
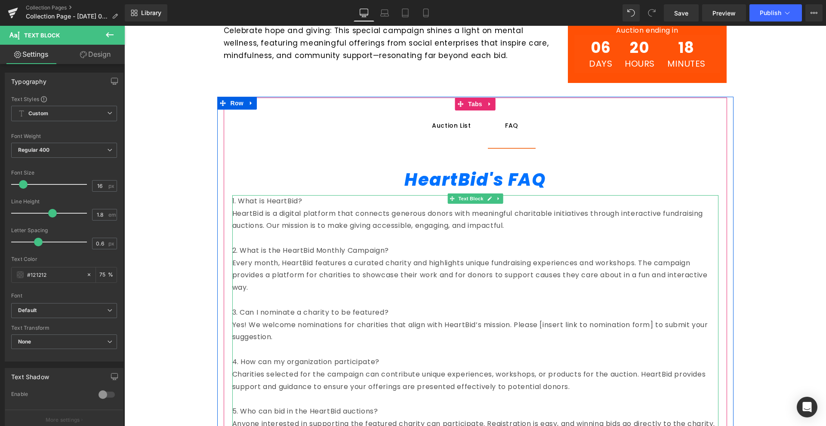
click at [286, 206] on p "1. What is HeartBid?" at bounding box center [475, 201] width 486 height 12
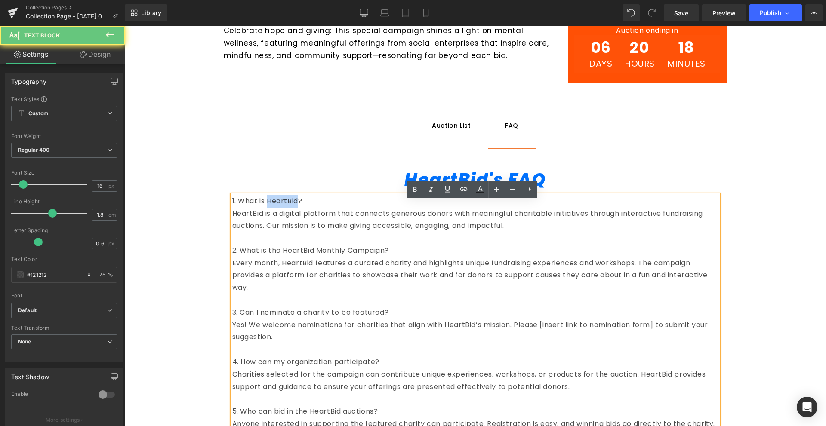
click at [286, 206] on p "1. What is HeartBid?" at bounding box center [475, 201] width 486 height 12
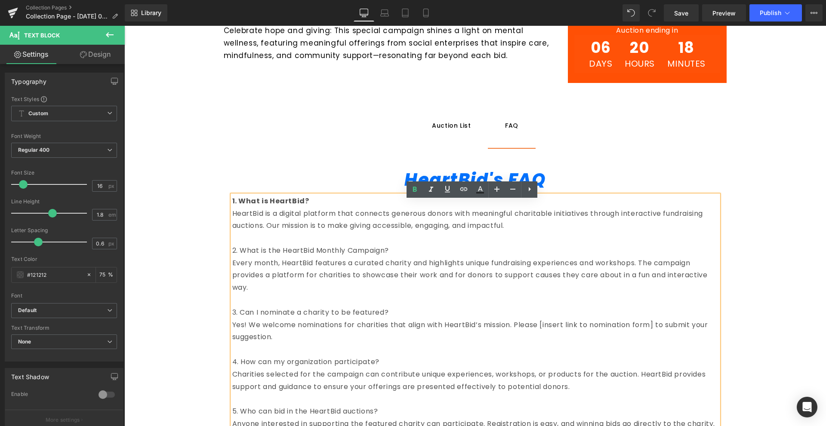
click at [341, 206] on p "1. What is HeartBid?" at bounding box center [475, 201] width 486 height 12
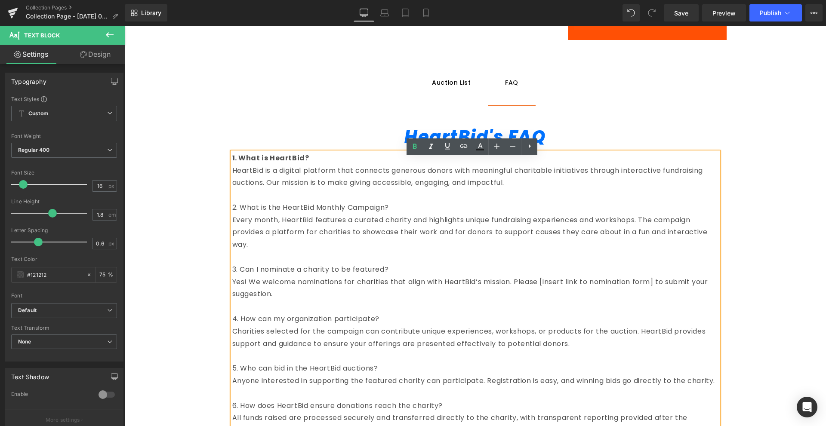
click at [278, 214] on p "2. What is the HeartBid Monthly Campaign?" at bounding box center [475, 208] width 486 height 12
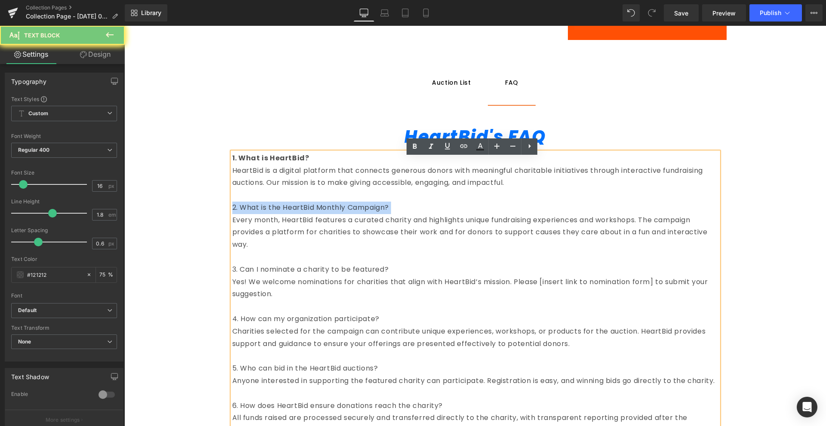
click at [278, 214] on p "2. What is the HeartBid Monthly Campaign?" at bounding box center [475, 208] width 486 height 12
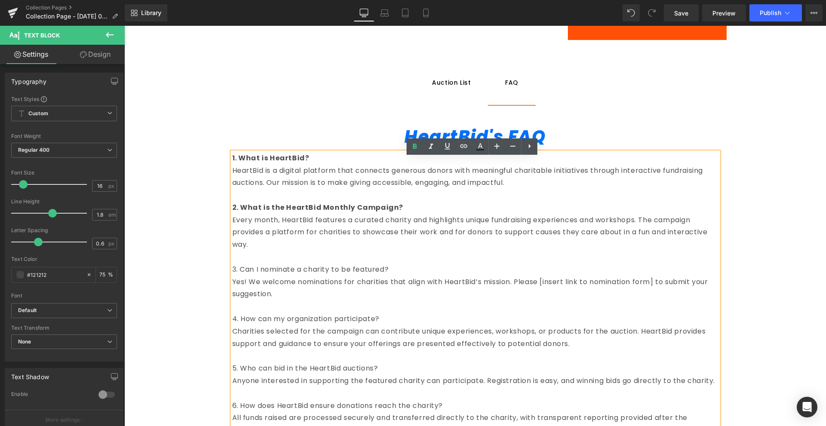
scroll to position [631, 0]
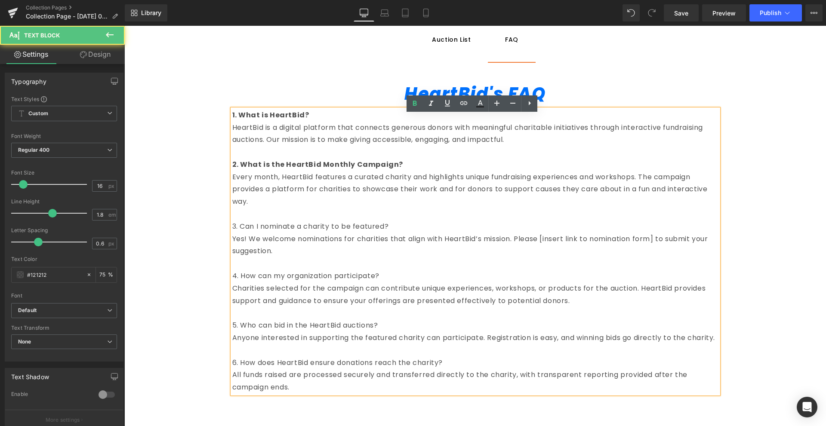
click at [275, 230] on p "3. Can I nominate a charity to be featured?" at bounding box center [475, 227] width 486 height 12
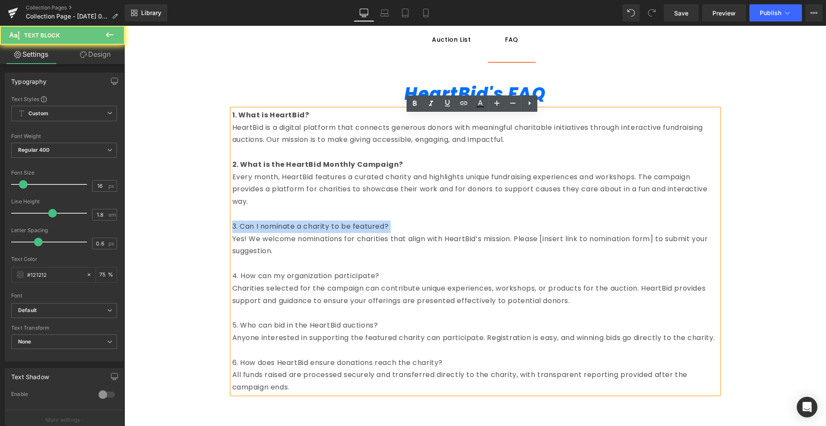
click at [275, 230] on p "3. Can I nominate a charity to be featured?" at bounding box center [475, 227] width 486 height 12
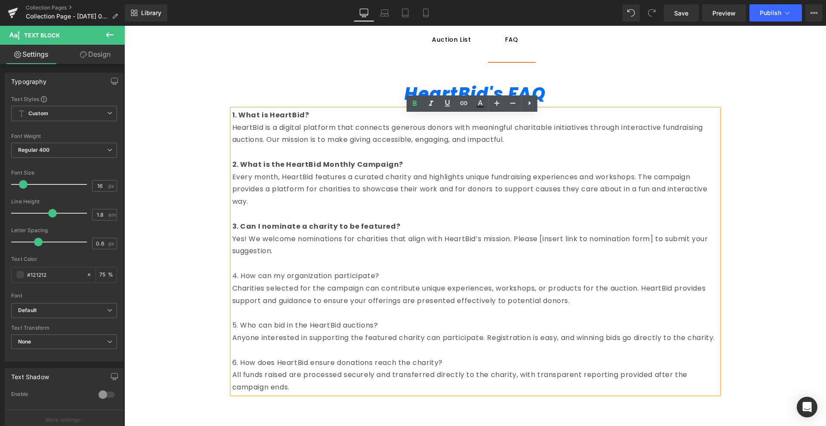
click at [281, 280] on p "4. How can my organization participate?" at bounding box center [475, 276] width 486 height 12
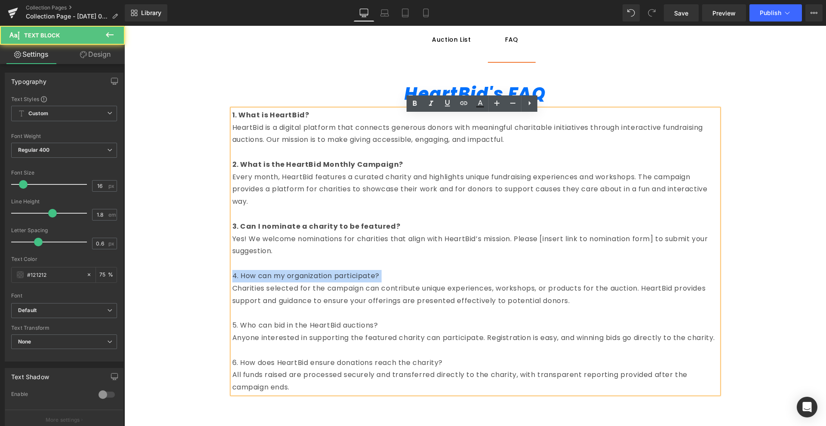
click at [281, 280] on p "4. How can my organization participate?" at bounding box center [475, 276] width 486 height 12
click at [272, 331] on p "5. Who can bid in the HeartBid auctions?" at bounding box center [475, 325] width 486 height 12
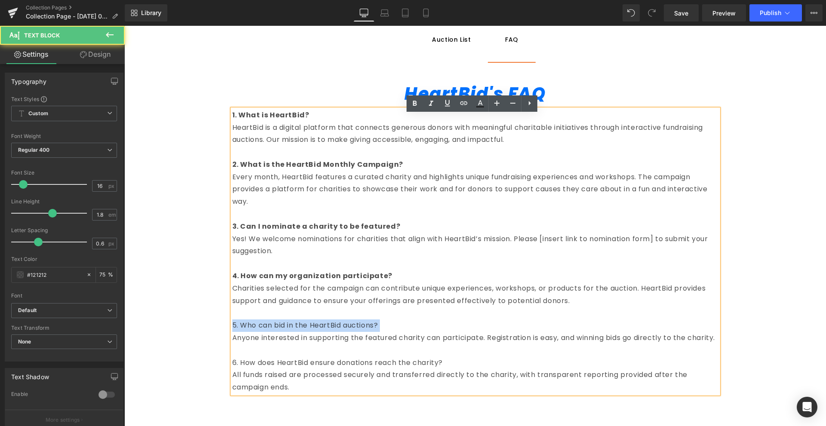
click at [272, 331] on p "5. Who can bid in the HeartBid auctions?" at bounding box center [475, 325] width 486 height 12
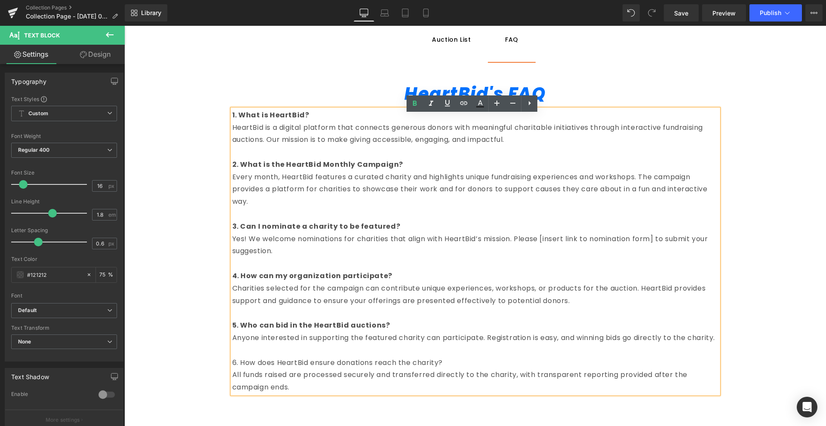
click at [265, 369] on p "6. How does HeartBid ensure donations reach the charity?" at bounding box center [475, 363] width 486 height 12
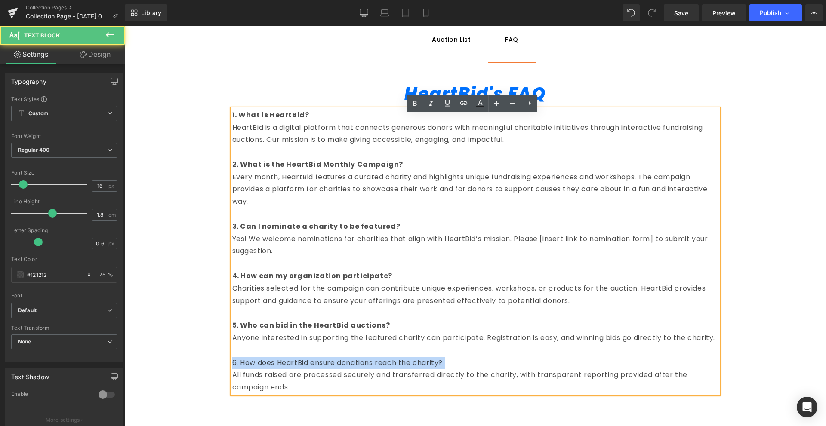
click at [265, 369] on p "6. How does HeartBid ensure donations reach the charity?" at bounding box center [475, 363] width 486 height 12
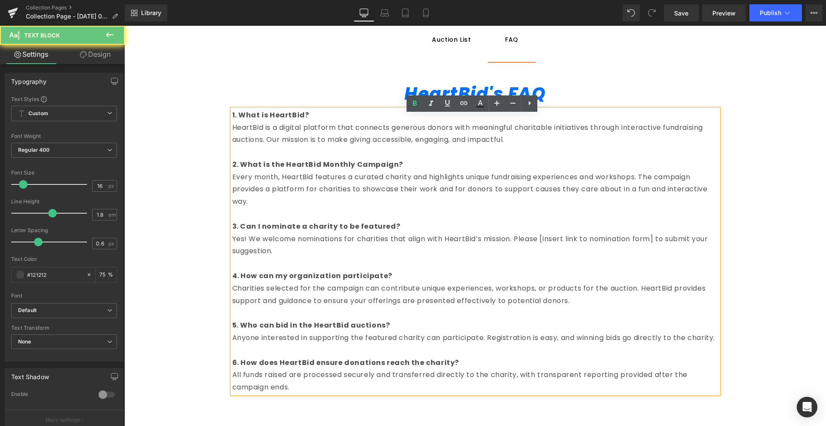
drag, startPoint x: 524, startPoint y: 272, endPoint x: 592, endPoint y: 239, distance: 75.0
click at [592, 239] on p "Yes! We welcome nominations for charities that align with HeartBid’s mission. P…" at bounding box center [475, 245] width 486 height 25
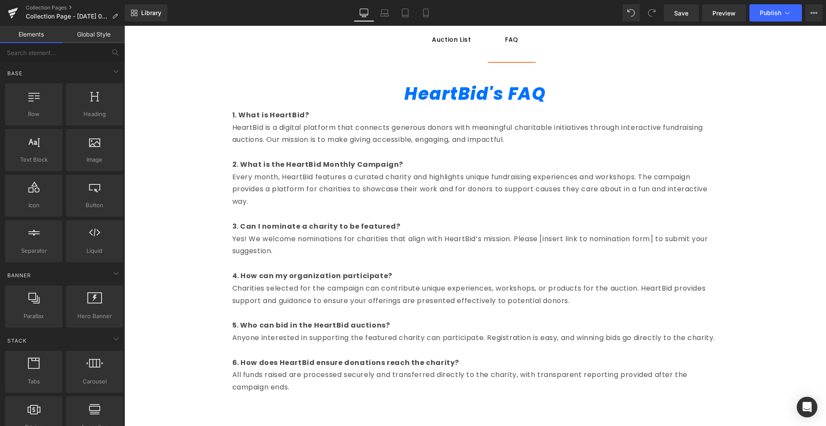
click at [390, 138] on p "HeartBid is a digital platform that connects generous donors with meaningful ch…" at bounding box center [475, 134] width 486 height 25
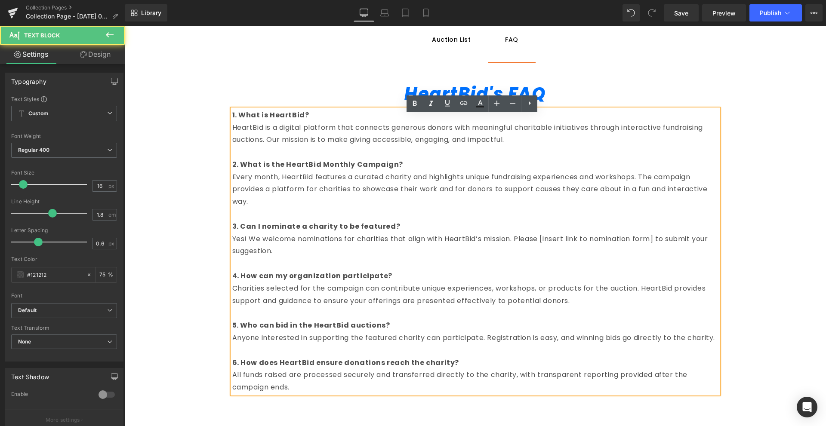
click at [288, 114] on div "1. What is HeartBid? HeartBid is a digital platform that connects generous dono…" at bounding box center [475, 251] width 486 height 285
click at [491, 132] on div "1. What is HeartBid? HeartBid is a digital platform that connects generous dono…" at bounding box center [475, 251] width 486 height 285
click at [700, 128] on p "HeartBid is a digital platform that connects generous donors with meaningful ch…" at bounding box center [475, 134] width 486 height 25
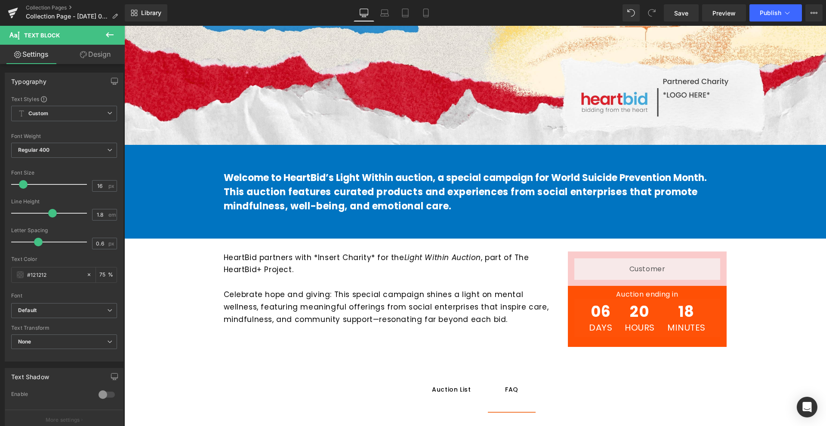
scroll to position [496, 0]
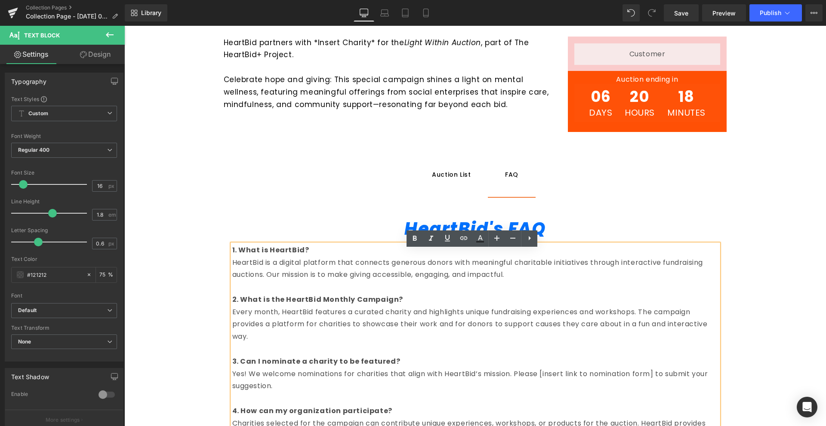
click at [582, 254] on p "1. What is HeartBid?" at bounding box center [475, 250] width 486 height 12
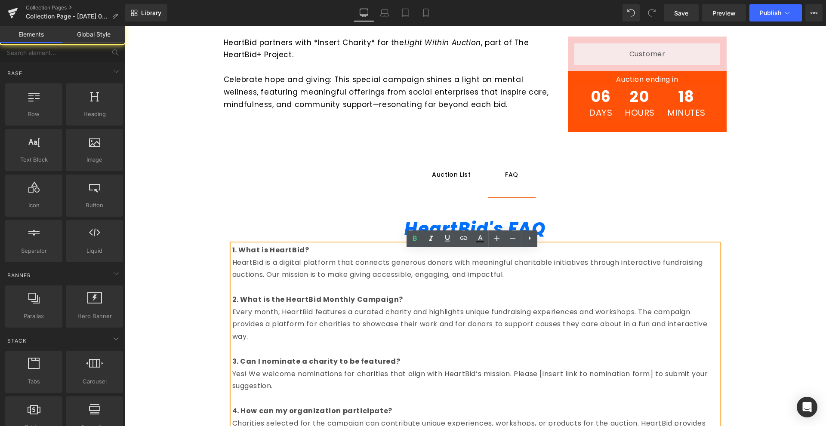
click at [755, 230] on div "Hero Banner Welcome to HeartBid’s Light Within auction, a special campaign for …" at bounding box center [474, 117] width 701 height 1103
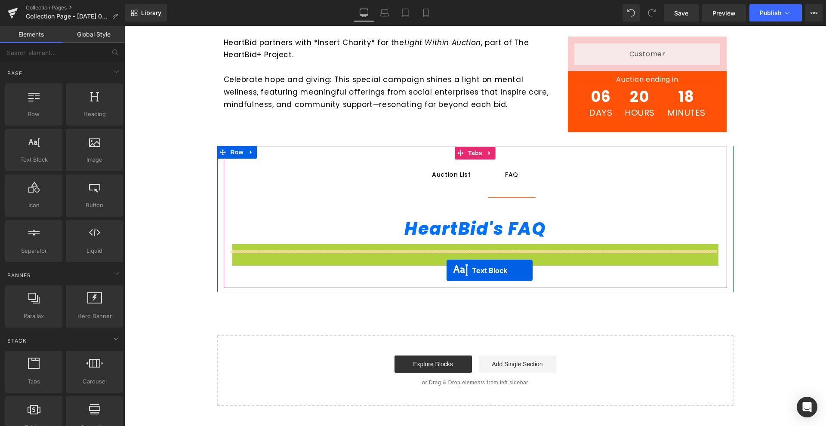
drag, startPoint x: 447, startPoint y: 255, endPoint x: 446, endPoint y: 270, distance: 15.9
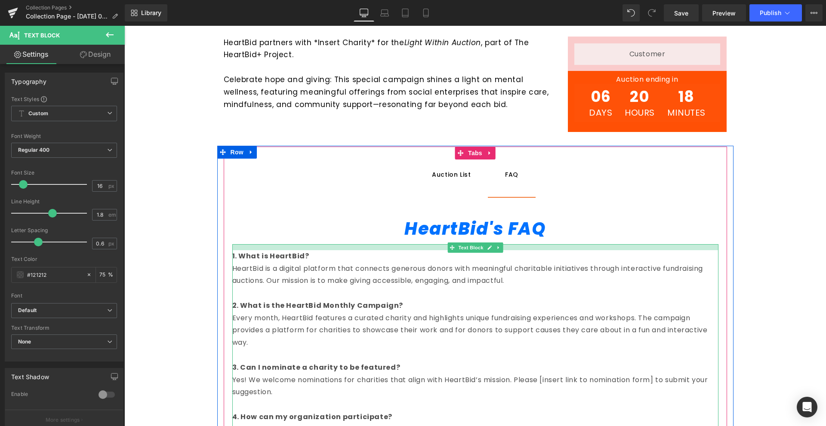
drag, startPoint x: 511, startPoint y: 252, endPoint x: 512, endPoint y: 258, distance: 6.5
click at [512, 258] on div "1. What is HeartBid? HeartBid is a digital platform that connects generous dono…" at bounding box center [475, 389] width 486 height 291
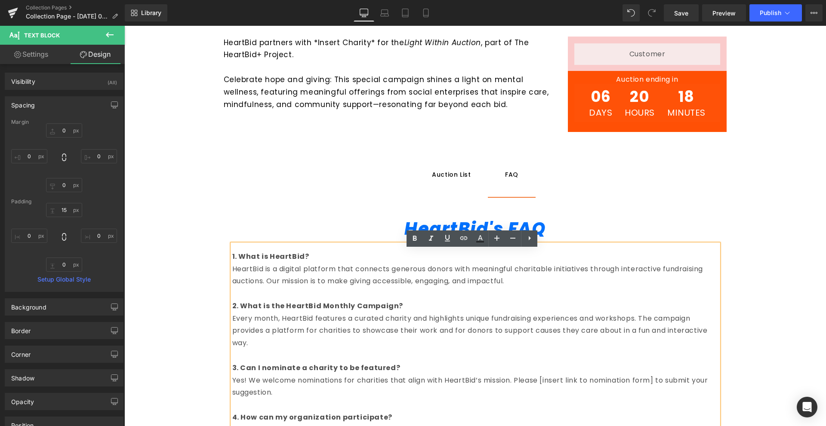
click at [522, 250] on div "1. What is HeartBid? HeartBid is a digital platform that connects generous dono…" at bounding box center [475, 389] width 486 height 291
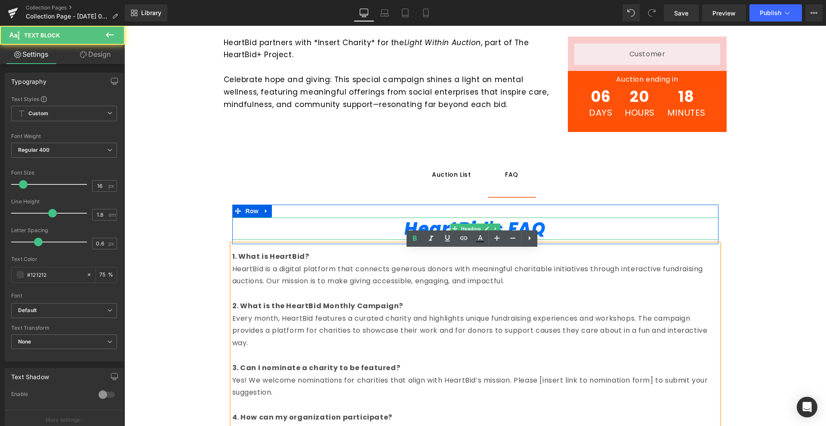
click at [632, 240] on h1 "HeartBid's FAQ" at bounding box center [475, 229] width 486 height 22
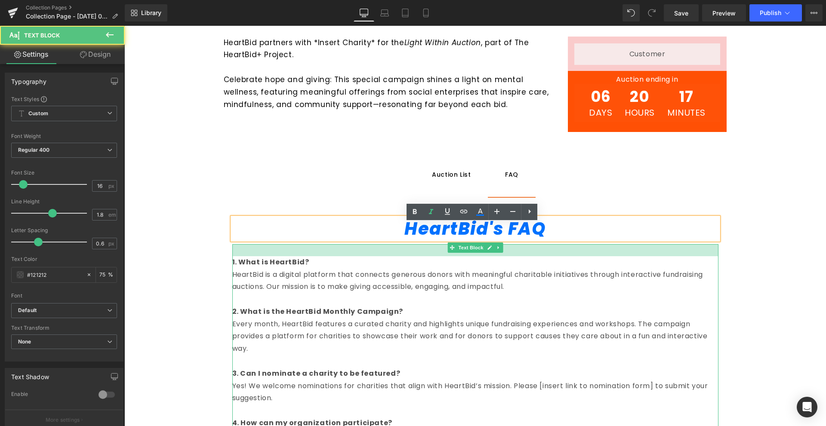
drag, startPoint x: 618, startPoint y: 250, endPoint x: 618, endPoint y: 255, distance: 5.6
click at [618, 255] on div at bounding box center [475, 250] width 486 height 12
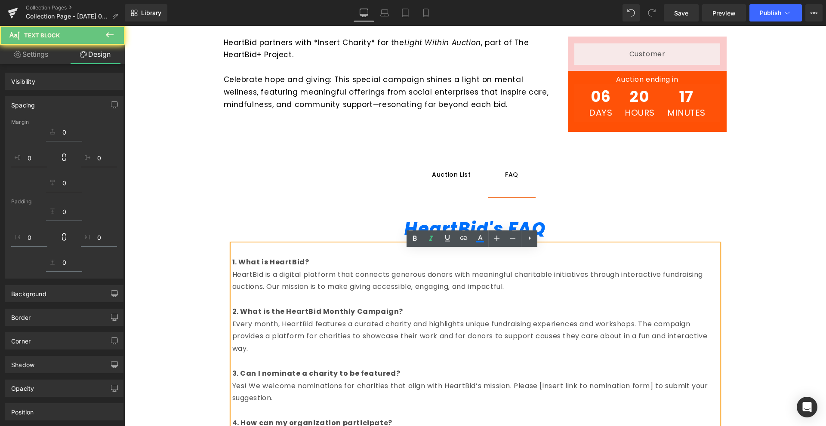
click at [778, 250] on div "Hero Banner Welcome to HeartBid’s Light Within auction, a special campaign for …" at bounding box center [474, 123] width 701 height 1115
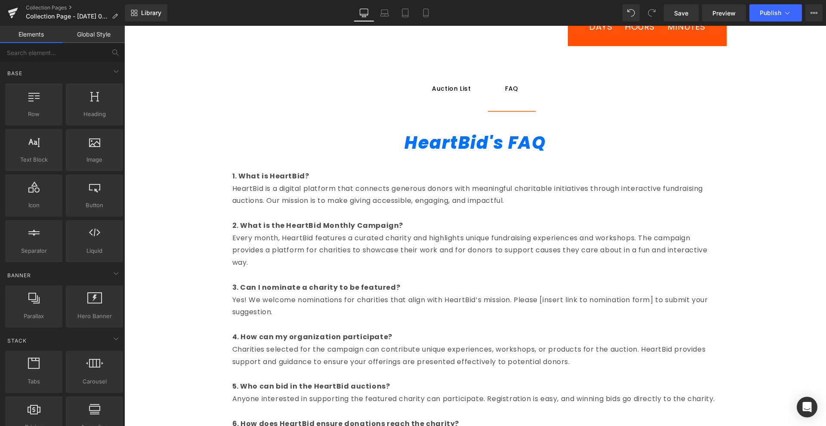
scroll to position [668, 0]
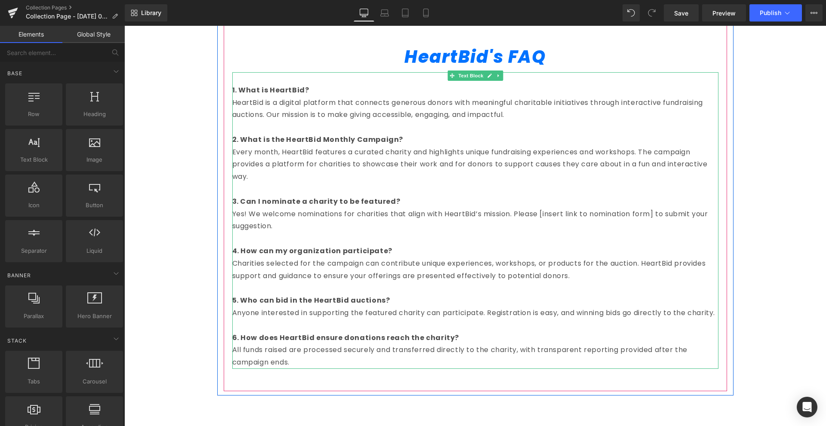
click at [508, 216] on p "Yes! We welcome nominations for charities that align with HeartBid’s mission. P…" at bounding box center [475, 220] width 486 height 25
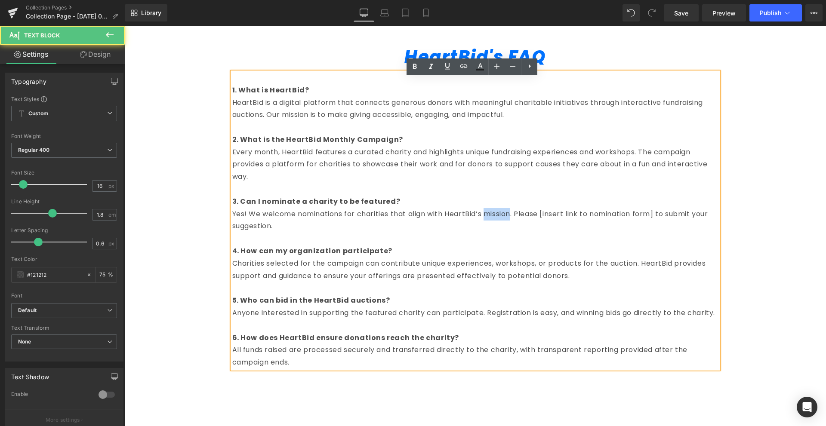
click at [508, 216] on p "Yes! We welcome nominations for charities that align with HeartBid’s mission. P…" at bounding box center [475, 220] width 486 height 25
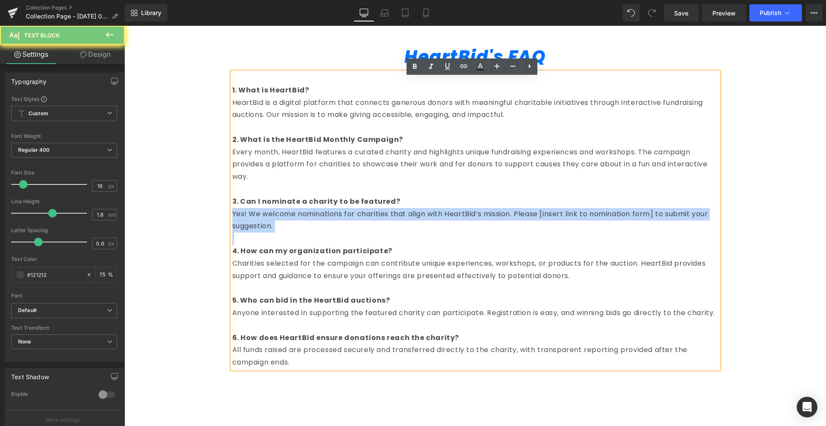
click at [508, 216] on p "Yes! We welcome nominations for charities that align with HeartBid’s mission. P…" at bounding box center [475, 220] width 486 height 25
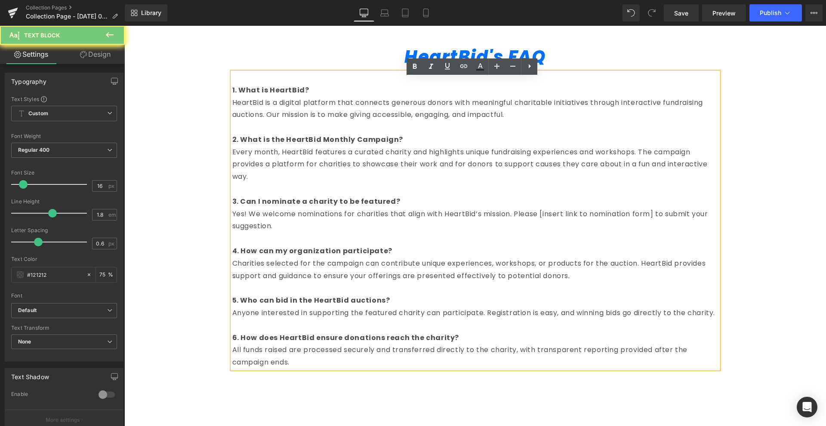
click at [464, 272] on p "Charities selected for the campaign can contribute unique experiences, workshop…" at bounding box center [475, 270] width 486 height 25
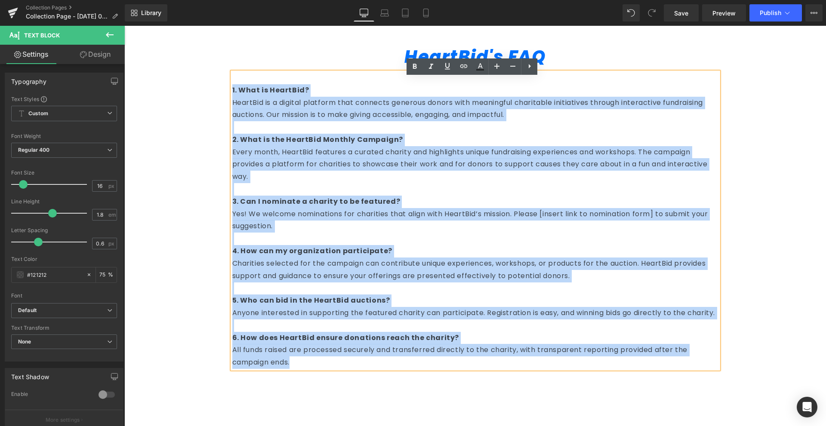
drag, startPoint x: 334, startPoint y: 383, endPoint x: 224, endPoint y: 74, distance: 327.2
click at [224, 74] on div "HeartBid's FAQ Heading Row 1. What is HeartBid? HeartBid is a digital platform …" at bounding box center [475, 200] width 503 height 353
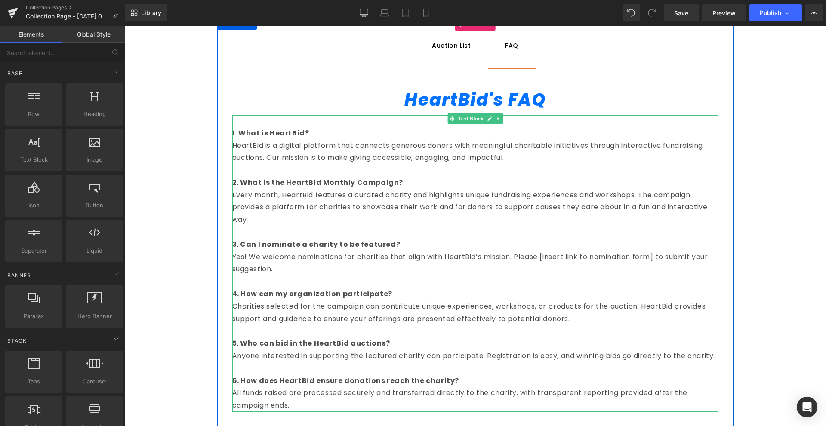
scroll to position [582, 0]
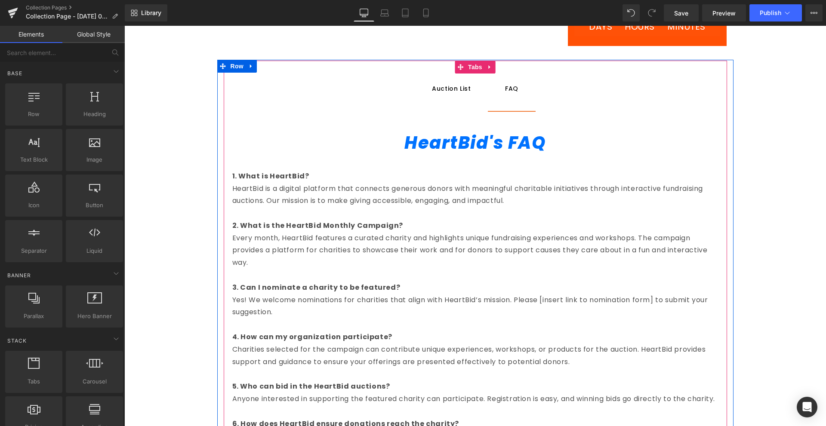
click at [450, 101] on span "Auction List Text Block" at bounding box center [451, 89] width 73 height 44
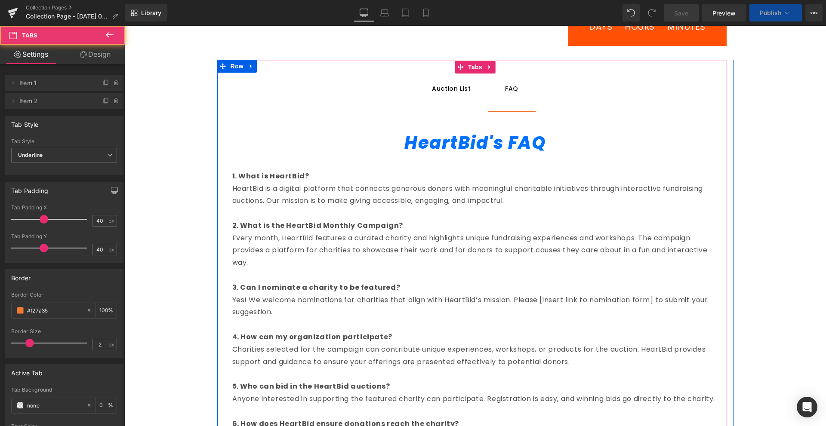
click at [505, 107] on span "FAQ Text Block" at bounding box center [512, 89] width 48 height 44
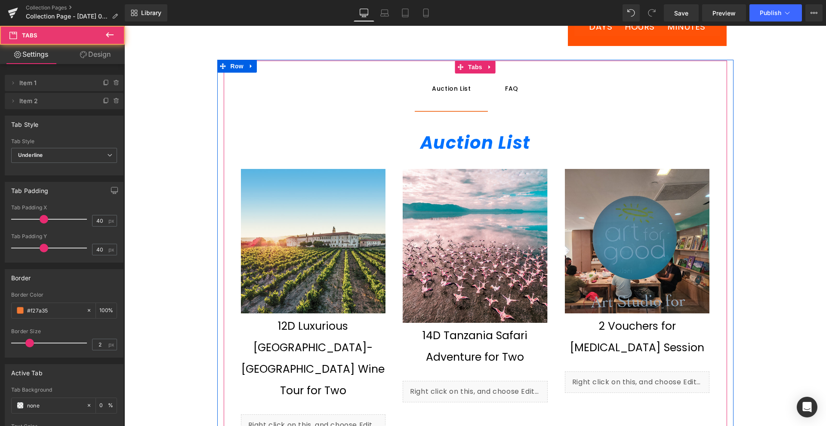
click at [455, 105] on span "Auction List Text Block" at bounding box center [451, 89] width 73 height 44
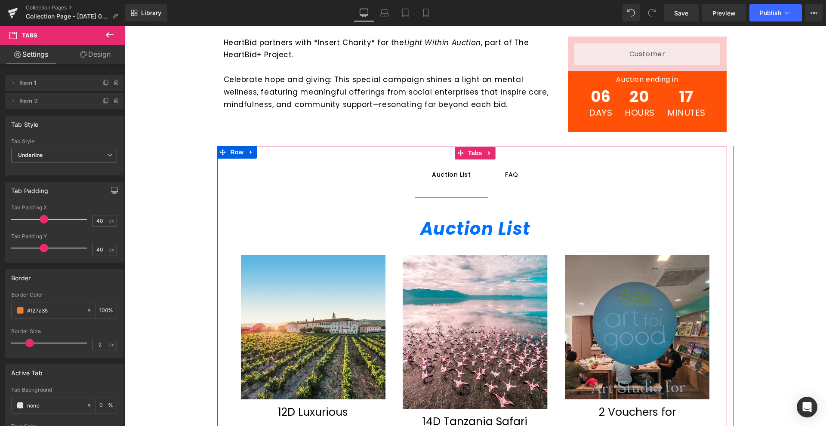
click at [507, 179] on div "FAQ Text Block" at bounding box center [511, 174] width 13 height 9
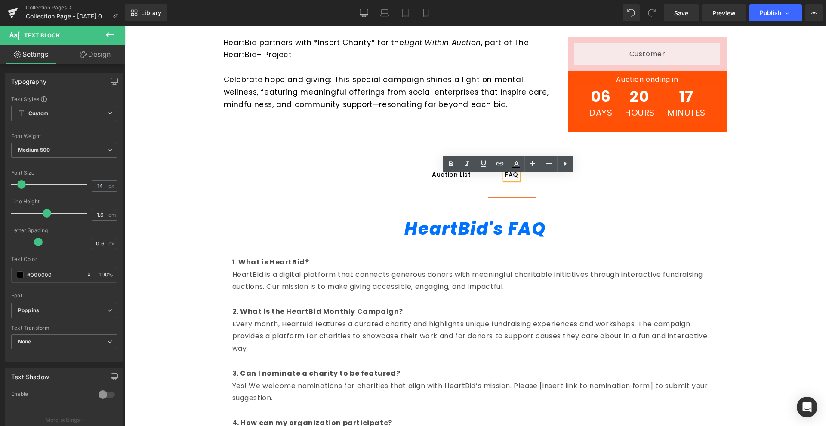
click at [449, 192] on span "Auction List Text Block" at bounding box center [451, 175] width 73 height 44
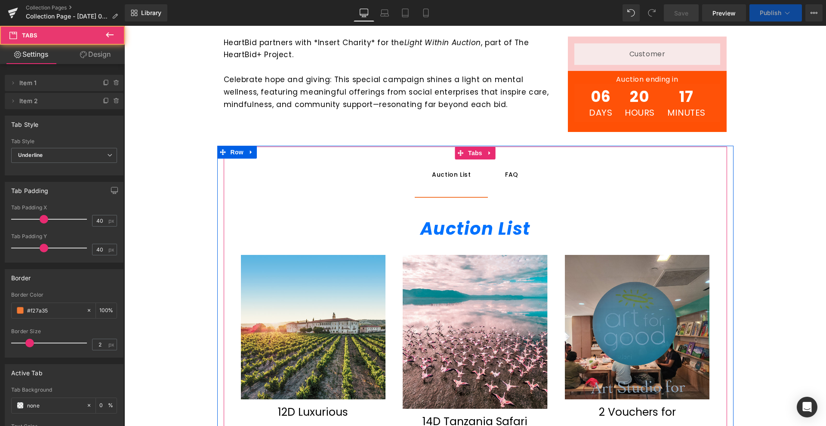
click at [505, 190] on span "FAQ Text Block" at bounding box center [512, 175] width 48 height 44
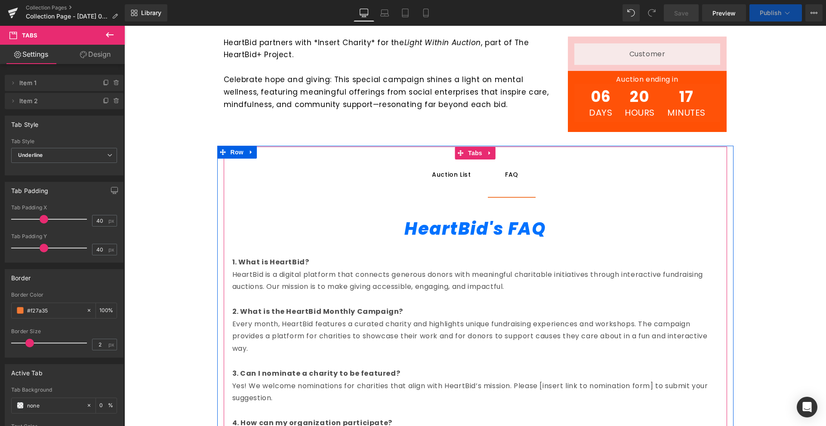
click at [458, 193] on span "Auction List Text Block" at bounding box center [451, 175] width 73 height 44
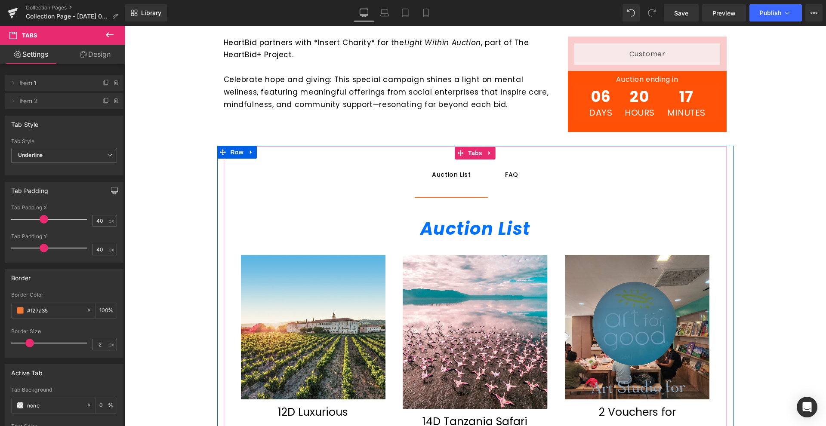
click at [463, 194] on span "Auction List Text Block" at bounding box center [451, 175] width 73 height 44
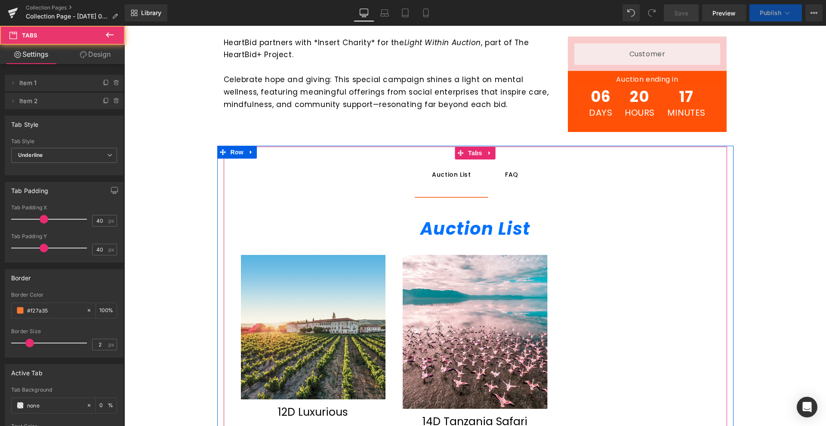
click at [124, 26] on div at bounding box center [124, 26] width 0 height 0
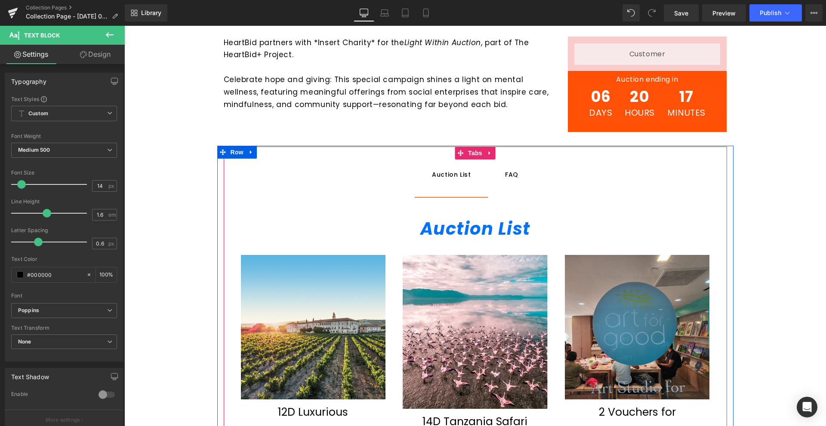
click at [455, 178] on div "Auction List" at bounding box center [451, 174] width 39 height 9
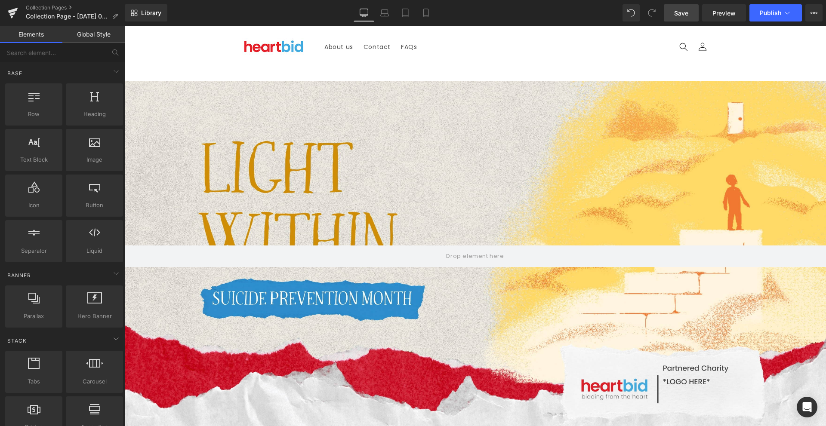
click at [680, 7] on link "Save" at bounding box center [680, 12] width 35 height 17
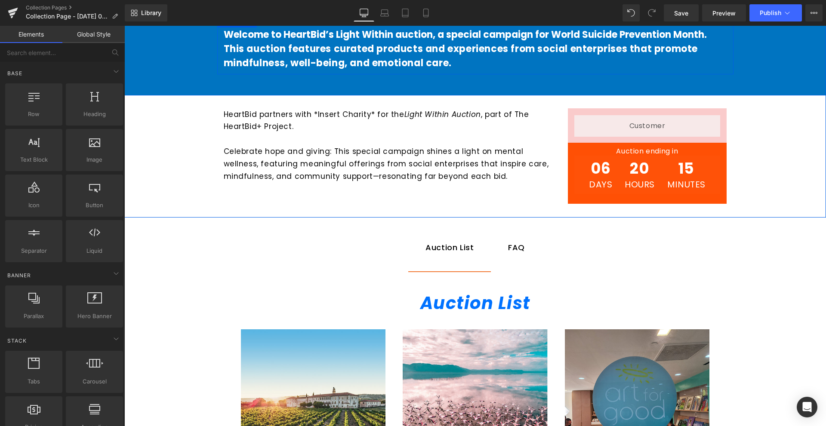
scroll to position [516, 0]
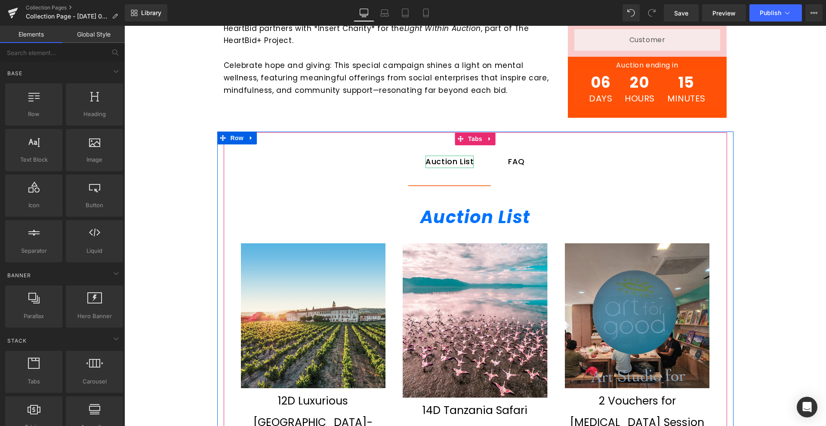
click at [459, 163] on div "Auction List" at bounding box center [449, 162] width 48 height 12
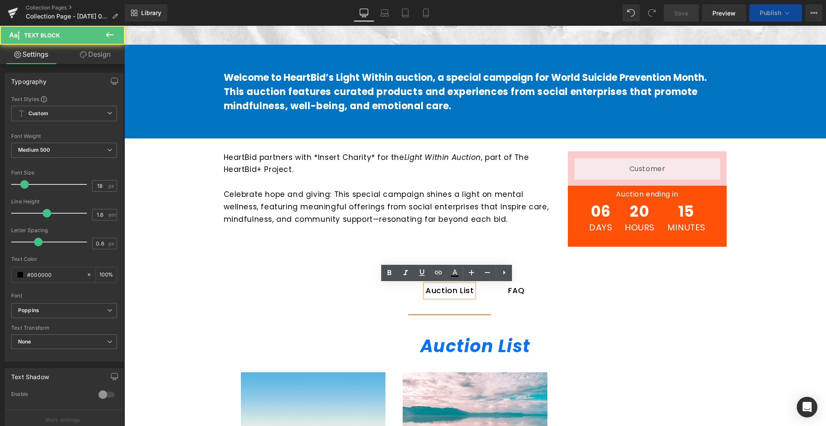
click at [413, 193] on p "Celebrate hope and giving: This special campaign shines a light on mental welln…" at bounding box center [389, 206] width 331 height 37
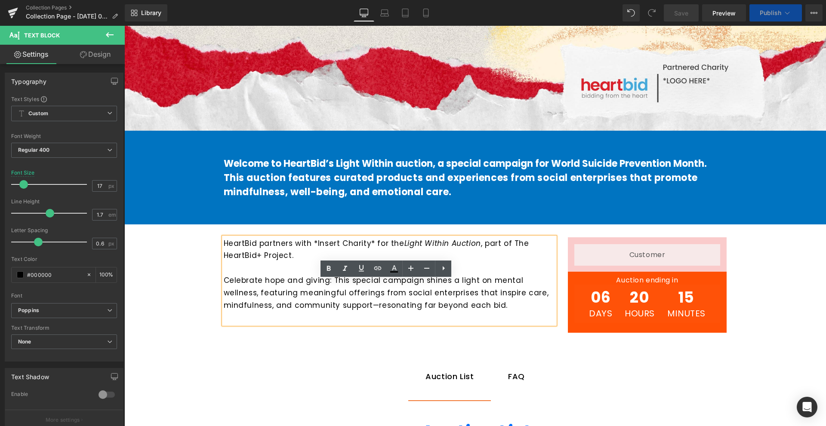
scroll to position [258, 0]
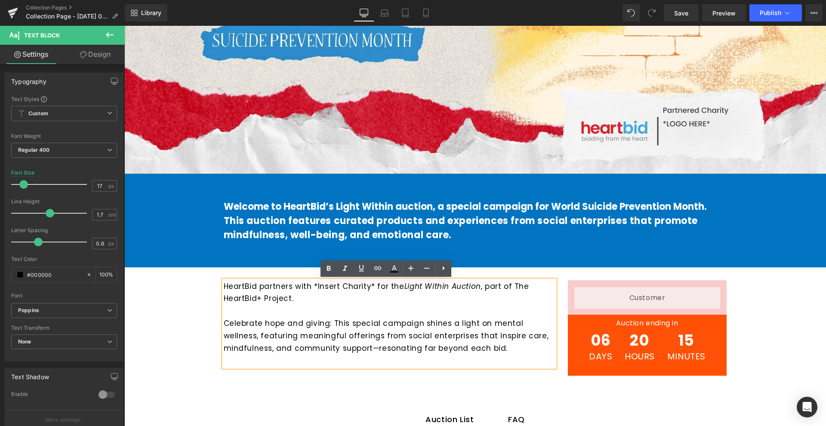
click at [277, 317] on p at bounding box center [389, 311] width 331 height 12
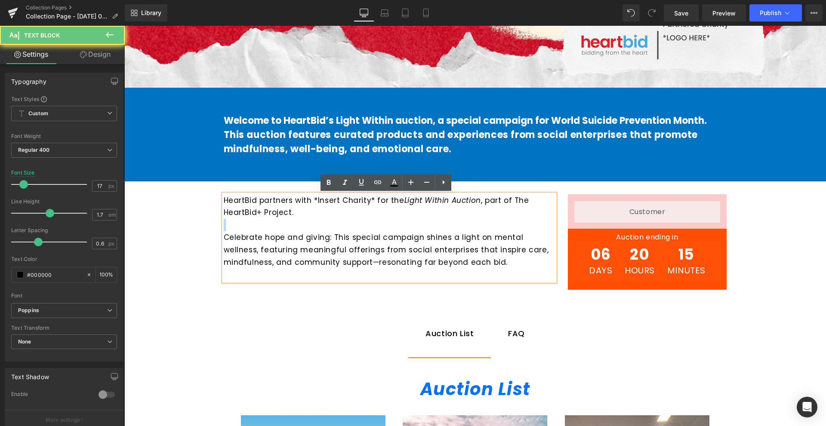
click at [442, 332] on div "Auction List" at bounding box center [449, 334] width 48 height 12
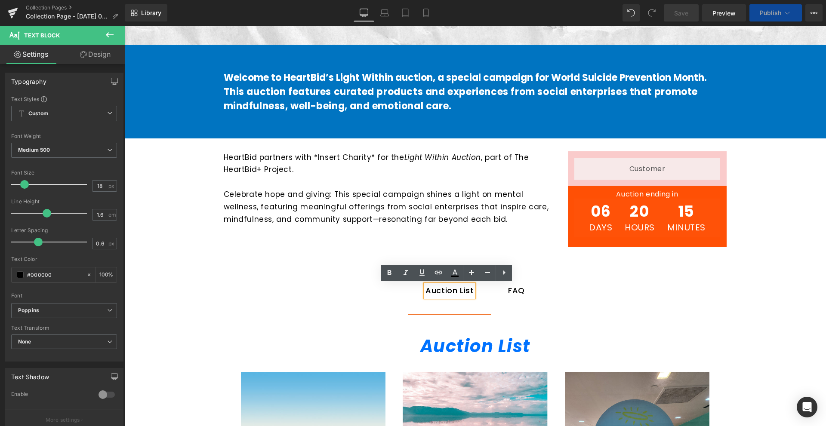
click at [508, 292] on div "FAQ" at bounding box center [516, 291] width 17 height 12
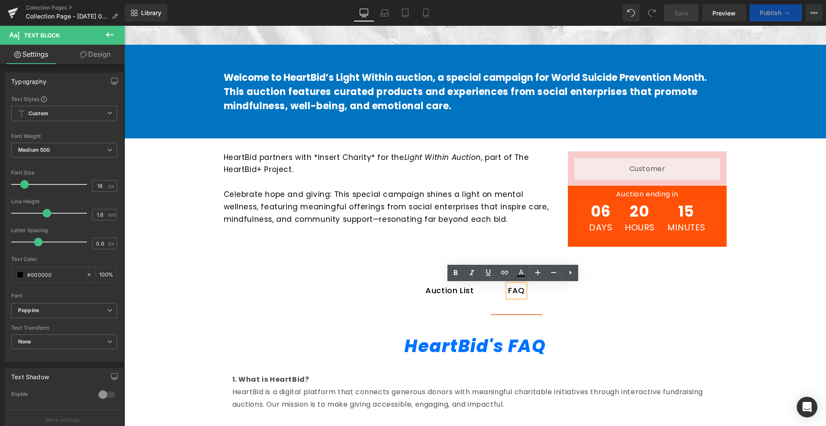
scroll to position [430, 0]
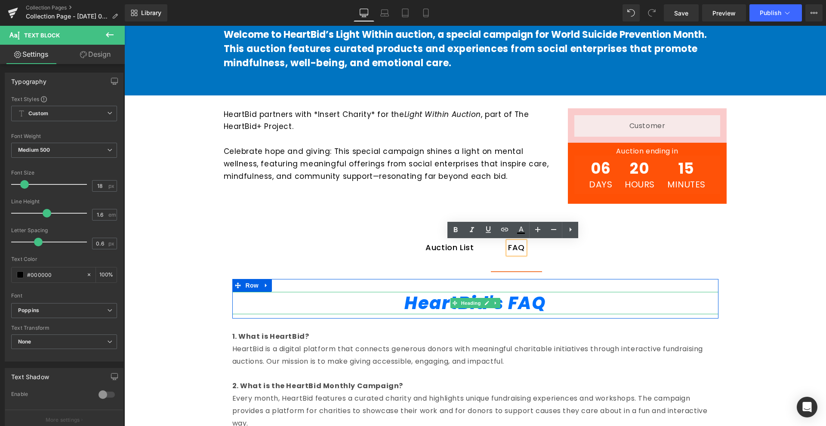
click at [433, 300] on icon "HeartBid's FAQ" at bounding box center [474, 303] width 141 height 24
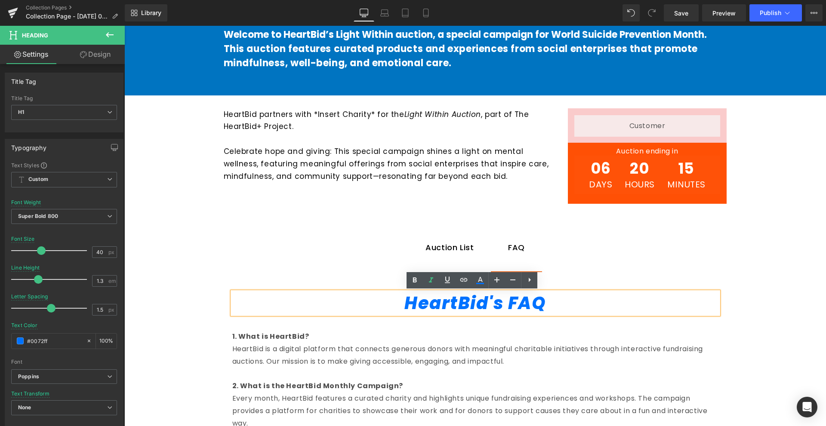
click at [124, 26] on div at bounding box center [124, 26] width 0 height 0
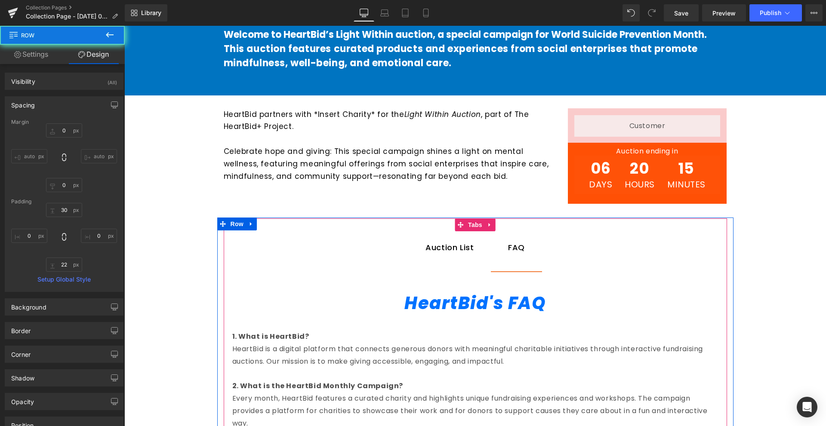
click at [485, 303] on icon at bounding box center [486, 303] width 5 height 5
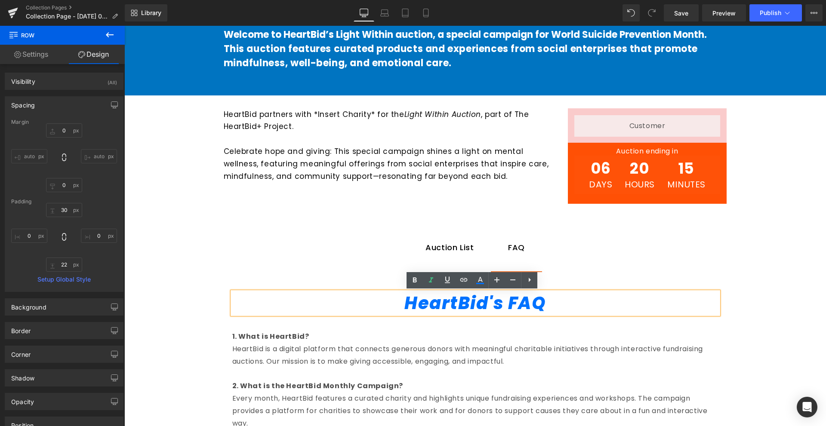
scroll to position [516, 0]
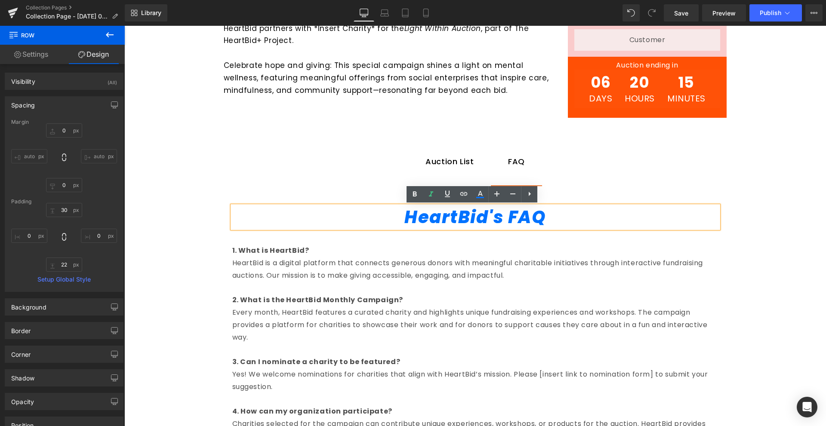
click at [420, 289] on p at bounding box center [475, 288] width 486 height 12
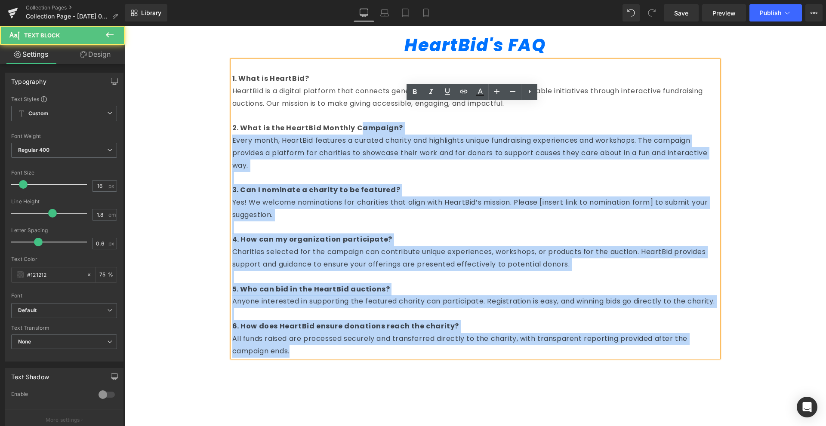
scroll to position [645, 0]
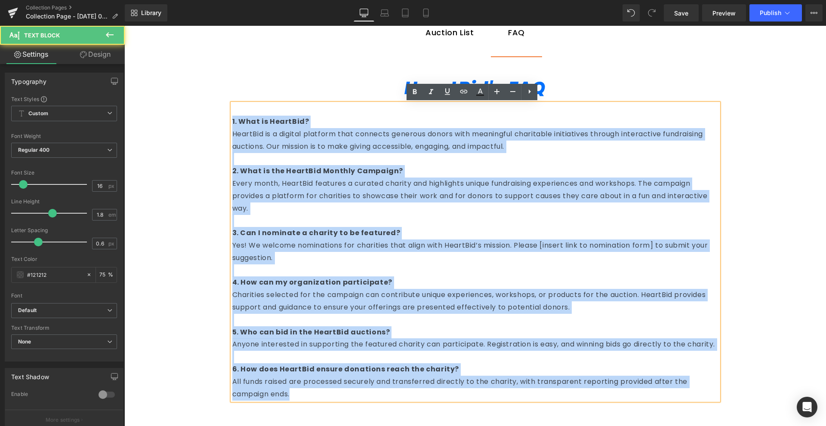
drag, startPoint x: 435, startPoint y: 277, endPoint x: 256, endPoint y: 134, distance: 229.4
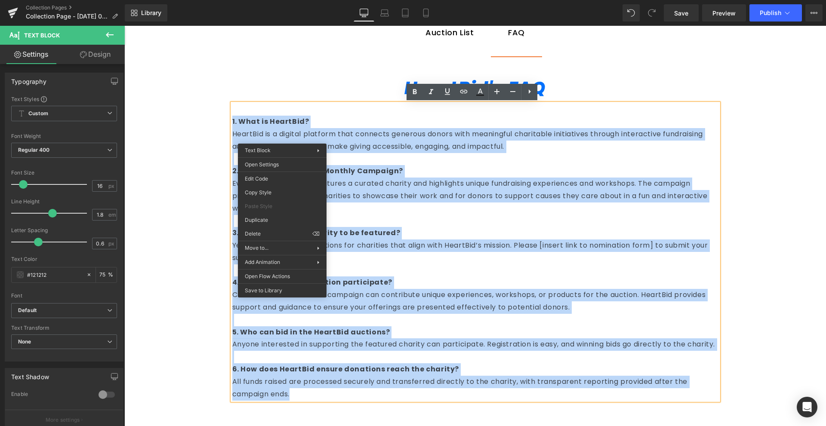
click at [370, 220] on p at bounding box center [475, 221] width 486 height 12
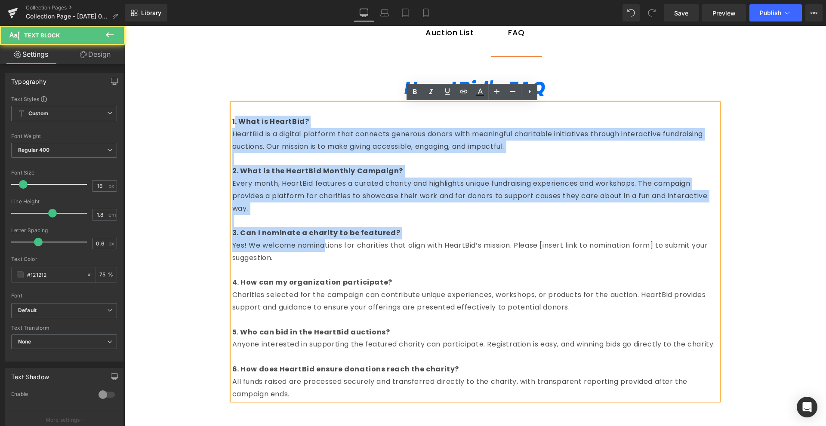
drag, startPoint x: 230, startPoint y: 124, endPoint x: 321, endPoint y: 244, distance: 150.8
click at [321, 244] on div "1. What is HeartBid? HeartBid is a digital platform that connects generous dono…" at bounding box center [475, 252] width 486 height 297
click at [321, 244] on p "Yes! We welcome nominations for charities that align with HeartBid’s mission. P…" at bounding box center [475, 252] width 486 height 25
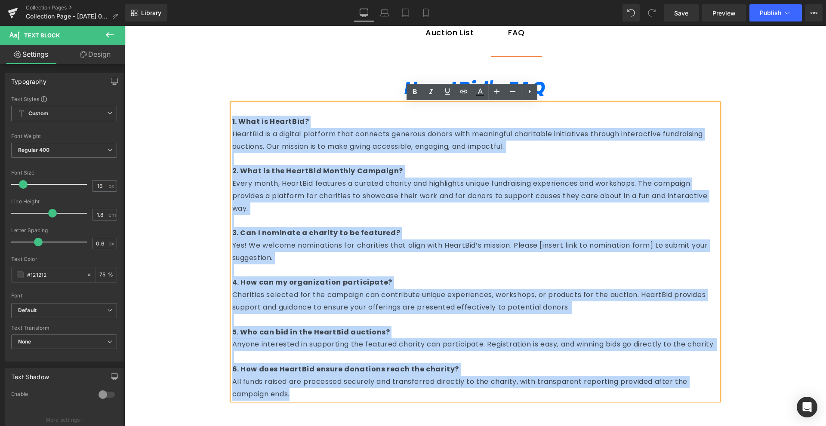
drag, startPoint x: 304, startPoint y: 323, endPoint x: 223, endPoint y: 116, distance: 222.9
click at [224, 116] on div "HeartBid's FAQ Heading Row 1. What is HeartBid? HeartBid is a digital platform …" at bounding box center [475, 231] width 503 height 353
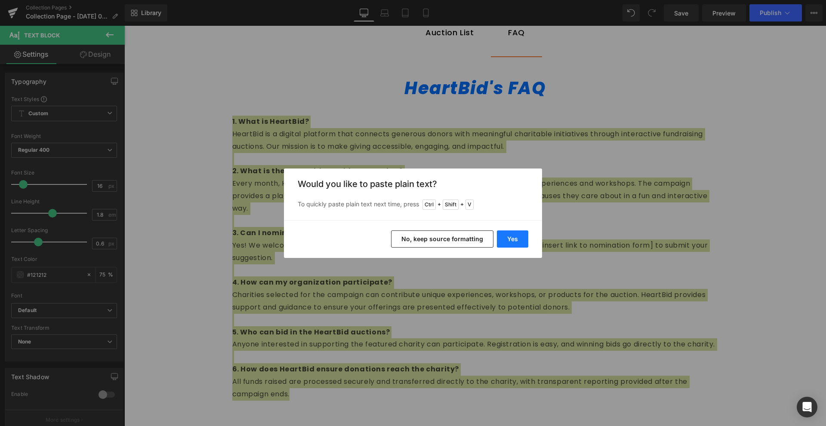
click at [522, 240] on button "Yes" at bounding box center [512, 238] width 31 height 17
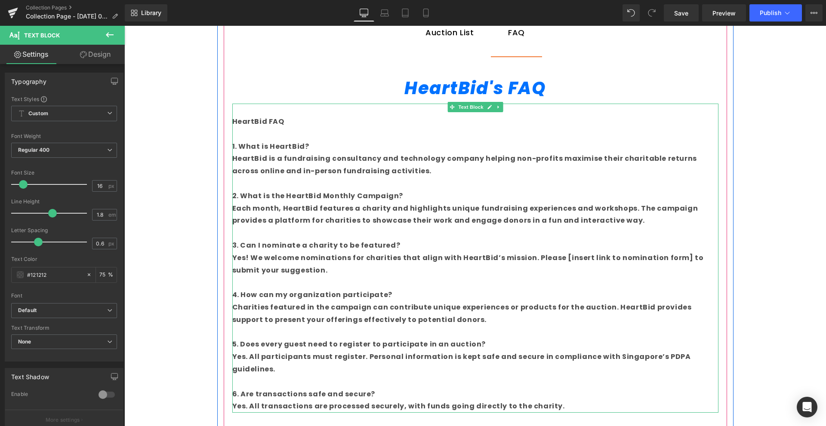
click at [277, 135] on p at bounding box center [475, 134] width 486 height 12
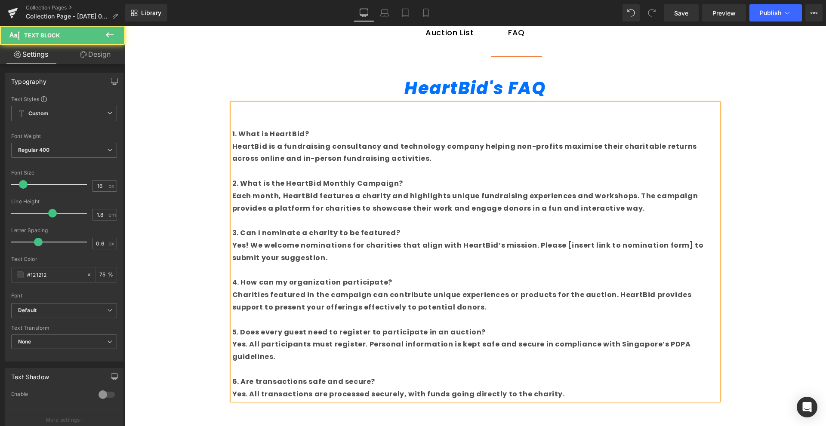
click at [277, 150] on b "HeartBid is a fundraising consultancy and technology company helping non-profit…" at bounding box center [464, 152] width 464 height 22
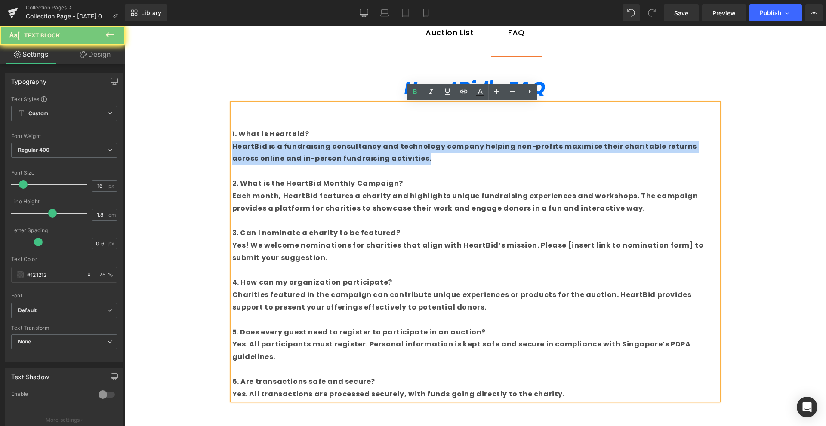
click at [277, 150] on b "HeartBid is a fundraising consultancy and technology company helping non-profit…" at bounding box center [464, 152] width 464 height 22
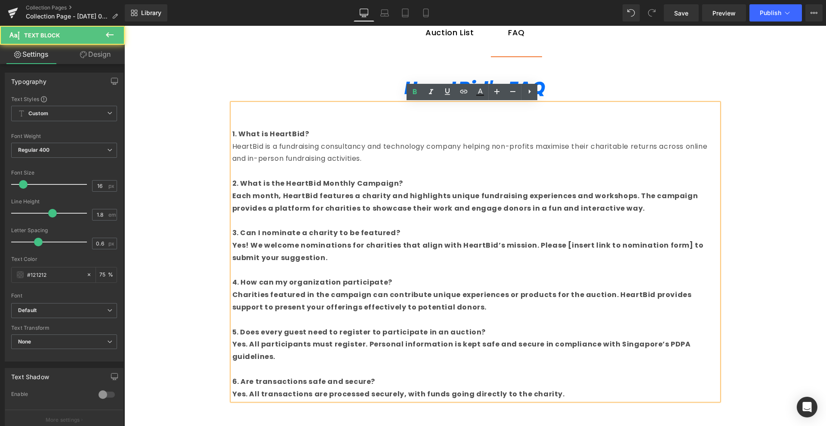
click at [348, 203] on strong "Each month, HeartBid features a charity and highlights unique fundraising exper…" at bounding box center [465, 202] width 466 height 22
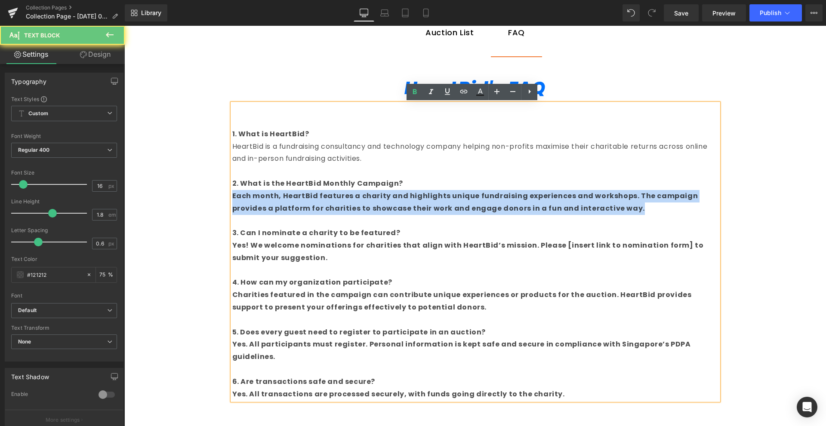
click at [348, 203] on strong "Each month, HeartBid features a charity and highlights unique fundraising exper…" at bounding box center [465, 202] width 466 height 22
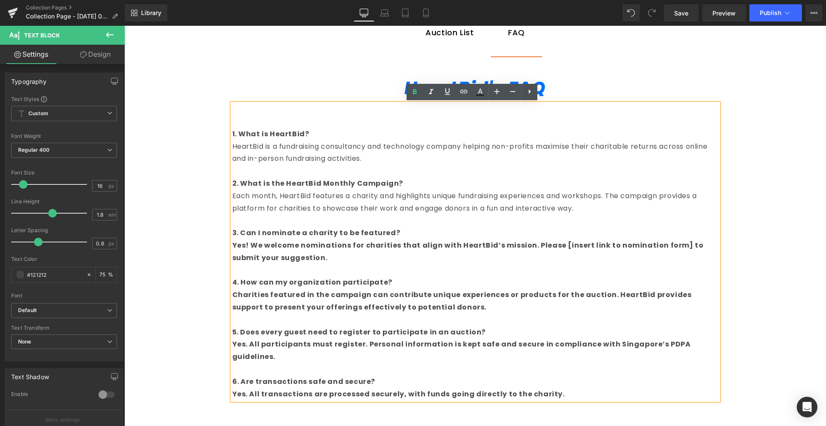
click at [316, 255] on p "Yes! We welcome nominations for charities that align with HeartBid’s mission. P…" at bounding box center [475, 252] width 486 height 25
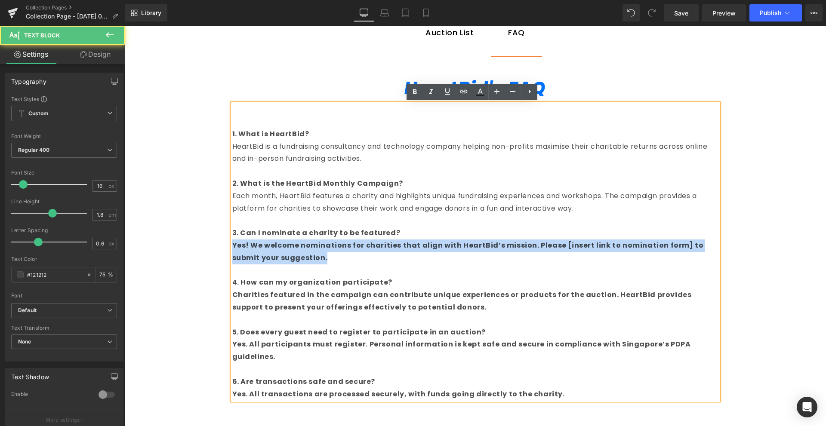
click at [316, 255] on p "Yes! We welcome nominations for charities that align with HeartBid’s mission. P…" at bounding box center [475, 252] width 486 height 25
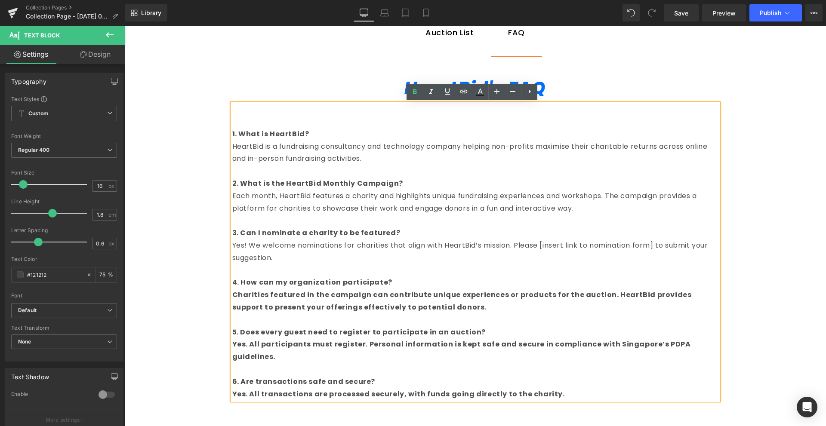
click at [319, 298] on strong "Charities featured in the campaign can contribute unique experiences or product…" at bounding box center [461, 301] width 459 height 22
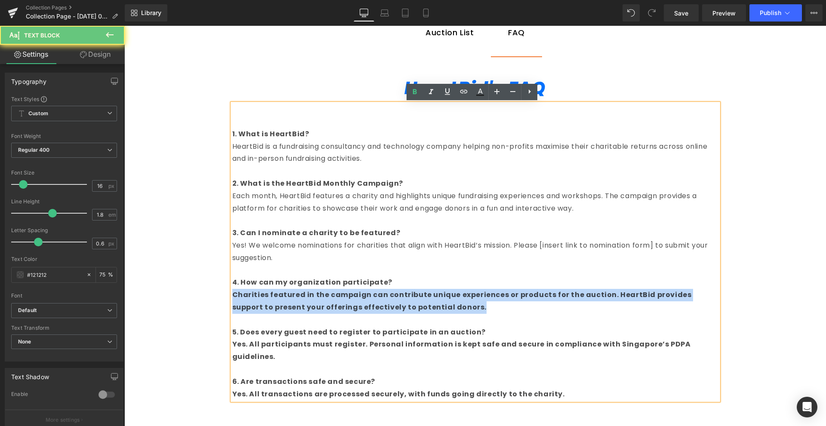
click at [319, 298] on strong "Charities featured in the campaign can contribute unique experiences or product…" at bounding box center [461, 301] width 459 height 22
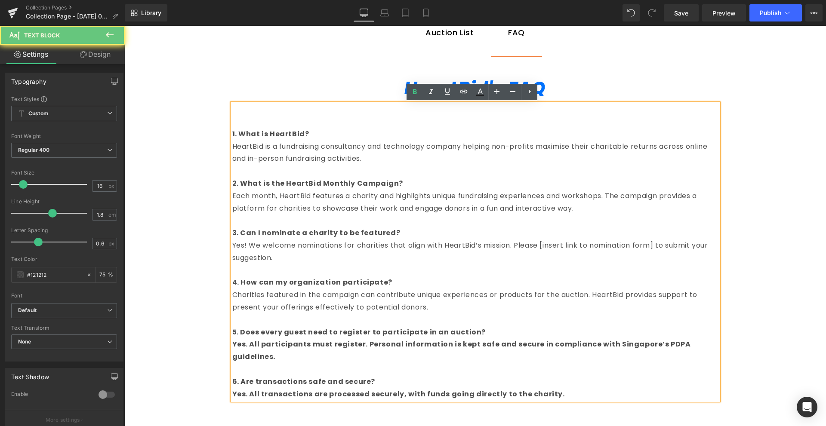
click at [297, 348] on strong "Yes. All participants must register. Personal information is kept safe and secu…" at bounding box center [461, 350] width 458 height 22
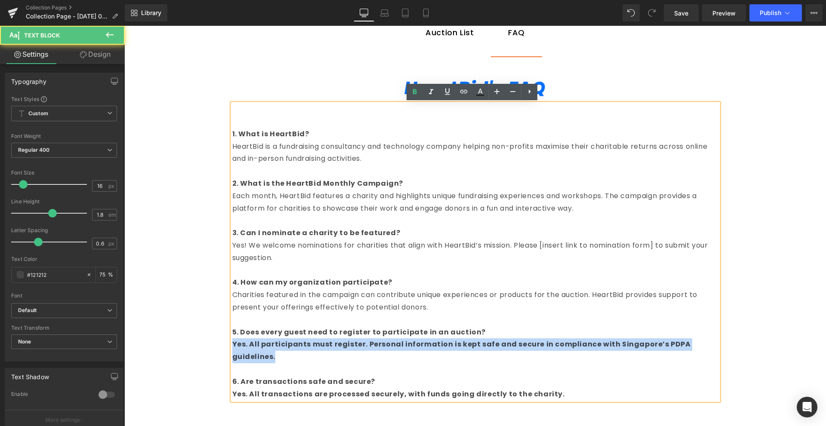
click at [297, 348] on strong "Yes. All participants must register. Personal information is kept safe and secu…" at bounding box center [461, 350] width 458 height 22
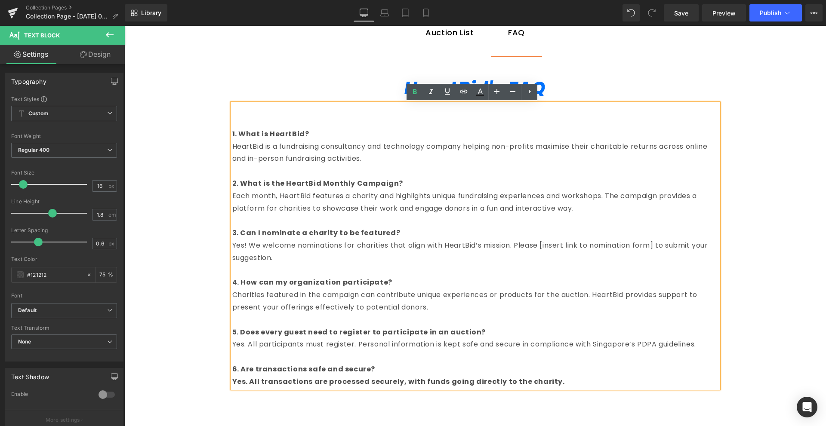
click at [294, 383] on strong "Yes. All transactions are processed securely, with funds going directly to the …" at bounding box center [398, 382] width 332 height 10
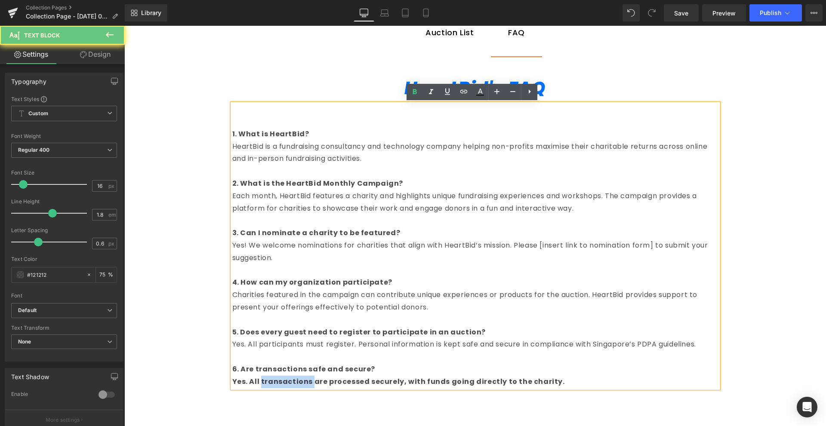
click at [294, 383] on strong "Yes. All transactions are processed securely, with funds going directly to the …" at bounding box center [398, 382] width 332 height 10
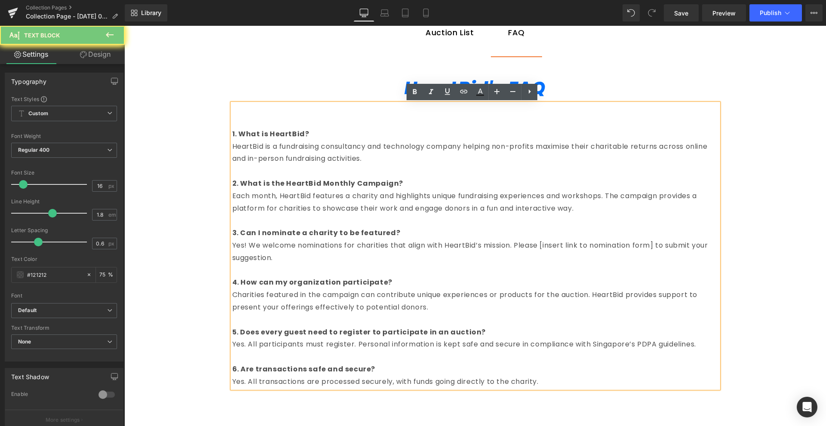
click at [550, 355] on p at bounding box center [475, 357] width 486 height 12
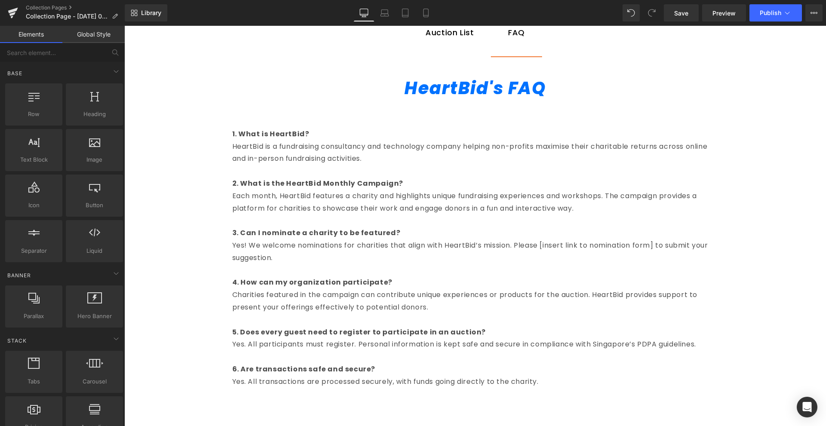
scroll to position [688, 0]
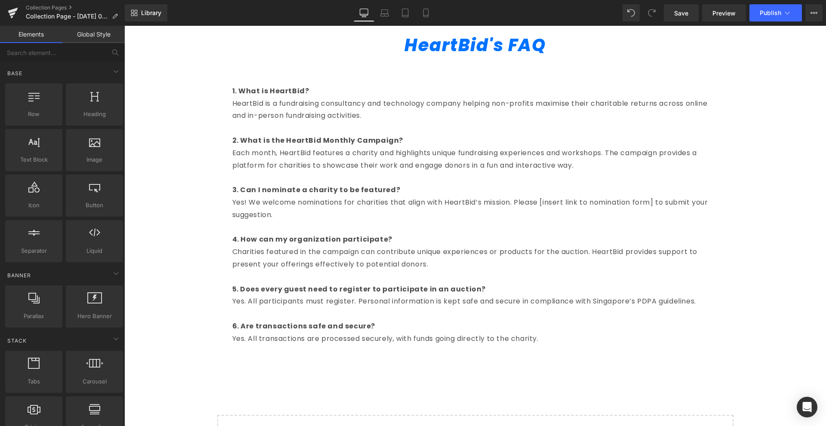
click at [636, 233] on p "4. How can my organization participate?" at bounding box center [475, 239] width 486 height 12
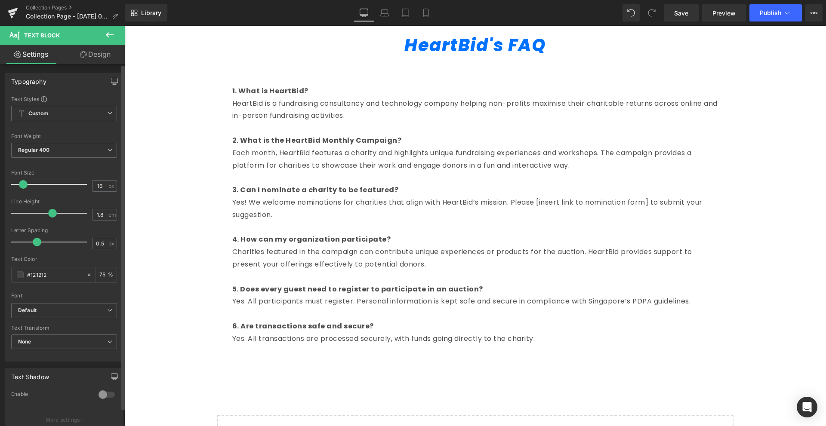
type input "0.6"
click at [38, 243] on span at bounding box center [38, 242] width 9 height 9
click at [220, 210] on div "Auction List Text Block FAQ Text Block HeartBid's FAQ Heading Row 1. What is He…" at bounding box center [475, 163] width 516 height 407
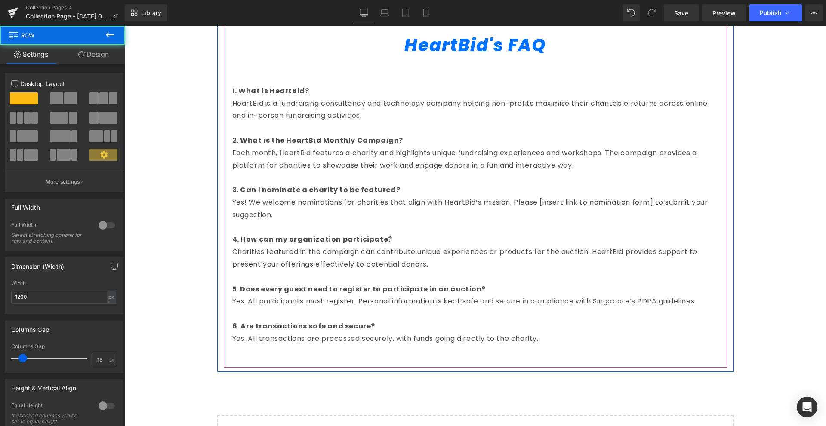
click at [228, 208] on div "HeartBid's FAQ Heading Row 1. What is HeartBid? HeartBid is a fundraising consu…" at bounding box center [475, 182] width 503 height 341
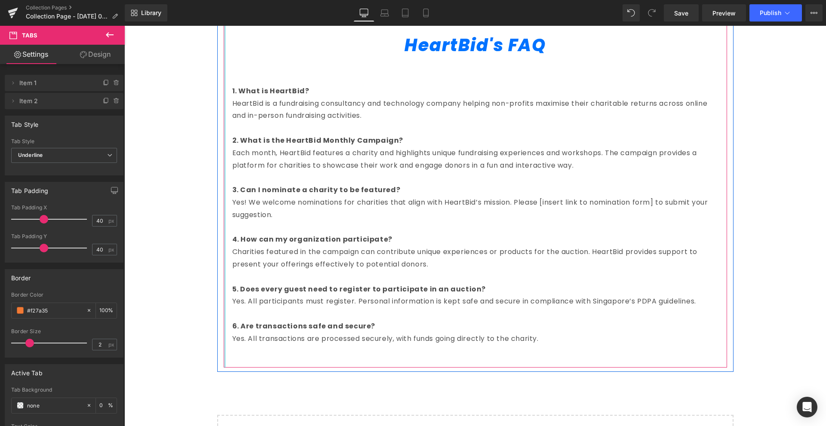
click at [234, 210] on p "Yes! We welcome nominations for charities that align with HeartBid’s mission. P…" at bounding box center [475, 209] width 486 height 25
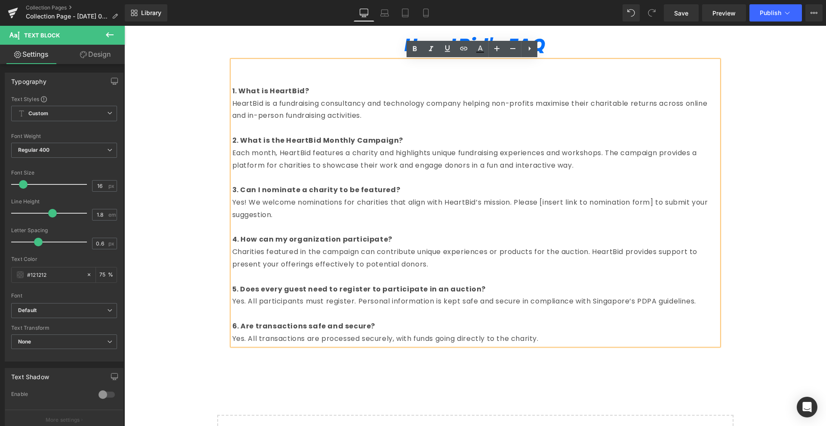
click at [232, 212] on p "Yes! We welcome nominations for charities that align with HeartBid’s mission. P…" at bounding box center [475, 209] width 486 height 25
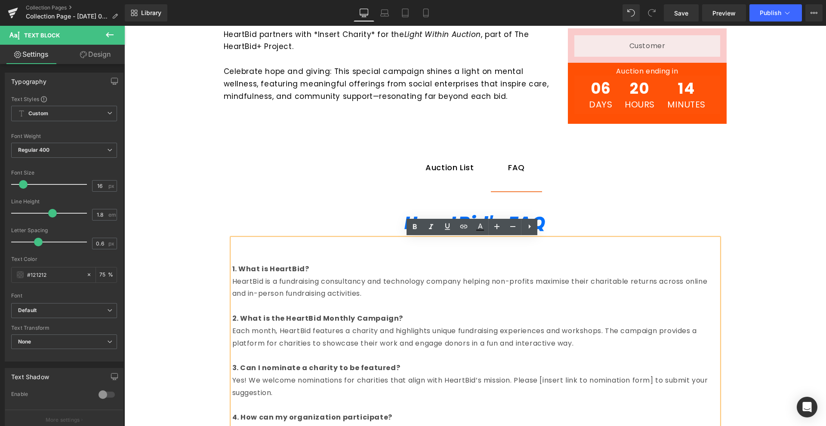
click at [733, 206] on div "Hero Banner Welcome to HeartBid’s Light Within auction, a special campaign for …" at bounding box center [474, 111] width 701 height 1106
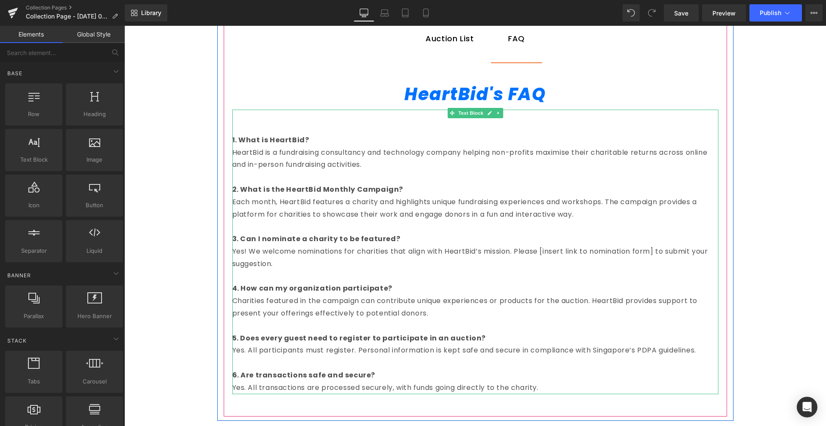
scroll to position [682, 0]
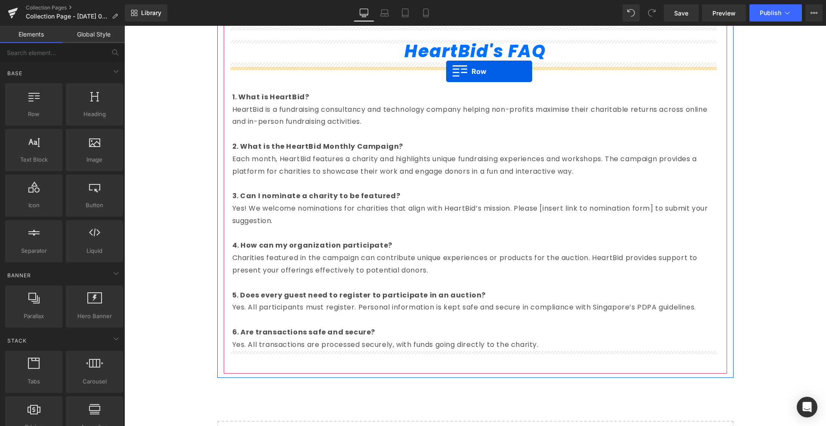
drag, startPoint x: 166, startPoint y: 123, endPoint x: 446, endPoint y: 71, distance: 285.0
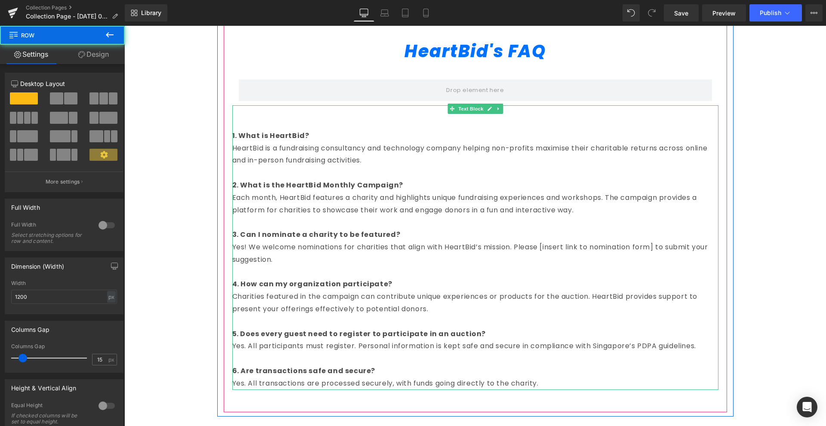
click at [285, 157] on p "HeartBid is a fundraising consultancy and technology company helping non-profit…" at bounding box center [475, 154] width 486 height 25
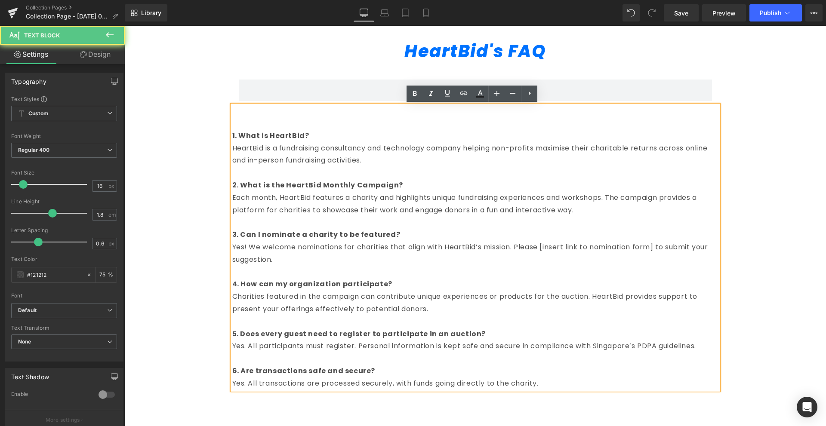
click at [441, 123] on p at bounding box center [475, 123] width 486 height 12
click at [679, 137] on p "1. What is HeartBid?" at bounding box center [475, 136] width 486 height 12
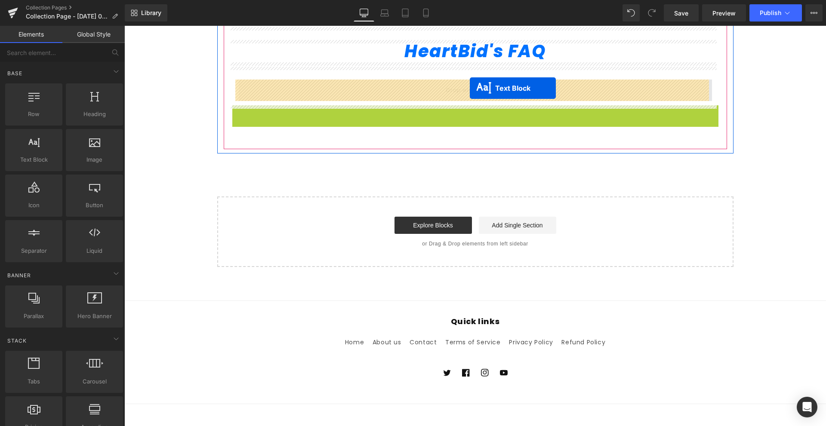
drag, startPoint x: 451, startPoint y: 109, endPoint x: 470, endPoint y: 88, distance: 27.7
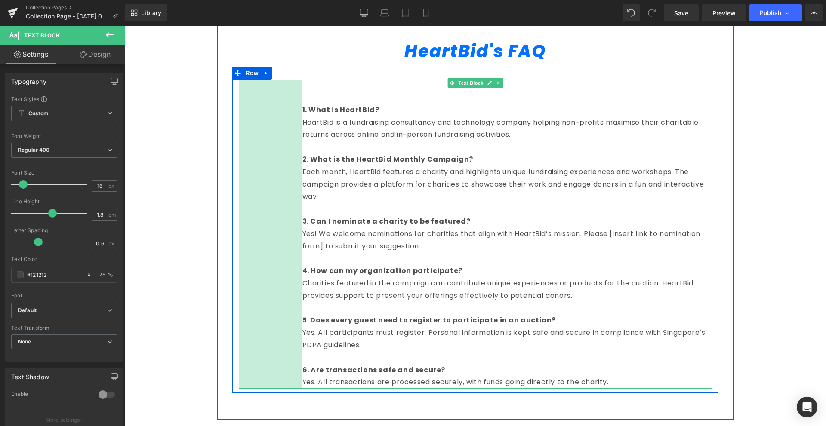
drag, startPoint x: 235, startPoint y: 103, endPoint x: 299, endPoint y: 101, distance: 63.7
click at [299, 101] on div "1. What is HeartBid? HeartBid is a fundraising consultancy and technology compa…" at bounding box center [475, 234] width 473 height 309
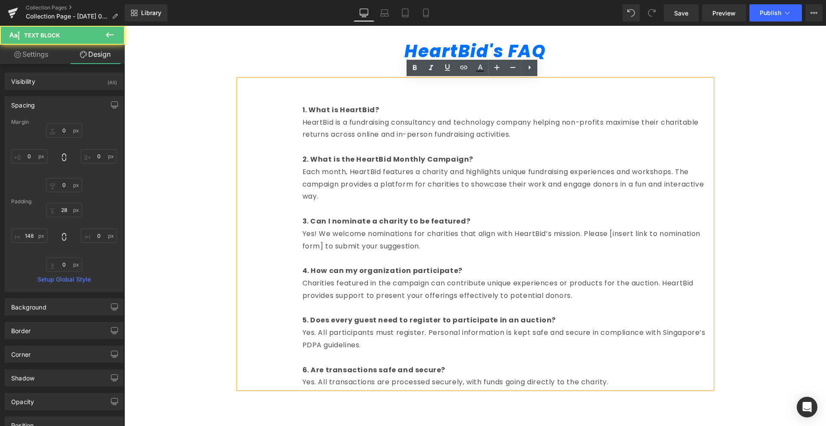
click at [700, 129] on p "HeartBid is a fundraising consultancy and technology company helping non-profit…" at bounding box center [506, 129] width 409 height 25
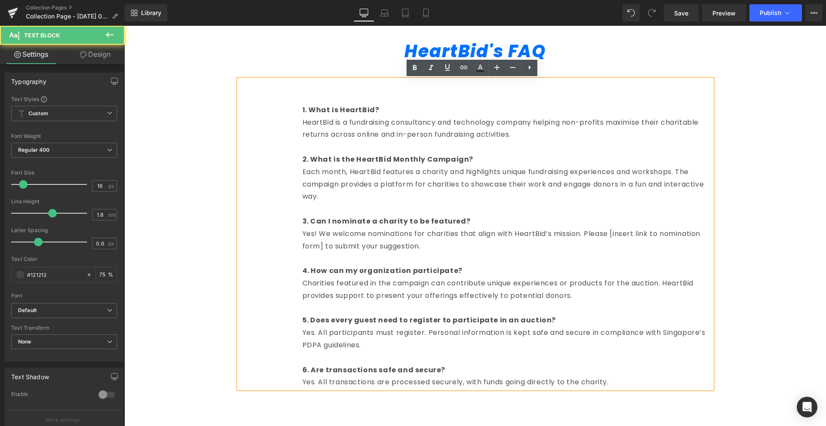
click at [693, 119] on p "HeartBid is a fundraising consultancy and technology company helping non-profit…" at bounding box center [506, 129] width 409 height 25
click at [268, 111] on div "1. What is HeartBid? HeartBid is a fundraising consultancy and technology compa…" at bounding box center [475, 234] width 473 height 309
click at [307, 103] on p at bounding box center [506, 98] width 409 height 12
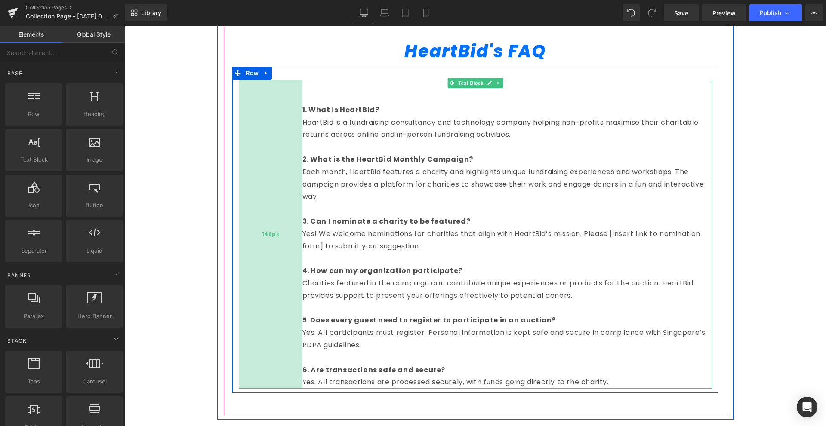
click at [285, 86] on div "148px" at bounding box center [271, 234] width 64 height 309
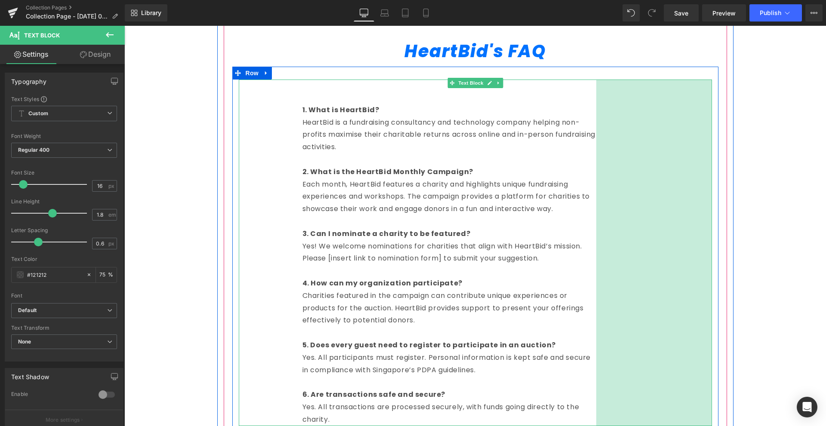
drag, startPoint x: 706, startPoint y: 92, endPoint x: 591, endPoint y: 100, distance: 115.9
click at [591, 100] on div "1. What is HeartBid? HeartBid is a fundraising consultancy and technology compa…" at bounding box center [475, 253] width 473 height 347
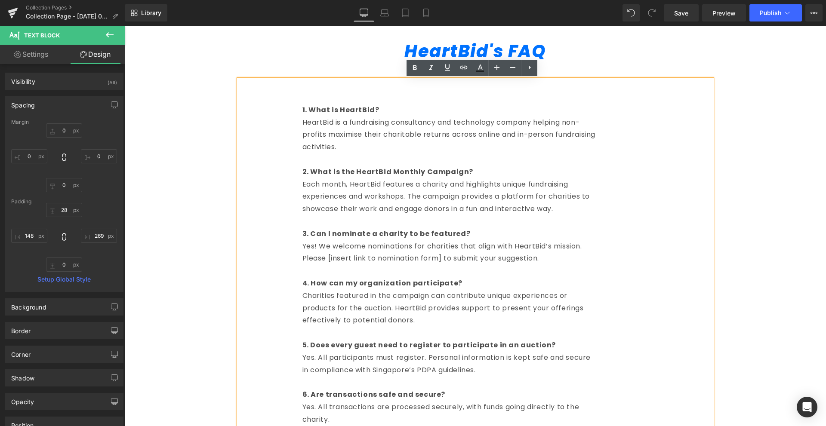
click at [674, 135] on div "1. What is HeartBid? HeartBid is a fundraising consultancy and technology compa…" at bounding box center [475, 253] width 473 height 347
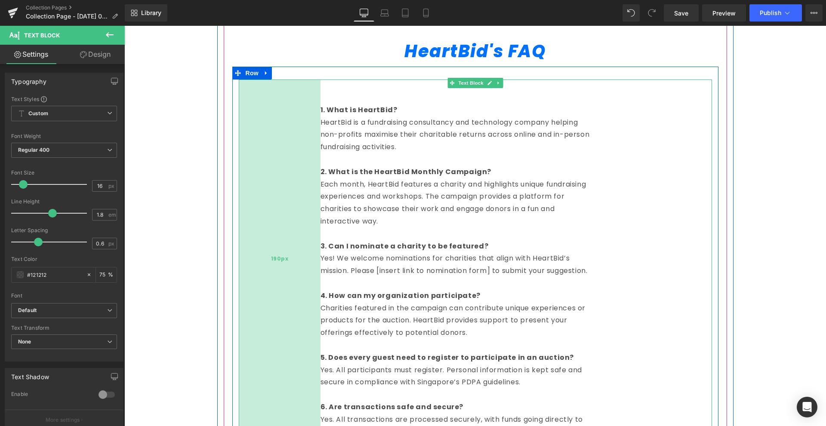
drag, startPoint x: 297, startPoint y: 164, endPoint x: 315, endPoint y: 163, distance: 18.1
click at [315, 163] on div "190px" at bounding box center [280, 259] width 82 height 359
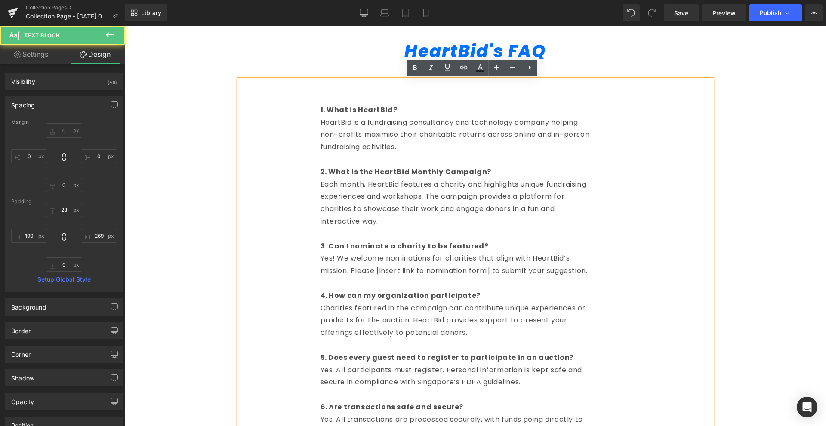
click at [631, 167] on div "1. What is HeartBid? HeartBid is a fundraising consultancy and technology compa…" at bounding box center [475, 259] width 473 height 359
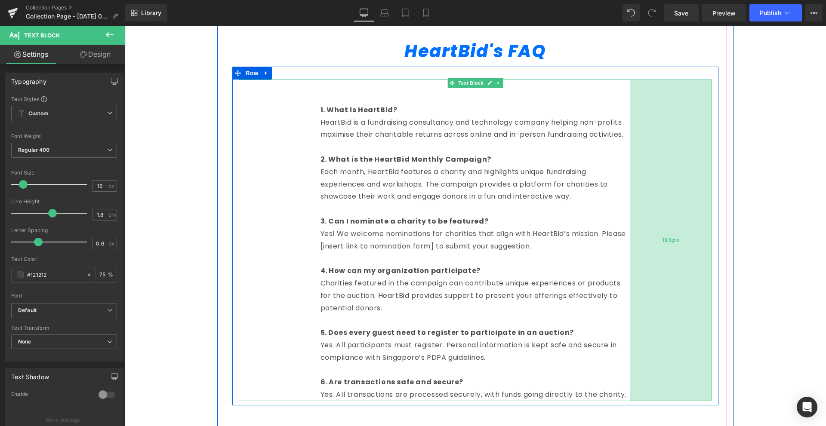
drag, startPoint x: 608, startPoint y: 183, endPoint x: 642, endPoint y: 181, distance: 34.0
click at [642, 181] on div "190px" at bounding box center [671, 241] width 82 height 322
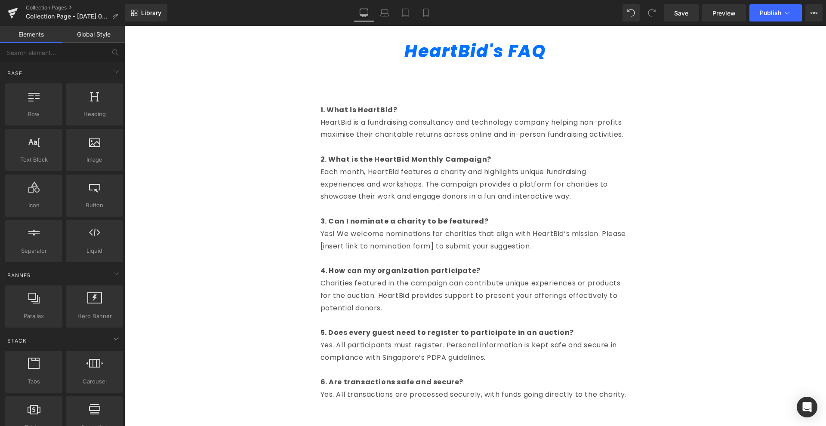
scroll to position [639, 0]
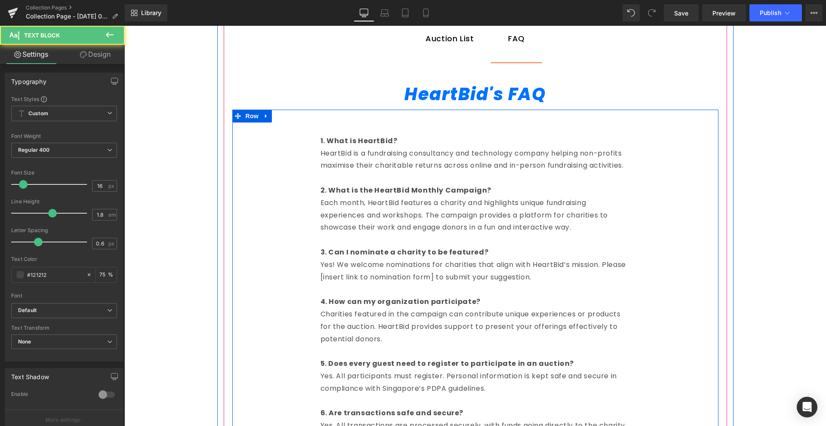
drag, startPoint x: 492, startPoint y: 134, endPoint x: 721, endPoint y: 112, distance: 230.2
click at [492, 110] on div "1. What is HeartBid? HeartBid is a fundraising consultancy and technology compa…" at bounding box center [475, 273] width 486 height 327
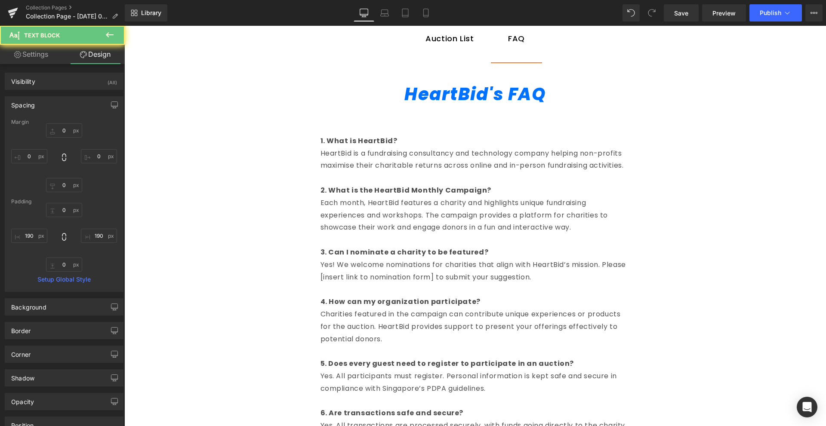
click at [797, 113] on div "Hero Banner Welcome to HeartBid’s Light Within auction, a special campaign for …" at bounding box center [474, 3] width 701 height 1148
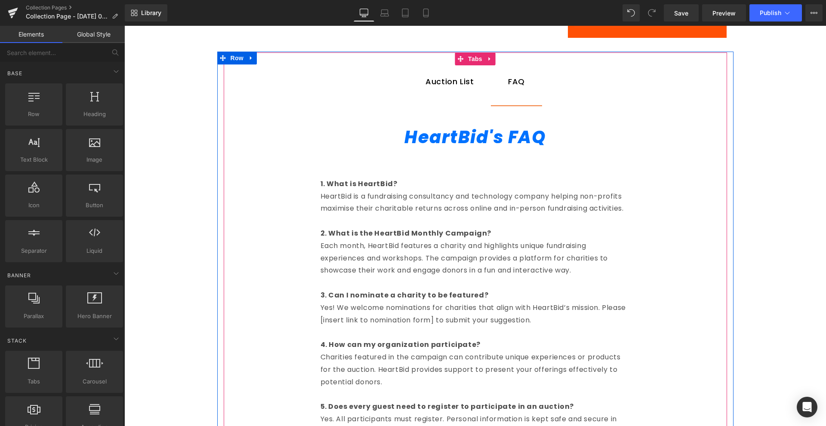
scroll to position [553, 0]
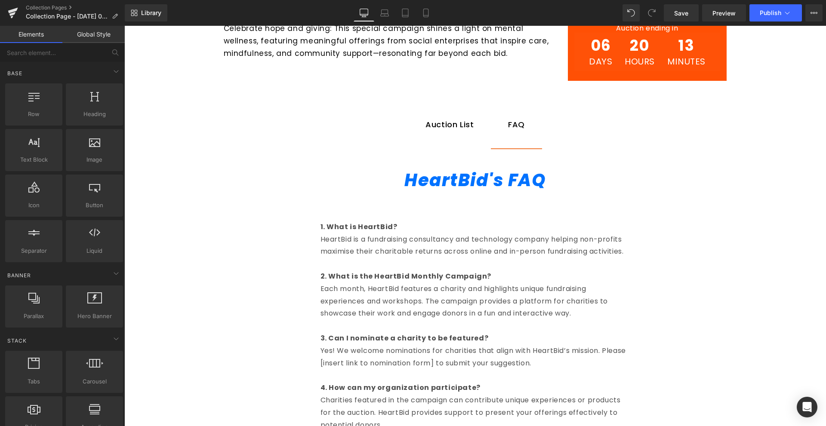
click at [449, 122] on div "Auction List" at bounding box center [449, 125] width 48 height 12
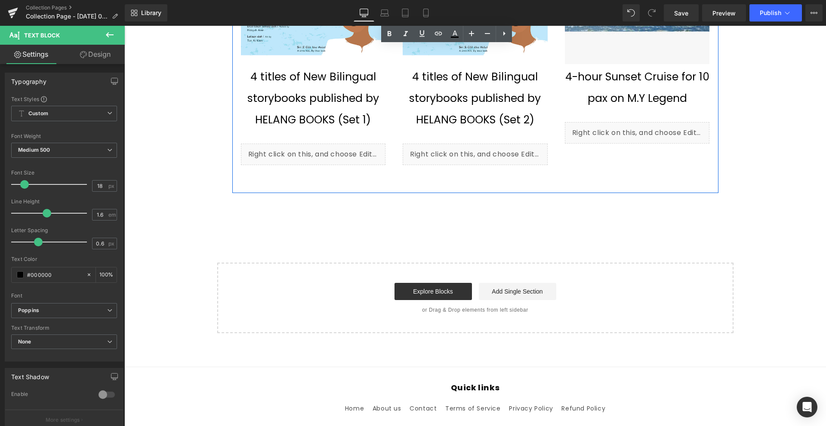
scroll to position [1446, 0]
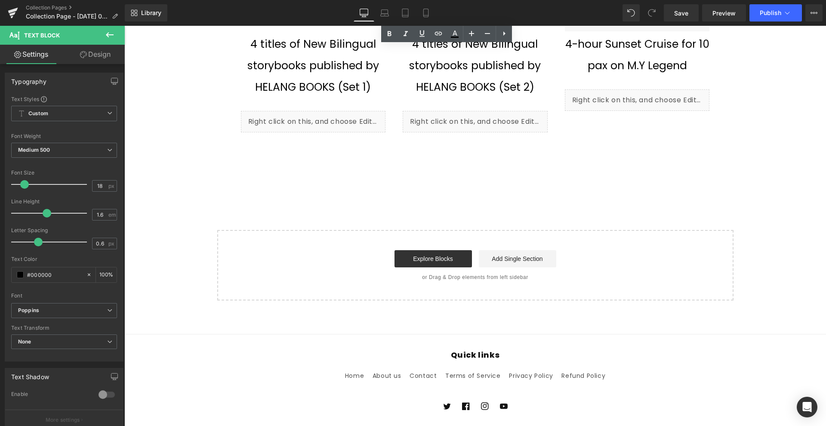
click at [783, 334] on footer "Quick links Home About us Contact Terms of Service Privacy Policy Refund Policy…" at bounding box center [474, 407] width 701 height 147
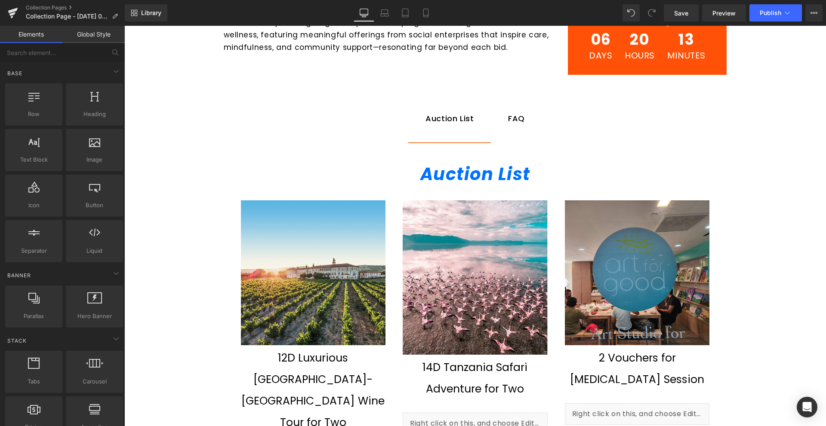
scroll to position [301, 0]
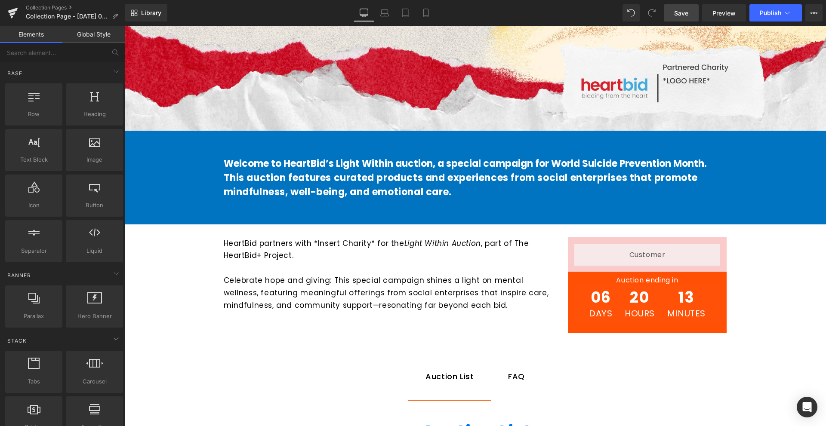
click at [686, 16] on span "Save" at bounding box center [681, 13] width 14 height 9
click at [81, 17] on span "Collection Page - [DATE] 03:12:35" at bounding box center [67, 16] width 83 height 7
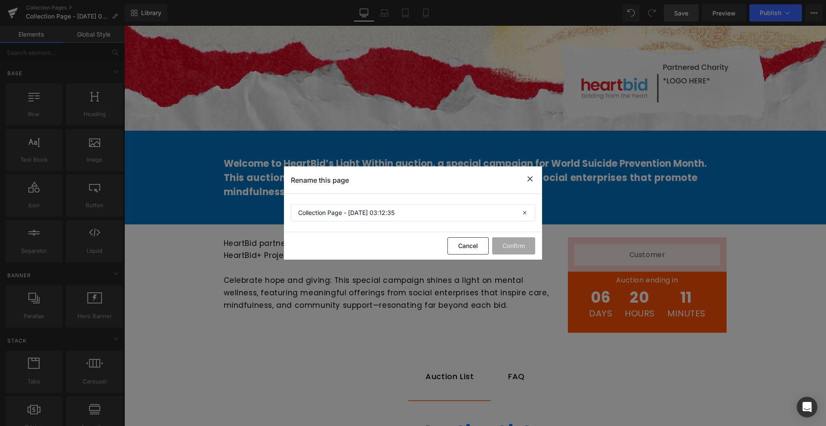
click at [351, 221] on section "Collection Page - [DATE] 03:12:35" at bounding box center [413, 213] width 258 height 38
click at [371, 215] on input "Collection Page - [DATE] 03:12:35" at bounding box center [413, 212] width 244 height 17
type input "Light Within - September Campaign"
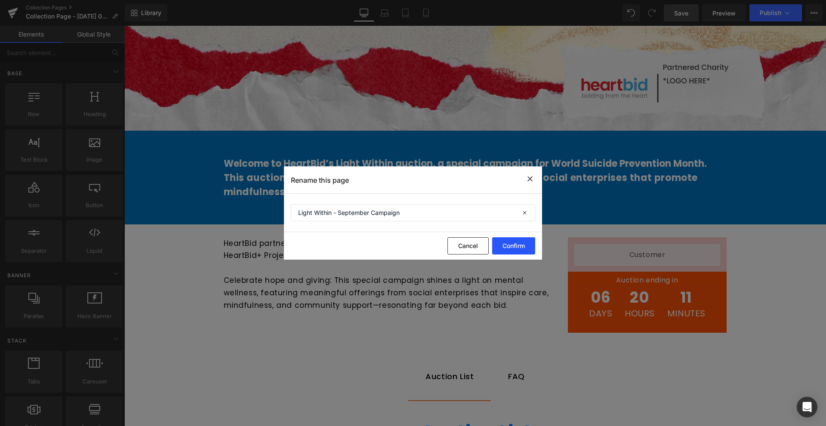
click at [508, 249] on button "Confirm" at bounding box center [513, 245] width 43 height 17
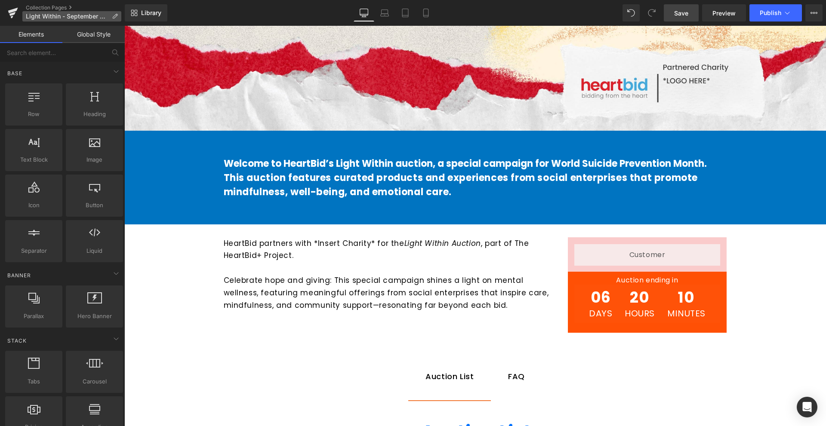
click at [116, 16] on icon at bounding box center [115, 16] width 6 height 6
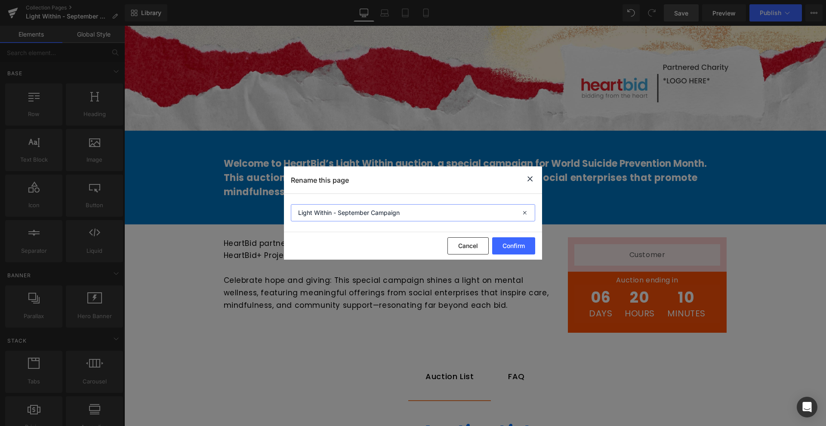
click at [340, 209] on input "Light Within - September Campaign" at bounding box center [413, 212] width 244 height 17
click at [528, 244] on button "Confirm" at bounding box center [513, 245] width 43 height 17
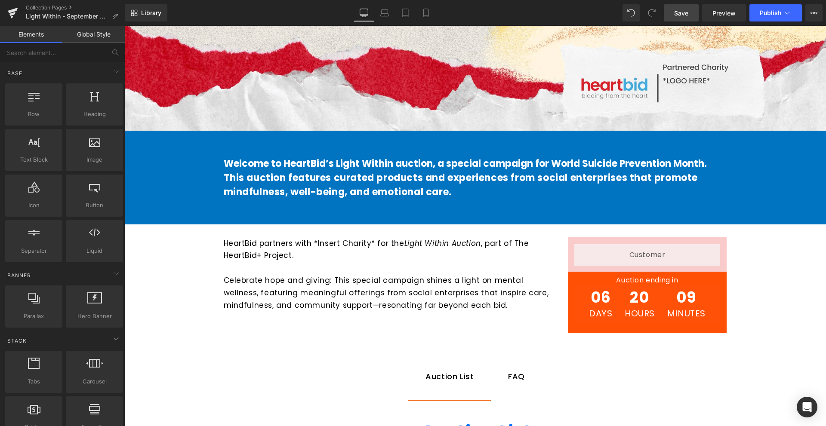
click at [353, 271] on p at bounding box center [389, 268] width 331 height 12
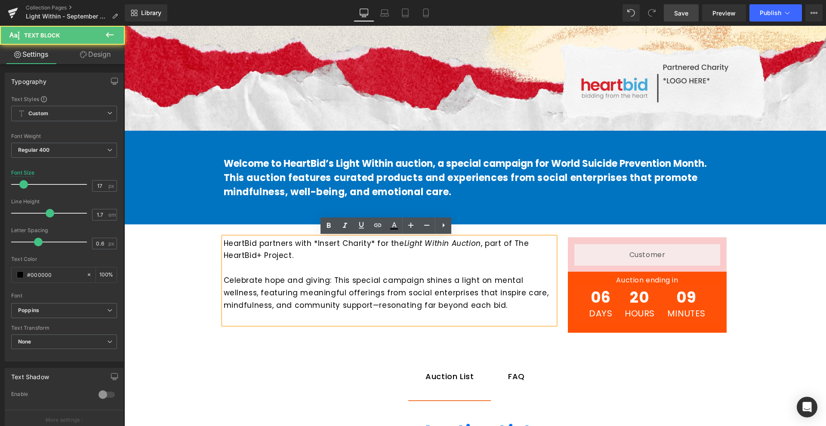
click at [478, 307] on p "Celebrate hope and giving: This special campaign shines a light on mental welln…" at bounding box center [389, 292] width 331 height 37
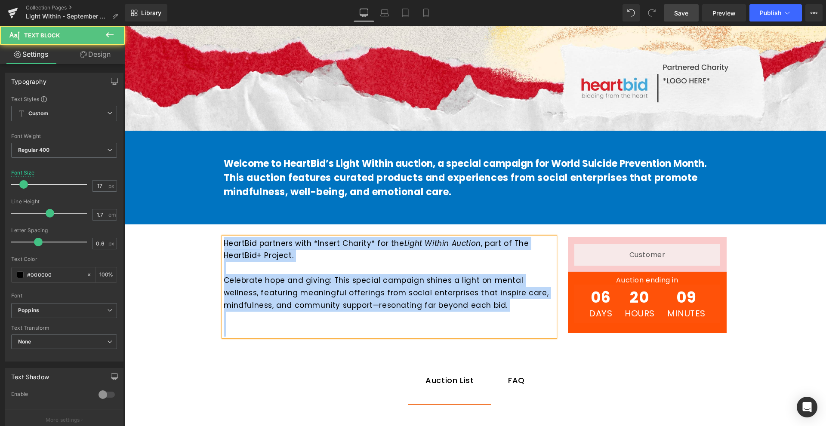
drag, startPoint x: 421, startPoint y: 333, endPoint x: 215, endPoint y: 237, distance: 228.0
click at [217, 237] on div "HeartBid partners with *Insert Charity* for the Light Within Auction , part of …" at bounding box center [389, 286] width 344 height 99
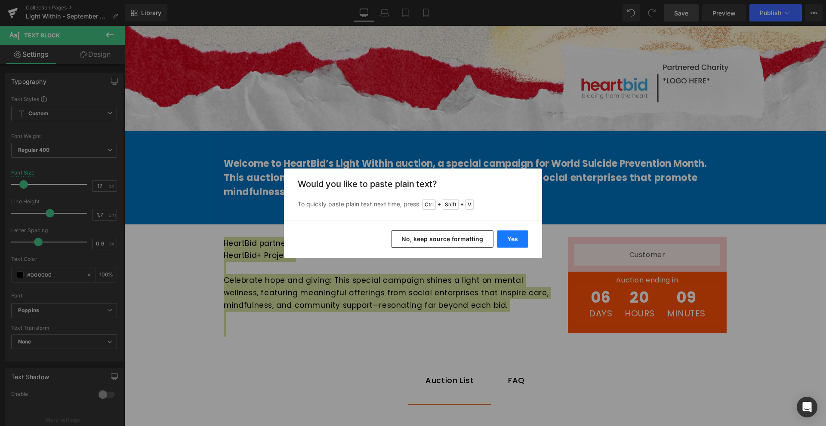
click at [510, 236] on button "Yes" at bounding box center [512, 238] width 31 height 17
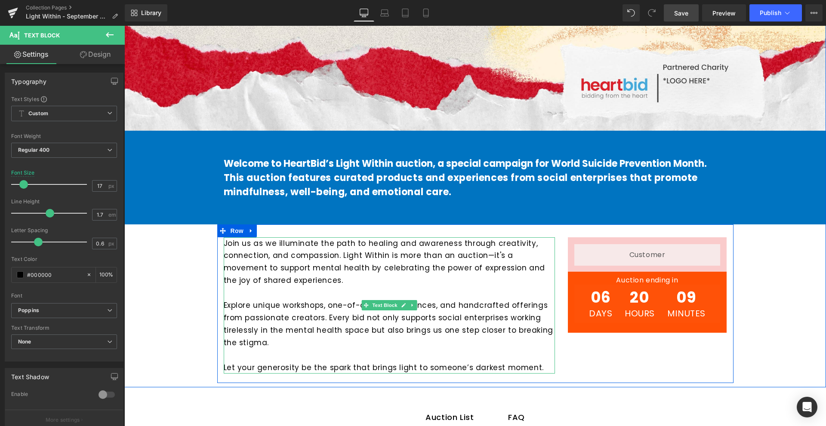
scroll to position [344, 0]
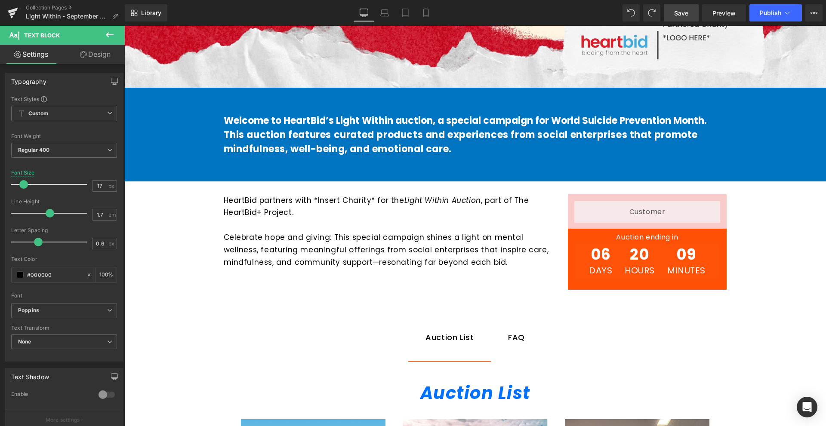
click at [443, 215] on p "HeartBid partners with *Insert Charity* for the Light Within Auction , part of …" at bounding box center [389, 206] width 331 height 25
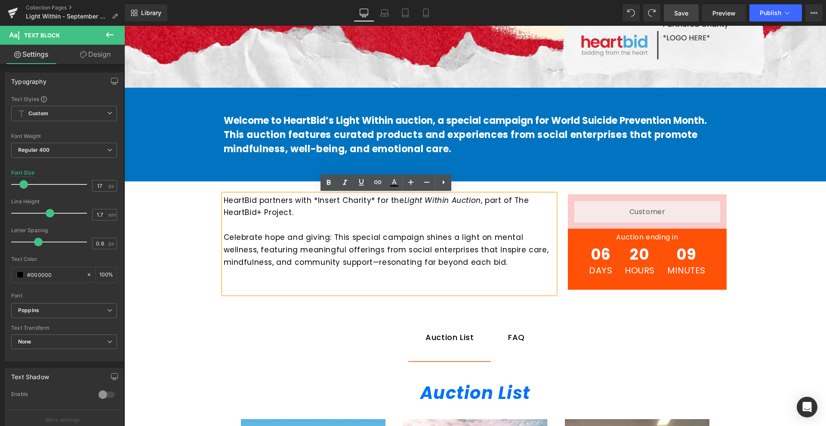
click at [345, 279] on p at bounding box center [389, 275] width 331 height 12
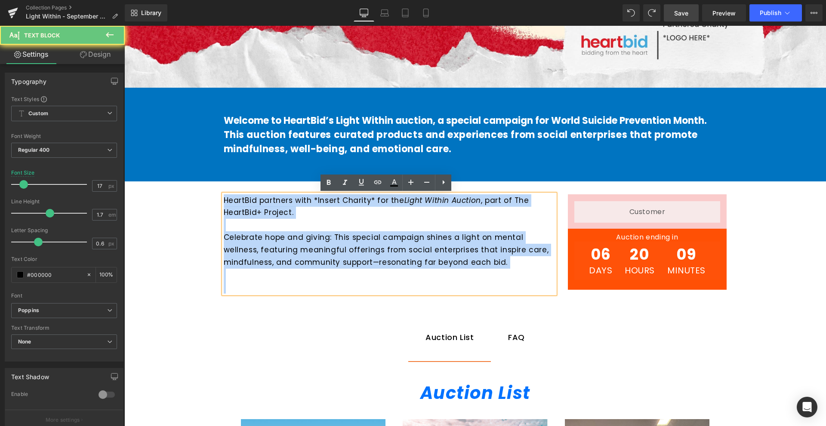
drag, startPoint x: 345, startPoint y: 289, endPoint x: 213, endPoint y: 194, distance: 162.5
click at [213, 194] on div "Hero Banner Welcome to HeartBid’s Light Within auction, a special campaign for …" at bounding box center [474, 20] width 701 height 566
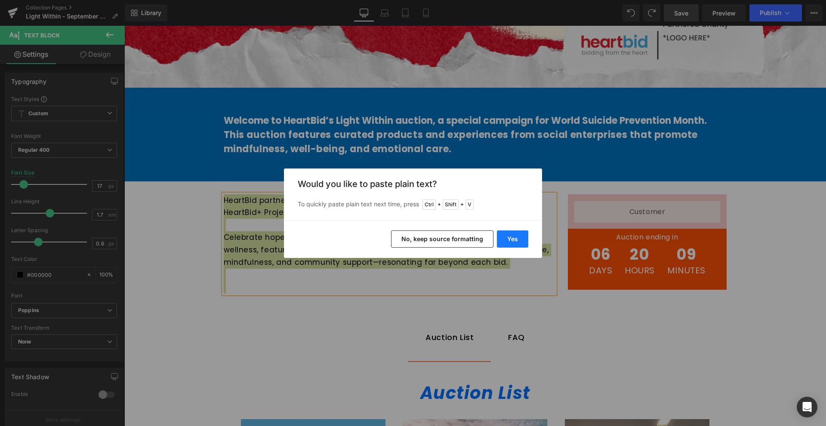
click at [520, 238] on button "Yes" at bounding box center [512, 238] width 31 height 17
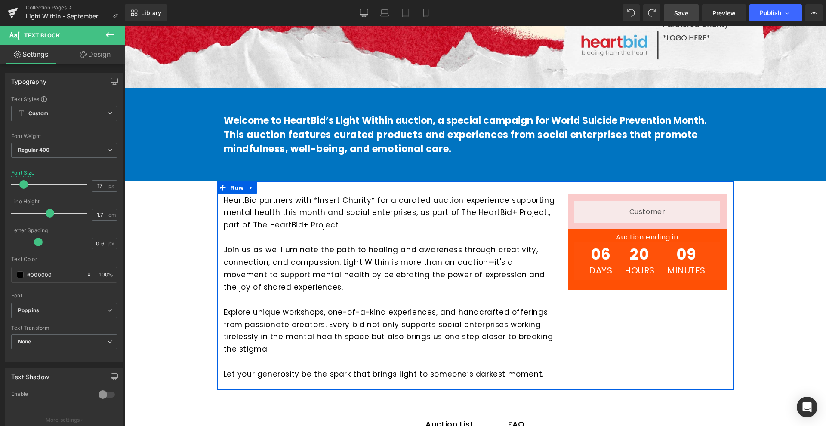
click at [648, 350] on div "HeartBid partners with *Insert Charity* for a curated auction experience suppor…" at bounding box center [475, 285] width 516 height 209
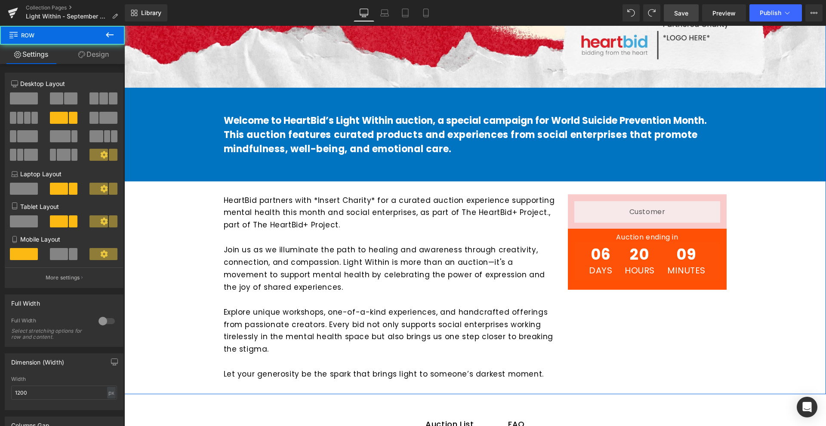
click at [793, 304] on div "Hero Banner Welcome to HeartBid’s Light Within auction, a special campaign for …" at bounding box center [474, 63] width 701 height 653
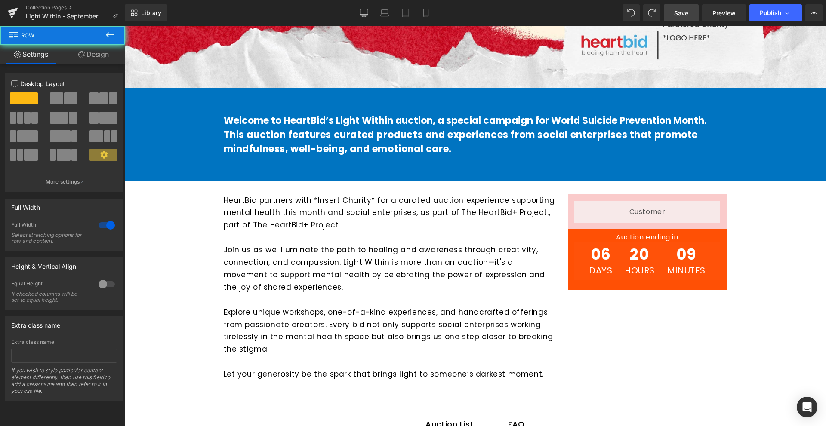
click at [436, 270] on p "Join us as we illuminate the path to healing and awareness through creativity, …" at bounding box center [389, 269] width 331 height 50
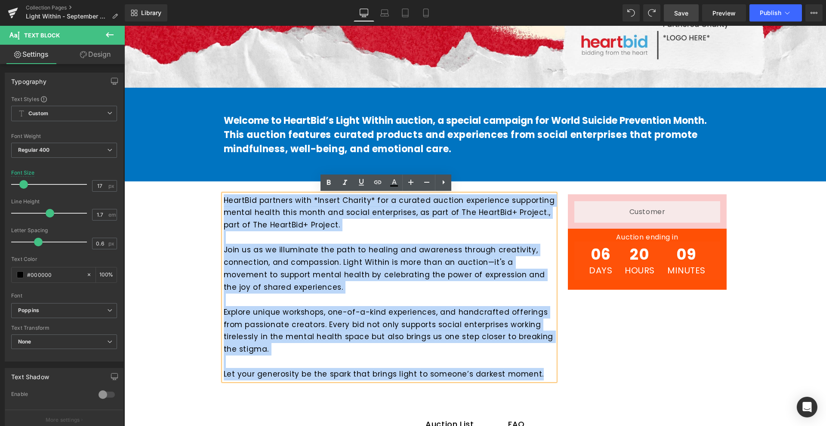
drag, startPoint x: 536, startPoint y: 375, endPoint x: 214, endPoint y: 199, distance: 367.7
click at [217, 199] on div "HeartBid partners with *Insert Charity* for a curated auction experience suppor…" at bounding box center [389, 287] width 344 height 187
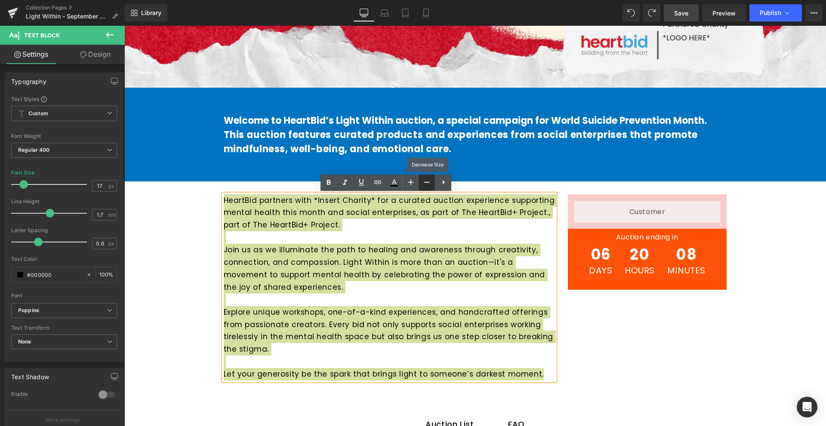
click at [423, 188] on link at bounding box center [426, 183] width 16 height 16
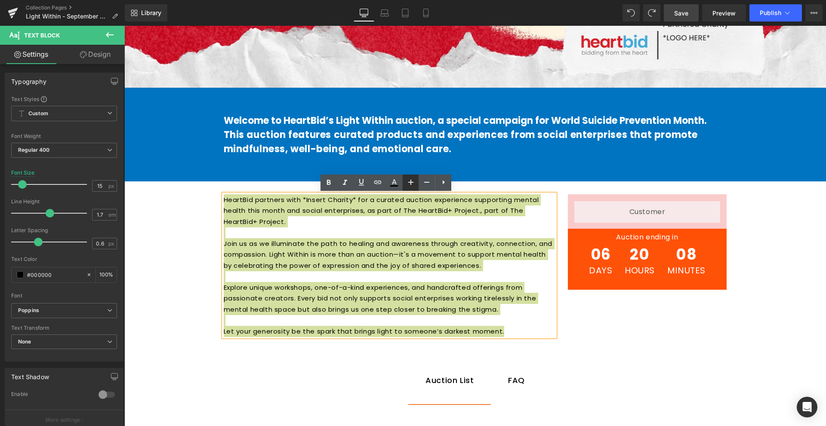
click at [407, 185] on icon at bounding box center [410, 182] width 10 height 10
type input "17"
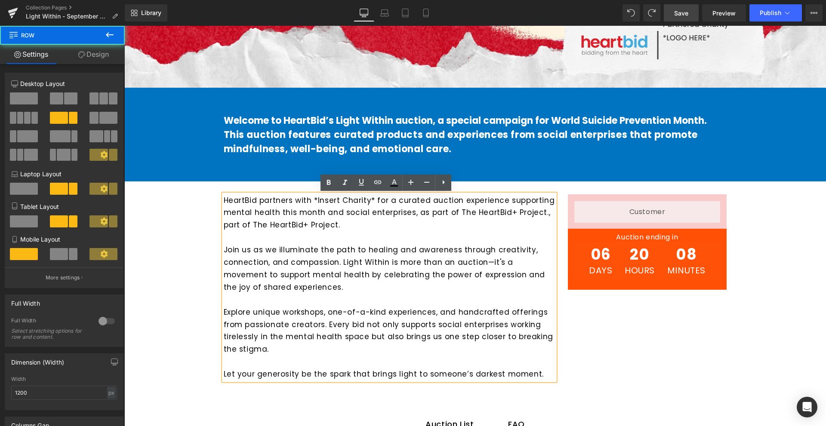
click at [590, 321] on div "HeartBid partners with *Insert Charity* for a curated auction experience suppor…" at bounding box center [475, 285] width 516 height 209
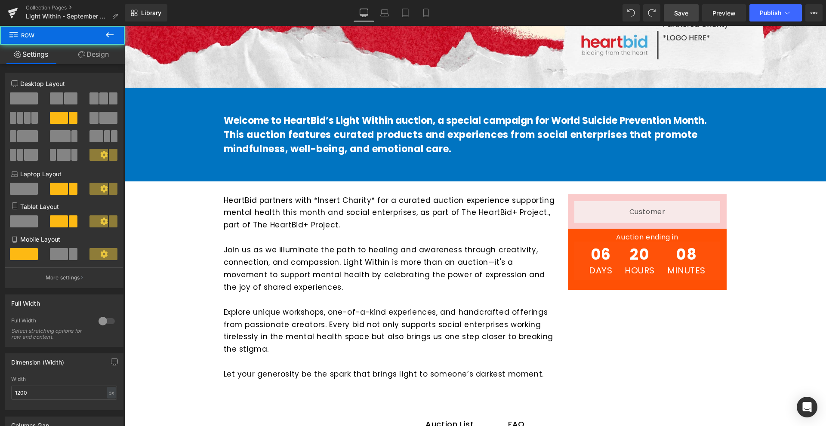
click at [124, 26] on div at bounding box center [124, 26] width 0 height 0
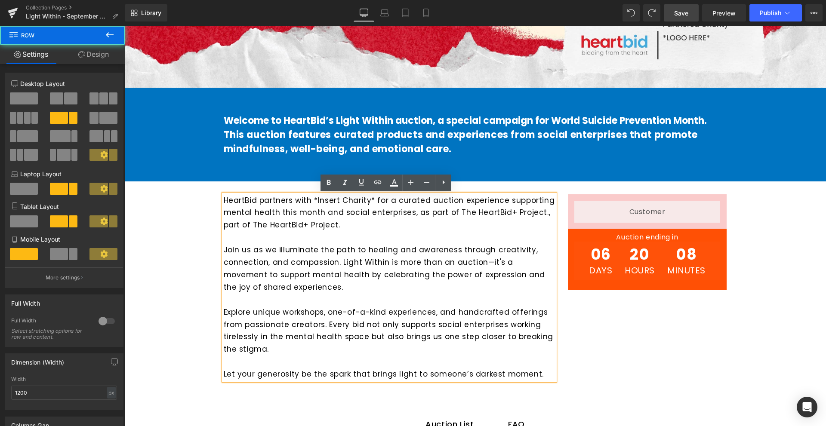
click at [554, 313] on div "HeartBid partners with *Insert Charity* for a curated auction experience suppor…" at bounding box center [389, 287] width 344 height 187
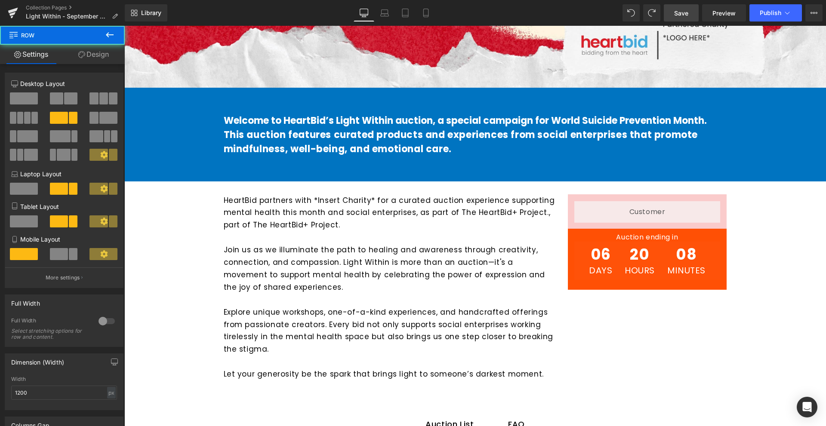
click at [548, 315] on p "Explore unique workshops, one-of-a-kind experiences, and handcrafted offerings …" at bounding box center [389, 331] width 331 height 50
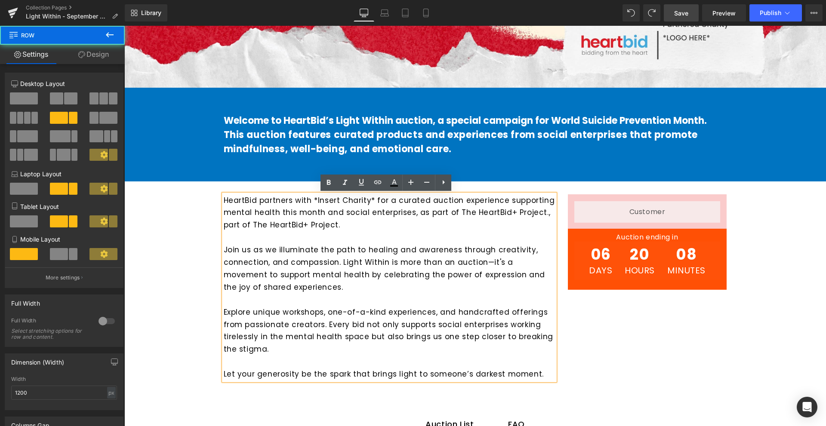
click at [645, 332] on div "HeartBid partners with *Insert Charity* for a curated auction experience suppor…" at bounding box center [475, 285] width 516 height 209
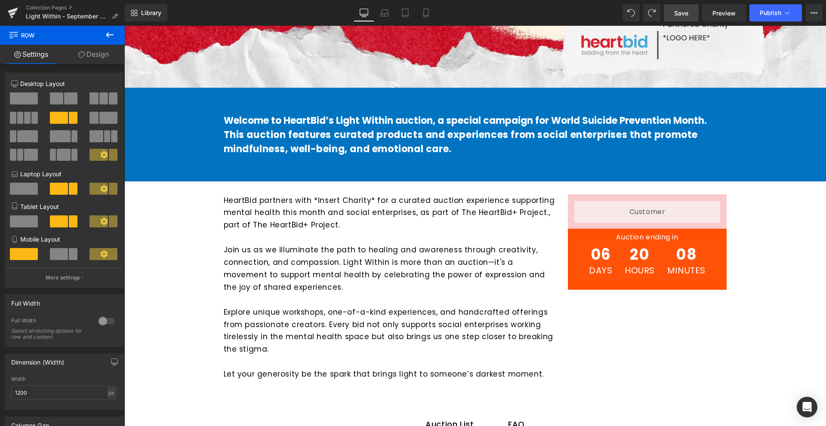
click at [503, 236] on p at bounding box center [389, 237] width 331 height 12
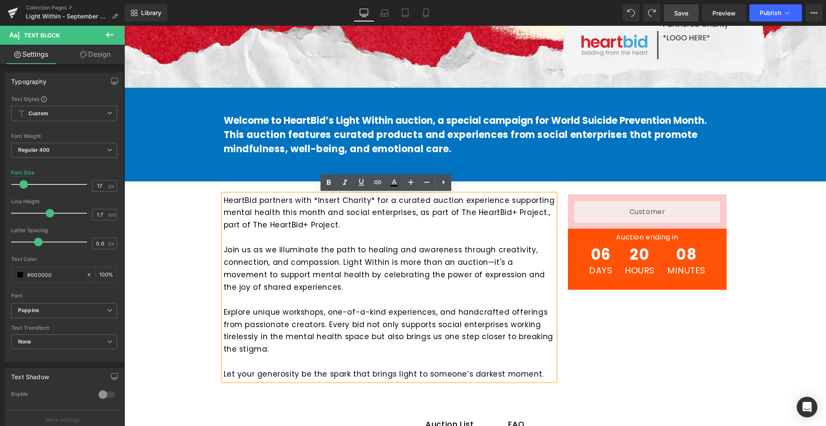
click at [556, 297] on div "HeartBid partners with *Insert Charity* for a curated auction experience suppor…" at bounding box center [389, 287] width 344 height 187
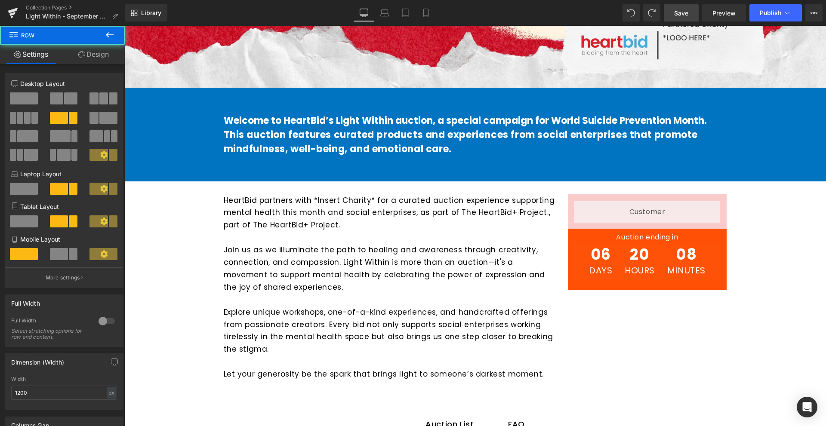
click at [124, 26] on div at bounding box center [124, 26] width 0 height 0
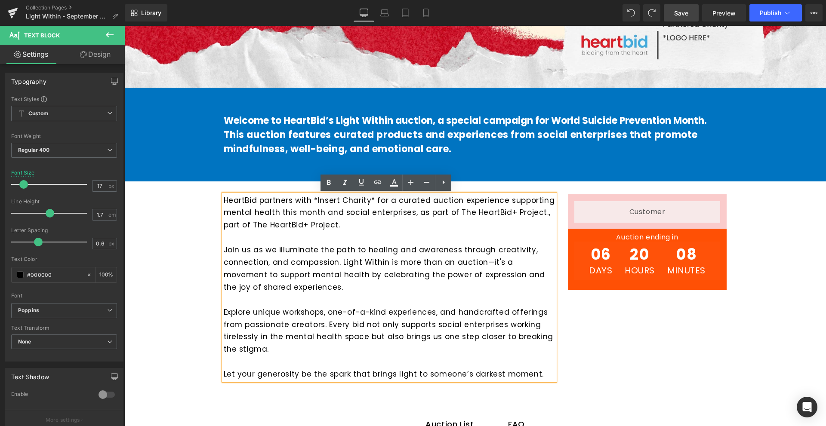
click at [553, 309] on div "HeartBid partners with *Insert Charity* for a curated auction experience suppor…" at bounding box center [389, 287] width 331 height 187
click at [546, 313] on p "Explore unique workshops, one-of-a-kind experiences, and handcrafted offerings …" at bounding box center [389, 331] width 331 height 50
click at [556, 316] on div "HeartBid partners with *Insert Charity* for a curated auction experience suppor…" at bounding box center [389, 287] width 344 height 187
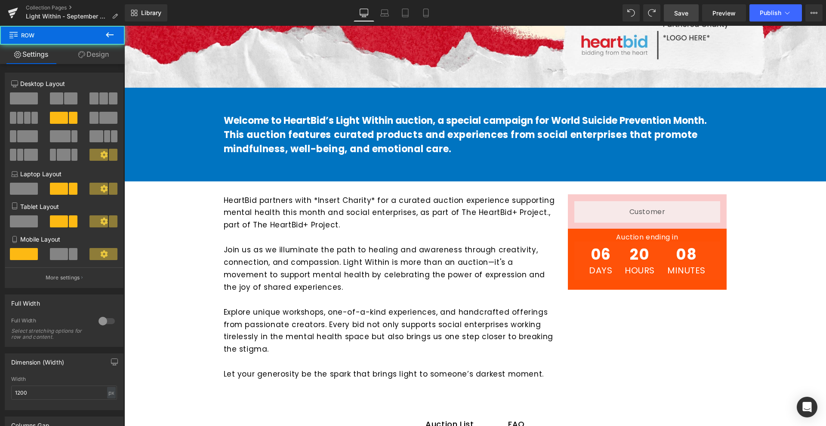
click at [520, 316] on p "Explore unique workshops, one-of-a-kind experiences, and handcrafted offerings …" at bounding box center [389, 331] width 331 height 50
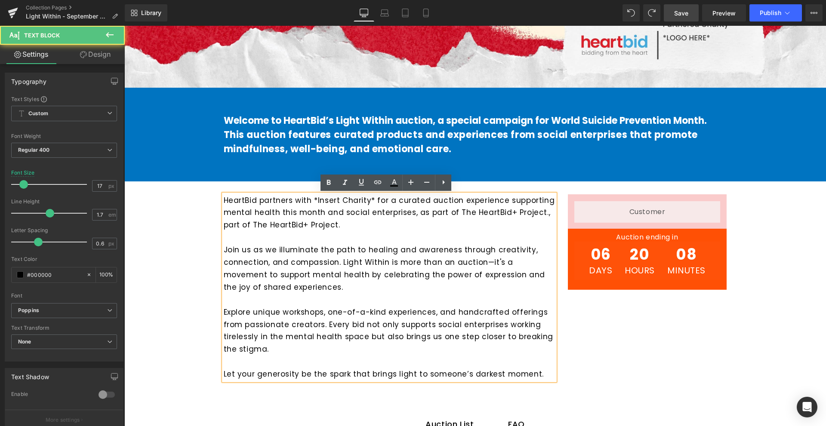
click at [572, 321] on div "HeartBid partners with *Insert Charity* for a curated auction experience suppor…" at bounding box center [475, 285] width 516 height 209
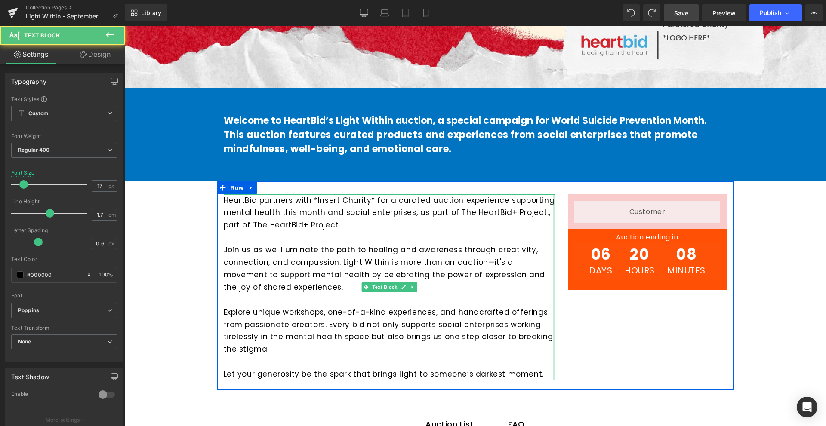
drag, startPoint x: 551, startPoint y: 269, endPoint x: 559, endPoint y: 269, distance: 7.8
click at [559, 269] on div "HeartBid partners with *Insert Charity* for a curated auction experience suppor…" at bounding box center [475, 285] width 516 height 209
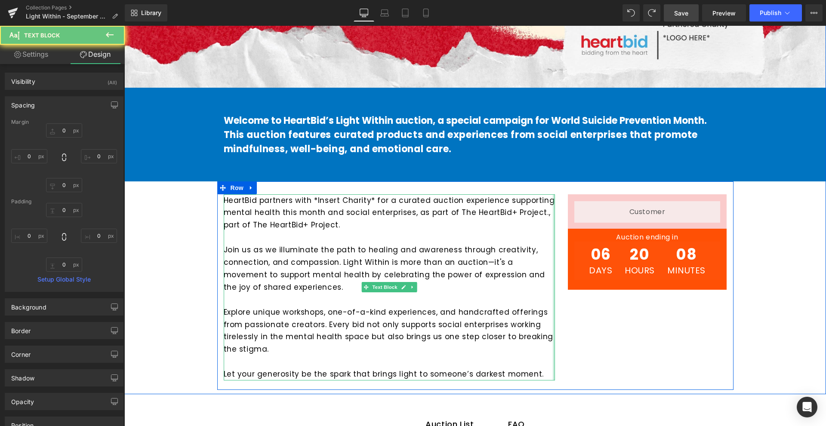
type input "0px"
drag, startPoint x: 551, startPoint y: 272, endPoint x: 559, endPoint y: 271, distance: 8.6
click at [559, 271] on div "HeartBid partners with *Insert Charity* for a curated auction experience suppor…" at bounding box center [475, 285] width 516 height 209
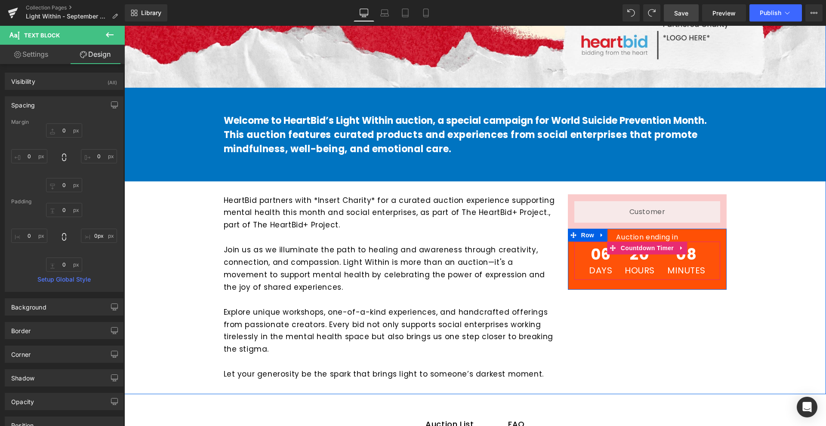
click at [577, 261] on div "06 Days 20 Hours 08 Minutes" at bounding box center [647, 261] width 146 height 38
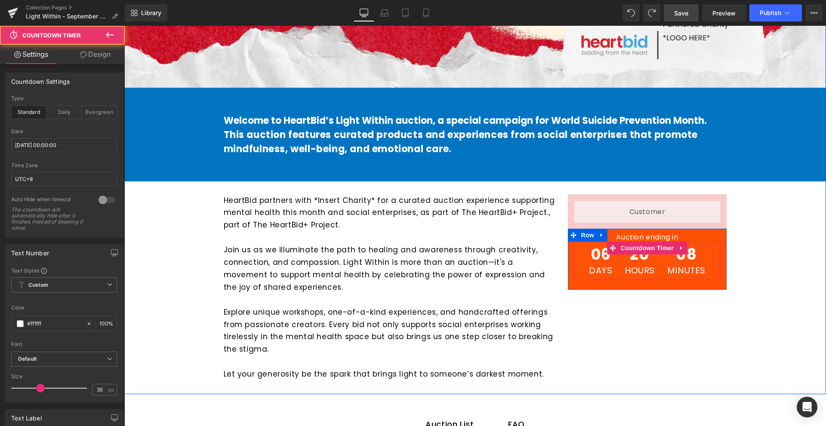
click at [576, 280] on div at bounding box center [647, 285] width 159 height 10
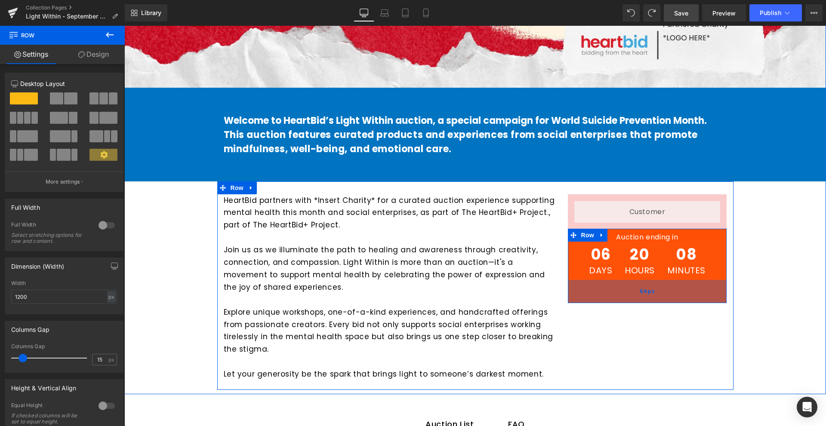
drag, startPoint x: 574, startPoint y: 287, endPoint x: 577, endPoint y: 300, distance: 13.8
click at [577, 300] on div "54px" at bounding box center [647, 291] width 159 height 23
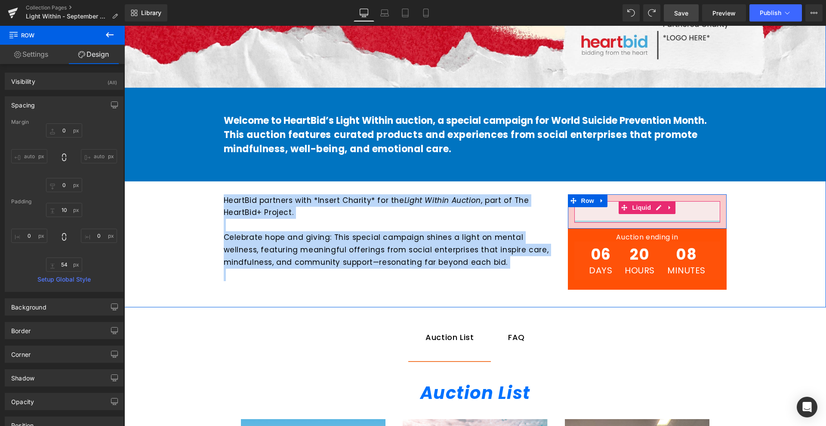
type input "0"
type input "10"
type input "0"
type input "23"
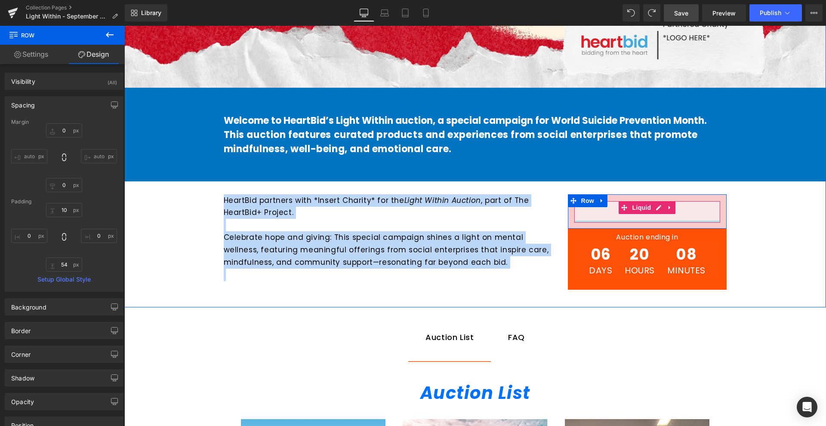
type input "0"
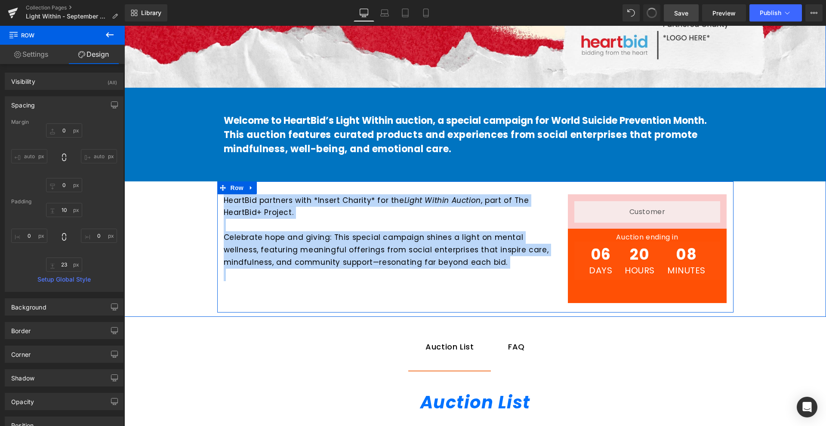
type input "0"
type input "10"
type input "0"
type input "54"
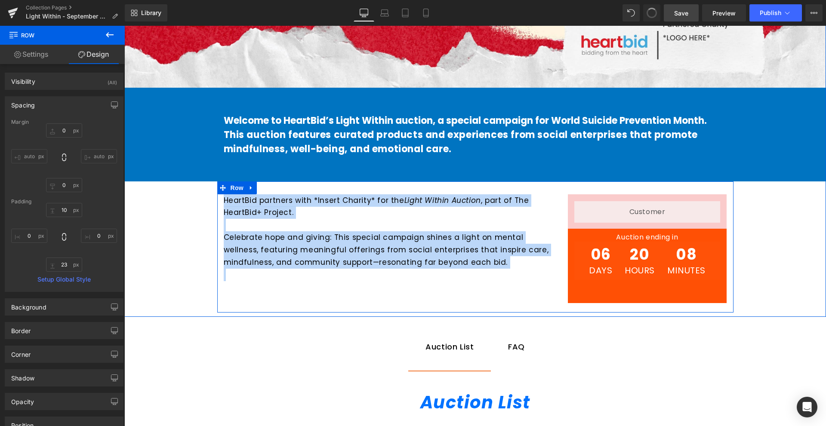
type input "0"
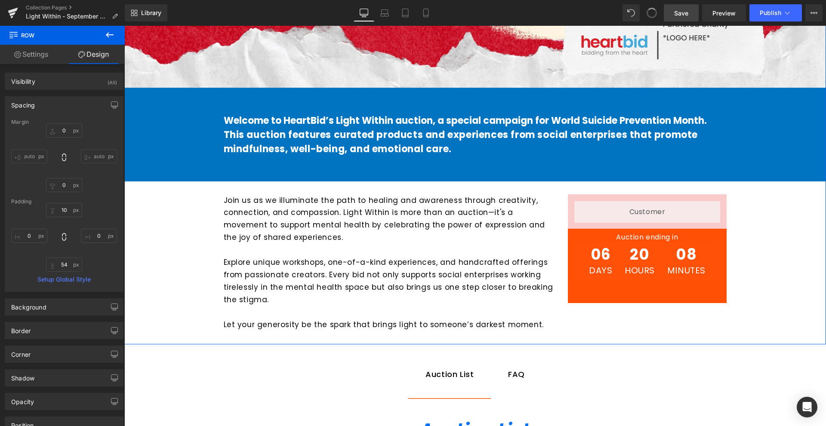
click at [756, 262] on div "Hero Banner Welcome to HeartBid’s Light Within auction, a special campaign for …" at bounding box center [474, 38] width 701 height 603
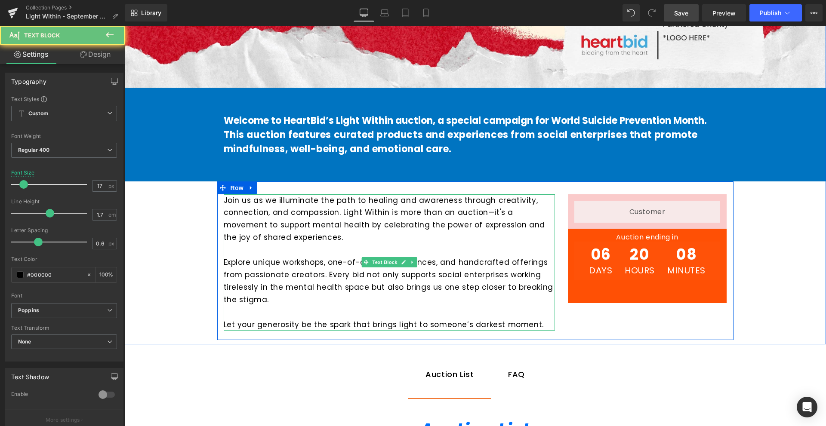
click at [311, 267] on p "Explore unique workshops, one-of-a-kind experiences, and handcrafted offerings …" at bounding box center [389, 281] width 331 height 50
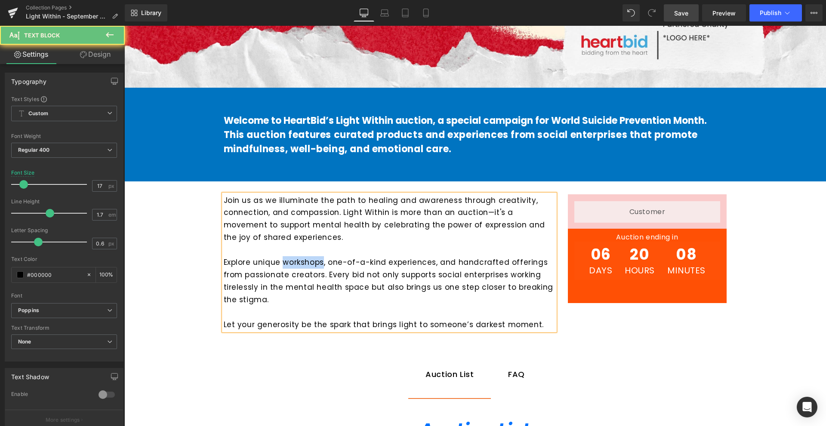
click at [311, 267] on p "Explore unique workshops, one-of-a-kind experiences, and handcrafted offerings …" at bounding box center [389, 281] width 331 height 50
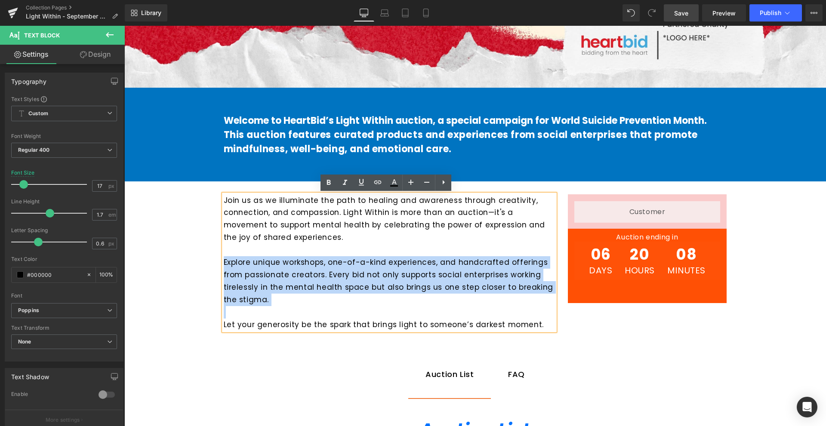
click at [311, 267] on p "Explore unique workshops, one-of-a-kind experiences, and handcrafted offerings …" at bounding box center [389, 281] width 331 height 50
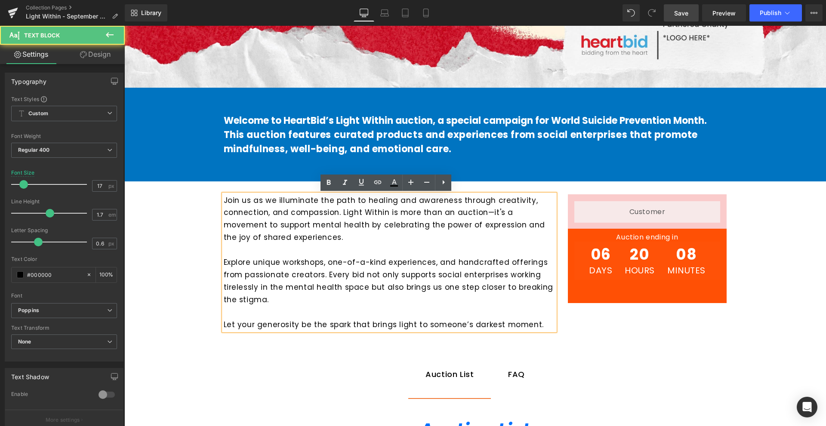
click at [457, 245] on p at bounding box center [389, 250] width 331 height 12
click at [453, 126] on strong "Welcome to HeartBid’s Light Within auction, a special campaign for World Suicid…" at bounding box center [465, 120] width 483 height 13
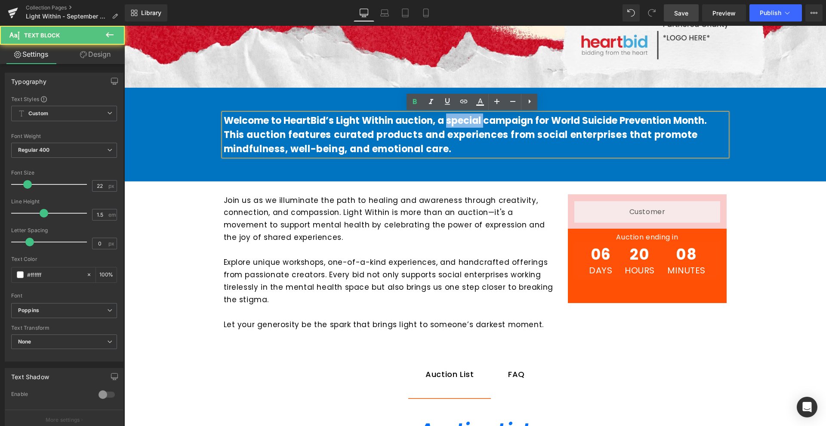
click at [453, 126] on strong "Welcome to HeartBid’s Light Within auction, a special campaign for World Suicid…" at bounding box center [465, 120] width 483 height 13
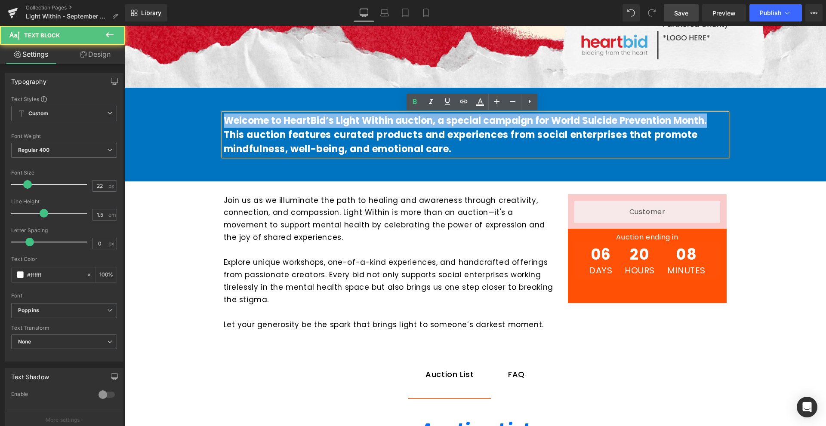
click at [453, 126] on strong "Welcome to HeartBid’s Light Within auction, a special campaign for World Suicid…" at bounding box center [465, 120] width 483 height 13
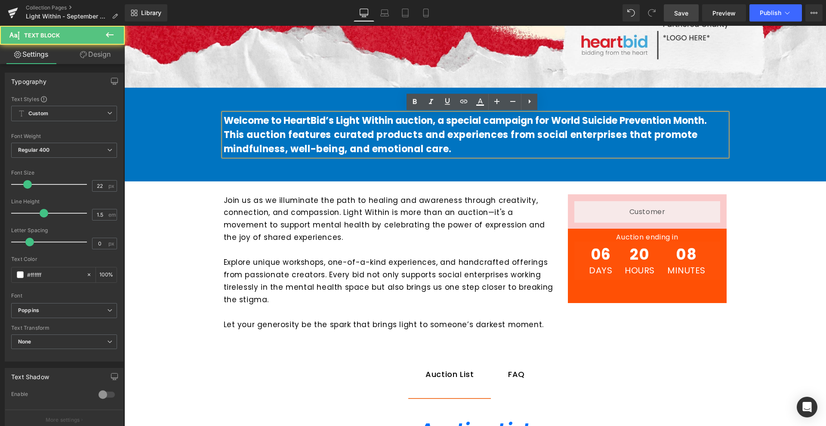
click at [440, 137] on span "This auction features curated products and experiences from social enterprises …" at bounding box center [461, 142] width 474 height 28
click at [432, 139] on span "This auction features curated products and experiences from social enterprises …" at bounding box center [461, 142] width 474 height 28
click at [434, 124] on strong "Welcome to HeartBid’s Light Within auction, a special campaign for World Suicid…" at bounding box center [465, 120] width 483 height 13
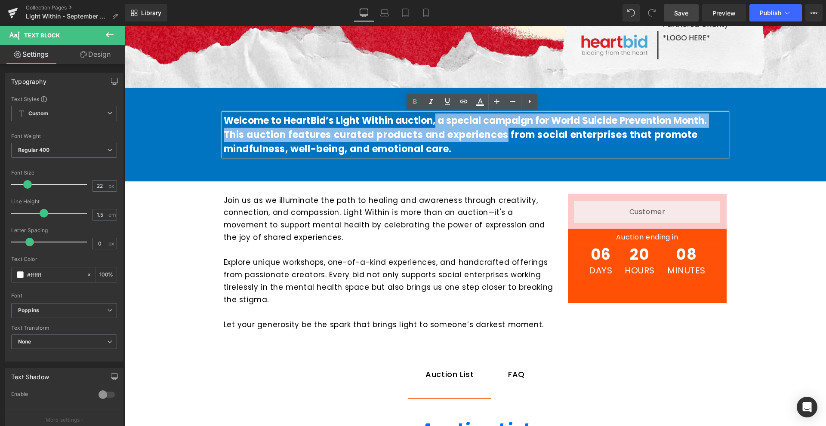
drag, startPoint x: 434, startPoint y: 124, endPoint x: 503, endPoint y: 138, distance: 70.2
click at [503, 138] on div "Welcome to HeartBid’s Light Within auction, a special campaign for World Suicid…" at bounding box center [475, 135] width 503 height 43
click at [503, 138] on span "This auction features curated products and experiences from social enterprises …" at bounding box center [461, 142] width 474 height 28
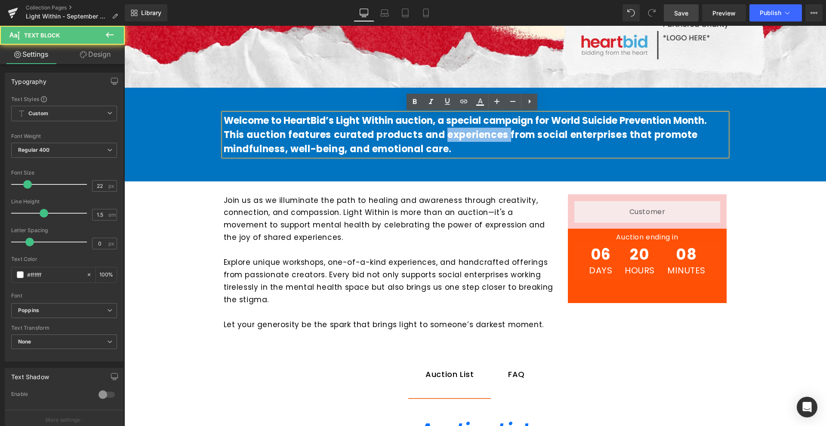
click at [503, 138] on span "This auction features curated products and experiences from social enterprises …" at bounding box center [461, 142] width 474 height 28
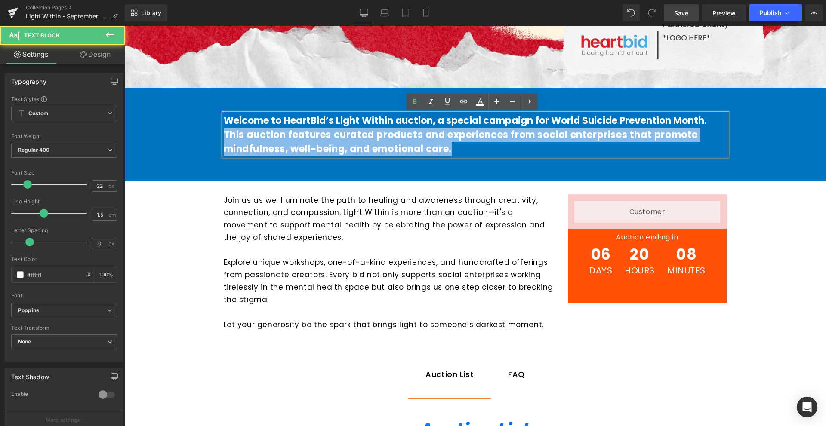
click at [503, 138] on span "This auction features curated products and experiences from social enterprises …" at bounding box center [461, 142] width 474 height 28
click at [458, 135] on span "This auction features curated products and experiences from social enterprises …" at bounding box center [461, 142] width 474 height 28
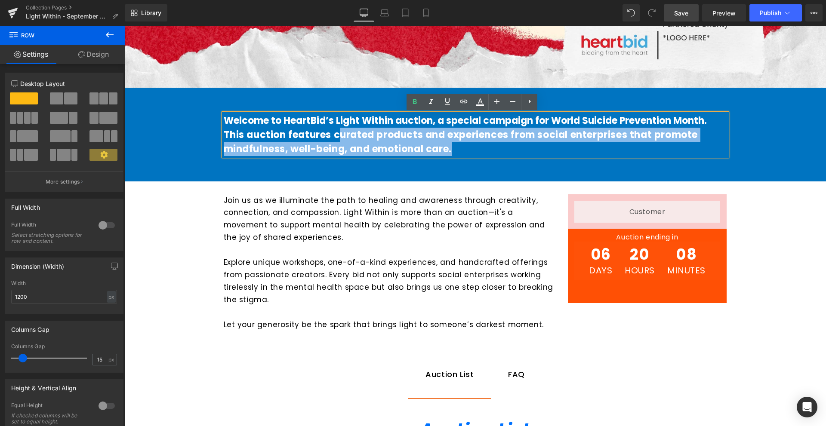
drag, startPoint x: 485, startPoint y: 159, endPoint x: 339, endPoint y: 136, distance: 148.0
click at [339, 136] on div "Welcome to HeartBid’s Light Within auction, a special campaign for World Suicid…" at bounding box center [475, 131] width 516 height 60
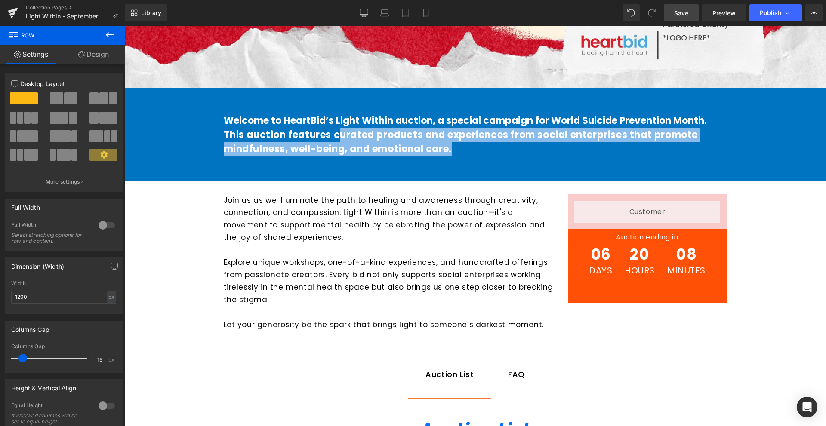
click at [427, 151] on span "This auction features curated products and experiences from social enterprises …" at bounding box center [461, 142] width 474 height 28
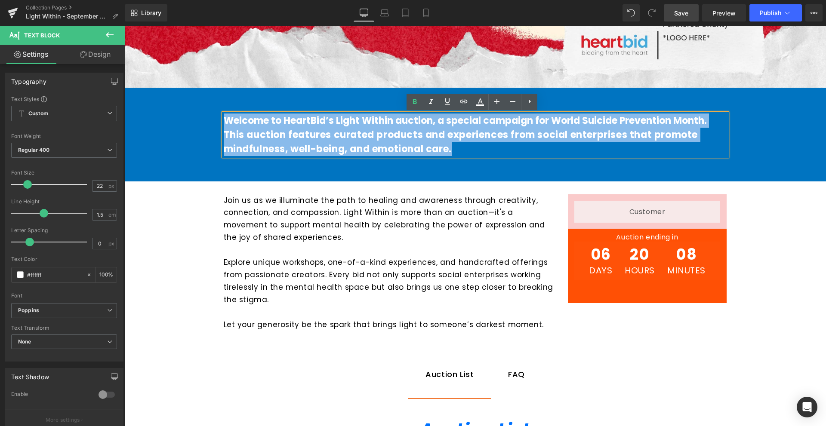
drag, startPoint x: 469, startPoint y: 156, endPoint x: 157, endPoint y: 115, distance: 314.8
click at [157, 115] on div "Welcome to HeartBid’s Light Within auction, a special campaign for World Suicid…" at bounding box center [474, 131] width 701 height 60
copy div "Welcome to HeartBid’s Light Within auction, a special campaign for World Suicid…"
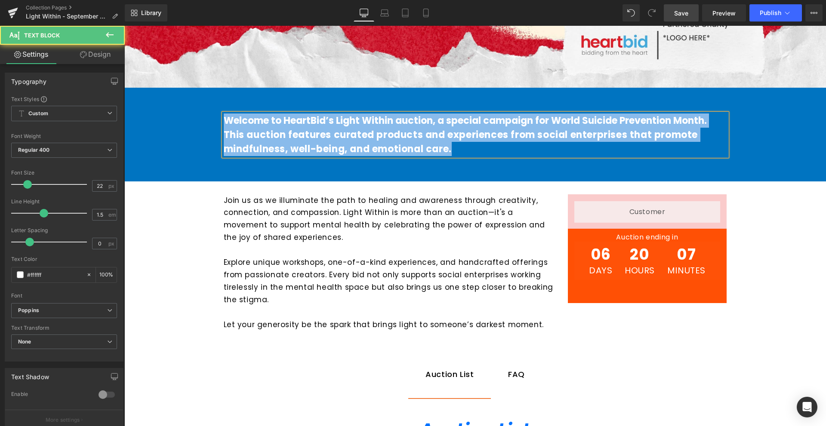
click at [455, 126] on strong "Welcome to HeartBid’s Light Within auction, a special campaign for World Suicid…" at bounding box center [465, 120] width 483 height 13
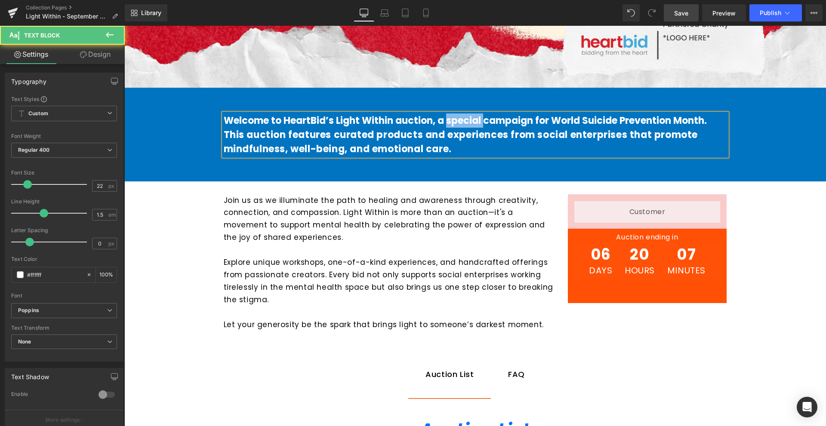
click at [455, 126] on strong "Welcome to HeartBid’s Light Within auction, a special campaign for World Suicid…" at bounding box center [465, 120] width 483 height 13
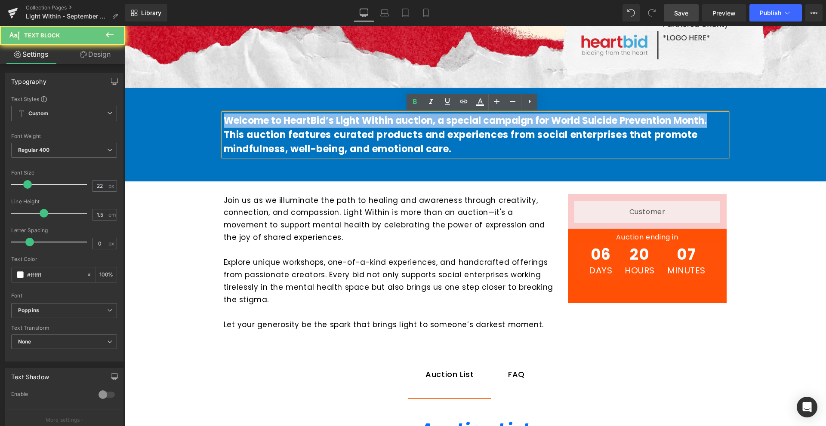
click at [455, 126] on strong "Welcome to HeartBid’s Light Within auction, a special campaign for World Suicid…" at bounding box center [465, 120] width 483 height 13
copy strong "Welcome to HeartBid’s Light Within auction, a special campaign for World Suicid…"
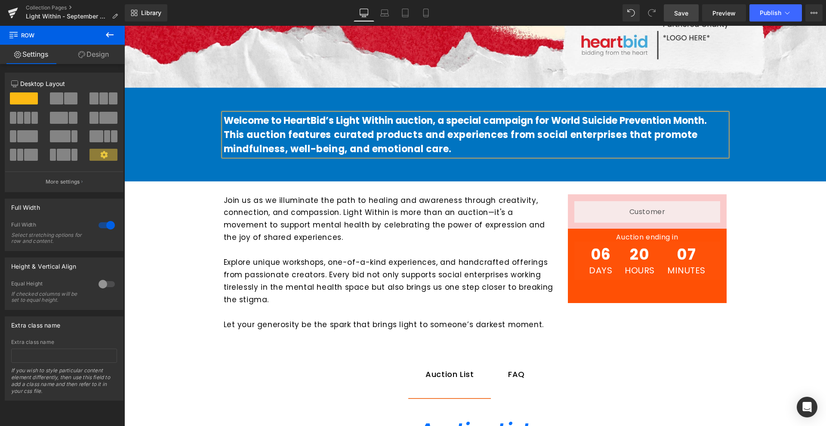
click at [482, 160] on div "Welcome to HeartBid’s Light Within auction, a special campaign for World Suicid…" at bounding box center [474, 135] width 701 height 94
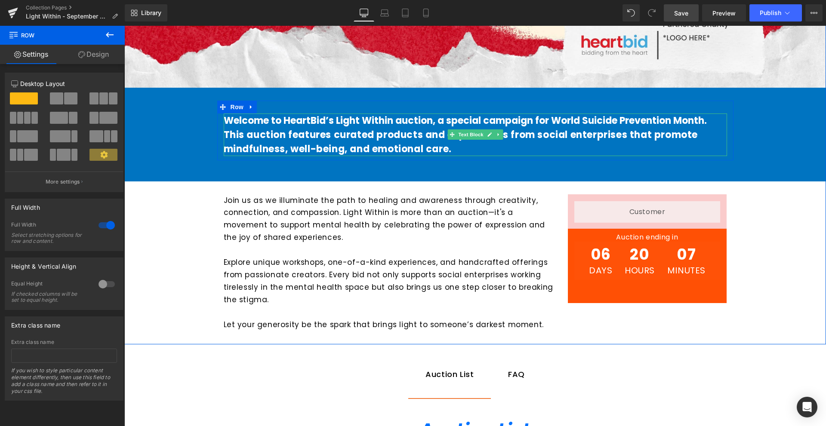
click at [495, 144] on p "This auction features curated products and experiences from social enterprises …" at bounding box center [475, 142] width 503 height 28
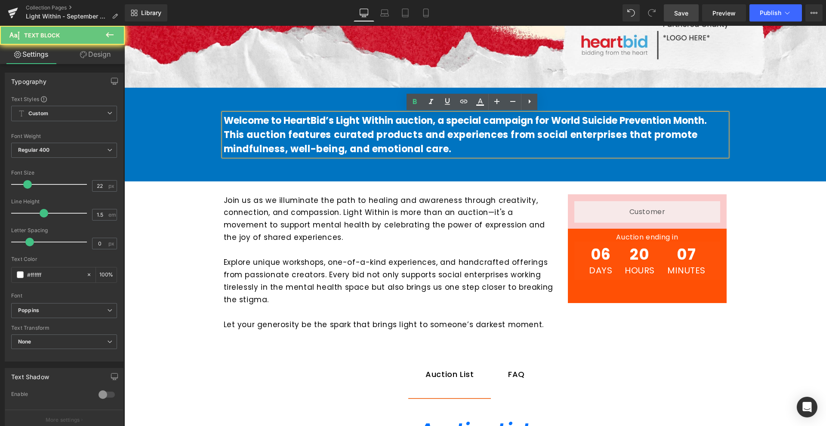
click at [496, 144] on p "This auction features curated products and experiences from social enterprises …" at bounding box center [475, 142] width 503 height 28
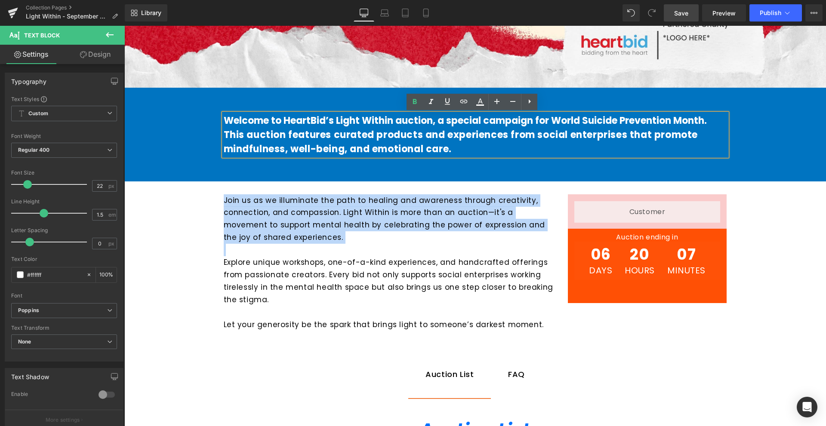
drag, startPoint x: 495, startPoint y: 144, endPoint x: 218, endPoint y: 123, distance: 277.2
click at [224, 123] on div "Welcome to HeartBid’s Light Within auction, a special campaign for World Suicid…" at bounding box center [475, 135] width 503 height 43
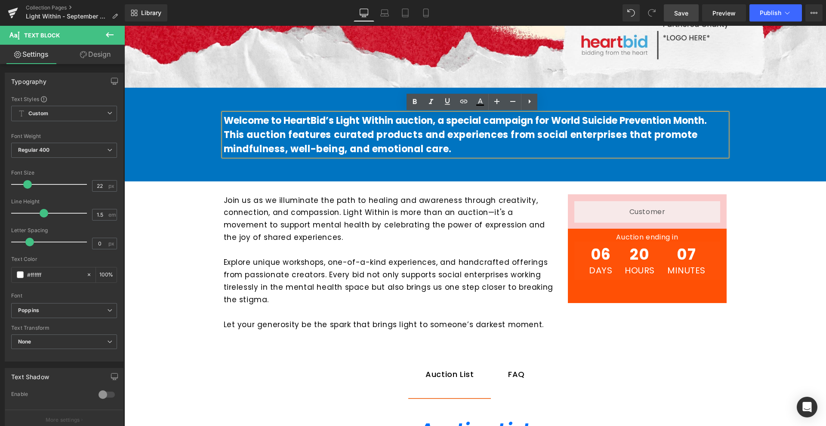
click at [224, 123] on div "Welcome to HeartBid’s Light Within auction, a special campaign for World Suicid…" at bounding box center [475, 135] width 503 height 43
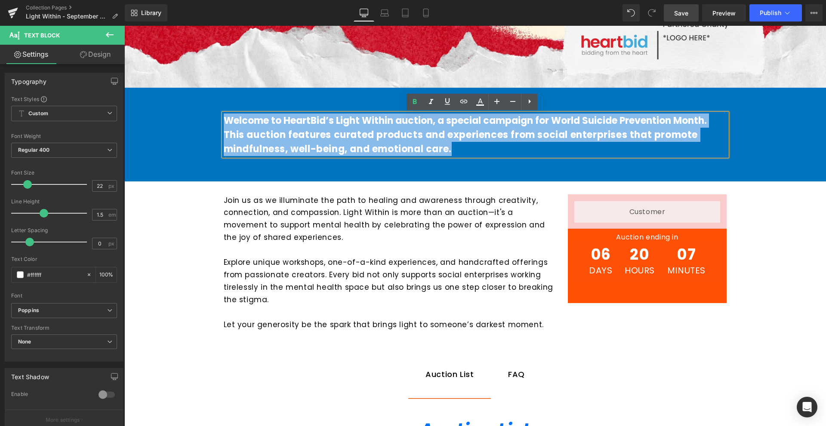
drag, startPoint x: 455, startPoint y: 148, endPoint x: 224, endPoint y: 110, distance: 234.4
click at [224, 110] on div "Welcome to HeartBid’s Light Within auction, a special campaign for World Suicid…" at bounding box center [475, 131] width 516 height 60
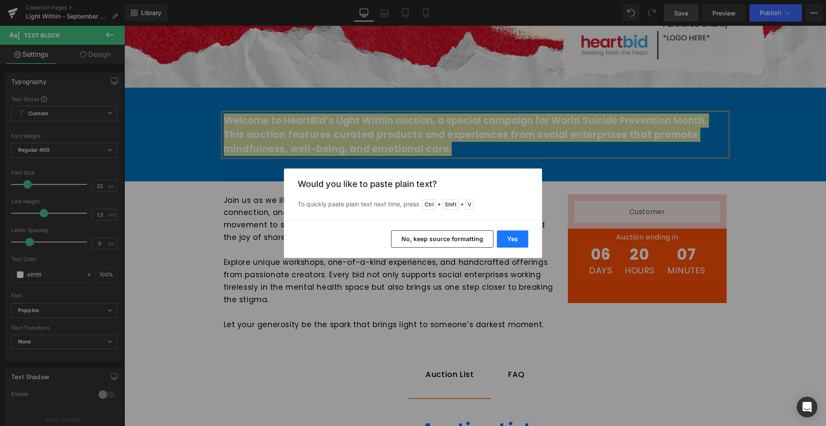
click at [502, 234] on button "Yes" at bounding box center [512, 238] width 31 height 17
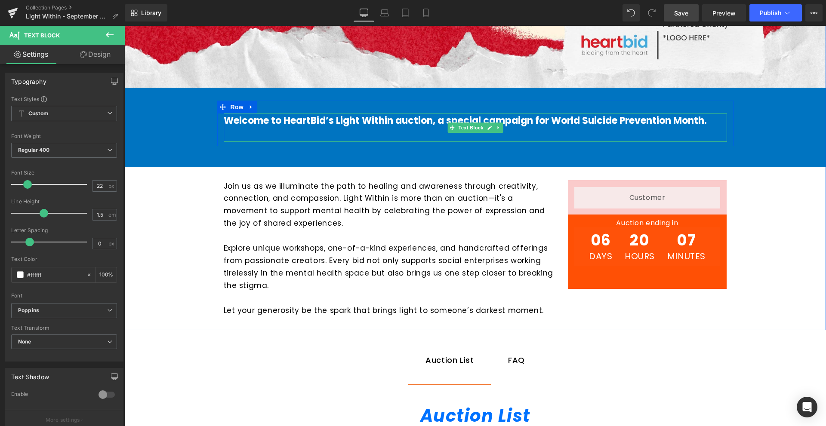
click at [572, 120] on b "Welcome to HeartBid’s Light Within auction, a special campaign for World Suicid…" at bounding box center [465, 120] width 483 height 13
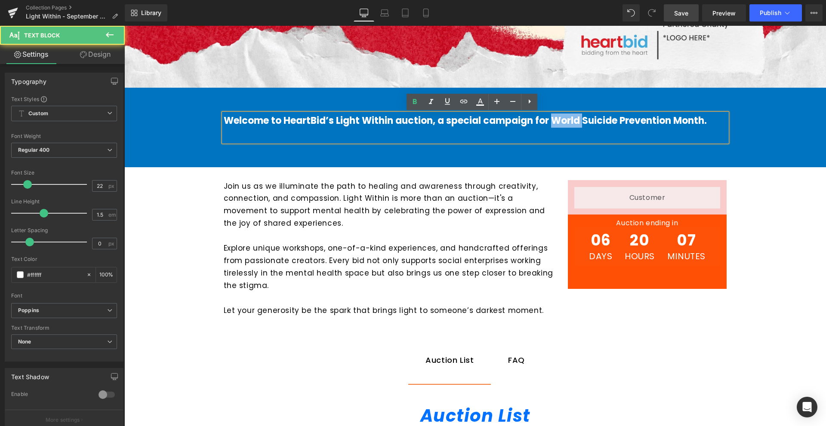
click at [572, 120] on b "Welcome to HeartBid’s Light Within auction, a special campaign for World Suicid…" at bounding box center [465, 120] width 483 height 13
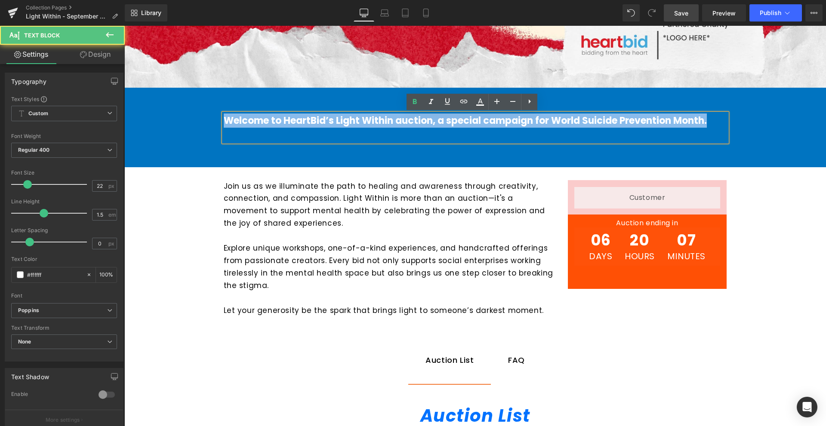
click at [572, 120] on b "Welcome to HeartBid’s Light Within auction, a special campaign for World Suicid…" at bounding box center [465, 120] width 483 height 13
click at [269, 120] on b "Welcome to HeartBid’s Light Within auction, a special campaign for World Suicid…" at bounding box center [465, 120] width 483 height 13
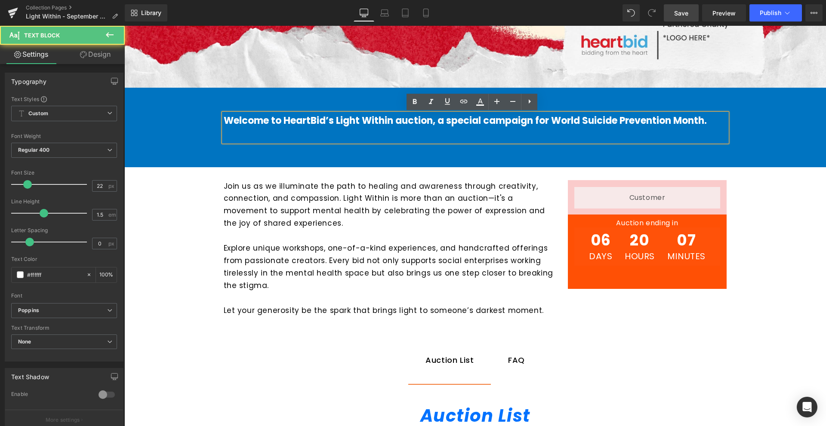
click at [234, 134] on p at bounding box center [475, 135] width 503 height 14
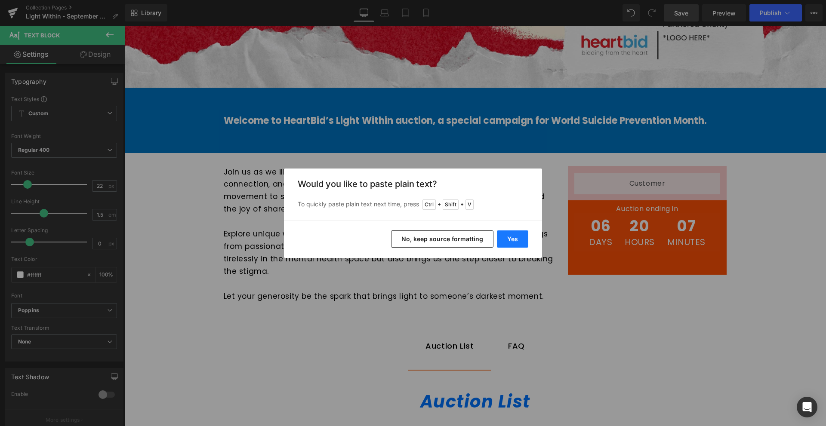
click at [519, 231] on button "Yes" at bounding box center [512, 238] width 31 height 17
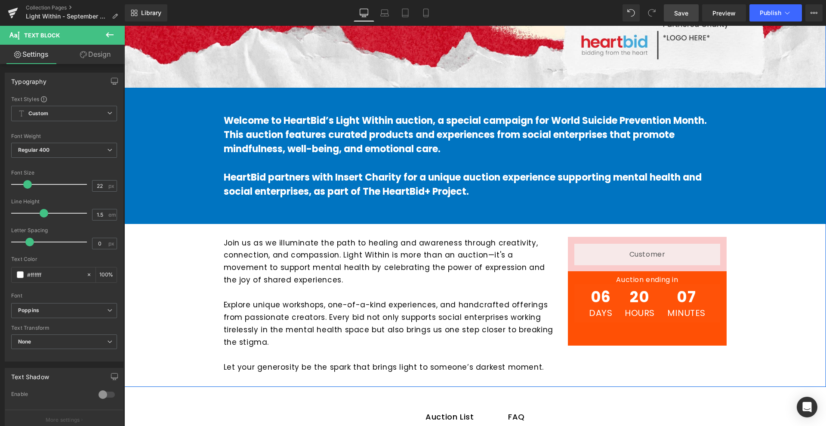
click at [124, 26] on div at bounding box center [124, 26] width 0 height 0
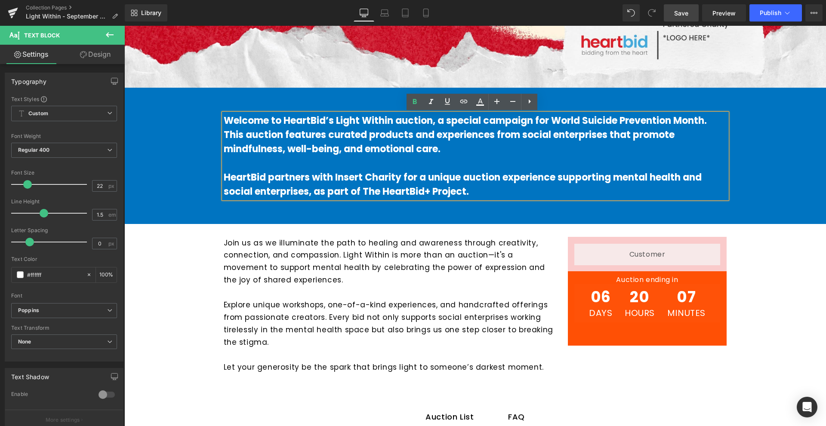
click at [224, 172] on b "HeartBid partners with Insert Charity for a unique auction experience supportin…" at bounding box center [463, 185] width 478 height 28
click at [224, 174] on b "HeartBid partners with Insert Charity for a unique auction experience supportin…" at bounding box center [463, 185] width 478 height 28
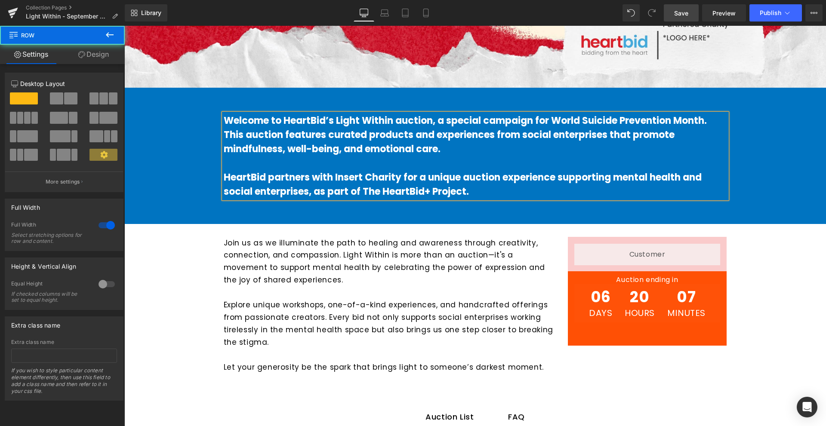
click at [784, 295] on div "Hero Banner Welcome to HeartBid’s Light Within auction, a special campaign for …" at bounding box center [474, 60] width 701 height 646
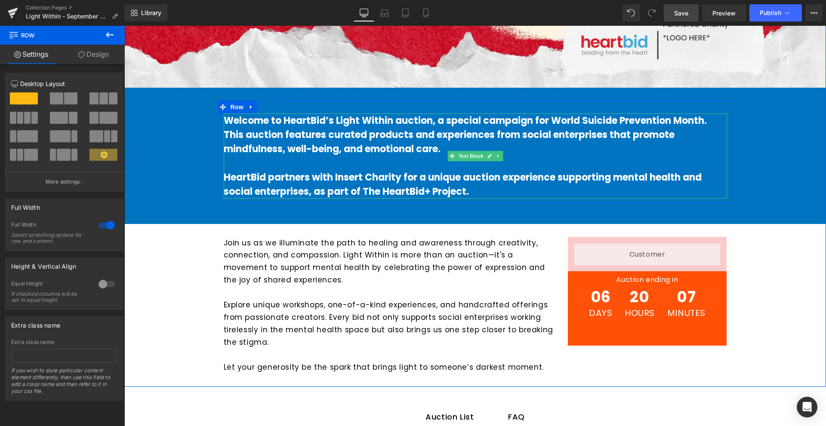
click at [331, 177] on b "HeartBid partners with Insert Charity for a unique auction experience supportin…" at bounding box center [463, 185] width 478 height 28
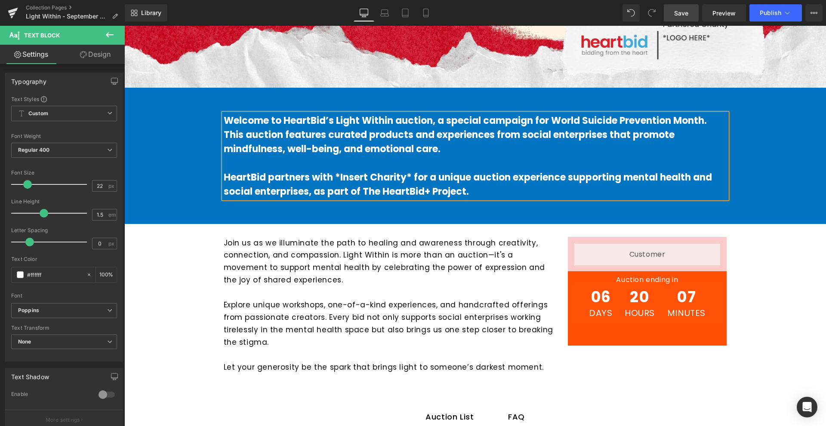
drag, startPoint x: 743, startPoint y: 252, endPoint x: 758, endPoint y: 199, distance: 55.9
click at [743, 252] on div "Hero Banner Welcome to HeartBid’s Light Within auction, a special campaign for …" at bounding box center [474, 60] width 701 height 646
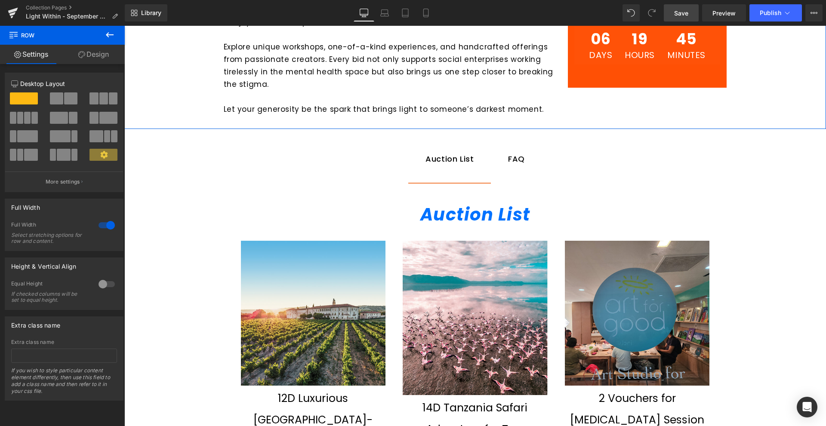
scroll to position [645, 0]
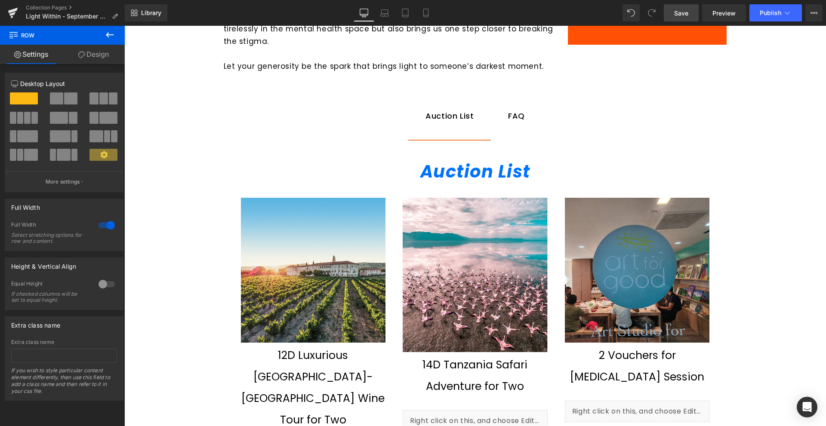
click at [479, 177] on icon "Auction List" at bounding box center [475, 172] width 110 height 24
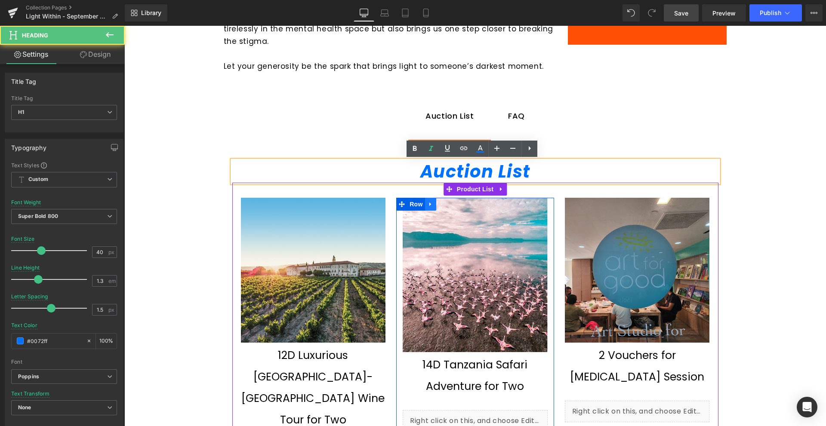
click at [427, 203] on icon at bounding box center [430, 204] width 6 height 6
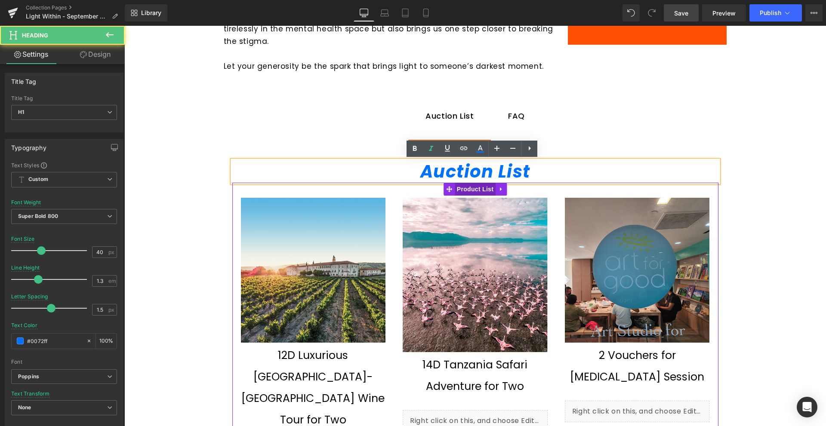
click at [474, 190] on span "Product List" at bounding box center [475, 189] width 41 height 13
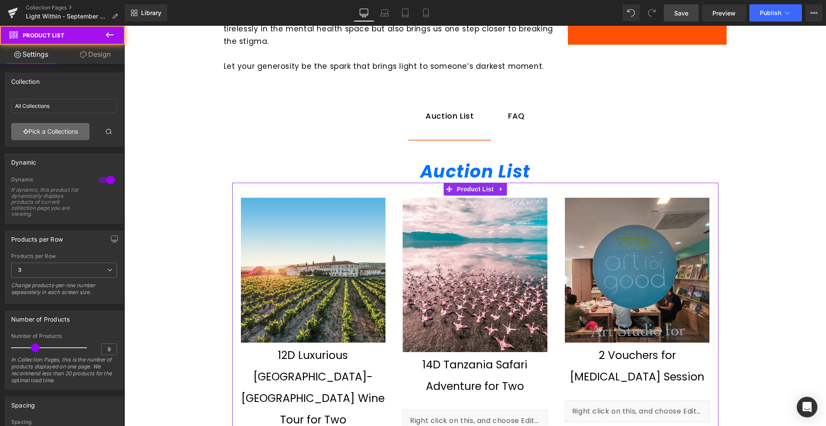
click at [51, 135] on link "Pick a Collections" at bounding box center [50, 131] width 78 height 17
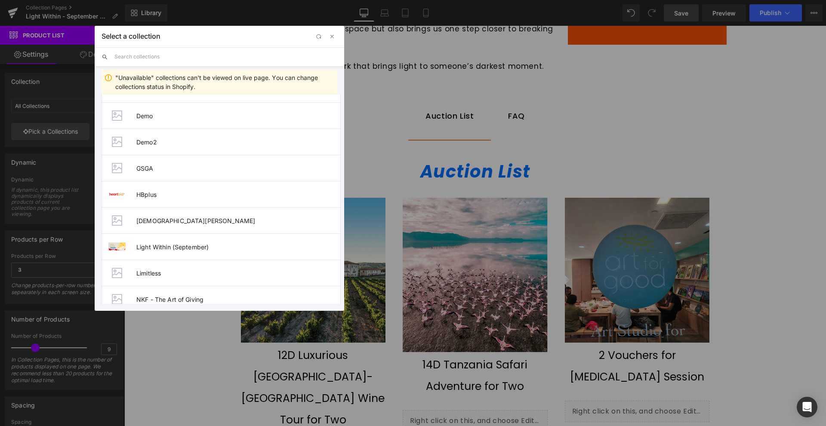
scroll to position [301, 0]
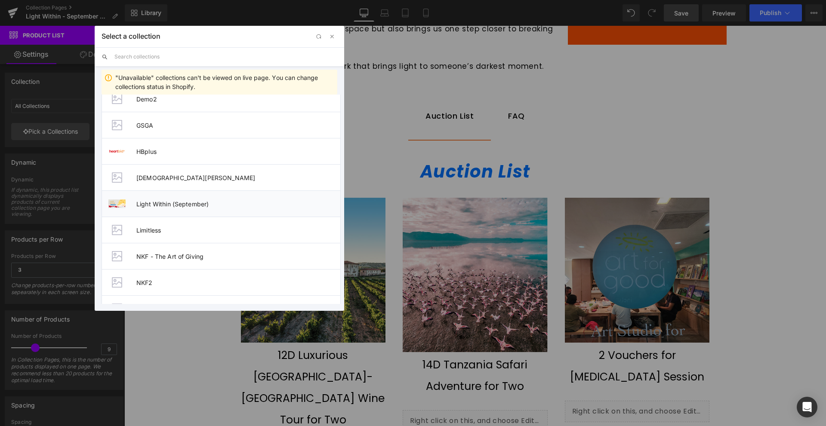
click at [180, 203] on span "Light Within (September)" at bounding box center [238, 203] width 204 height 7
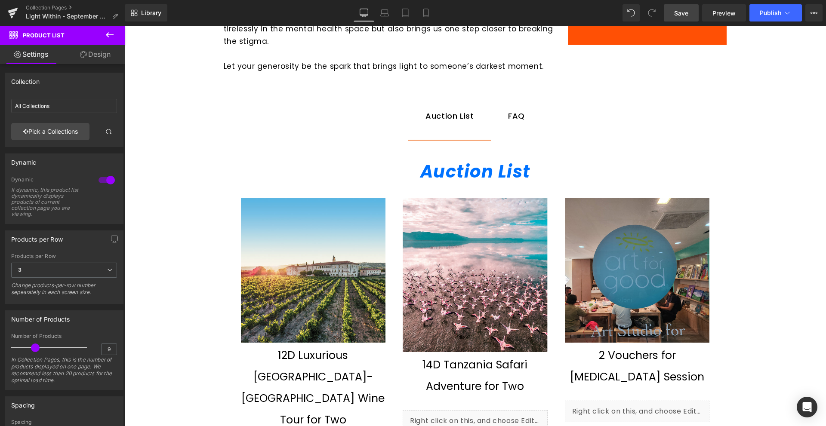
type input "Light Within (September)"
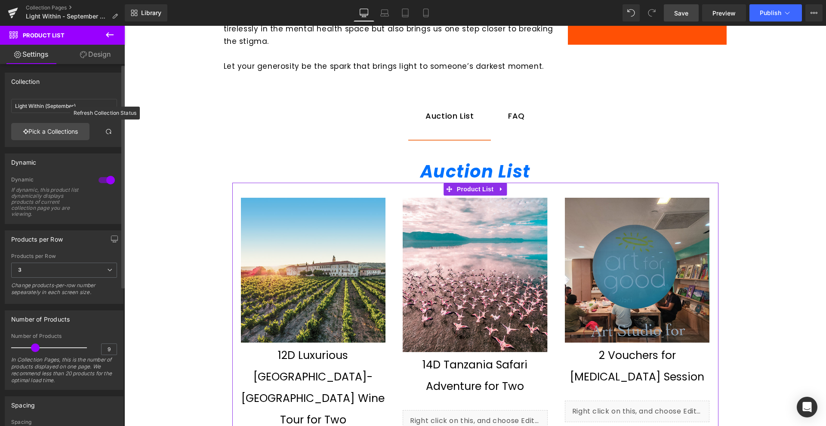
click at [108, 135] on link at bounding box center [108, 131] width 17 height 17
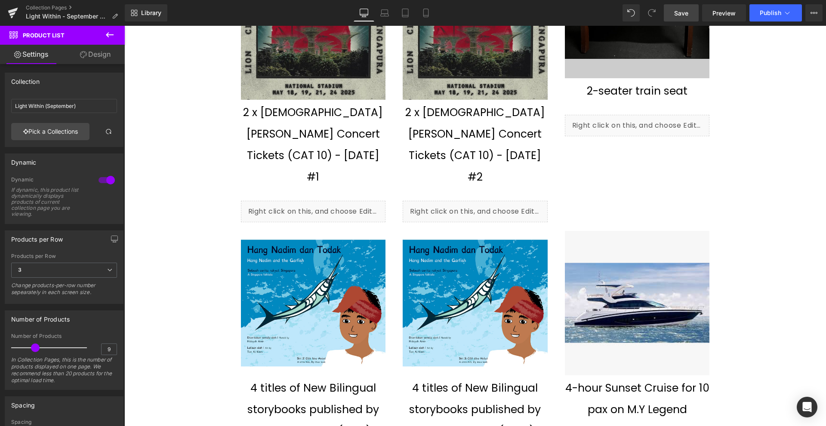
scroll to position [927, 0]
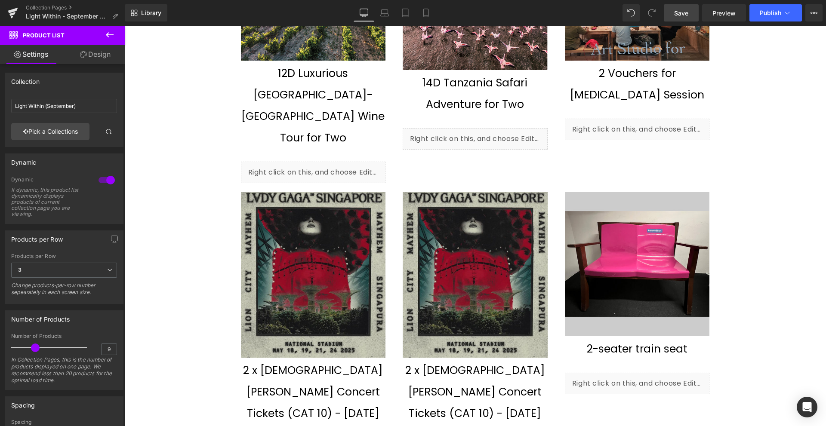
click at [678, 15] on span "Save" at bounding box center [681, 13] width 14 height 9
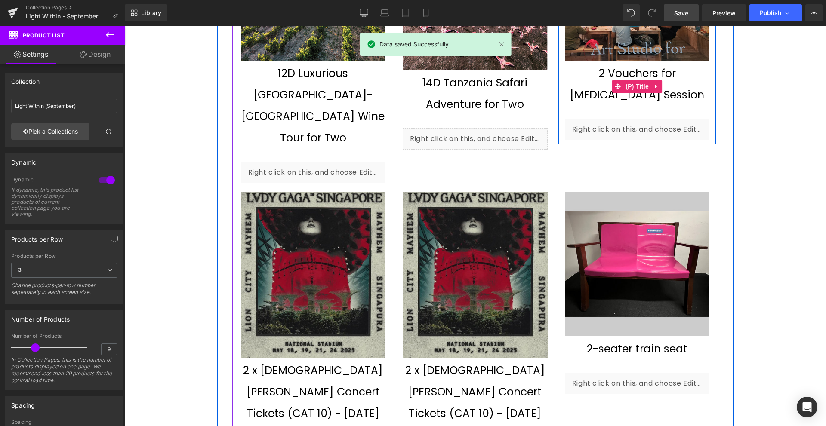
scroll to position [712, 0]
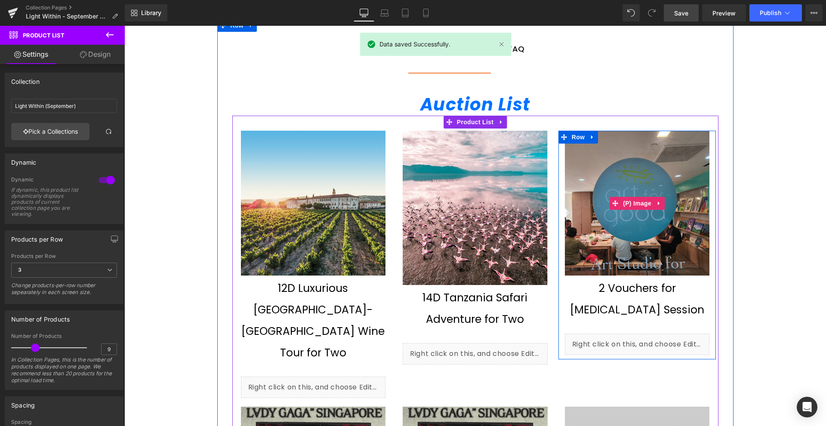
click at [641, 216] on img at bounding box center [637, 203] width 145 height 145
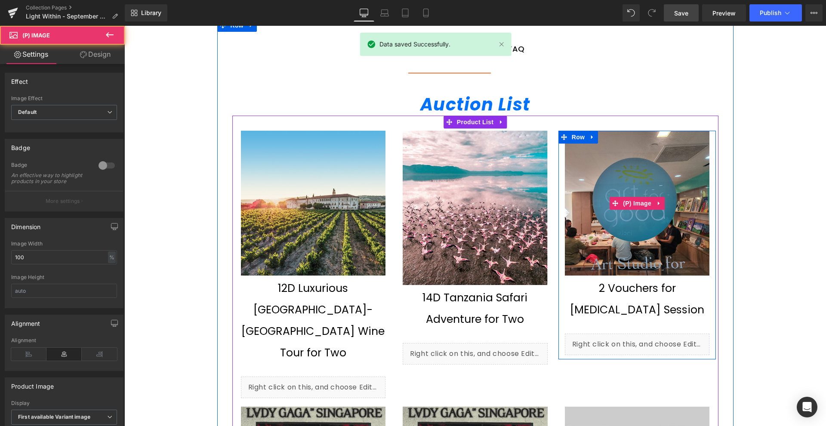
click at [488, 221] on img at bounding box center [474, 208] width 145 height 154
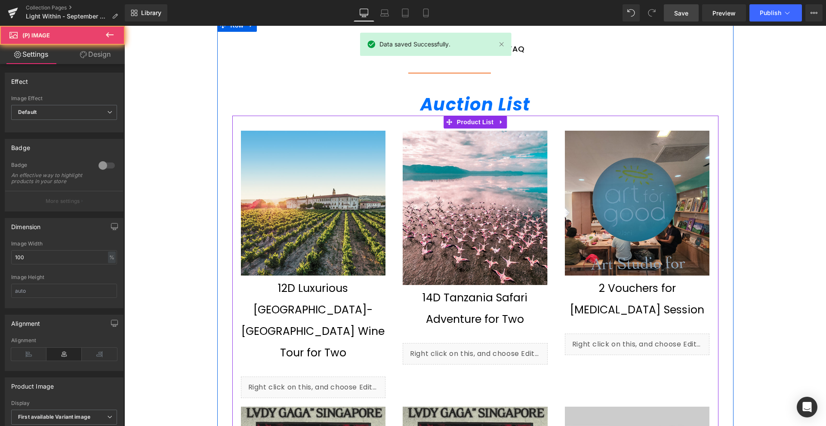
click at [286, 191] on img at bounding box center [313, 203] width 145 height 145
click at [455, 123] on span "Product List" at bounding box center [475, 122] width 41 height 13
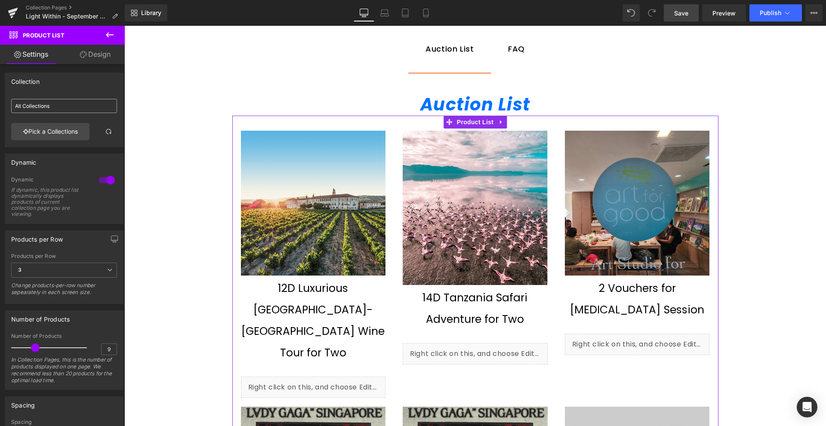
click at [69, 108] on input "All Collections" at bounding box center [64, 106] width 106 height 14
click at [60, 130] on link "Pick a Collections" at bounding box center [50, 131] width 78 height 17
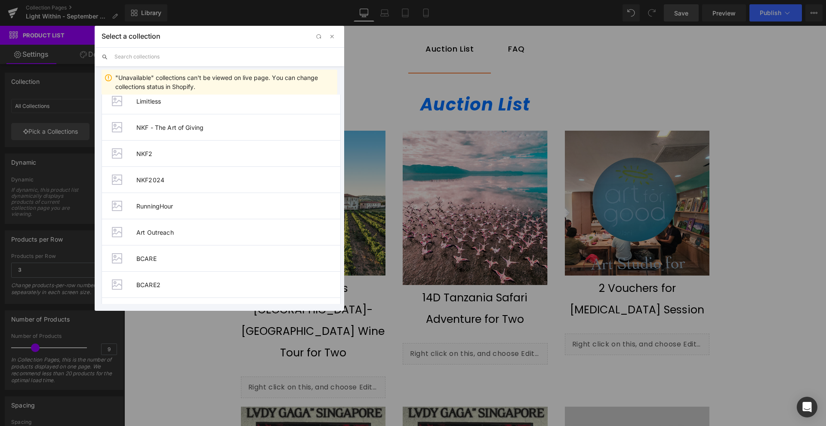
scroll to position [301, 0]
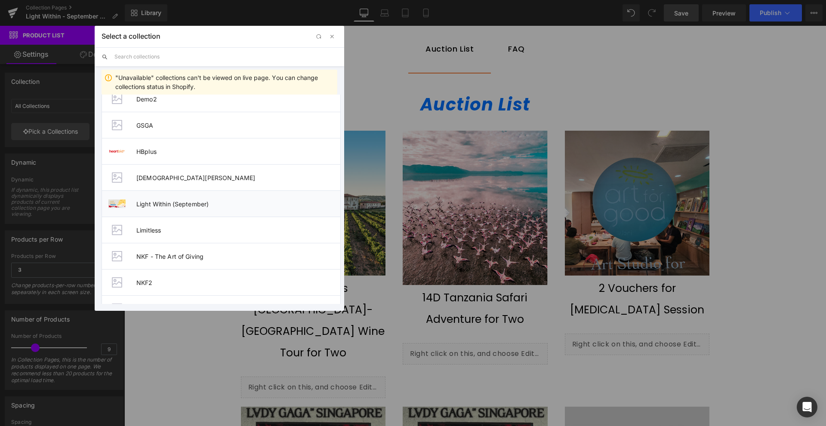
click at [190, 202] on span "Light Within (September)" at bounding box center [238, 203] width 204 height 7
type input "Light Within (September)"
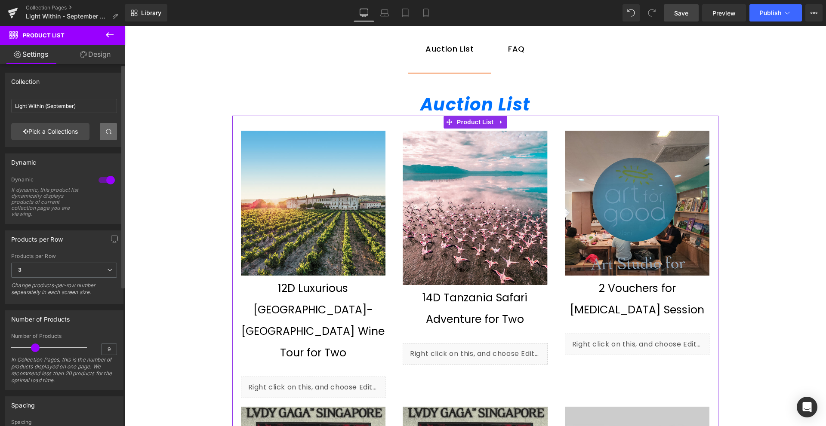
click at [105, 130] on span at bounding box center [108, 131] width 7 height 7
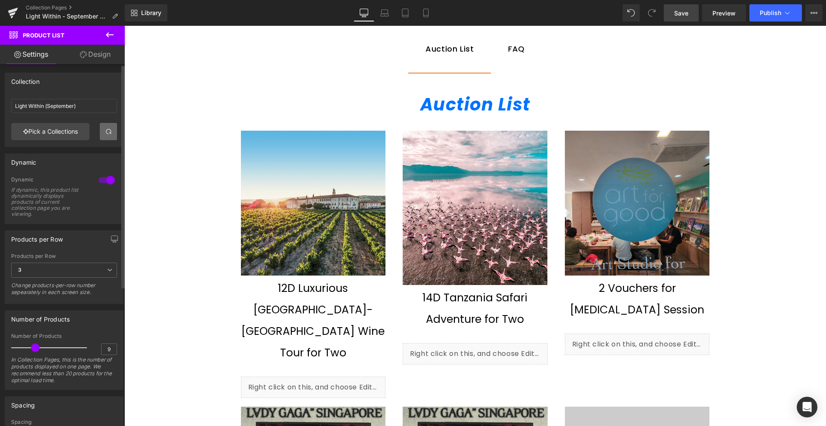
click at [670, 14] on link "Save" at bounding box center [680, 12] width 35 height 17
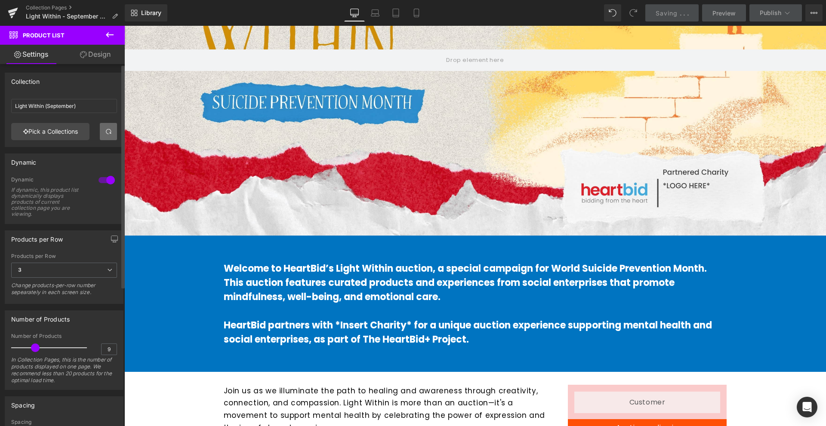
scroll to position [0, 0]
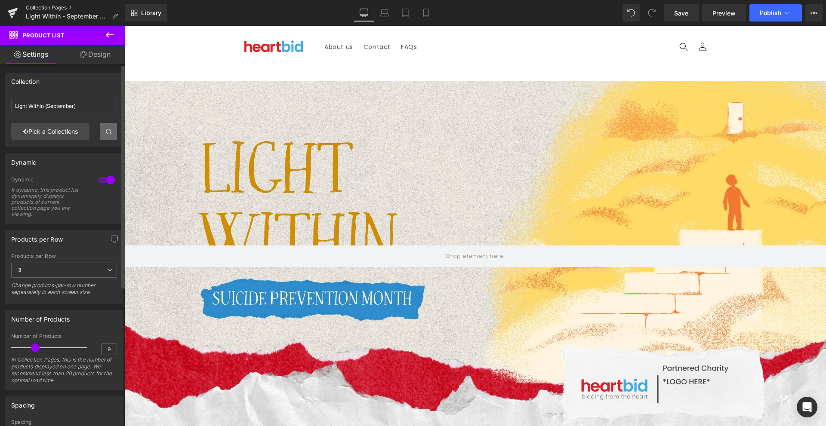
click at [65, 8] on link "Collection Pages" at bounding box center [75, 7] width 99 height 7
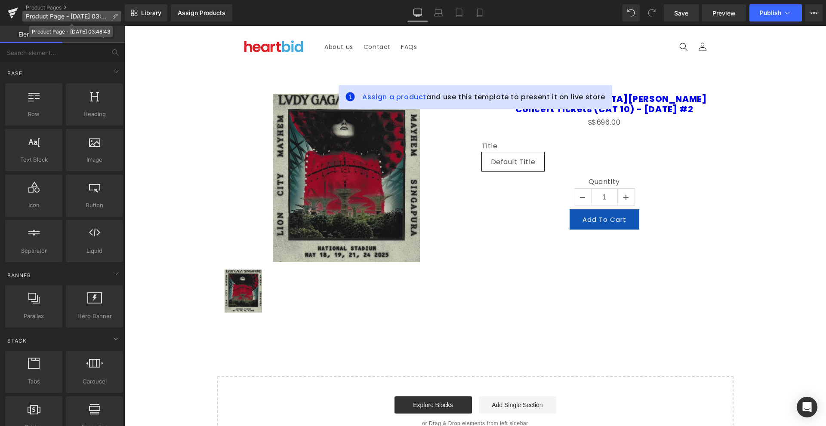
click at [108, 15] on p "Product Page - [DATE] 03:48:43" at bounding box center [71, 16] width 99 height 10
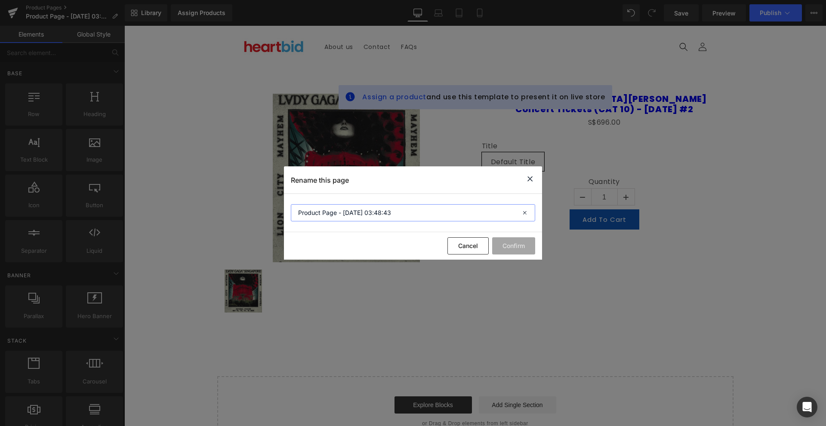
click at [405, 219] on input "Product Page - [DATE] 03:48:43" at bounding box center [413, 212] width 244 height 17
paste input "Light Within - September Campaign"
type input "Light Within - September Campaign (Product Page)"
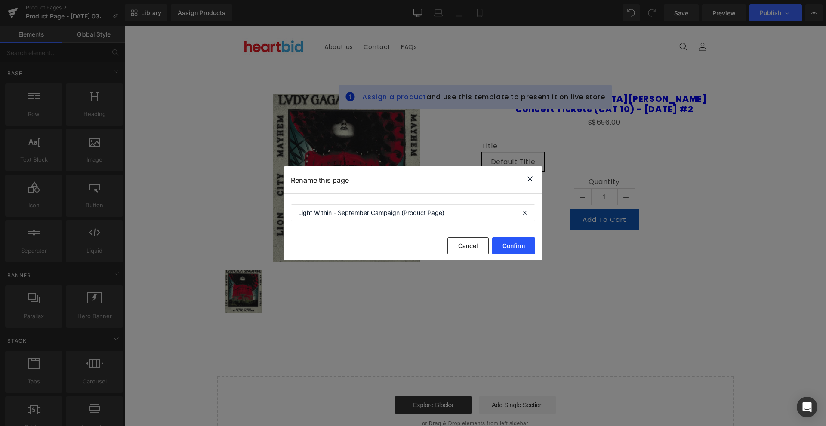
click at [500, 243] on button "Confirm" at bounding box center [513, 245] width 43 height 17
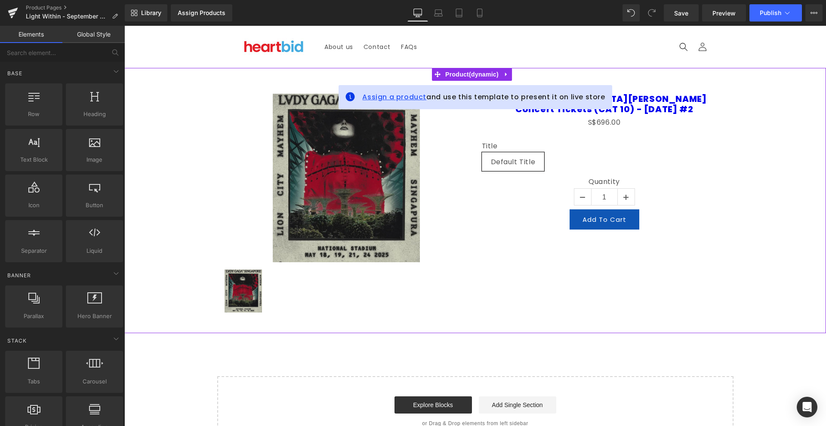
click at [377, 94] on span "Assign a product" at bounding box center [394, 97] width 64 height 10
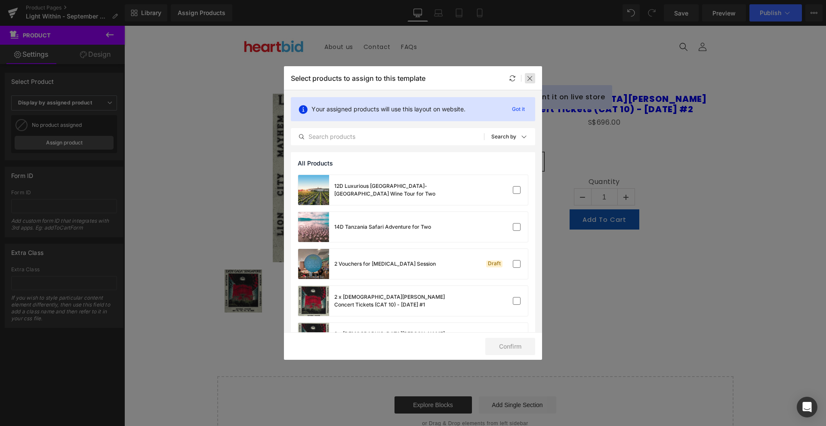
drag, startPoint x: 528, startPoint y: 78, endPoint x: 20, endPoint y: 80, distance: 508.3
click at [528, 78] on icon at bounding box center [529, 78] width 7 height 7
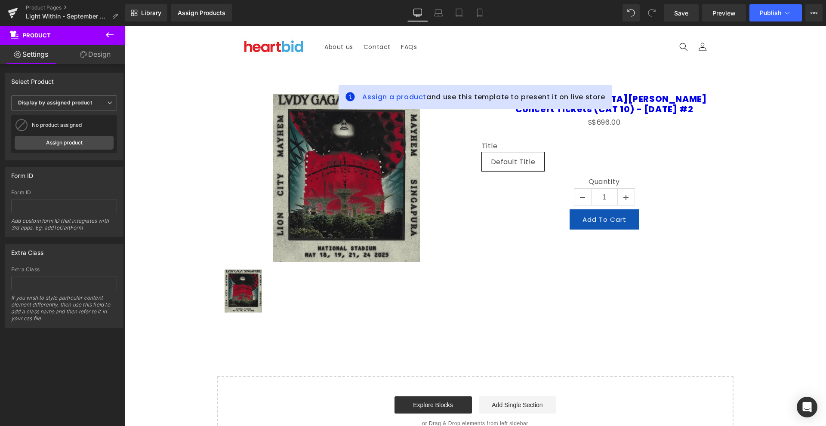
click at [110, 39] on icon at bounding box center [109, 35] width 10 height 10
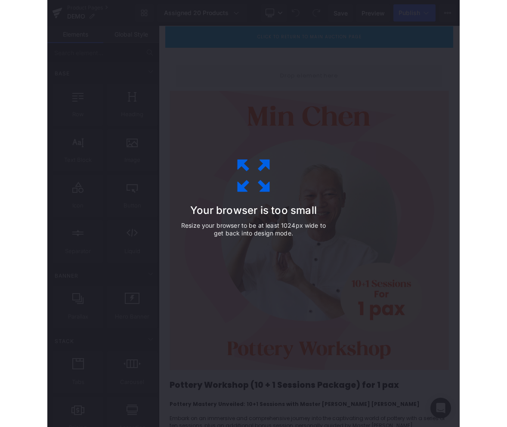
scroll to position [47, 0]
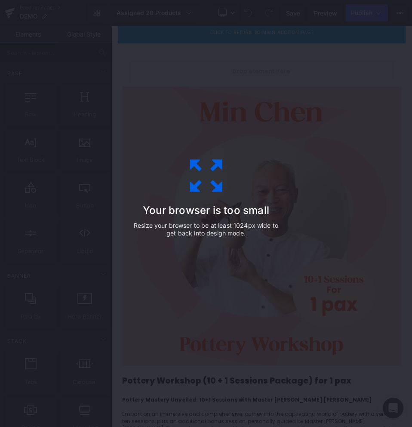
click at [281, 110] on div "Your browser is too small Resize your browser to be at least 1024px wide to get…" at bounding box center [206, 213] width 412 height 427
click at [236, 230] on p "Resize your browser to be at least 1024px wide to get back into design mode." at bounding box center [206, 228] width 150 height 15
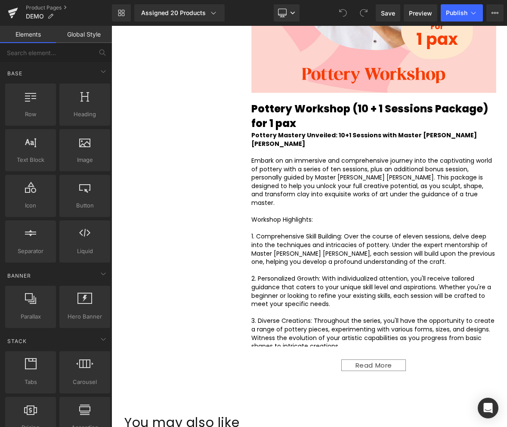
scroll to position [477, 0]
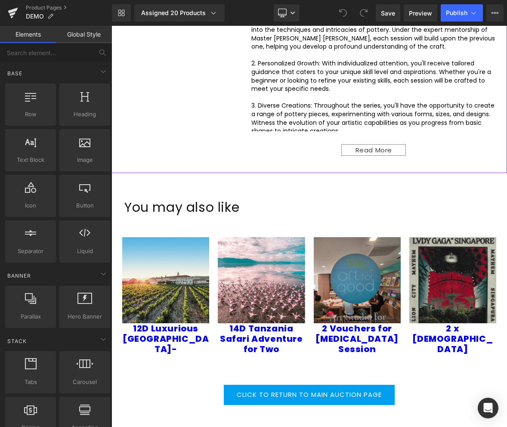
click at [393, 144] on div "Read More" at bounding box center [373, 150] width 64 height 12
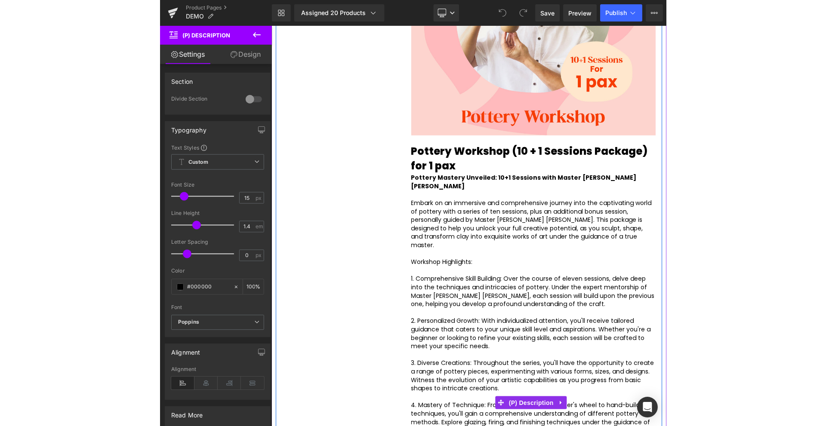
scroll to position [0, 0]
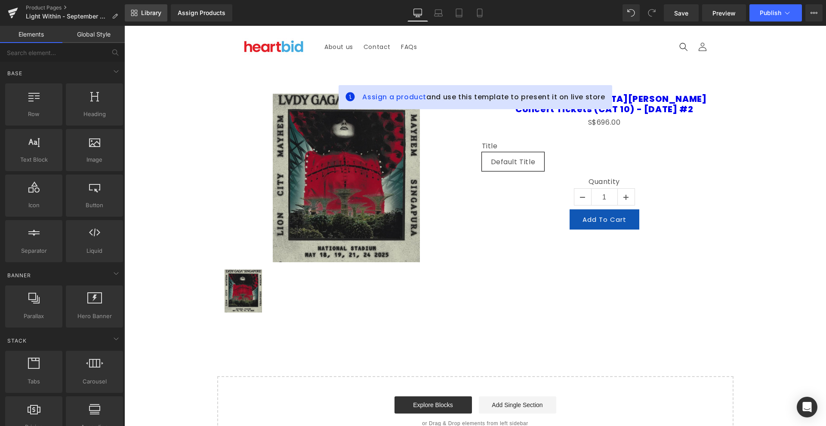
click at [149, 16] on span "Library" at bounding box center [151, 13] width 20 height 8
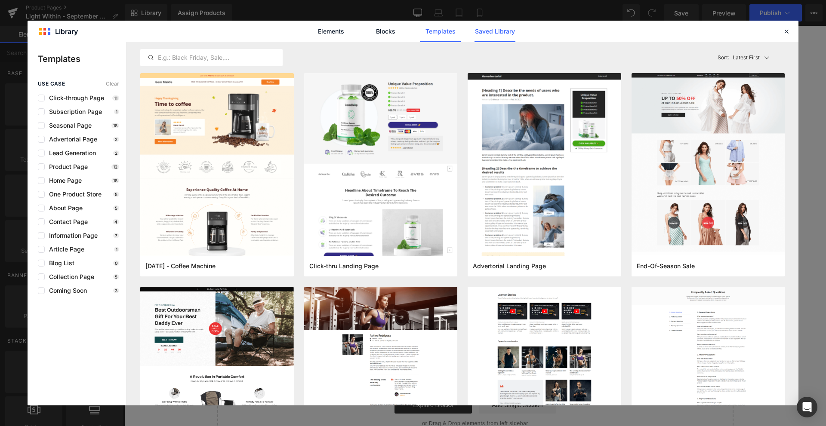
click at [503, 37] on link "Saved Library" at bounding box center [494, 31] width 41 height 21
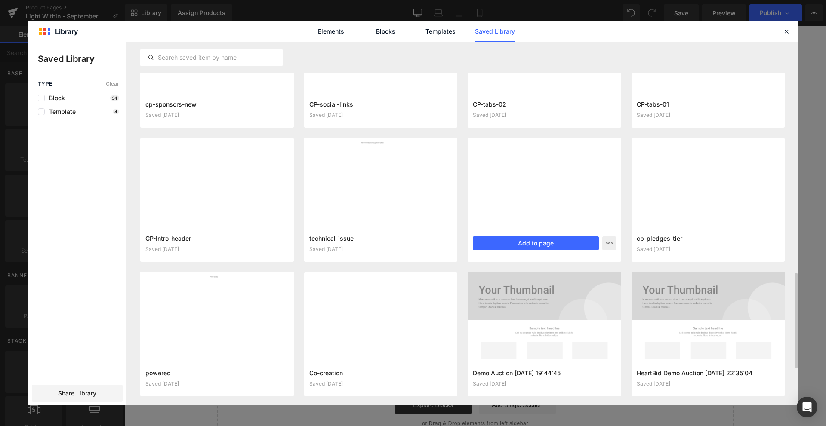
scroll to position [1016, 0]
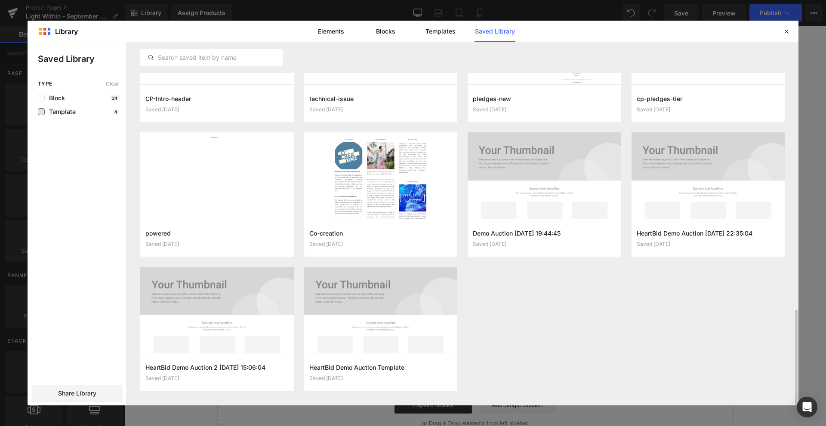
click at [64, 111] on span "Template" at bounding box center [60, 111] width 31 height 7
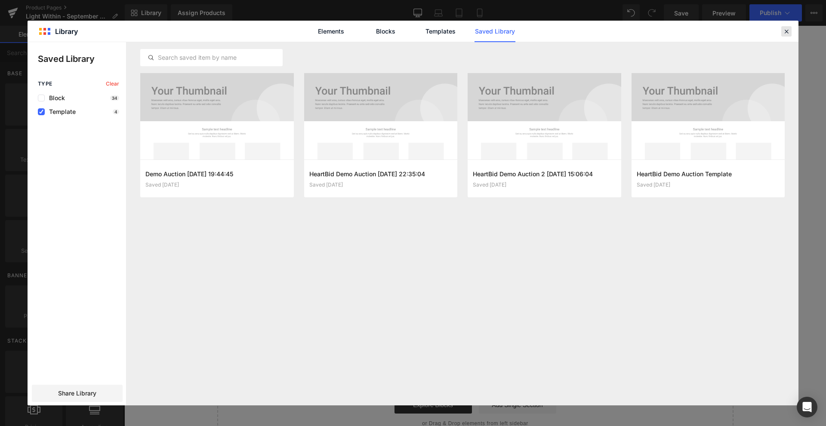
click at [786, 28] on icon at bounding box center [786, 32] width 8 height 8
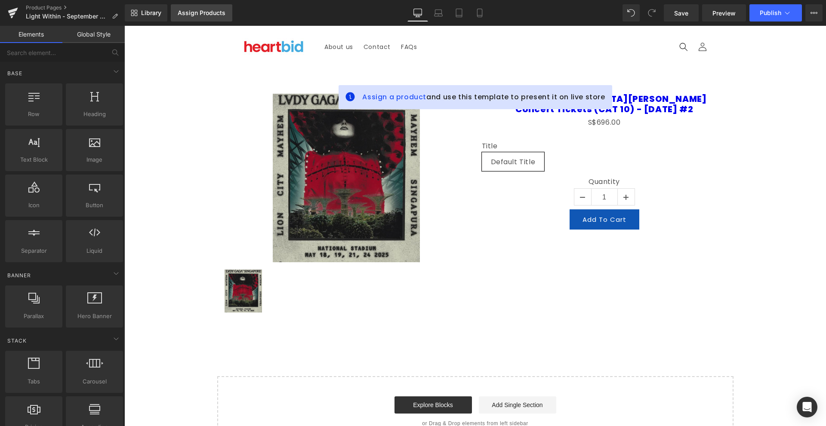
click at [209, 13] on div "Assign Products" at bounding box center [202, 12] width 48 height 7
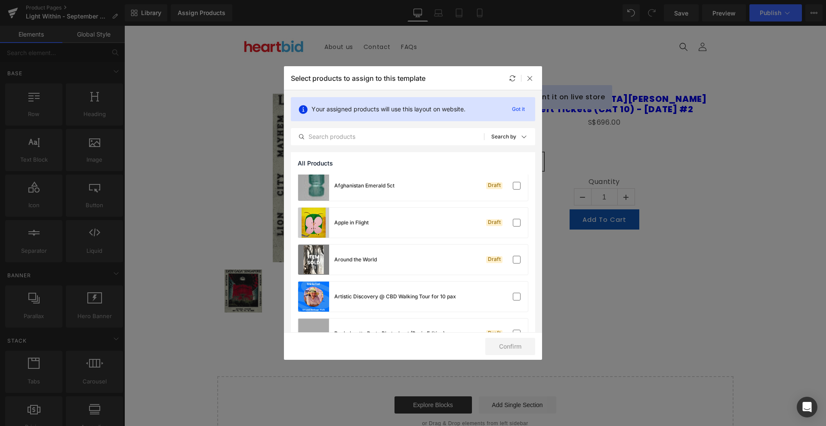
scroll to position [780, 0]
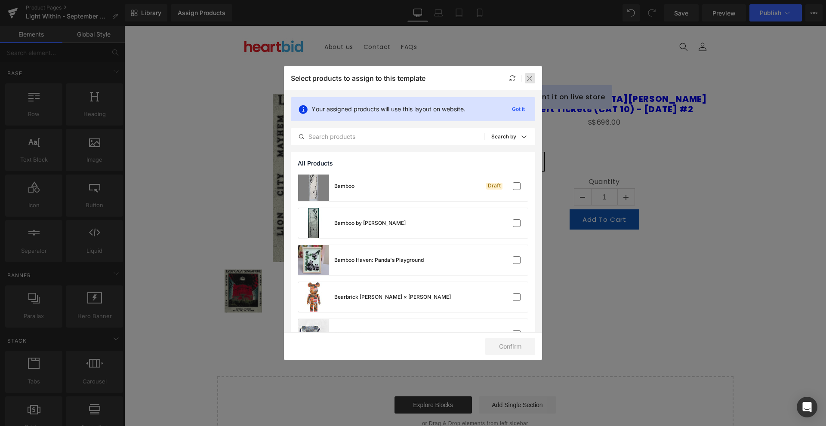
click at [531, 75] on icon at bounding box center [529, 78] width 7 height 7
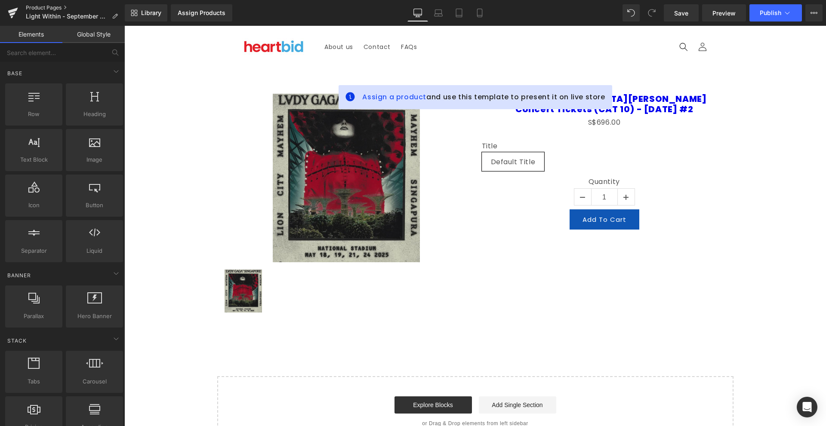
click at [35, 5] on link "Product Pages" at bounding box center [75, 7] width 99 height 7
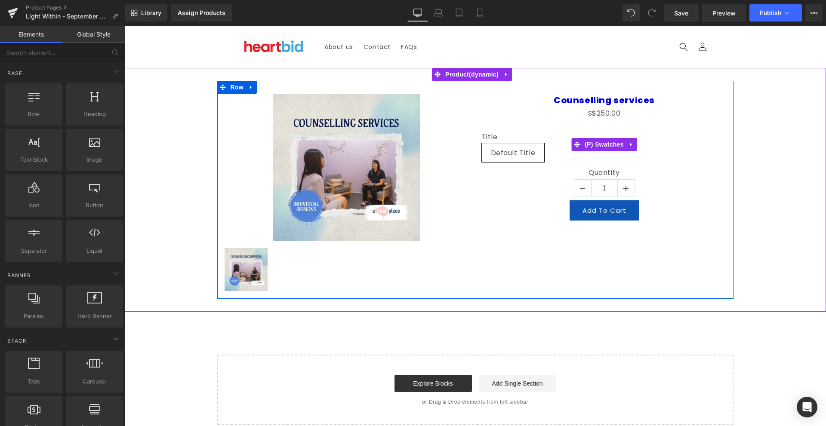
click at [503, 149] on span "Default Title" at bounding box center [513, 153] width 45 height 18
click at [486, 137] on label "Title" at bounding box center [604, 138] width 245 height 10
click at [498, 155] on span "Default Title" at bounding box center [513, 153] width 45 height 18
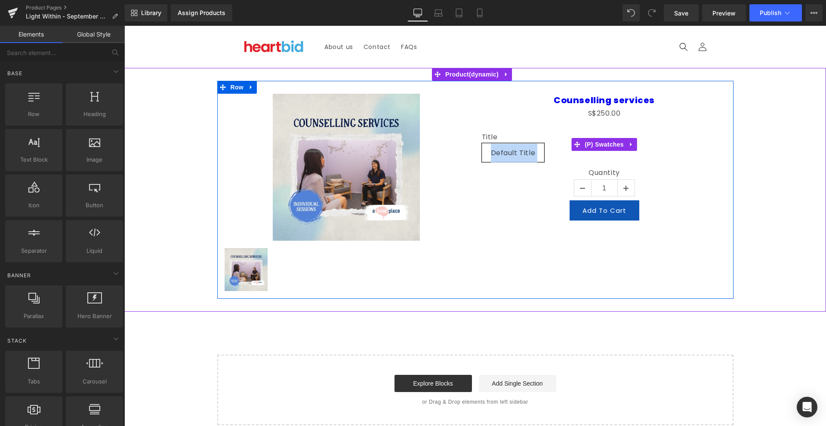
click at [498, 155] on span "Default Title" at bounding box center [513, 153] width 45 height 18
click at [511, 184] on div "Quantity 1" at bounding box center [604, 185] width 245 height 32
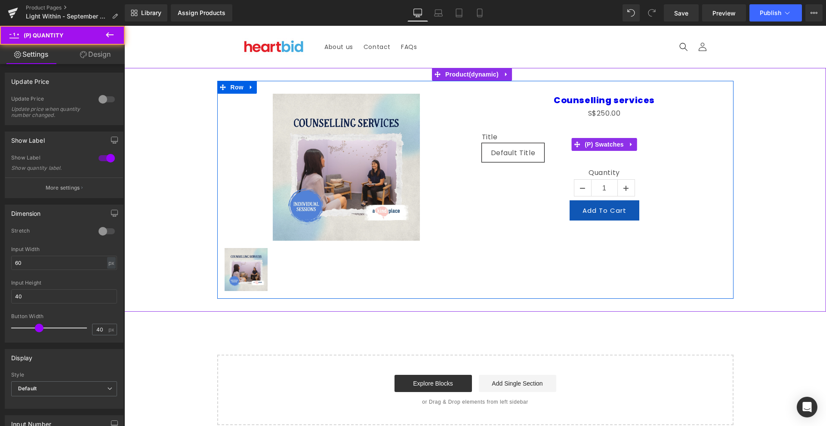
click at [488, 133] on label "Title" at bounding box center [604, 138] width 245 height 10
click at [587, 142] on span "(P) Swatches" at bounding box center [603, 144] width 43 height 13
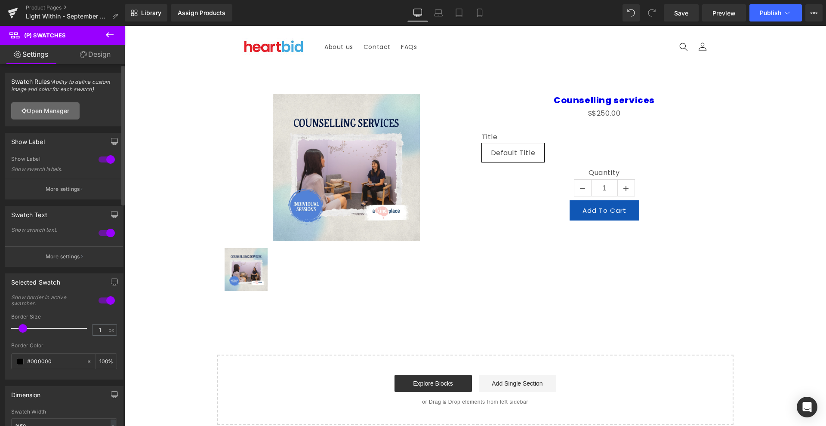
click at [51, 119] on link "Open Manager" at bounding box center [45, 110] width 68 height 17
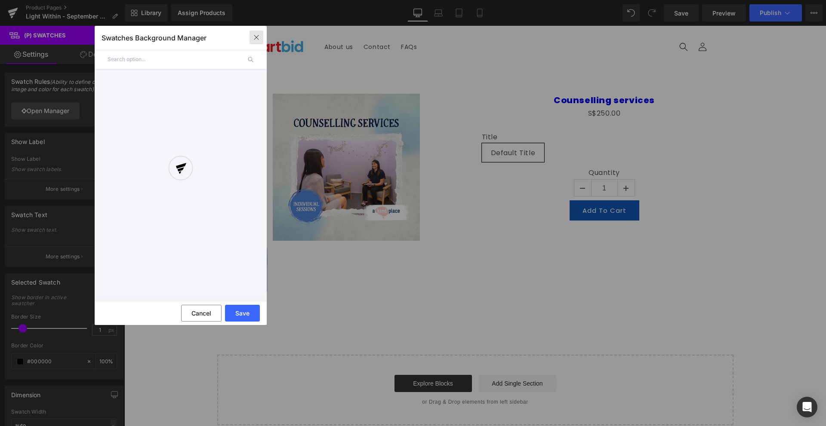
click at [255, 33] on button "button" at bounding box center [256, 38] width 14 height 14
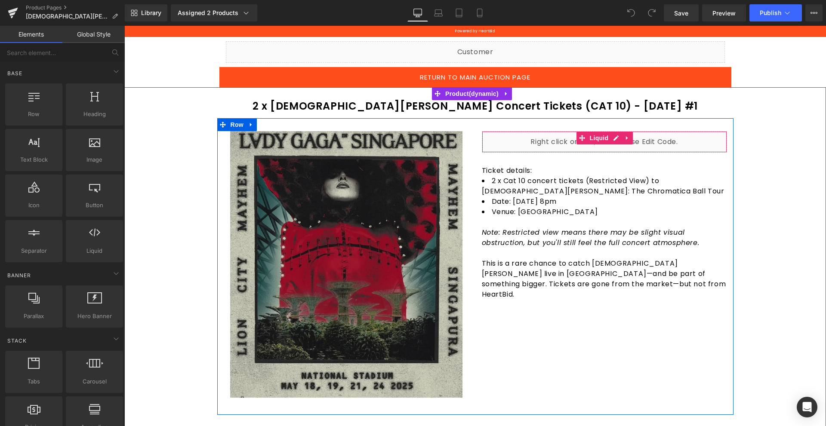
click at [515, 139] on div "Liquid" at bounding box center [604, 141] width 245 height 21
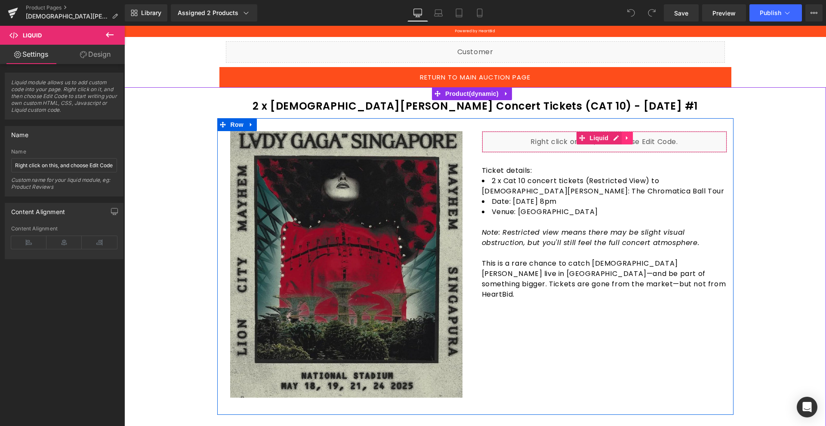
click at [624, 137] on icon at bounding box center [627, 138] width 6 height 6
click at [250, 126] on icon at bounding box center [251, 125] width 6 height 6
click at [248, 126] on icon at bounding box center [251, 125] width 6 height 6
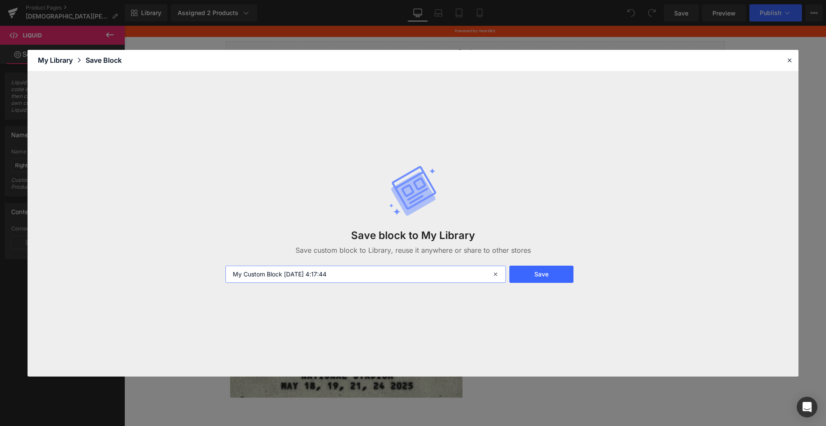
click at [437, 271] on input "My Custom Block [DATE] 4:17:44" at bounding box center [365, 274] width 280 height 17
type input "Auction Description Of Items"
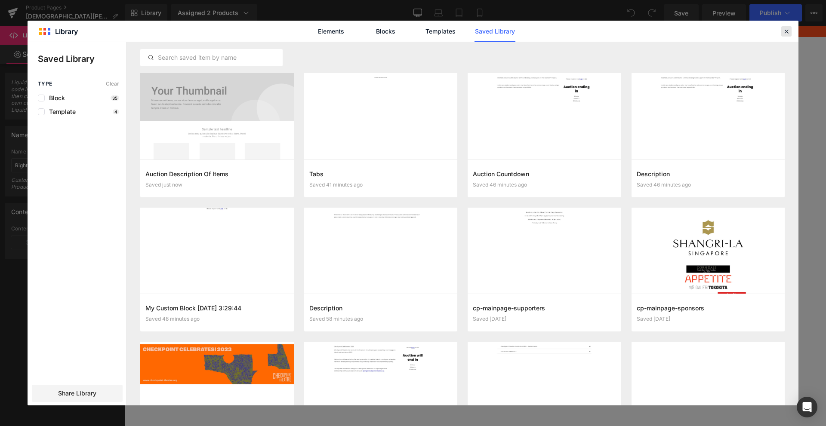
drag, startPoint x: 786, startPoint y: 30, endPoint x: 663, endPoint y: 4, distance: 126.5
click at [787, 30] on icon at bounding box center [786, 32] width 8 height 8
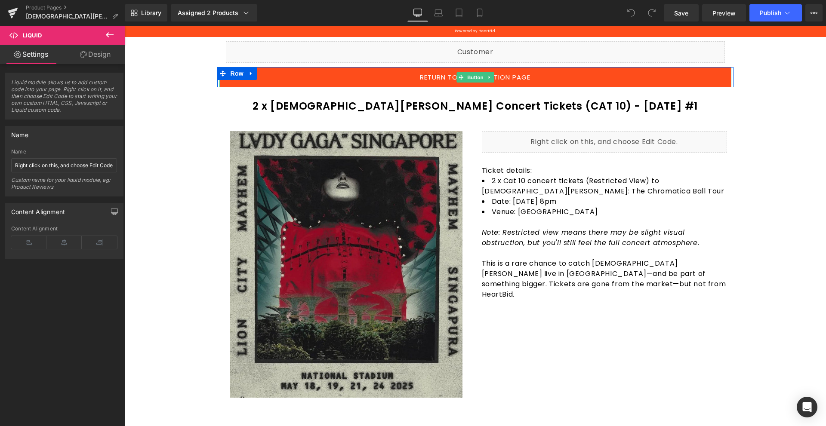
click at [527, 78] on link "Return to main auction page" at bounding box center [475, 77] width 512 height 20
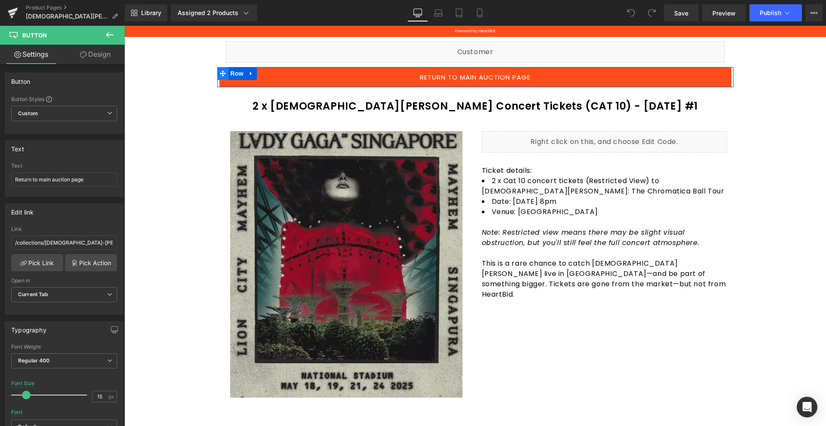
click at [222, 73] on span at bounding box center [222, 73] width 11 height 13
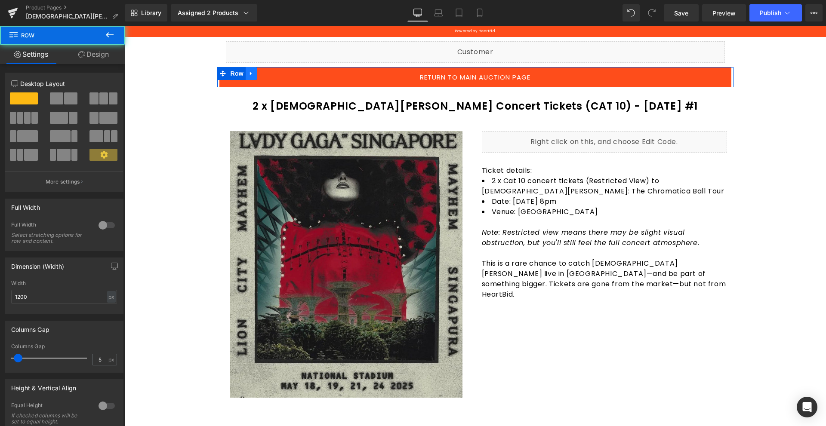
click at [250, 74] on icon at bounding box center [251, 74] width 2 height 4
click at [302, 75] on link "Return to main auction page" at bounding box center [475, 77] width 512 height 20
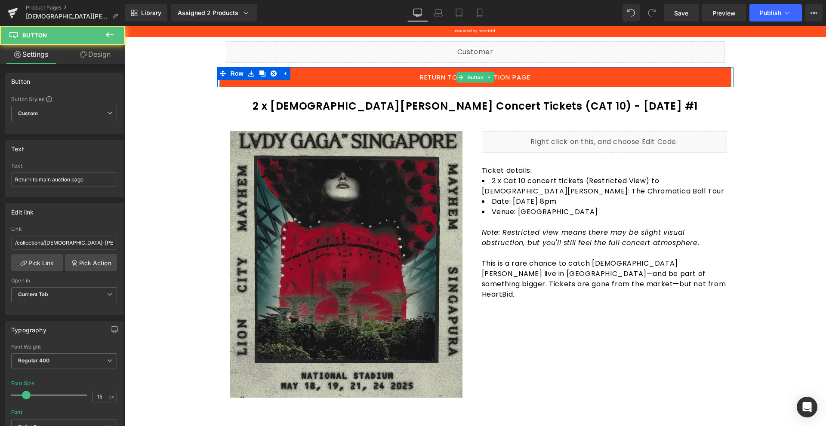
click at [443, 77] on link "Return to main auction page" at bounding box center [475, 77] width 512 height 20
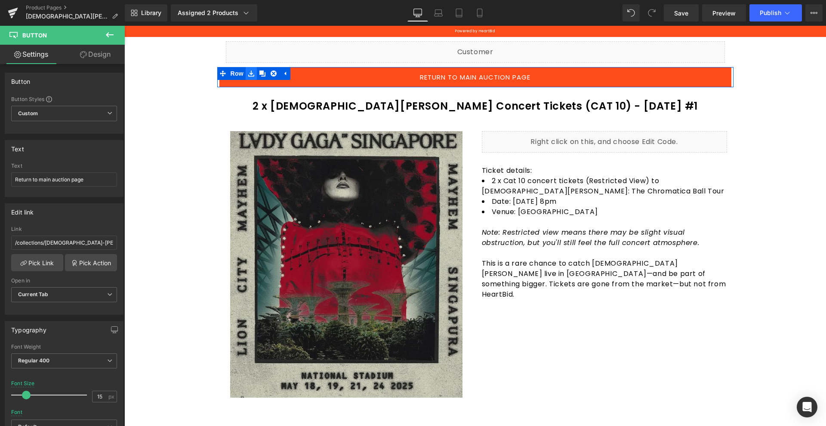
click at [251, 76] on link at bounding box center [251, 73] width 11 height 13
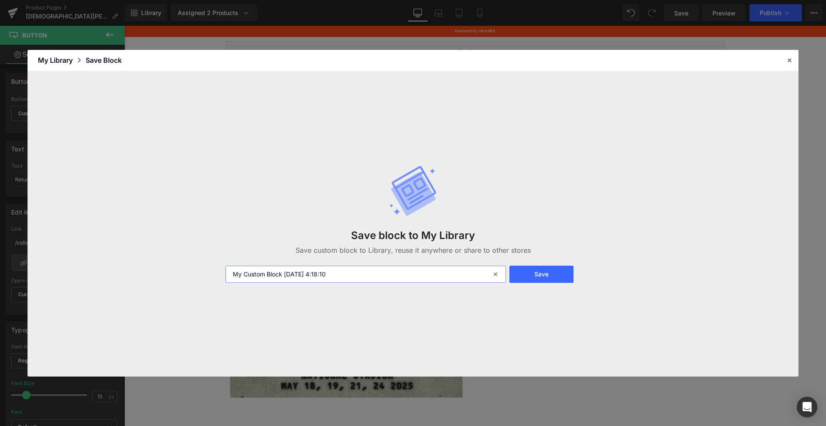
click at [378, 270] on input "My Custom Block [DATE] 4:18:10" at bounding box center [365, 274] width 280 height 17
type input "Retun page"
click at [534, 267] on button "Save" at bounding box center [541, 274] width 64 height 17
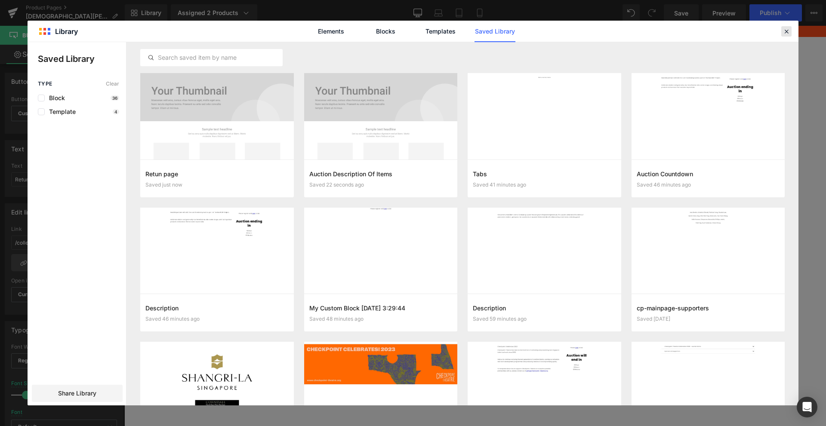
click at [784, 35] on div at bounding box center [786, 31] width 10 height 10
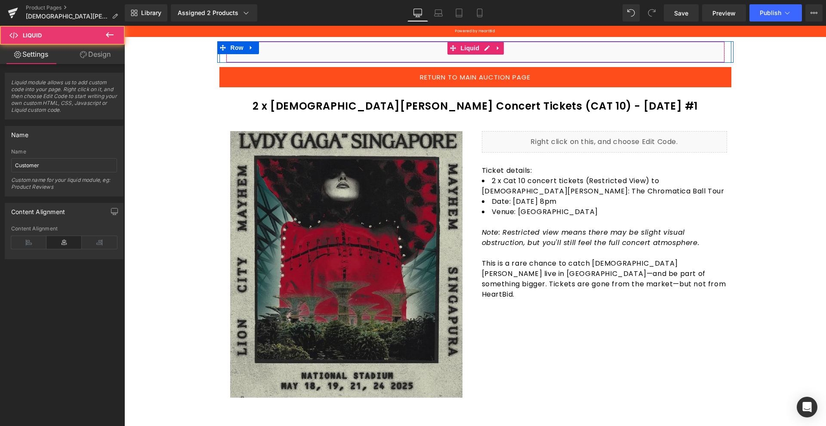
click at [387, 53] on div "Liquid" at bounding box center [475, 51] width 499 height 21
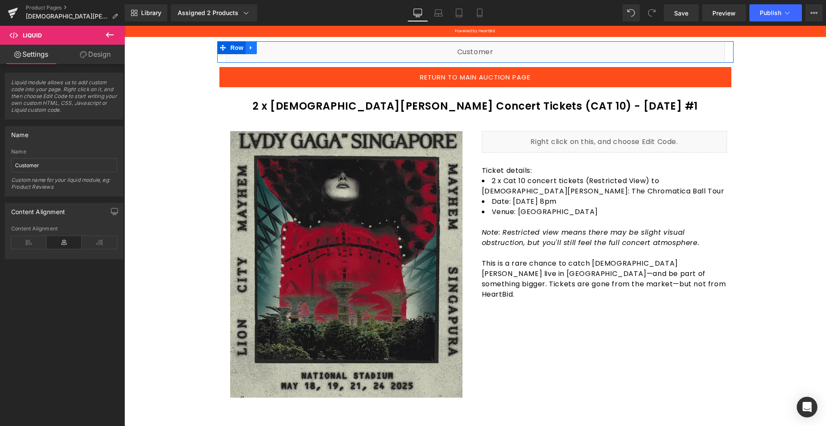
click at [249, 46] on icon at bounding box center [251, 48] width 6 height 6
click at [248, 46] on icon at bounding box center [251, 48] width 6 height 6
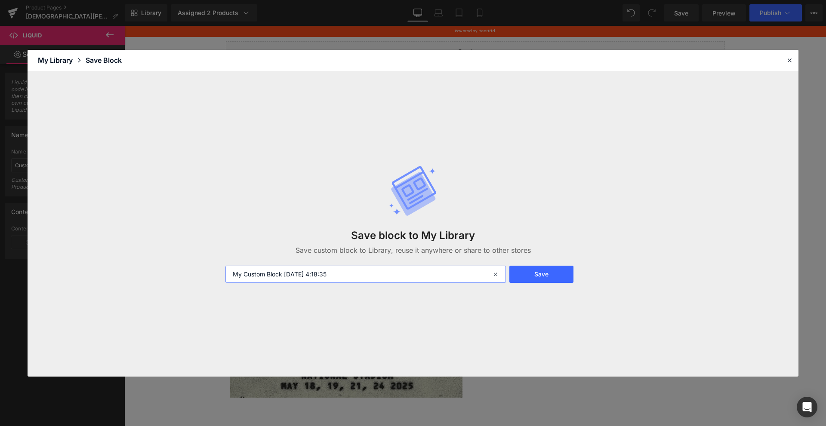
click at [317, 269] on input "My Custom Block [DATE] 4:18:35" at bounding box center [365, 274] width 280 height 17
type input "F"
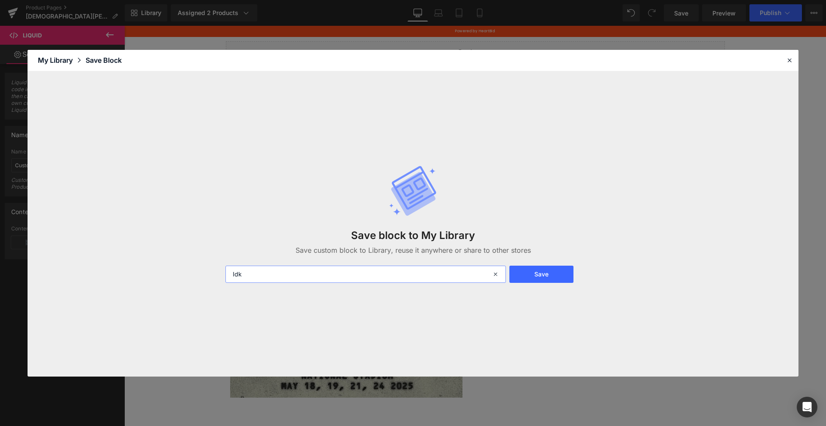
type input "Idk"
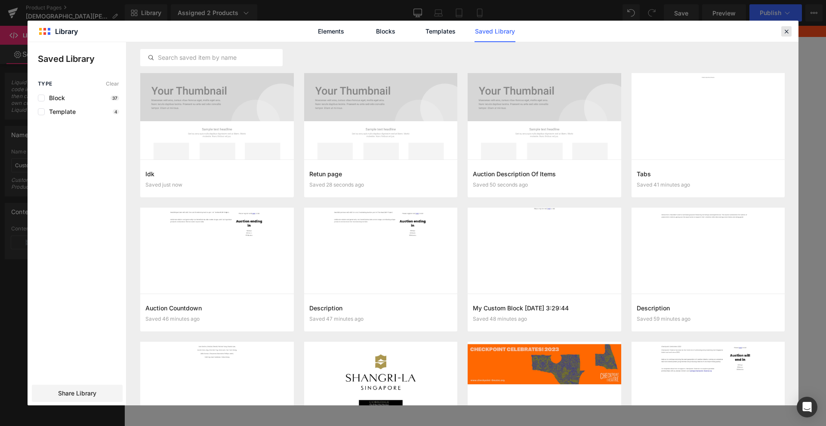
click at [789, 31] on icon at bounding box center [786, 32] width 8 height 8
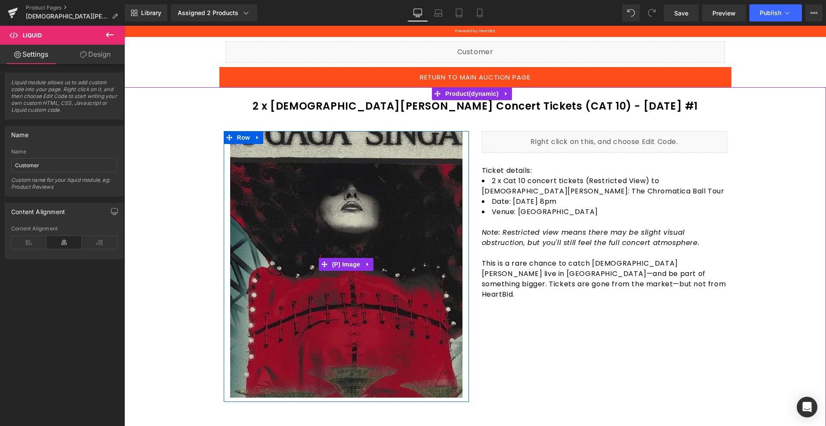
click at [326, 154] on img at bounding box center [357, 339] width 387 height 444
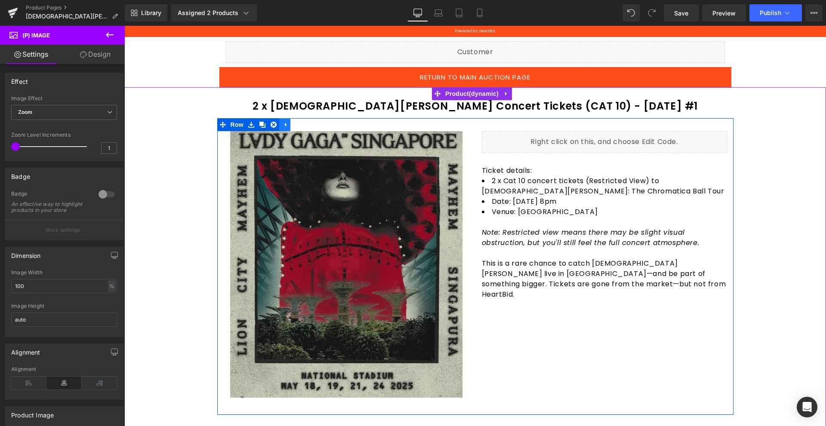
click at [282, 124] on icon at bounding box center [285, 125] width 6 height 6
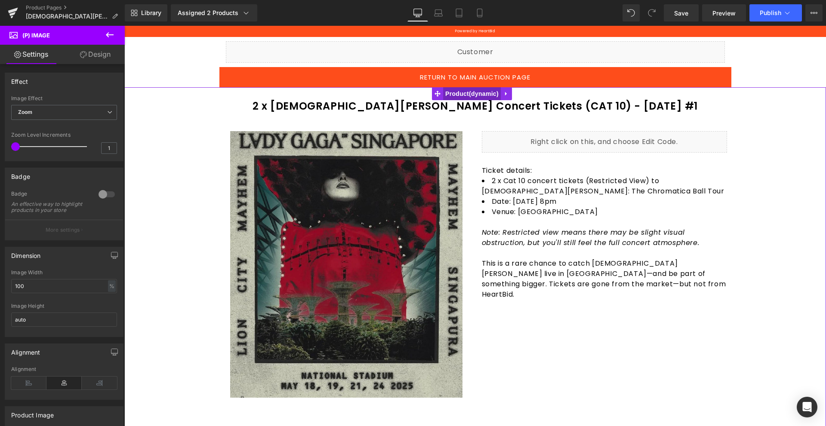
click at [453, 94] on span "Product" at bounding box center [472, 93] width 58 height 13
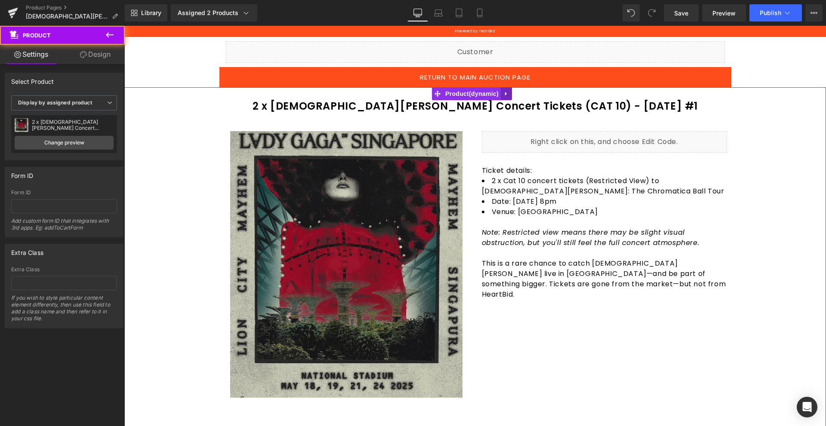
click at [504, 96] on icon at bounding box center [506, 94] width 6 height 6
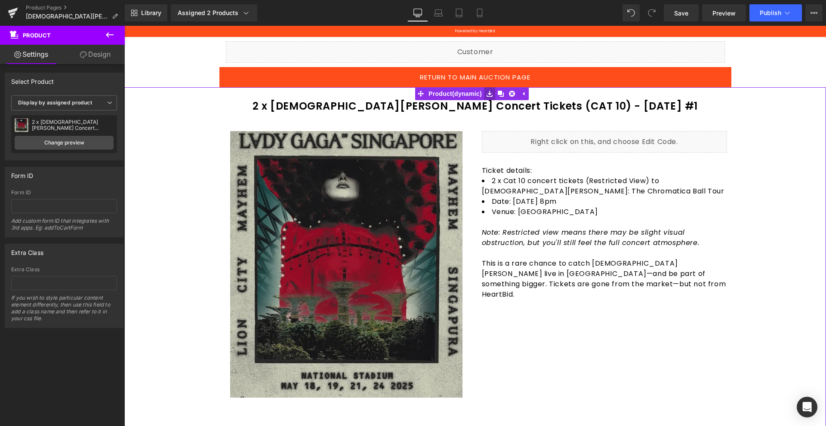
click at [490, 97] on link at bounding box center [489, 93] width 11 height 13
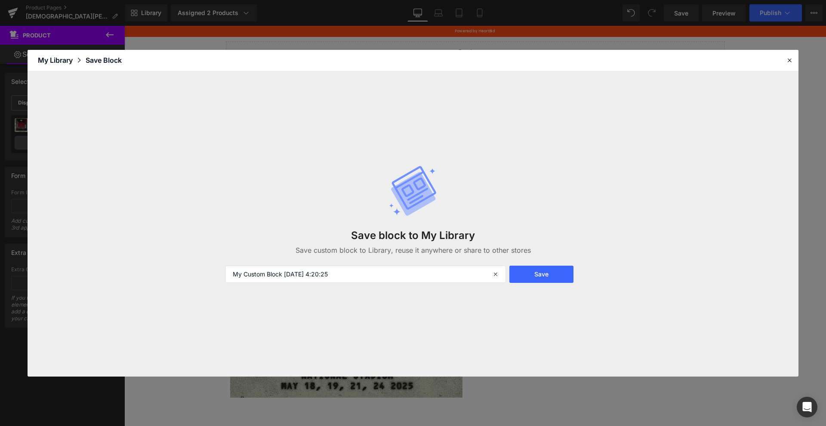
click at [464, 254] on p "Save custom block to Library, reuse it anywhere or share to other stores" at bounding box center [412, 250] width 279 height 10
click at [456, 270] on input "My Custom Block [DATE] 4:20:25" at bounding box center [365, 274] width 280 height 17
type input "Product Dyanmic"
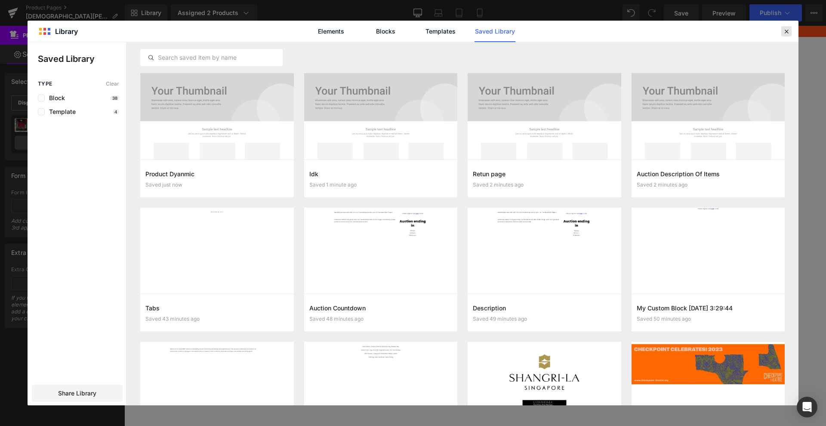
click at [789, 28] on icon at bounding box center [786, 32] width 8 height 8
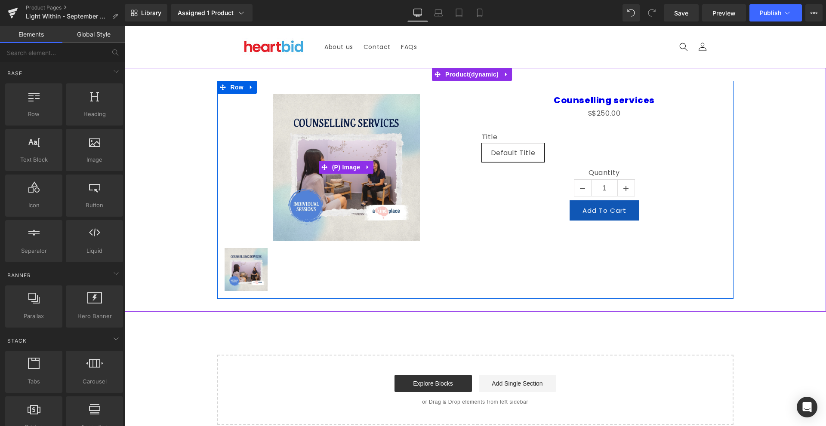
click at [386, 129] on img at bounding box center [346, 167] width 147 height 147
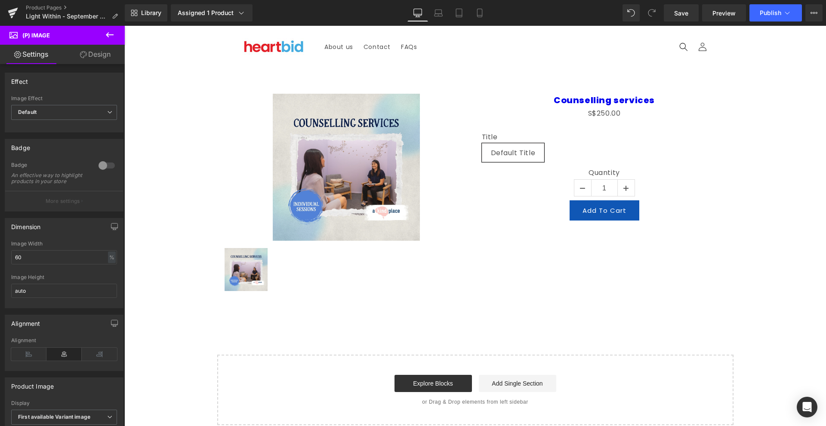
click at [471, 83] on div "Sale Off (P) Image (P) Image List Counselling services (P) Title S$0 S$250.00 (…" at bounding box center [475, 190] width 516 height 218
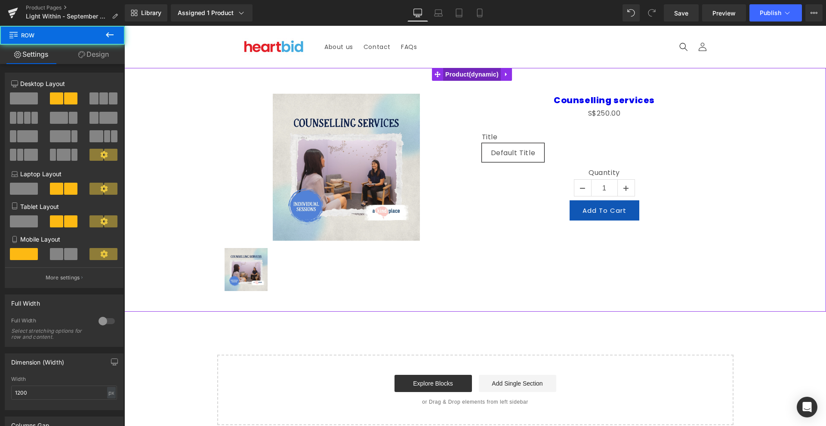
click at [474, 75] on span "Product" at bounding box center [472, 74] width 58 height 13
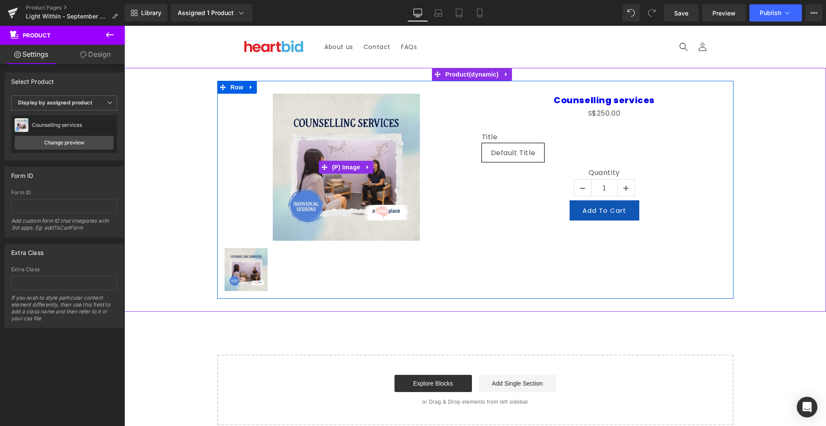
click at [325, 146] on img at bounding box center [346, 167] width 147 height 147
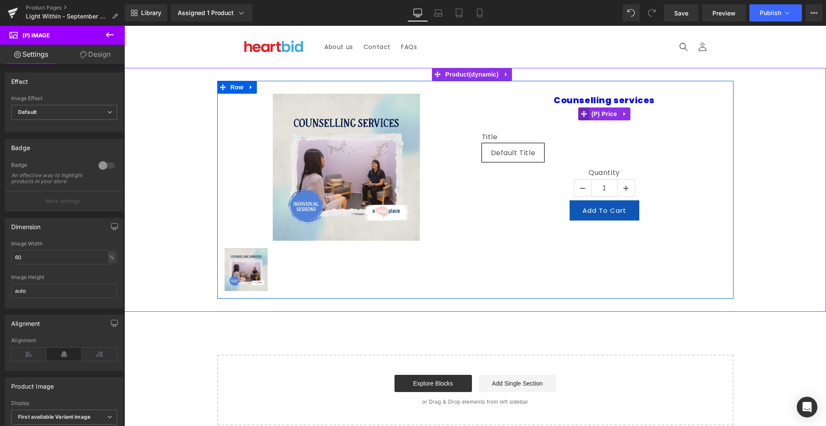
click at [580, 113] on icon at bounding box center [583, 114] width 6 height 6
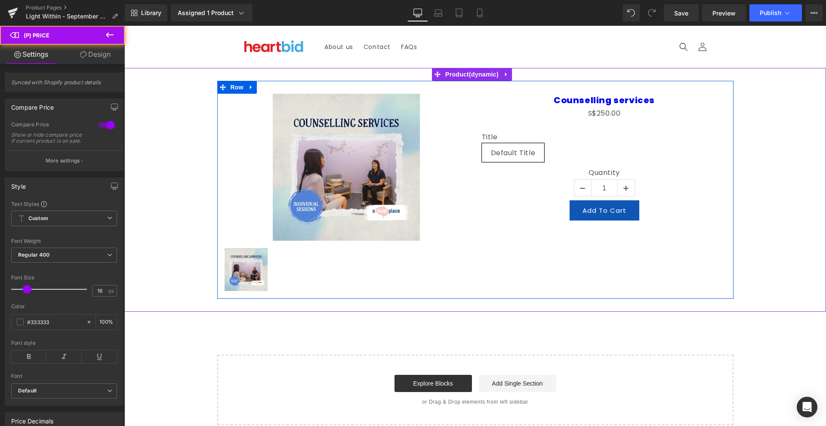
click at [609, 96] on span "(P) Title" at bounding box center [604, 100] width 22 height 10
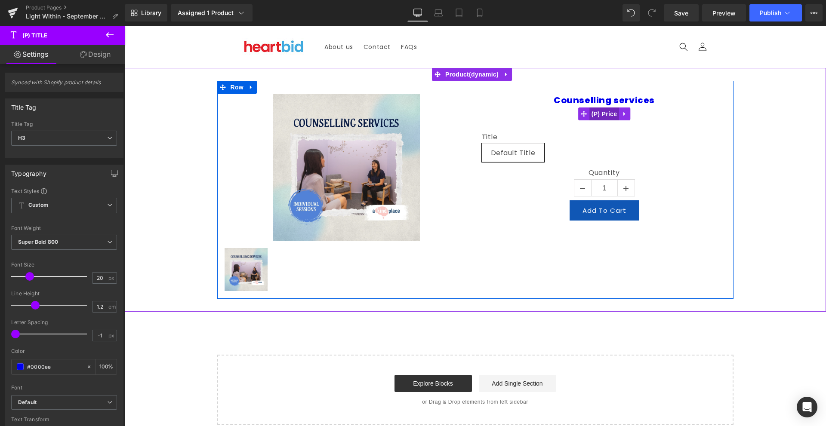
click at [608, 112] on span "(P) Price" at bounding box center [604, 113] width 30 height 13
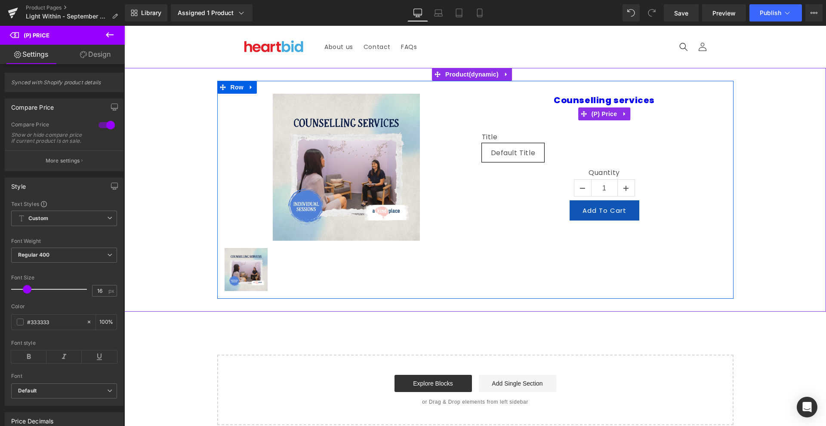
click at [642, 110] on div "S$0 S$250.00" at bounding box center [604, 113] width 245 height 12
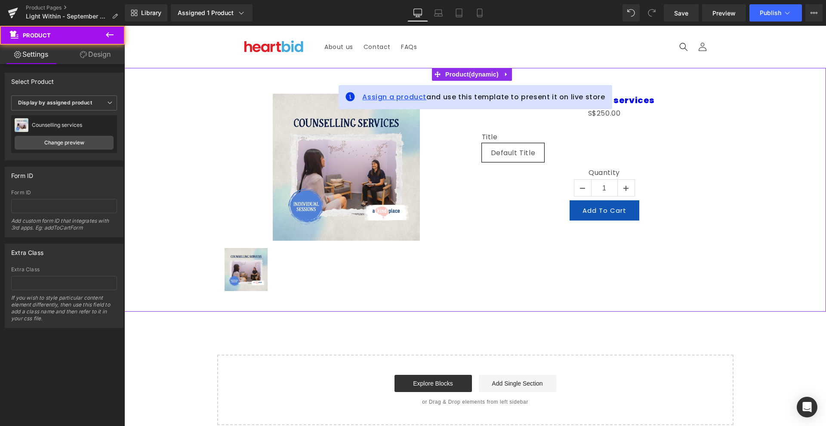
click at [415, 97] on span "Assign a product" at bounding box center [394, 97] width 64 height 10
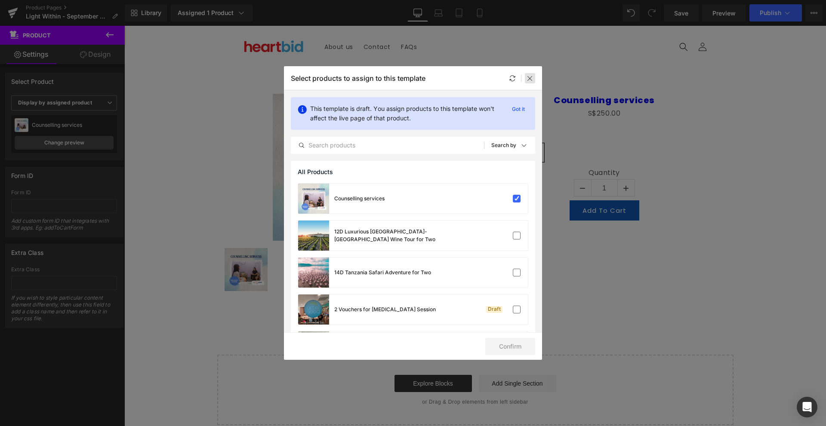
click at [532, 82] on div at bounding box center [530, 78] width 10 height 10
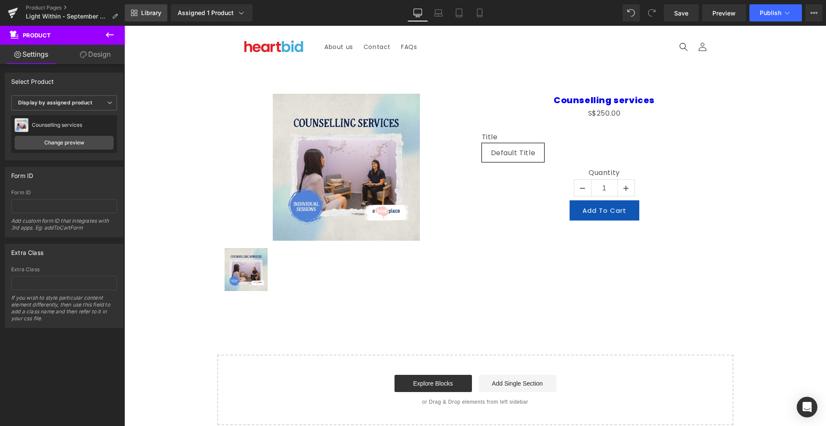
click at [153, 18] on link "Library" at bounding box center [146, 12] width 43 height 17
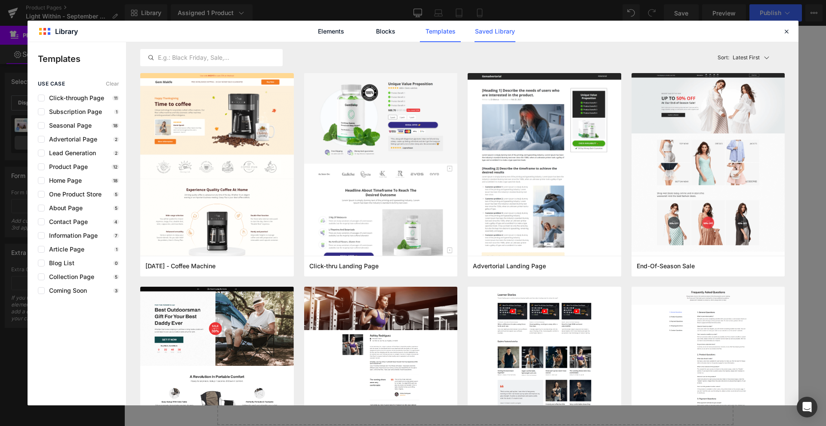
click at [489, 29] on link "Saved Library" at bounding box center [494, 31] width 41 height 21
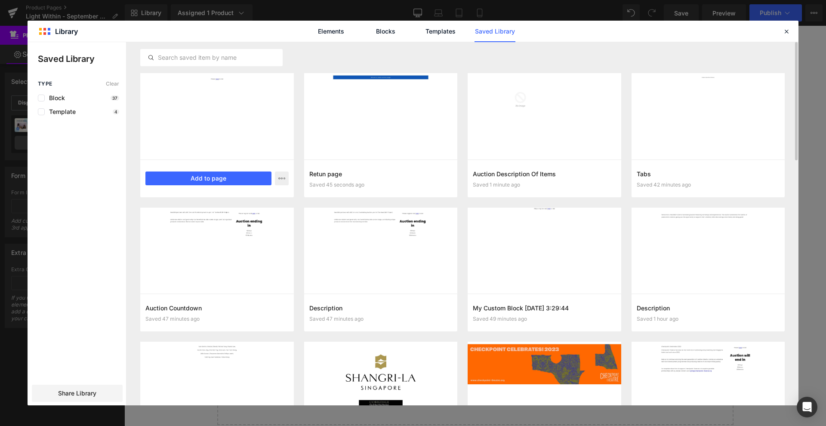
click at [203, 121] on div at bounding box center [217, 116] width 154 height 86
click at [202, 182] on button "Add to page" at bounding box center [208, 179] width 126 height 14
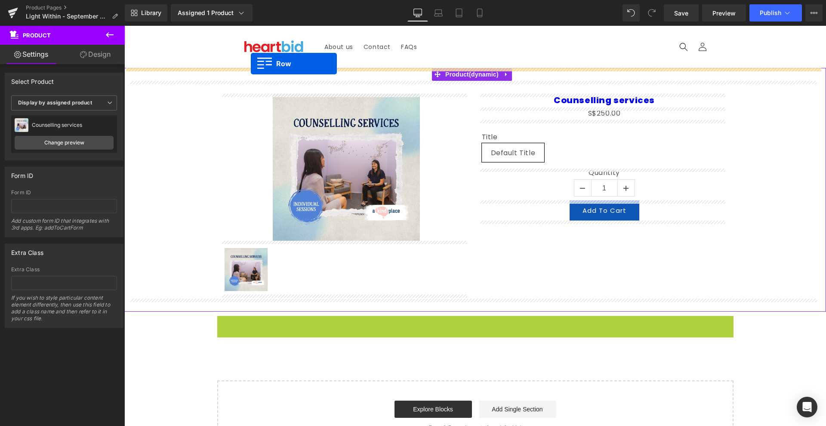
drag, startPoint x: 221, startPoint y: 322, endPoint x: 251, endPoint y: 64, distance: 260.2
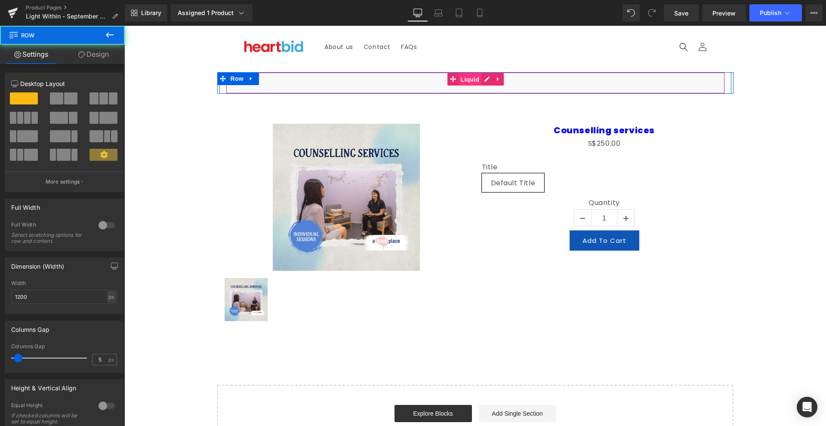
click at [475, 82] on span "Liquid" at bounding box center [469, 79] width 23 height 13
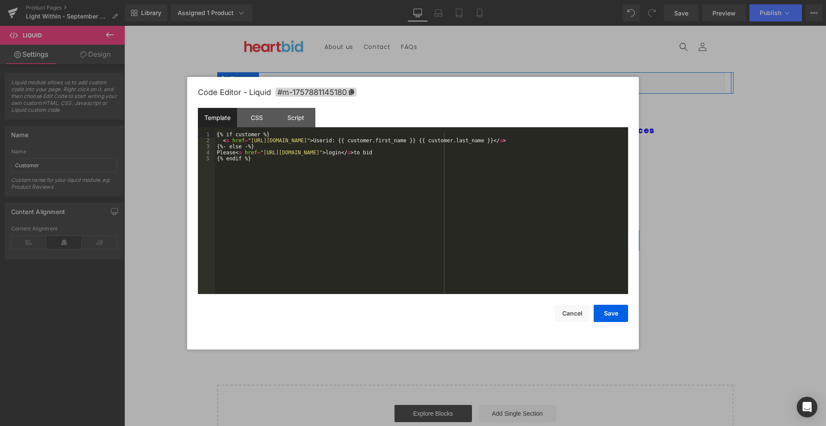
click at [482, 81] on div "Liquid" at bounding box center [475, 82] width 499 height 21
click at [609, 309] on button "Save" at bounding box center [610, 313] width 34 height 17
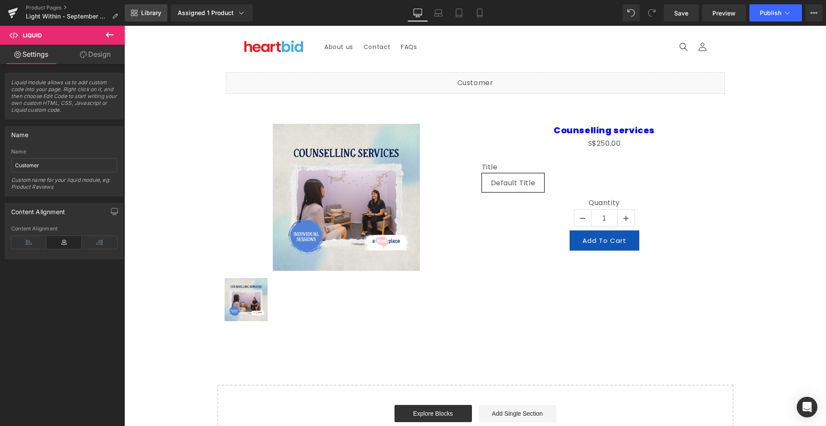
click at [150, 13] on span "Library" at bounding box center [151, 13] width 20 height 8
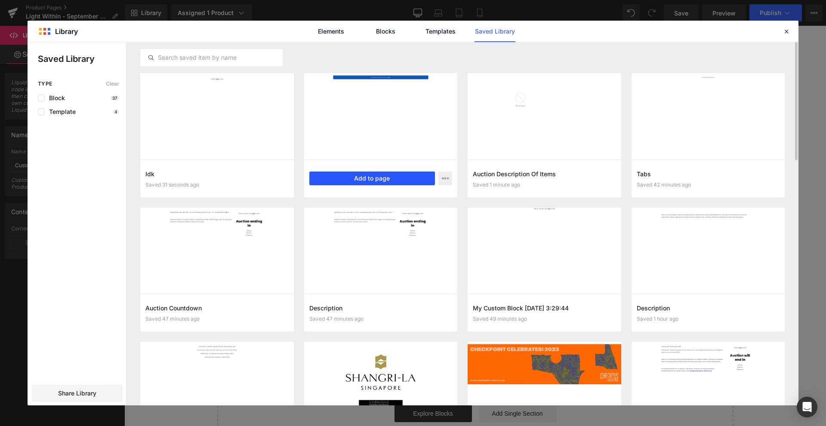
click at [378, 182] on button "Add to page" at bounding box center [372, 179] width 126 height 14
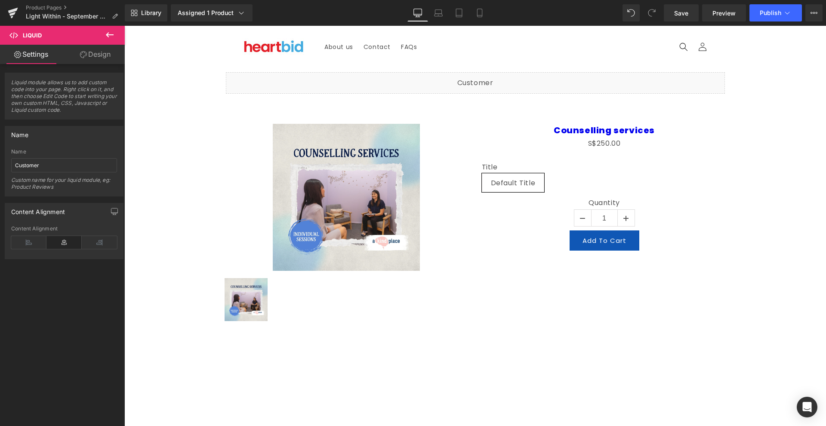
scroll to position [43, 0]
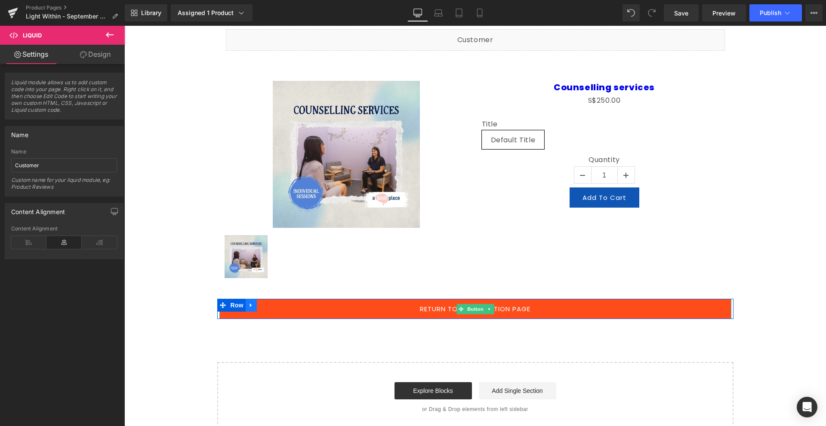
click at [247, 309] on link at bounding box center [251, 305] width 11 height 13
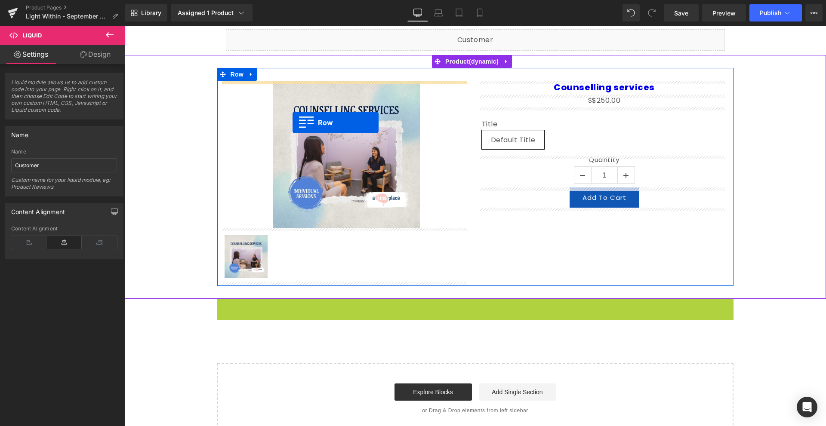
scroll to position [0, 0]
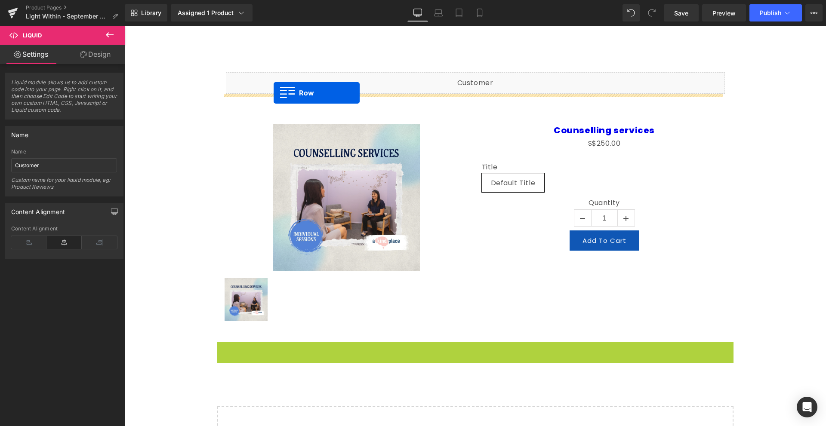
drag, startPoint x: 219, startPoint y: 304, endPoint x: 273, endPoint y: 93, distance: 218.1
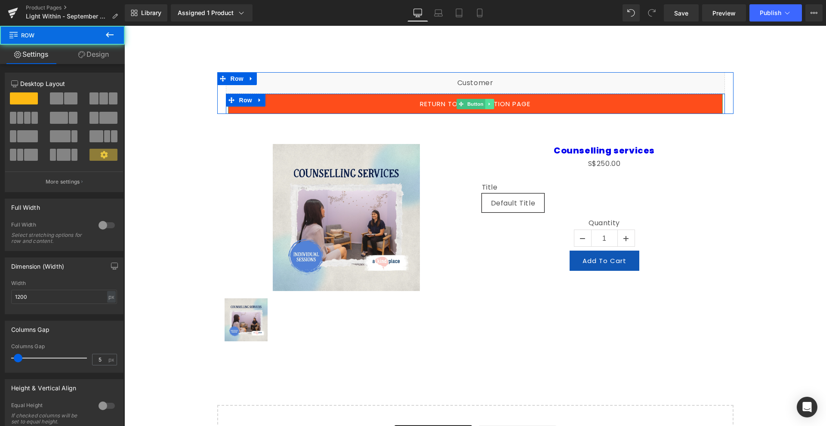
click at [485, 103] on link at bounding box center [489, 104] width 9 height 10
click at [519, 98] on link "Return to main auction page" at bounding box center [475, 104] width 494 height 20
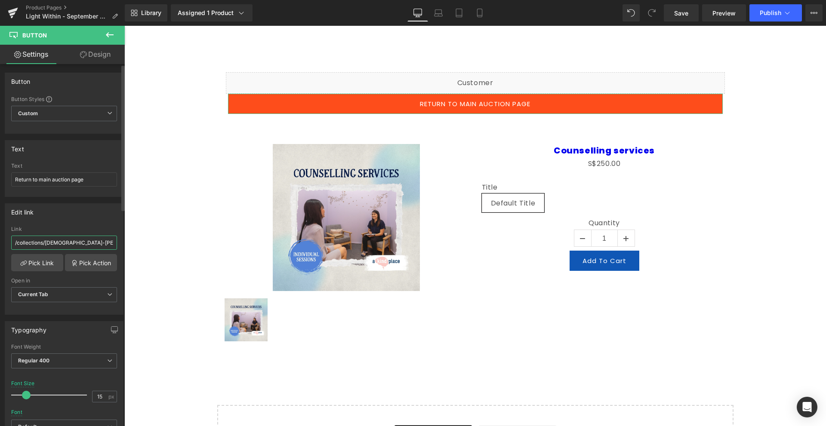
click at [88, 241] on input "/collections/[DEMOGRAPHIC_DATA]-[PERSON_NAME]" at bounding box center [64, 243] width 106 height 14
click at [73, 243] on input "/collections/[DEMOGRAPHIC_DATA]-[PERSON_NAME]" at bounding box center [64, 243] width 106 height 14
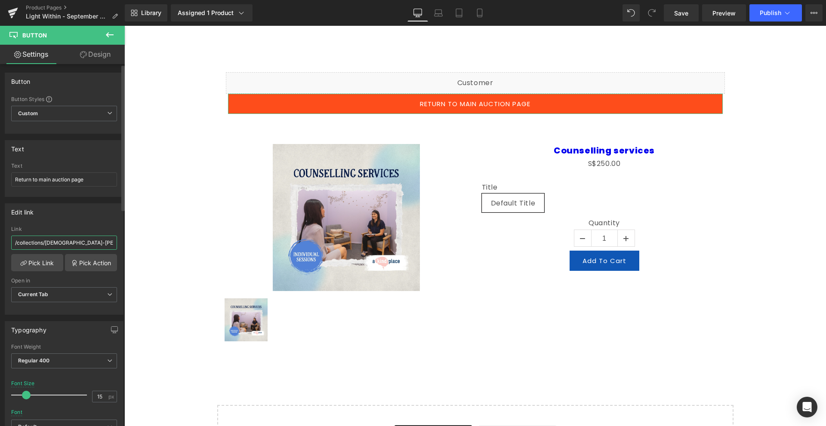
click at [73, 243] on input "/collections/[DEMOGRAPHIC_DATA]-[PERSON_NAME]" at bounding box center [64, 243] width 106 height 14
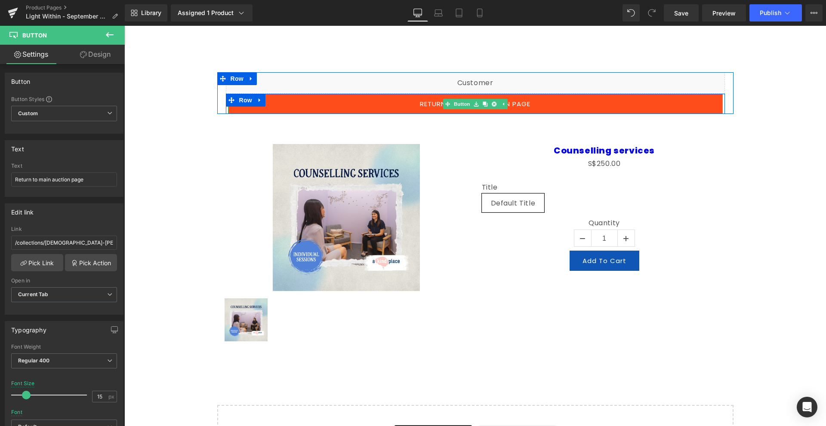
click at [475, 98] on link "Return to main auction page" at bounding box center [475, 104] width 494 height 20
click at [562, 104] on link "Return to main auction page" at bounding box center [475, 104] width 494 height 20
click at [521, 104] on link "Return to main auction page" at bounding box center [475, 104] width 494 height 20
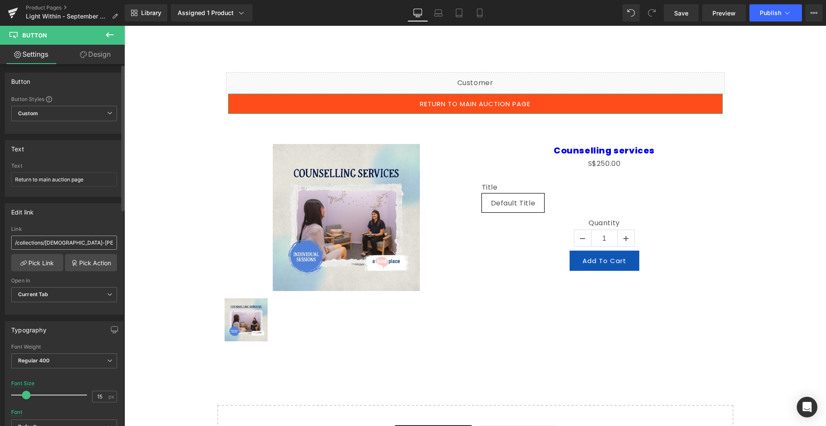
click at [77, 240] on input "/collections/lady-gaga" at bounding box center [64, 243] width 106 height 14
click at [49, 258] on link "Pick Link" at bounding box center [37, 262] width 52 height 17
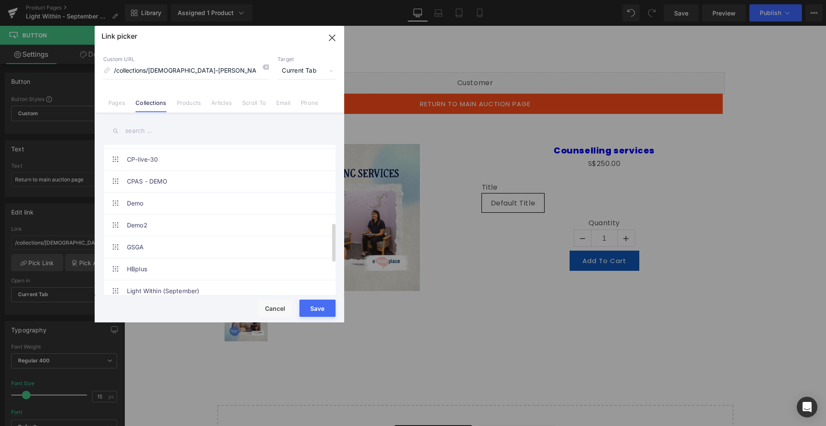
scroll to position [301, 0]
click at [243, 167] on link "Light Within (September)" at bounding box center [221, 161] width 189 height 21
type input "/collections/light-within"
click at [326, 311] on button "Save" at bounding box center [317, 308] width 36 height 17
type input "/collections/light-within"
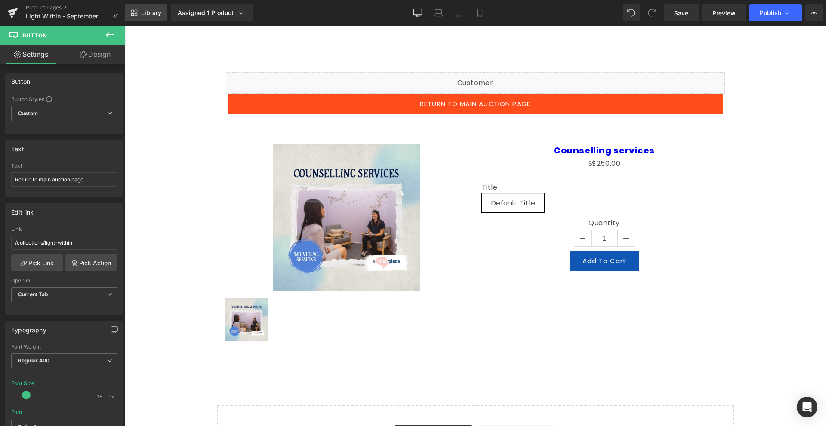
click at [161, 16] on span "Library" at bounding box center [151, 13] width 20 height 8
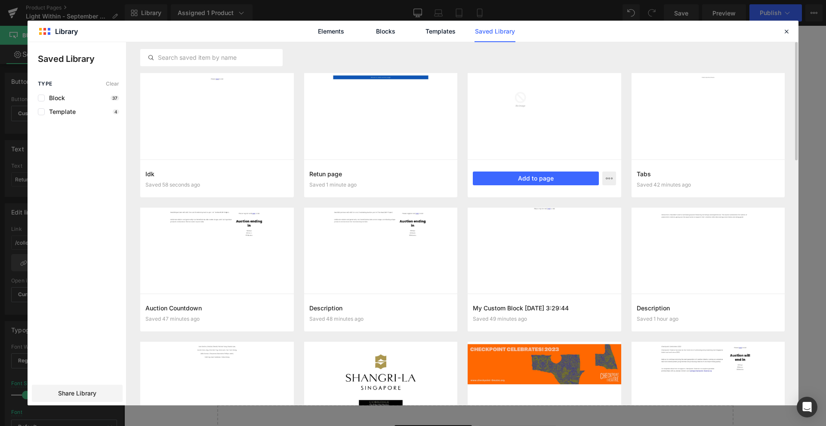
click at [554, 161] on div "Auction Description Of Items Saved 1 minute ago Add to page" at bounding box center [544, 179] width 154 height 38
click at [544, 174] on button "Add to page" at bounding box center [536, 179] width 126 height 14
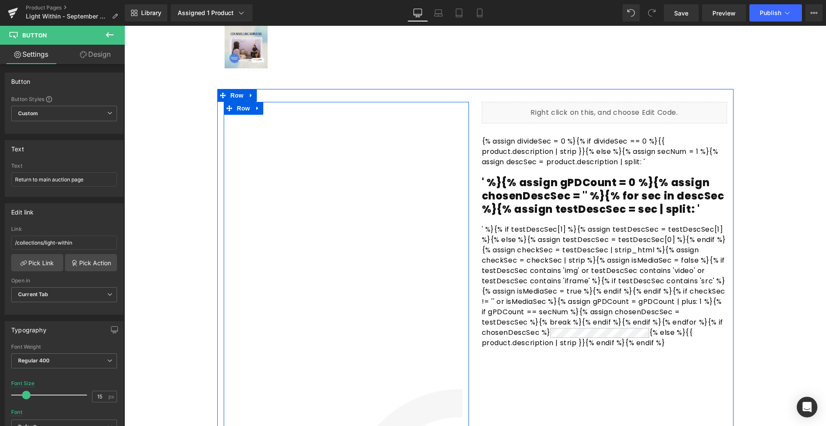
scroll to position [187, 0]
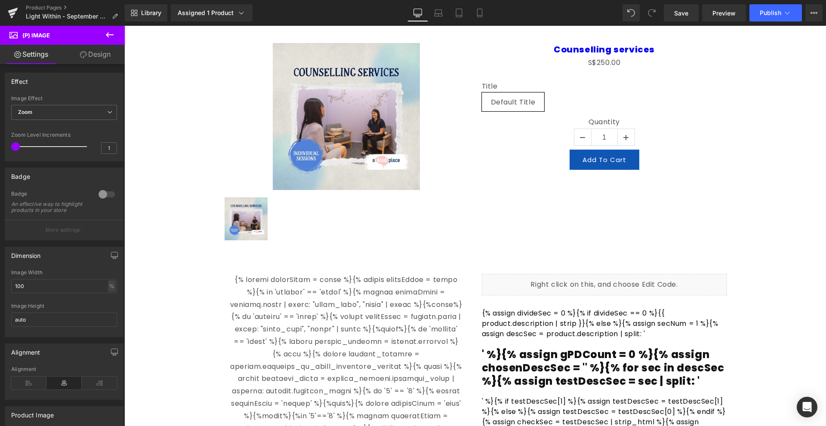
scroll to position [15, 0]
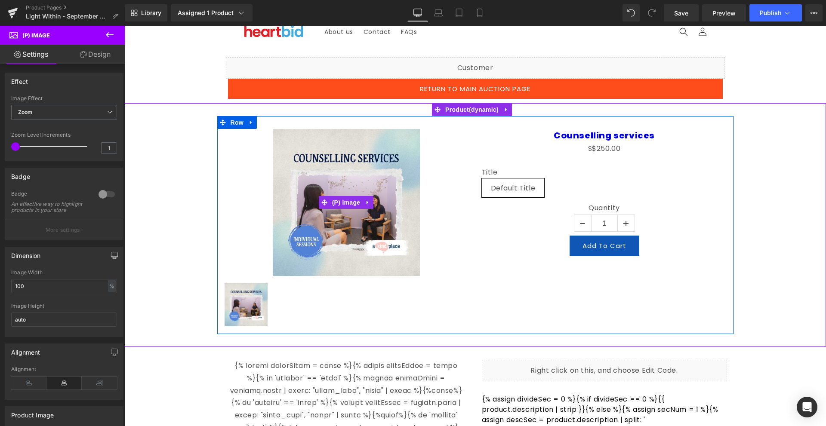
click at [463, 130] on div "Sale Off" at bounding box center [346, 202] width 245 height 147
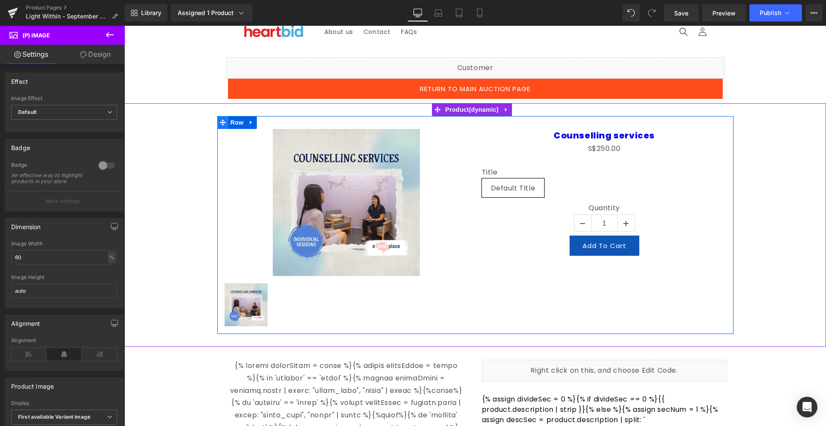
click at [217, 124] on span at bounding box center [222, 122] width 11 height 13
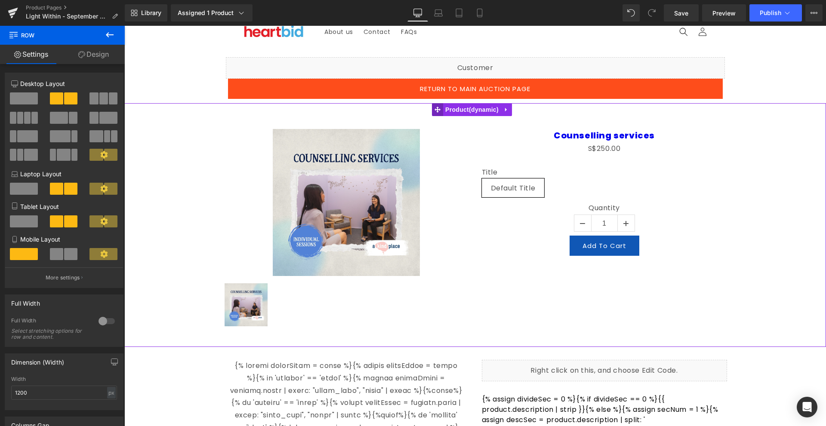
click at [437, 110] on icon at bounding box center [437, 110] width 6 height 6
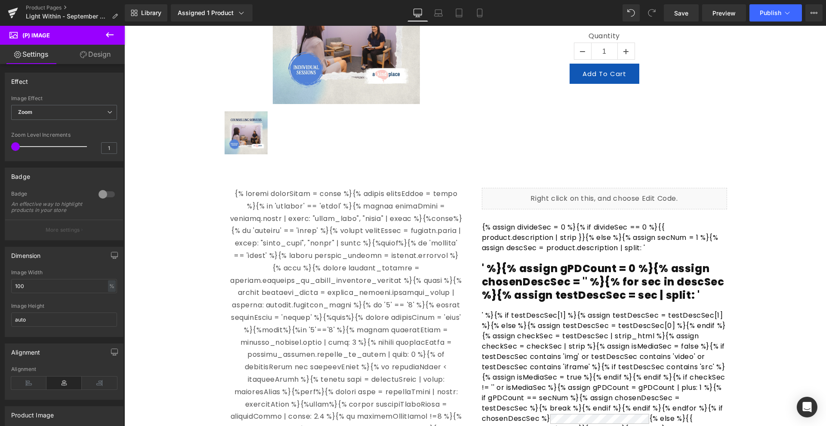
scroll to position [58, 0]
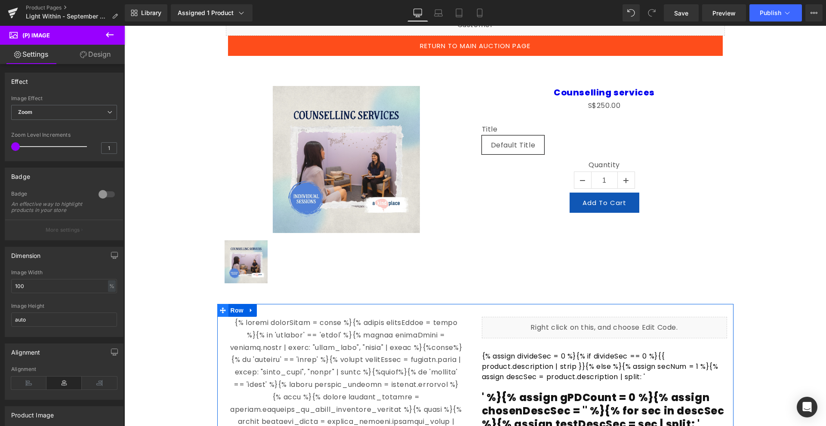
click at [221, 311] on icon at bounding box center [223, 310] width 6 height 6
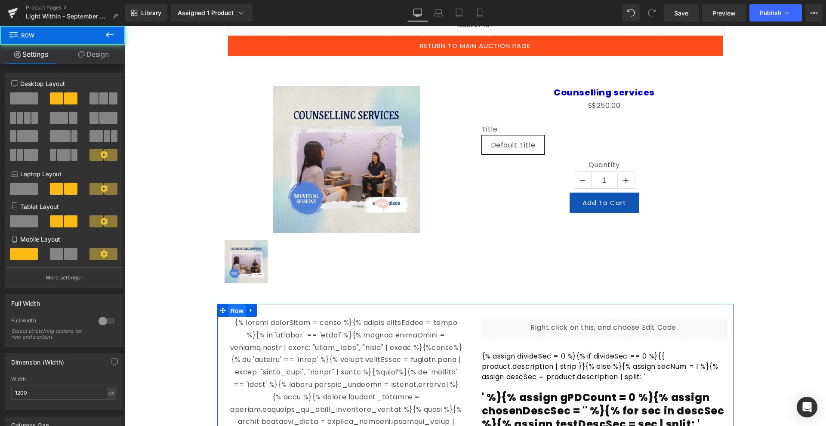
click at [236, 313] on span "Row" at bounding box center [236, 310] width 17 height 13
click at [250, 311] on icon at bounding box center [251, 311] width 2 height 4
click at [268, 315] on link at bounding box center [273, 310] width 11 height 13
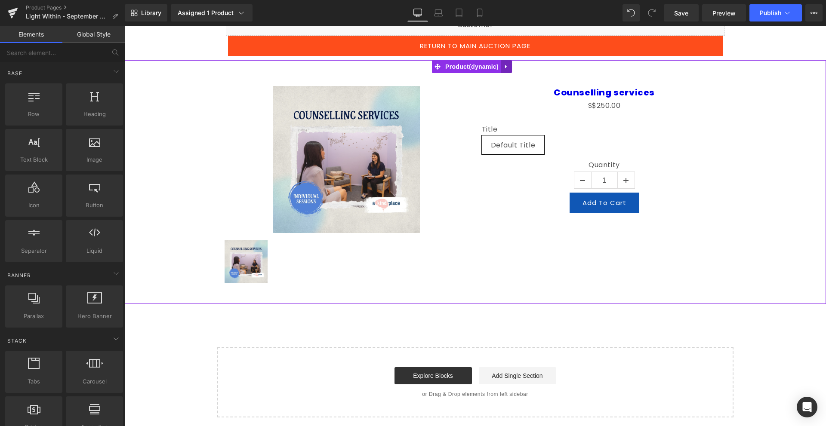
click at [503, 64] on icon at bounding box center [506, 67] width 6 height 6
click at [513, 66] on icon at bounding box center [512, 67] width 6 height 6
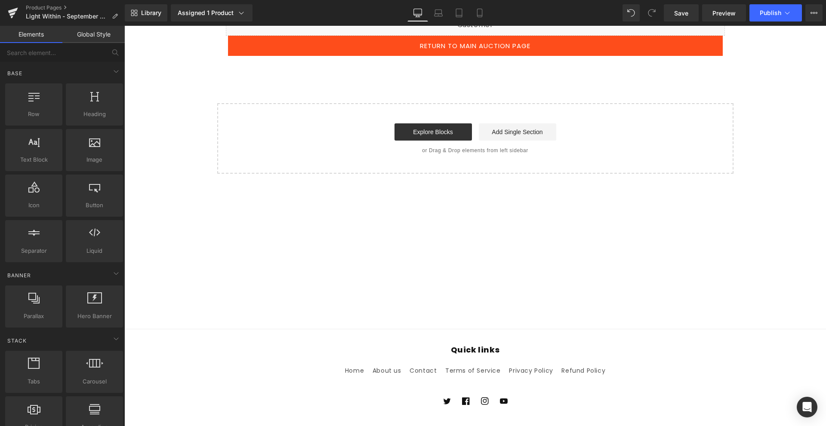
scroll to position [0, 0]
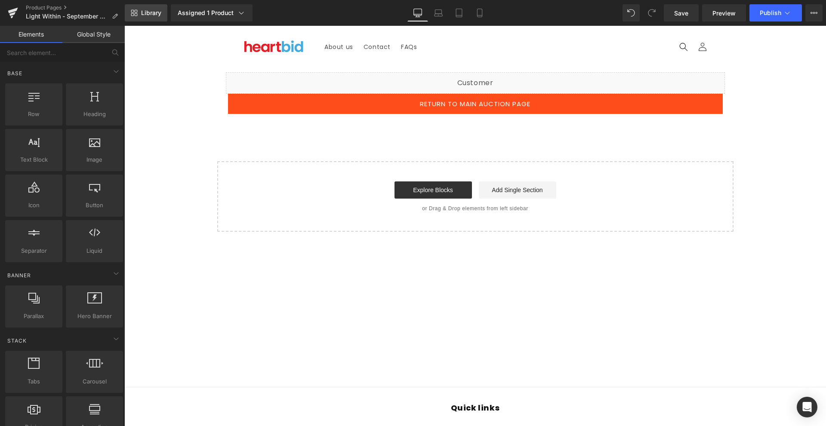
click at [149, 16] on span "Library" at bounding box center [151, 13] width 20 height 8
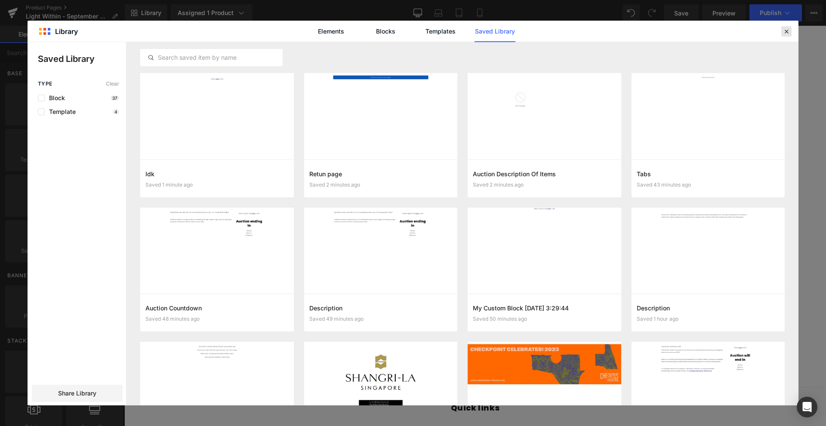
click at [784, 32] on icon at bounding box center [786, 32] width 8 height 8
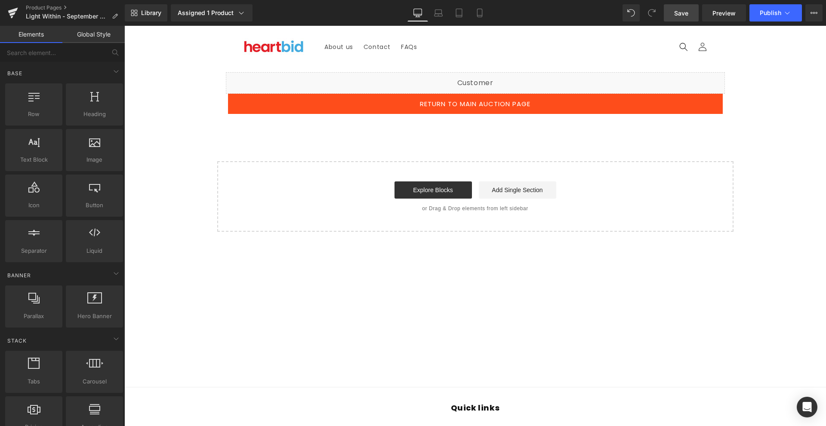
click at [679, 16] on span "Save" at bounding box center [681, 13] width 14 height 9
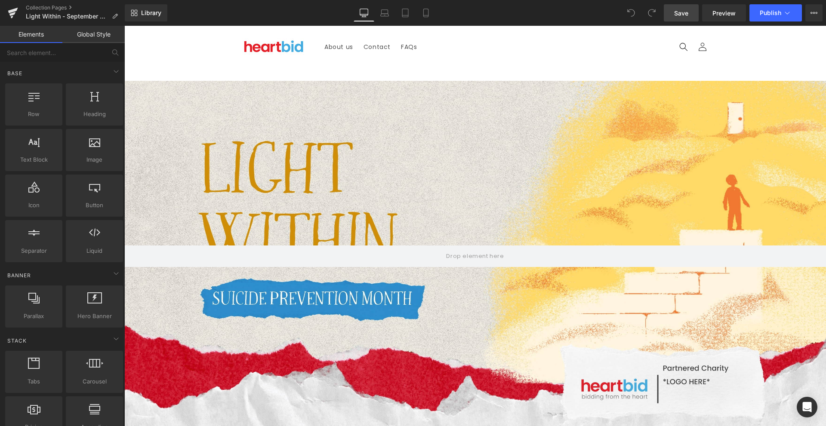
click at [685, 17] on span "Save" at bounding box center [681, 13] width 14 height 9
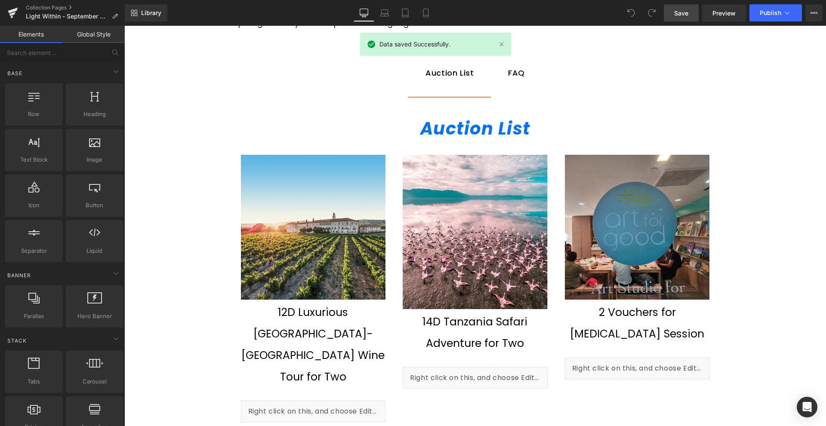
scroll to position [430, 0]
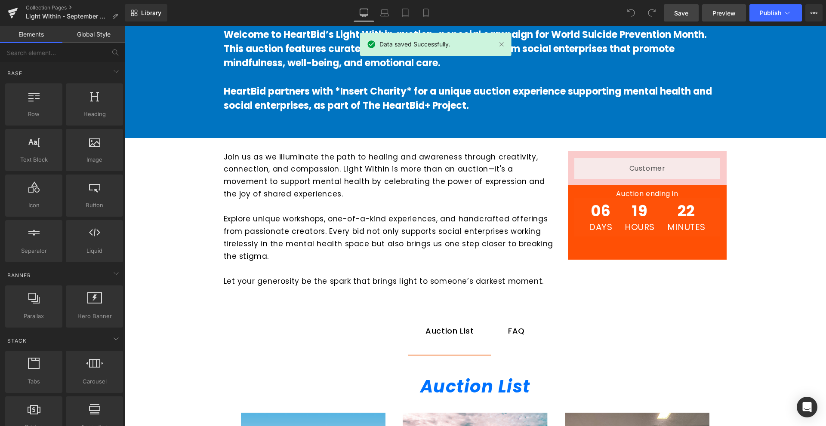
click at [716, 17] on span "Preview" at bounding box center [723, 13] width 23 height 9
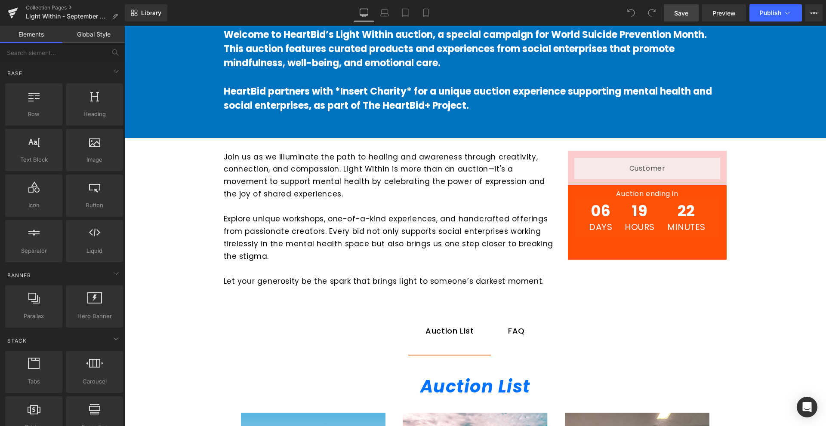
scroll to position [602, 0]
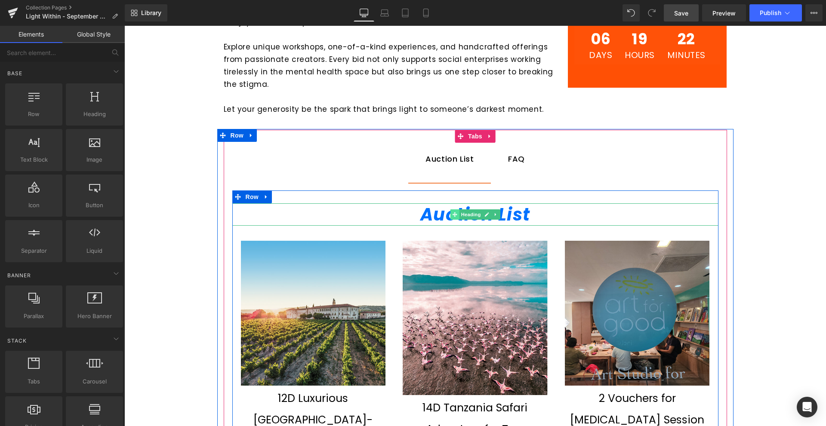
click at [453, 213] on icon at bounding box center [454, 214] width 5 height 5
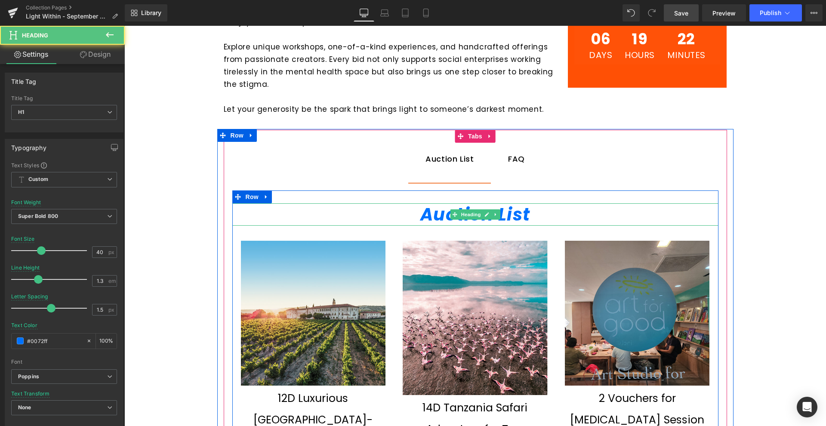
click at [420, 221] on icon "Auction List" at bounding box center [475, 215] width 110 height 24
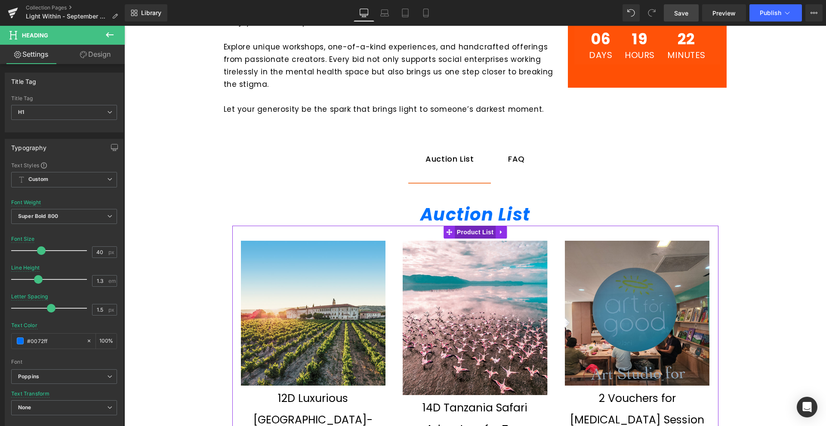
click at [464, 236] on span "Product List" at bounding box center [475, 232] width 41 height 13
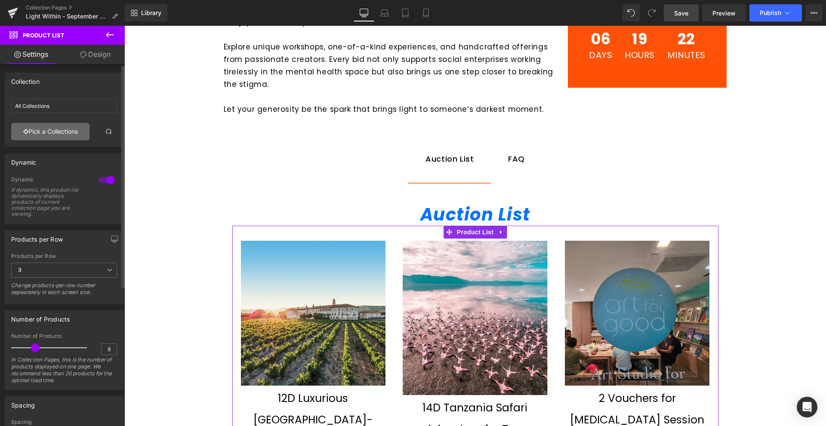
click at [43, 125] on link "Pick a Collections" at bounding box center [50, 131] width 78 height 17
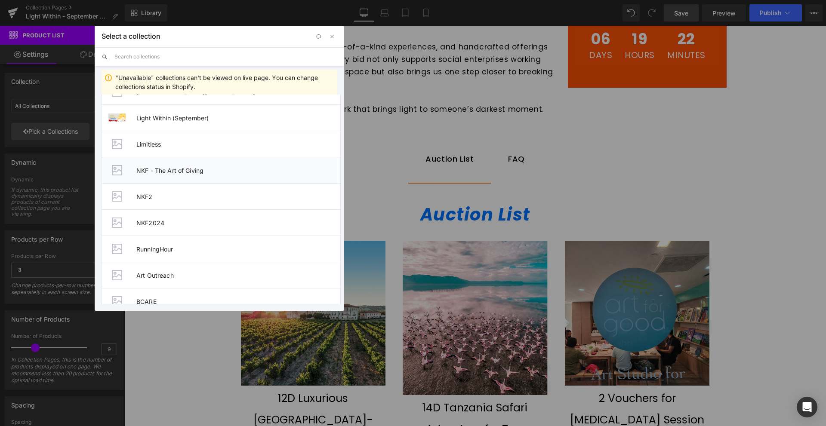
scroll to position [344, 0]
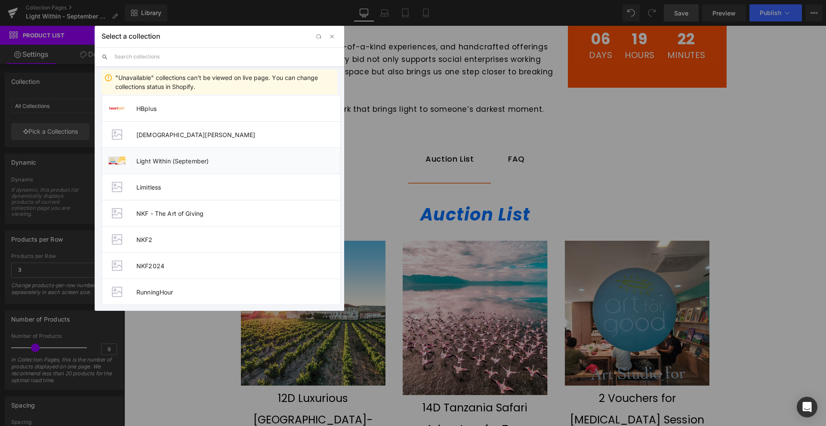
click at [238, 158] on span "Light Within (September)" at bounding box center [238, 160] width 204 height 7
type input "Light Within (September)"
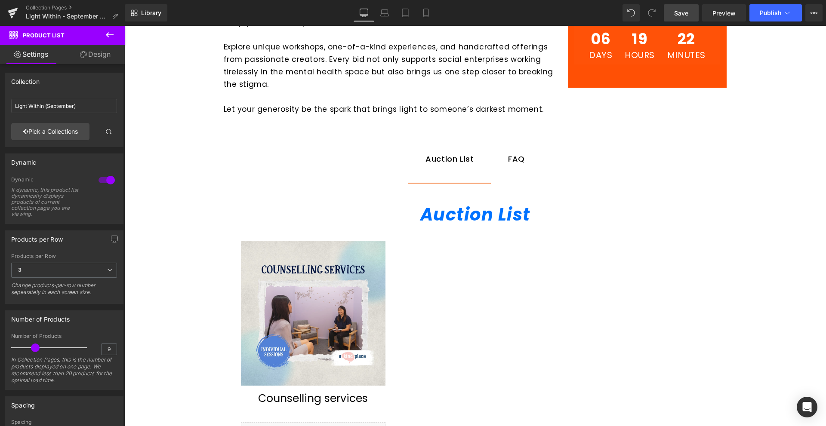
click at [684, 13] on span "Save" at bounding box center [681, 13] width 14 height 9
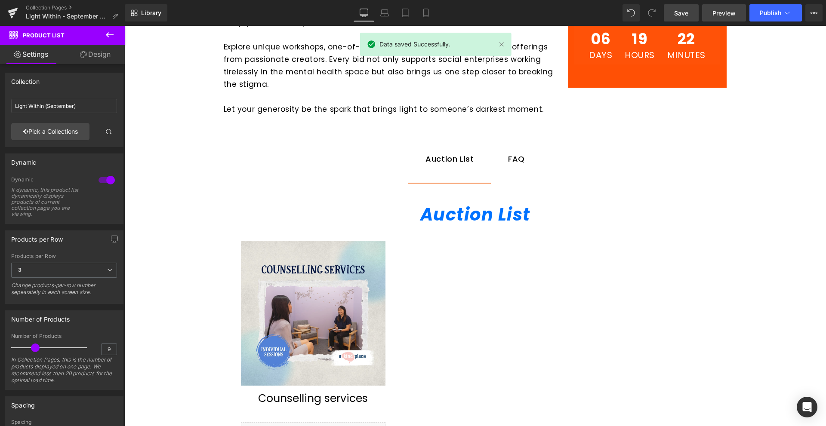
click at [719, 12] on span "Preview" at bounding box center [723, 13] width 23 height 9
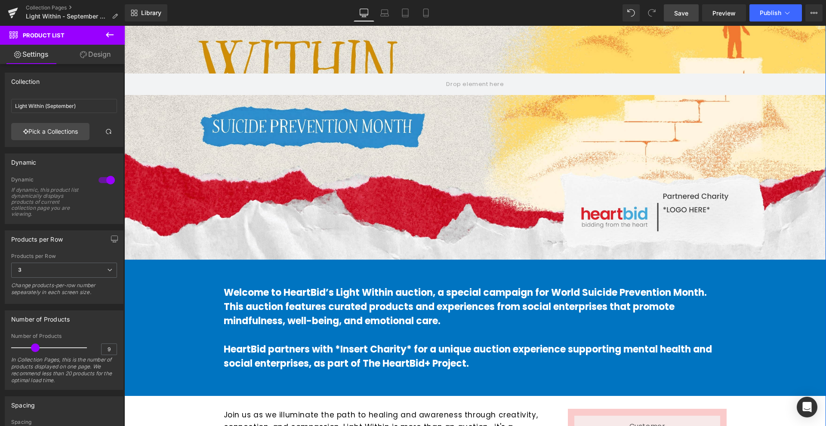
scroll to position [129, 0]
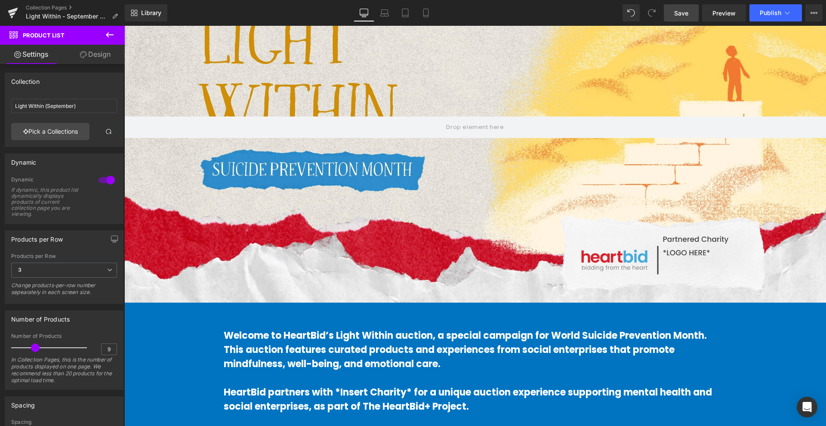
click at [690, 9] on link "Save" at bounding box center [680, 12] width 35 height 17
click at [14, 12] on icon at bounding box center [12, 14] width 6 height 4
